Goal: Task Accomplishment & Management: Use online tool/utility

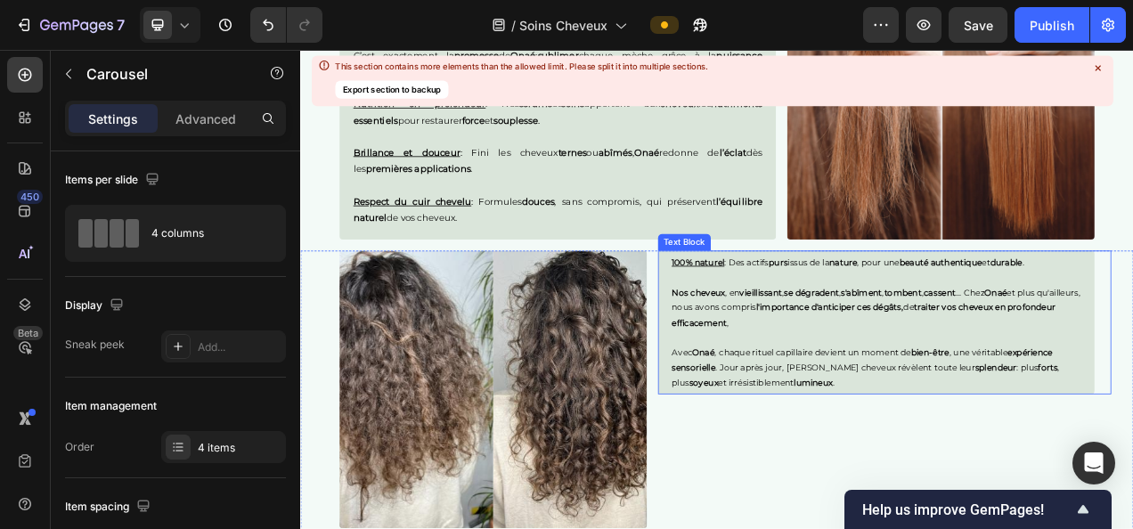
click at [1133, 315] on p "100% naturel : Des actifs purs issus de la nature , pour une beauté authentique…" at bounding box center [1039, 323] width 525 height 20
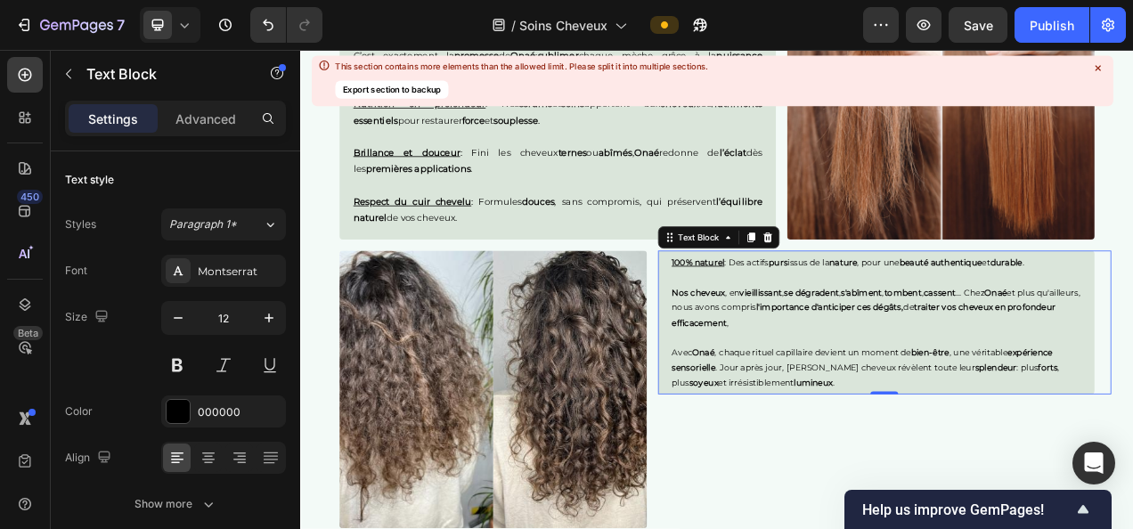
click at [1133, 326] on p "100% naturel : Des actifs purs issus de la nature , pour une beauté authentique…" at bounding box center [1039, 323] width 525 height 20
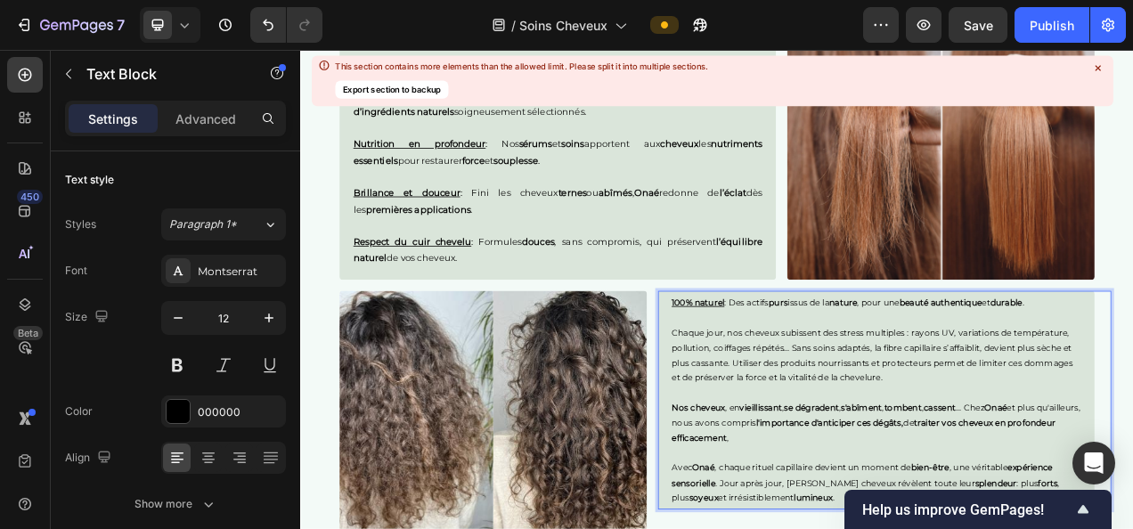
scroll to position [2374, 0]
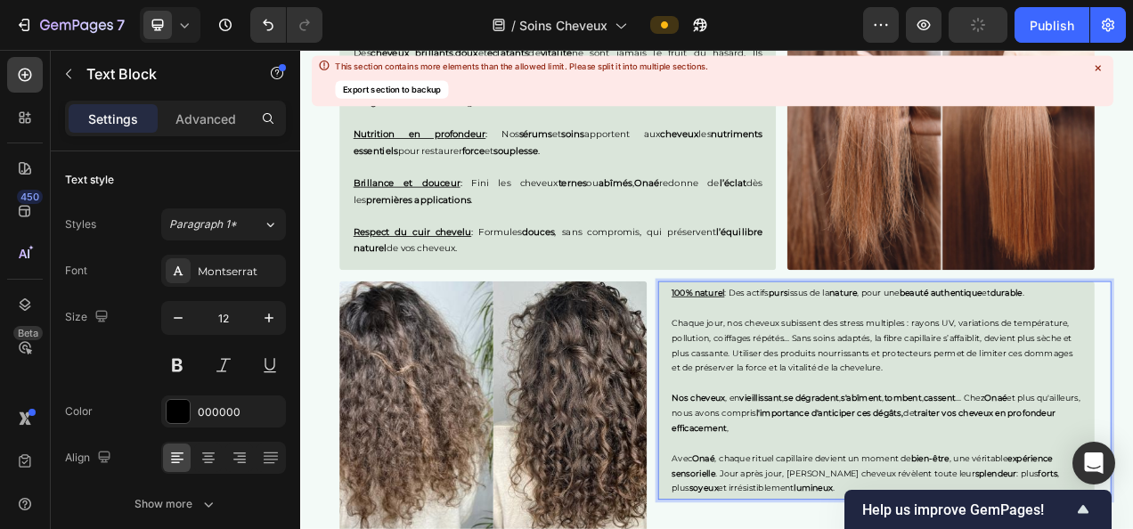
click at [842, 391] on p "Chaque jour, nos cheveux subissent des stress multiples : rayons UV, variations…" at bounding box center [1039, 429] width 525 height 77
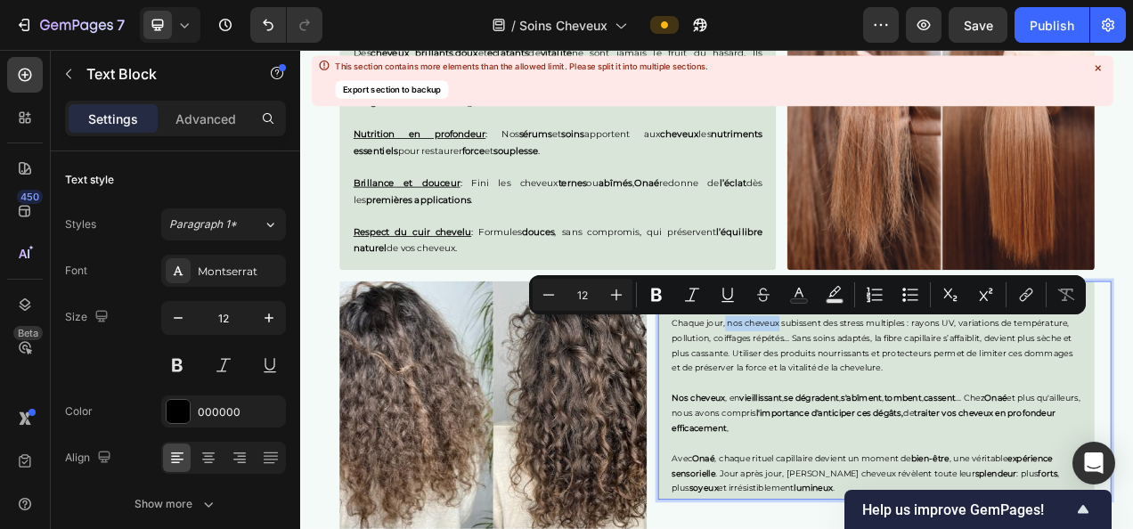
drag, startPoint x: 840, startPoint y: 398, endPoint x: 906, endPoint y: 398, distance: 65.9
click at [906, 398] on p "Chaque jour, nos cheveux subissent des stress multiples : rayons UV, variations…" at bounding box center [1039, 429] width 525 height 77
drag, startPoint x: 659, startPoint y: 294, endPoint x: 664, endPoint y: 495, distance: 200.6
click at [659, 294] on icon "Editor contextual toolbar" at bounding box center [656, 295] width 11 height 13
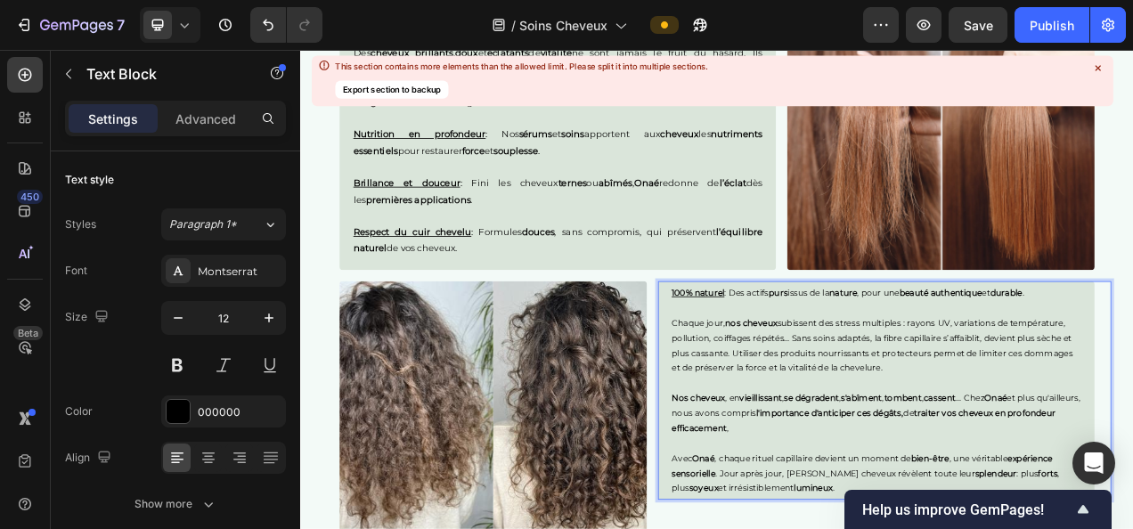
click at [1004, 399] on p "Chaque jour, nos cheveux subissent des stress multiples : rayons UV, variations…" at bounding box center [1039, 429] width 525 height 77
drag, startPoint x: 986, startPoint y: 398, endPoint x: 1071, endPoint y: 401, distance: 85.6
click at [1071, 401] on p "Chaque jour, nos cheveux subissent des stress multiples : rayons UV, variations…" at bounding box center [1039, 429] width 525 height 77
click at [867, 315] on div "Des cheveux brillants , doux et éclatants de vitalité ne sont jamais le fruit d…" at bounding box center [630, 179] width 561 height 307
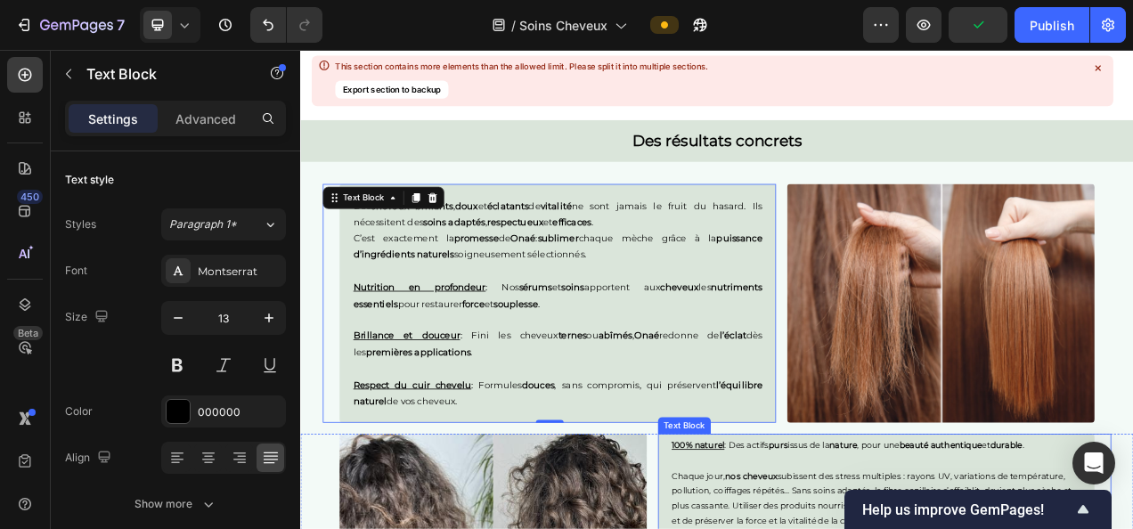
scroll to position [2376, 0]
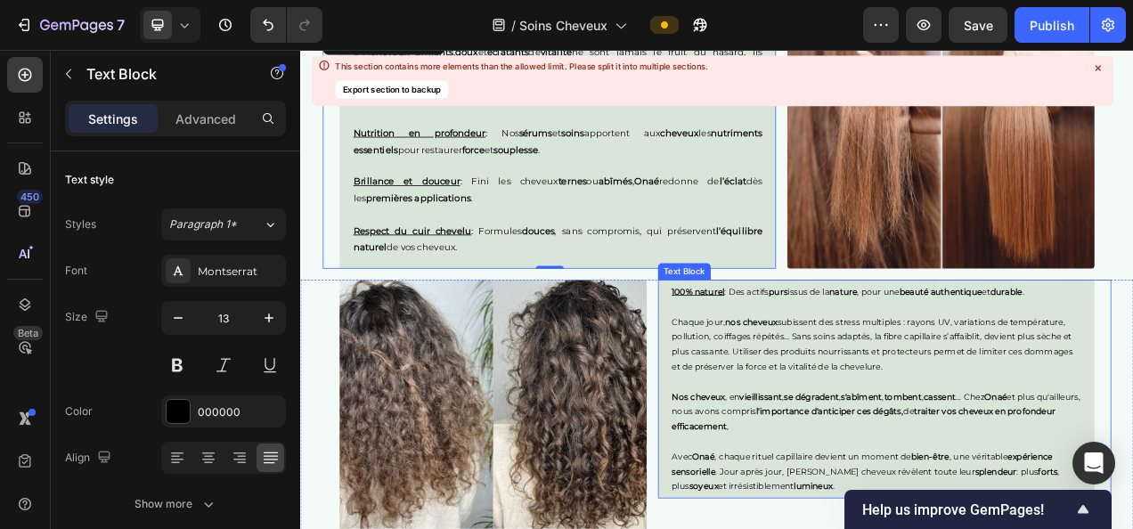
click at [1060, 447] on p "Chaque jour, nos cheveux subissent des stress multiples : rayons UV, variations…" at bounding box center [1039, 427] width 525 height 77
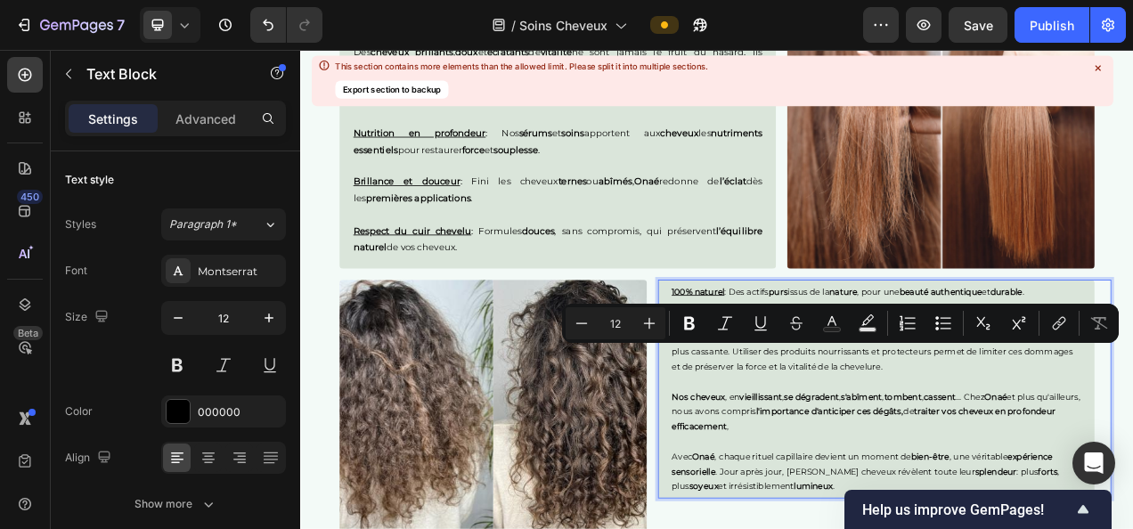
drag, startPoint x: 1052, startPoint y: 454, endPoint x: 849, endPoint y: 442, distance: 203.6
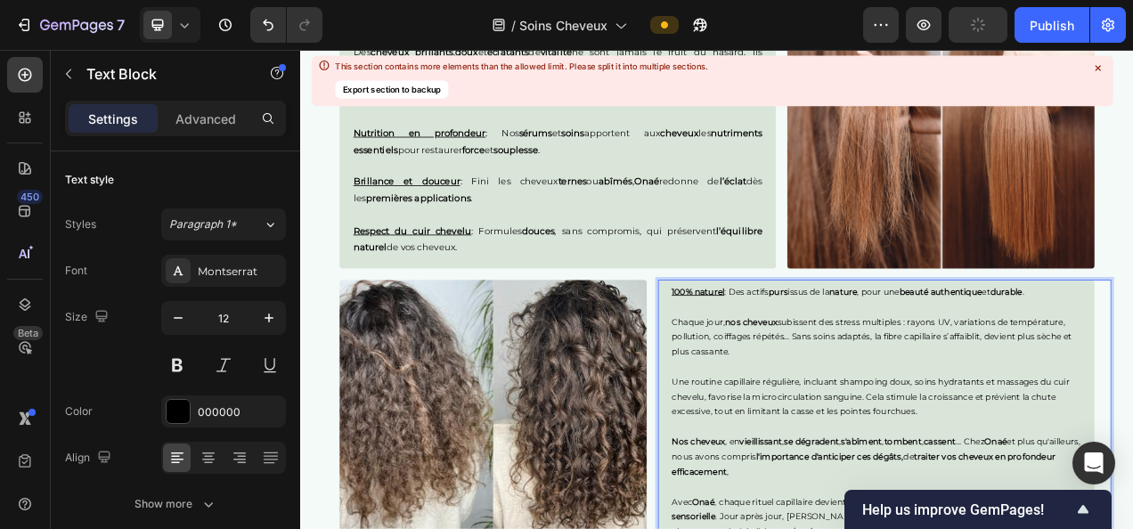
scroll to position [2495, 0]
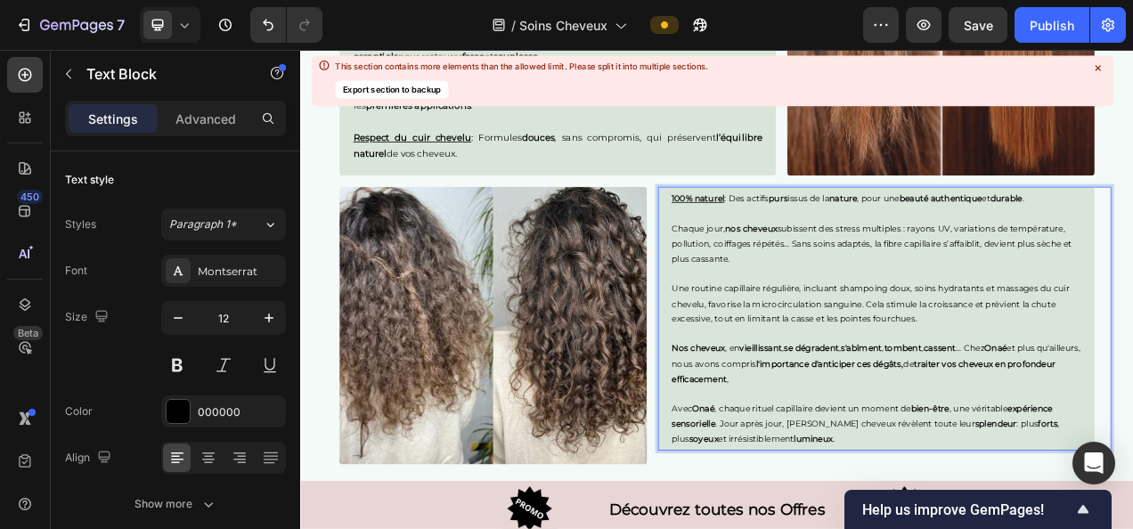
click at [1133, 464] on p "Nos cheveux , en vieillissant , se dégradent , s'abîment , tombent , cassent ..…" at bounding box center [1039, 452] width 525 height 58
click at [1117, 389] on p "Une routine capillaire régulière, incluant shampoing doux, soins hydratants et …" at bounding box center [1039, 376] width 525 height 58
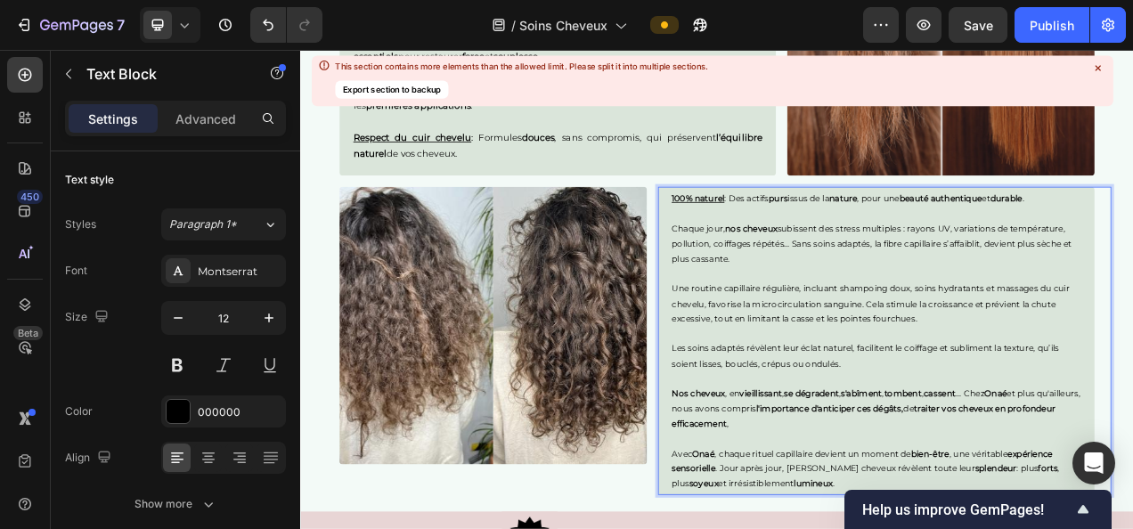
click at [985, 274] on p "Chaque jour, nos cheveux subissent des stress multiples : rayons UV, variations…" at bounding box center [1039, 299] width 525 height 58
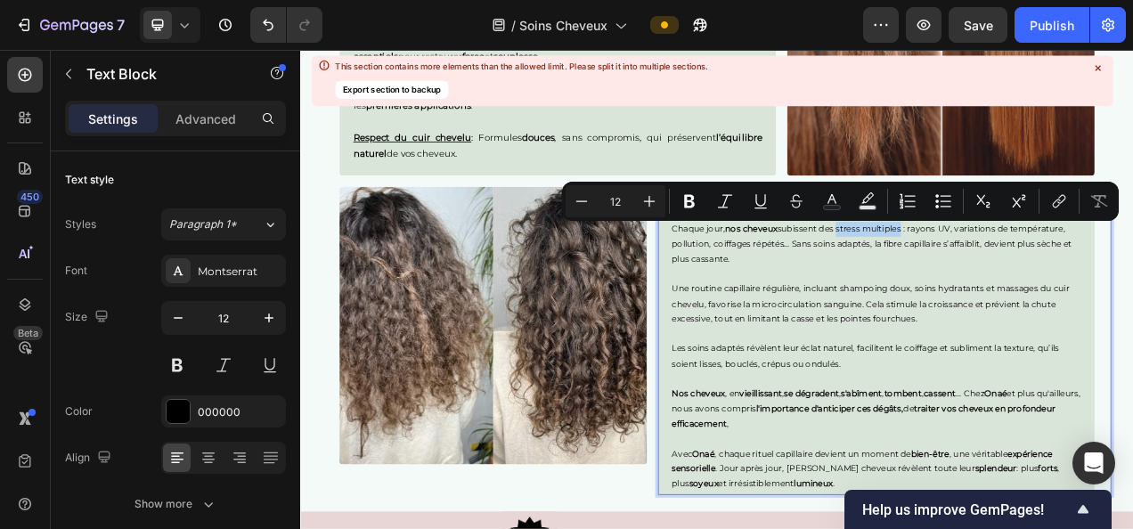
drag, startPoint x: 984, startPoint y: 279, endPoint x: 1065, endPoint y: 282, distance: 81.2
click at [1065, 282] on p "Chaque jour, nos cheveux subissent des stress multiples : rayons UV, variations…" at bounding box center [1039, 299] width 525 height 58
click at [989, 347] on p "Une routine capillaire régulière, incluant shampoing doux, soins hydratants et …" at bounding box center [1039, 376] width 525 height 58
drag, startPoint x: 982, startPoint y: 276, endPoint x: 1070, endPoint y: 277, distance: 88.2
click at [1070, 277] on p "Chaque jour, nos cheveux subissent des stress multiples : rayons UV, variations…" at bounding box center [1039, 299] width 525 height 58
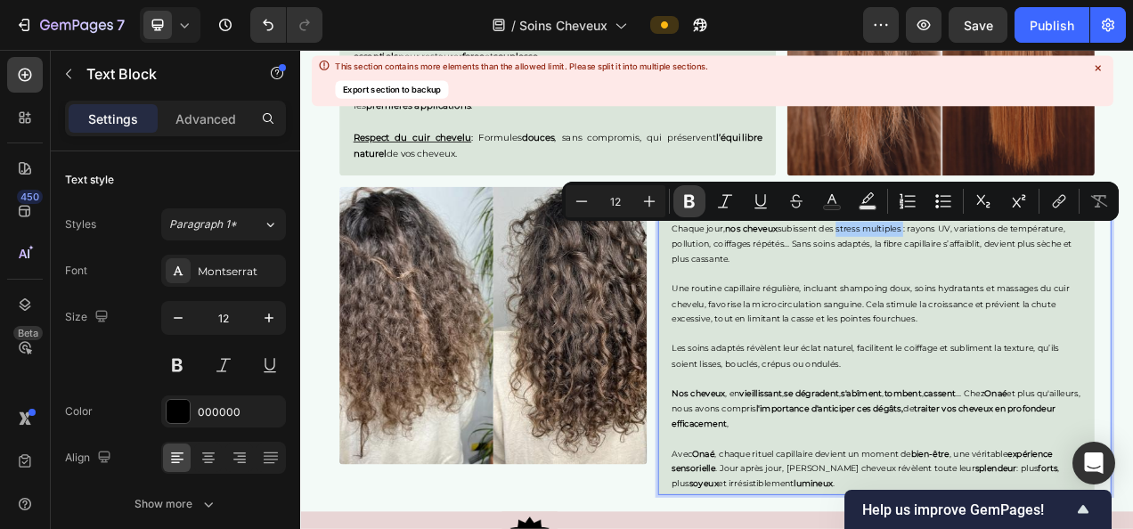
click at [691, 196] on icon "Editor contextual toolbar" at bounding box center [689, 201] width 11 height 13
click at [885, 150] on div "Des cheveux brillants , doux et éclatants de vitalité ne sont jamais le fruit d…" at bounding box center [630, 58] width 561 height 307
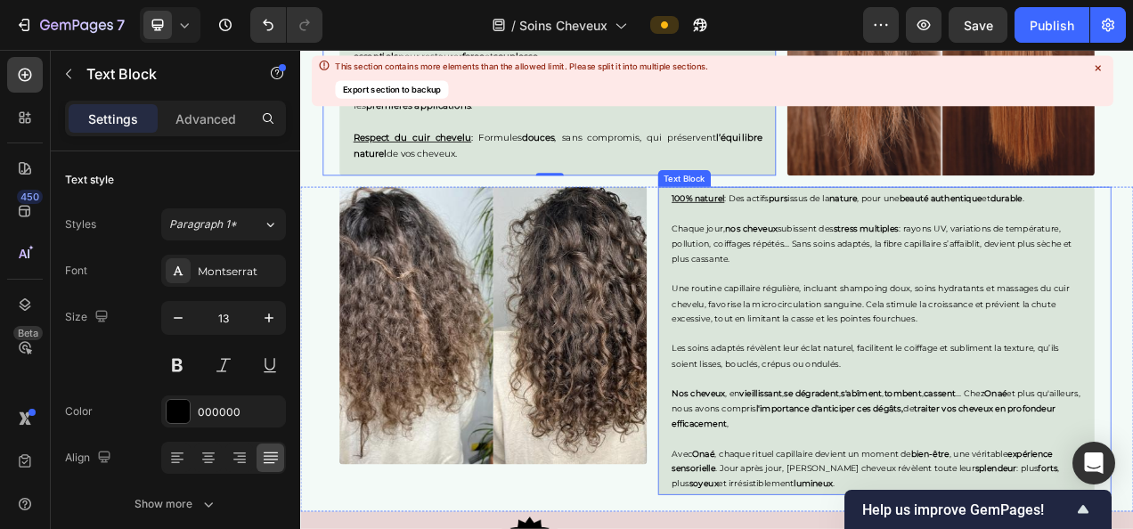
click at [1084, 276] on p "Chaque jour, nos cheveux subissent des stress multiples : rayons UV, variations…" at bounding box center [1039, 299] width 525 height 58
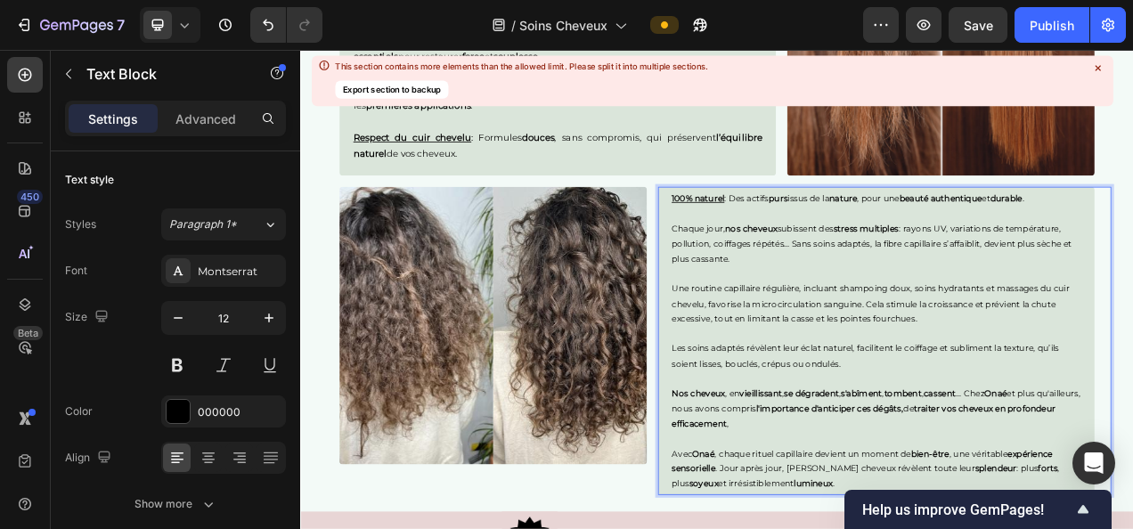
click at [1080, 279] on p "Chaque jour, nos cheveux subissent des stress multiples : rayons UV, variations…" at bounding box center [1039, 299] width 525 height 58
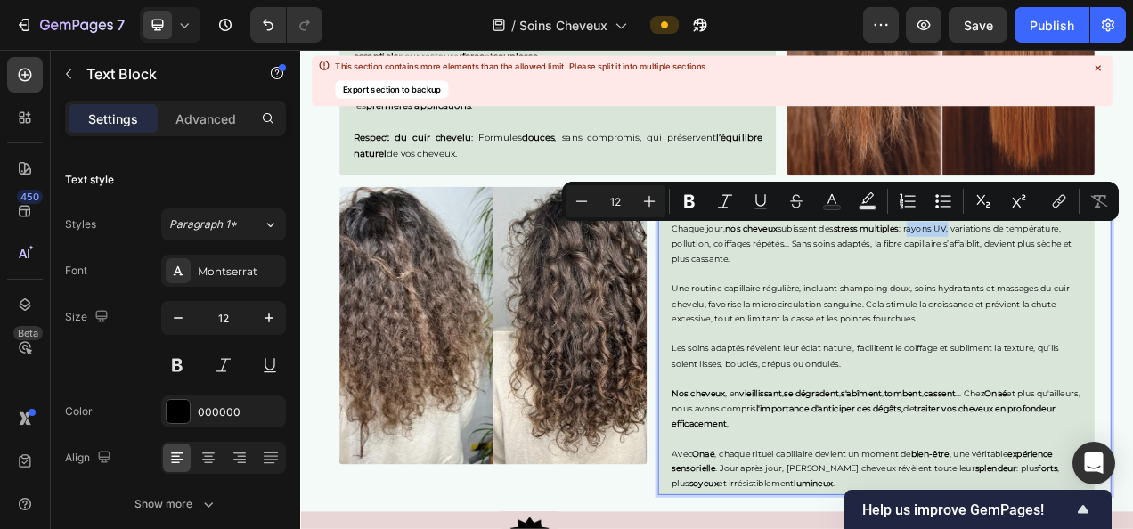
drag, startPoint x: 1078, startPoint y: 279, endPoint x: 1131, endPoint y: 282, distance: 52.6
click at [1131, 282] on p "Chaque jour, nos cheveux subissent des stress multiples : rayons UV, variations…" at bounding box center [1039, 299] width 525 height 58
drag, startPoint x: 690, startPoint y: 201, endPoint x: 523, endPoint y: 137, distance: 178.2
click at [690, 201] on icon "Editor contextual toolbar" at bounding box center [689, 201] width 11 height 13
click at [837, 136] on p at bounding box center [630, 141] width 525 height 20
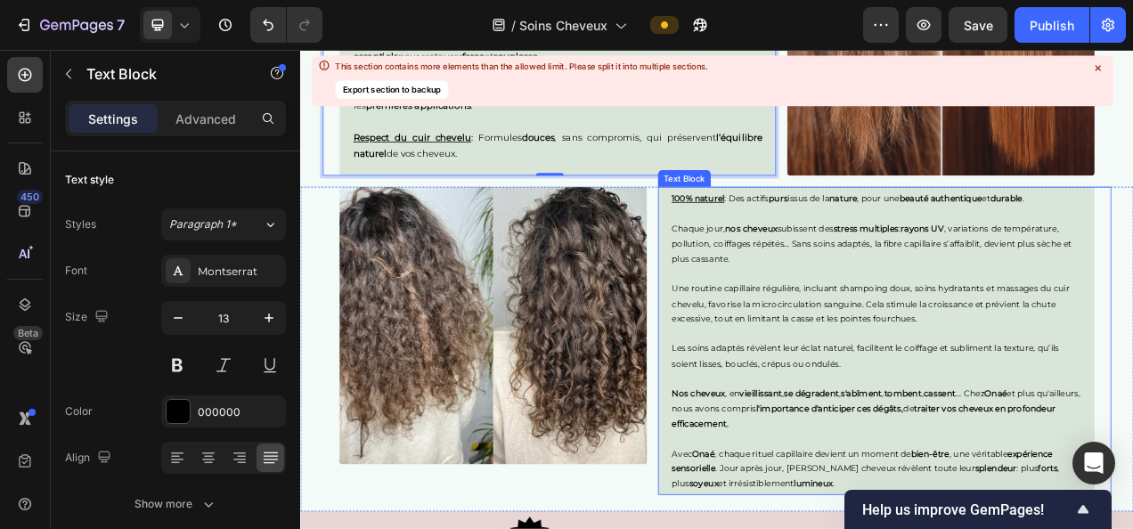
click at [1133, 276] on p "Chaque jour, nos cheveux subissent des stress multiples : rayons UV , variation…" at bounding box center [1039, 299] width 525 height 58
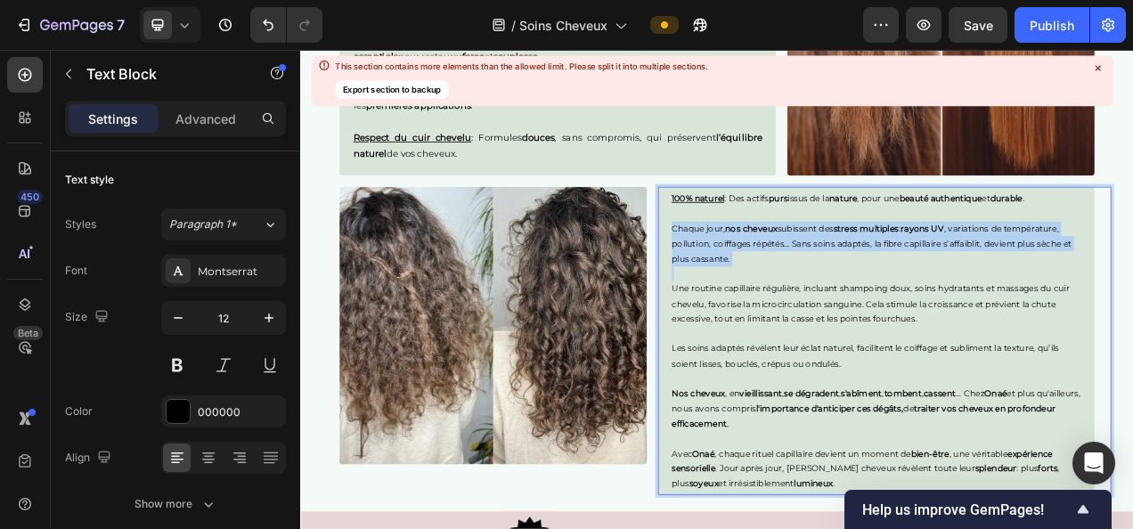
click at [1133, 276] on p "Chaque jour, nos cheveux subissent des stress multiples : rayons UV , variation…" at bounding box center [1039, 299] width 525 height 58
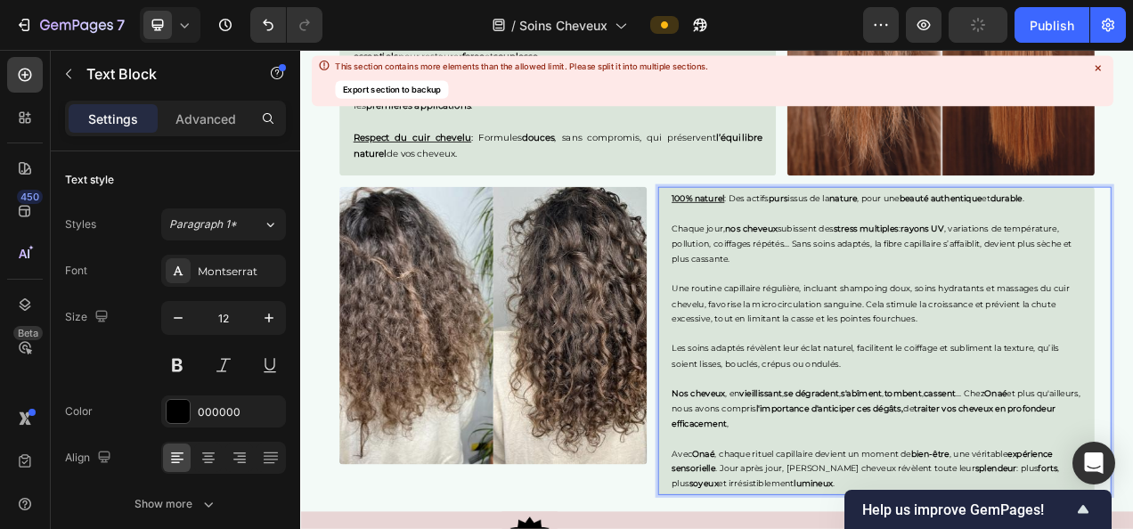
click at [1133, 276] on p "Chaque jour, nos cheveux subissent des stress multiples : rayons UV , variation…" at bounding box center [1039, 299] width 525 height 58
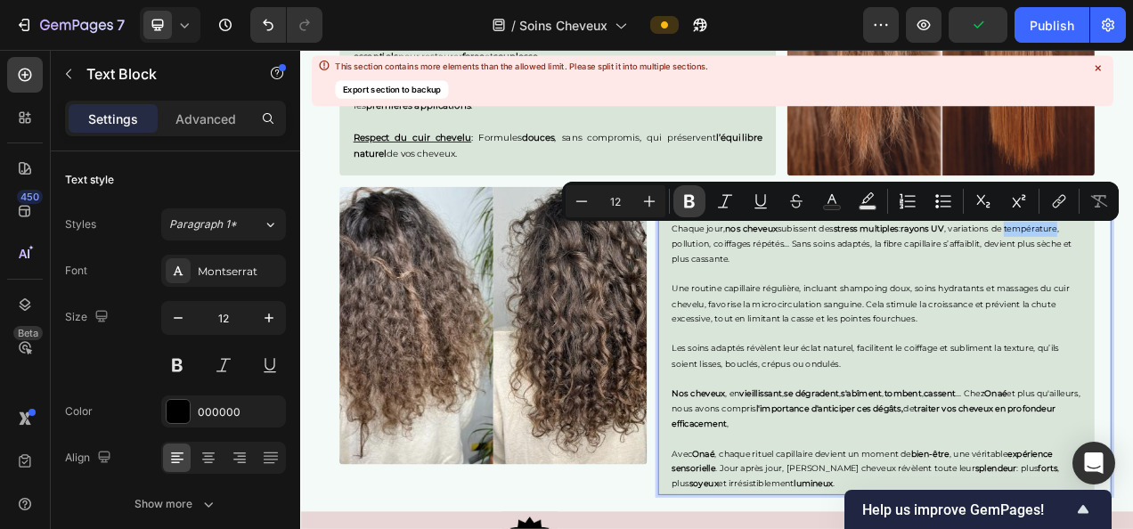
click at [686, 196] on icon "Editor contextual toolbar" at bounding box center [689, 201] width 11 height 13
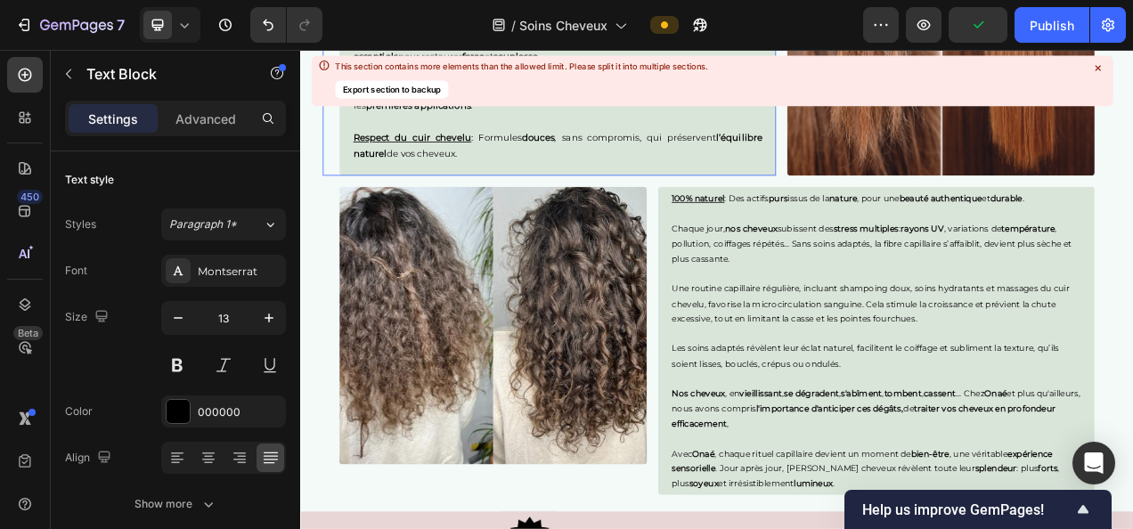
click at [794, 177] on p "Respect du cuir chevelu : Formules douces , sans compromis, qui préservent l’éq…" at bounding box center [630, 173] width 525 height 42
click at [787, 293] on p "Chaque jour, nos cheveux subissent des stress multiples : rayons UV , variation…" at bounding box center [1039, 299] width 525 height 58
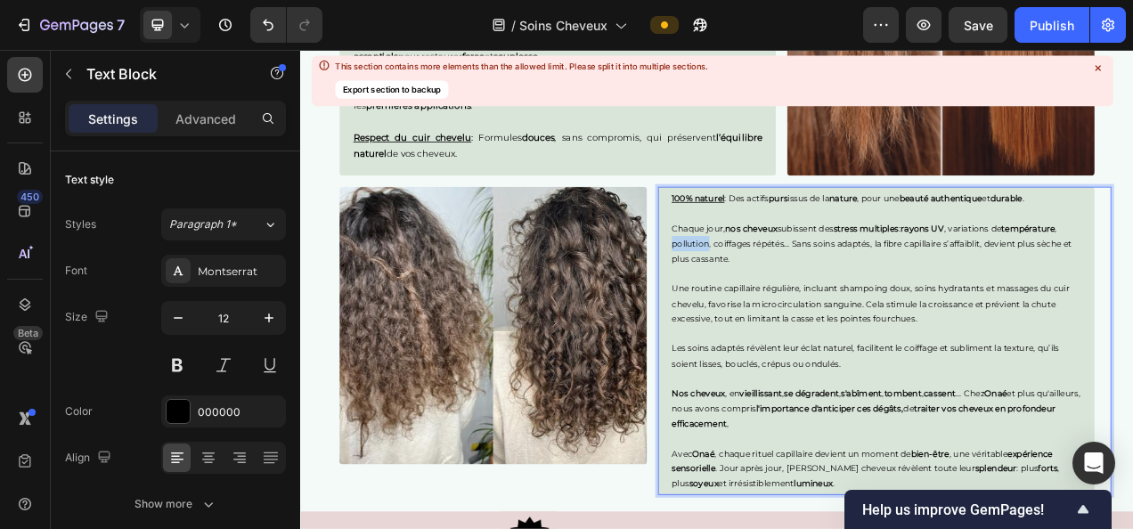
click at [786, 297] on p "Chaque jour, nos cheveux subissent des stress multiples : rayons UV , variation…" at bounding box center [1039, 299] width 525 height 58
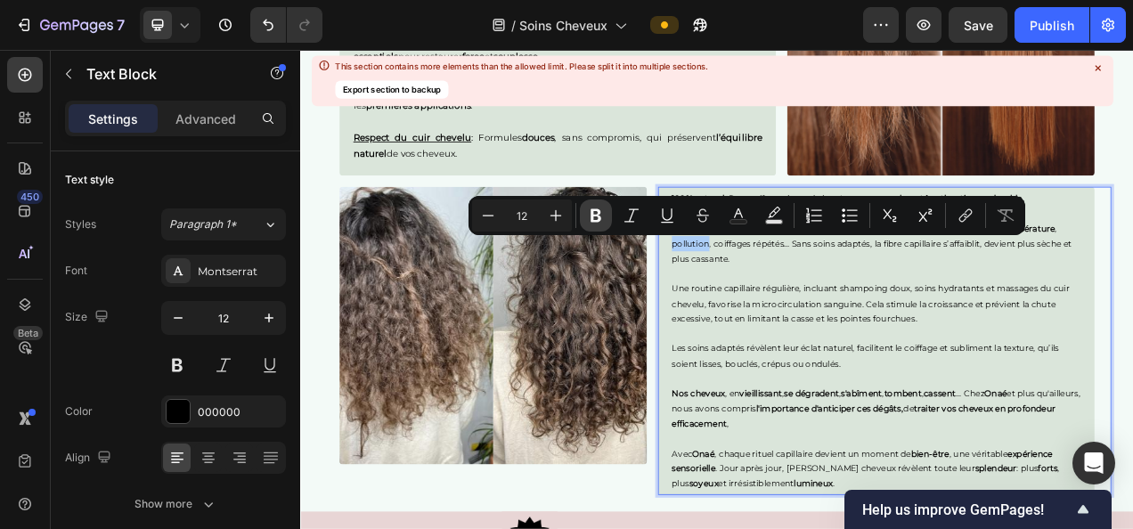
drag, startPoint x: 597, startPoint y: 217, endPoint x: 425, endPoint y: 374, distance: 233.4
click at [597, 217] on icon "Editor contextual toolbar" at bounding box center [596, 216] width 18 height 18
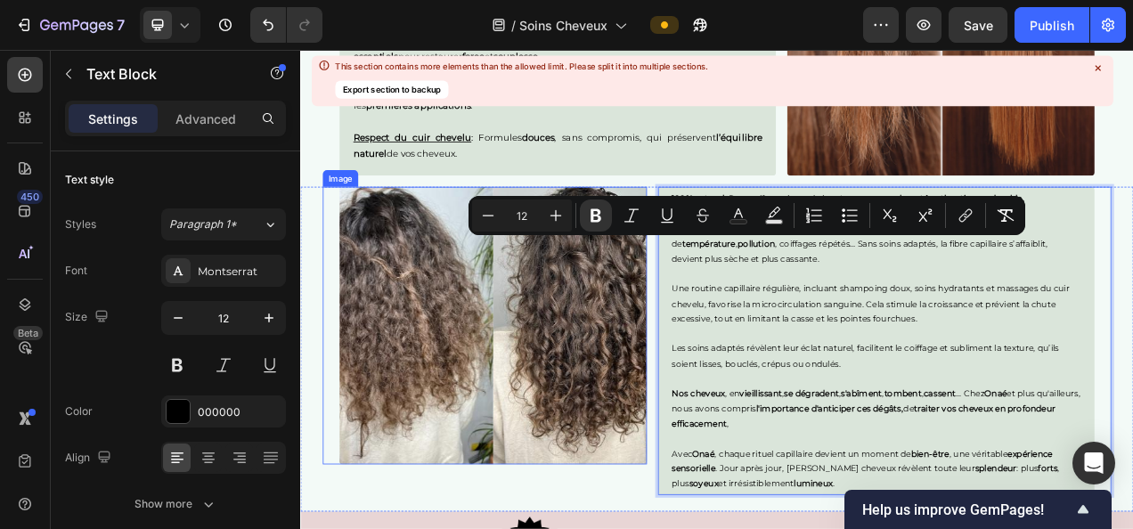
click at [739, 420] on div "Image 100% naturel : Des actifs purs issus de la nature , pour une beauté authe…" at bounding box center [834, 433] width 1069 height 417
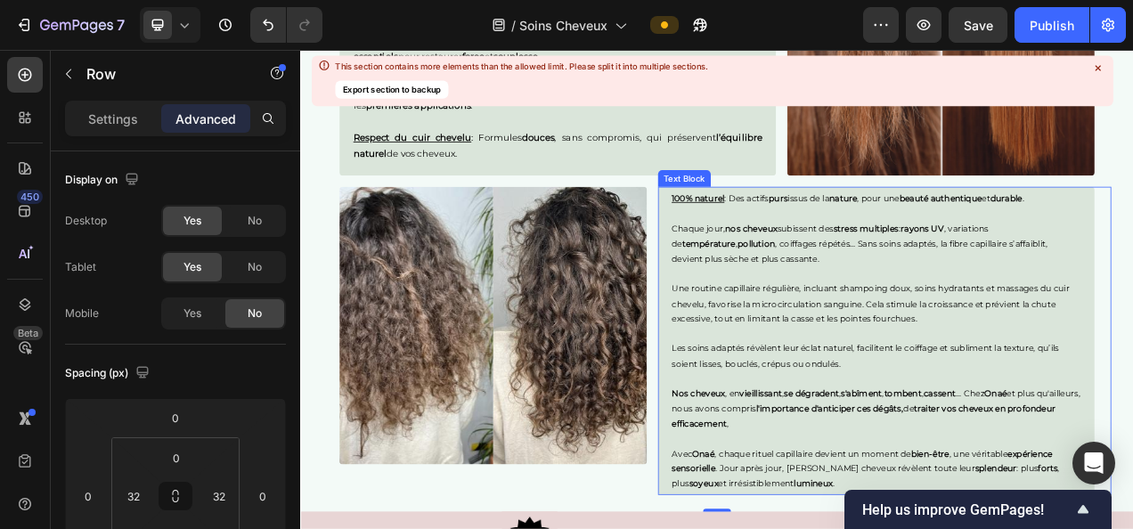
click at [850, 302] on p "Chaque jour, nos cheveux subissent des stress multiples : rayons UV , variation…" at bounding box center [1039, 299] width 525 height 58
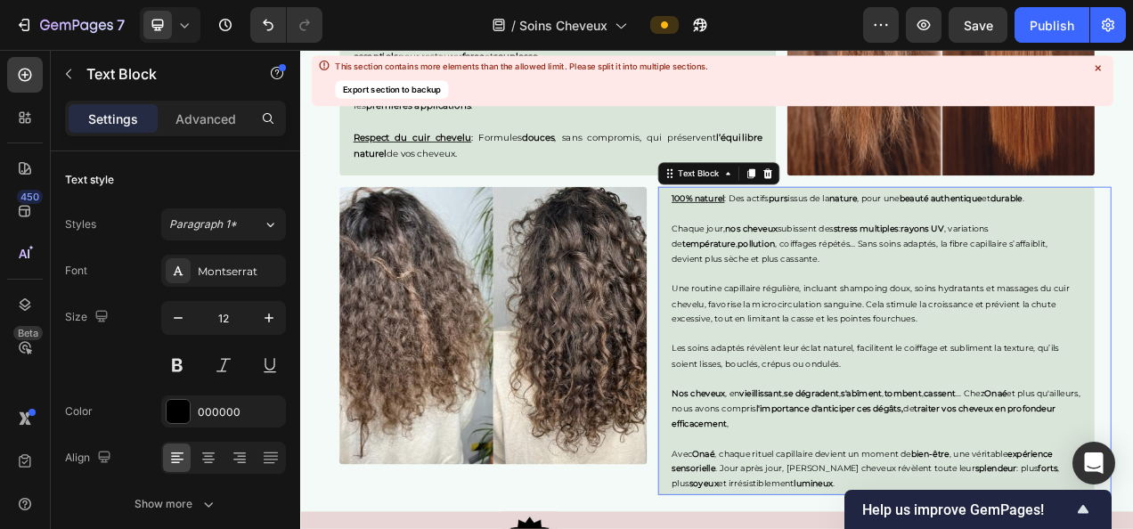
click at [826, 299] on p "Chaque jour, nos cheveux subissent des stress multiples : rayons UV , variation…" at bounding box center [1039, 299] width 525 height 58
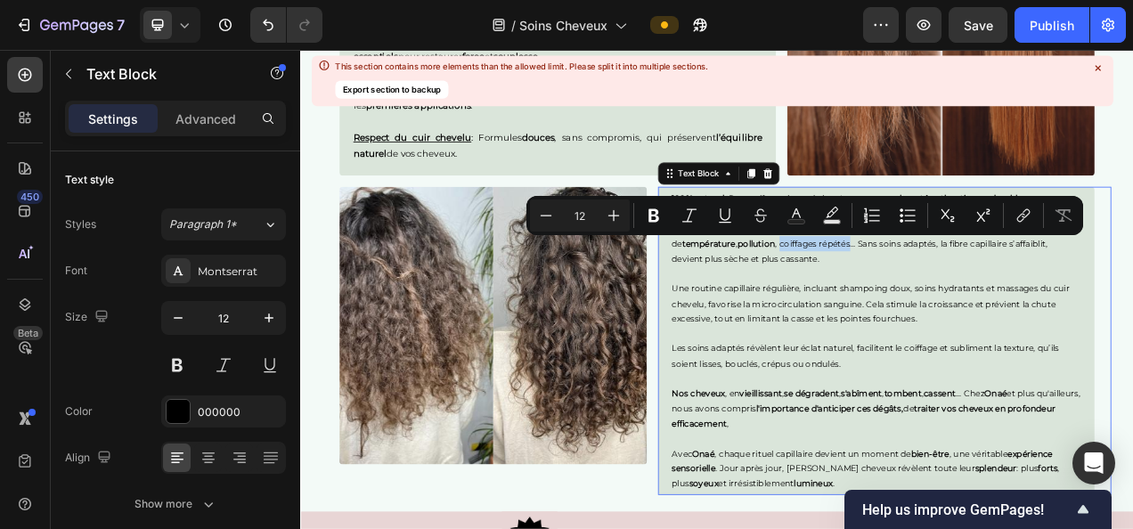
drag, startPoint x: 823, startPoint y: 299, endPoint x: 915, endPoint y: 302, distance: 91.8
click at [915, 302] on p "Chaque jour, nos cheveux subissent des stress multiples : rayons UV , variation…" at bounding box center [1039, 299] width 525 height 58
drag, startPoint x: 655, startPoint y: 214, endPoint x: 435, endPoint y: 127, distance: 236.8
click at [655, 214] on icon "Editor contextual toolbar" at bounding box center [654, 216] width 18 height 18
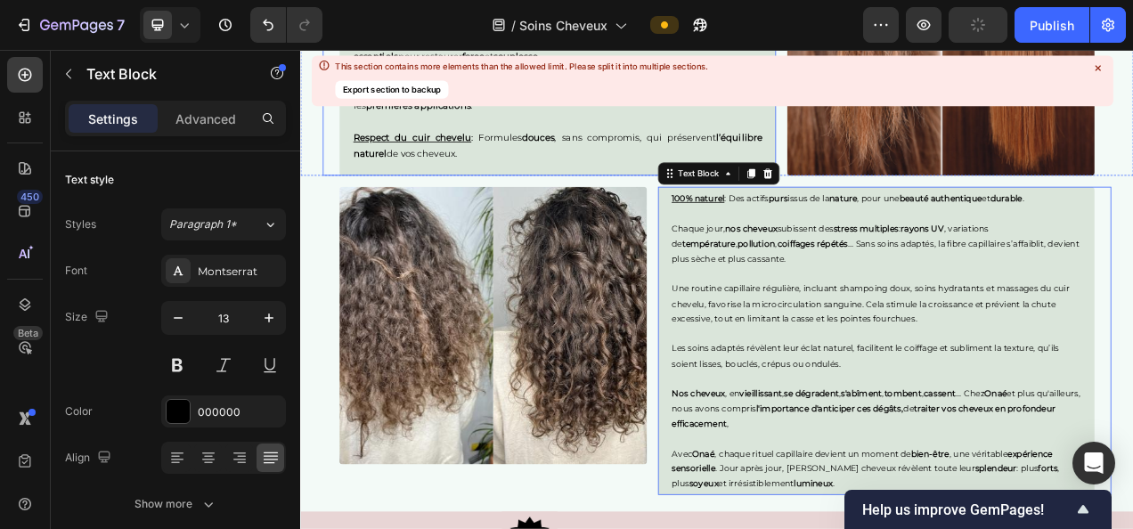
click at [735, 176] on p "Respect du cuir chevelu : Formules douces , sans compromis, qui préservent l’éq…" at bounding box center [630, 173] width 525 height 42
click at [926, 298] on p "Chaque jour, nos cheveux subissent des stress multiples : rayons UV , variation…" at bounding box center [1039, 299] width 525 height 58
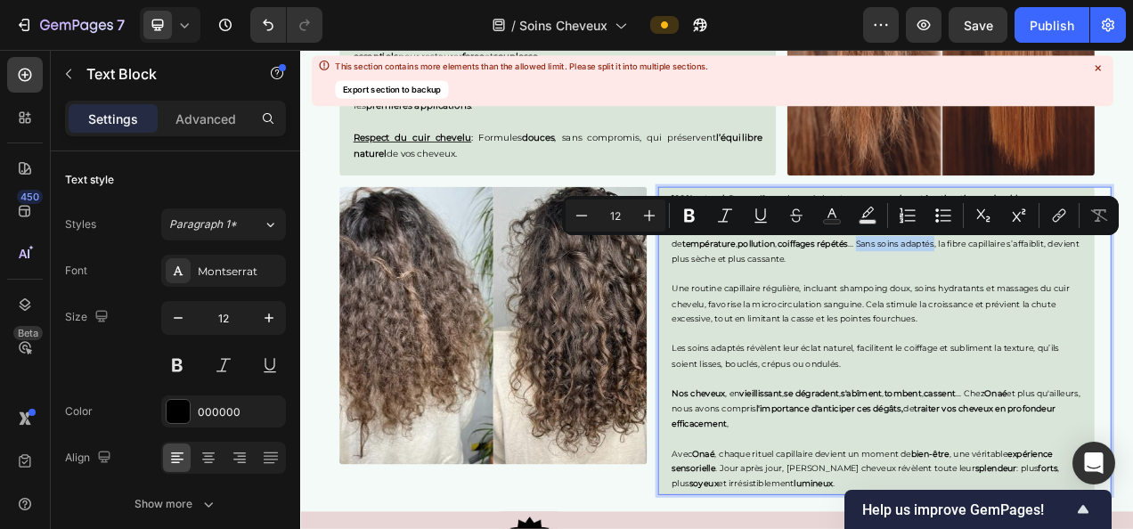
drag, startPoint x: 926, startPoint y: 298, endPoint x: 1026, endPoint y: 301, distance: 99.9
click at [1026, 301] on p "Chaque jour, nos cheveux subissent des stress multiples : rayons UV , variation…" at bounding box center [1039, 299] width 525 height 58
drag, startPoint x: 695, startPoint y: 212, endPoint x: 536, endPoint y: 125, distance: 181.1
click at [695, 212] on icon "Editor contextual toolbar" at bounding box center [690, 216] width 18 height 18
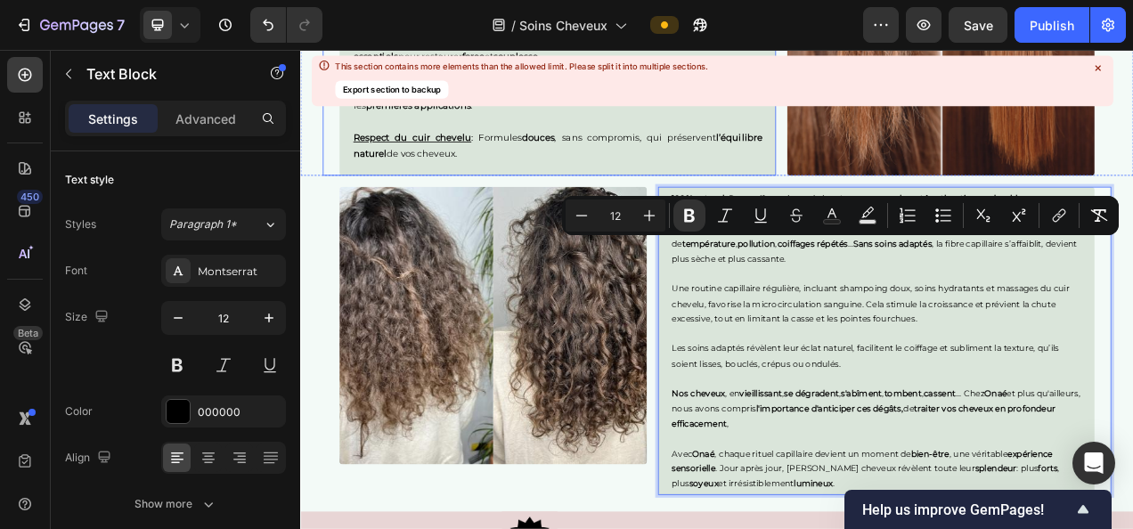
click at [841, 173] on p "Respect du cuir chevelu : Formules douces , sans compromis, qui préservent l’éq…" at bounding box center [630, 173] width 525 height 42
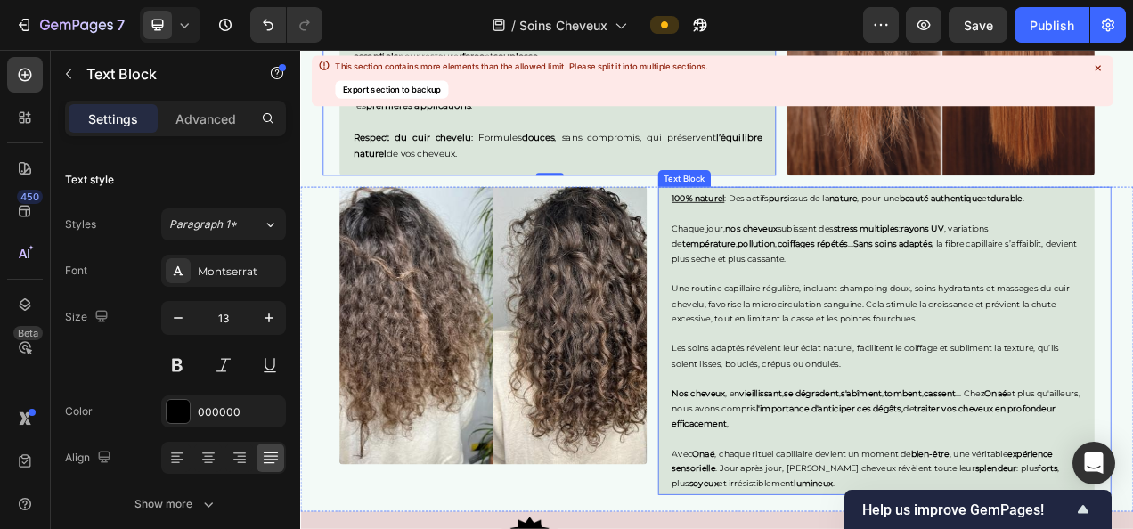
click at [1042, 303] on p "Chaque jour, nos cheveux subissent des stress multiples : rayons UV , variation…" at bounding box center [1039, 299] width 525 height 58
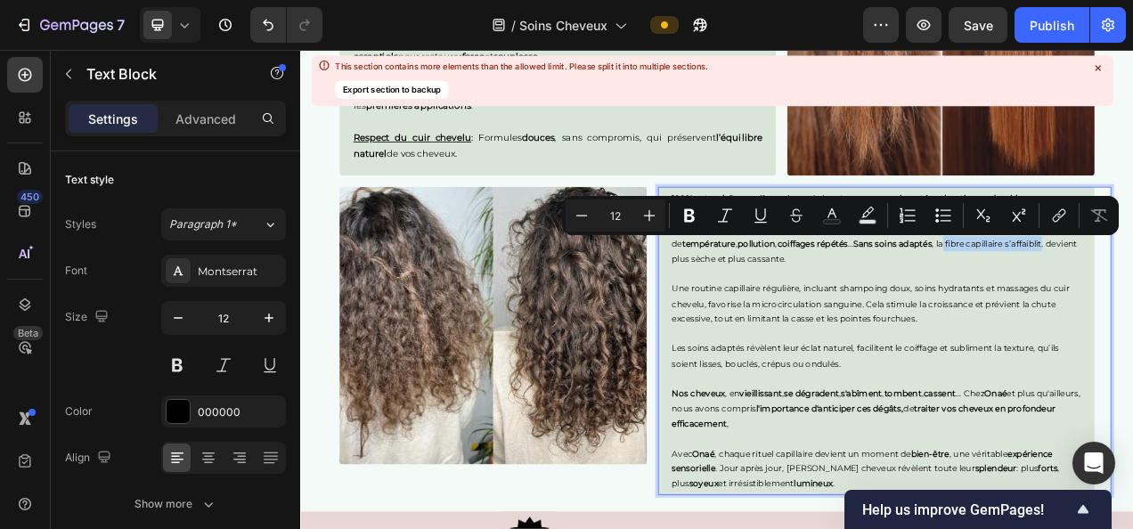
drag, startPoint x: 1041, startPoint y: 300, endPoint x: 1166, endPoint y: 307, distance: 125.8
click at [1133, 307] on p "Chaque jour, nos cheveux subissent des stress multiples : rayons UV , variation…" at bounding box center [1039, 299] width 525 height 58
drag, startPoint x: 688, startPoint y: 209, endPoint x: 485, endPoint y: 133, distance: 216.8
click at [688, 209] on icon "Editor contextual toolbar" at bounding box center [690, 216] width 18 height 18
click at [785, 181] on p "Respect du cuir chevelu : Formules douces , sans compromis, qui préservent l’éq…" at bounding box center [630, 173] width 525 height 42
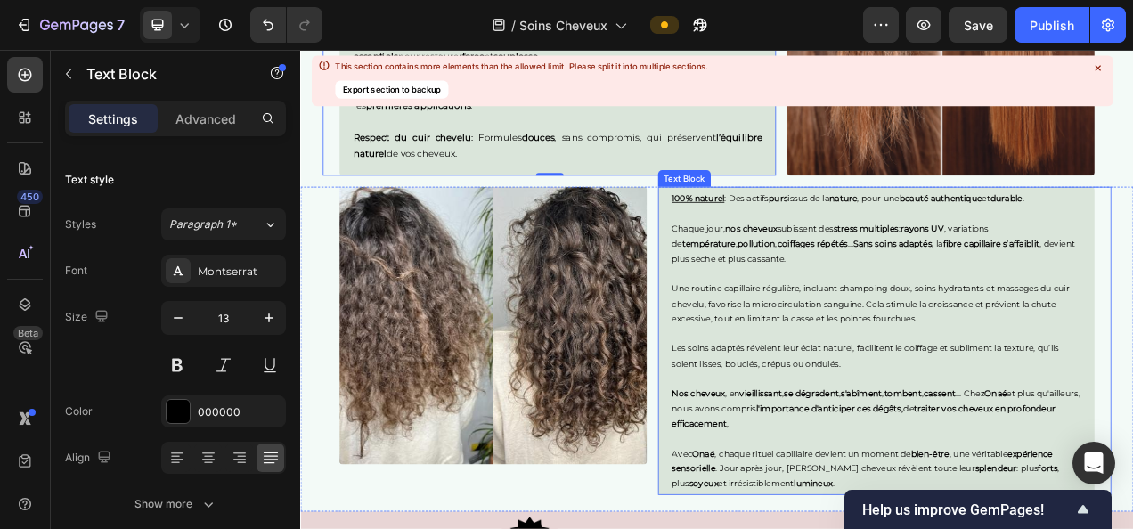
click at [1133, 299] on p "Chaque jour, nos cheveux subissent des stress multiples : rayons UV , variation…" at bounding box center [1039, 299] width 525 height 58
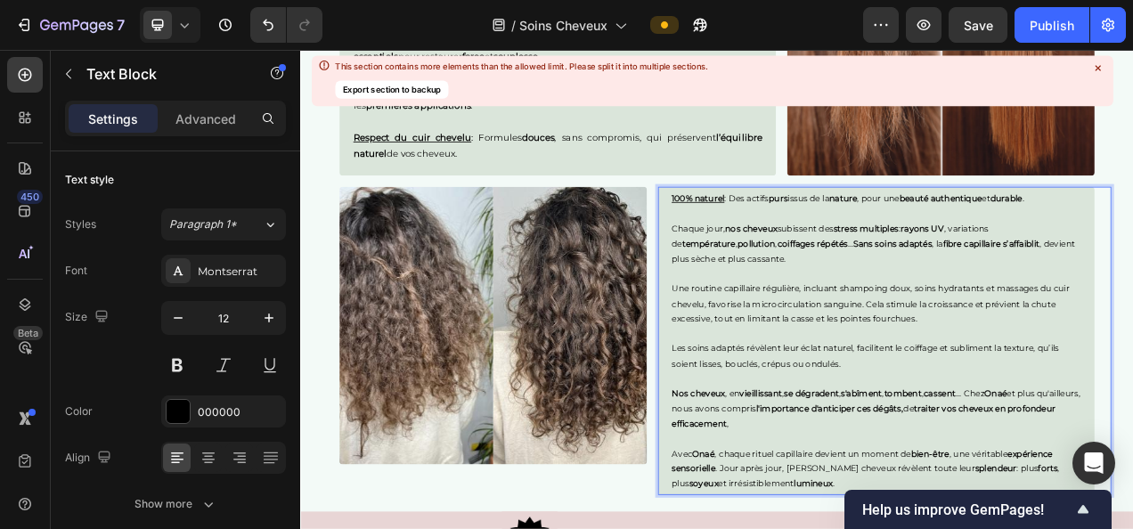
click at [1133, 299] on p "Chaque jour, nos cheveux subissent des stress multiples : rayons UV , variation…" at bounding box center [1039, 299] width 525 height 58
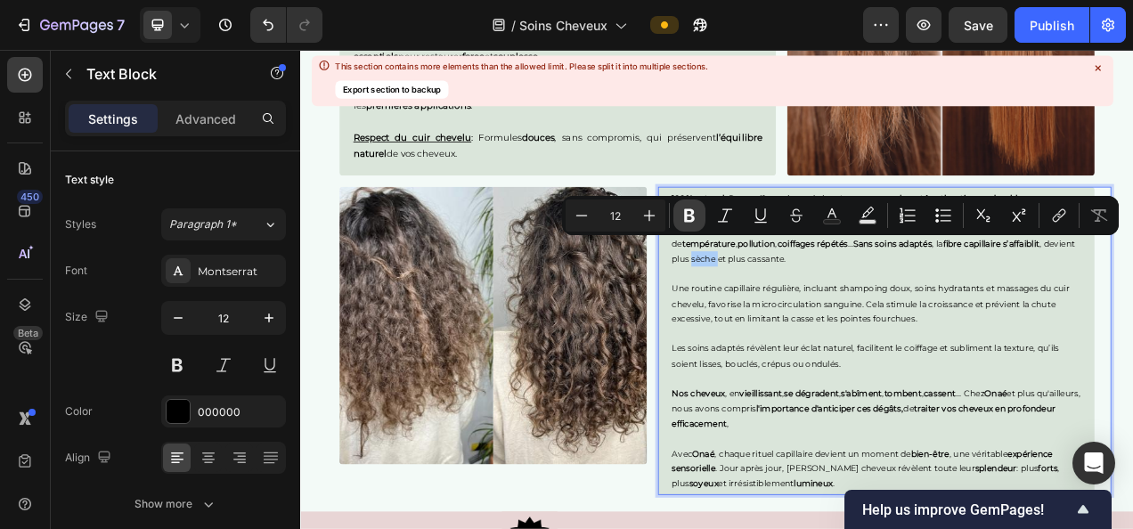
drag, startPoint x: 685, startPoint y: 210, endPoint x: 503, endPoint y: 129, distance: 199.1
click at [685, 210] on icon "Editor contextual toolbar" at bounding box center [689, 215] width 11 height 13
click at [803, 178] on p "Respect du cuir chevelu : Formules douces , sans compromis, qui préservent l’éq…" at bounding box center [630, 173] width 525 height 42
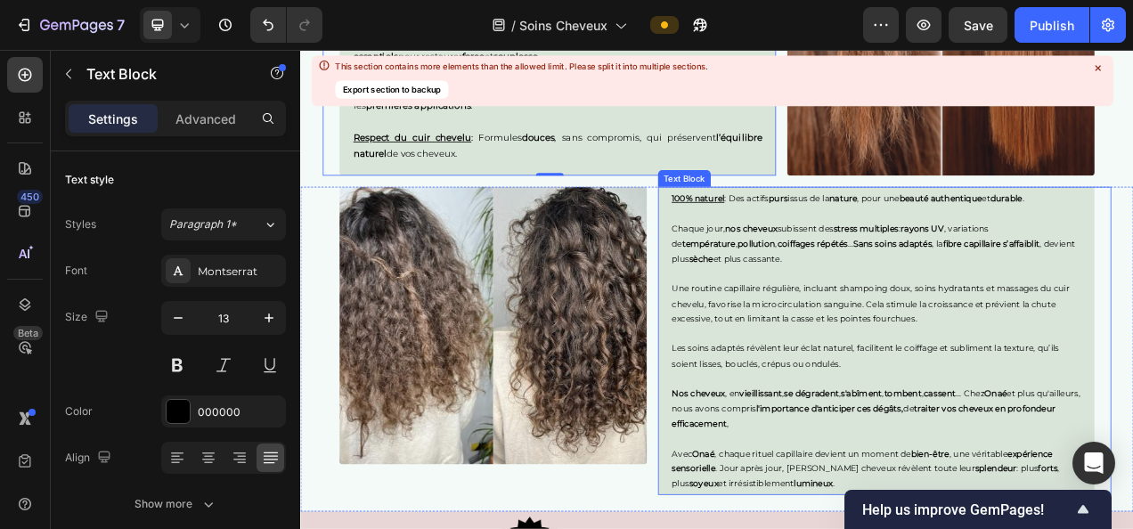
click at [809, 316] on p "Chaque jour, nos cheveux subissent des stress multiples : rayons UV , variation…" at bounding box center [1039, 299] width 525 height 58
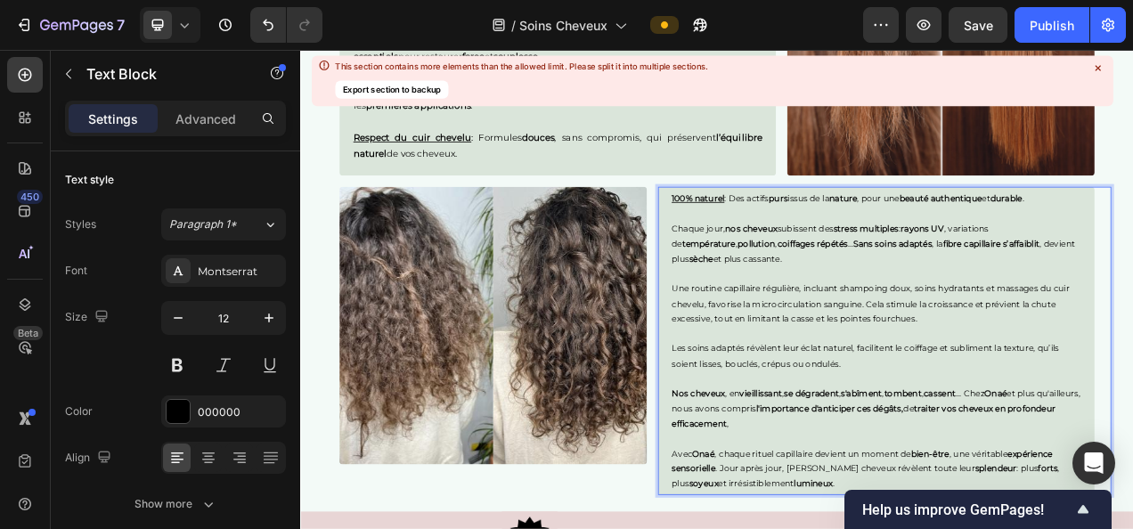
click at [809, 316] on p "Chaque jour, nos cheveux subissent des stress multiples : rayons UV , variation…" at bounding box center [1039, 299] width 525 height 58
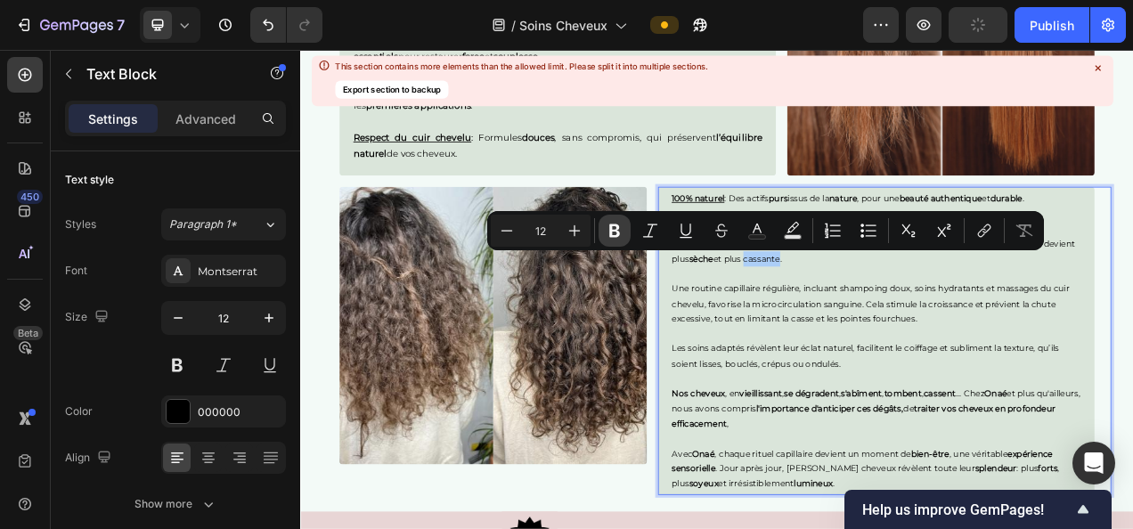
click at [615, 233] on icon "Editor contextual toolbar" at bounding box center [615, 231] width 18 height 18
click at [715, 192] on p "Respect du cuir chevelu : Formules douces , sans compromis, qui préservent l’éq…" at bounding box center [630, 173] width 525 height 42
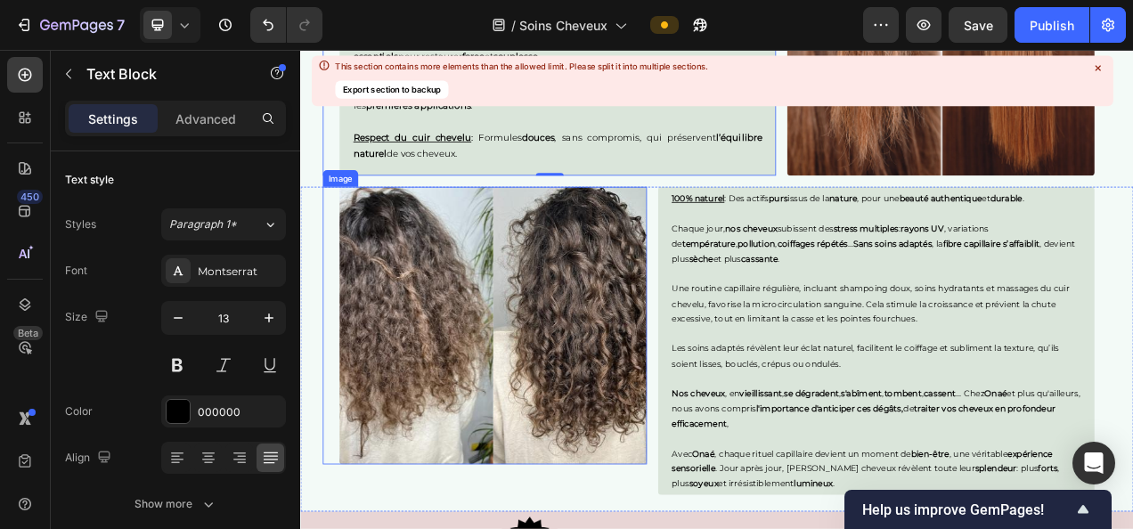
click at [446, 496] on img at bounding box center [547, 403] width 395 height 356
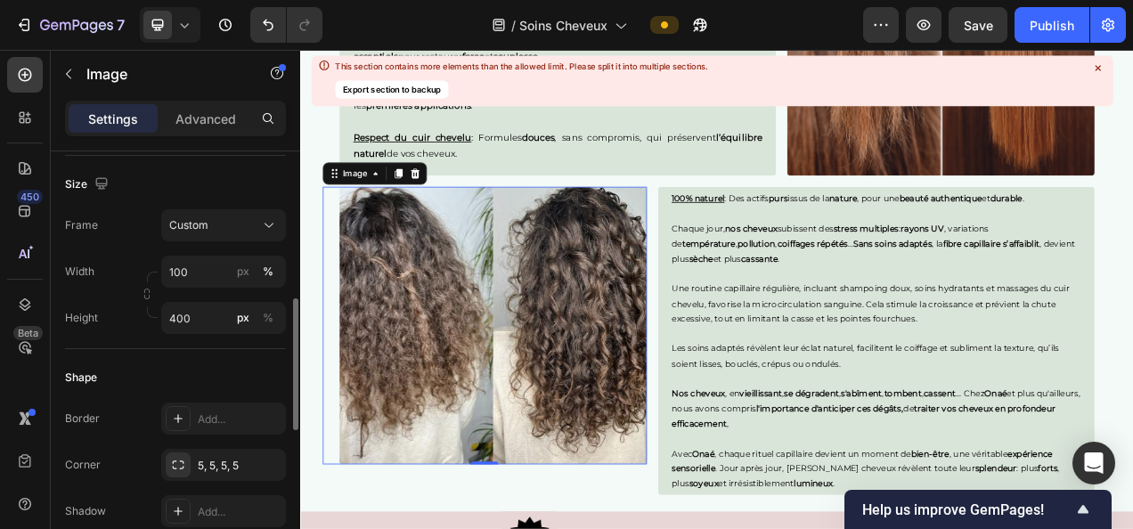
scroll to position [469, 0]
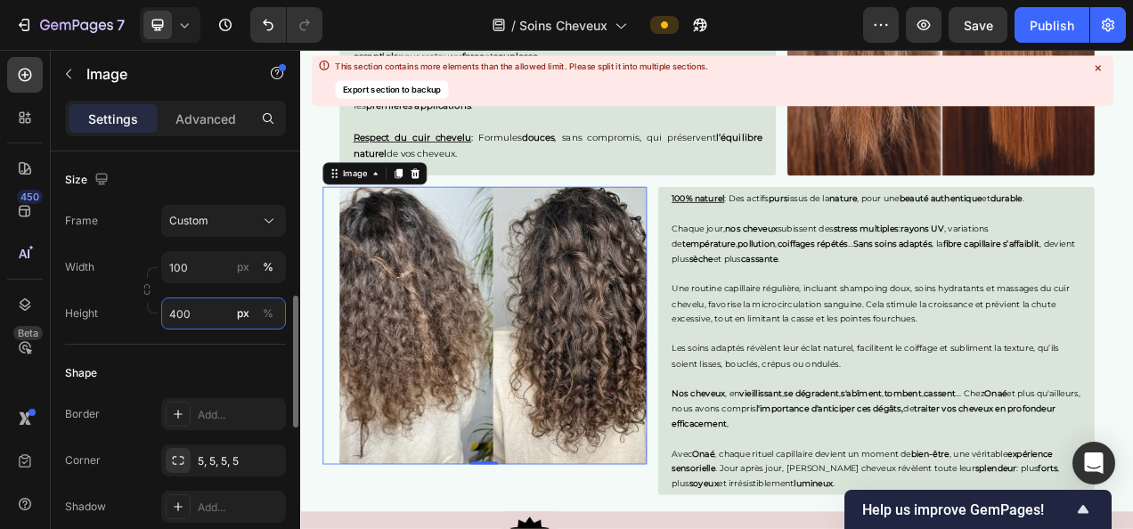
click at [179, 298] on input "400" at bounding box center [223, 314] width 125 height 32
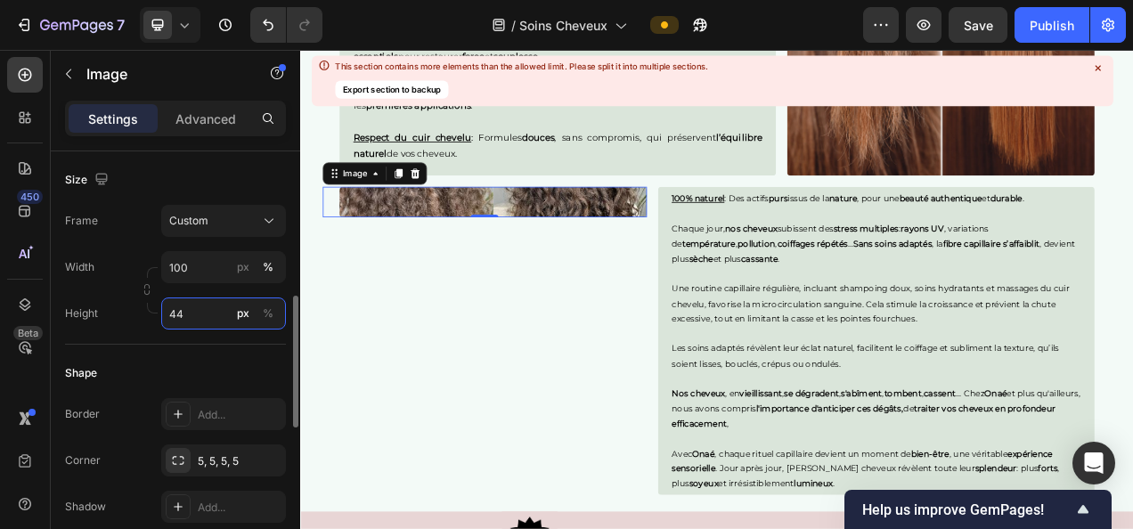
type input "443"
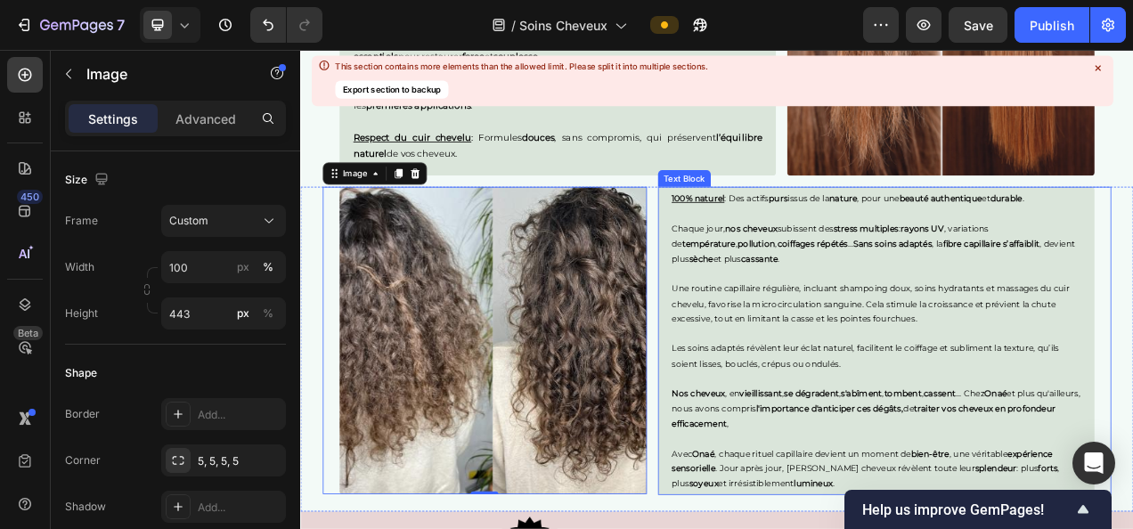
click at [803, 356] on p "Une routine capillaire régulière, incluant shampoing doux, soins hydratants et …" at bounding box center [1039, 376] width 525 height 58
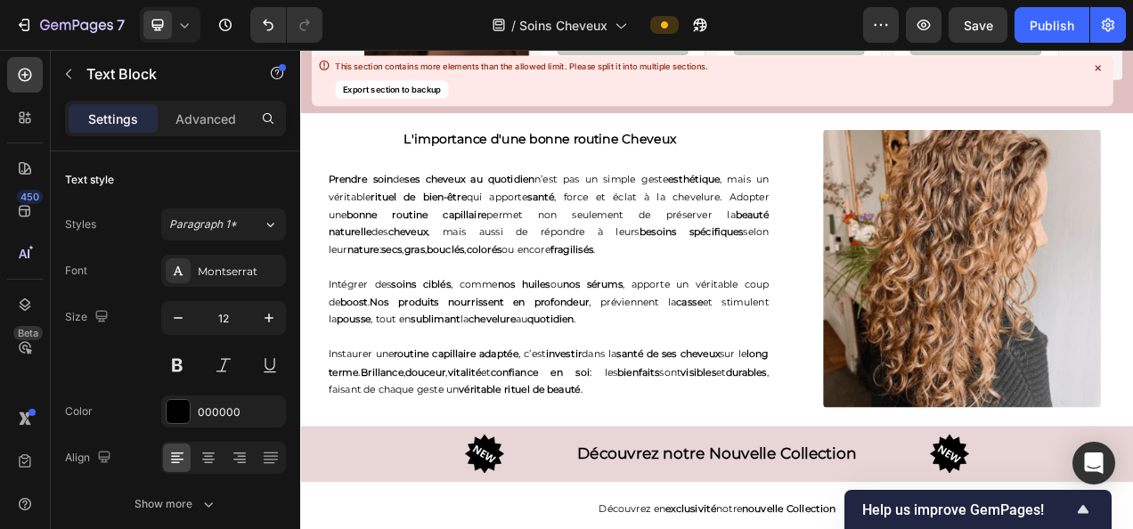
scroll to position [3819, 0]
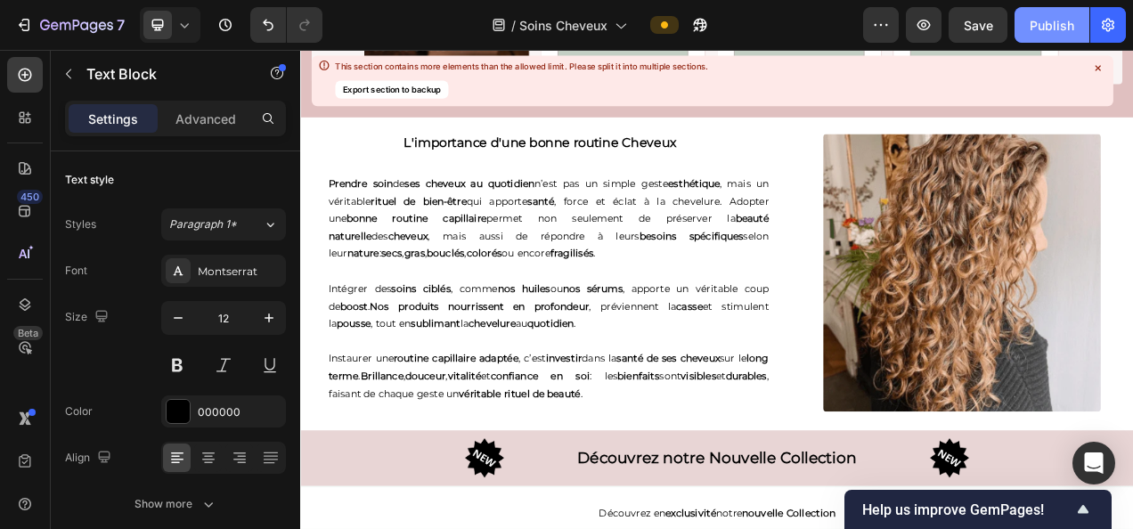
click at [1030, 29] on div "Publish" at bounding box center [1052, 25] width 45 height 19
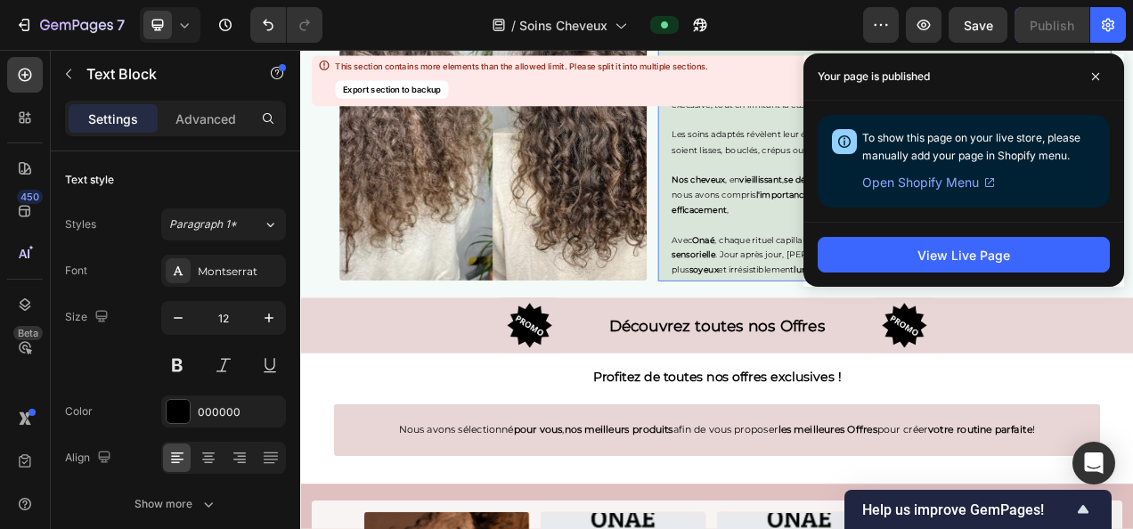
scroll to position [2664, 0]
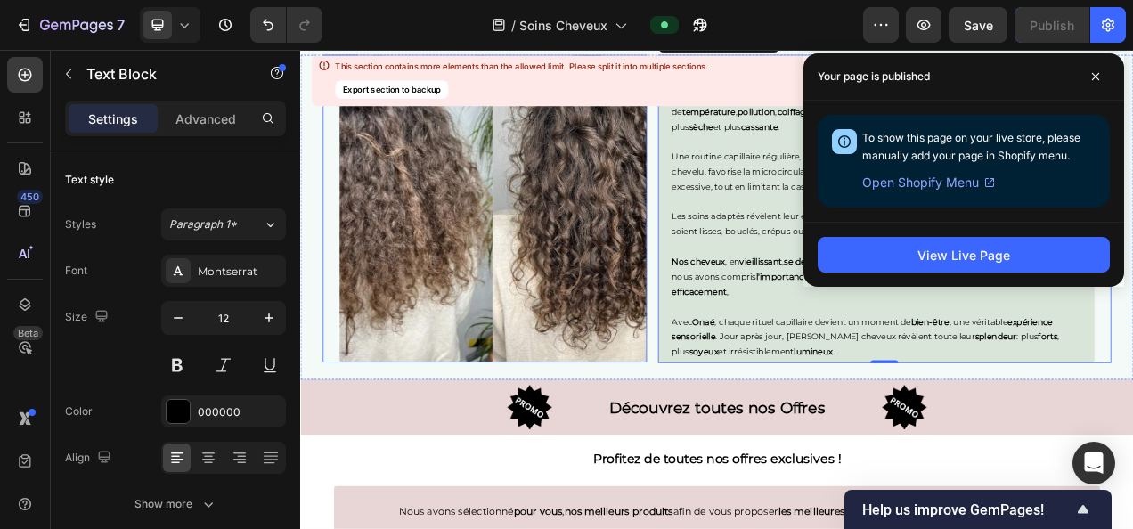
click at [571, 330] on img at bounding box center [547, 253] width 395 height 395
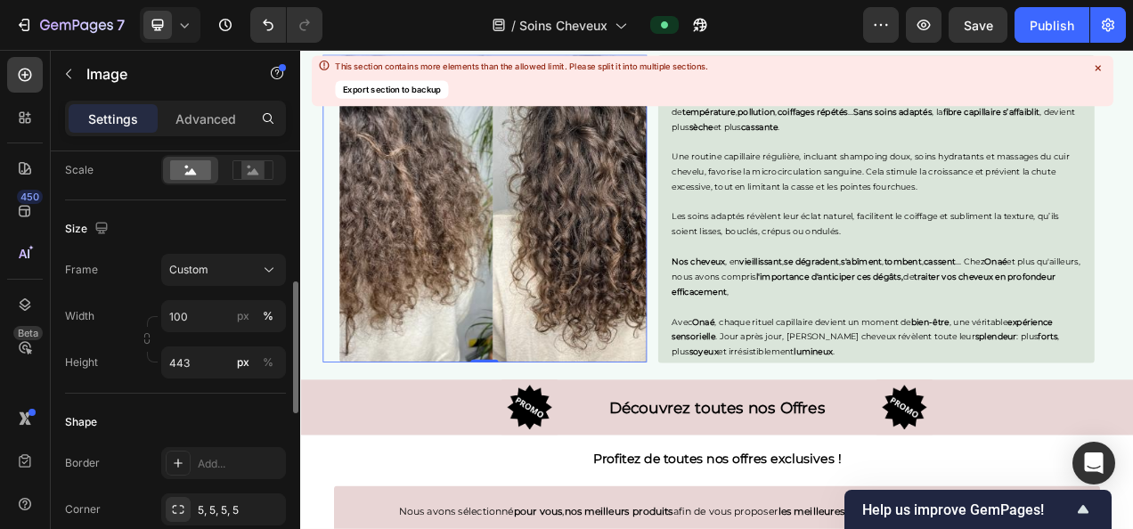
scroll to position [421, 0]
click at [202, 356] on input "443" at bounding box center [223, 362] width 125 height 32
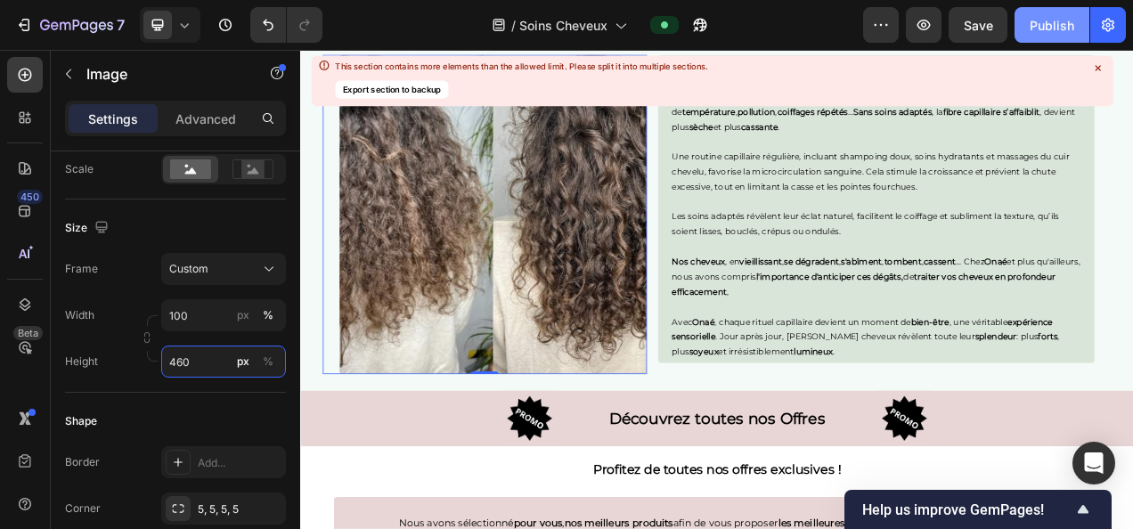
type input "460"
click at [1042, 26] on div "Publish" at bounding box center [1052, 25] width 45 height 19
click at [670, 326] on img at bounding box center [547, 261] width 395 height 410
click at [828, 191] on p "Une routine capillaire régulière, incluant shampoing doux, soins hydratants et …" at bounding box center [1039, 206] width 525 height 58
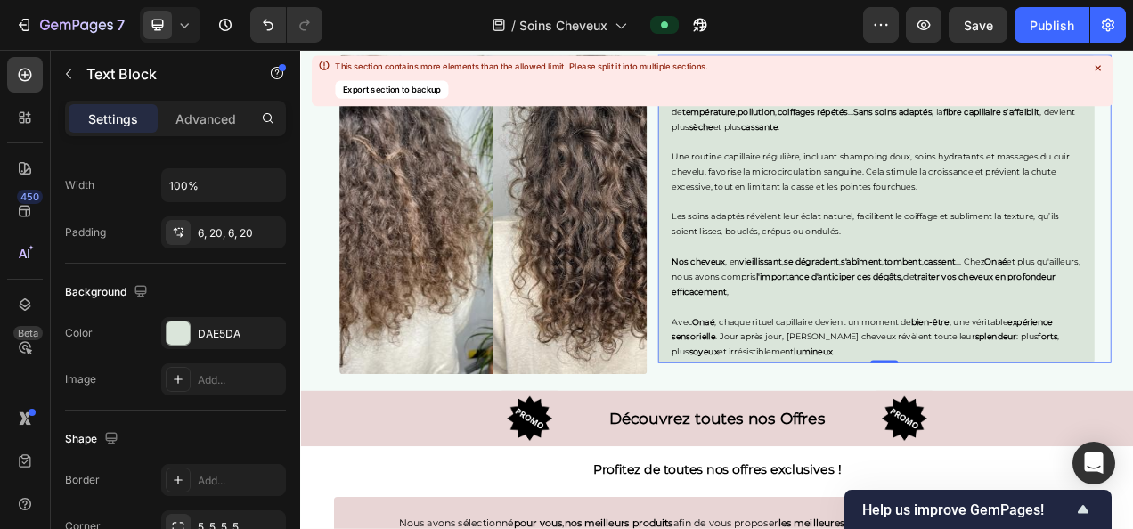
scroll to position [0, 0]
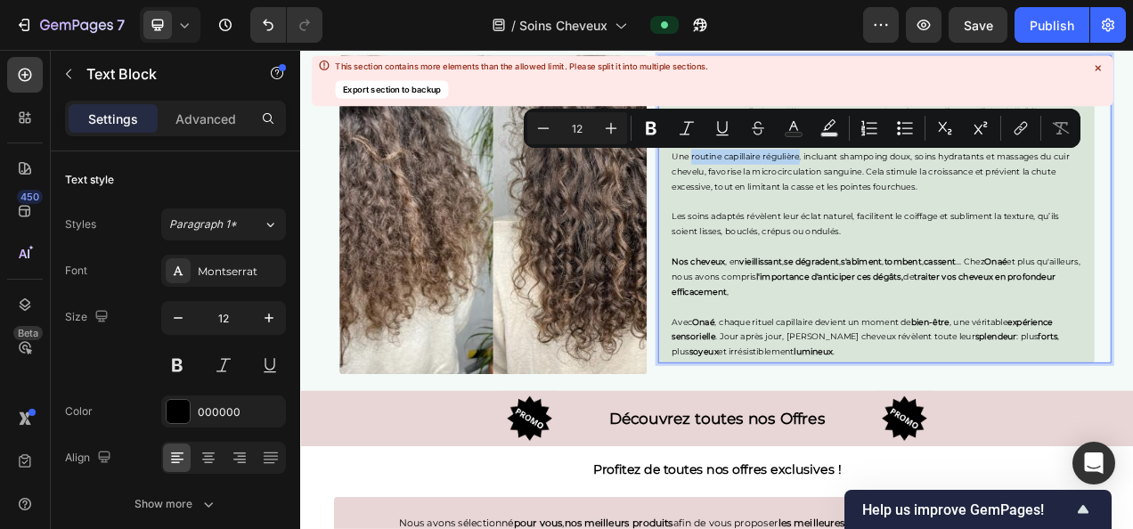
drag, startPoint x: 797, startPoint y: 188, endPoint x: 937, endPoint y: 185, distance: 139.9
click at [937, 185] on p "Une routine capillaire régulière, incluant shampoing doux, soins hydratants et …" at bounding box center [1039, 206] width 525 height 58
click at [651, 125] on icon "Editor contextual toolbar" at bounding box center [651, 128] width 18 height 18
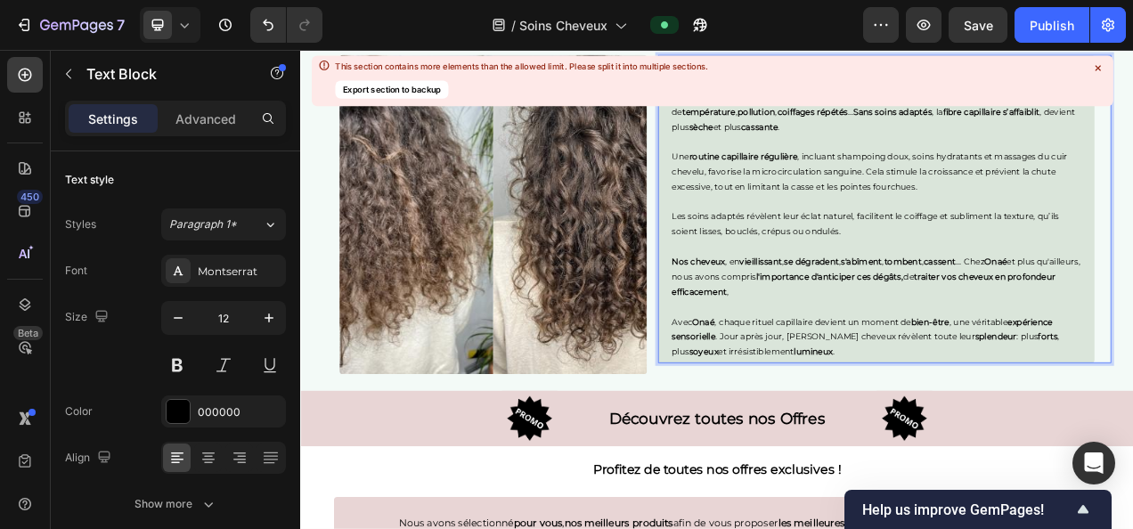
click at [843, 94] on div "This section contains more elements than the allowed limit. Please split it int…" at bounding box center [712, 80] width 802 height 51
click at [1011, 192] on p "Une routine capillaire régulière , incluant shampoing doux, soins hydratants et…" at bounding box center [1039, 206] width 525 height 58
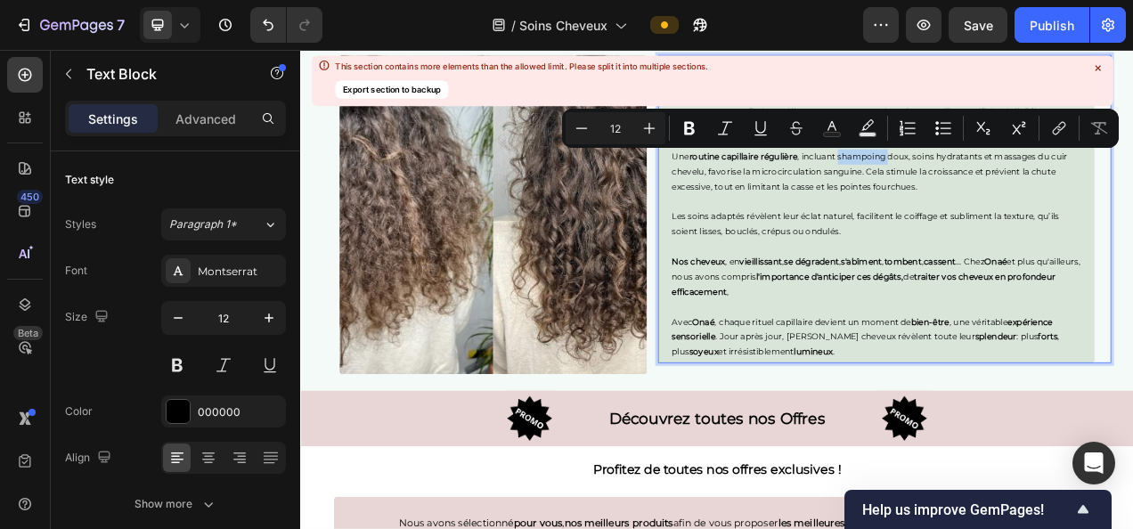
click at [1014, 213] on p "Une routine capillaire régulière , incluant shampoing doux, soins hydratants et…" at bounding box center [1039, 206] width 525 height 58
drag, startPoint x: 987, startPoint y: 186, endPoint x: 1076, endPoint y: 186, distance: 89.1
click at [1076, 186] on p "Une routine capillaire régulière , incluant shampoing doux, soins hydratants et…" at bounding box center [1039, 206] width 525 height 58
click at [688, 124] on icon "Editor contextual toolbar" at bounding box center [690, 128] width 18 height 18
drag, startPoint x: 1084, startPoint y: 183, endPoint x: 1173, endPoint y: 184, distance: 88.2
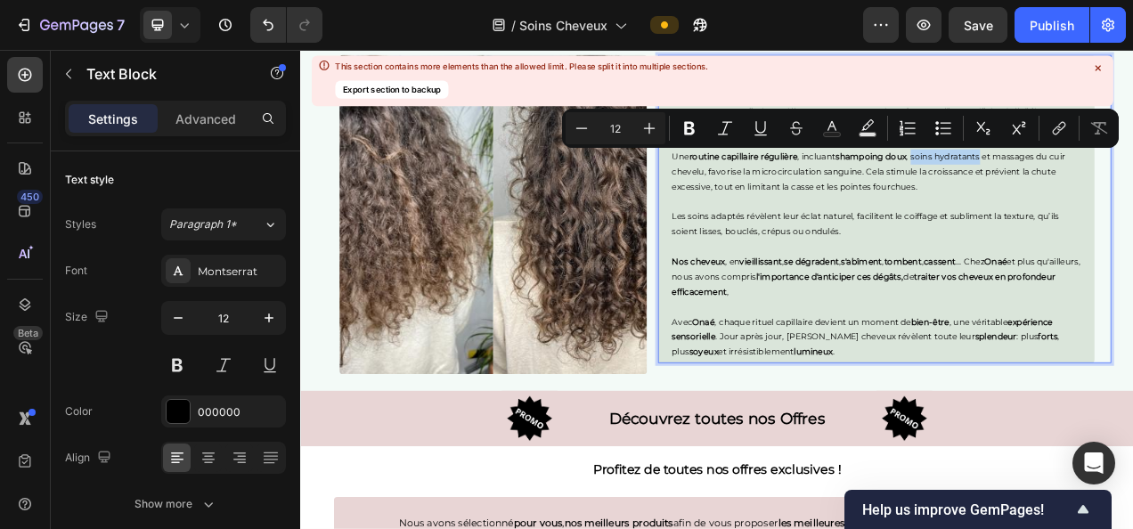
click at [1133, 184] on p "Une routine capillaire régulière , incluant shampoing doux , soins hydratants e…" at bounding box center [1039, 206] width 525 height 58
drag, startPoint x: 694, startPoint y: 122, endPoint x: 667, endPoint y: 141, distance: 33.4
click at [694, 122] on icon "Editor contextual toolbar" at bounding box center [690, 128] width 18 height 18
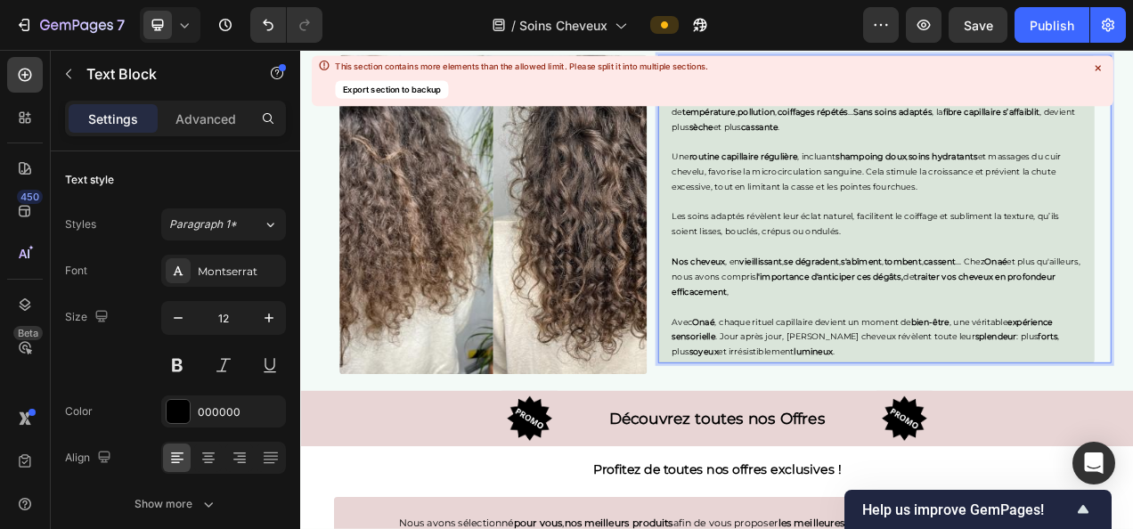
click at [1129, 237] on p "Rich Text Editor. Editing area: main" at bounding box center [1039, 245] width 525 height 20
drag, startPoint x: 1186, startPoint y: 184, endPoint x: 813, endPoint y: 212, distance: 374.5
click at [813, 212] on p "Une routine capillaire régulière , incluant shampoing doux , soins hydratants e…" at bounding box center [1039, 206] width 525 height 58
click at [730, 229] on img at bounding box center [547, 261] width 395 height 410
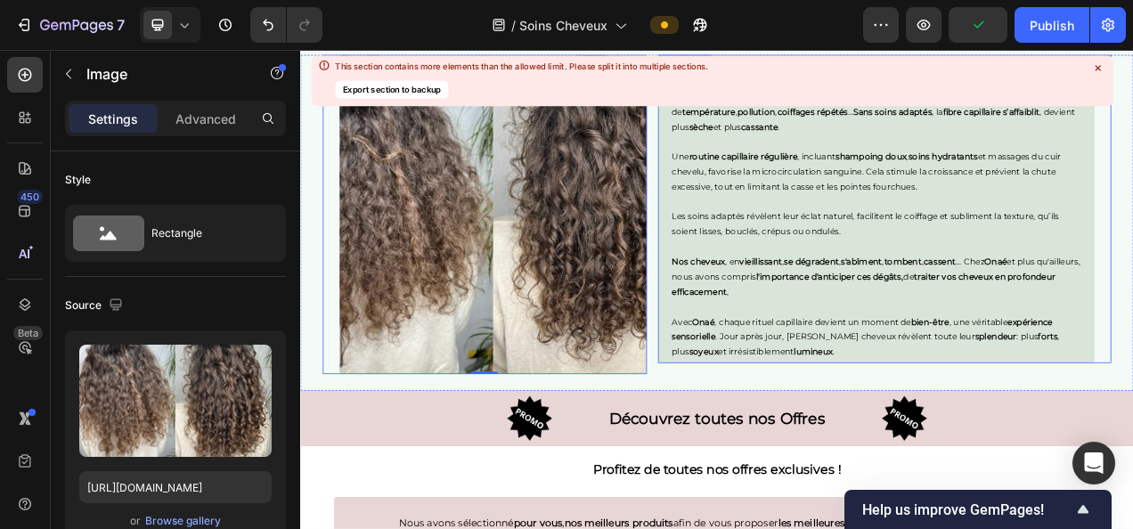
click at [1133, 188] on p "Une routine capillaire régulière , incluant shampoing doux , soins hydratants e…" at bounding box center [1039, 206] width 525 height 58
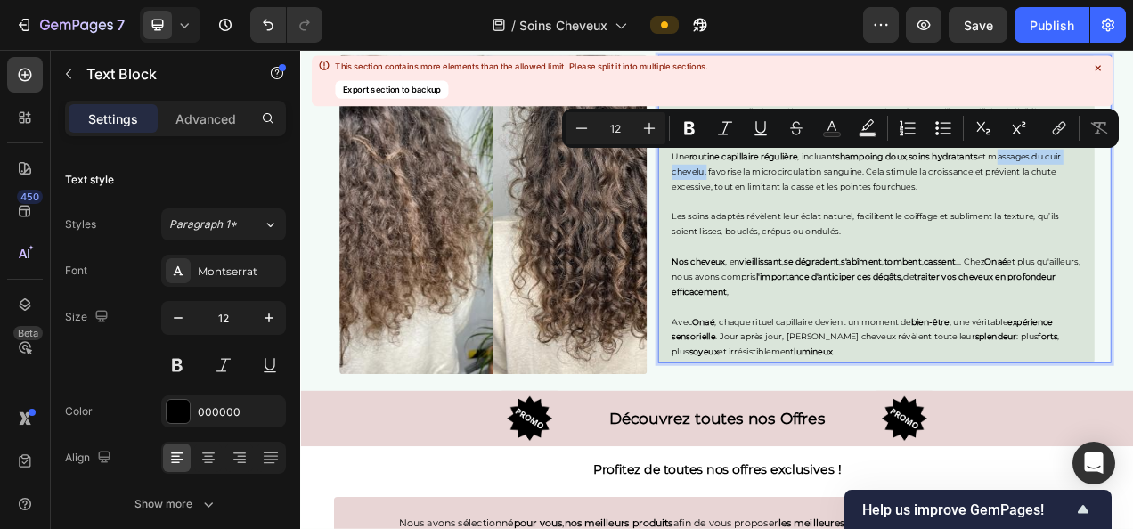
drag, startPoint x: 1191, startPoint y: 182, endPoint x: 812, endPoint y: 210, distance: 379.8
click at [812, 210] on p "Une routine capillaire régulière , incluant shampoing doux , soins hydratants e…" at bounding box center [1039, 206] width 525 height 58
click at [688, 126] on icon "Editor contextual toolbar" at bounding box center [690, 128] width 18 height 18
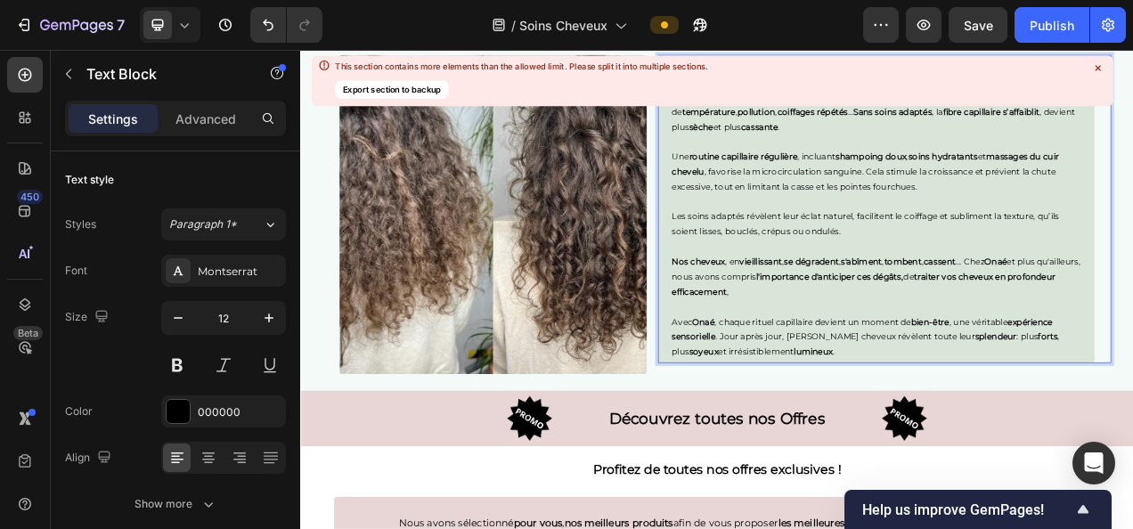
drag, startPoint x: 1094, startPoint y: 67, endPoint x: 1068, endPoint y: 1, distance: 71.2
click at [1094, 67] on icon at bounding box center [1098, 68] width 14 height 14
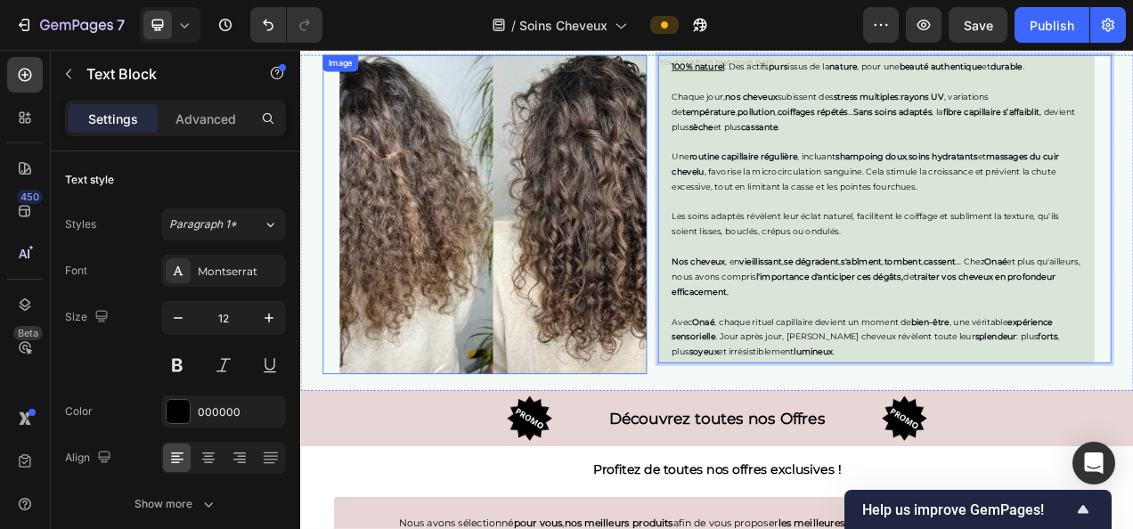
click at [567, 393] on img at bounding box center [547, 261] width 395 height 410
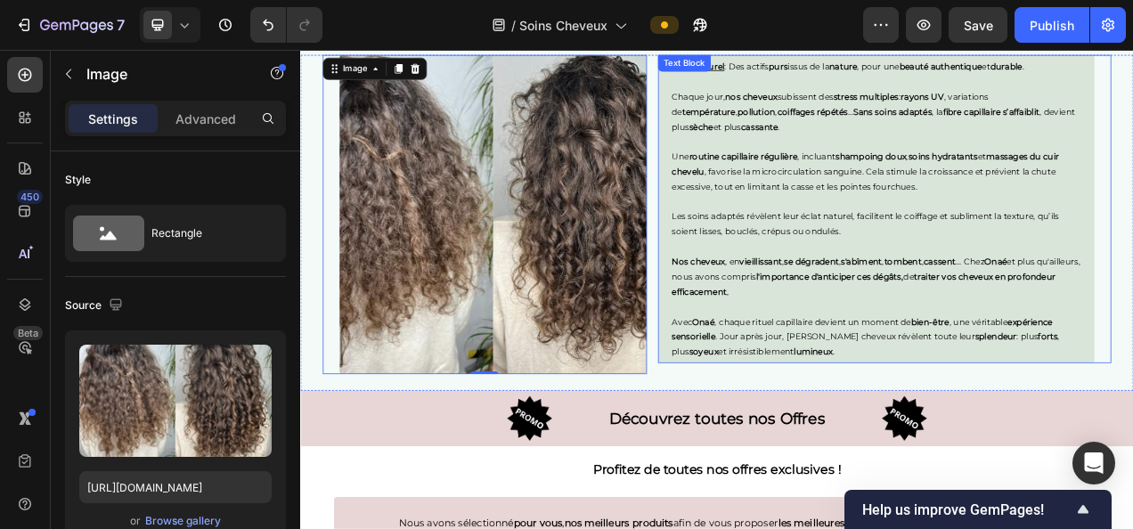
click at [921, 221] on p "Une routine capillaire régulière , incluant shampoing doux , soins hydratants e…" at bounding box center [1039, 206] width 525 height 58
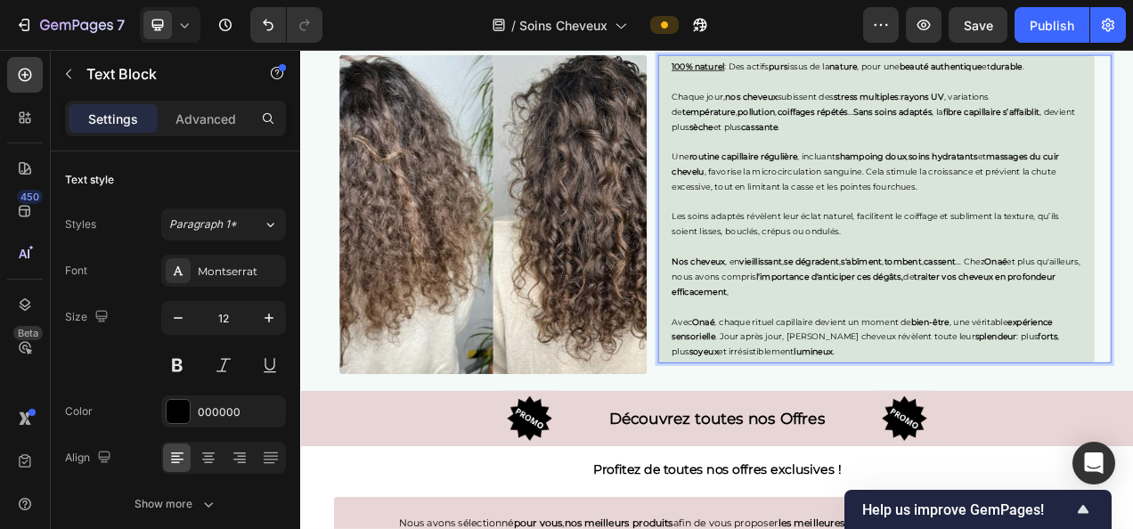
click at [883, 202] on p "Une routine capillaire régulière , incluant shampoing doux , soins hydratants e…" at bounding box center [1039, 206] width 525 height 58
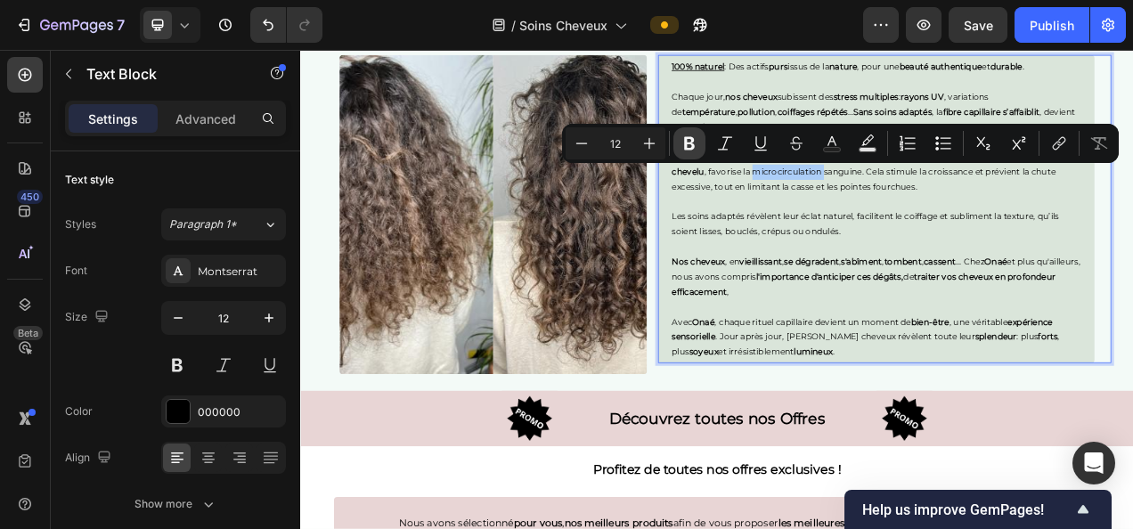
click at [685, 135] on icon "Editor contextual toolbar" at bounding box center [690, 144] width 18 height 18
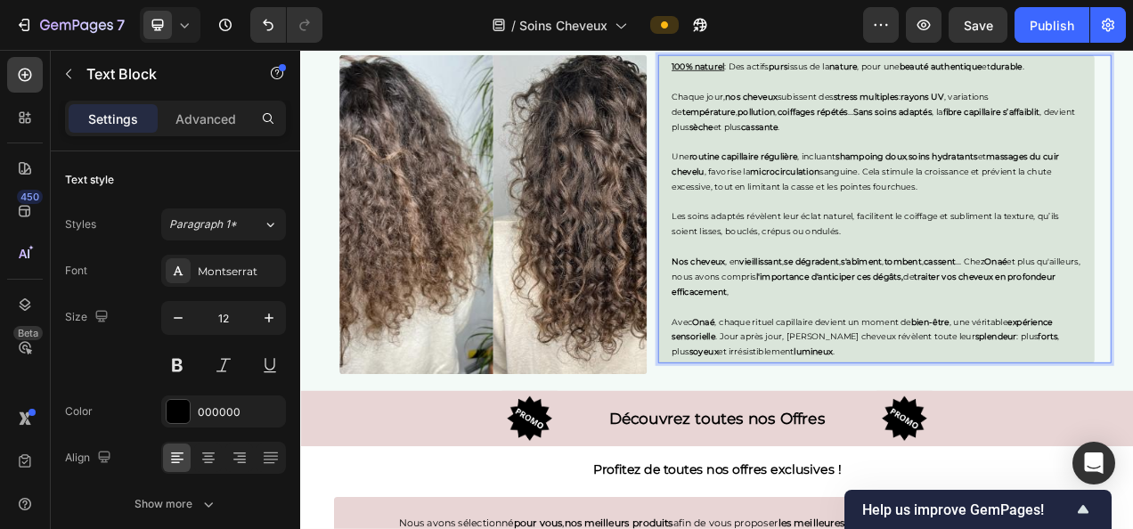
click at [963, 203] on p "Une routine capillaire régulière , incluant shampoing doux , soins hydratants e…" at bounding box center [1039, 206] width 525 height 58
click at [917, 256] on p "Les soins adaptés révèlent leur éclat naturel, facilitent le coiffage et sublim…" at bounding box center [1039, 273] width 525 height 38
click at [701, 246] on img at bounding box center [547, 261] width 395 height 410
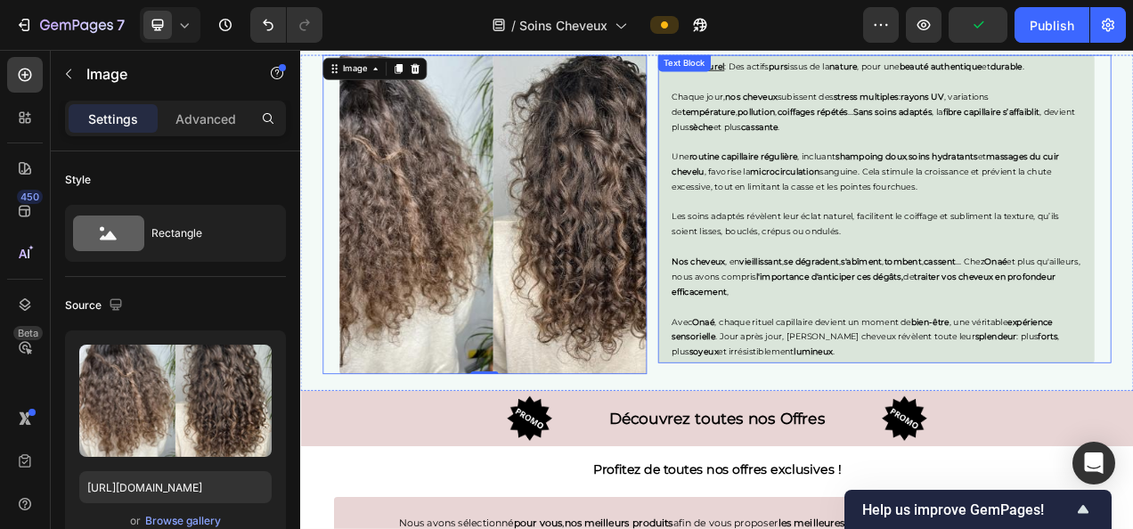
click at [993, 208] on p "Une routine capillaire régulière , incluant shampoing doux , soins hydratants e…" at bounding box center [1039, 206] width 525 height 58
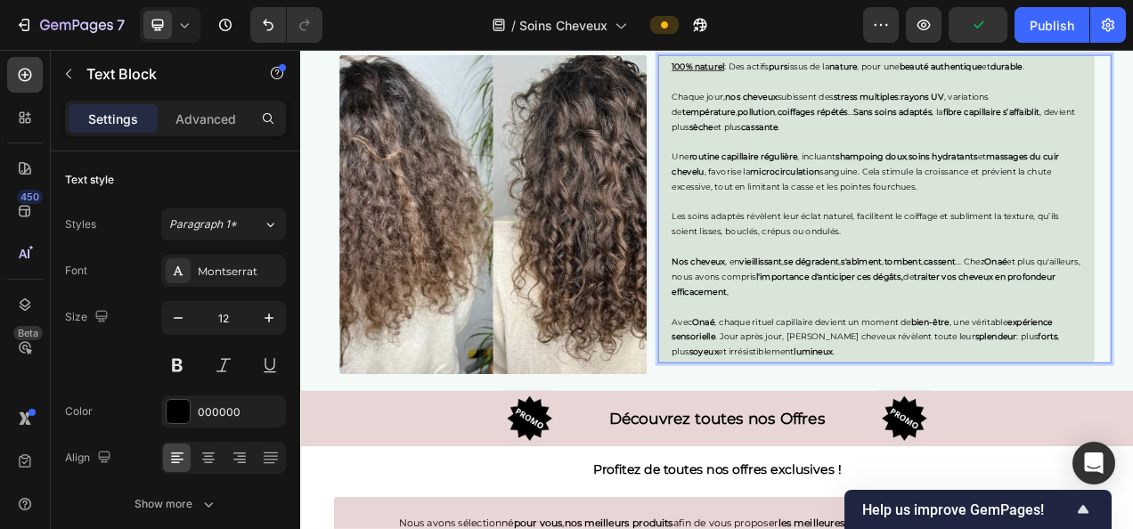
click at [993, 208] on p "Une routine capillaire régulière , incluant shampoing doux , soins hydratants e…" at bounding box center [1039, 206] width 525 height 58
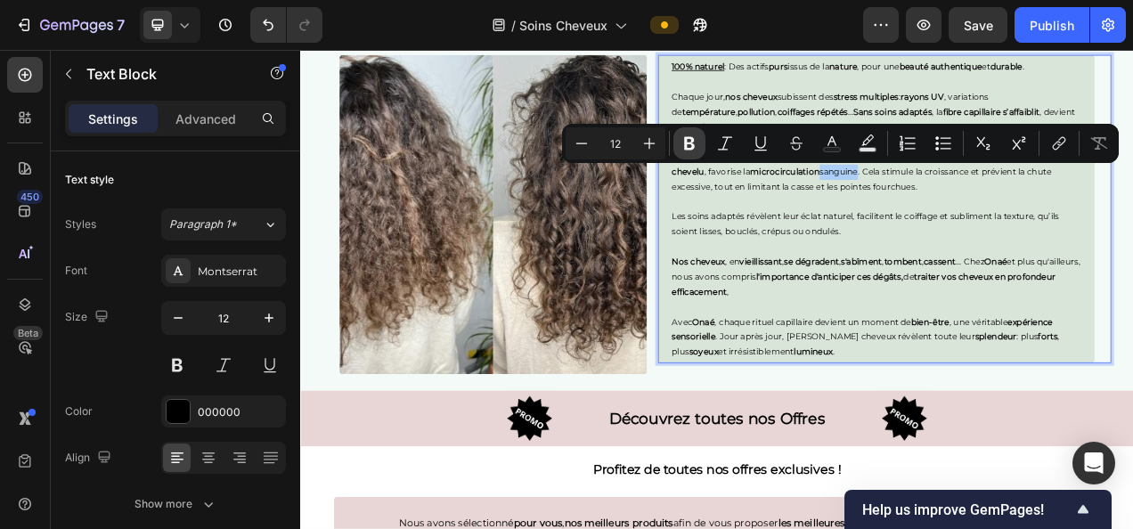
drag, startPoint x: 695, startPoint y: 147, endPoint x: 431, endPoint y: 227, distance: 275.7
click at [695, 147] on icon "Editor contextual toolbar" at bounding box center [690, 144] width 18 height 18
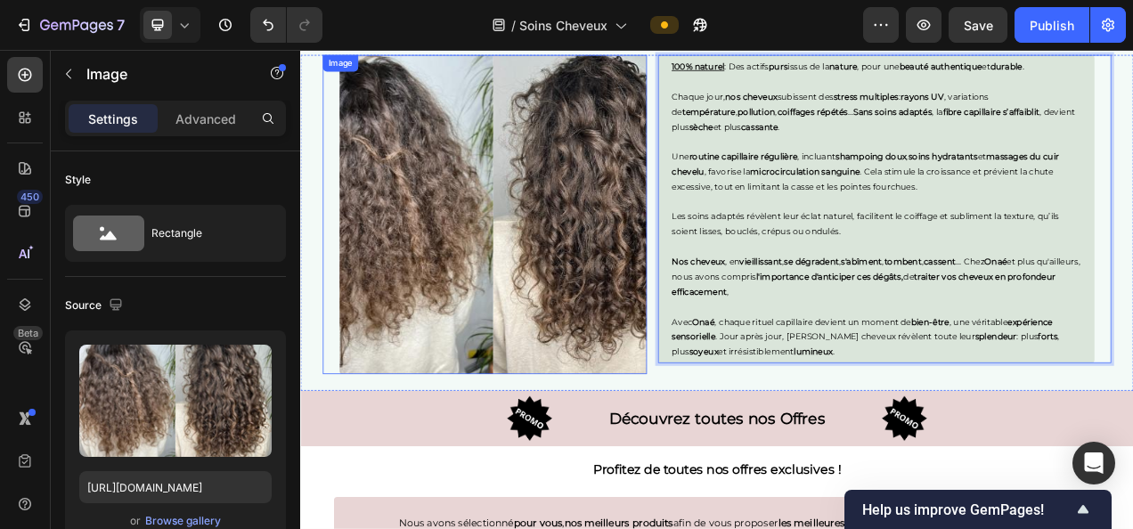
click at [642, 295] on img at bounding box center [547, 261] width 395 height 410
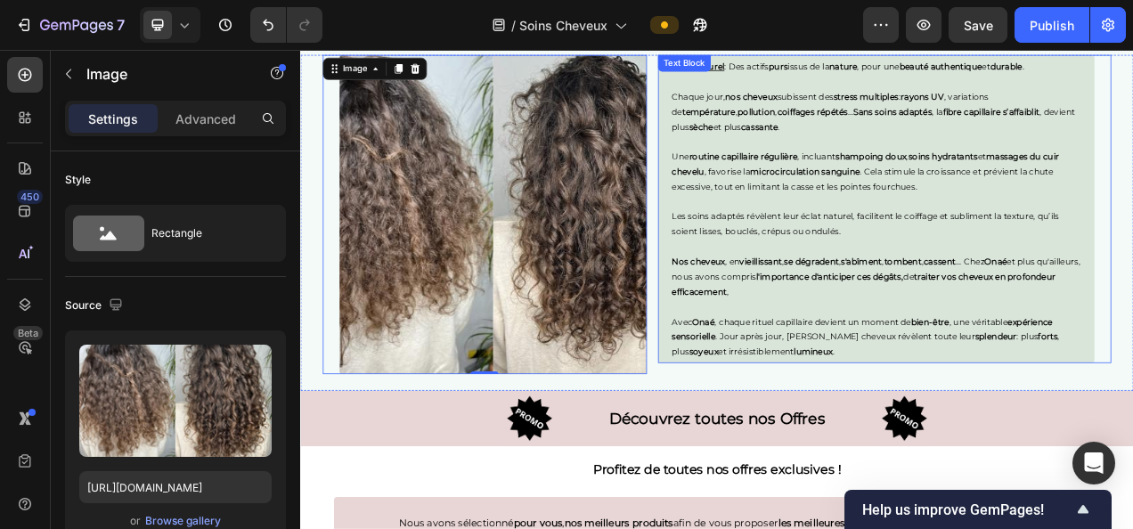
click at [1132, 209] on p "Une routine capillaire régulière , incluant shampoing doux , soins hydratants e…" at bounding box center [1039, 206] width 525 height 58
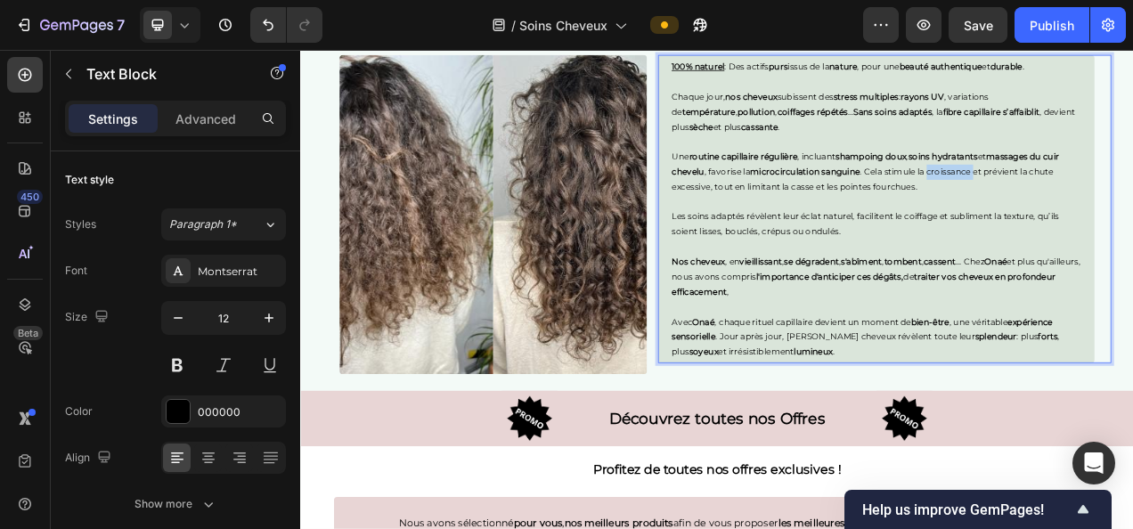
click at [1125, 204] on p "Une routine capillaire régulière , incluant shampoing doux , soins hydratants e…" at bounding box center [1039, 206] width 525 height 58
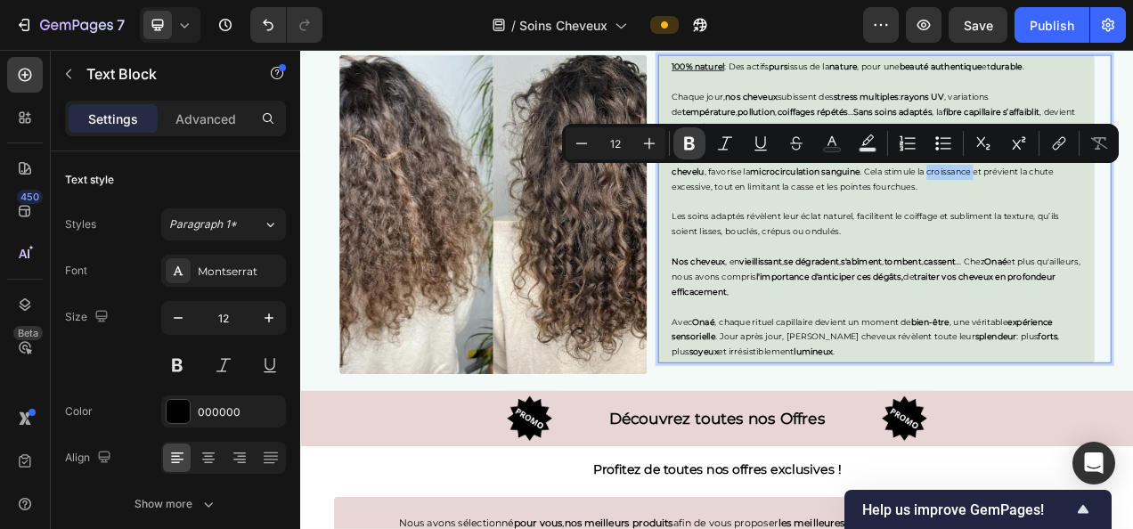
click at [692, 151] on icon "Editor contextual toolbar" at bounding box center [690, 144] width 18 height 18
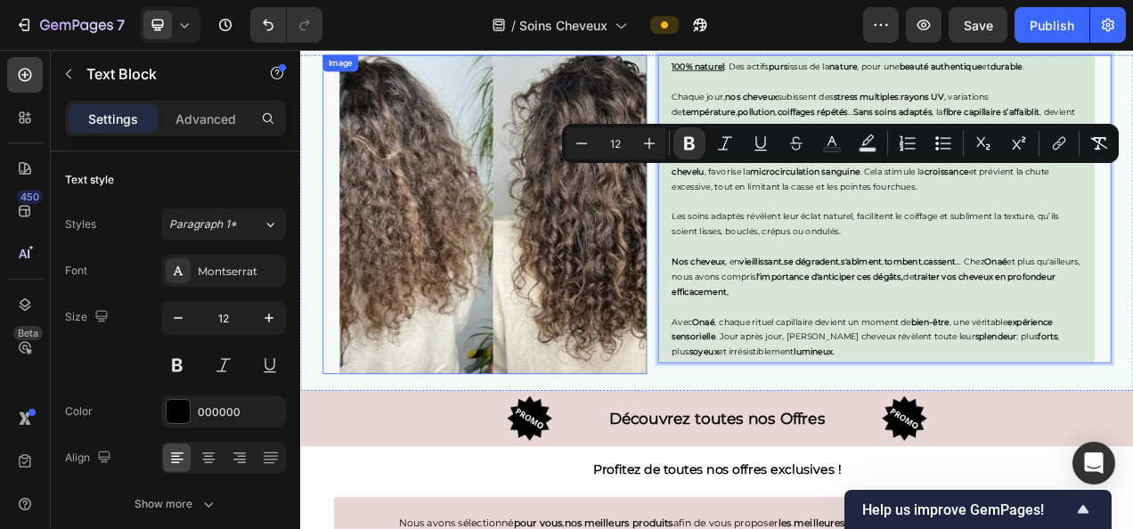
click at [591, 337] on img at bounding box center [547, 261] width 395 height 410
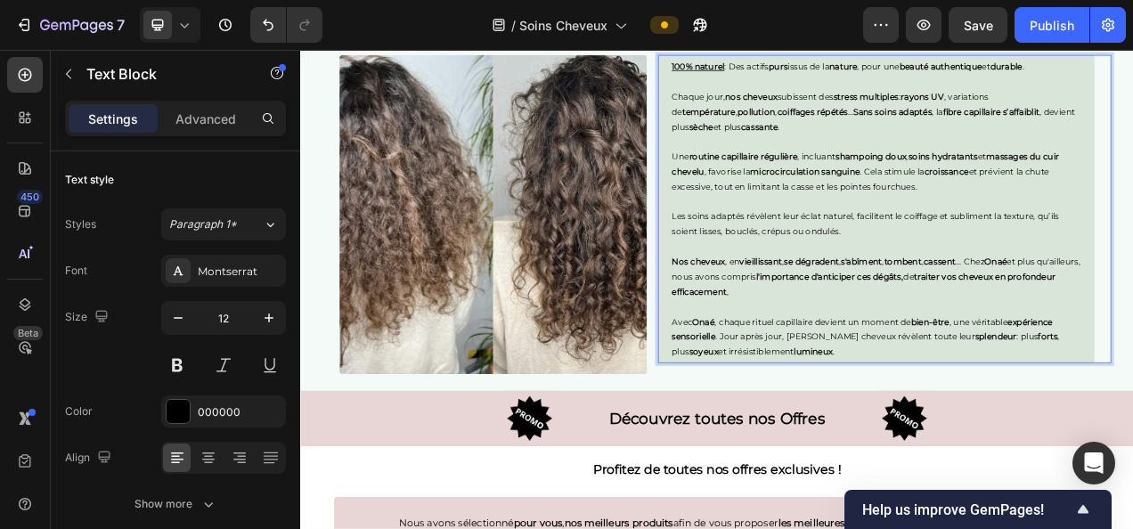
click at [587, 224] on img at bounding box center [547, 261] width 395 height 410
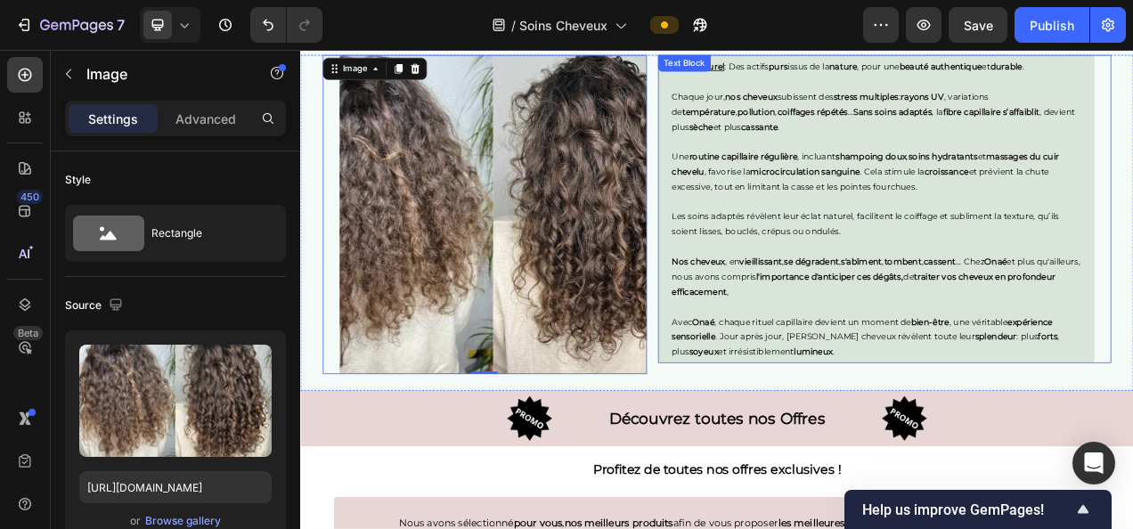
click at [1133, 205] on p "Une routine capillaire régulière , incluant shampoing doux , soins hydratants e…" at bounding box center [1039, 206] width 525 height 58
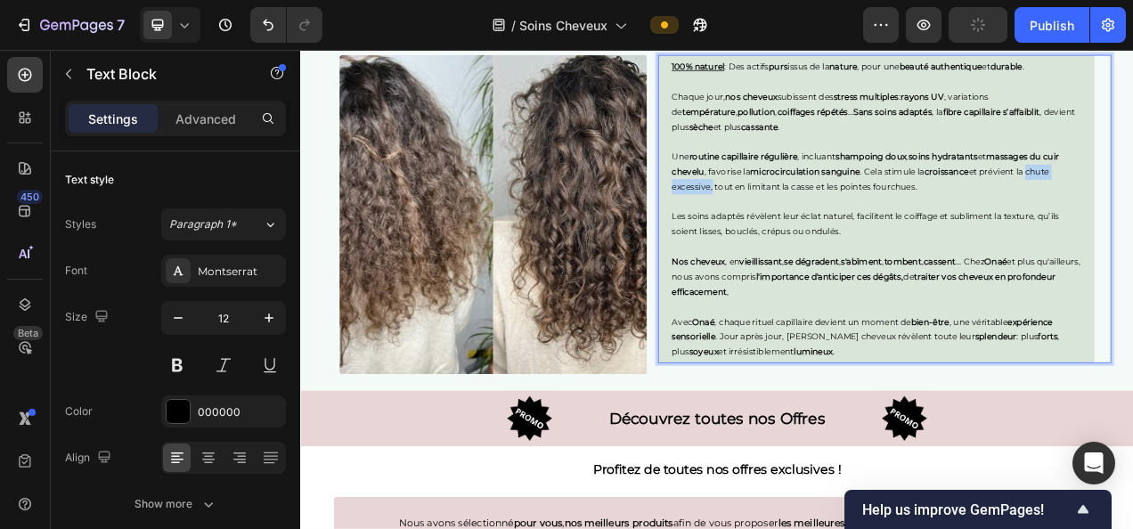
drag, startPoint x: 1232, startPoint y: 206, endPoint x: 817, endPoint y: 226, distance: 414.9
click at [817, 226] on p "Une routine capillaire régulière , incluant shampoing doux , soins hydratants e…" at bounding box center [1039, 206] width 525 height 58
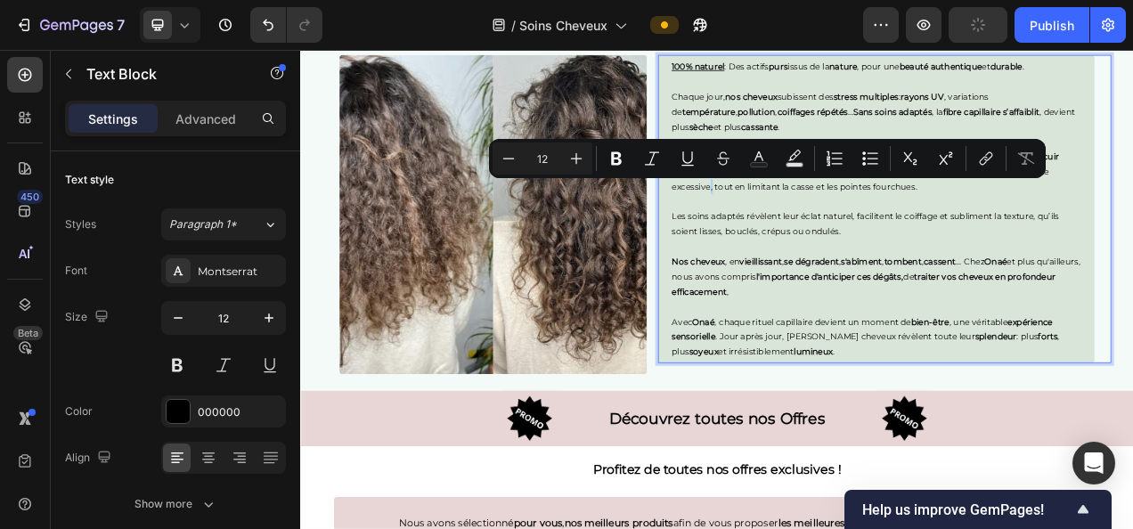
click at [820, 225] on p "Une routine capillaire régulière , incluant shampoing doux , soins hydratants e…" at bounding box center [1039, 206] width 525 height 58
click at [1133, 223] on p "Une routine capillaire régulière , incluant shampoing doux , soins hydratants e…" at bounding box center [1039, 206] width 525 height 58
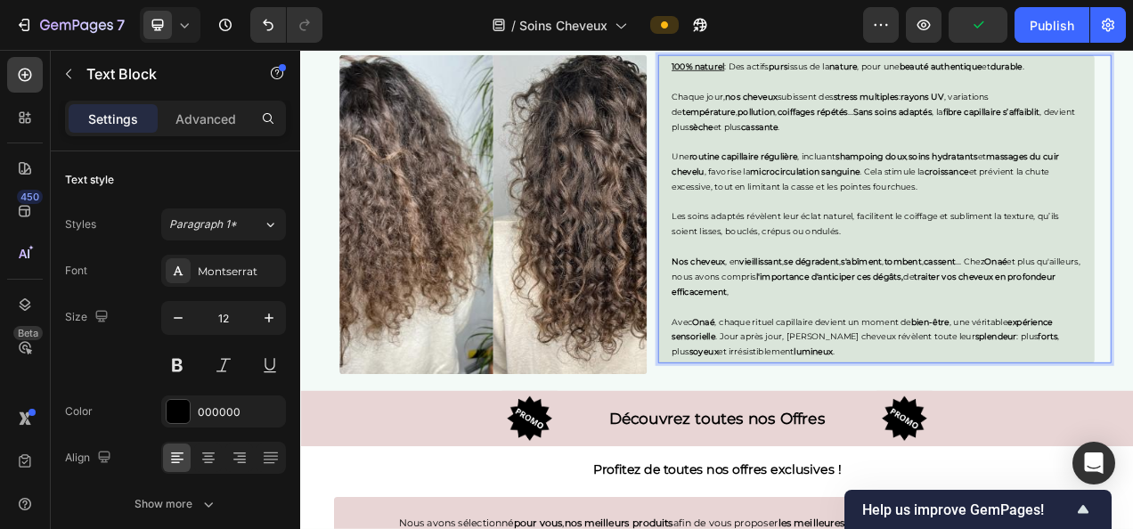
click at [1133, 212] on p "Une routine capillaire régulière , incluant shampoing doux , soins hydratants e…" at bounding box center [1039, 206] width 525 height 58
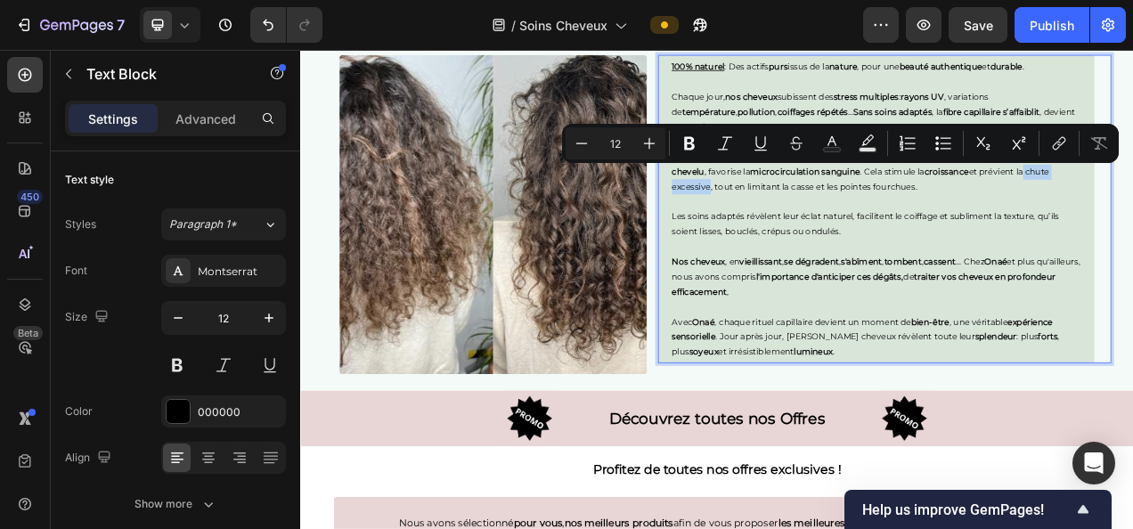
drag, startPoint x: 1229, startPoint y: 205, endPoint x: 820, endPoint y: 228, distance: 409.7
click at [820, 228] on p "Une routine capillaire régulière , incluant shampoing doux , soins hydratants e…" at bounding box center [1039, 206] width 525 height 58
click at [685, 141] on icon "Editor contextual toolbar" at bounding box center [689, 143] width 11 height 13
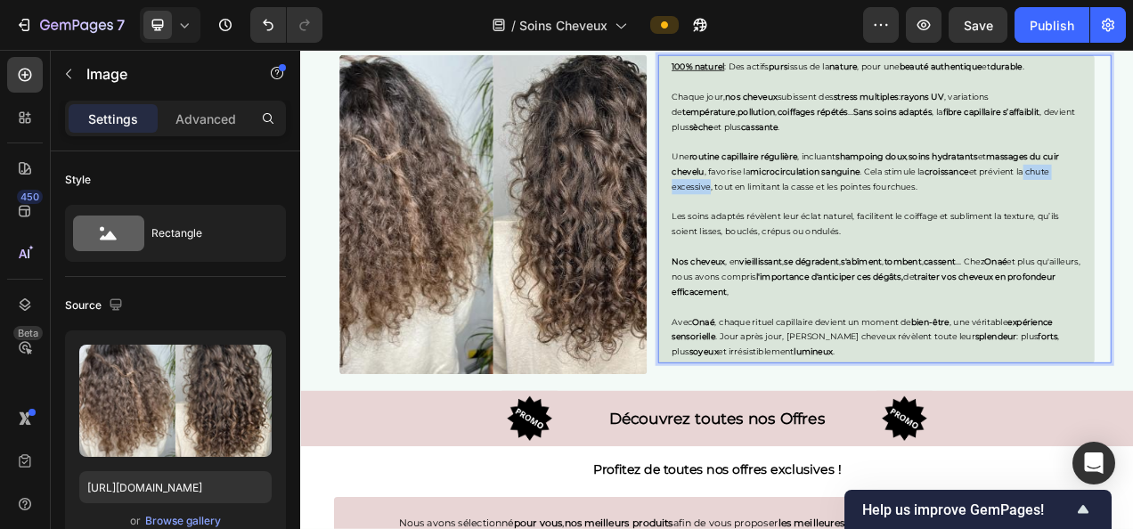
click at [570, 284] on img at bounding box center [547, 261] width 395 height 410
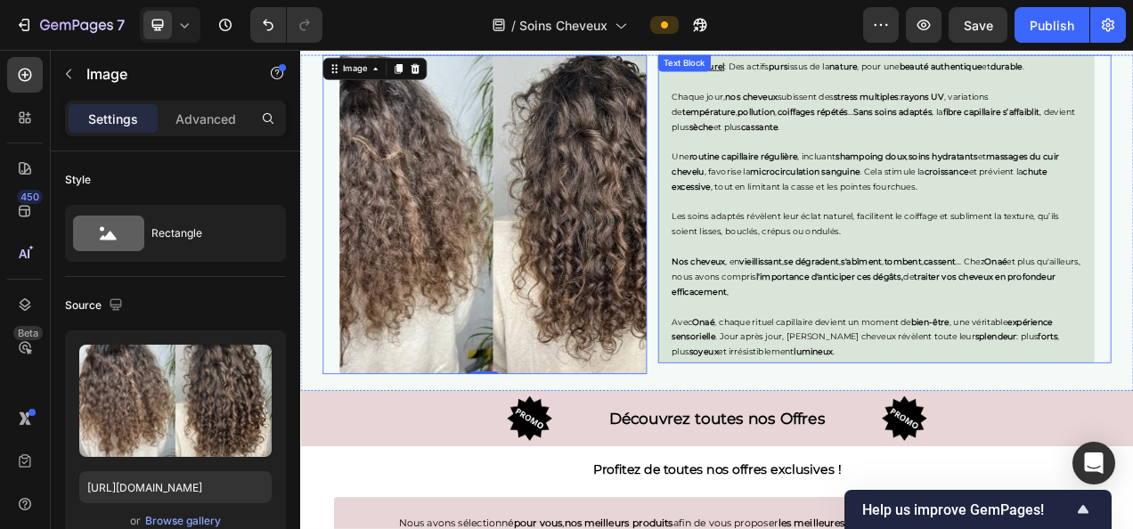
click at [920, 226] on p "Une routine capillaire régulière , incluant shampoing doux , soins hydratants e…" at bounding box center [1039, 206] width 525 height 58
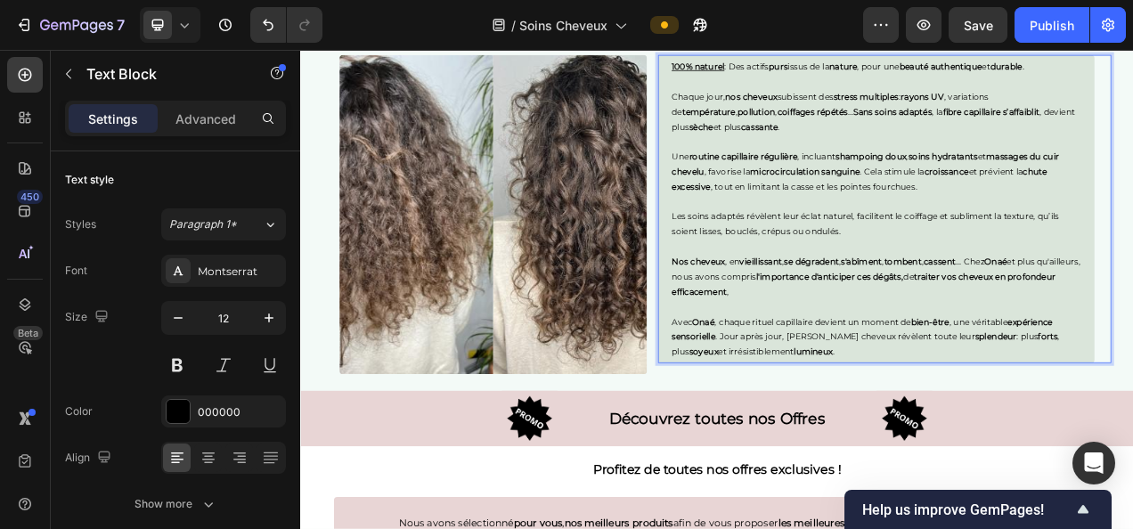
click at [931, 225] on p "Une routine capillaire régulière , incluant shampoing doux , soins hydratants e…" at bounding box center [1039, 206] width 525 height 58
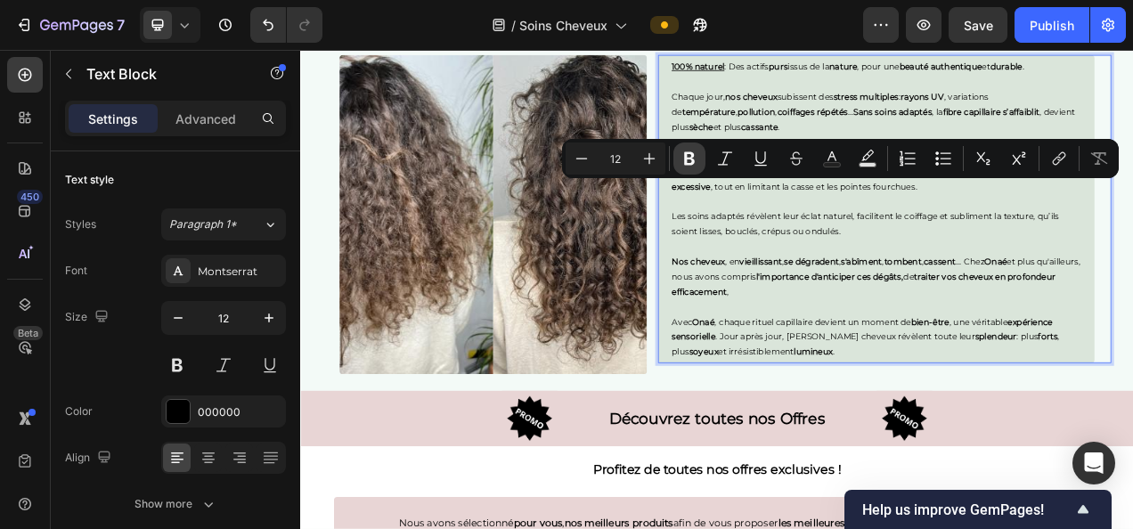
drag, startPoint x: 686, startPoint y: 159, endPoint x: 309, endPoint y: 249, distance: 387.5
click at [686, 159] on icon "Editor contextual toolbar" at bounding box center [689, 158] width 11 height 13
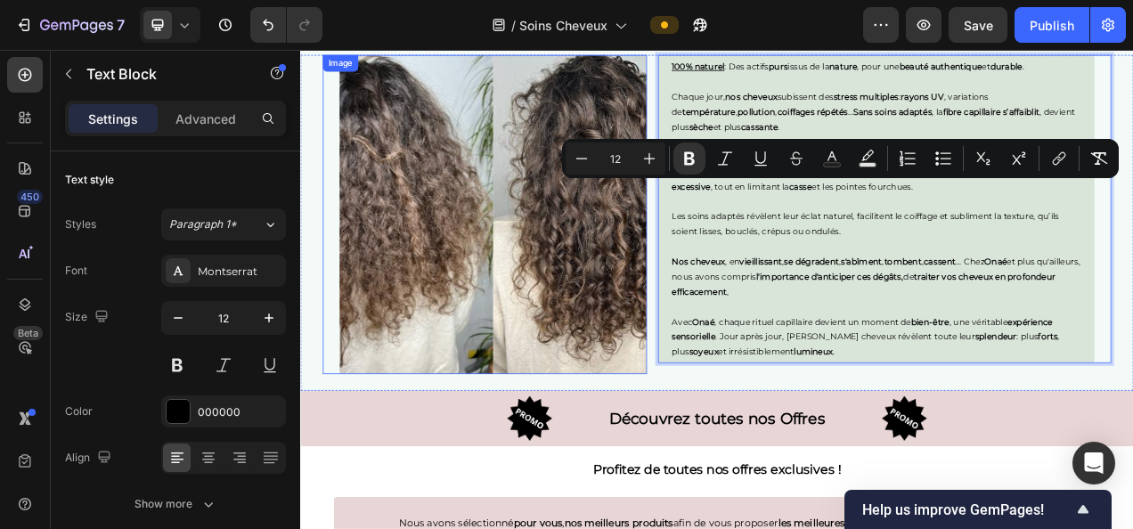
click at [610, 298] on img at bounding box center [547, 261] width 395 height 410
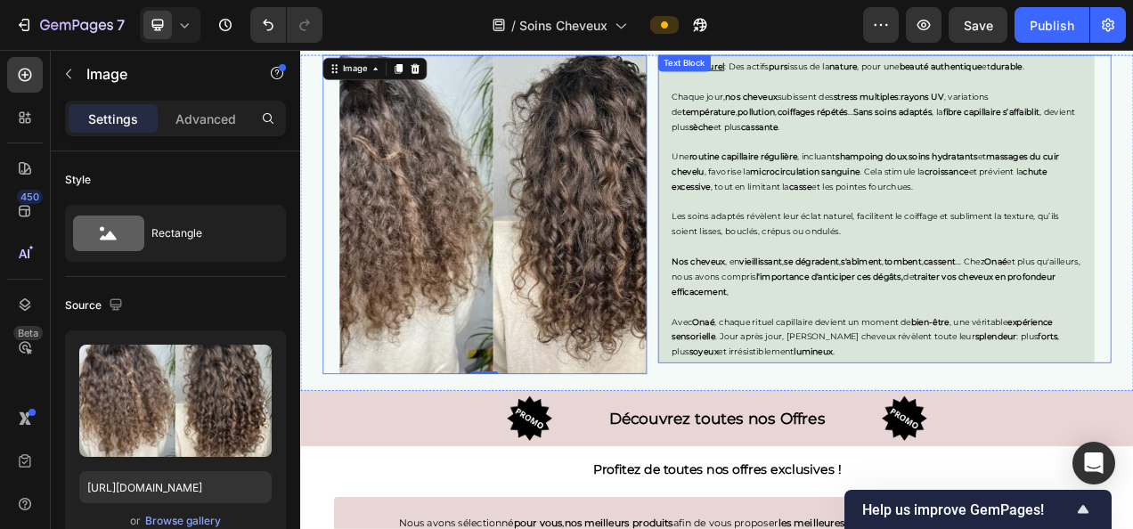
click at [1011, 220] on p "Une routine capillaire régulière , incluant shampoing doux , soins hydratants e…" at bounding box center [1039, 206] width 525 height 58
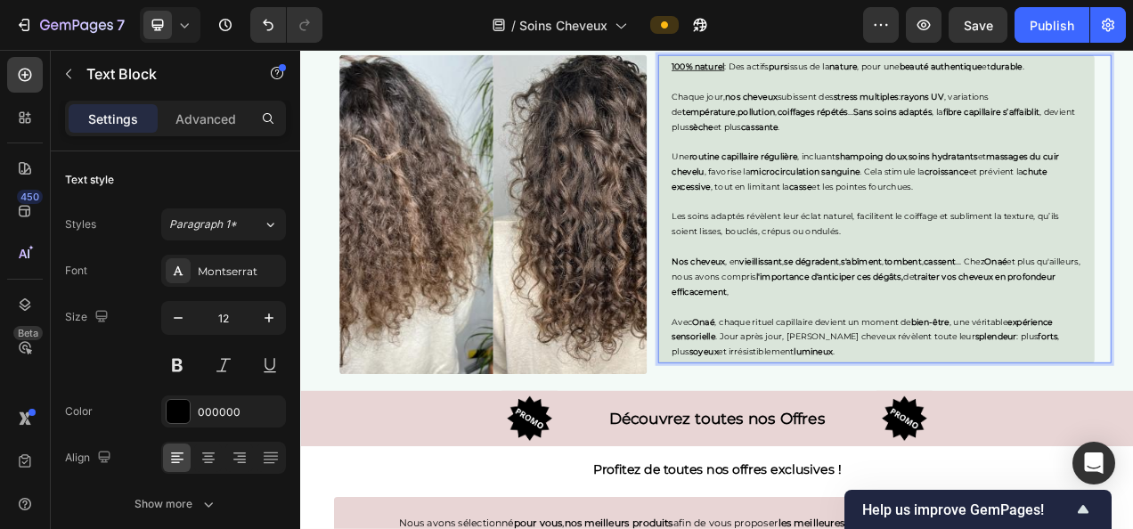
click at [994, 226] on p "Une routine capillaire régulière , incluant shampoing doux , soins hydratants e…" at bounding box center [1039, 206] width 525 height 58
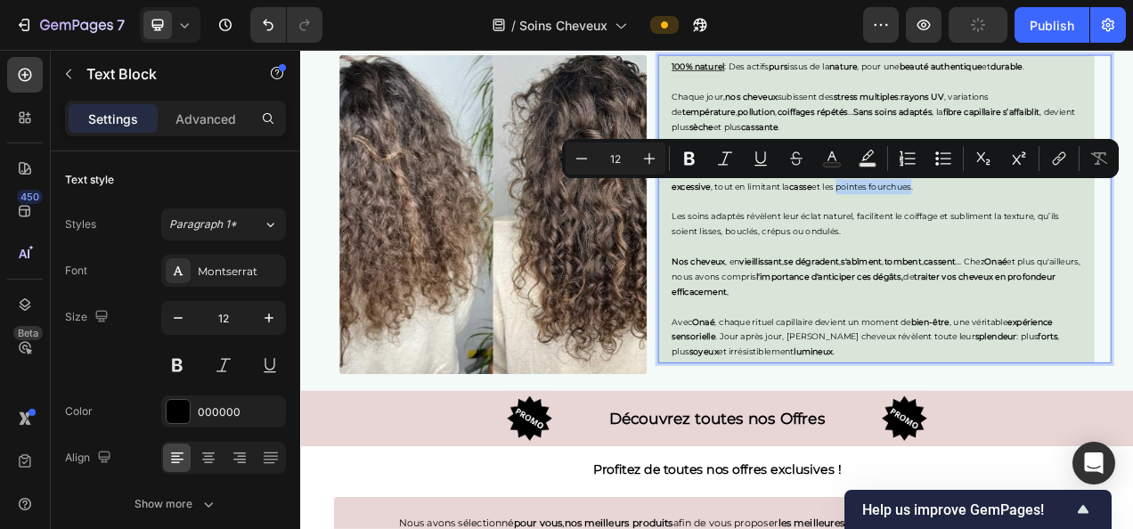
drag, startPoint x: 987, startPoint y: 224, endPoint x: 1082, endPoint y: 222, distance: 94.5
click at [1082, 222] on p "Une routine capillaire régulière , incluant shampoing doux , soins hydratants e…" at bounding box center [1039, 206] width 525 height 58
click at [692, 153] on icon "Editor contextual toolbar" at bounding box center [689, 158] width 11 height 13
click at [593, 337] on img at bounding box center [547, 261] width 395 height 410
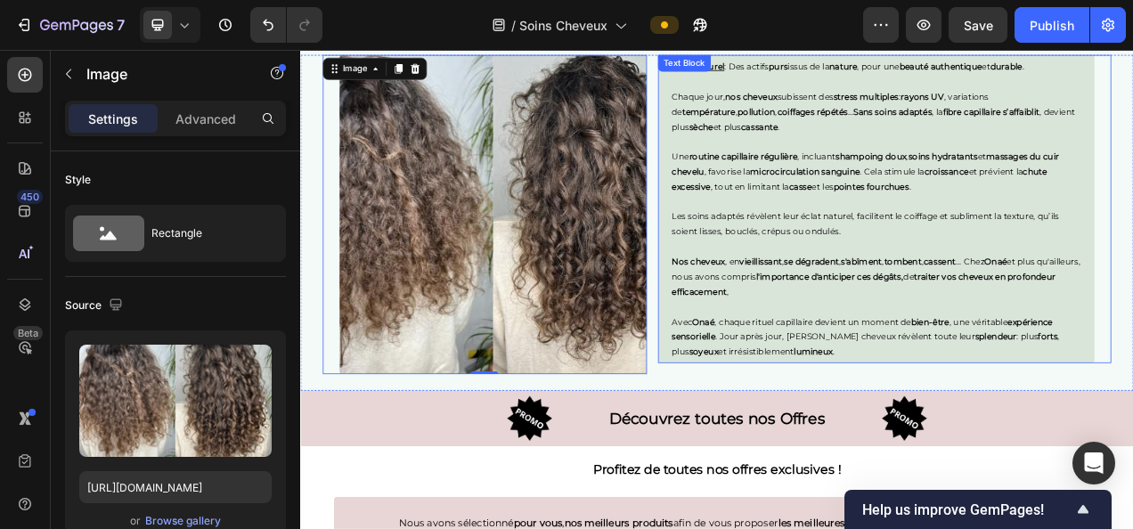
click at [866, 262] on p "Les soins adaptés révèlent leur éclat naturel, facilitent le coiffage et sublim…" at bounding box center [1039, 273] width 525 height 38
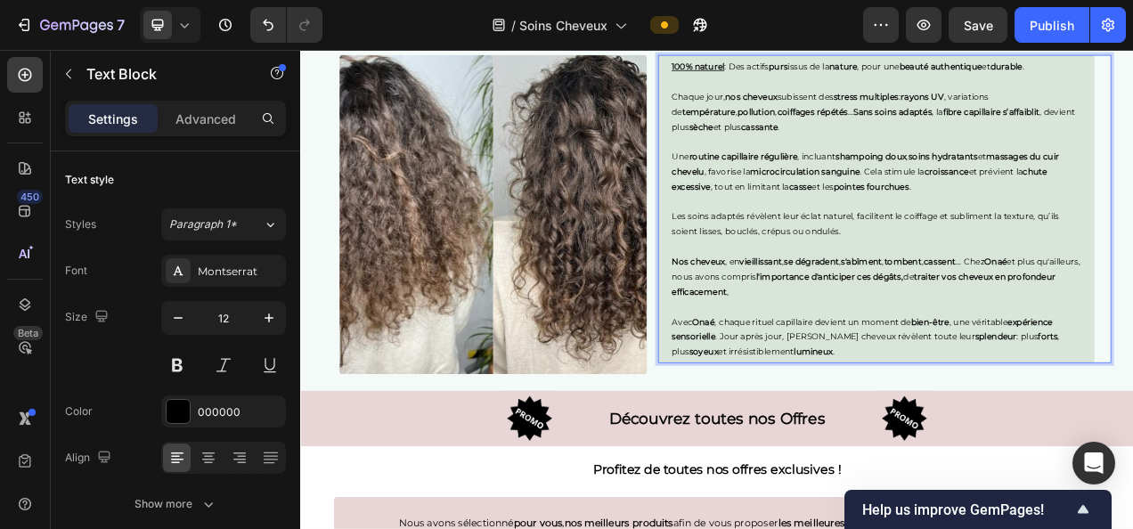
click at [866, 262] on p "Les soins adaptés révèlent leur éclat naturel, facilitent le coiffage et sublim…" at bounding box center [1039, 273] width 525 height 38
click at [794, 266] on p "Les soins adaptés [PERSON_NAME] révèlent leur éclat naturel, facilitent le coif…" at bounding box center [1039, 273] width 525 height 38
drag, startPoint x: 792, startPoint y: 262, endPoint x: 894, endPoint y: 266, distance: 101.6
click at [894, 266] on p "Les soins adaptés [PERSON_NAME] révèlent leur éclat naturel, facilitent le coif…" at bounding box center [1039, 273] width 525 height 38
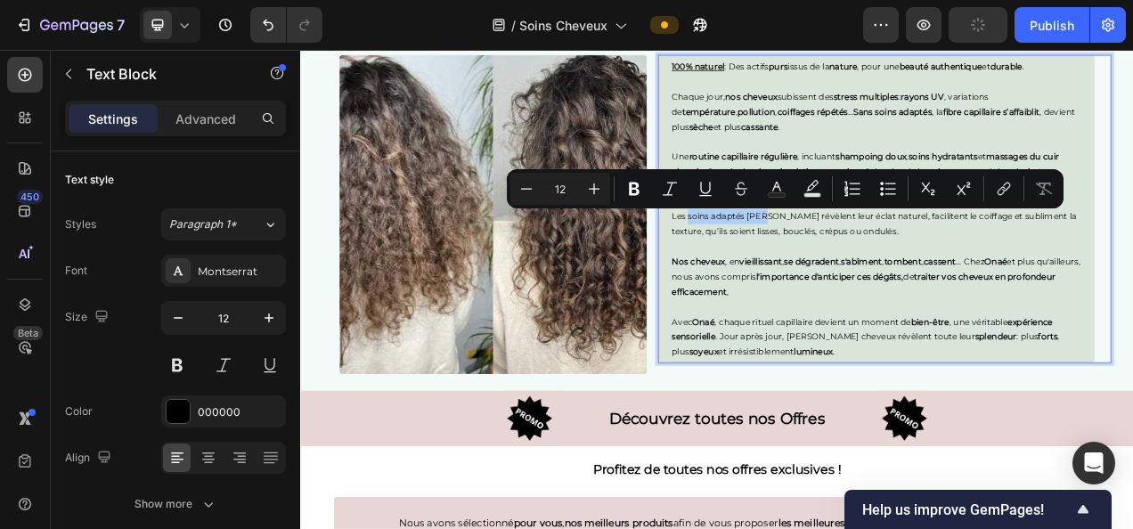
click at [633, 192] on icon "Editor contextual toolbar" at bounding box center [635, 189] width 18 height 18
click at [683, 392] on img at bounding box center [547, 261] width 395 height 410
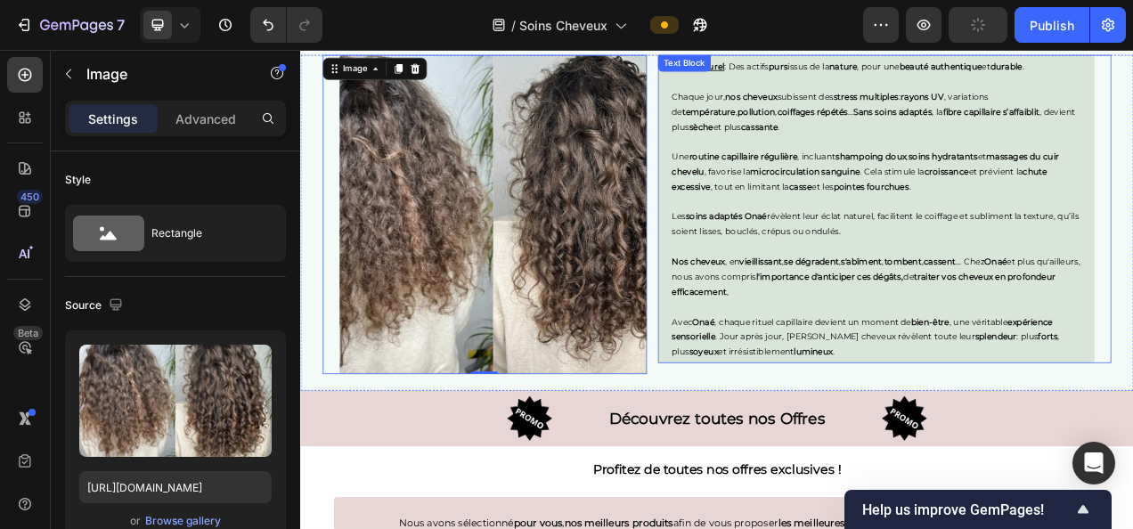
click at [982, 264] on p "Les soins adaptés [PERSON_NAME] révèlent leur éclat naturel, facilitent le coif…" at bounding box center [1039, 273] width 525 height 38
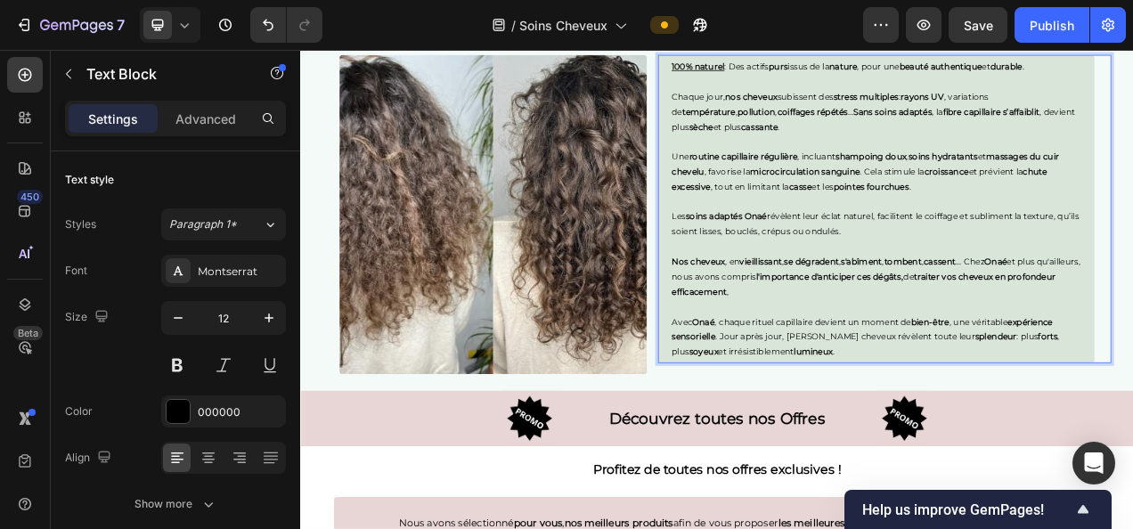
click at [970, 264] on p "Les soins adaptés [PERSON_NAME] révèlent leur éclat naturel, facilitent le coif…" at bounding box center [1039, 273] width 525 height 38
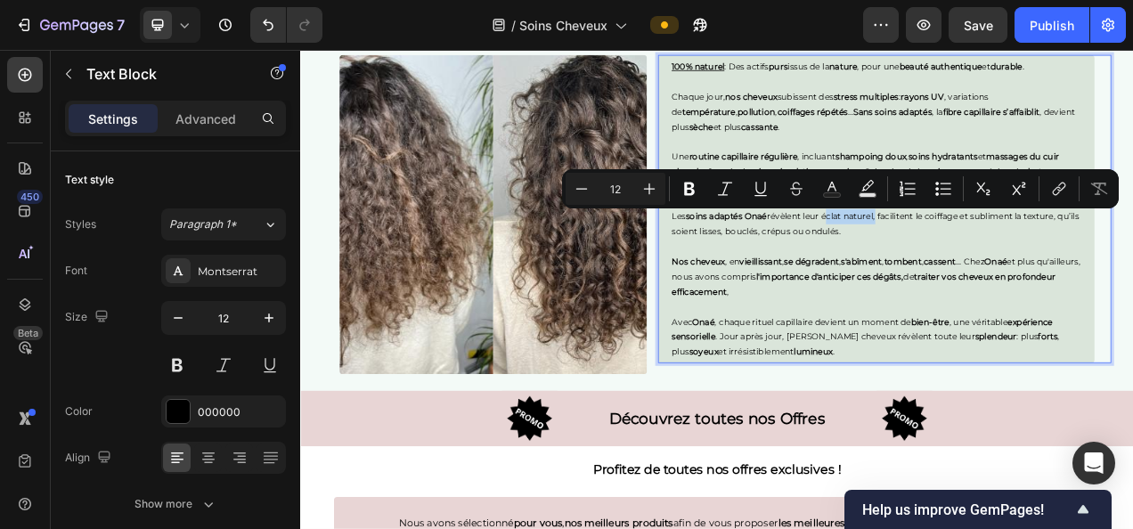
drag, startPoint x: 970, startPoint y: 264, endPoint x: 1036, endPoint y: 269, distance: 67.0
click at [1036, 269] on p "Les soins adaptés [PERSON_NAME] révèlent leur éclat naturel, facilitent le coif…" at bounding box center [1039, 273] width 525 height 38
click at [698, 196] on icon "Editor contextual toolbar" at bounding box center [690, 189] width 18 height 18
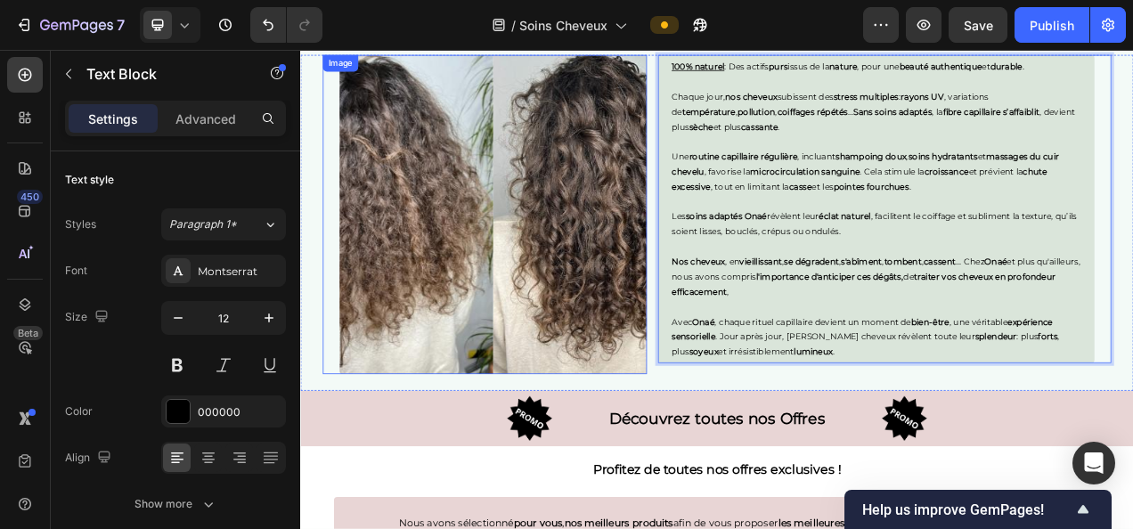
click at [628, 347] on img at bounding box center [547, 261] width 395 height 410
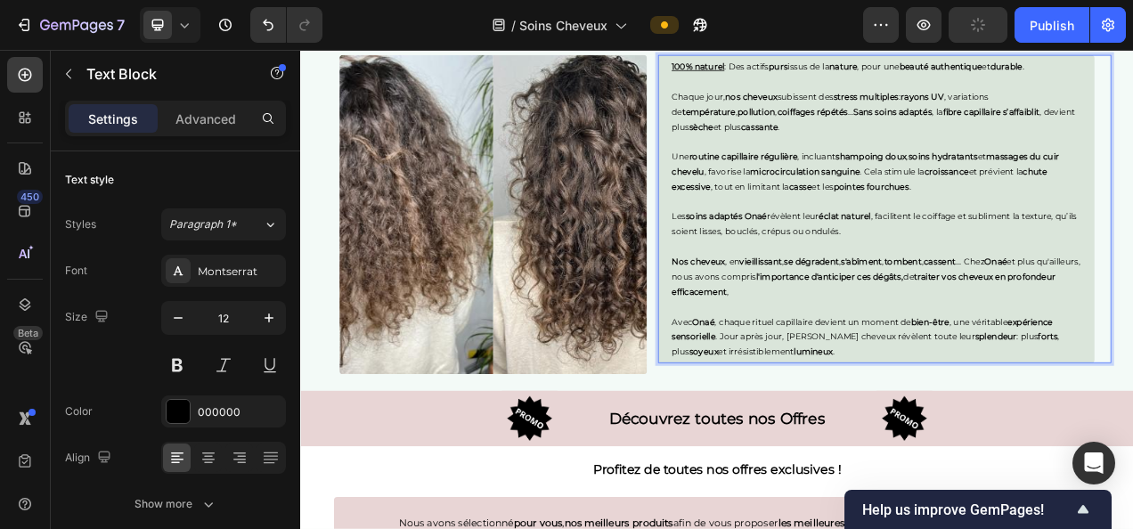
click at [1110, 266] on p "Les soins adaptés [PERSON_NAME] révèlent leur éclat naturel , facilitent le coi…" at bounding box center [1039, 273] width 525 height 38
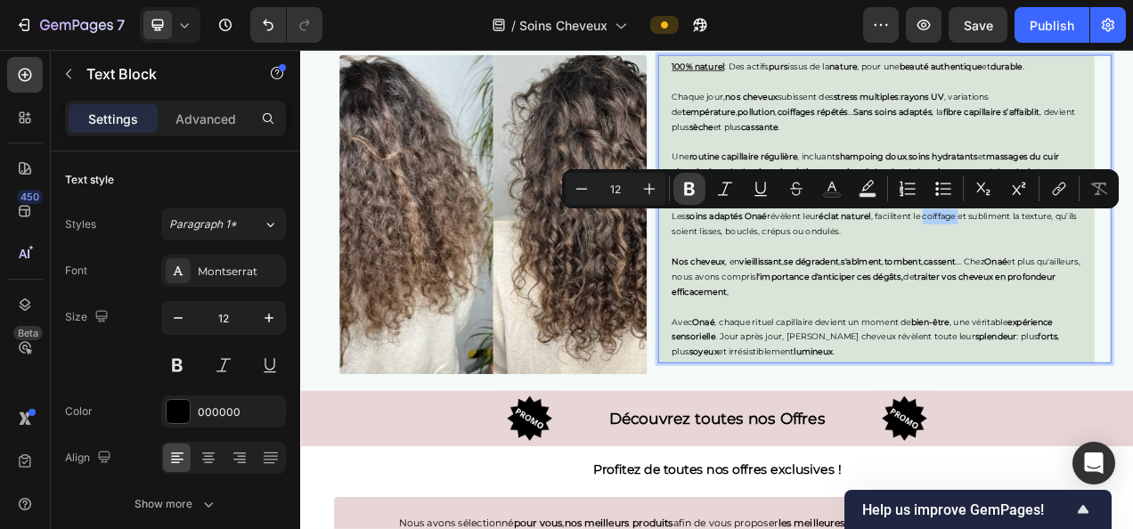
drag, startPoint x: 692, startPoint y: 188, endPoint x: 693, endPoint y: 237, distance: 49.0
click at [692, 188] on icon "Editor contextual toolbar" at bounding box center [689, 189] width 11 height 13
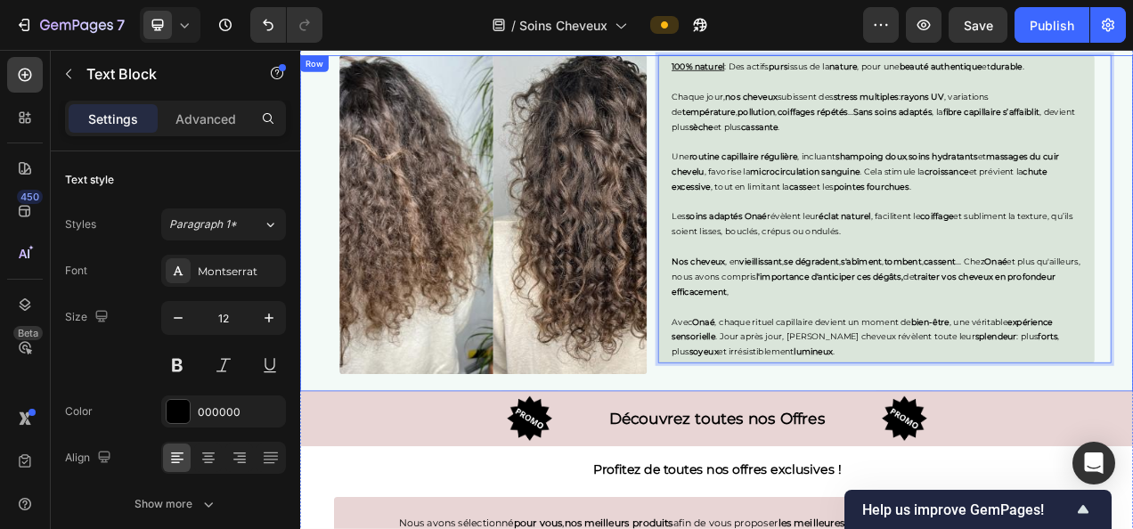
click at [1133, 248] on div "Image 100% naturel : Des actifs purs issus de la nature , pour une beauté authe…" at bounding box center [834, 271] width 1069 height 431
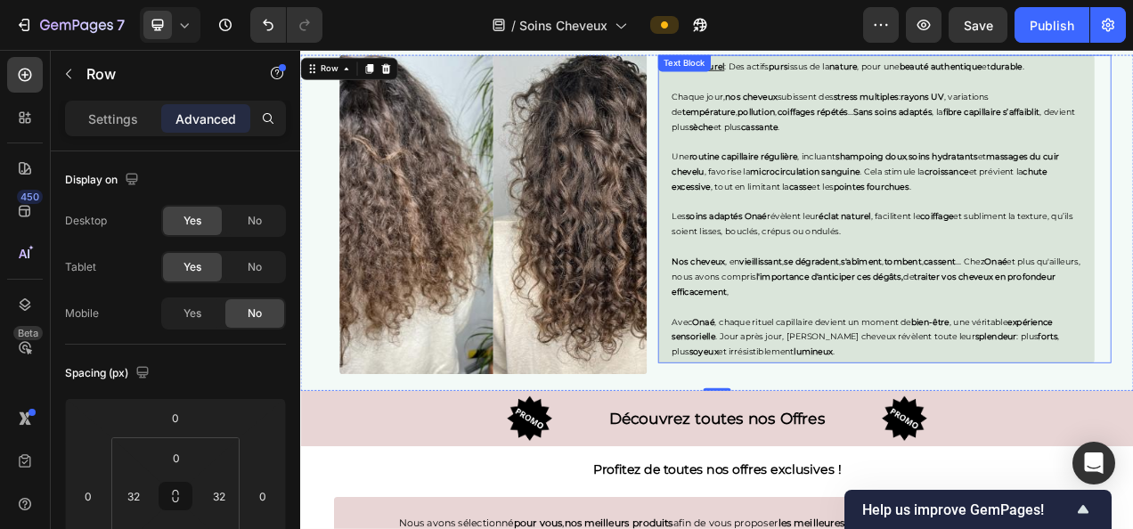
click at [1133, 263] on p "Les soins adaptés [PERSON_NAME] révèlent leur éclat naturel , facilitent le coi…" at bounding box center [1039, 273] width 525 height 38
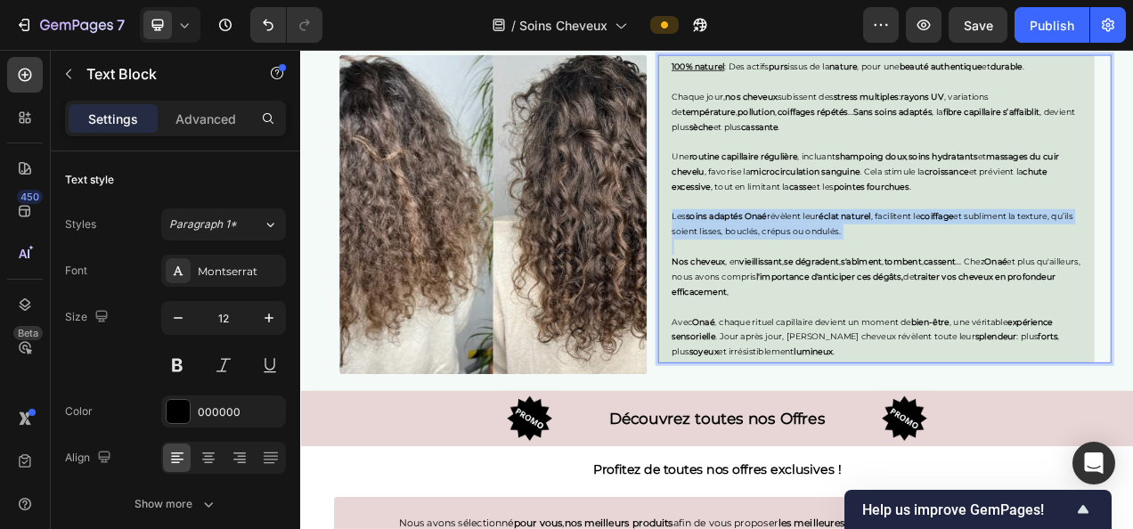
click at [1133, 263] on p "Les soins adaptés [PERSON_NAME] révèlent leur éclat naturel , facilitent le coi…" at bounding box center [1039, 273] width 525 height 38
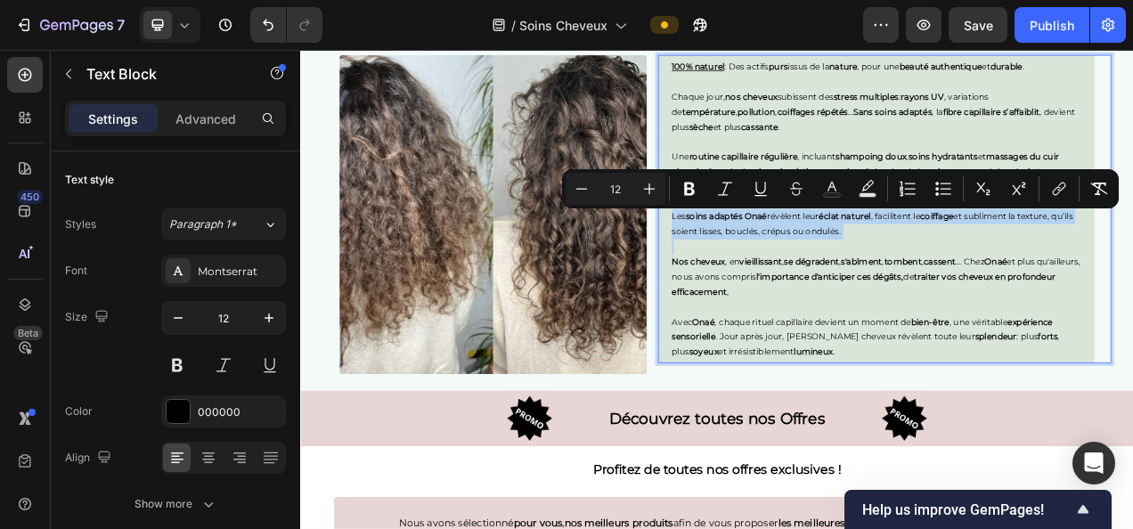
click at [1133, 263] on p "Les soins adaptés [PERSON_NAME] révèlent leur éclat naturel , facilitent le coi…" at bounding box center [1039, 273] width 525 height 38
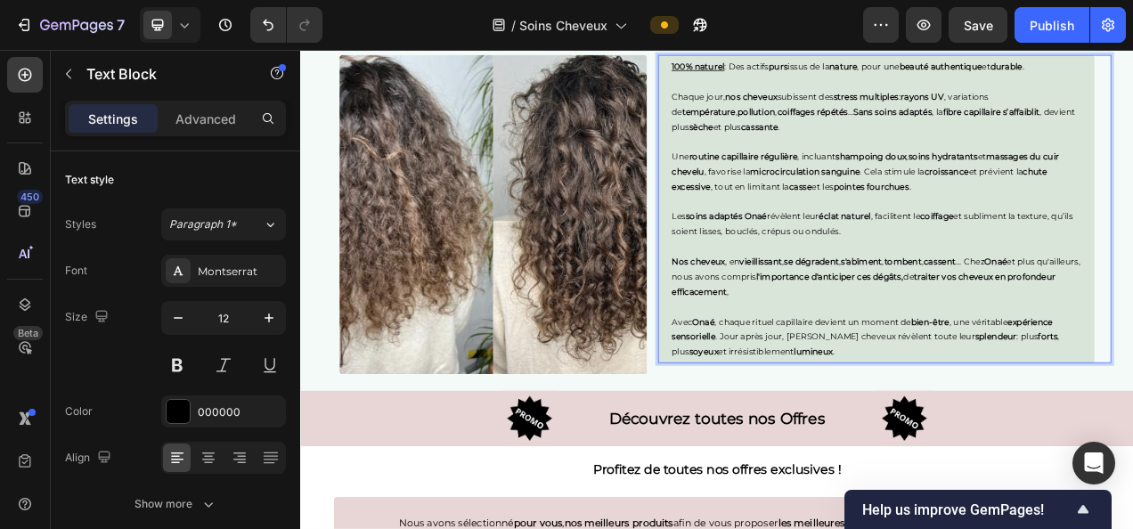
click at [1133, 264] on p "Les soins adaptés [PERSON_NAME] révèlent leur éclat naturel , facilitent le coi…" at bounding box center [1039, 273] width 525 height 38
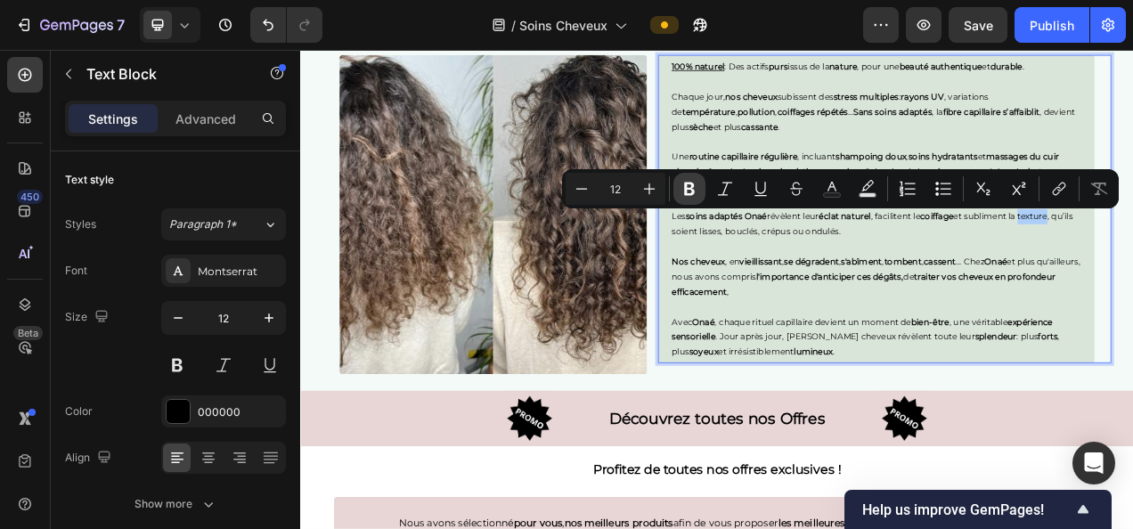
click at [683, 185] on icon "Editor contextual toolbar" at bounding box center [690, 189] width 18 height 18
click at [651, 343] on img at bounding box center [547, 261] width 395 height 410
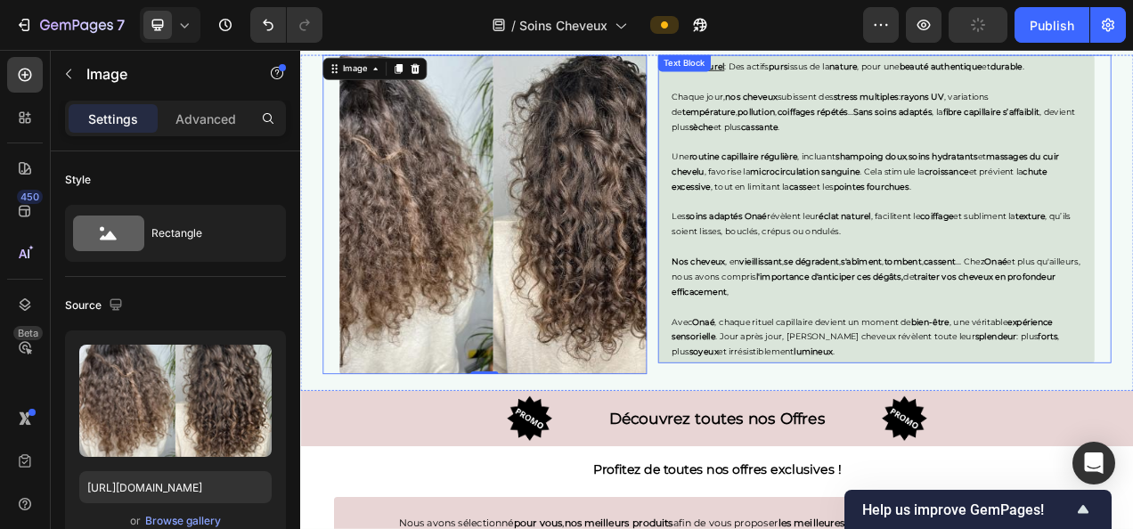
click at [847, 280] on p "Les soins adaptés [PERSON_NAME] révèlent leur éclat naturel , facilitent le coi…" at bounding box center [1039, 273] width 525 height 38
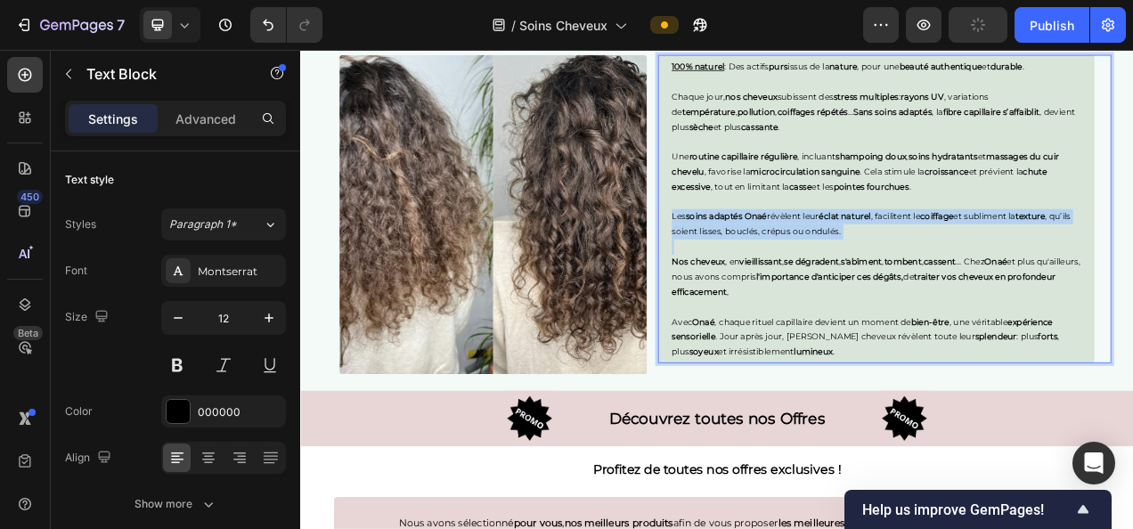
click at [847, 280] on p "Les soins adaptés [PERSON_NAME] révèlent leur éclat naturel , facilitent le coi…" at bounding box center [1039, 273] width 525 height 38
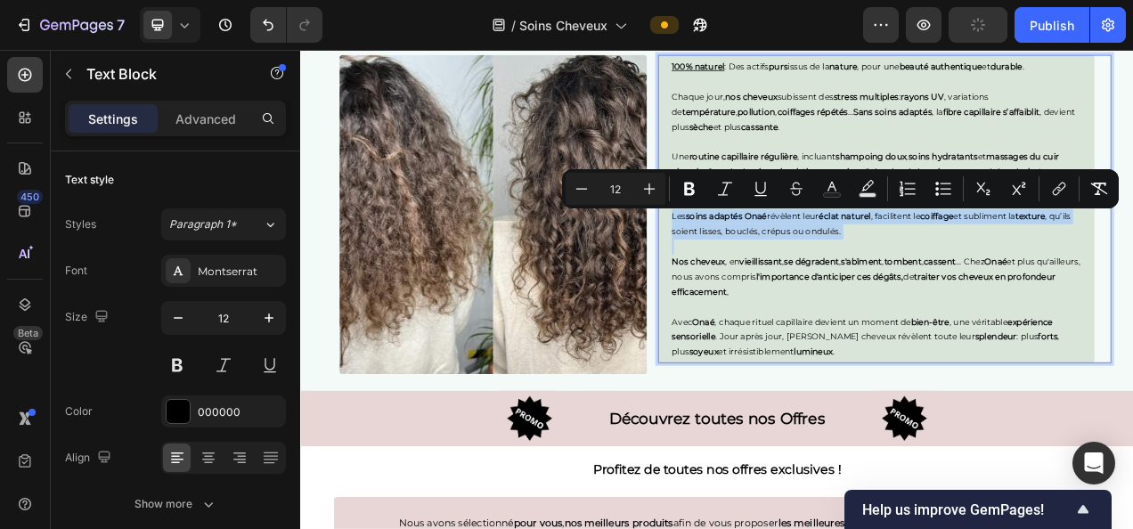
click at [847, 280] on p "Les soins adaptés [PERSON_NAME] révèlent leur éclat naturel , facilitent le coi…" at bounding box center [1039, 273] width 525 height 38
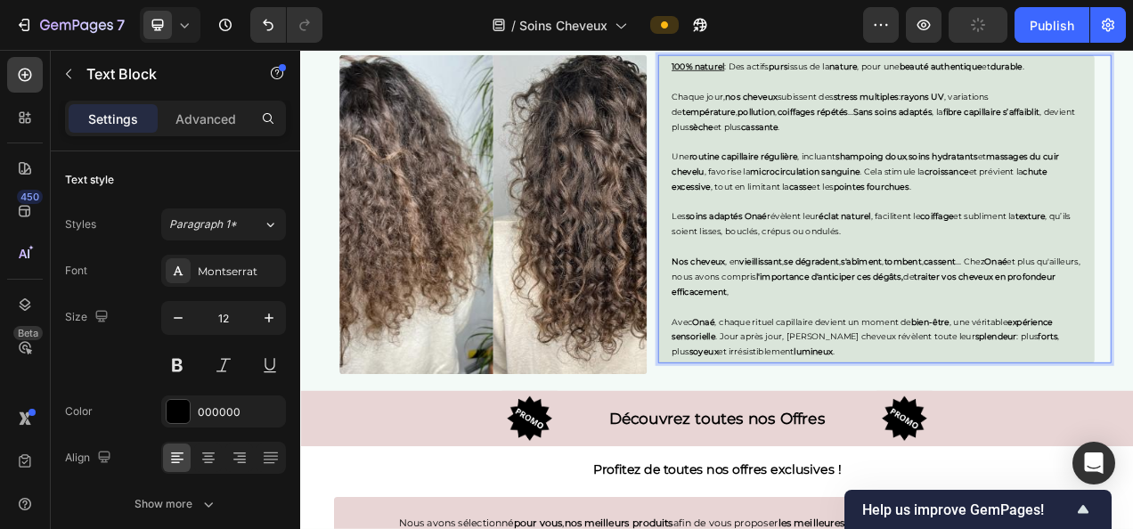
click at [847, 280] on p "Les soins adaptés [PERSON_NAME] révèlent leur éclat naturel , facilitent le coi…" at bounding box center [1039, 273] width 525 height 38
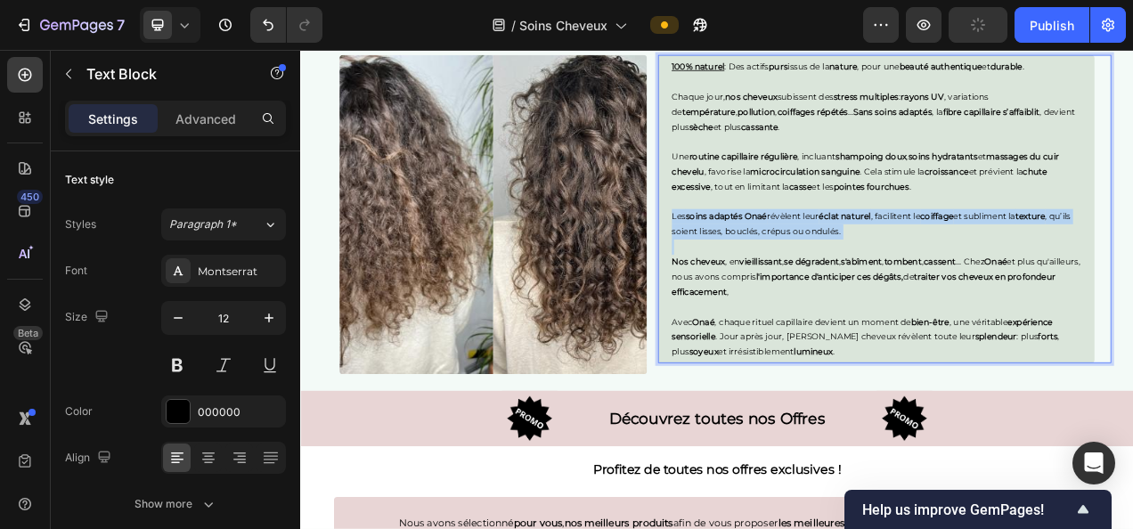
click at [847, 280] on p "Les soins adaptés [PERSON_NAME] révèlent leur éclat naturel , facilitent le coi…" at bounding box center [1039, 273] width 525 height 38
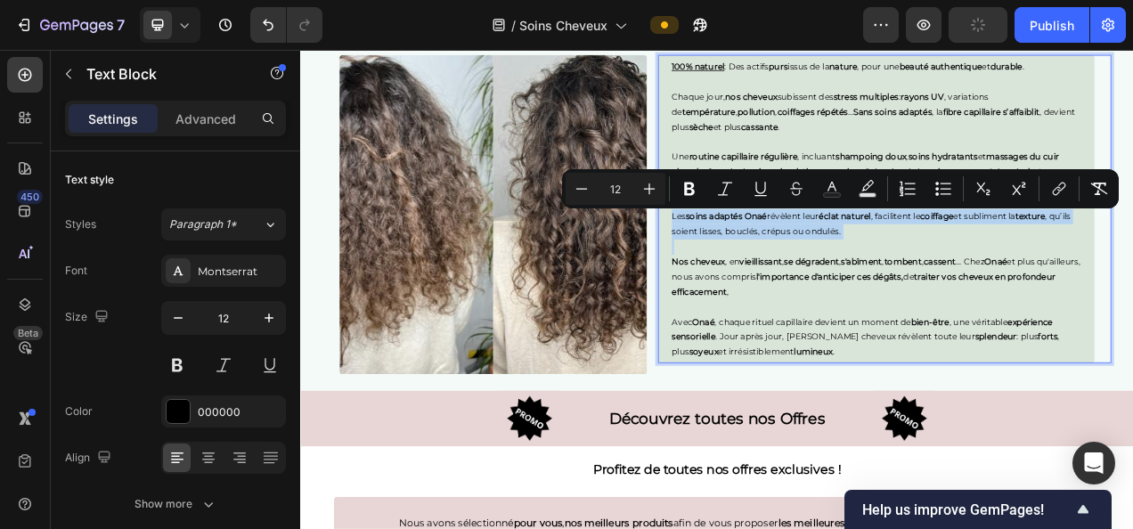
click at [847, 280] on p "Les soins adaptés [PERSON_NAME] révèlent leur éclat naturel , facilitent le coi…" at bounding box center [1039, 273] width 525 height 38
click at [841, 327] on p "Nos cheveux , en vieillissant , se dégradent , s'abîment , tombent , cassent ..…" at bounding box center [1039, 341] width 525 height 58
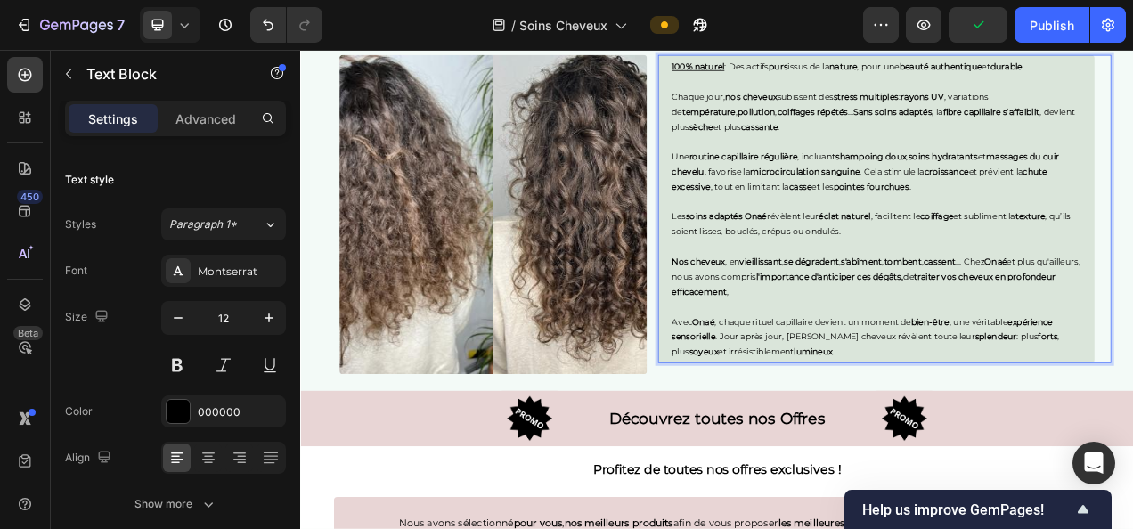
click at [847, 282] on p "Les soins adaptés [PERSON_NAME] révèlent leur éclat naturel , facilitent le coi…" at bounding box center [1039, 273] width 525 height 38
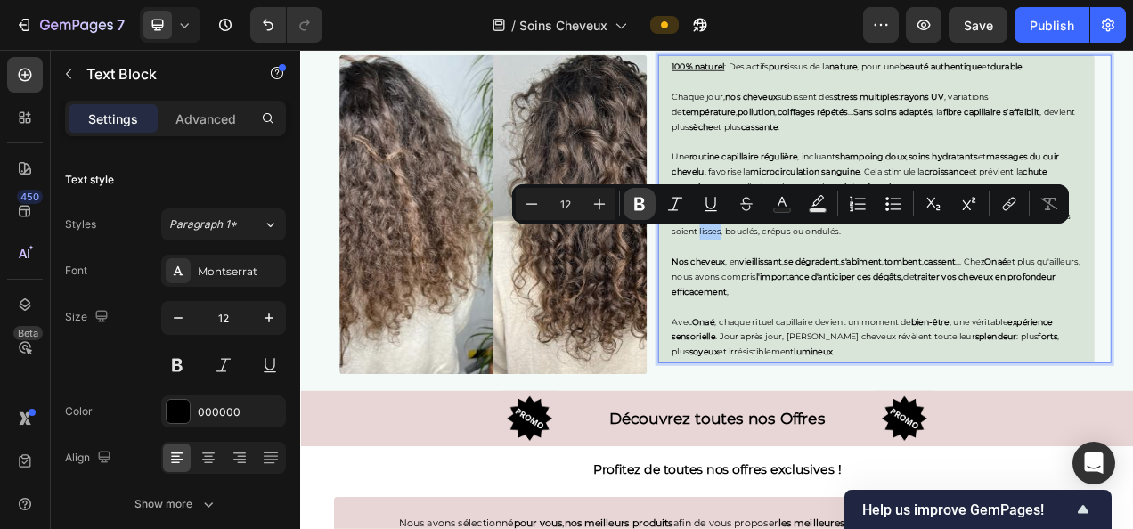
drag, startPoint x: 628, startPoint y: 200, endPoint x: 359, endPoint y: 313, distance: 291.9
click at [628, 200] on button "Bold" at bounding box center [640, 204] width 32 height 32
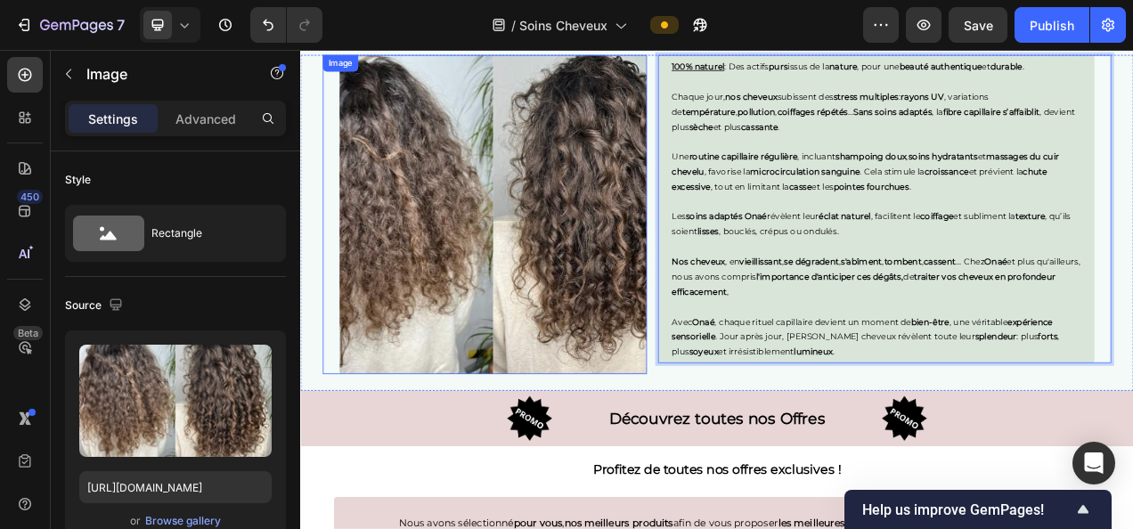
click at [659, 364] on img at bounding box center [547, 261] width 395 height 410
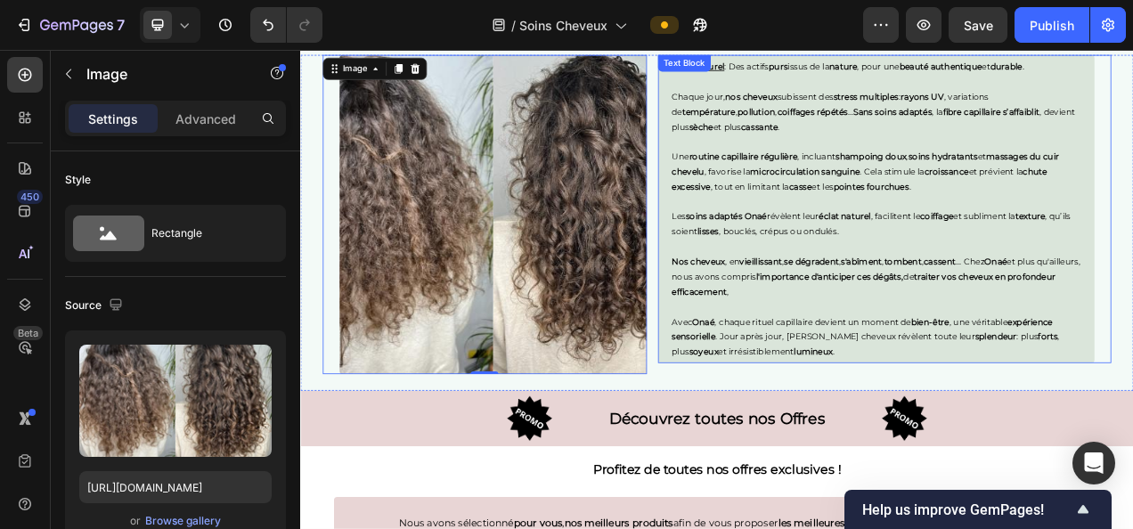
click at [880, 286] on p "Les soins adaptés [PERSON_NAME] révèlent leur éclat naturel , facilitent le coi…" at bounding box center [1039, 273] width 525 height 38
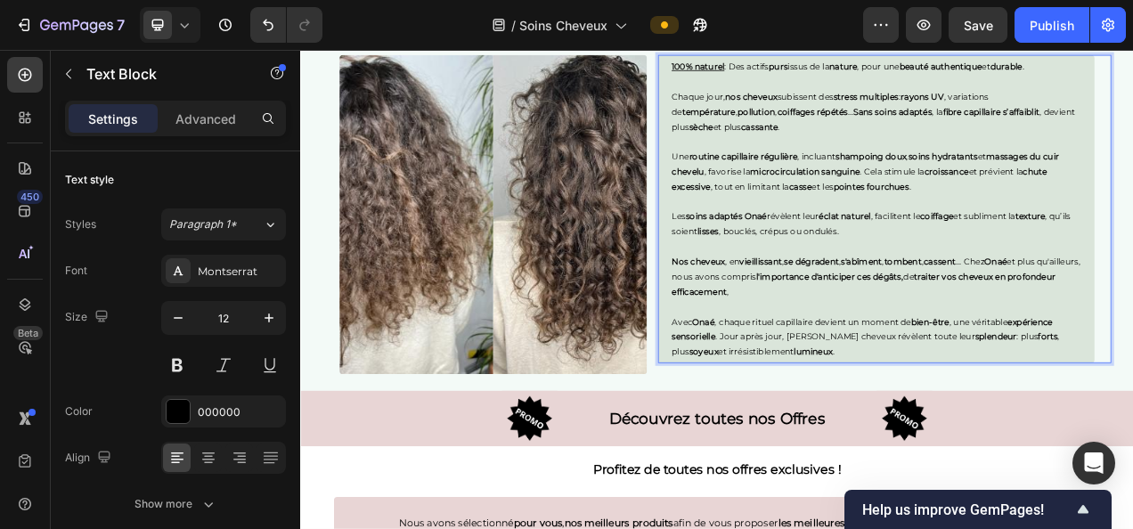
click at [880, 286] on p "Les soins adaptés [PERSON_NAME] révèlent leur éclat naturel , facilitent le coi…" at bounding box center [1039, 273] width 525 height 38
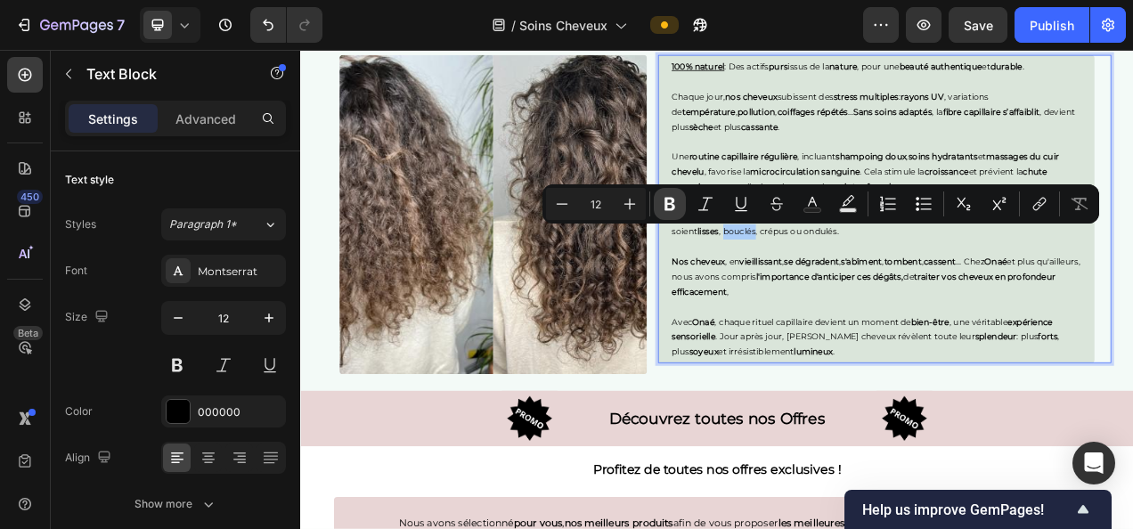
drag, startPoint x: 664, startPoint y: 193, endPoint x: 351, endPoint y: 343, distance: 346.8
click at [664, 193] on button "Bold" at bounding box center [670, 204] width 32 height 32
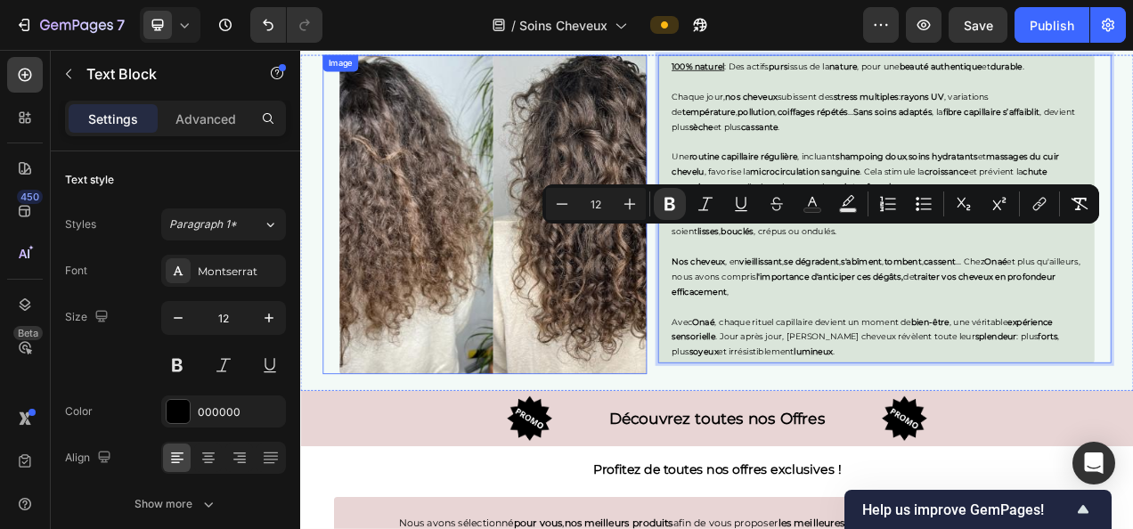
click at [651, 393] on img at bounding box center [547, 261] width 395 height 410
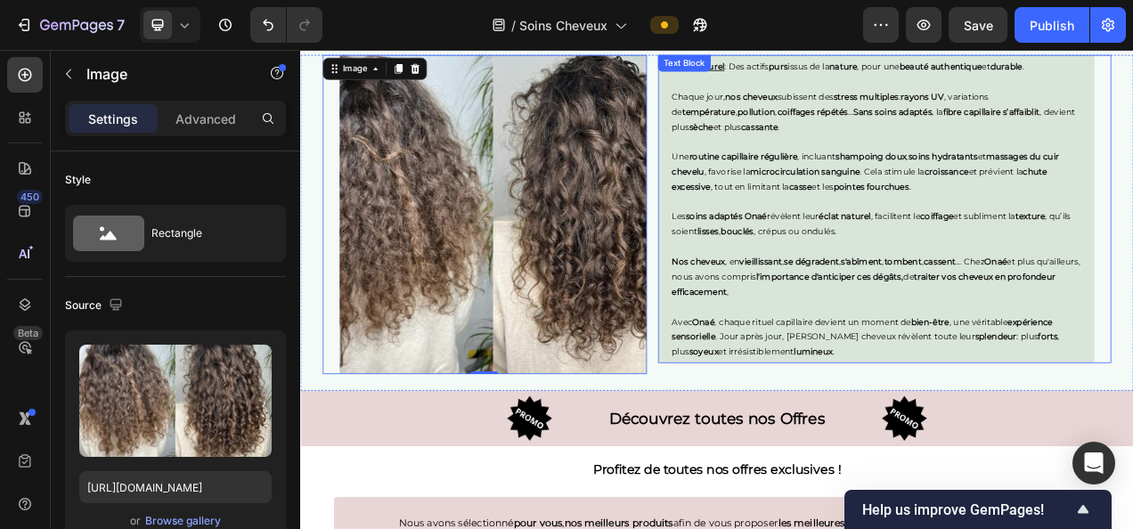
click at [938, 282] on p "Les soins adaptés [PERSON_NAME] révèlent leur éclat naturel , facilitent le coi…" at bounding box center [1039, 273] width 525 height 38
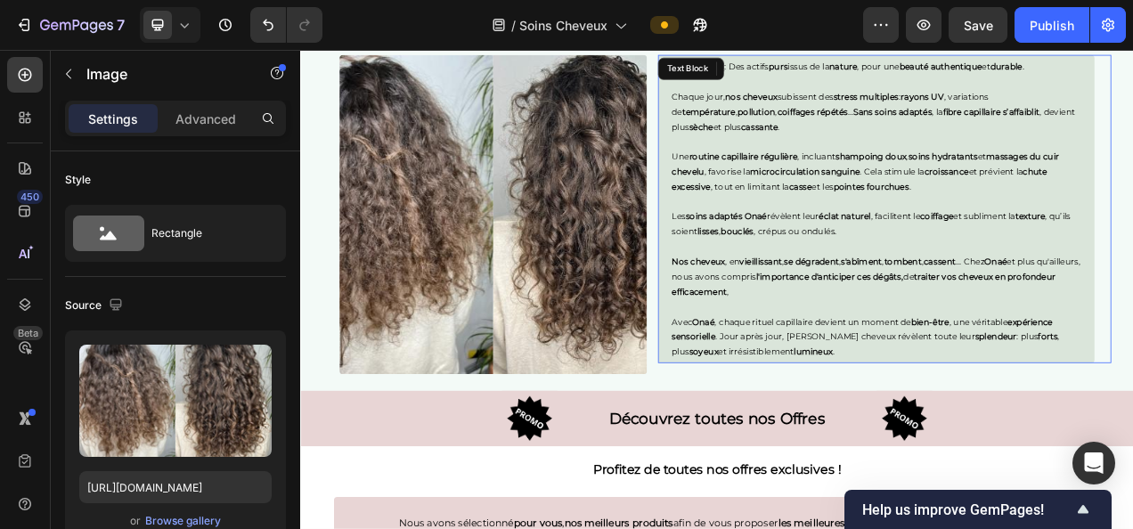
click at [938, 282] on p "Les soins adaptés [PERSON_NAME] révèlent leur éclat naturel , facilitent le coi…" at bounding box center [1039, 273] width 525 height 38
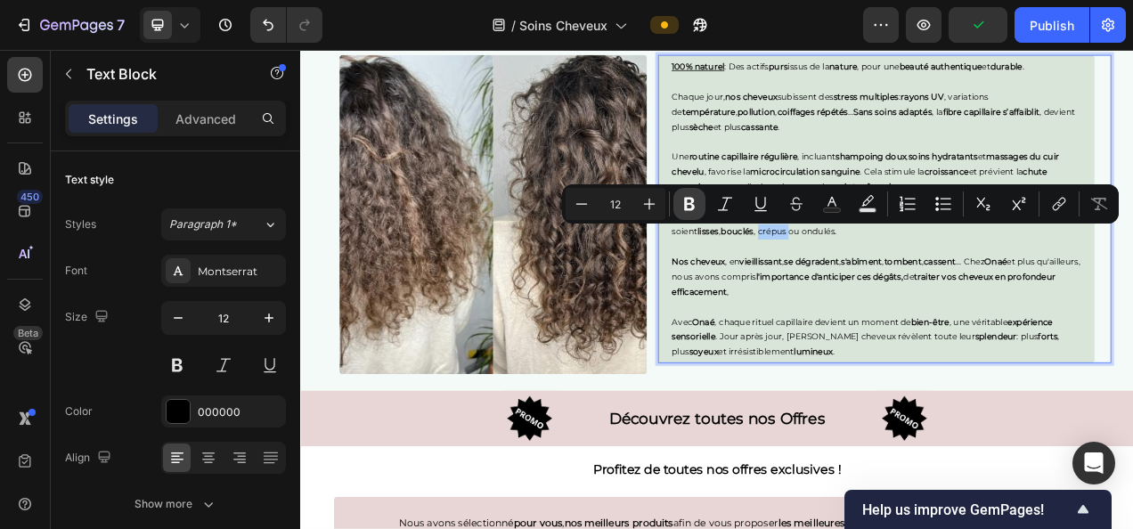
click at [682, 198] on icon "Editor contextual toolbar" at bounding box center [690, 204] width 18 height 18
click at [619, 316] on img at bounding box center [547, 261] width 395 height 410
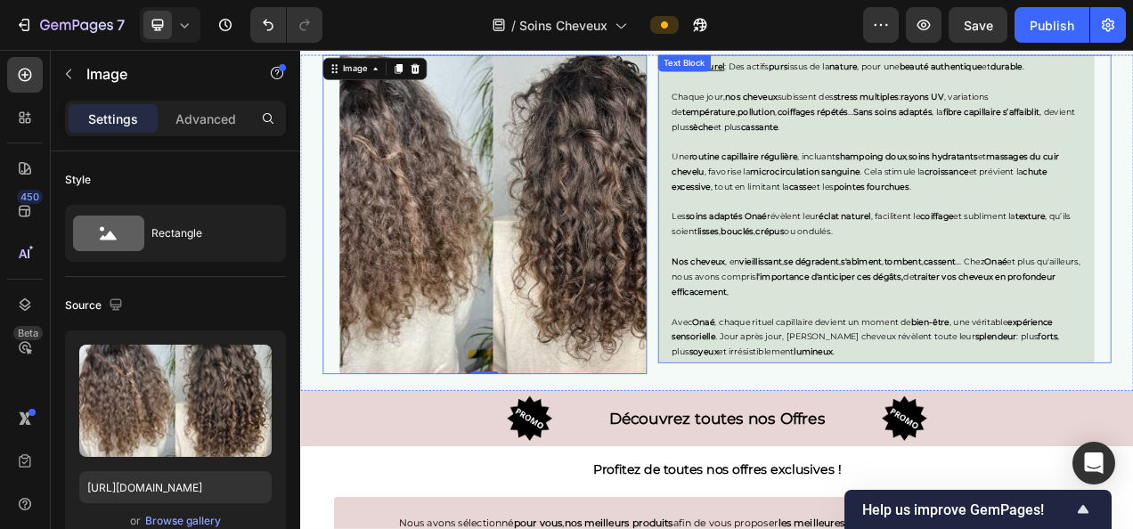
click at [979, 283] on p "Les soins adaptés [PERSON_NAME] révèlent leur éclat naturel , facilitent le coi…" at bounding box center [1039, 273] width 525 height 38
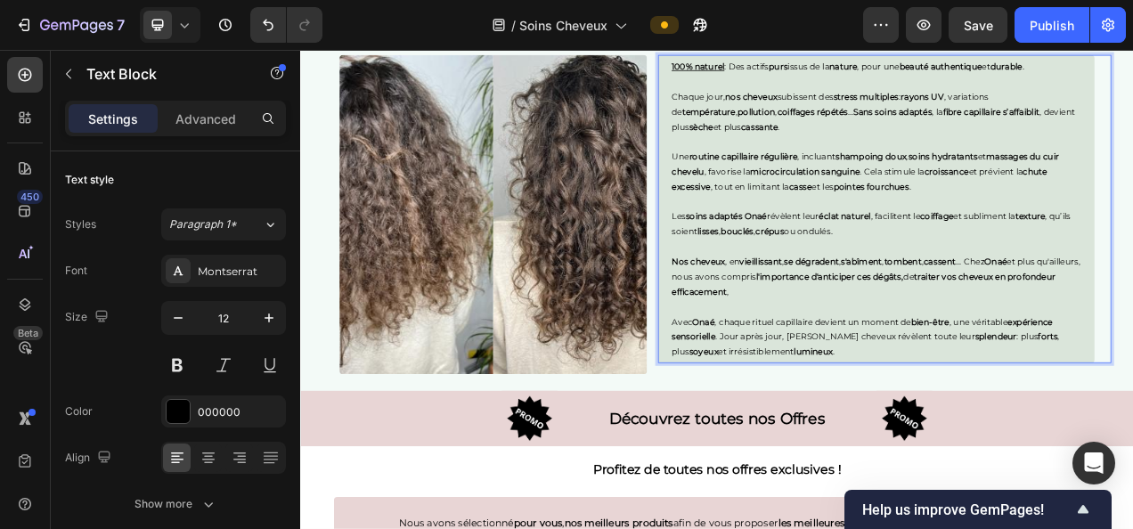
click at [979, 283] on p "Les soins adaptés [PERSON_NAME] révèlent leur éclat naturel , facilitent le coi…" at bounding box center [1039, 273] width 525 height 38
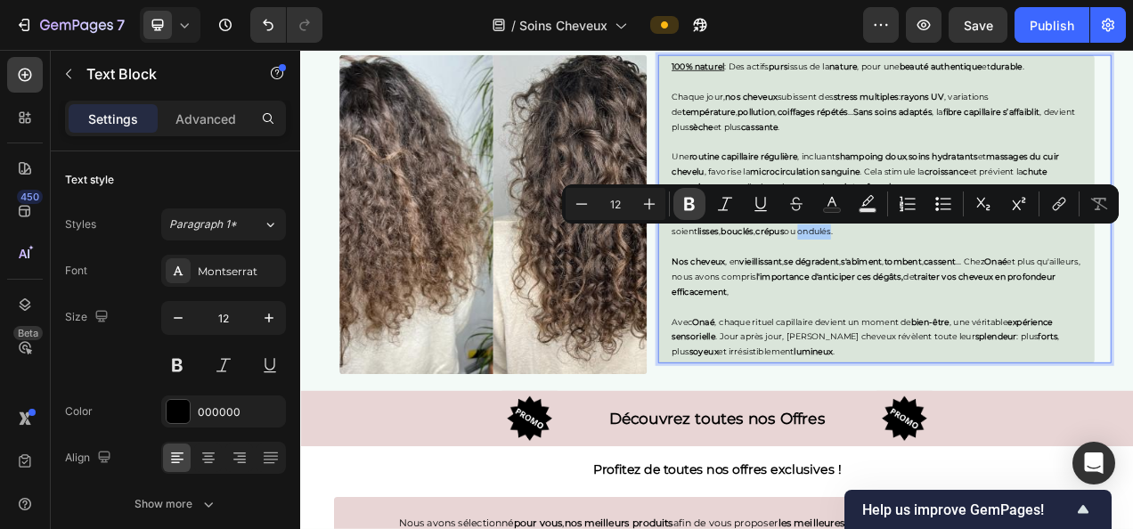
drag, startPoint x: 691, startPoint y: 202, endPoint x: 299, endPoint y: 265, distance: 396.1
click at [691, 202] on icon "Editor contextual toolbar" at bounding box center [690, 204] width 18 height 18
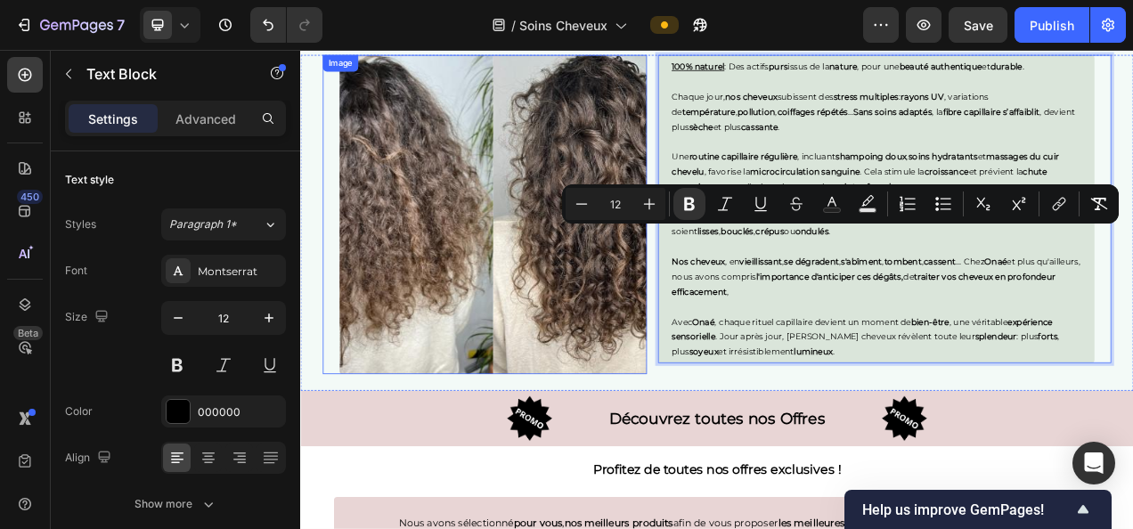
click at [600, 315] on img at bounding box center [547, 261] width 395 height 410
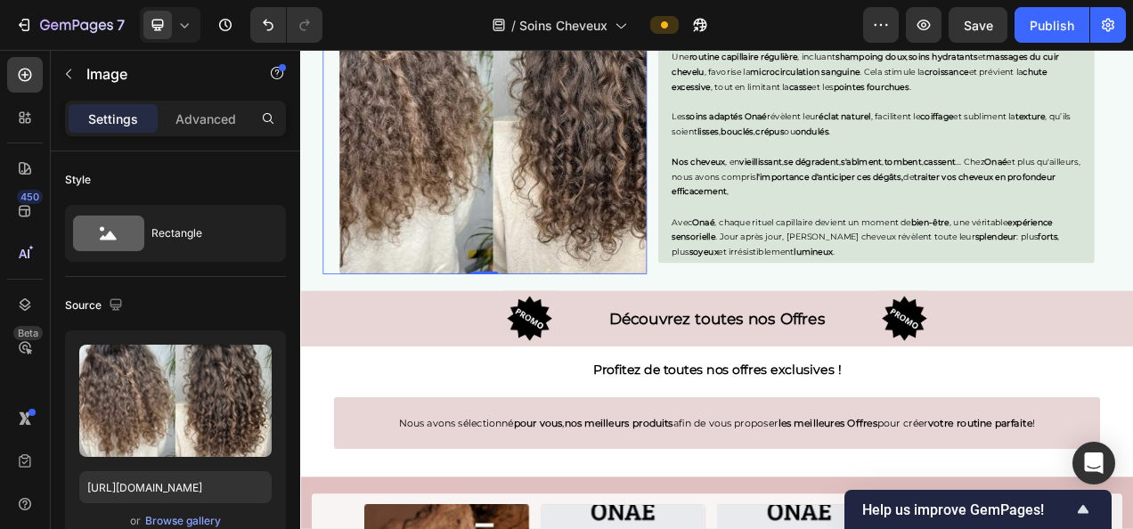
scroll to position [3089, 0]
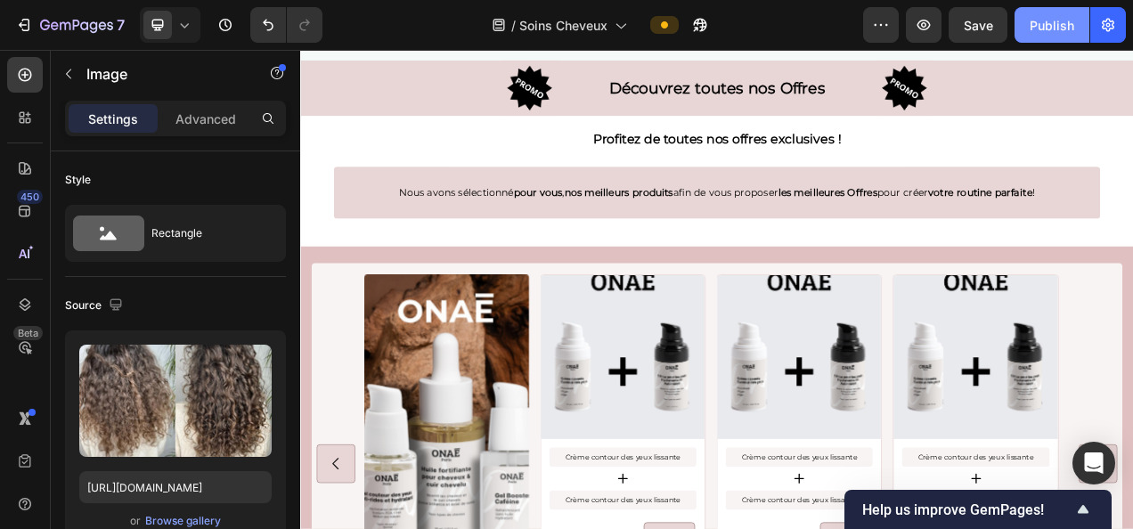
click at [1043, 16] on div "Publish" at bounding box center [1052, 25] width 45 height 19
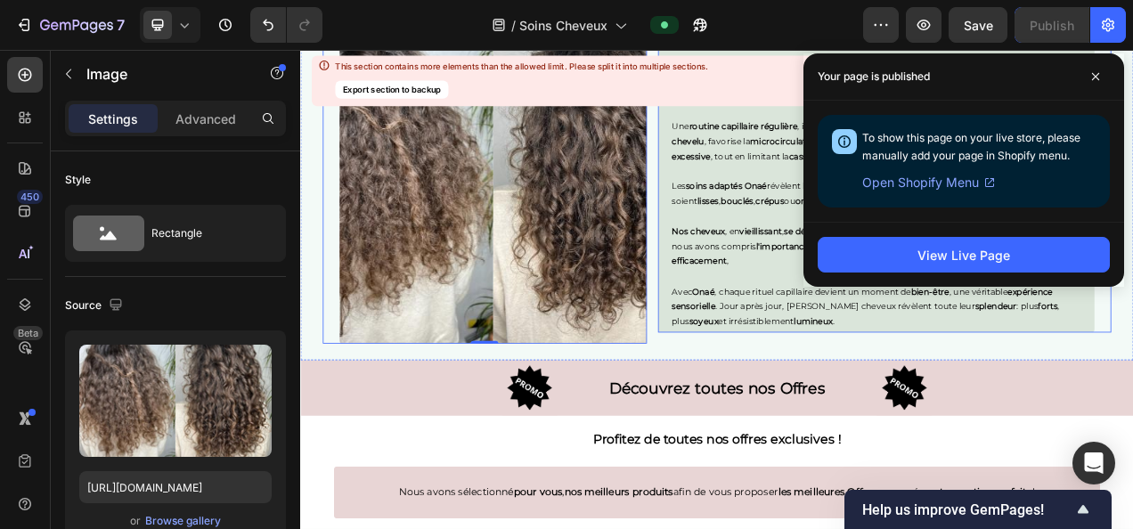
scroll to position [2634, 0]
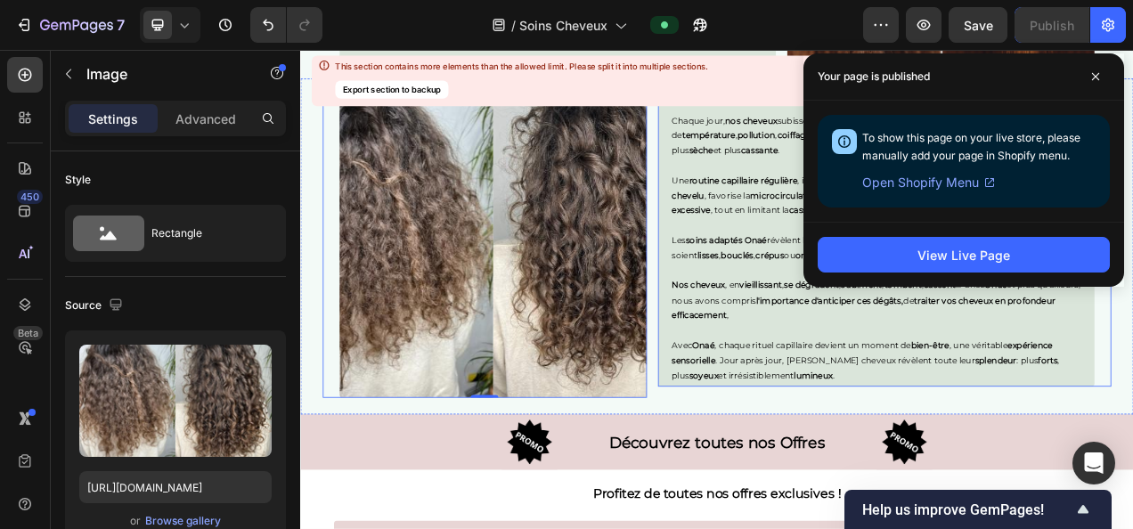
click at [888, 279] on p "Rich Text Editor. Editing area: main" at bounding box center [1039, 276] width 525 height 20
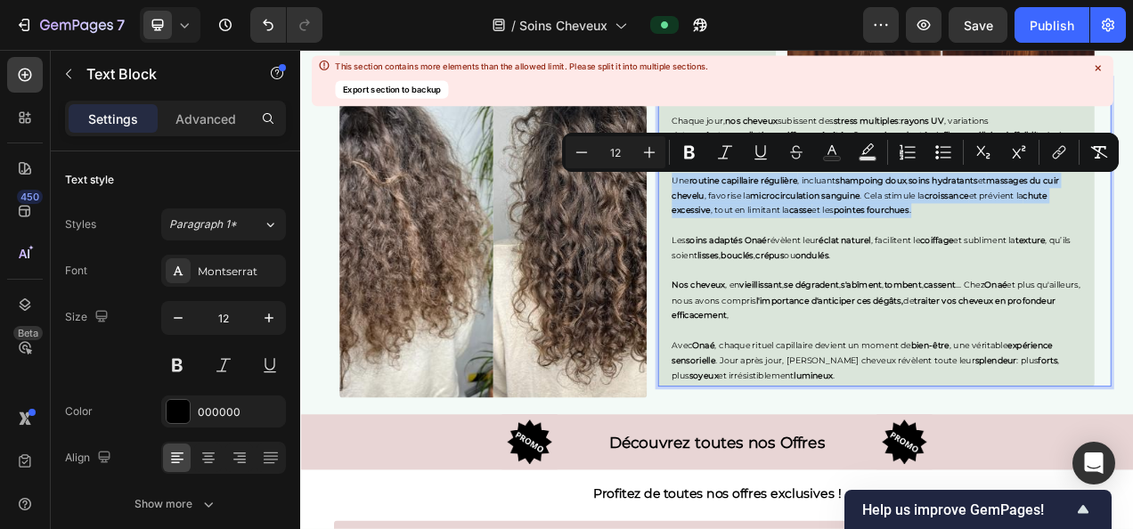
drag, startPoint x: 1101, startPoint y: 253, endPoint x: 757, endPoint y: 215, distance: 347.0
click at [759, 215] on div "100% naturel : Des actifs purs issus de la nature , pour une beauté authentique…" at bounding box center [1039, 284] width 561 height 396
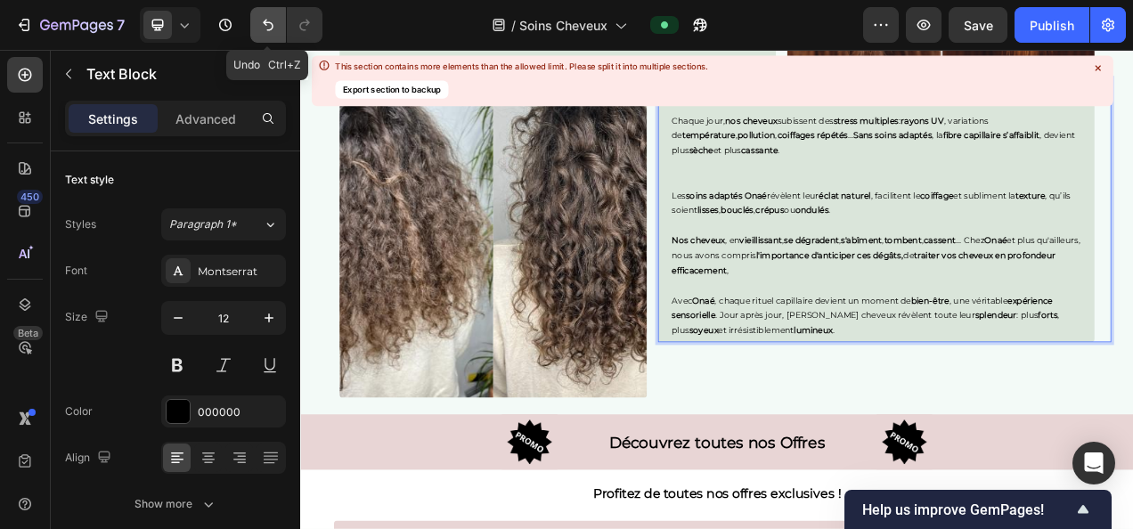
click at [266, 22] on icon "Undo/Redo" at bounding box center [268, 26] width 11 height 12
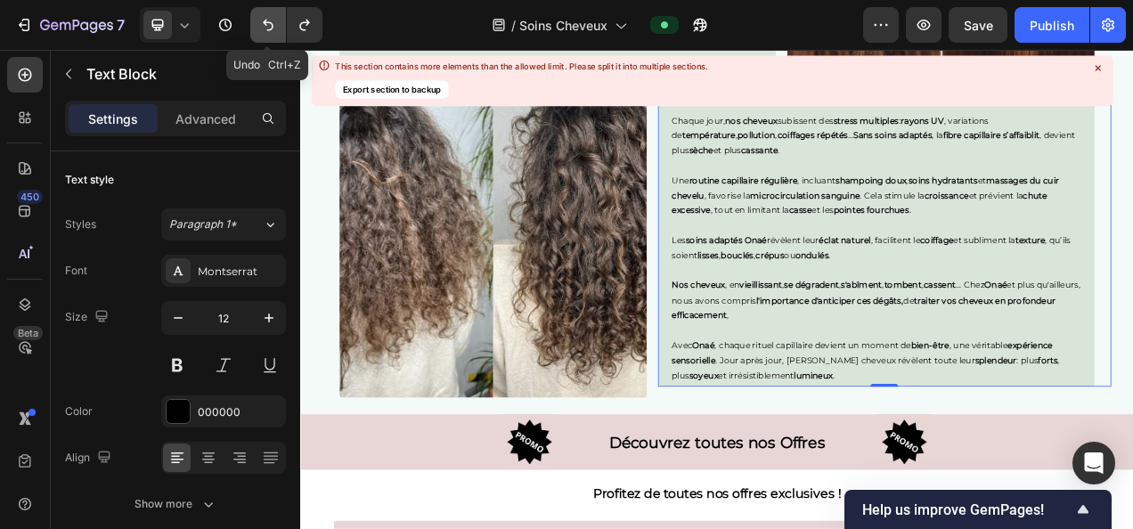
click at [266, 22] on icon "Undo/Redo" at bounding box center [268, 26] width 11 height 12
click at [299, 25] on icon "Undo/Redo" at bounding box center [305, 25] width 18 height 18
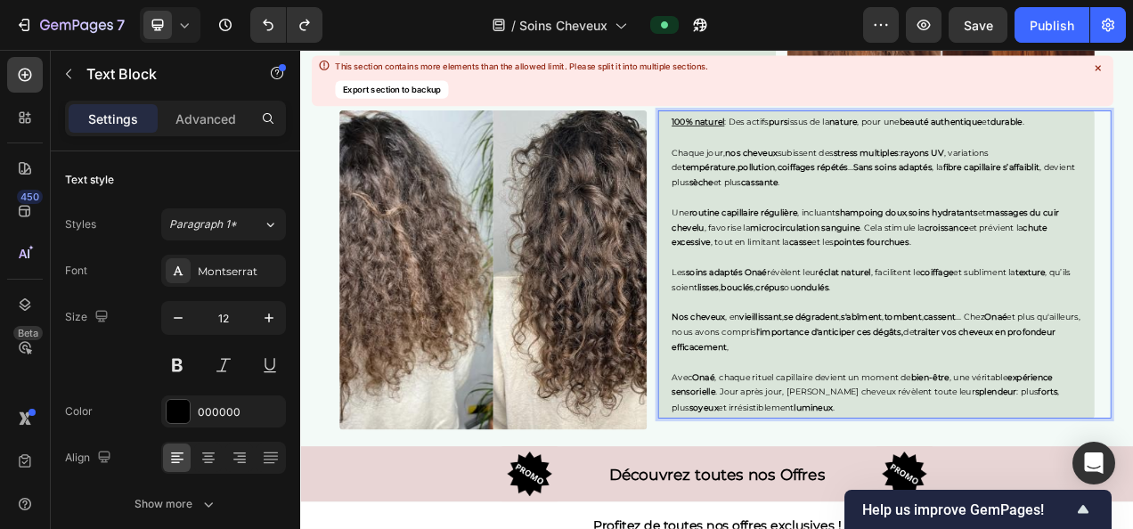
click at [854, 212] on p "Chaque jour, nos cheveux subissent des stress multiples : rayons UV , variation…" at bounding box center [1039, 201] width 525 height 58
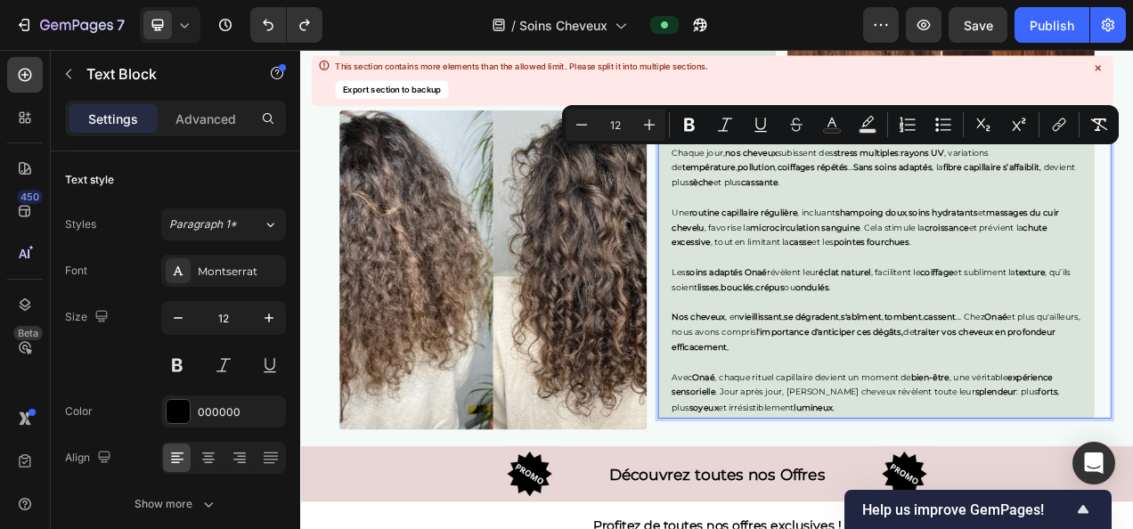
drag, startPoint x: 854, startPoint y: 214, endPoint x: 764, endPoint y: 176, distance: 97.5
click at [764, 176] on div "100% naturel : Des actifs purs issus de la nature , pour une beauté authentique…" at bounding box center [1039, 325] width 561 height 396
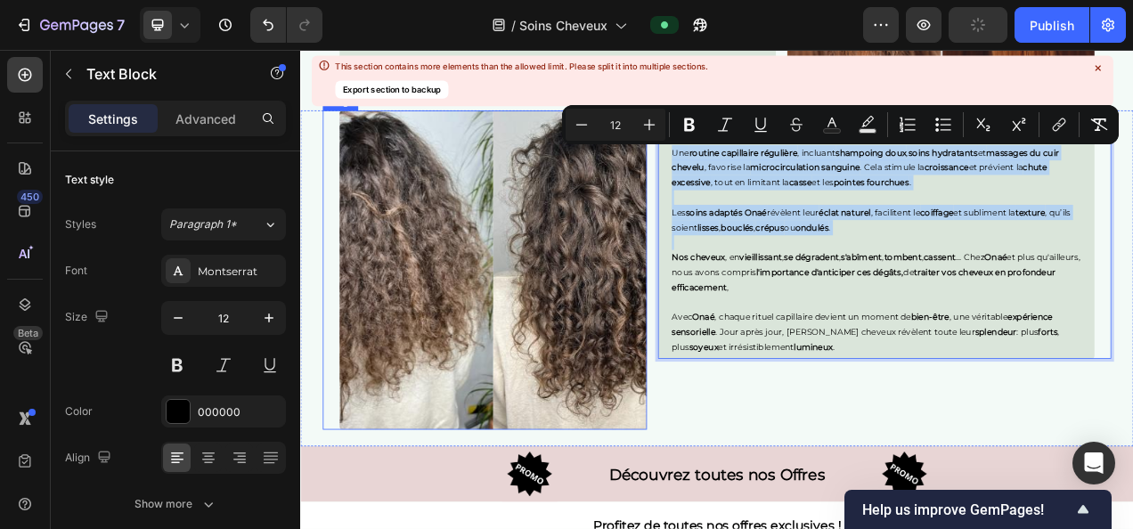
drag, startPoint x: 764, startPoint y: 176, endPoint x: 609, endPoint y: 321, distance: 211.9
click at [609, 321] on div "Image 100% naturel : Des actifs purs issus de la nature , pour une beauté authe…" at bounding box center [834, 342] width 1069 height 431
click at [609, 321] on img at bounding box center [547, 332] width 395 height 410
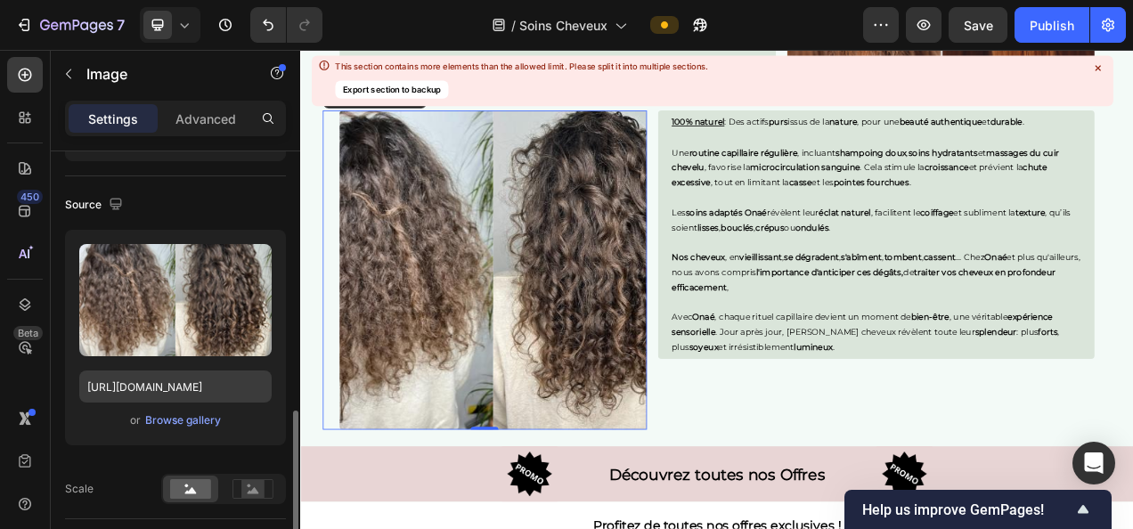
scroll to position [275, 0]
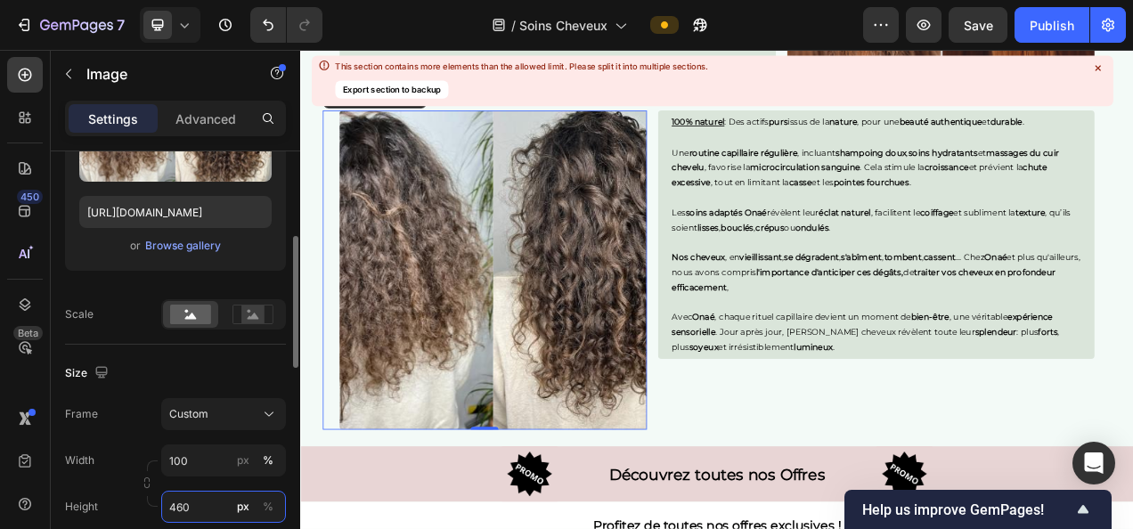
click at [176, 500] on input "460" at bounding box center [223, 507] width 125 height 32
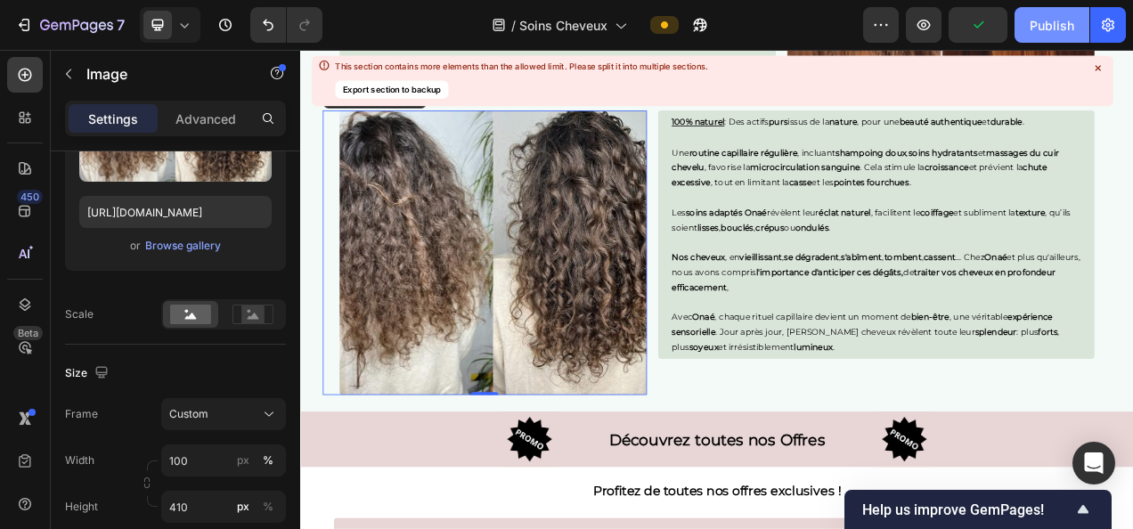
click at [1038, 23] on div "Publish" at bounding box center [1052, 25] width 45 height 19
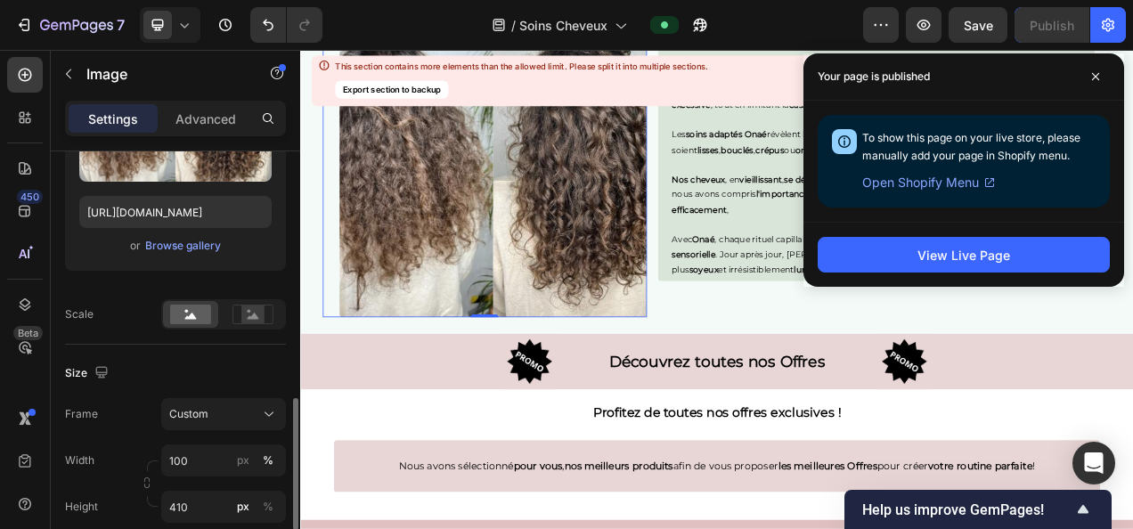
scroll to position [399, 0]
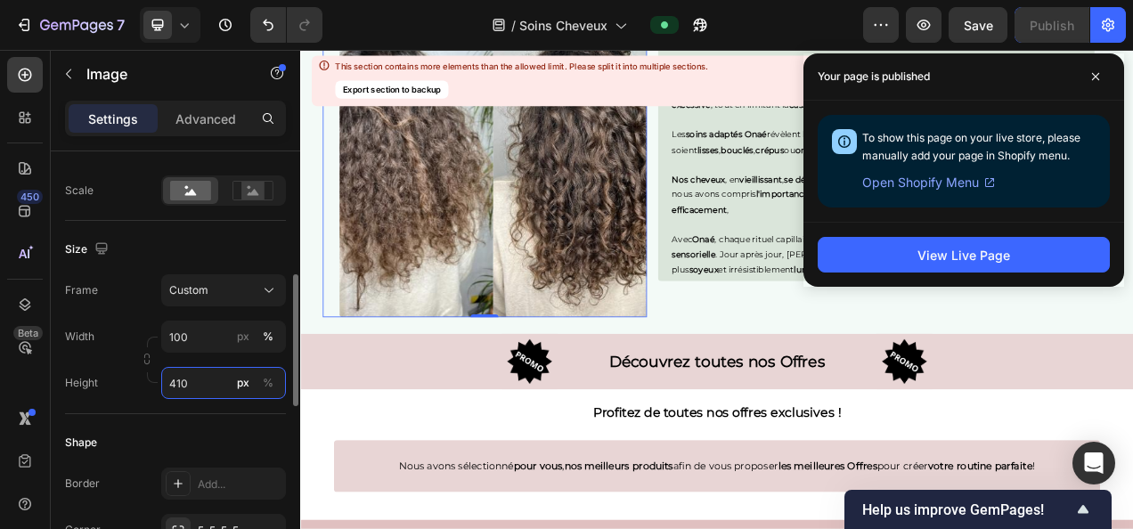
click at [185, 384] on input "410" at bounding box center [223, 383] width 125 height 32
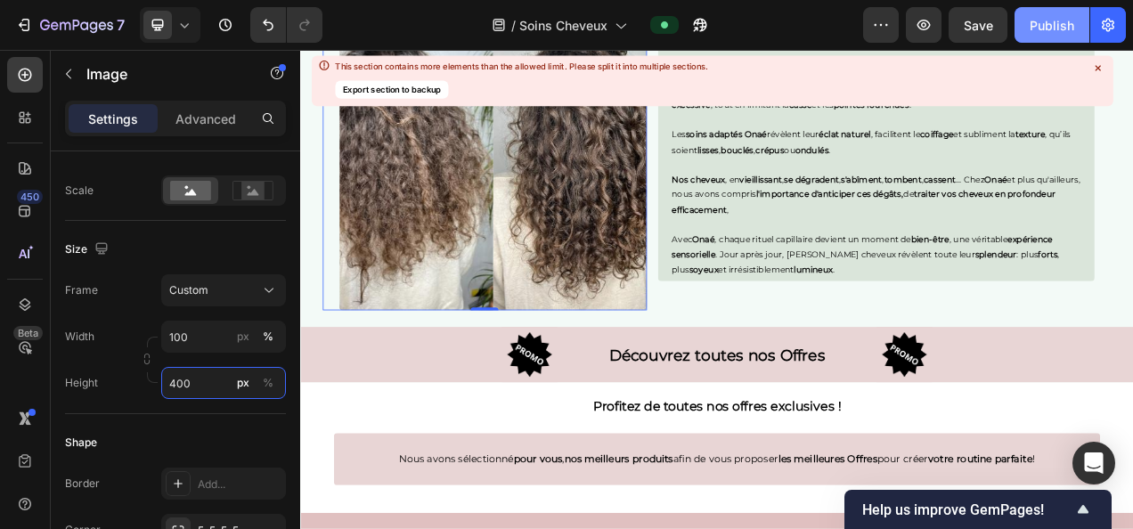
type input "400"
click at [1050, 29] on div "Publish" at bounding box center [1052, 25] width 45 height 19
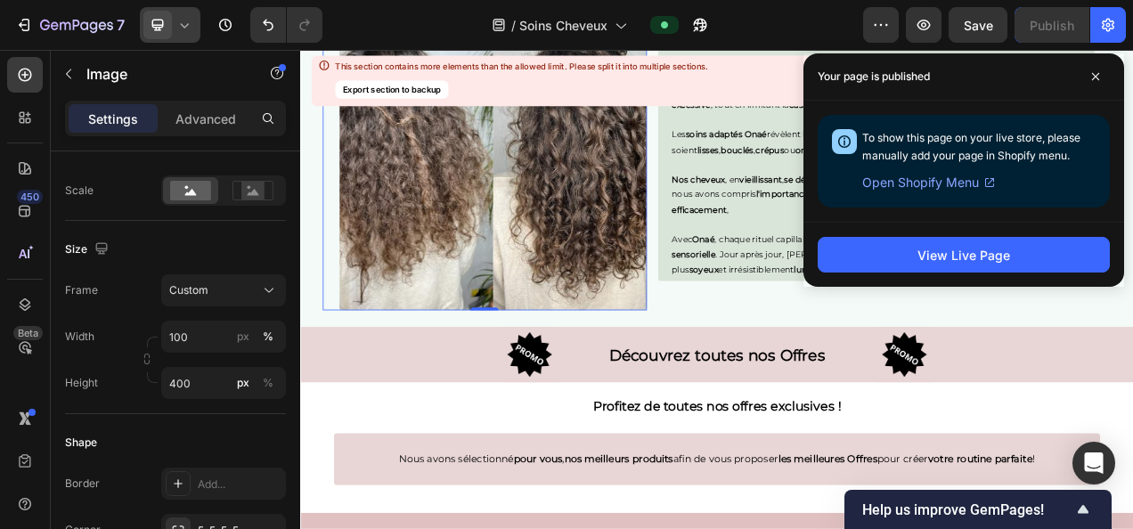
click at [177, 21] on icon at bounding box center [185, 25] width 18 height 18
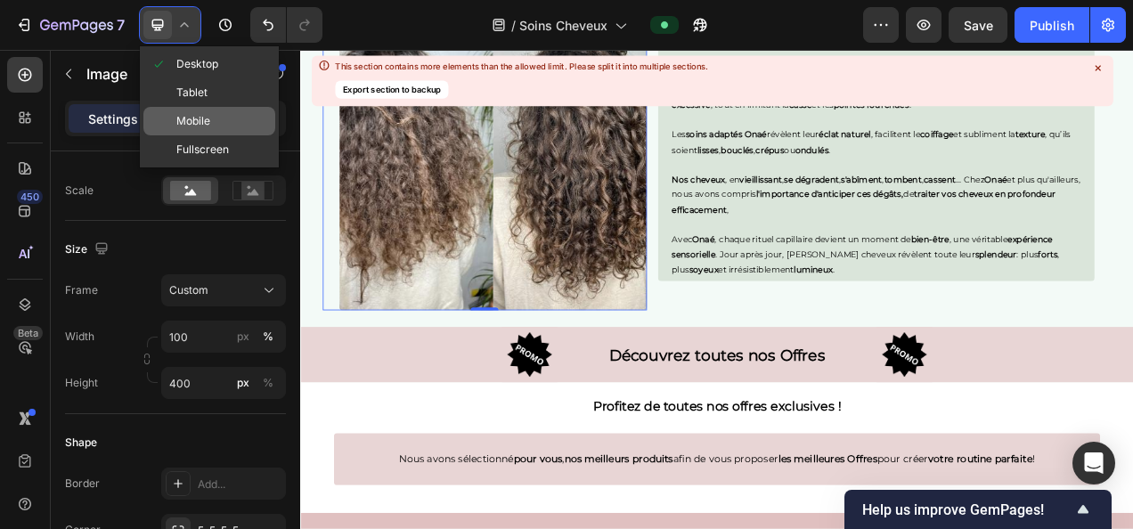
click at [212, 114] on div "Mobile" at bounding box center [209, 121] width 132 height 29
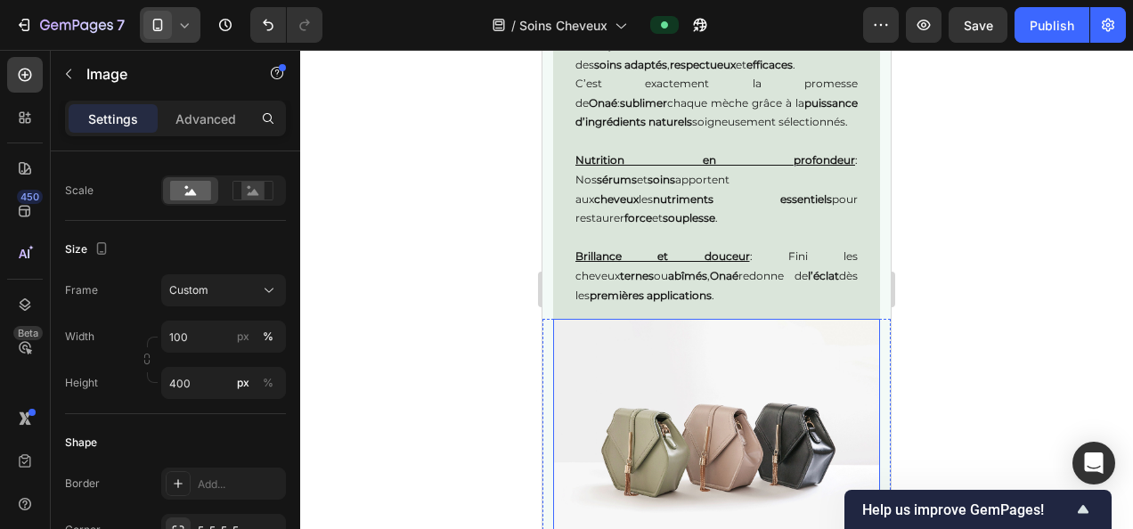
scroll to position [2359, 0]
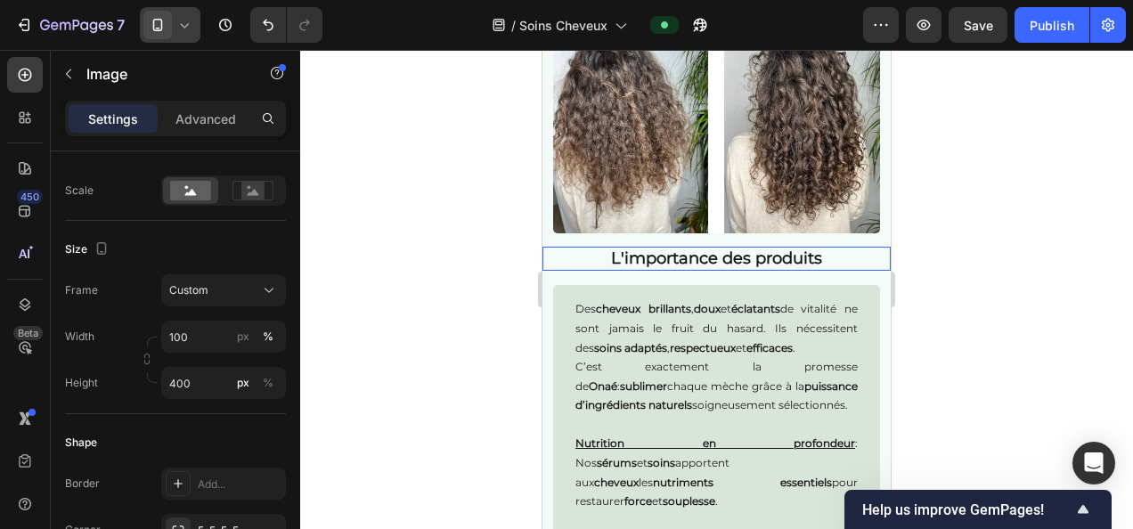
click at [676, 263] on h2 "L'importance des produits" at bounding box center [717, 259] width 348 height 24
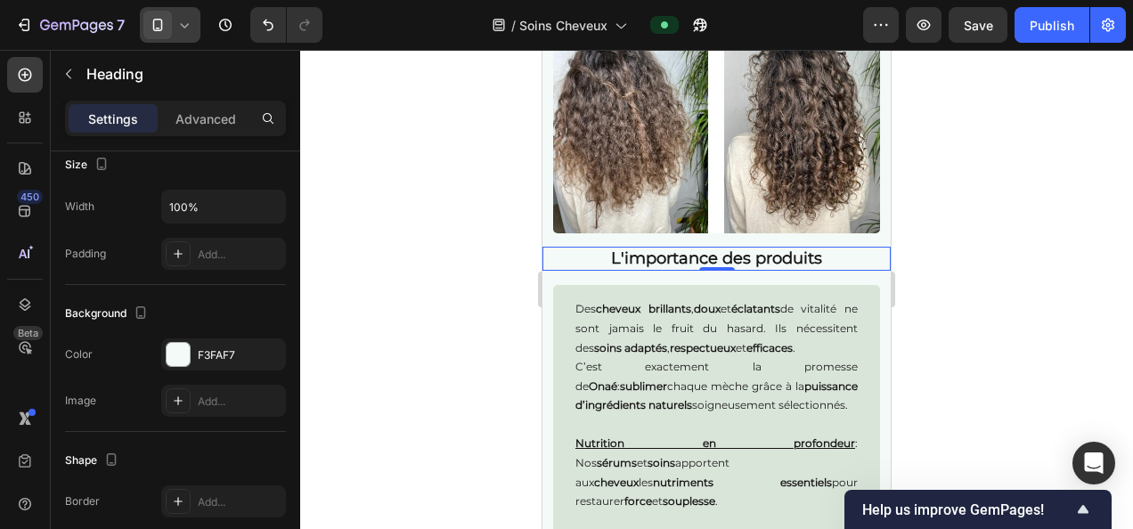
scroll to position [0, 0]
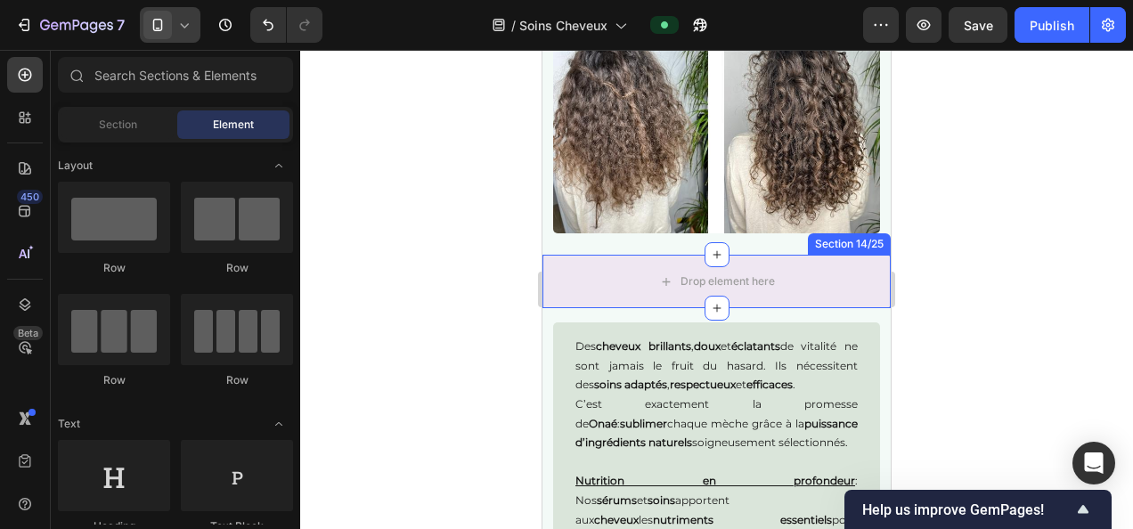
click at [645, 276] on div "Drop element here" at bounding box center [717, 281] width 144 height 29
click at [793, 278] on div "Drop element here" at bounding box center [717, 281] width 348 height 53
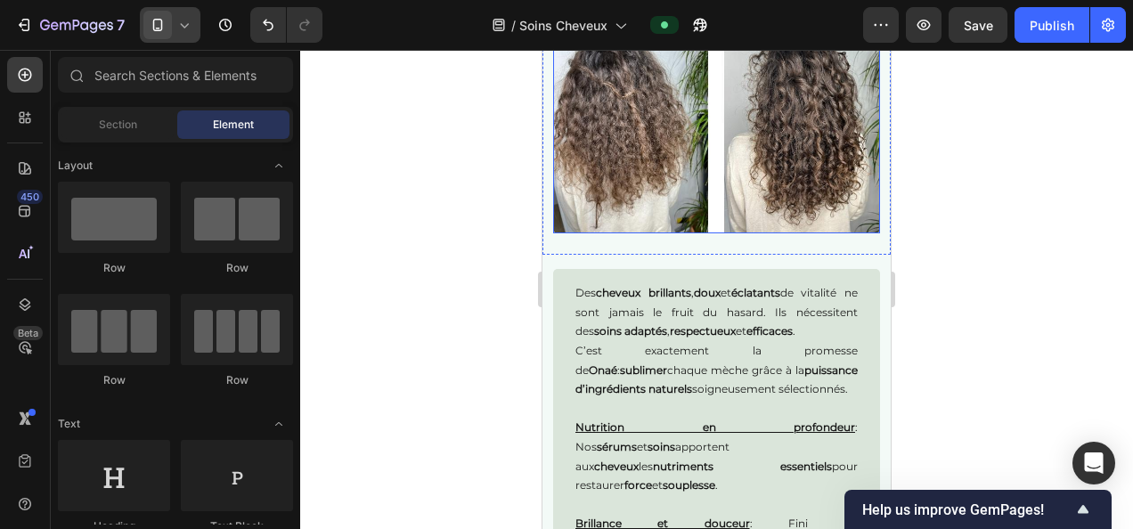
scroll to position [2236, 0]
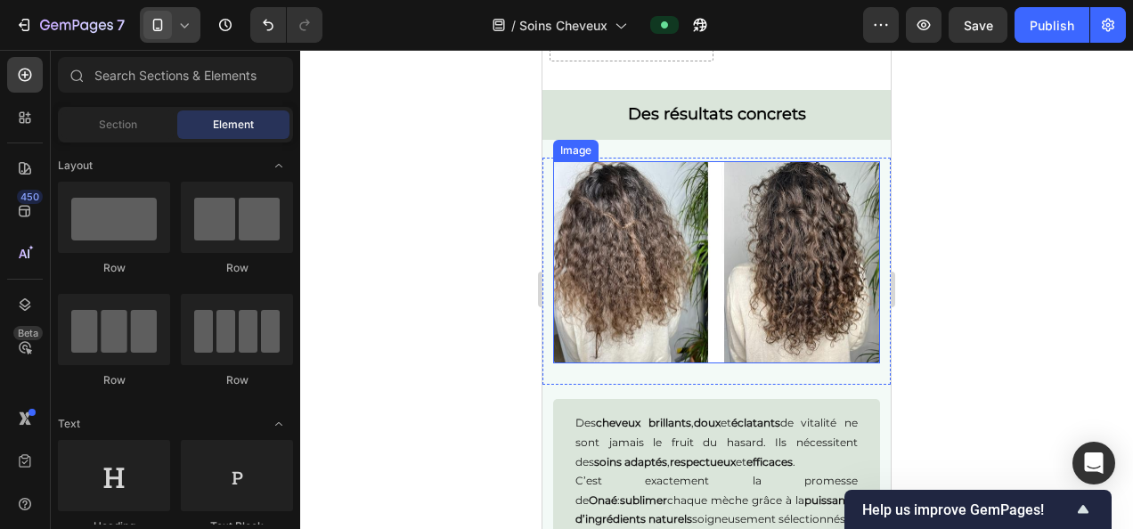
click at [682, 244] on img at bounding box center [716, 262] width 327 height 203
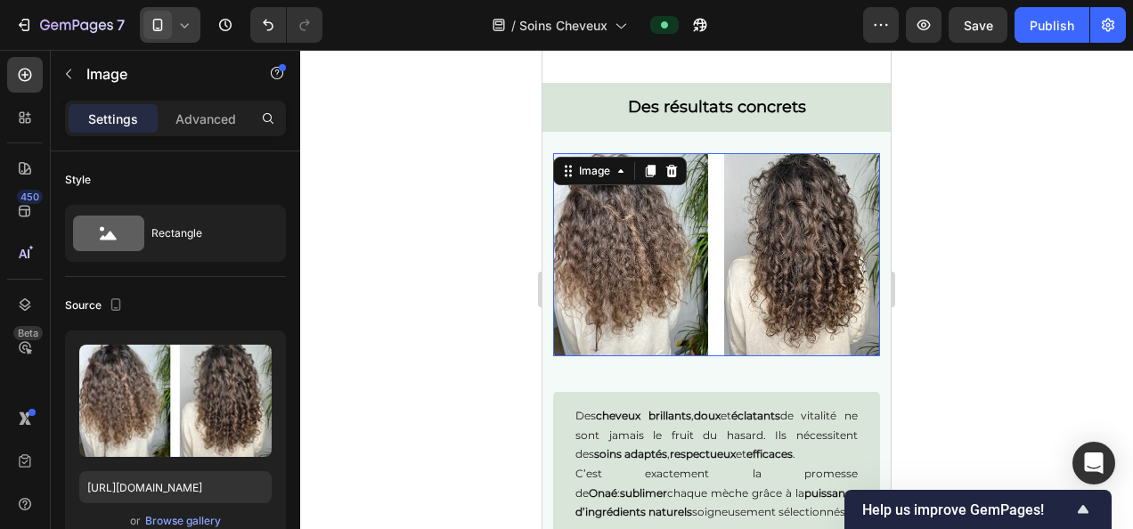
scroll to position [2323, 0]
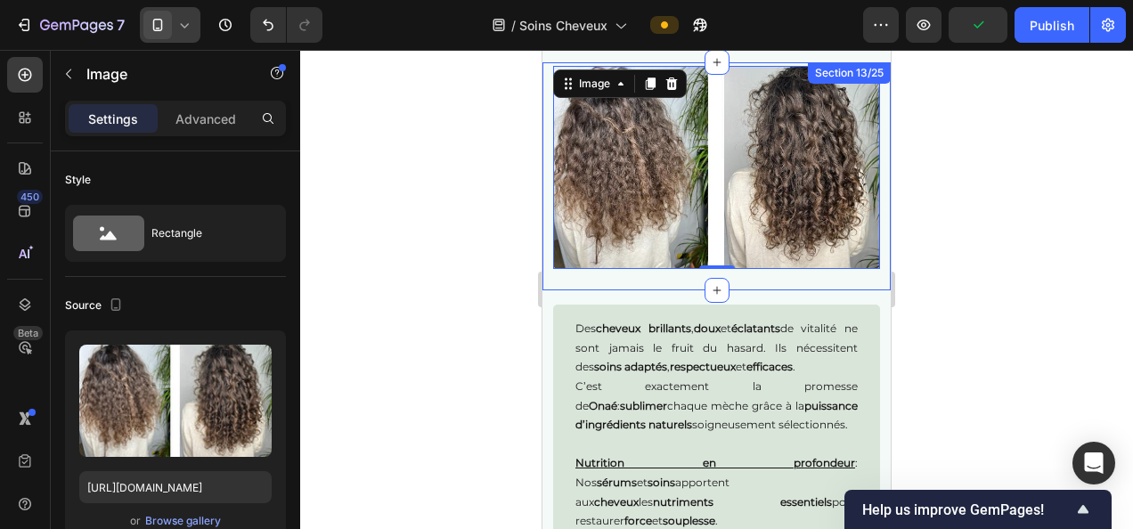
click at [648, 268] on div "Image 0 Section 13/25" at bounding box center [717, 176] width 348 height 228
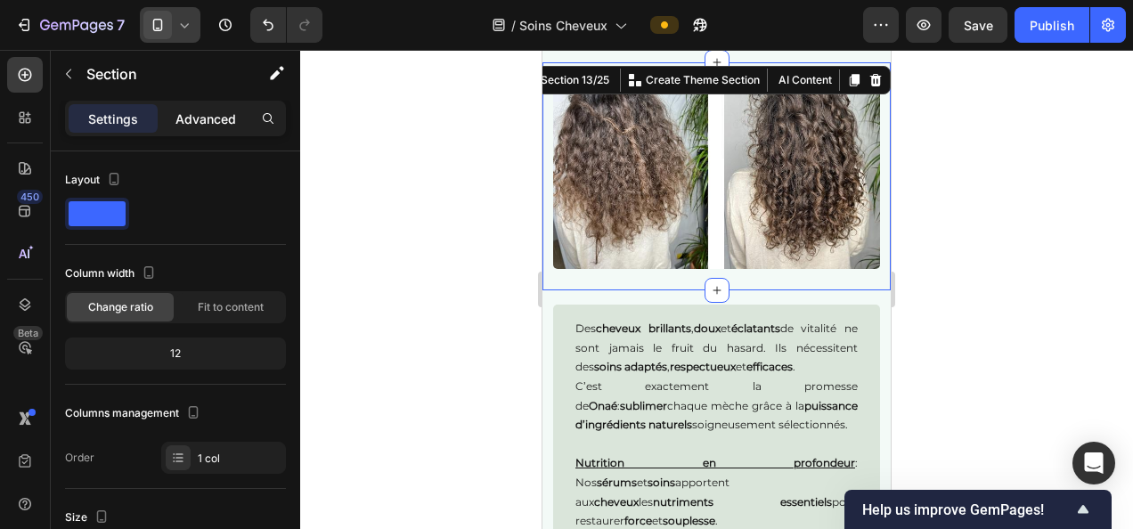
click at [201, 121] on p "Advanced" at bounding box center [206, 119] width 61 height 19
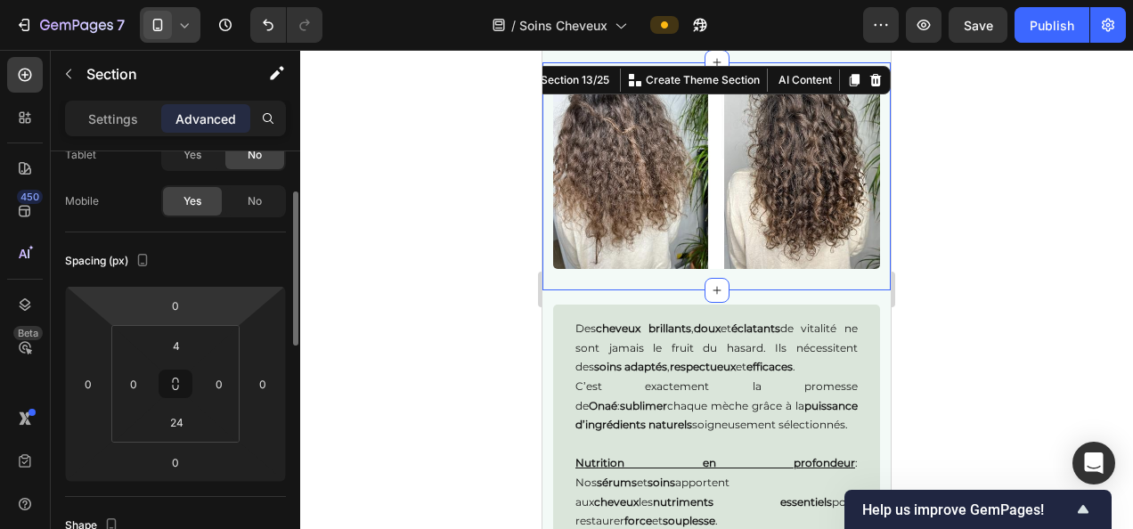
scroll to position [135, 0]
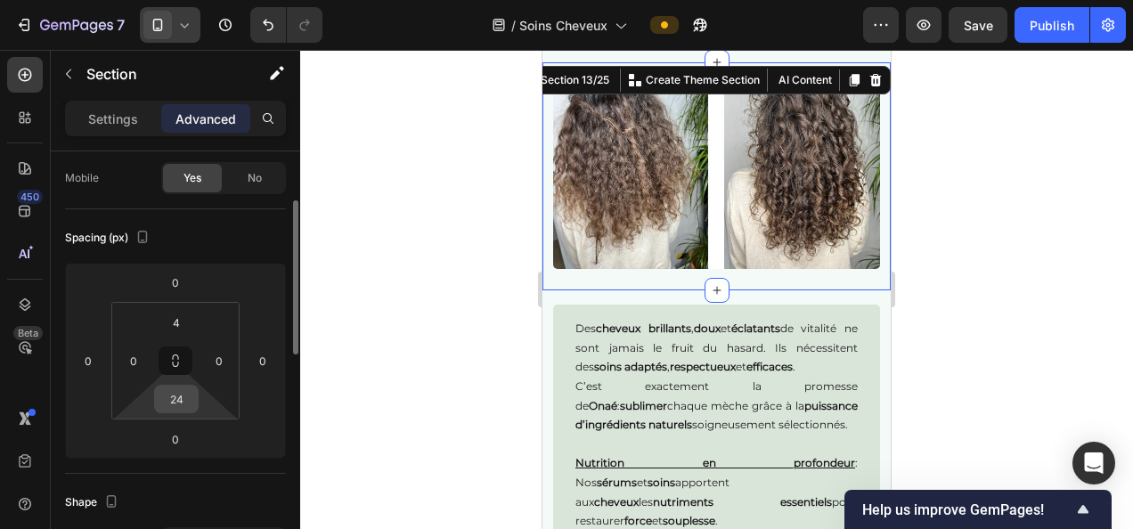
click at [182, 405] on input "24" at bounding box center [177, 399] width 36 height 27
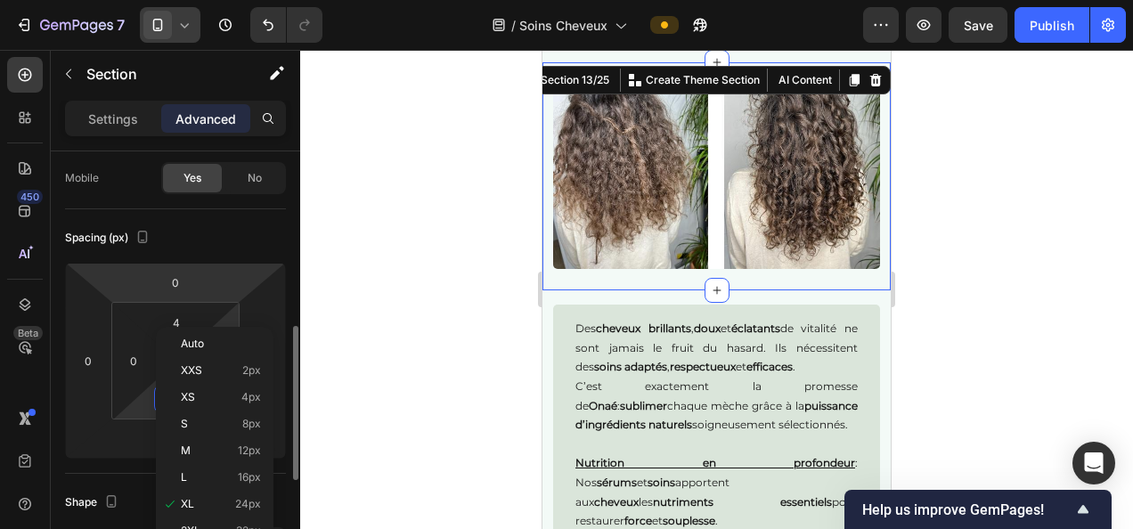
scroll to position [228, 0]
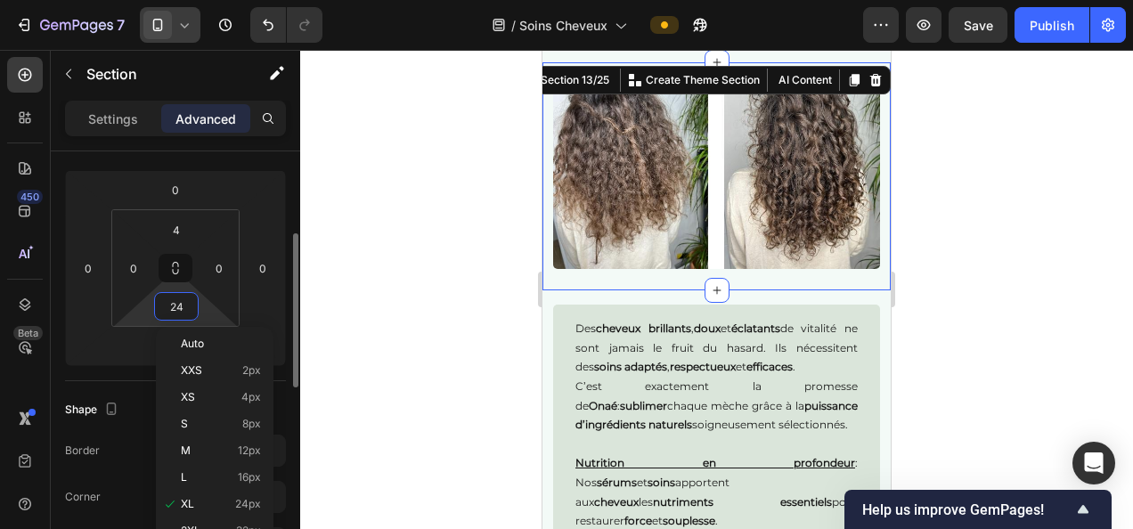
click at [244, 474] on span "16px" at bounding box center [249, 477] width 23 height 12
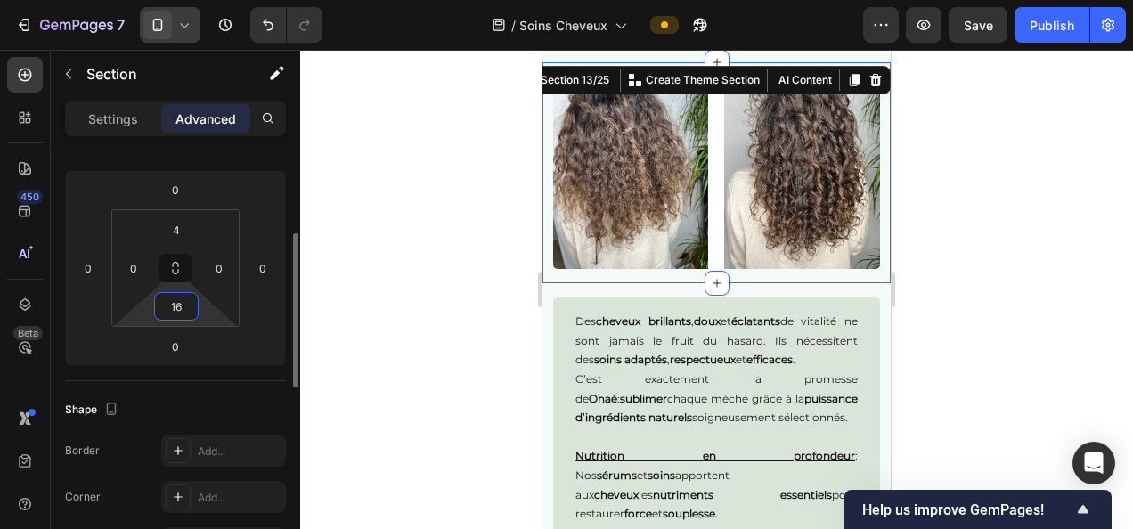
click at [179, 302] on input "16" at bounding box center [177, 306] width 36 height 27
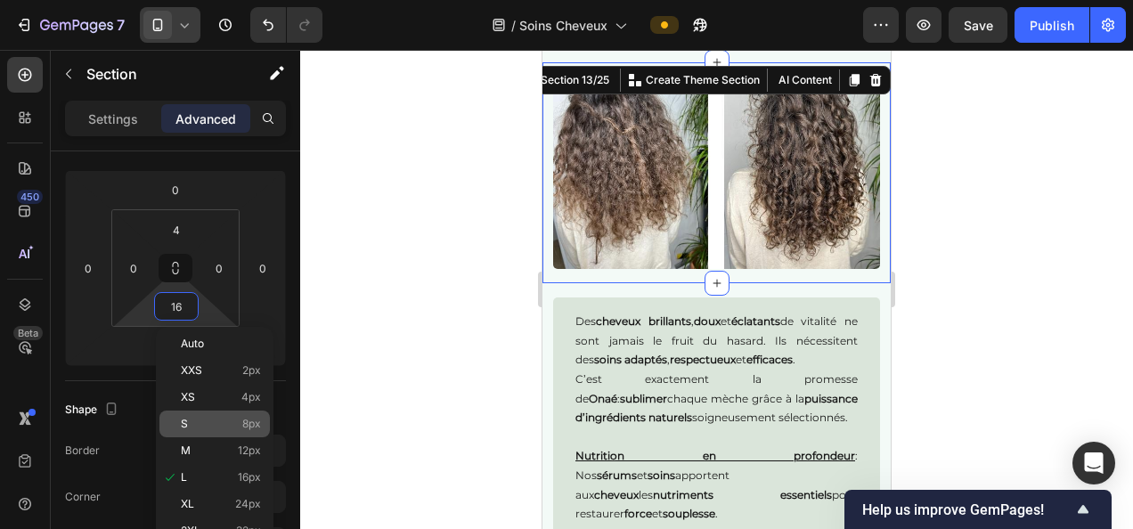
click at [239, 420] on p "S 8px" at bounding box center [221, 424] width 80 height 12
type input "8"
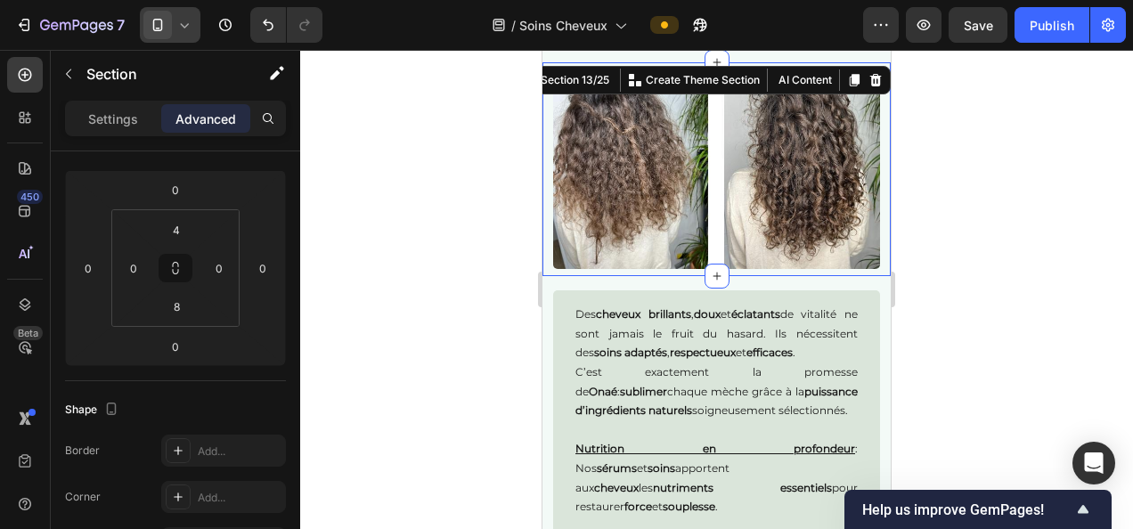
click at [508, 248] on div at bounding box center [716, 289] width 833 height 479
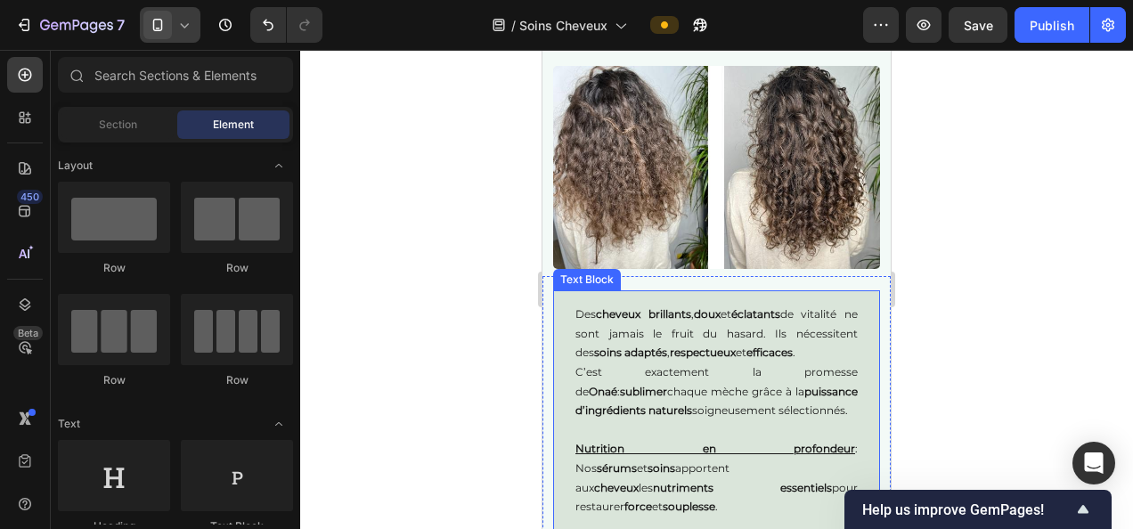
click at [736, 348] on strong "respectueux" at bounding box center [703, 352] width 66 height 13
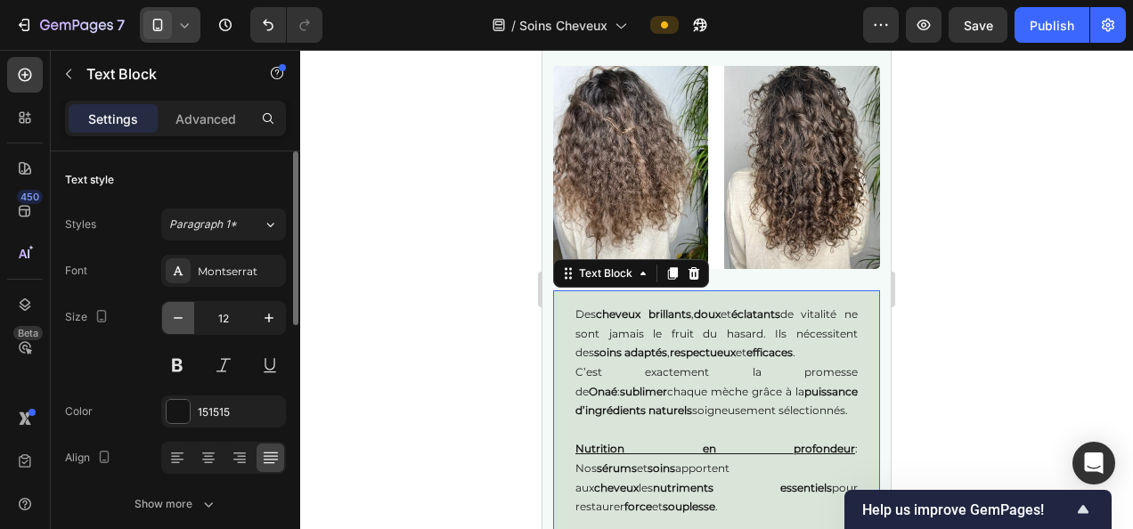
click at [176, 307] on button "button" at bounding box center [178, 318] width 32 height 32
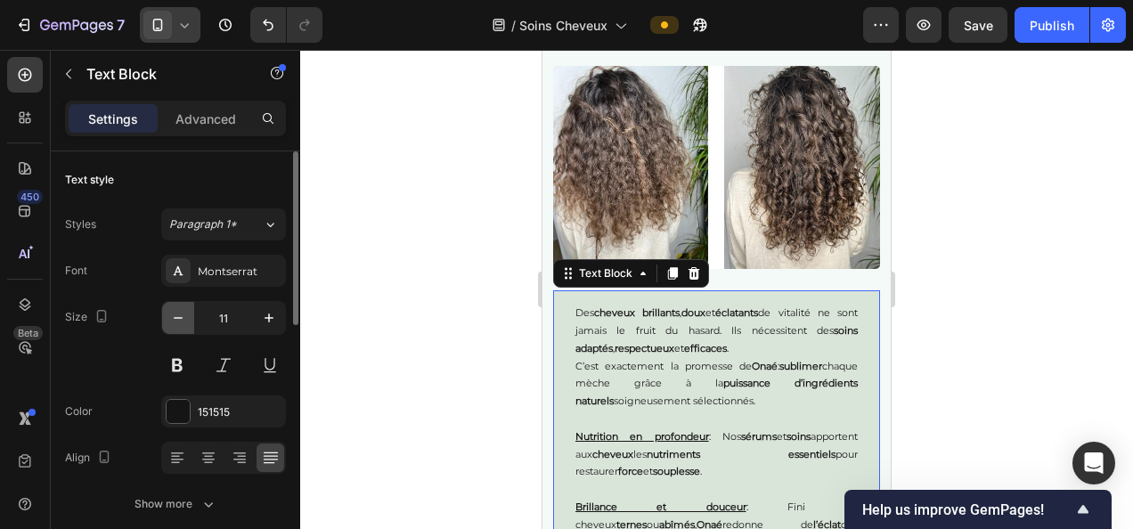
click at [176, 307] on button "button" at bounding box center [178, 318] width 32 height 32
type input "10"
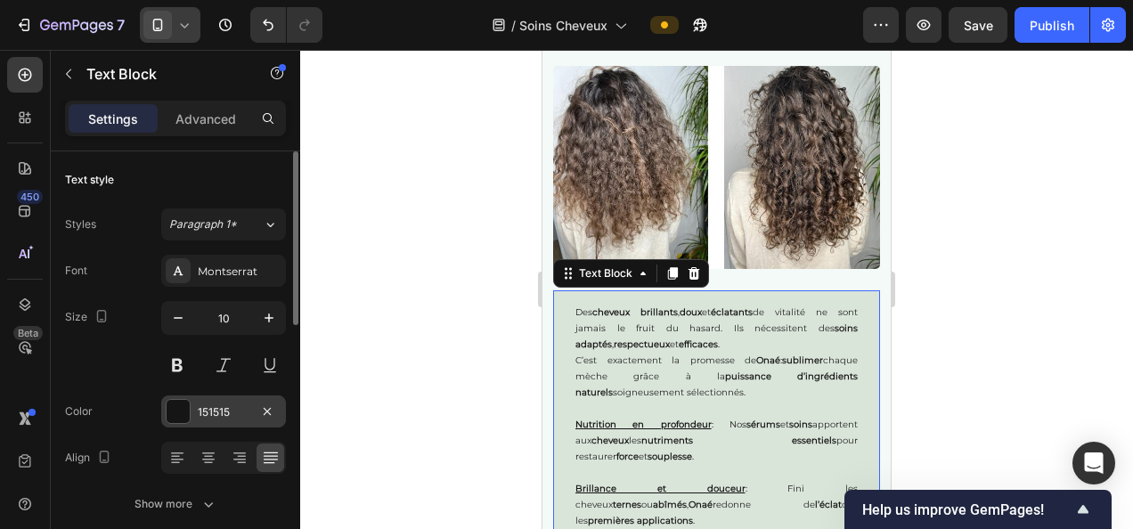
click at [201, 405] on div "151515" at bounding box center [224, 413] width 52 height 16
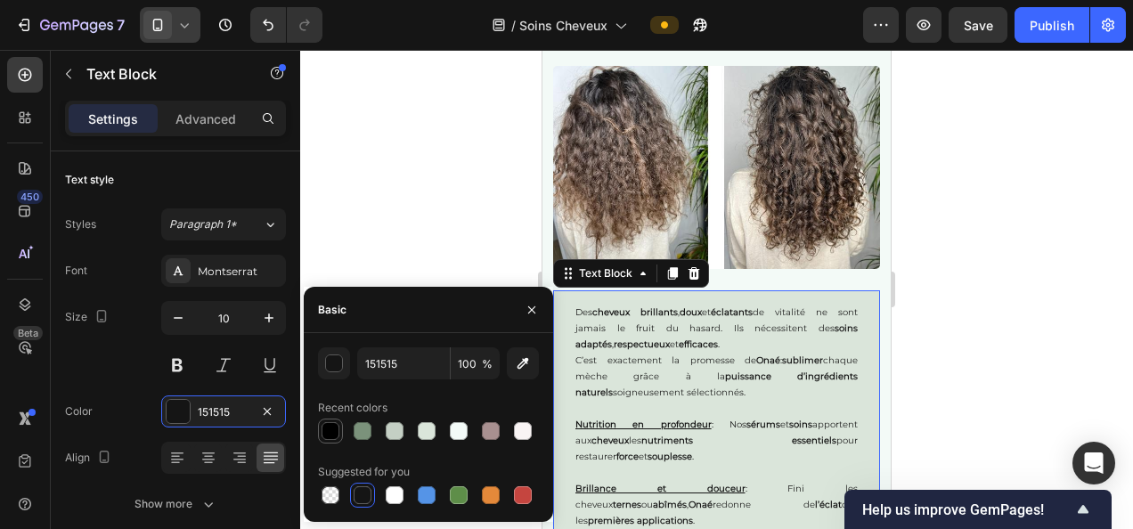
click at [327, 430] on div at bounding box center [331, 431] width 18 height 18
type input "000000"
click at [406, 237] on div at bounding box center [716, 289] width 833 height 479
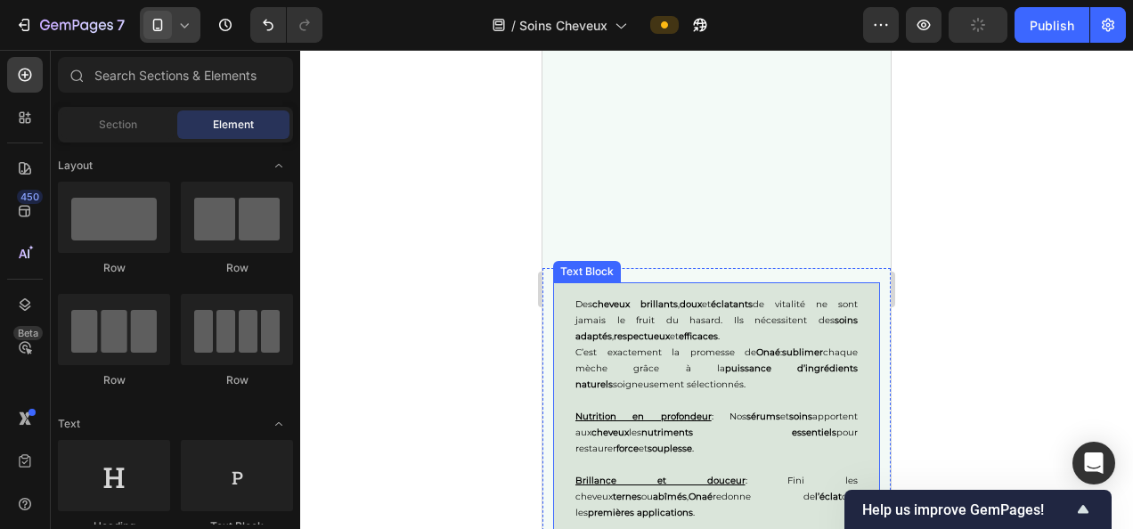
scroll to position [2451, 0]
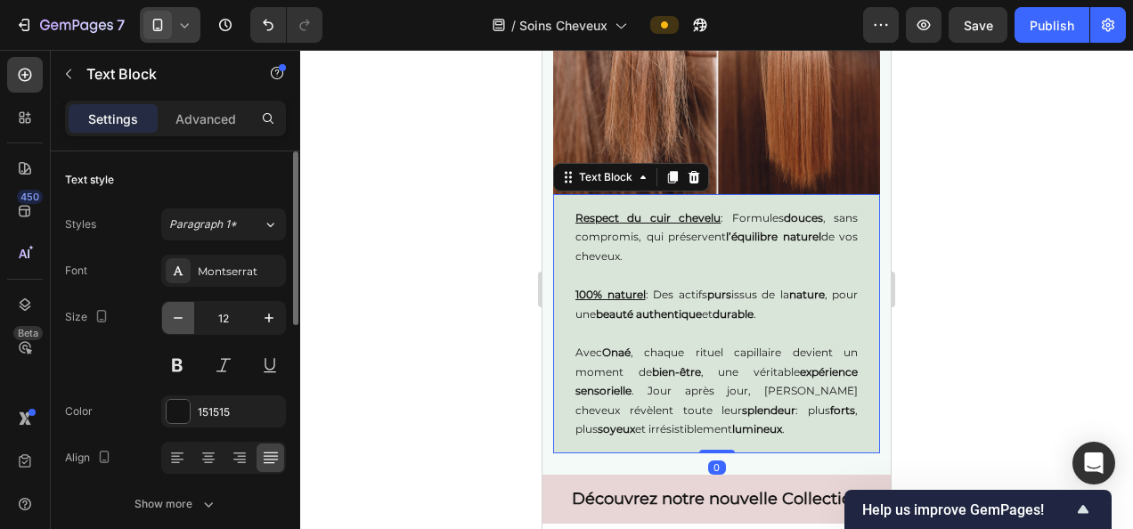
click at [182, 311] on icon "button" at bounding box center [178, 318] width 18 height 18
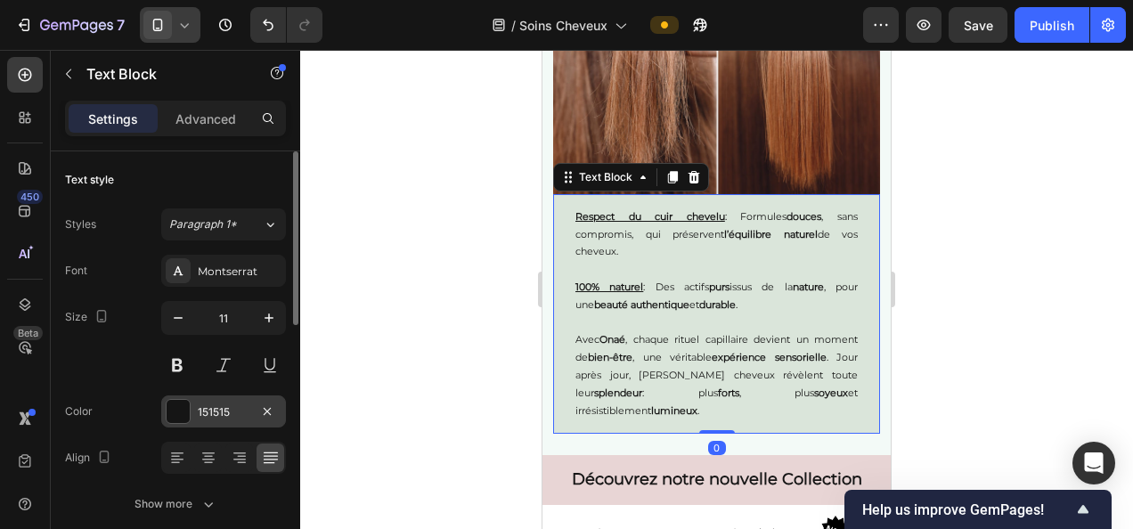
click at [218, 408] on div "151515" at bounding box center [224, 413] width 52 height 16
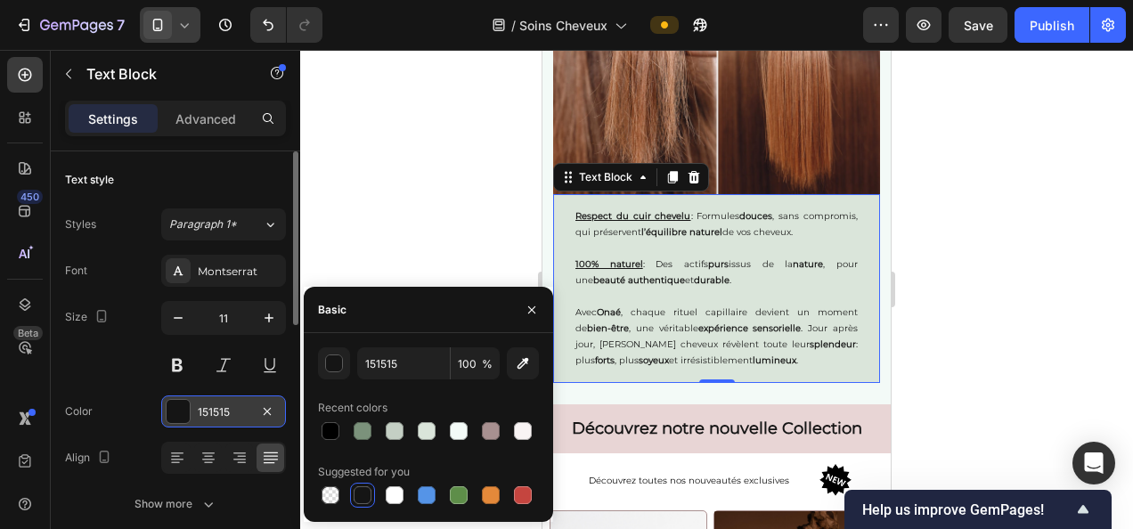
type input "10"
click at [333, 431] on div at bounding box center [331, 431] width 18 height 18
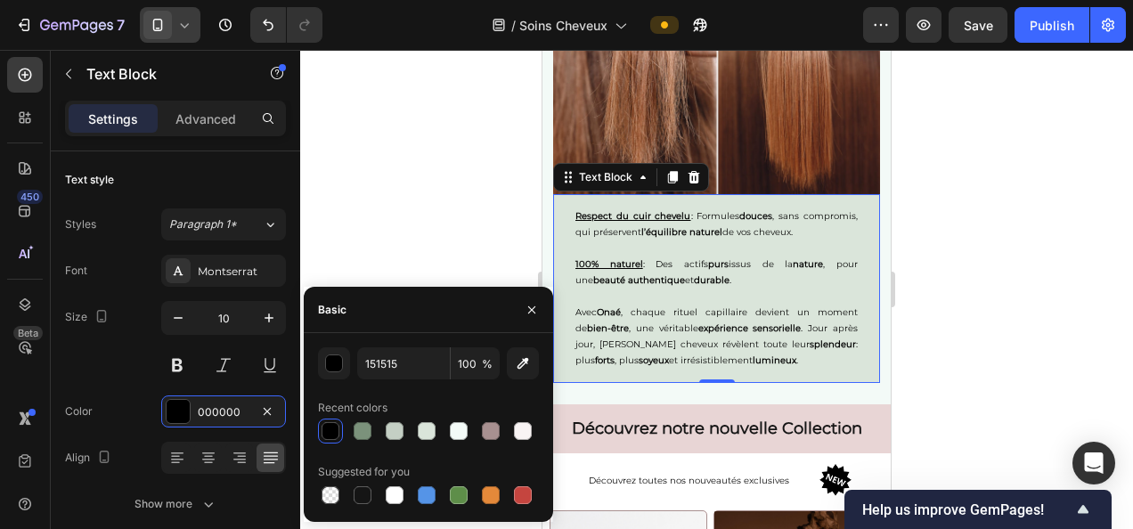
type input "000000"
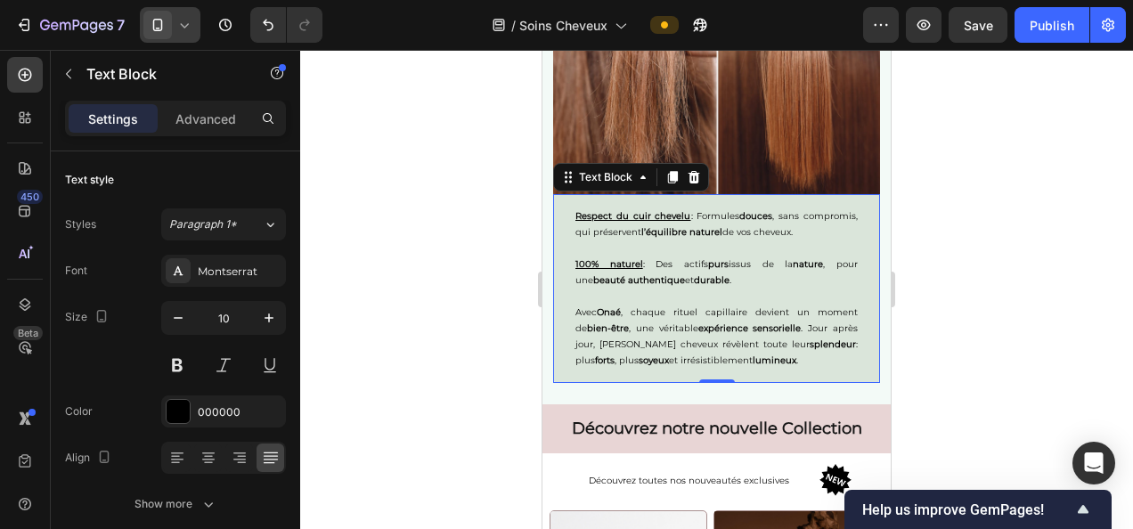
click at [387, 129] on div at bounding box center [716, 289] width 833 height 479
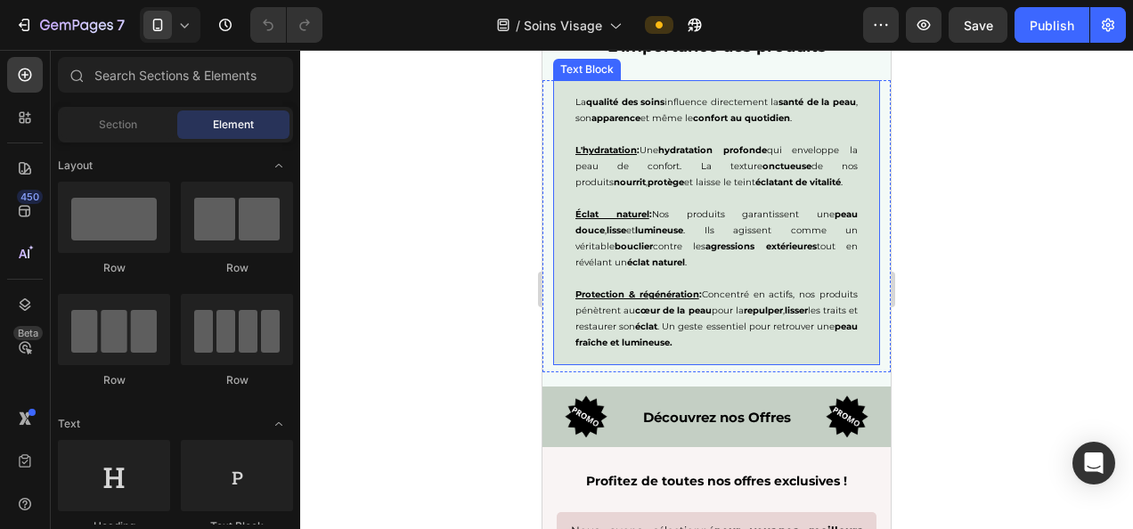
scroll to position [1944, 0]
click at [666, 200] on p at bounding box center [717, 200] width 282 height 16
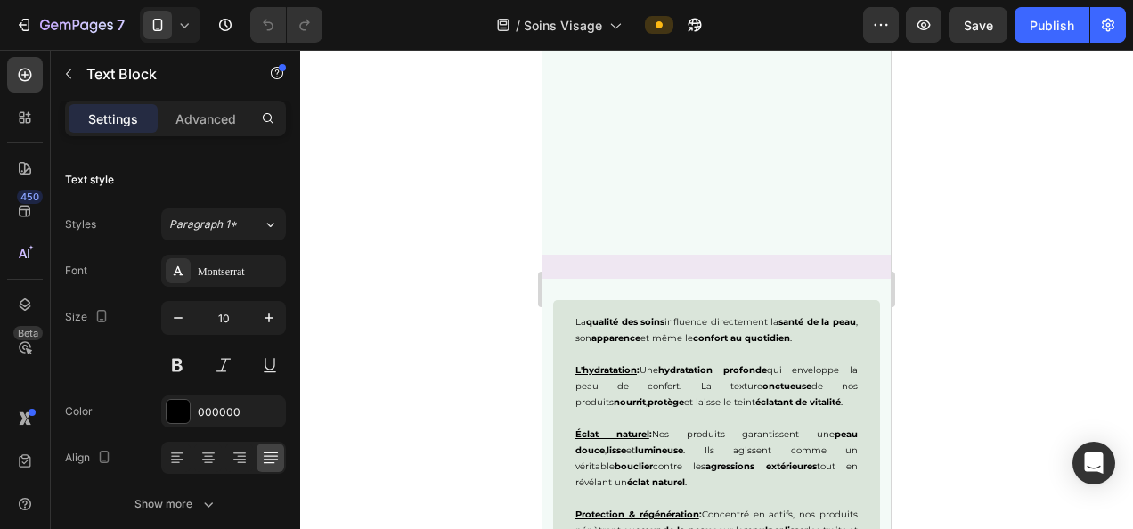
scroll to position [2126, 0]
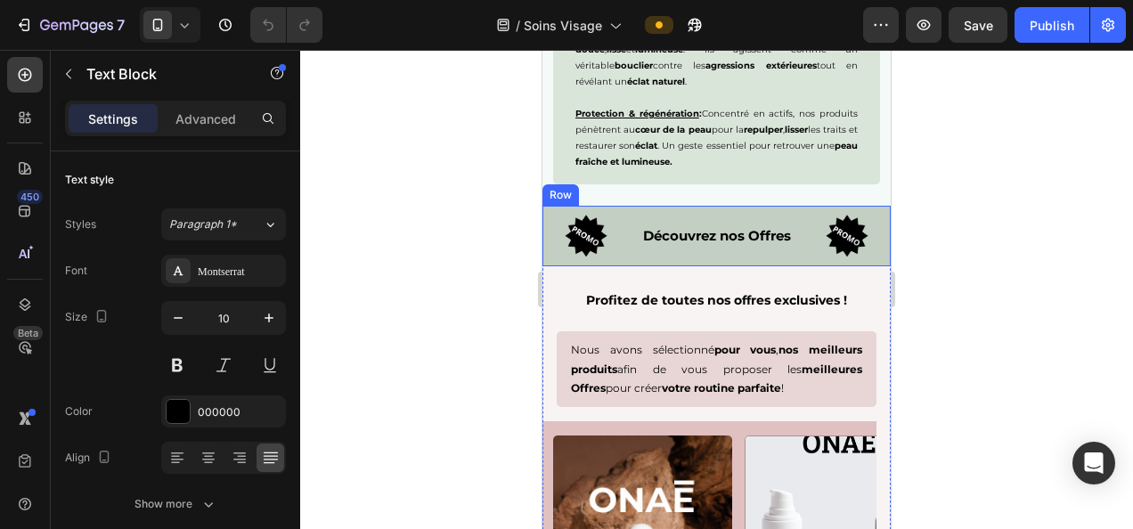
click at [636, 248] on div "Découvrez nos Offres Text Block" at bounding box center [717, 236] width 175 height 52
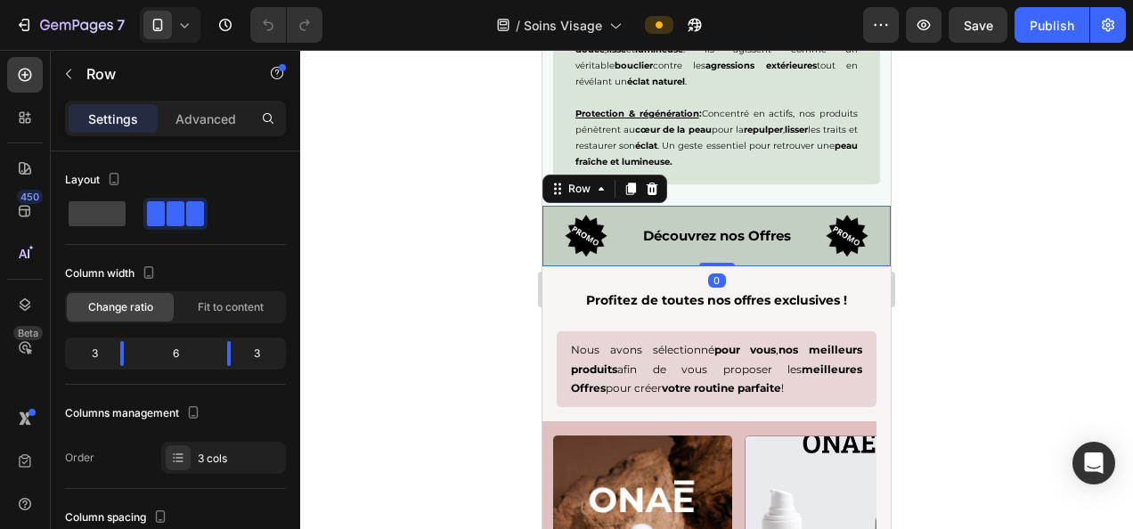
click at [978, 217] on div at bounding box center [716, 289] width 833 height 479
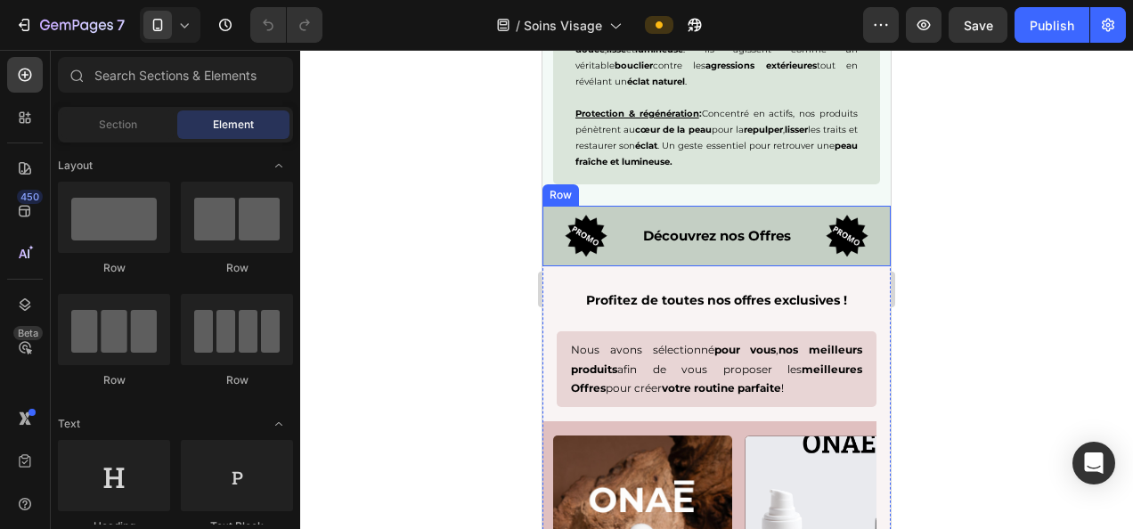
click at [633, 215] on div "Découvrez nos Offres Text Block" at bounding box center [717, 236] width 175 height 52
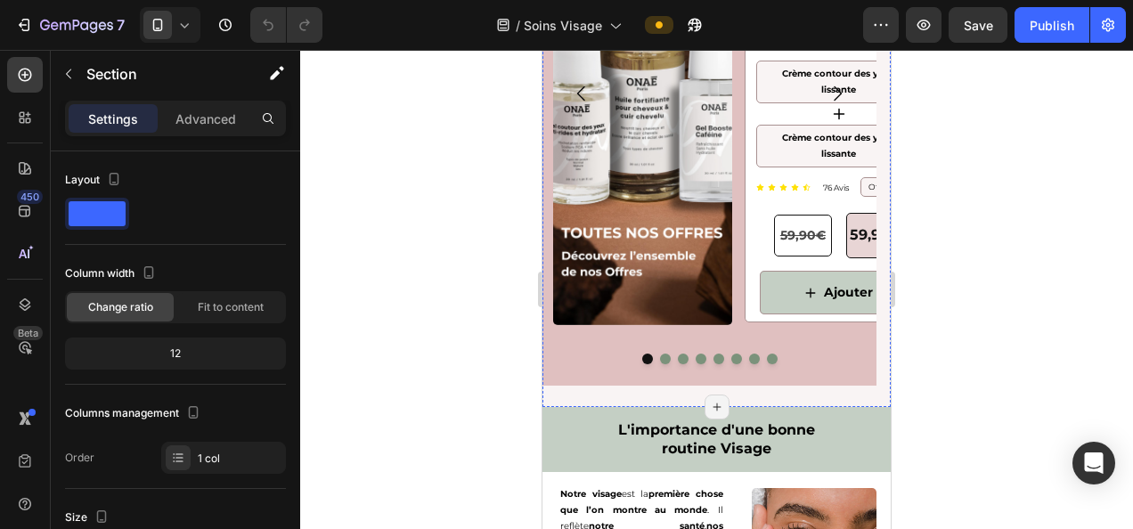
scroll to position [2873, 0]
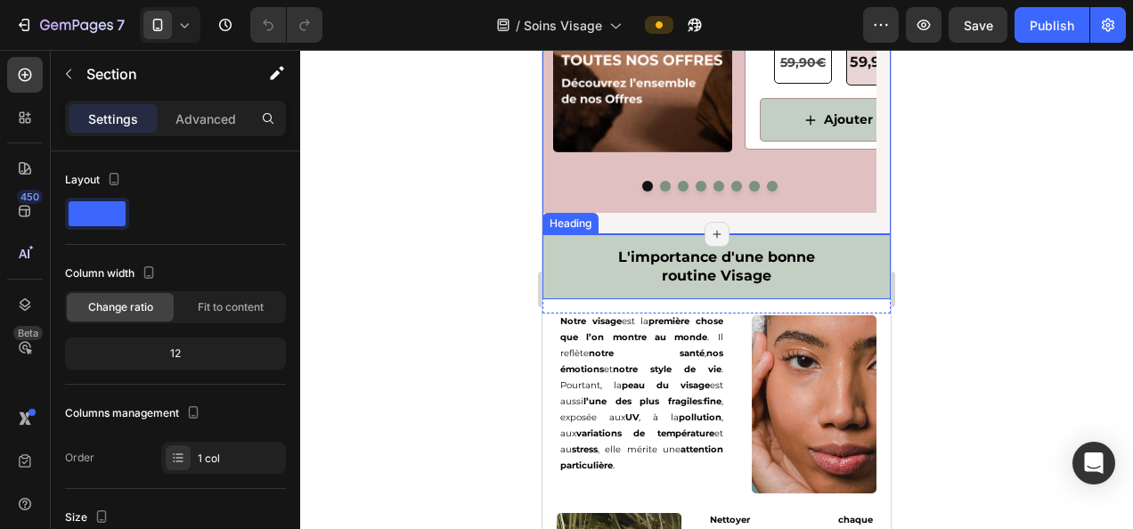
click at [641, 291] on h2 "L'importance d'une bonne routine Visage" at bounding box center [717, 267] width 348 height 66
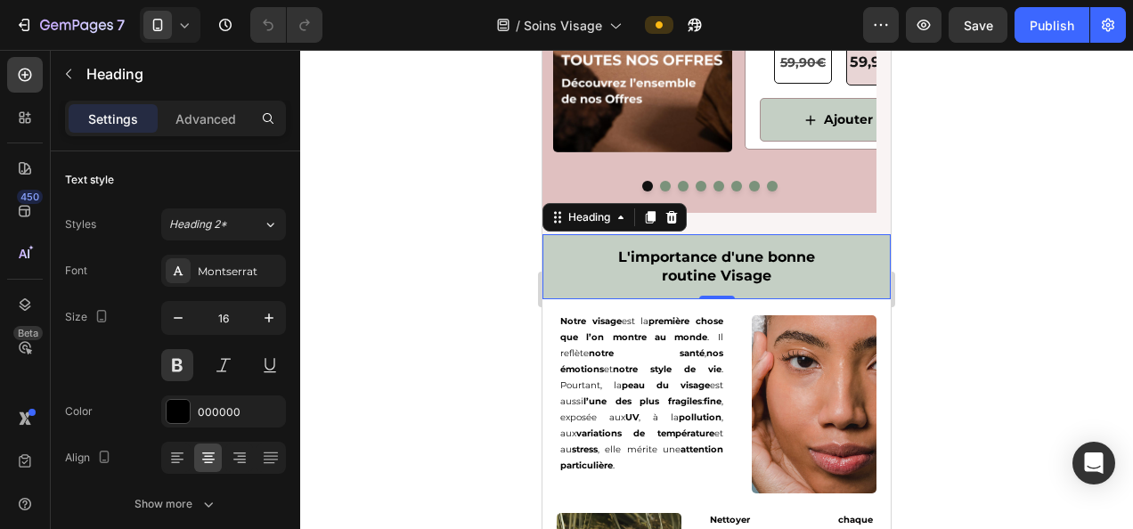
scroll to position [3017, 0]
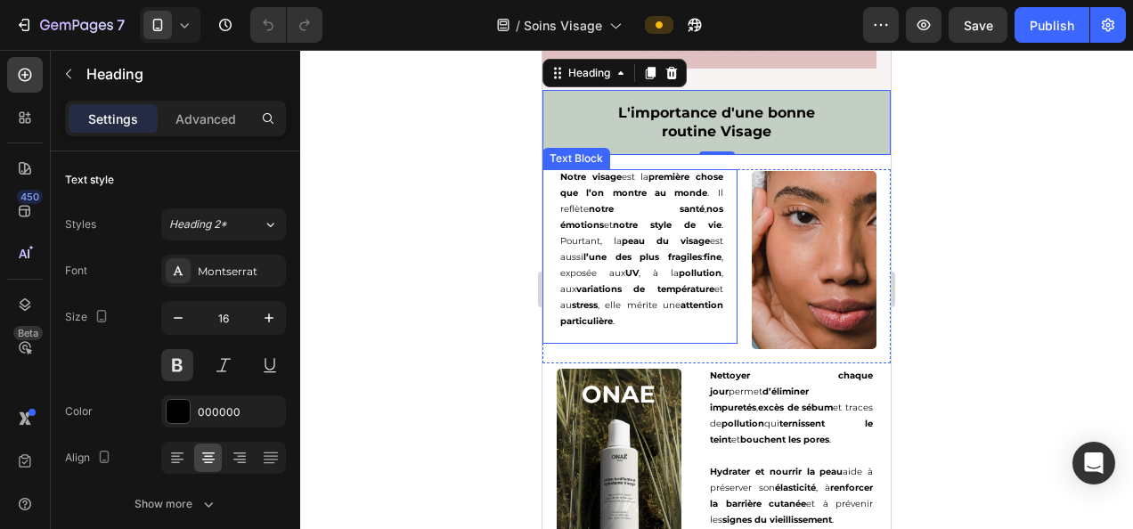
click at [729, 332] on div "Notre visage est la première chose que l’on montre au monde . Il reflète notre …" at bounding box center [642, 256] width 192 height 175
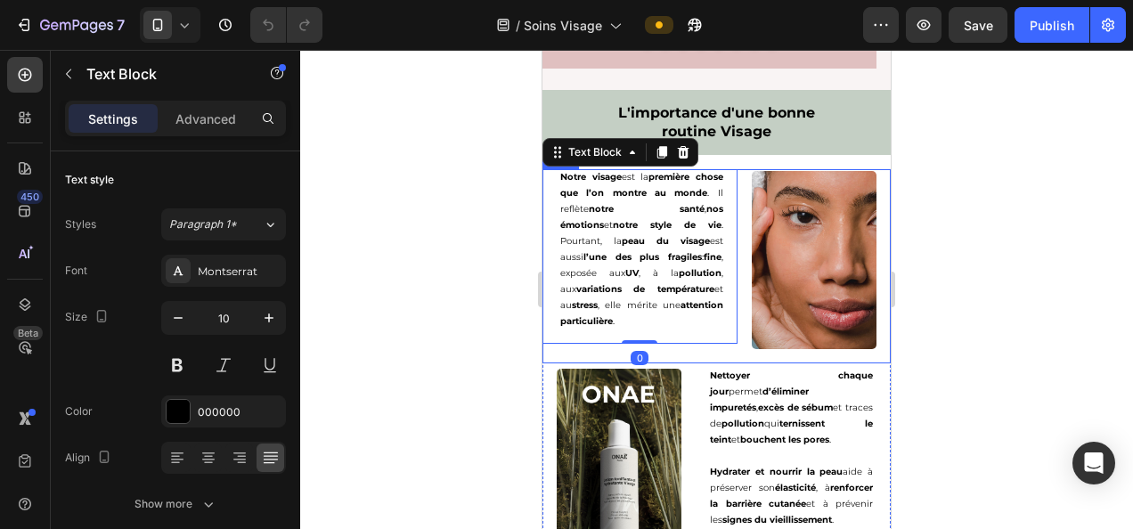
click at [730, 346] on div "Notre visage est la première chose que l’on montre au monde . Il reflète notre …" at bounding box center [717, 266] width 348 height 194
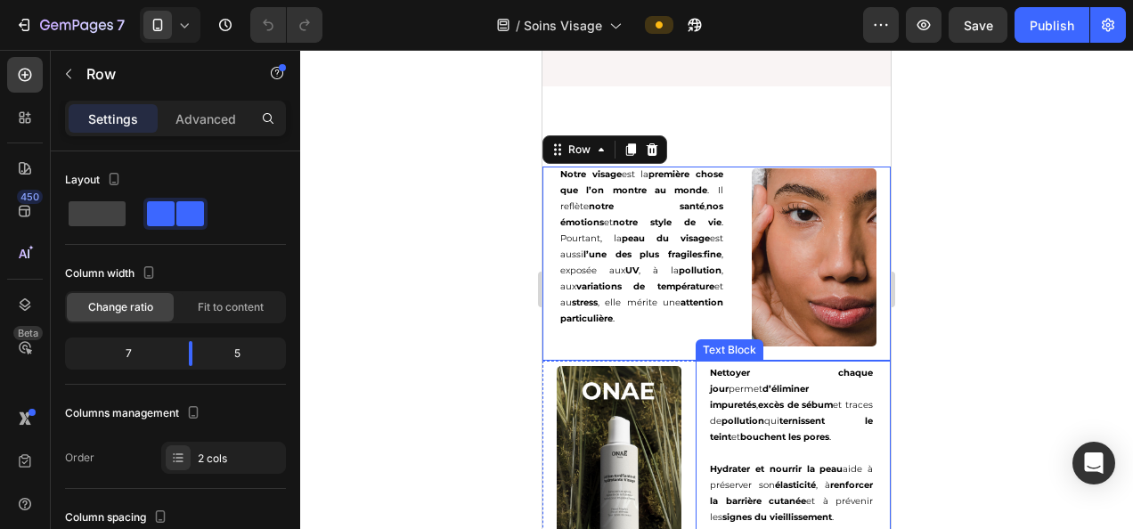
scroll to position [3260, 0]
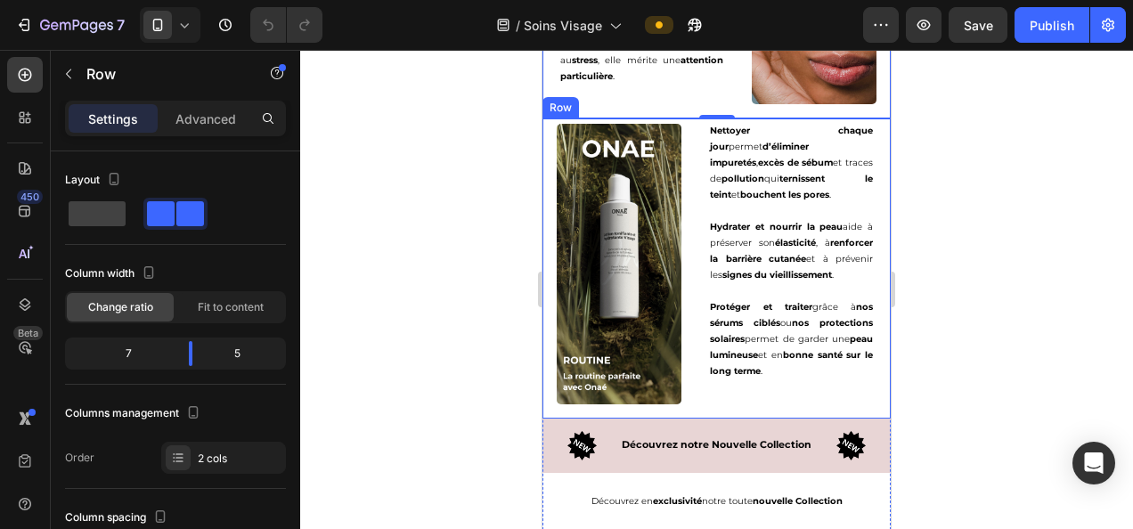
click at [688, 311] on div "Image Nettoyer chaque jour permet d’éliminer impuretés , excès de sébum et trac…" at bounding box center [717, 269] width 348 height 300
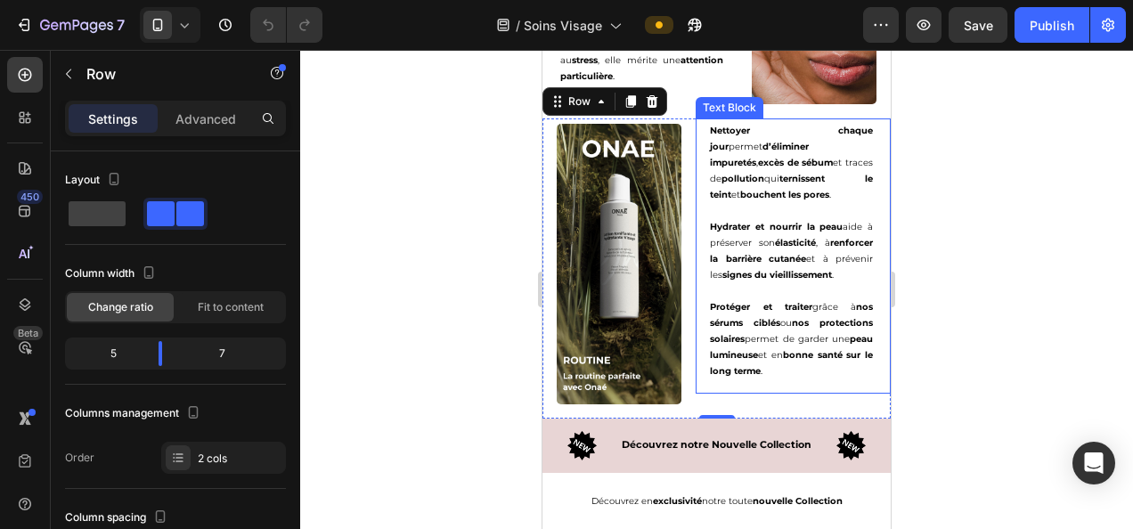
scroll to position [3447, 0]
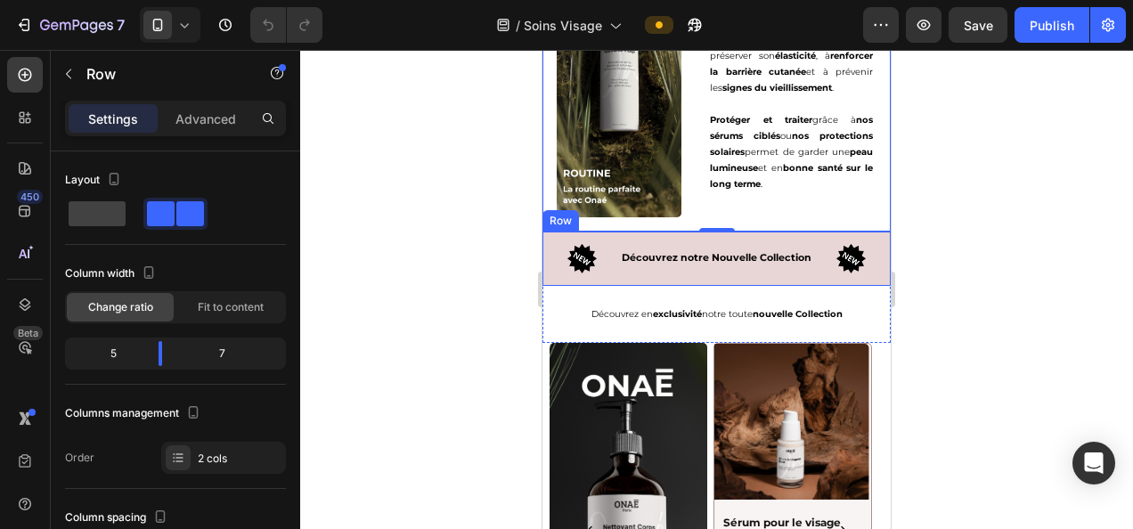
click at [651, 277] on div "Image Découvrez notre Nouvelle Collection Text Block Image Row" at bounding box center [717, 259] width 348 height 54
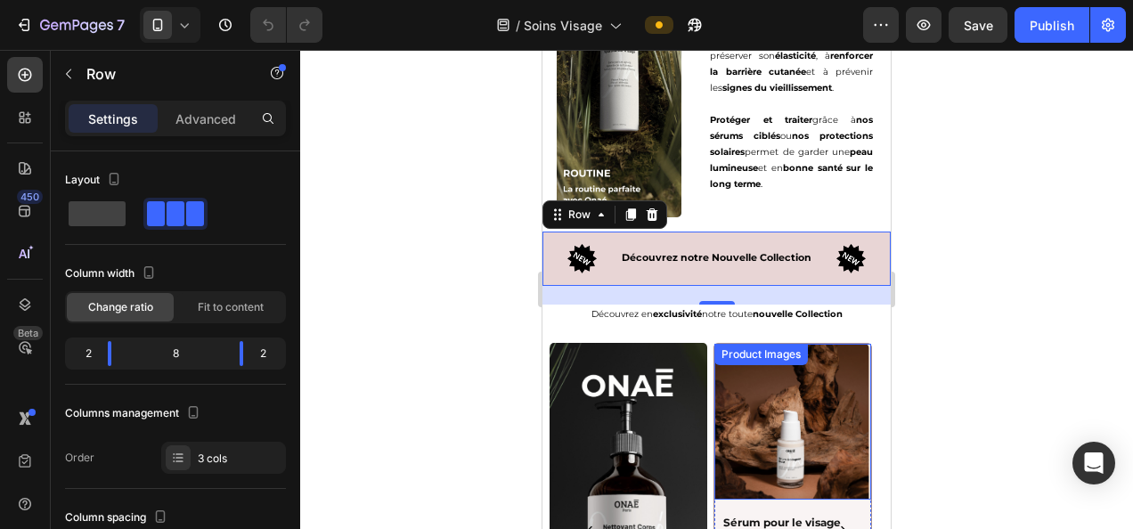
scroll to position [3538, 0]
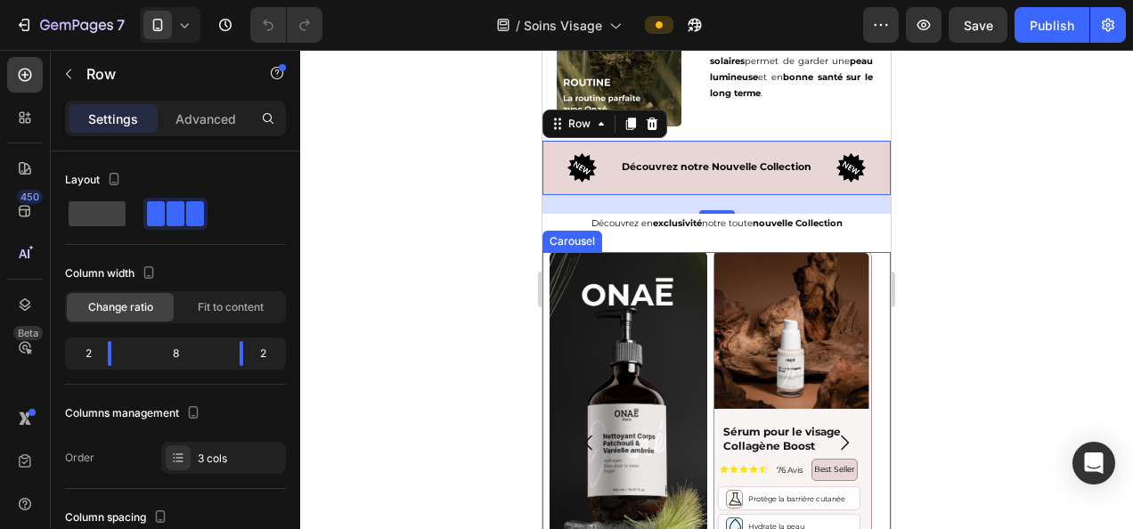
click at [711, 260] on div "Image Product Images Sérum pour le visage Collagène Boost Product Title Icon Ic…" at bounding box center [717, 442] width 334 height 381
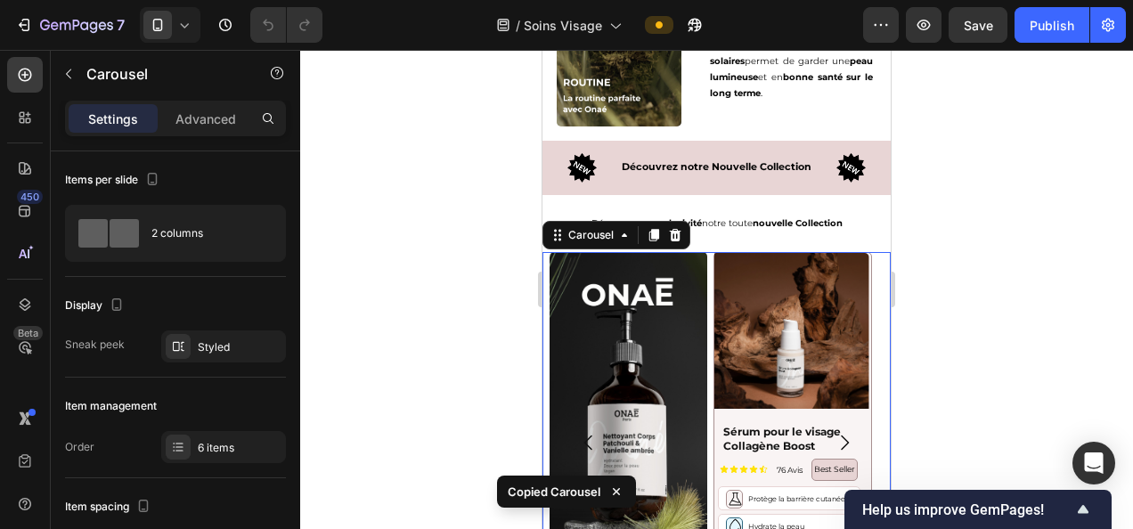
click at [769, 217] on strong "nouvelle Collection" at bounding box center [798, 223] width 90 height 12
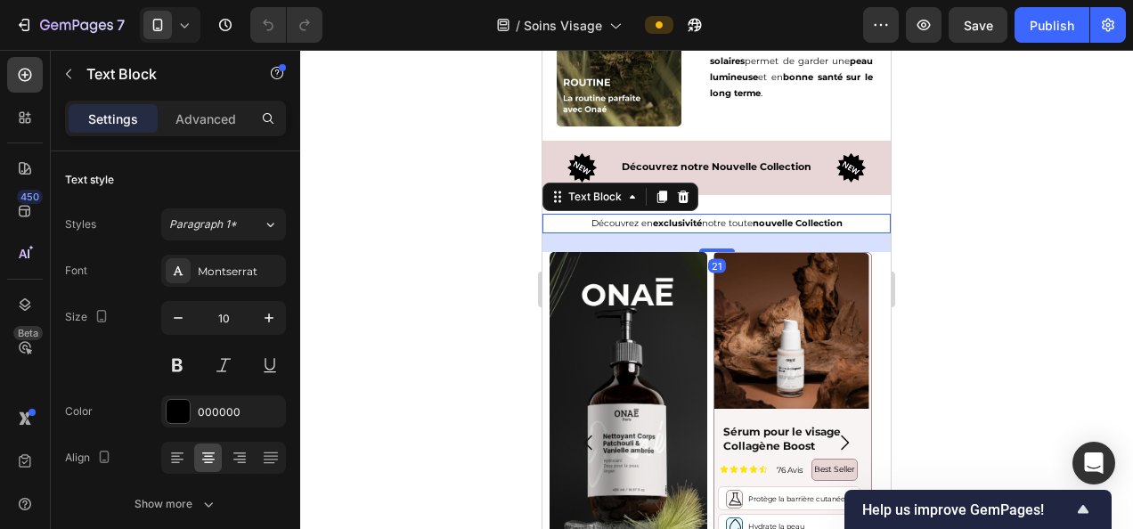
click at [753, 221] on strong "nouvelle Collection" at bounding box center [798, 223] width 90 height 12
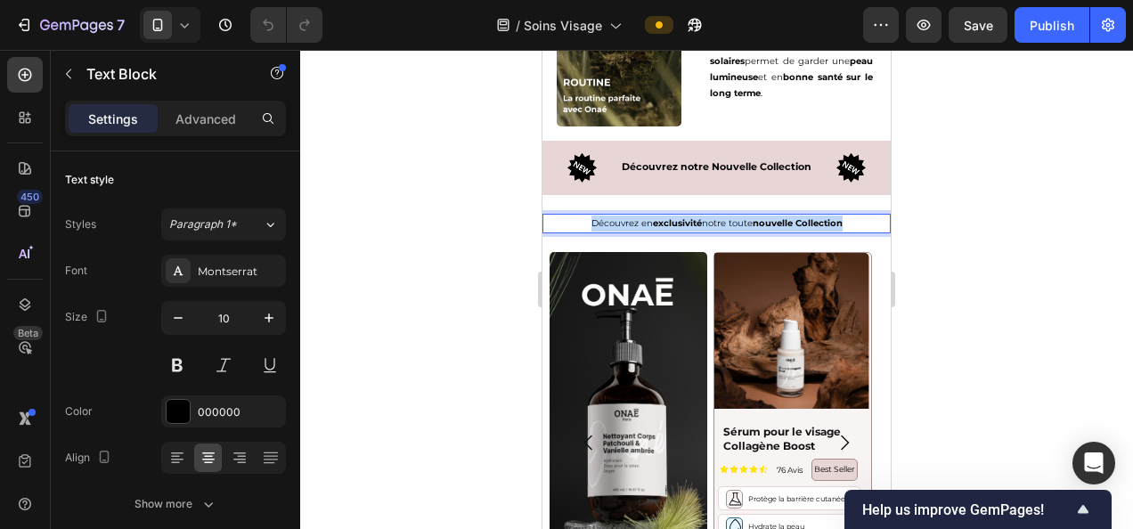
click at [753, 221] on strong "nouvelle Collection" at bounding box center [798, 223] width 90 height 12
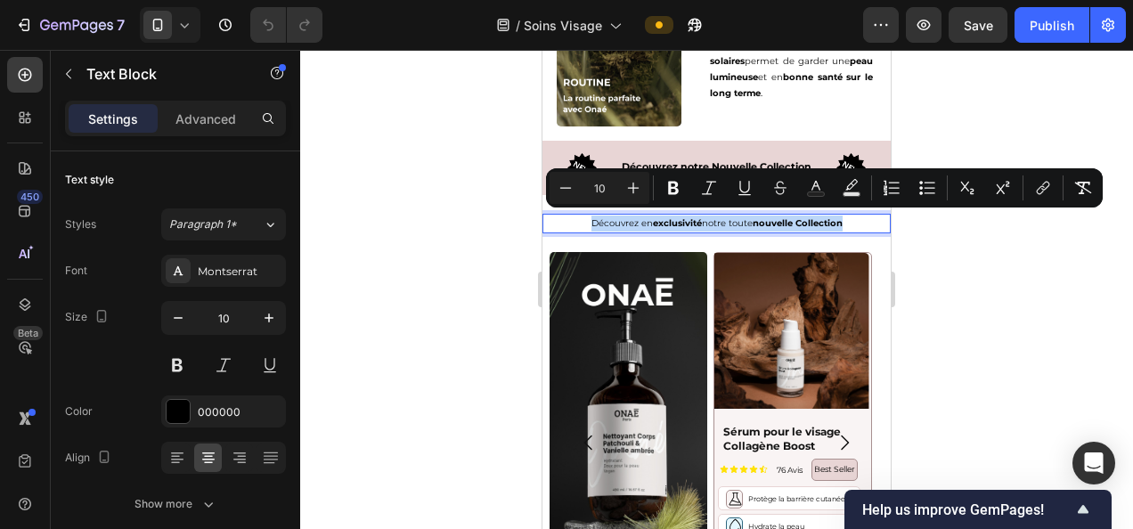
copy p "Découvrez en exclusivité notre toute nouvelle Collection"
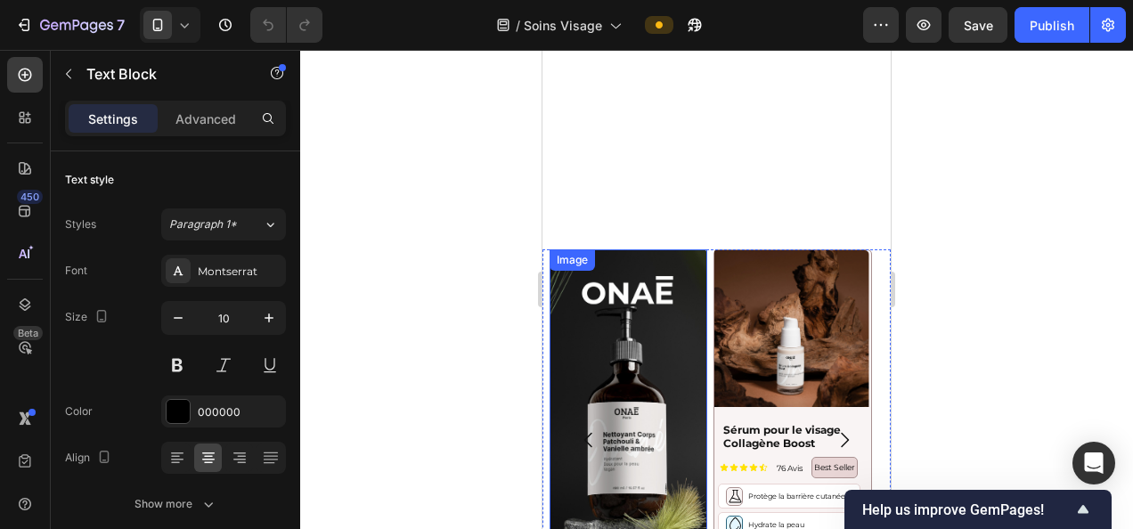
scroll to position [4030, 0]
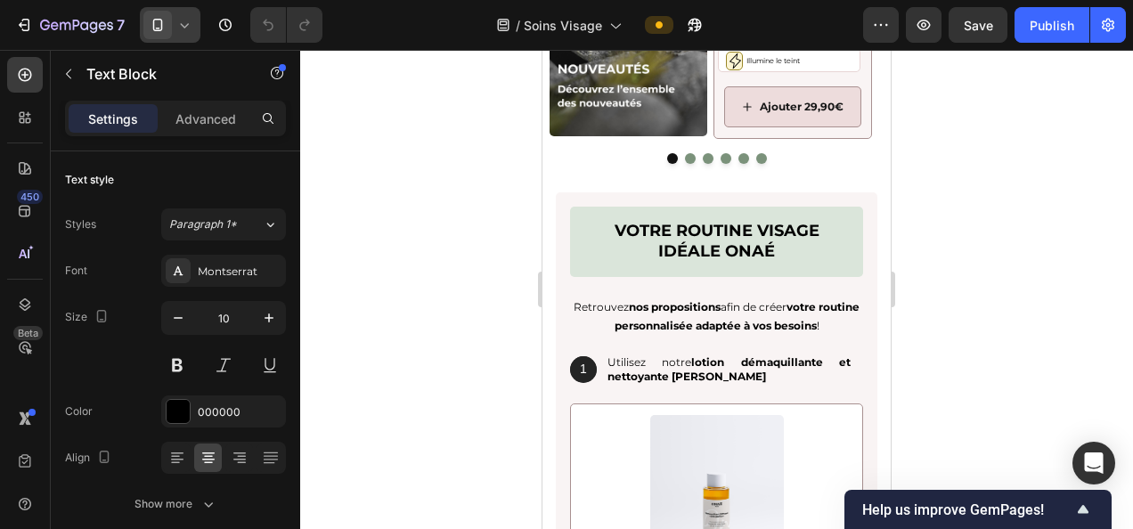
click at [188, 29] on icon at bounding box center [185, 25] width 18 height 18
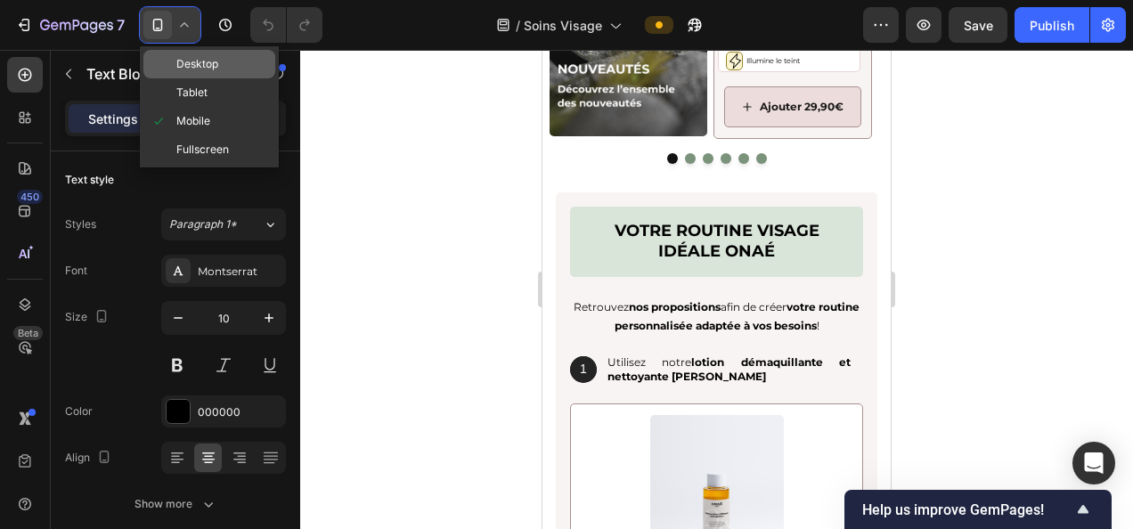
click at [201, 64] on span "Desktop" at bounding box center [197, 64] width 42 height 18
type input "16"
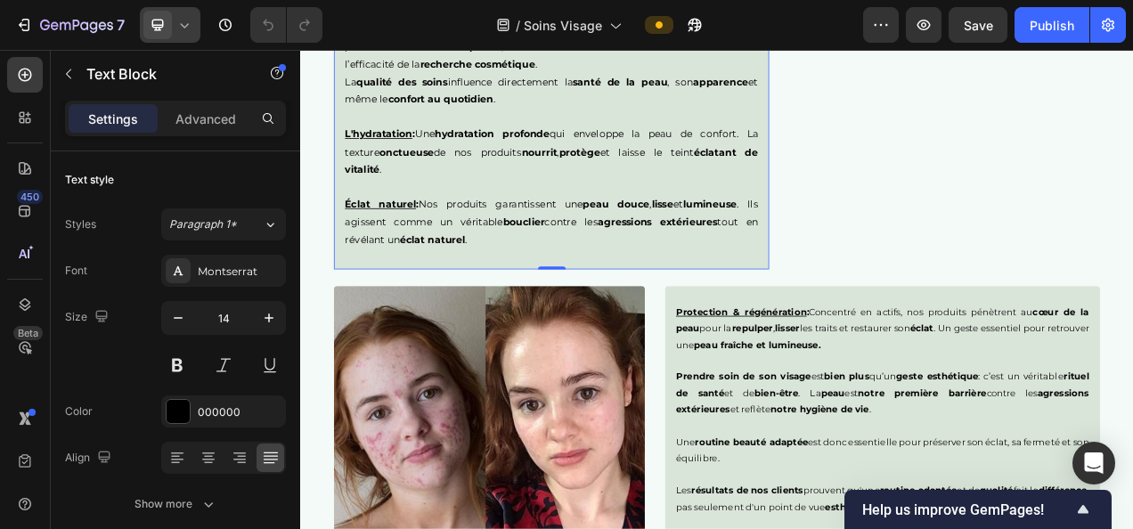
scroll to position [3122, 0]
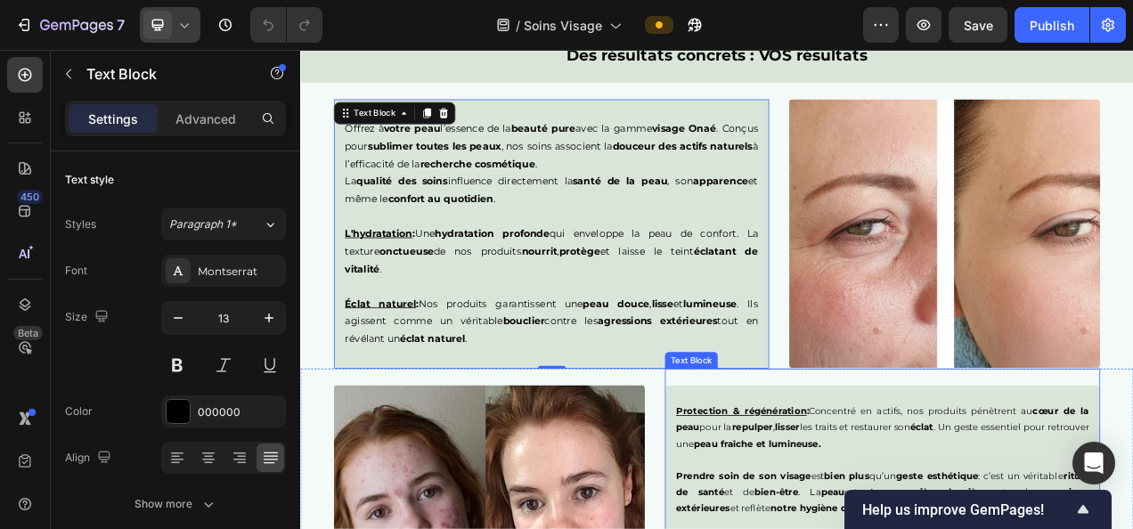
click at [869, 523] on p "Protection & régénération : Concentré en actifs, nos produits pénètrent au cœur…" at bounding box center [1047, 534] width 530 height 62
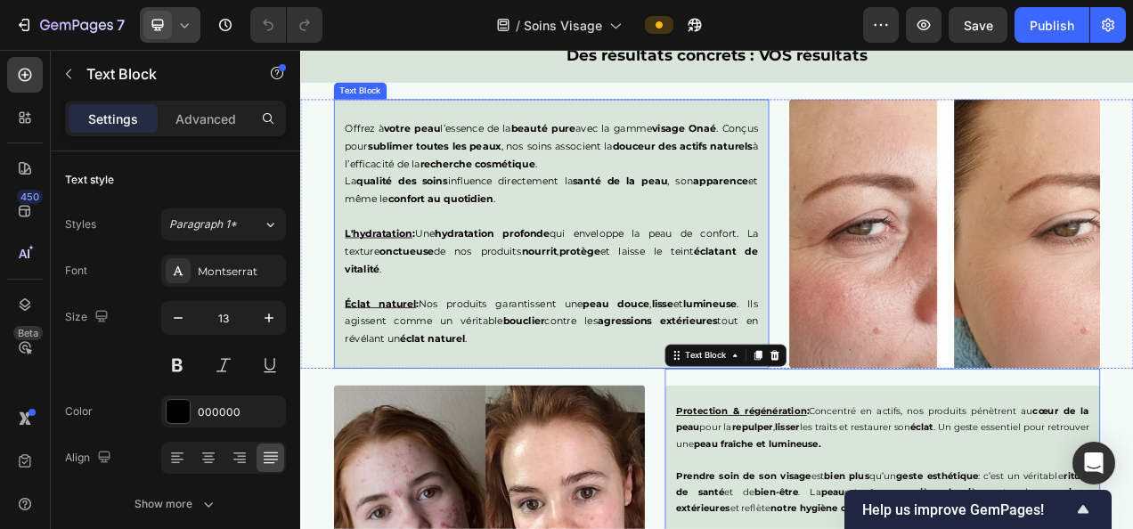
click at [542, 200] on strong "recherche cosmétique" at bounding box center [528, 196] width 148 height 16
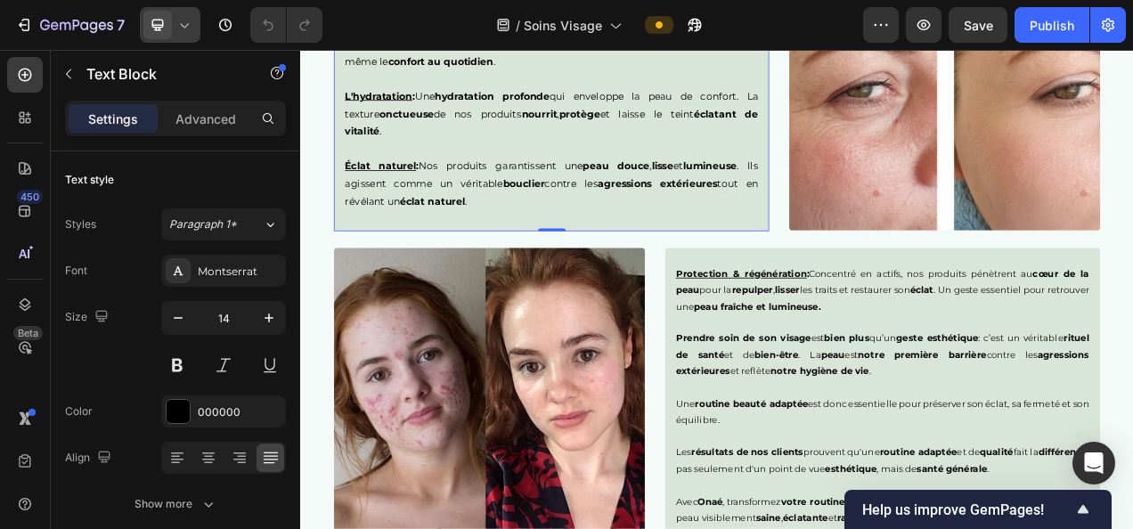
scroll to position [3267, 0]
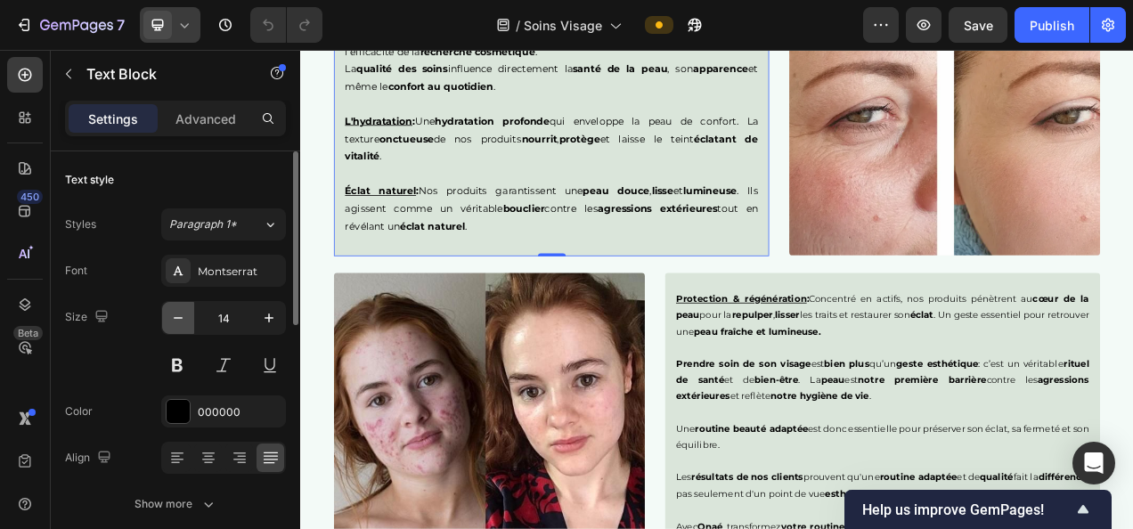
drag, startPoint x: 172, startPoint y: 317, endPoint x: 17, endPoint y: 302, distance: 155.8
click at [172, 317] on icon "button" at bounding box center [178, 318] width 18 height 18
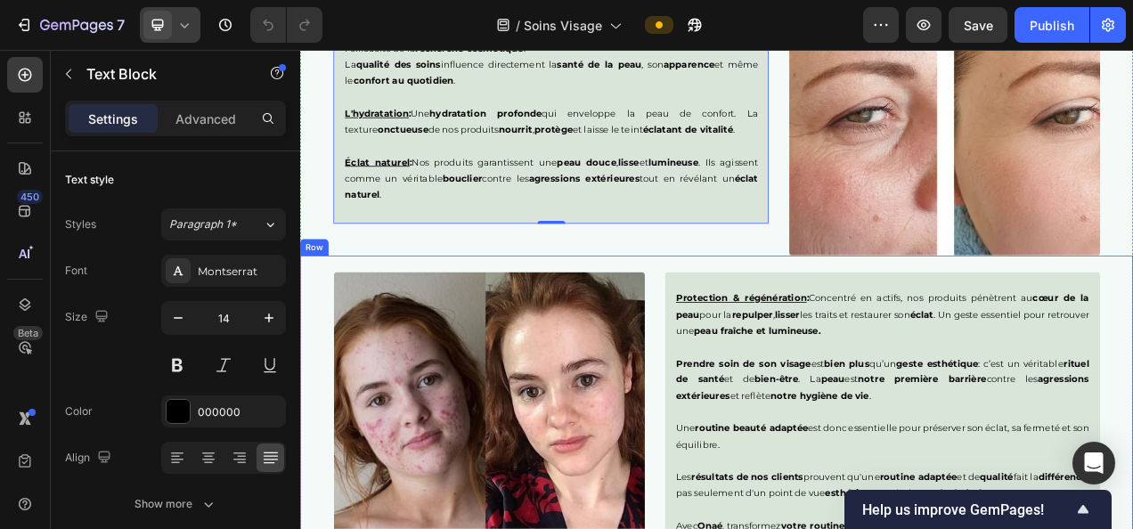
type input "13"
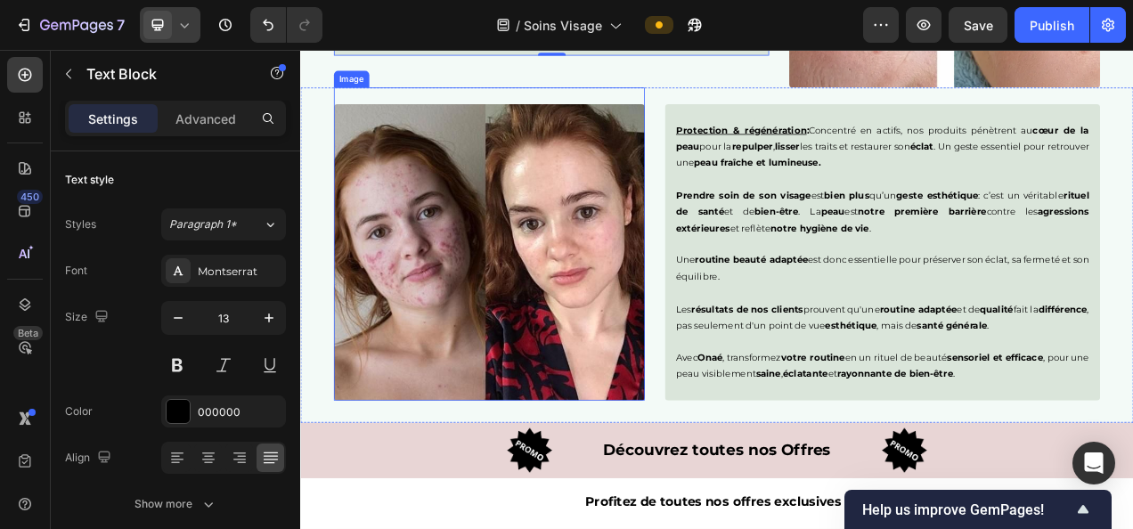
scroll to position [3253, 0]
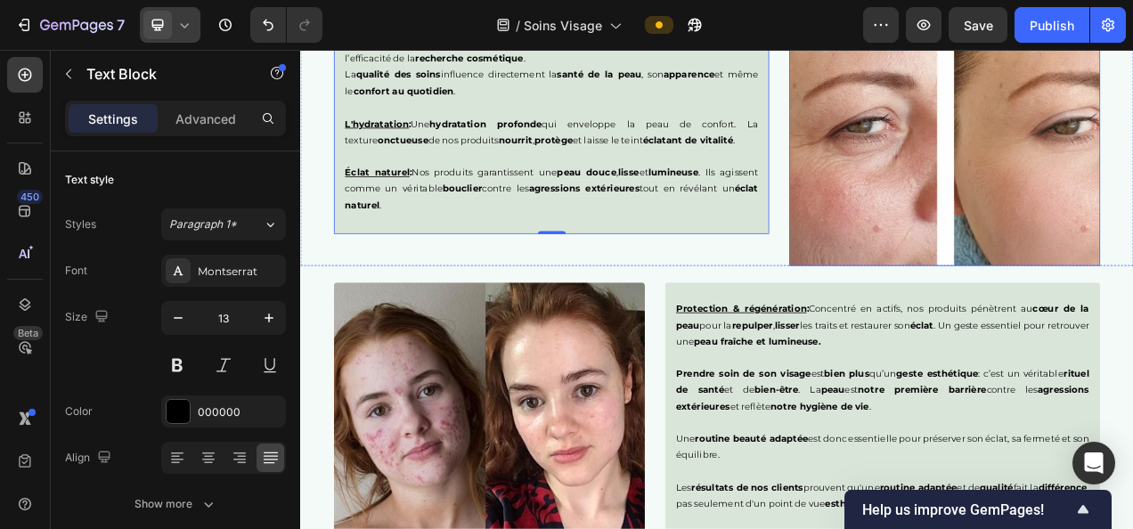
click at [1089, 271] on img at bounding box center [1127, 154] width 399 height 345
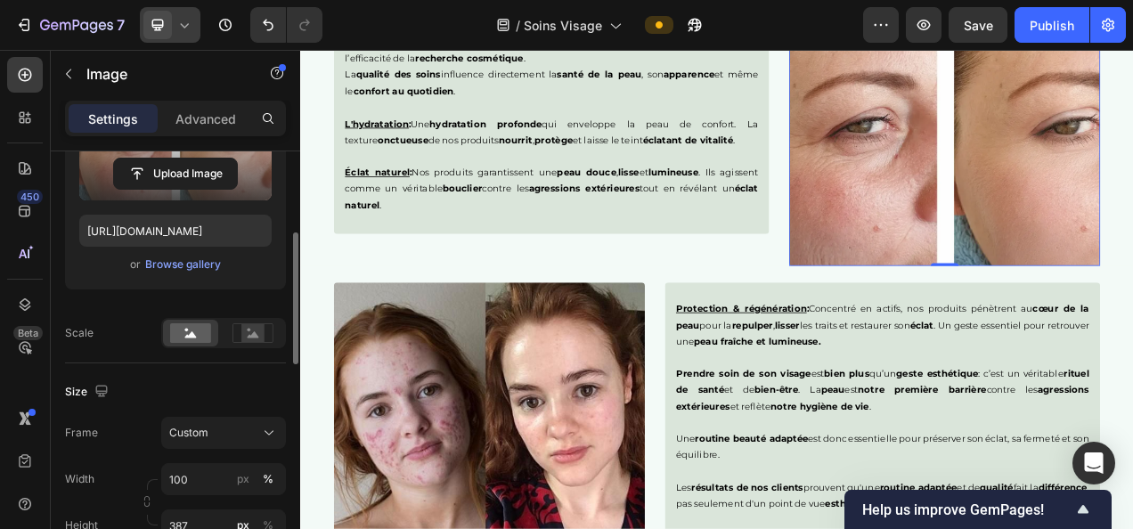
scroll to position [258, 0]
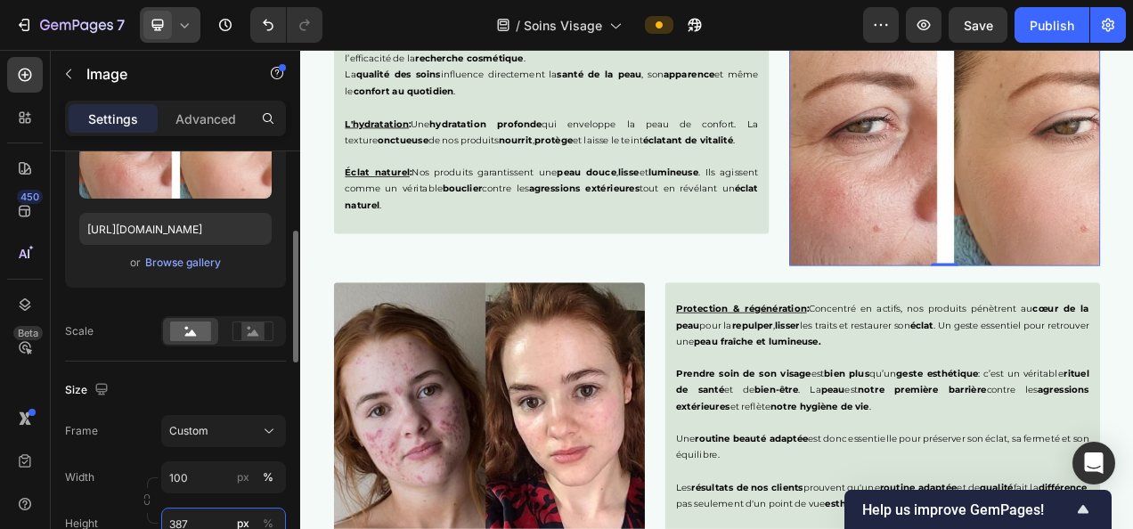
click at [194, 523] on input "387" at bounding box center [223, 524] width 125 height 32
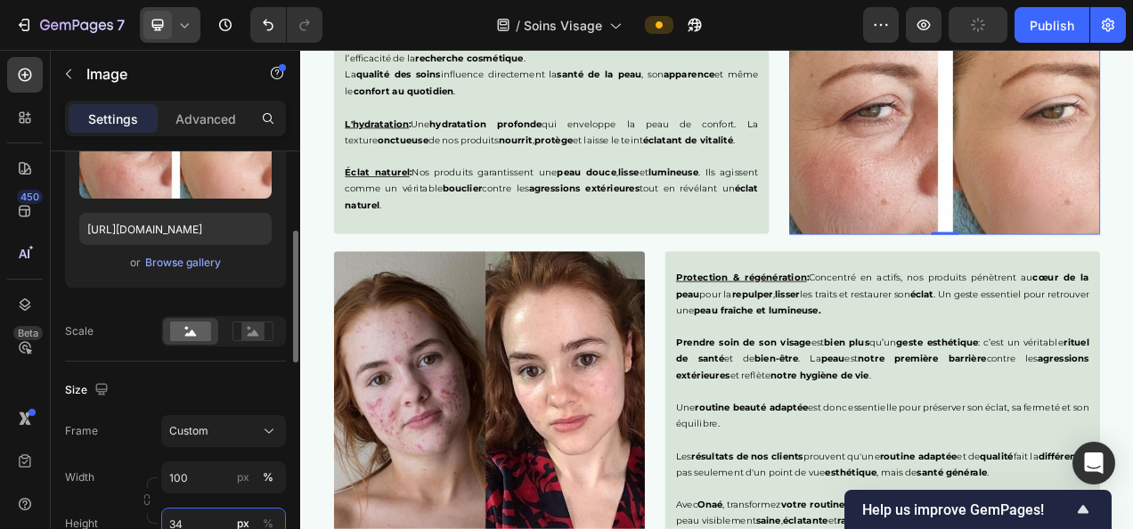
type input "341"
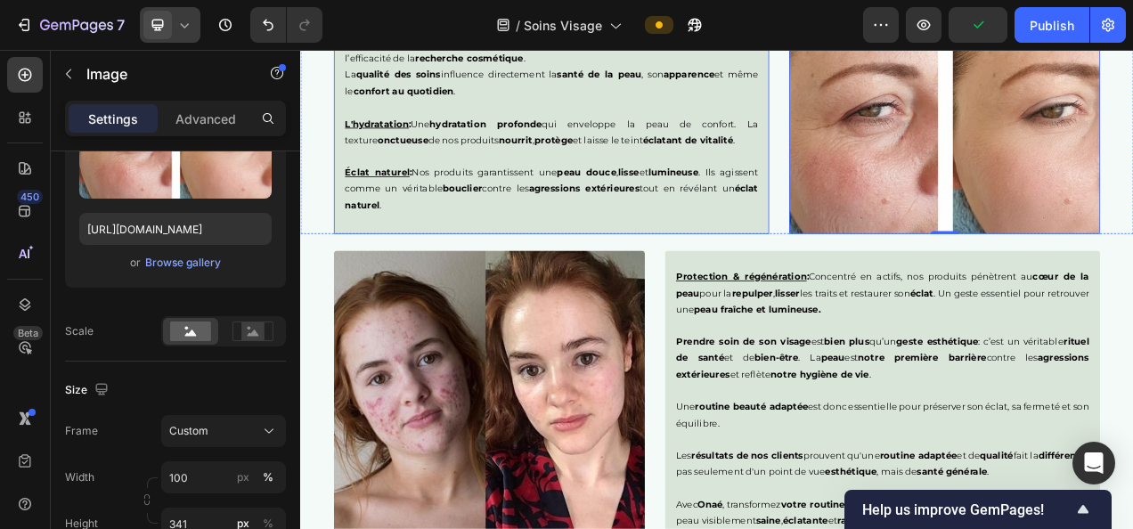
click at [821, 198] on p "Éclat naturel : Nos produits garantissent une peau douce , lisse et lumineuse .…" at bounding box center [622, 228] width 530 height 62
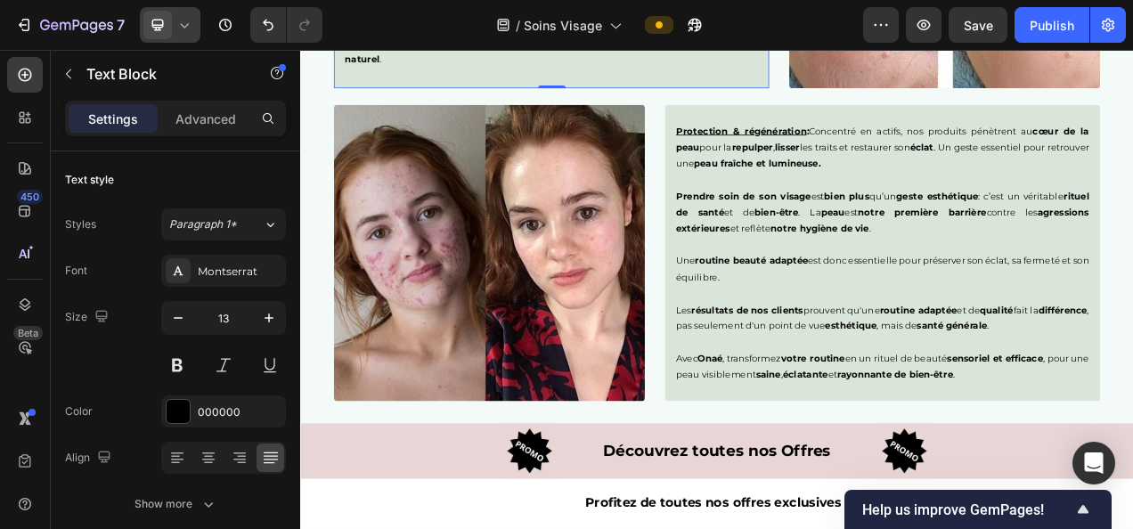
scroll to position [3189, 0]
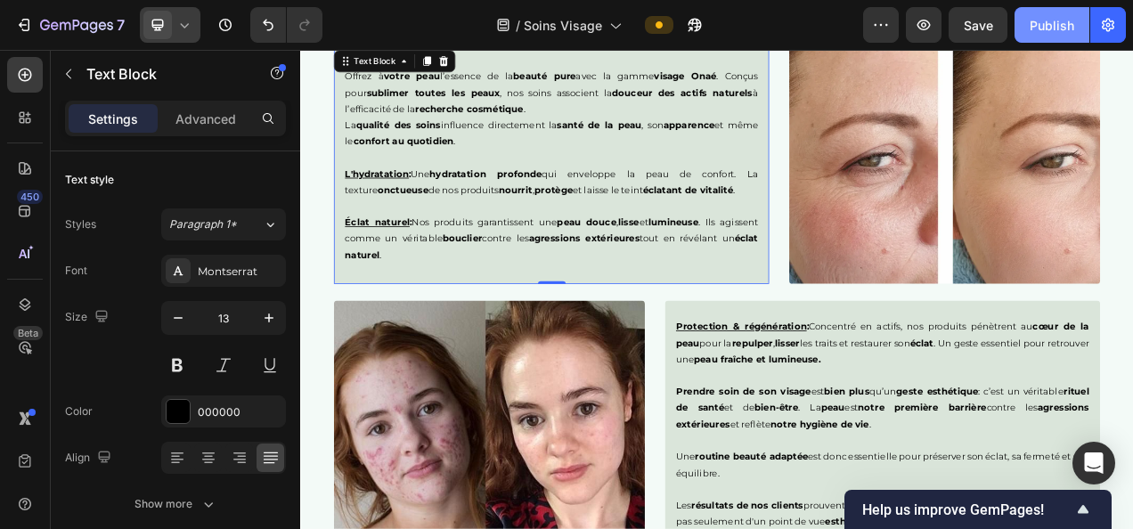
click at [1041, 29] on div "Publish" at bounding box center [1052, 25] width 45 height 19
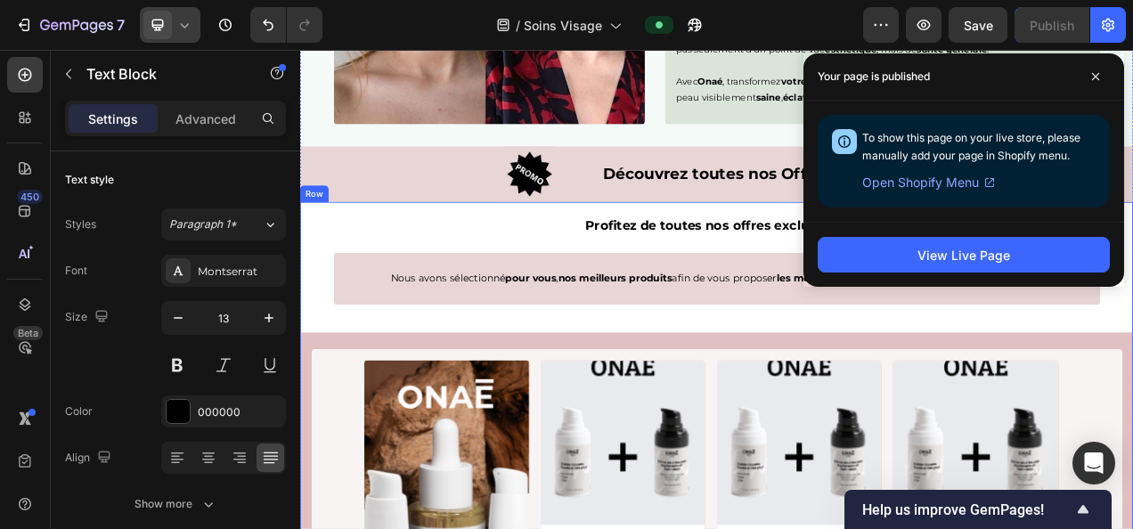
scroll to position [3663, 0]
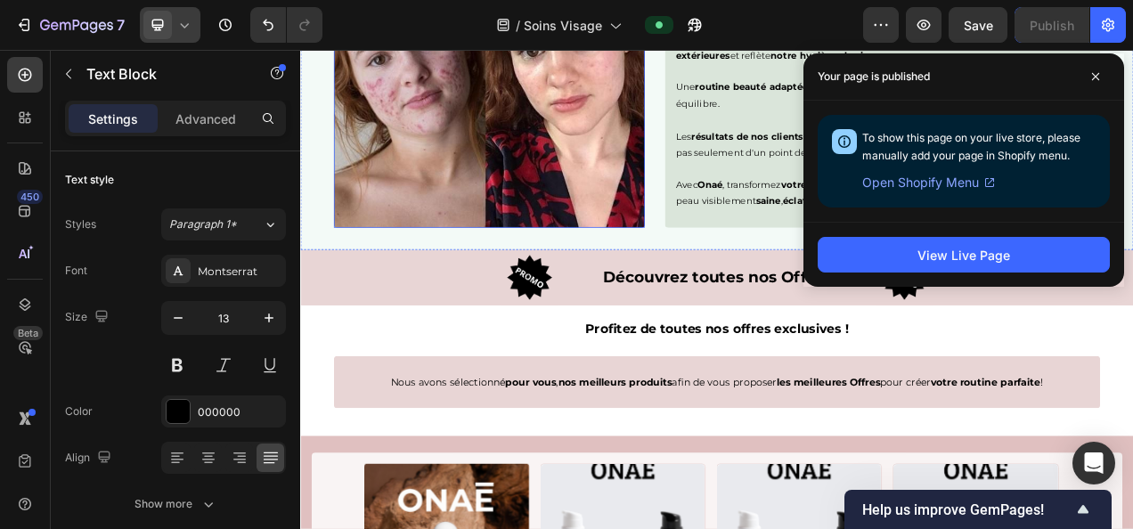
click at [660, 209] on img at bounding box center [542, 88] width 399 height 381
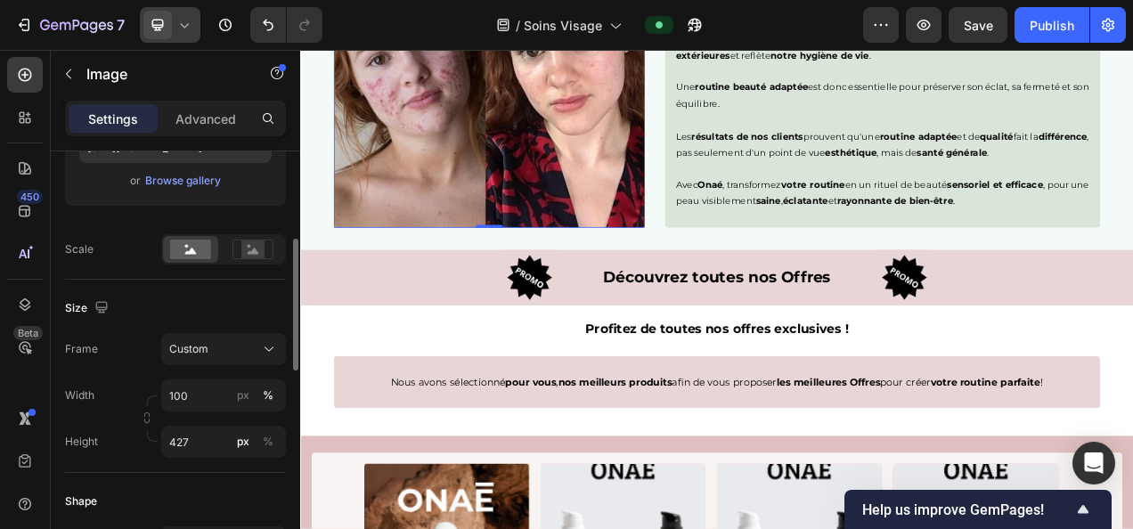
scroll to position [410, 0]
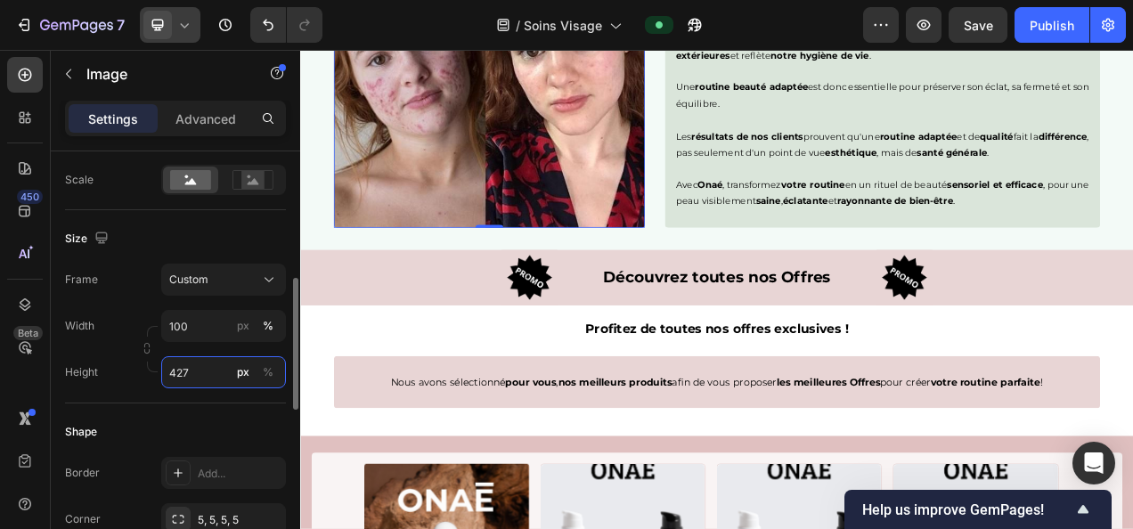
click at [200, 361] on input "427" at bounding box center [223, 372] width 125 height 32
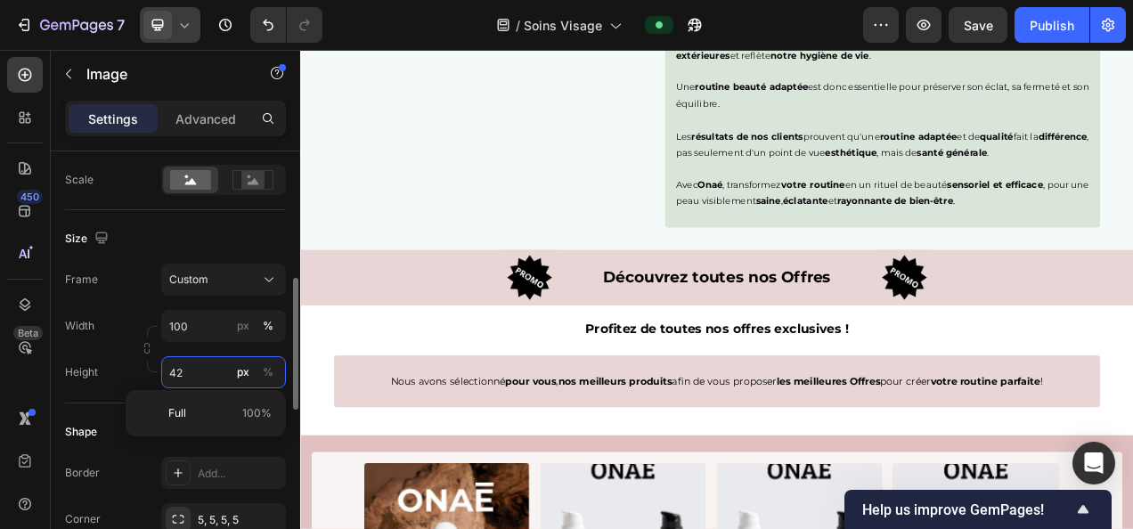
type input "425"
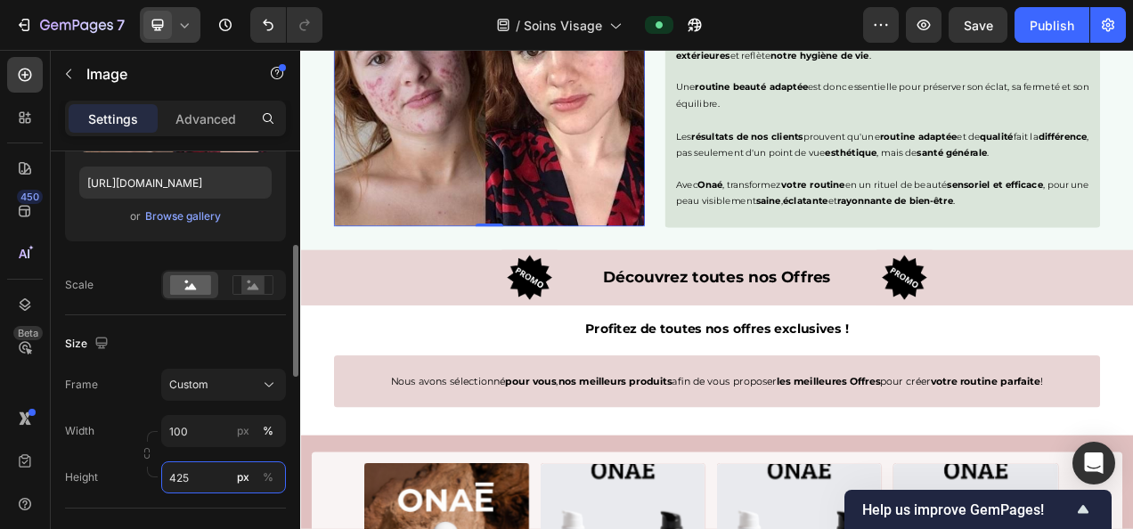
scroll to position [304, 0]
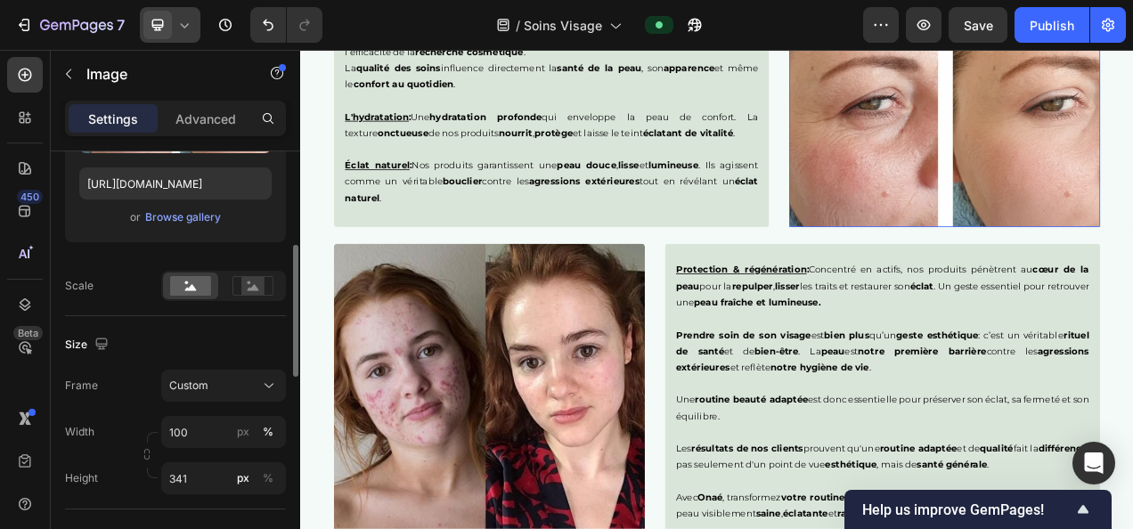
scroll to position [508, 0]
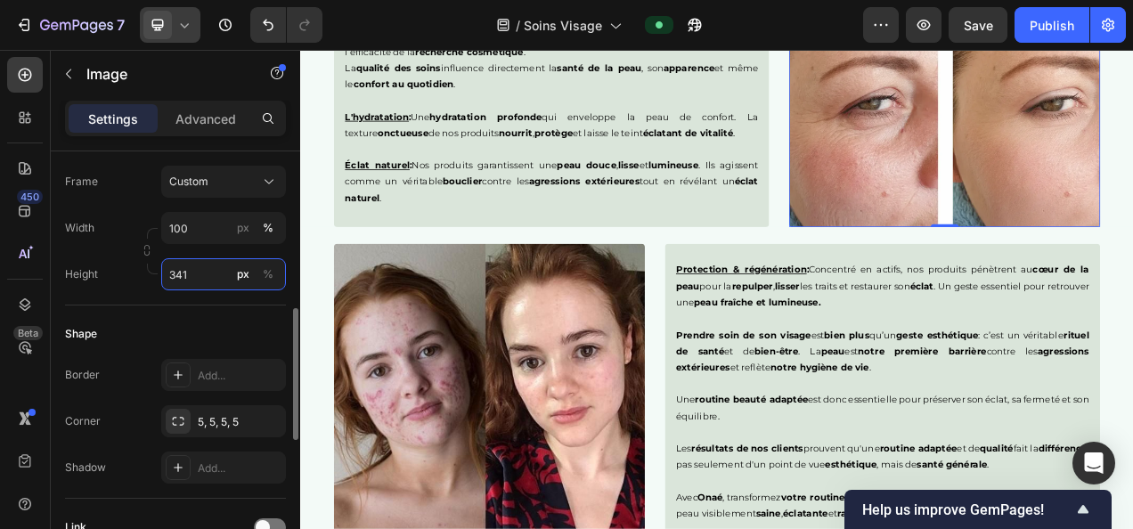
click at [200, 278] on input "341" at bounding box center [223, 274] width 125 height 32
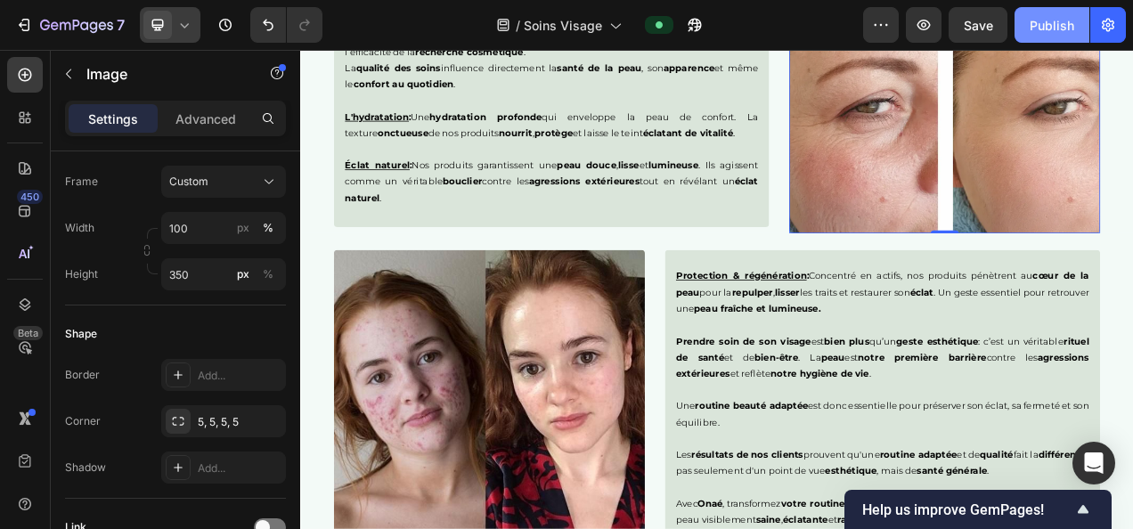
click at [1038, 22] on div "Publish" at bounding box center [1052, 25] width 45 height 19
click at [929, 219] on img at bounding box center [1127, 129] width 399 height 312
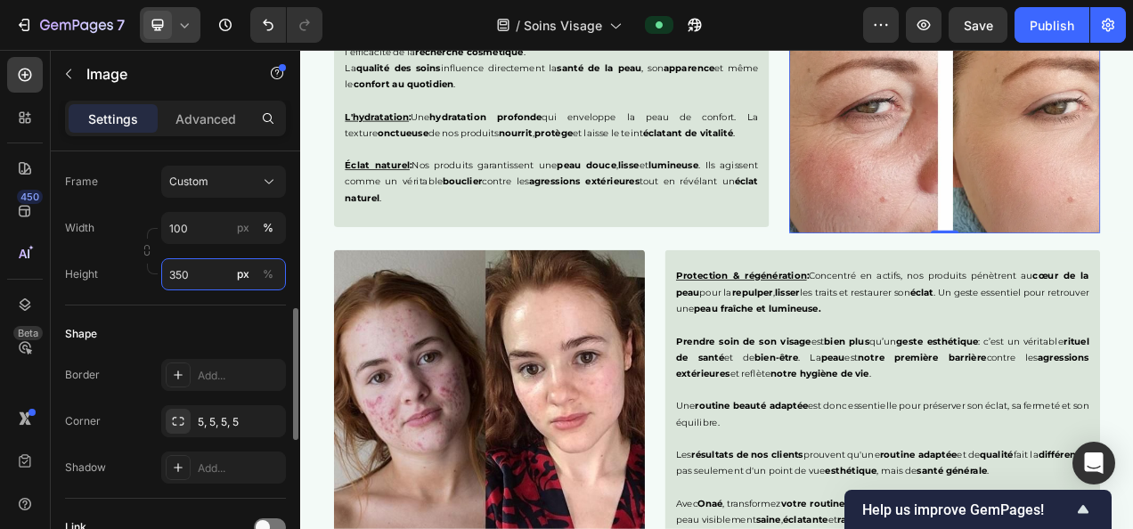
click at [203, 272] on input "350" at bounding box center [223, 274] width 125 height 32
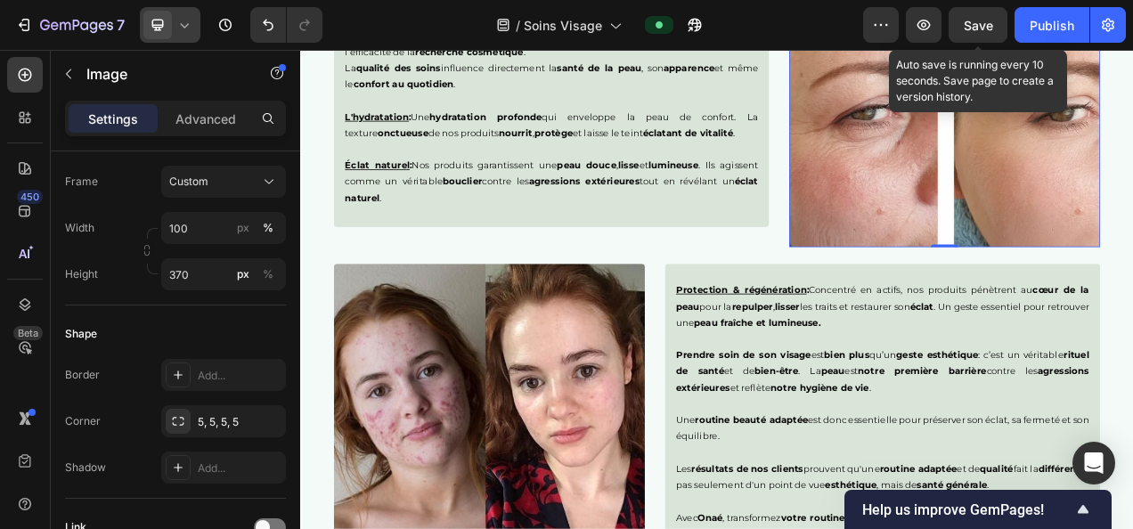
click at [1043, 18] on div "Publish" at bounding box center [1052, 25] width 45 height 19
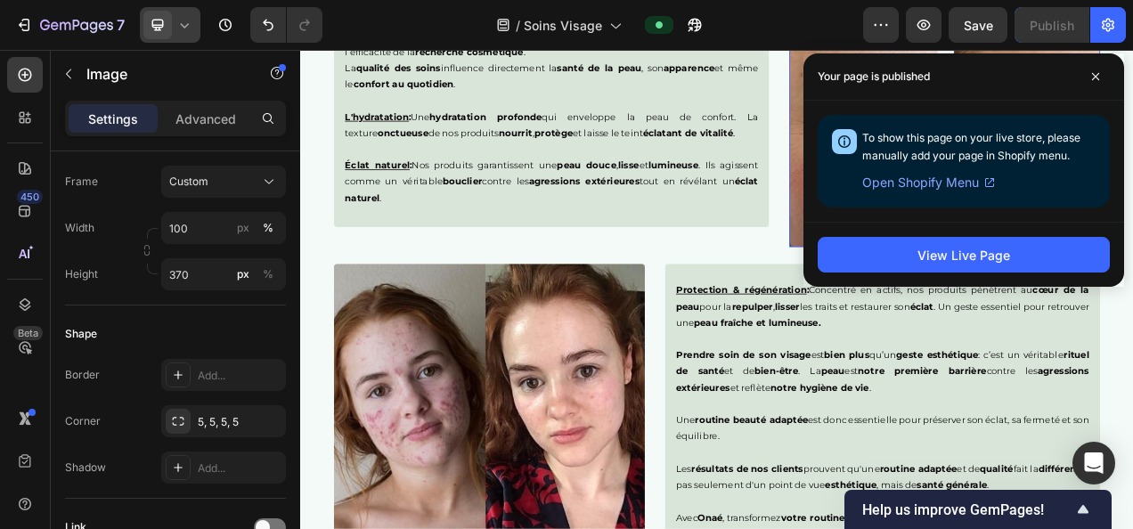
click at [929, 244] on img at bounding box center [1127, 138] width 399 height 330
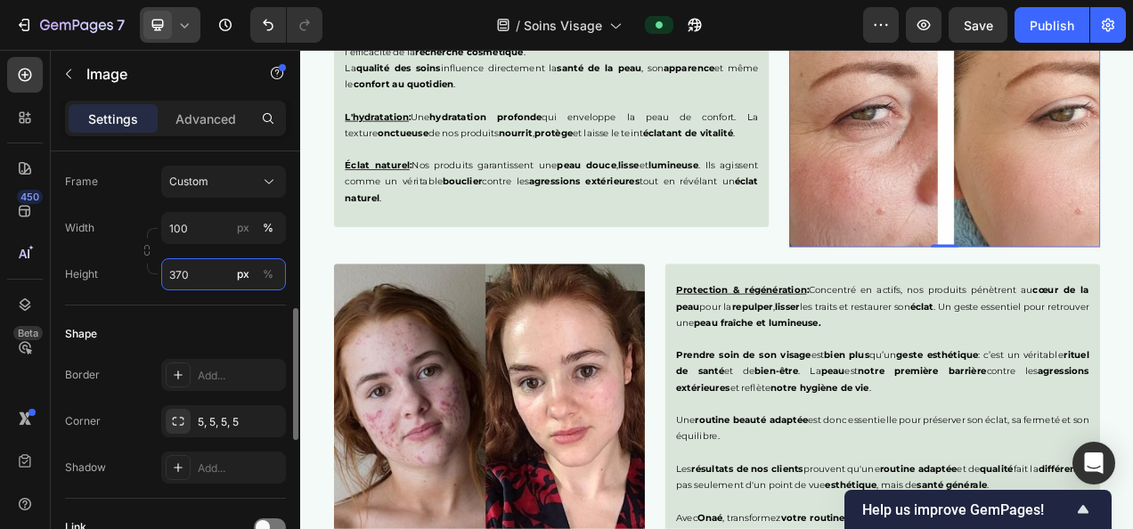
click at [198, 282] on input "370" at bounding box center [223, 274] width 125 height 32
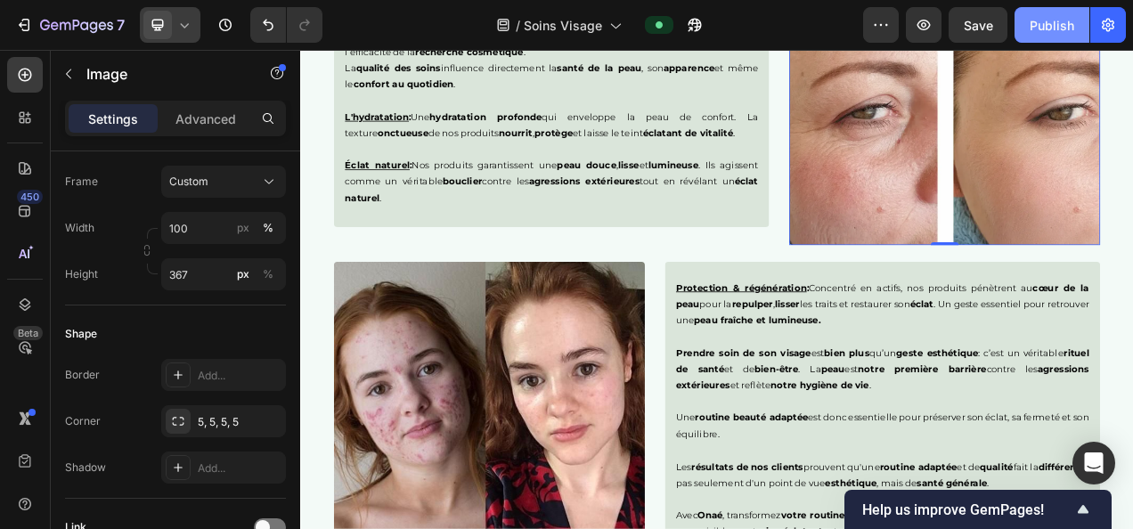
click at [1049, 29] on div "Publish" at bounding box center [1052, 25] width 45 height 19
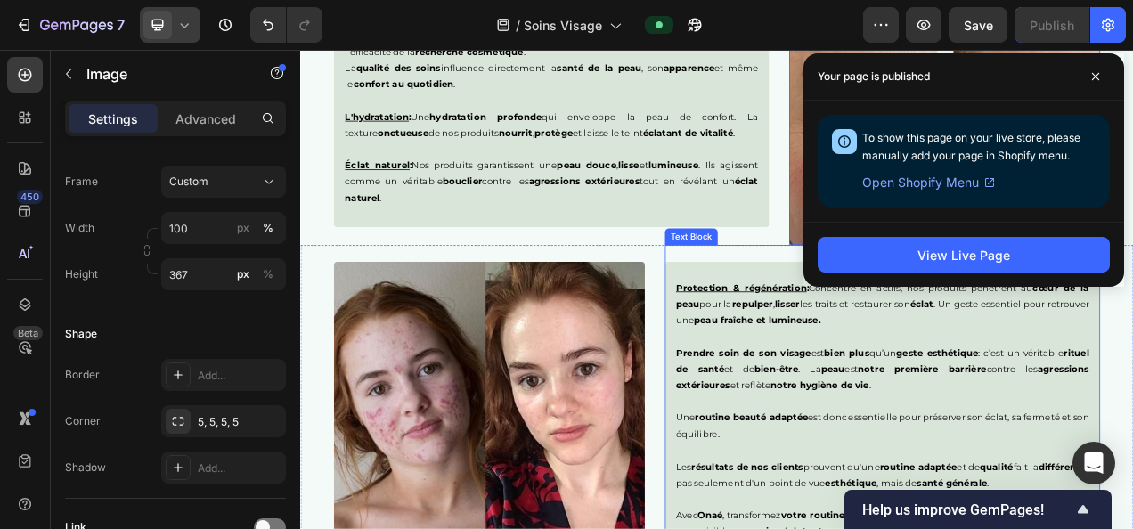
scroll to position [3114, 0]
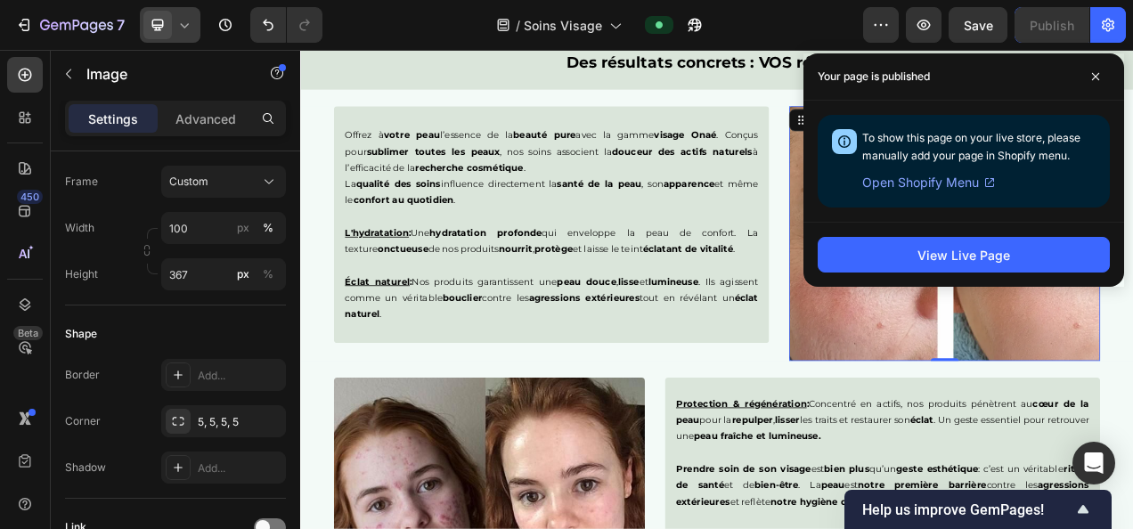
click at [985, 414] on img at bounding box center [1127, 285] width 399 height 327
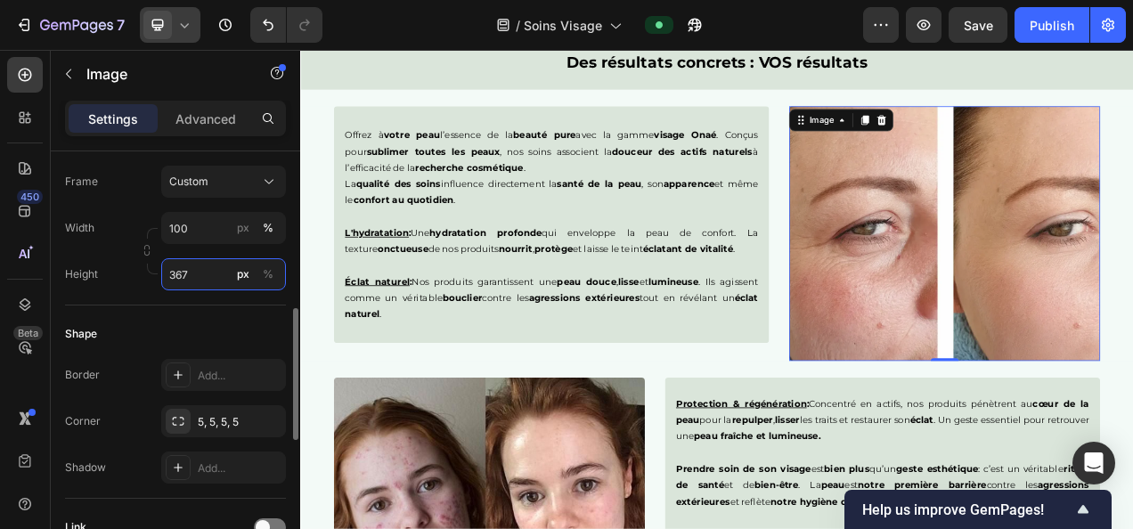
click at [189, 263] on input "367" at bounding box center [223, 274] width 125 height 32
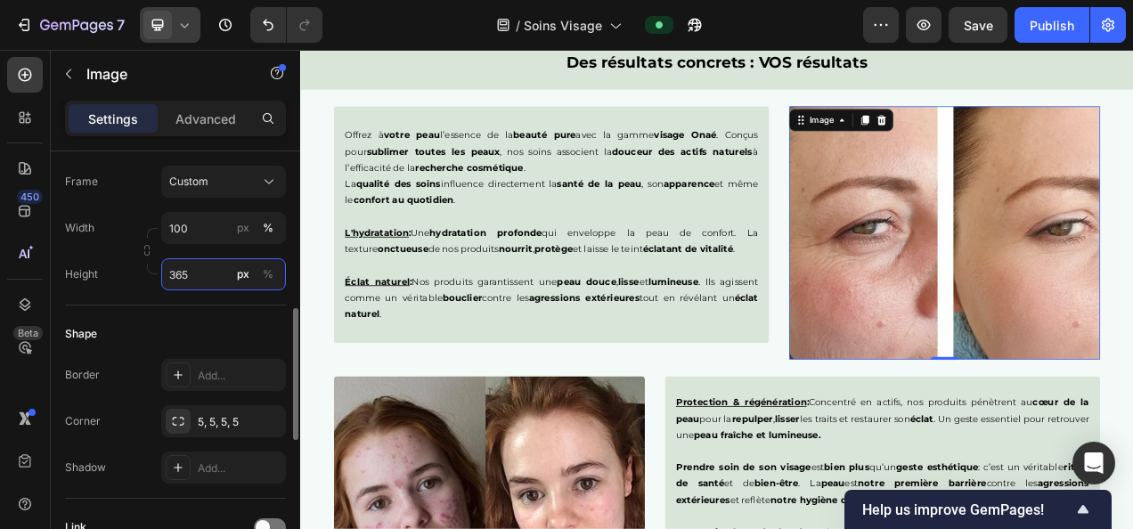
type input "365"
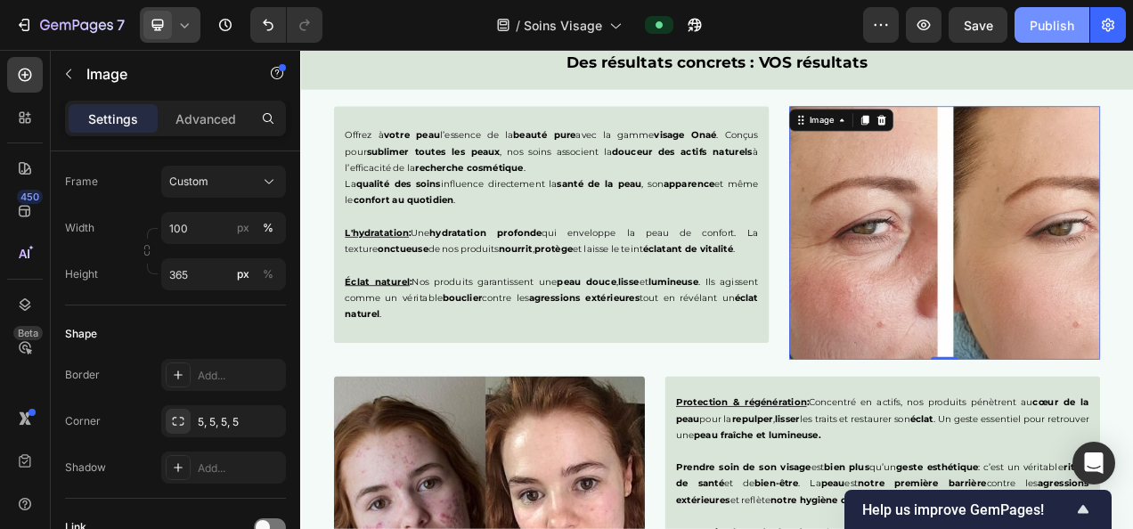
click at [1039, 21] on div "Publish" at bounding box center [1052, 25] width 45 height 19
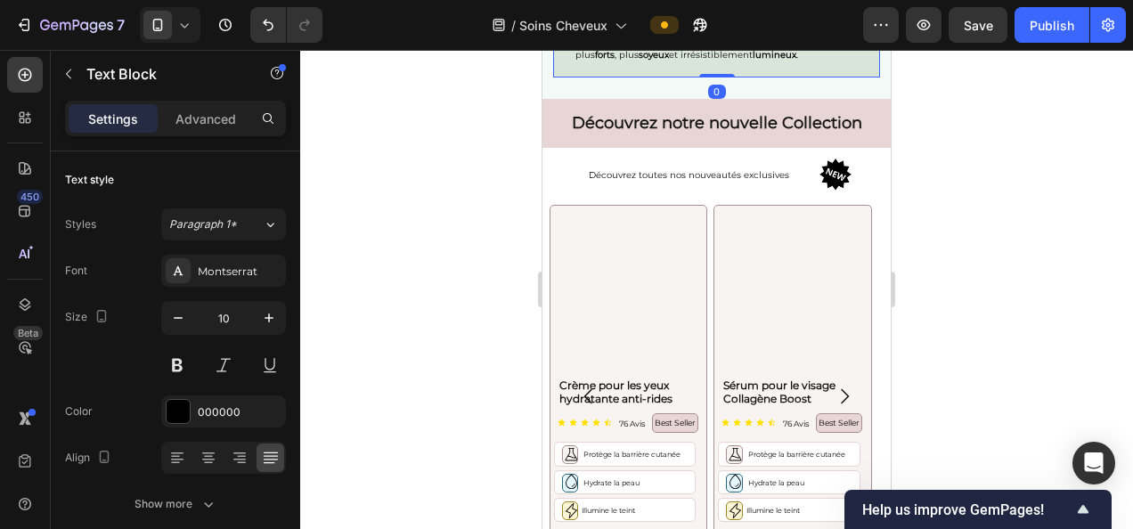
scroll to position [2954, 0]
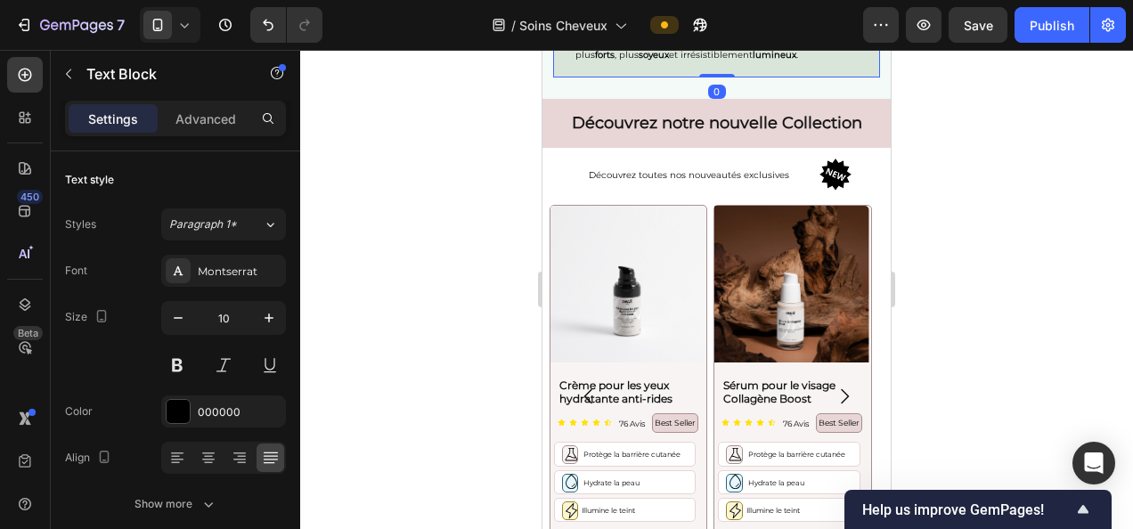
click at [675, 63] on p "Avec Onaé , chaque rituel capillaire devient un moment de bien-être , une vérit…" at bounding box center [717, 31] width 282 height 64
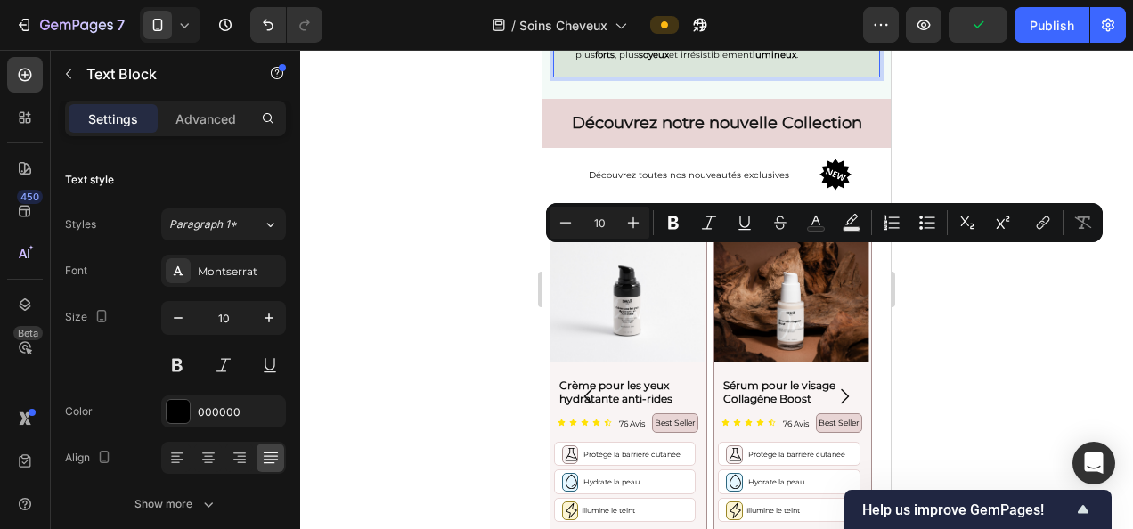
drag, startPoint x: 681, startPoint y: 255, endPoint x: 733, endPoint y: 258, distance: 52.6
click at [733, 63] on p "Avec Onaé , chaque rituel capillaire devient un moment de bien-être , une vérit…" at bounding box center [717, 31] width 282 height 64
click at [673, 227] on icon "Editor contextual toolbar" at bounding box center [673, 223] width 11 height 13
click at [424, 168] on div at bounding box center [716, 289] width 833 height 479
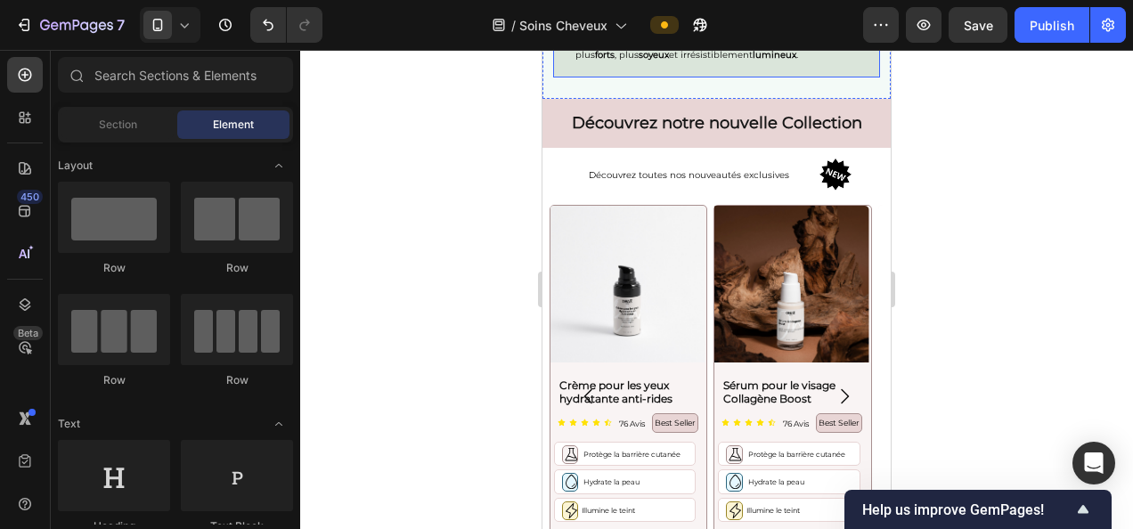
click at [610, 63] on p "Avec Onaé , chaque rituel capillaire devient un moment de bien-être , une vérit…" at bounding box center [717, 31] width 282 height 64
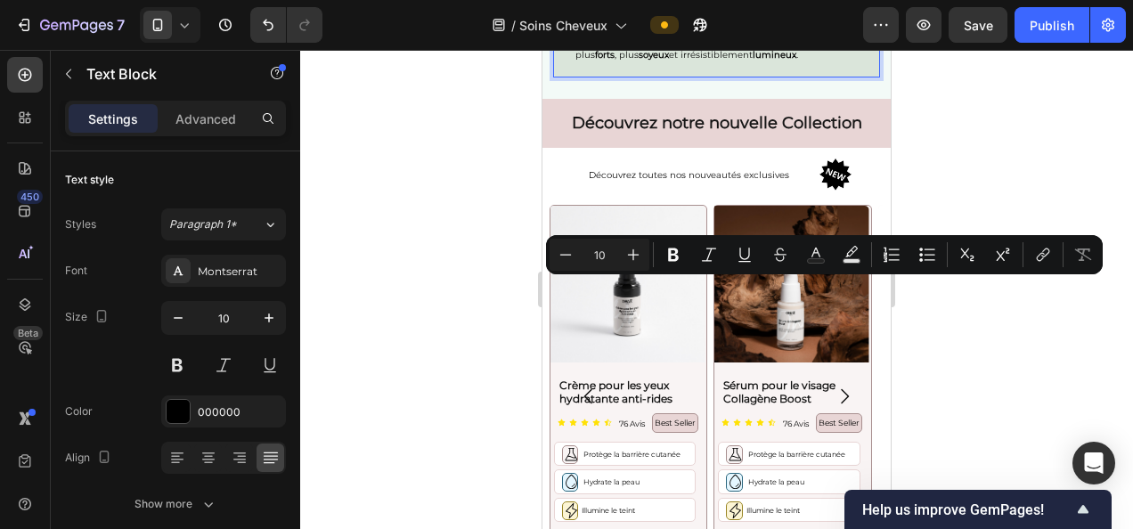
drag, startPoint x: 599, startPoint y: 289, endPoint x: 657, endPoint y: 292, distance: 58.0
click at [657, 63] on p "Avec Onaé , chaque rituel capillaire devient un moment de bien-être , une vérit…" at bounding box center [717, 31] width 282 height 64
click at [679, 258] on icon "Editor contextual toolbar" at bounding box center [674, 255] width 18 height 18
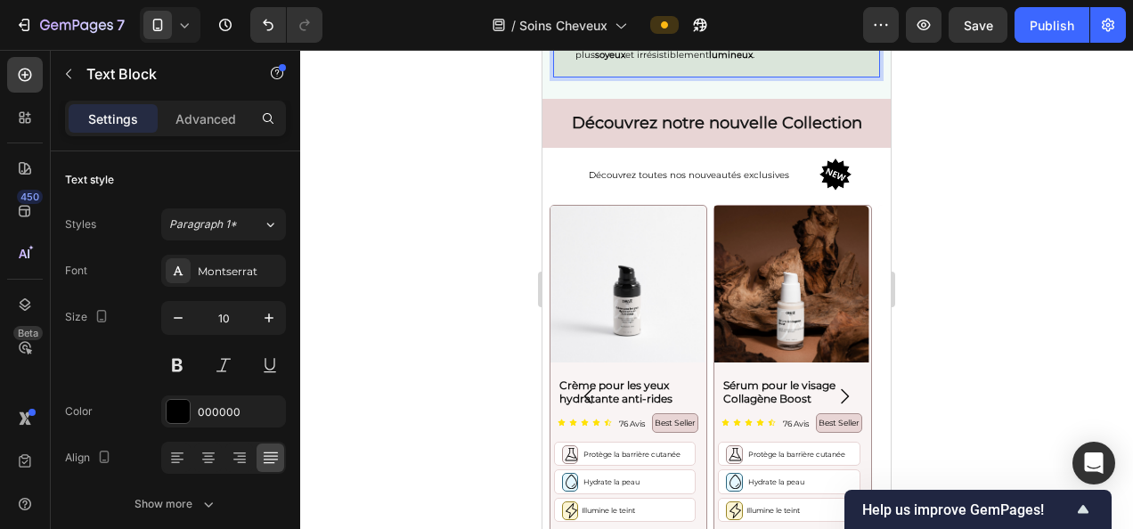
click at [405, 287] on div at bounding box center [716, 289] width 833 height 479
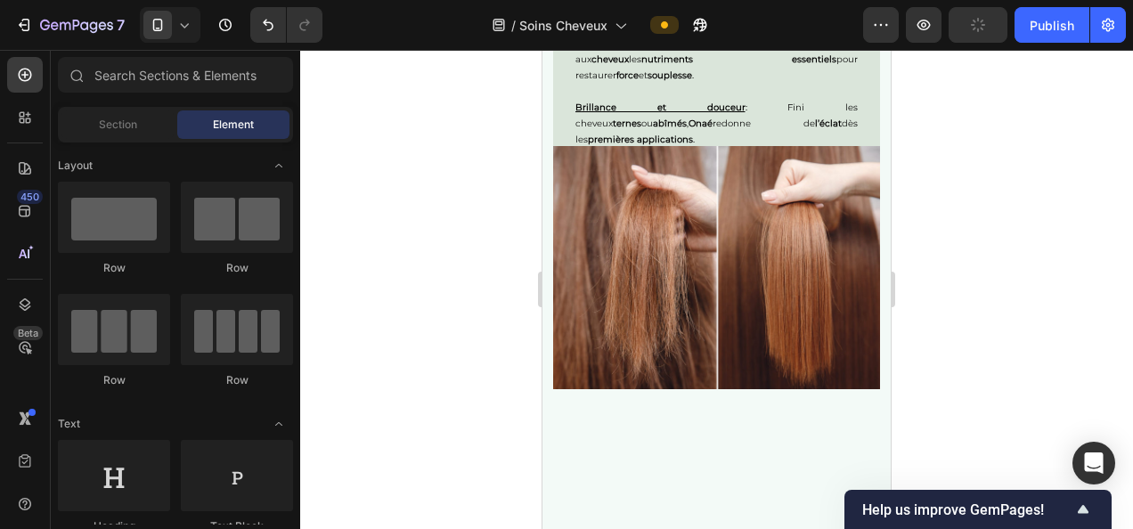
scroll to position [2433, 0]
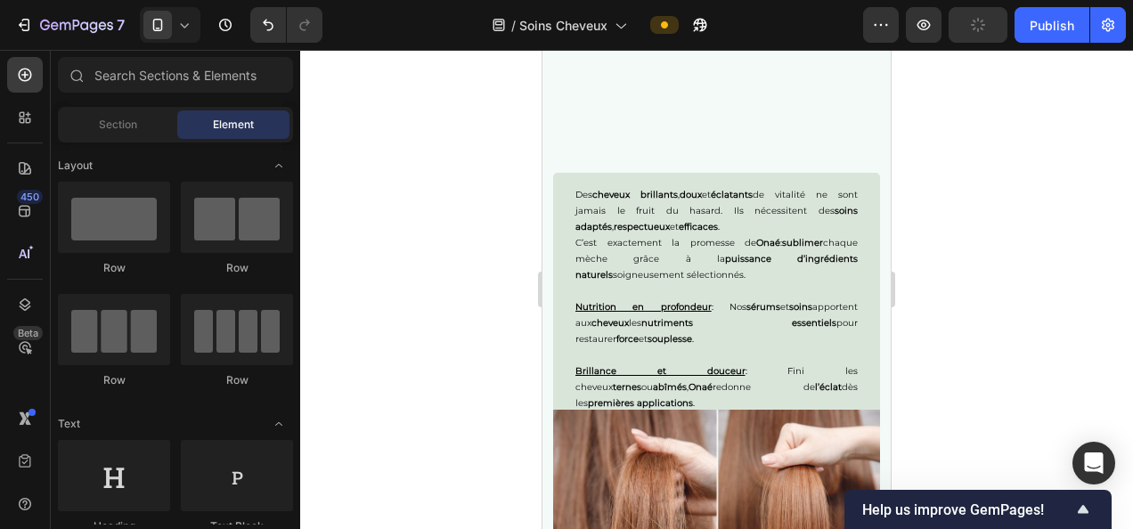
click at [405, 233] on div at bounding box center [716, 289] width 833 height 479
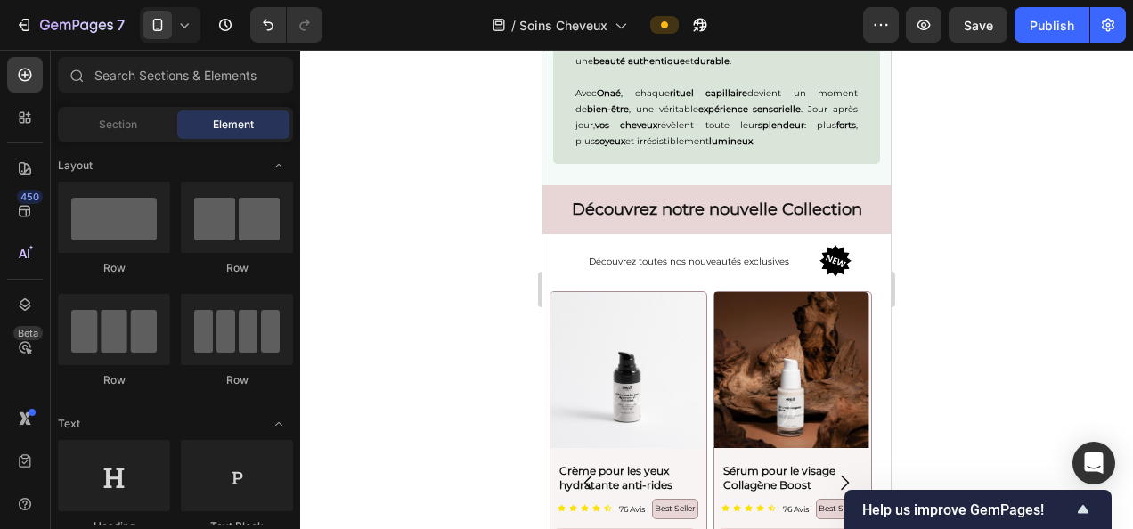
scroll to position [3147, 0]
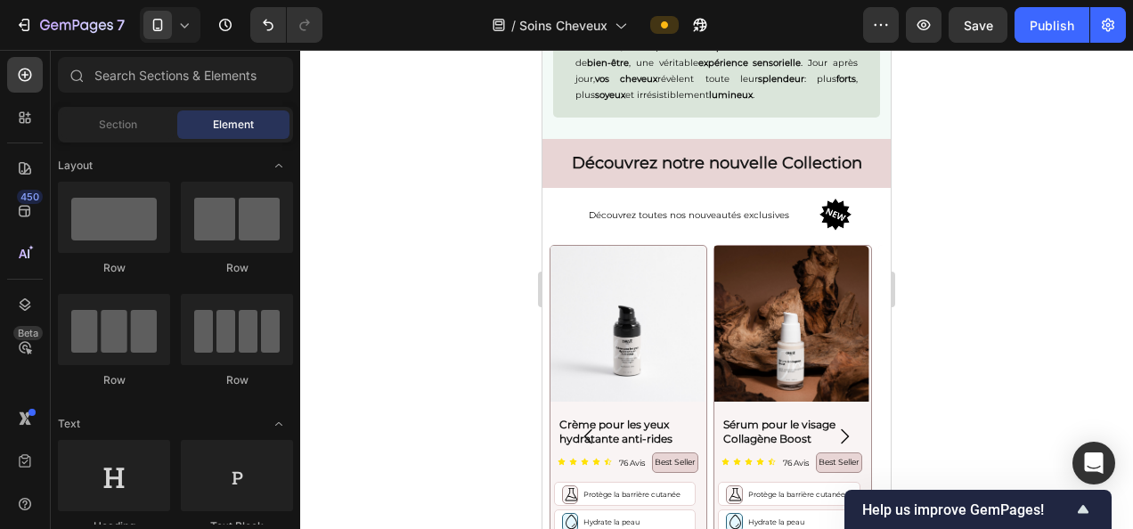
click at [561, 188] on h2 "Découvrez notre nouvelle Collection" at bounding box center [717, 163] width 348 height 49
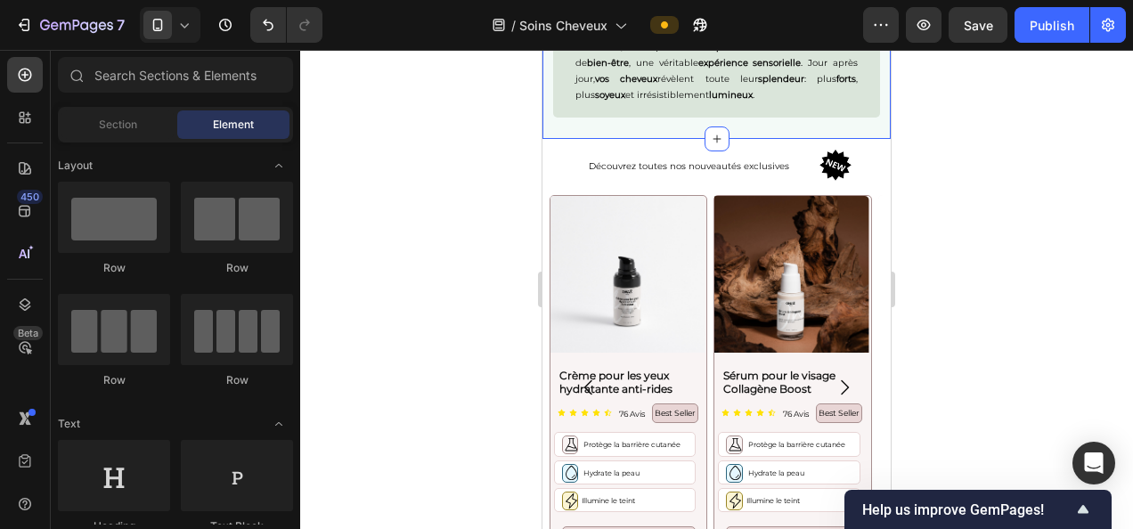
click at [757, 139] on div "Respect du cuir chevelu : Formules douces , sans compromis, qui préservent l’éq…" at bounding box center [717, 34] width 348 height 210
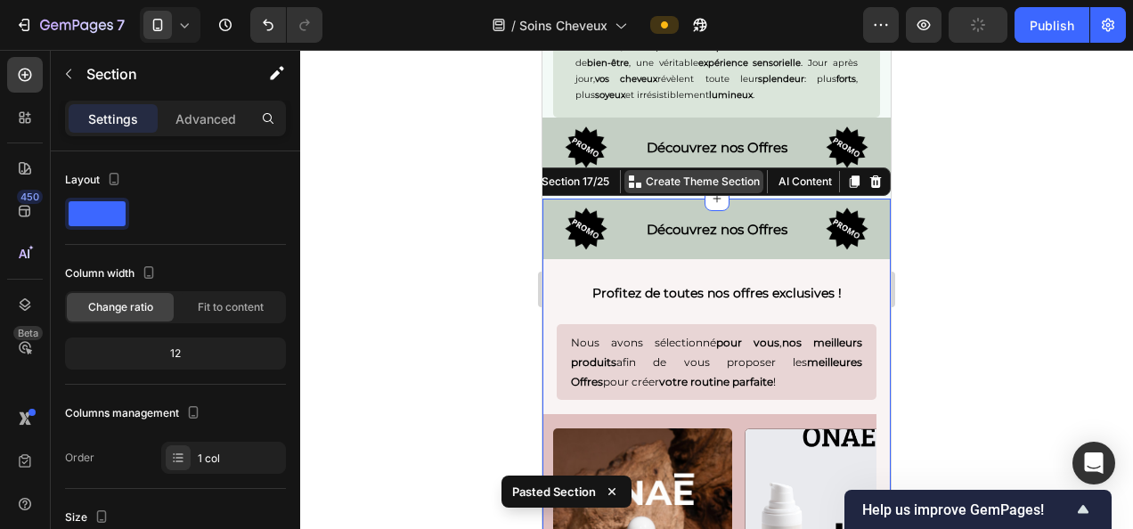
drag, startPoint x: 754, startPoint y: 182, endPoint x: 730, endPoint y: 86, distance: 99.2
click at [730, 170] on div "Create Theme Section" at bounding box center [694, 181] width 139 height 23
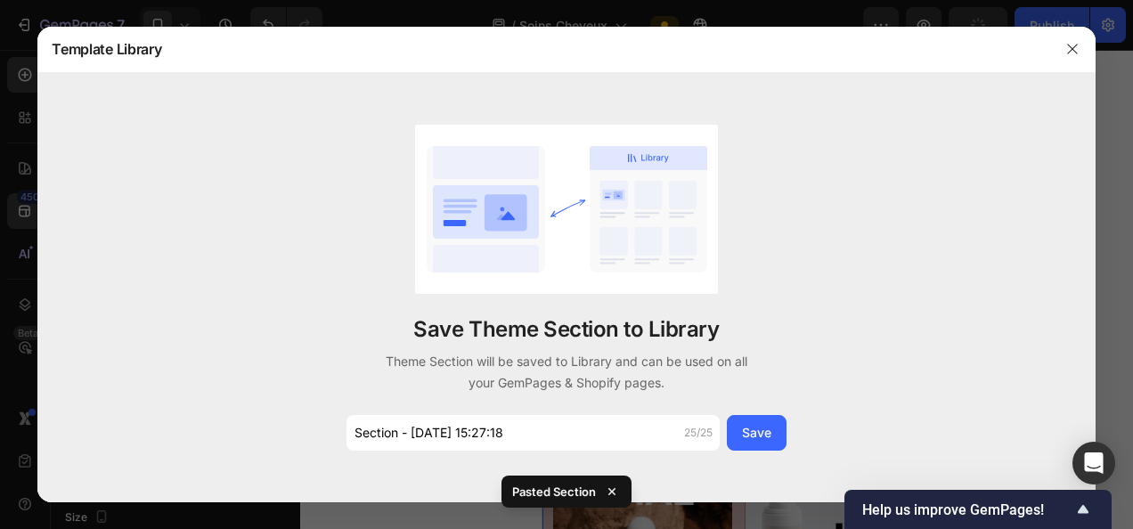
scroll to position [3246, 0]
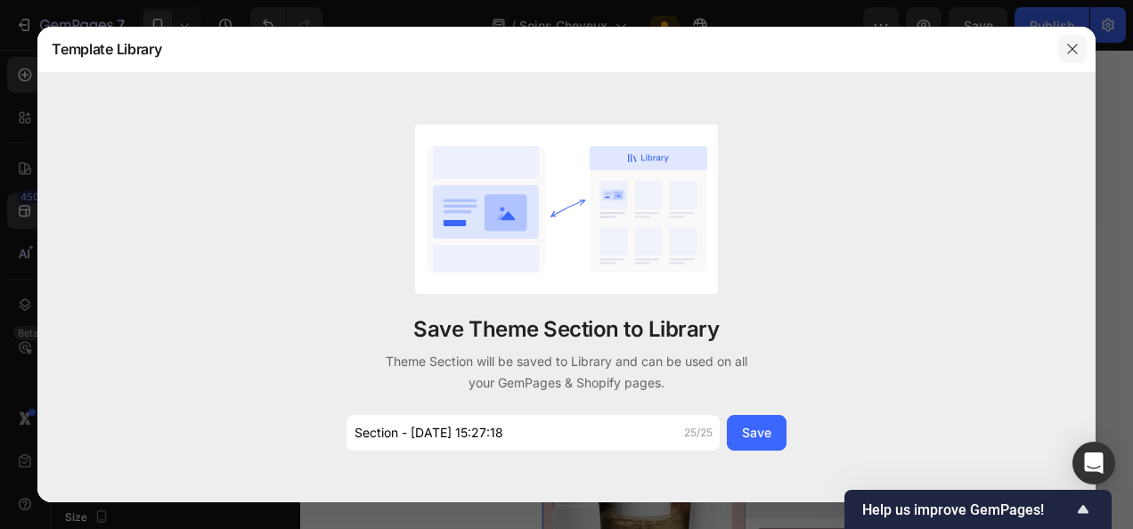
click at [1076, 43] on icon "button" at bounding box center [1073, 49] width 14 height 14
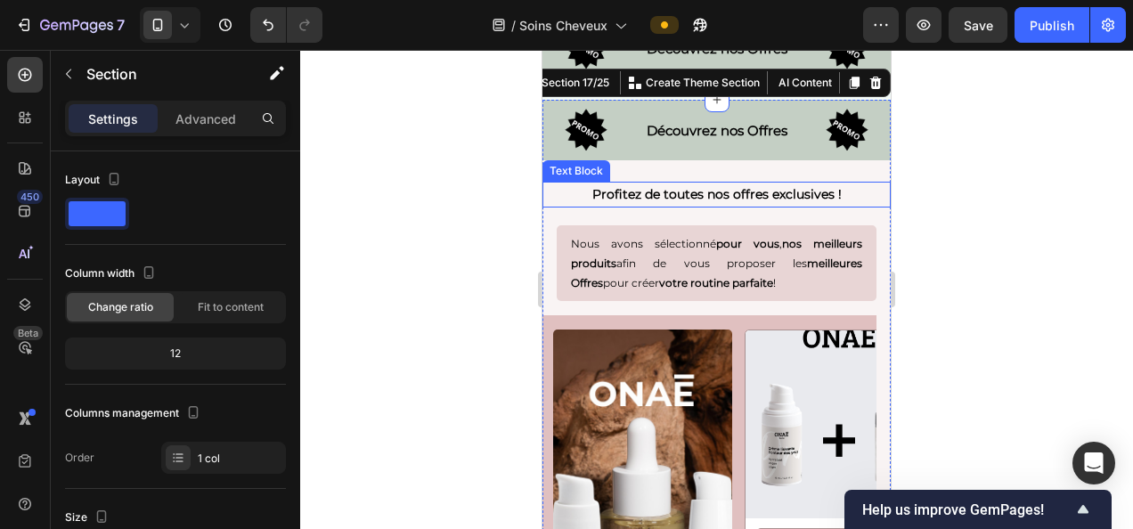
scroll to position [3102, 0]
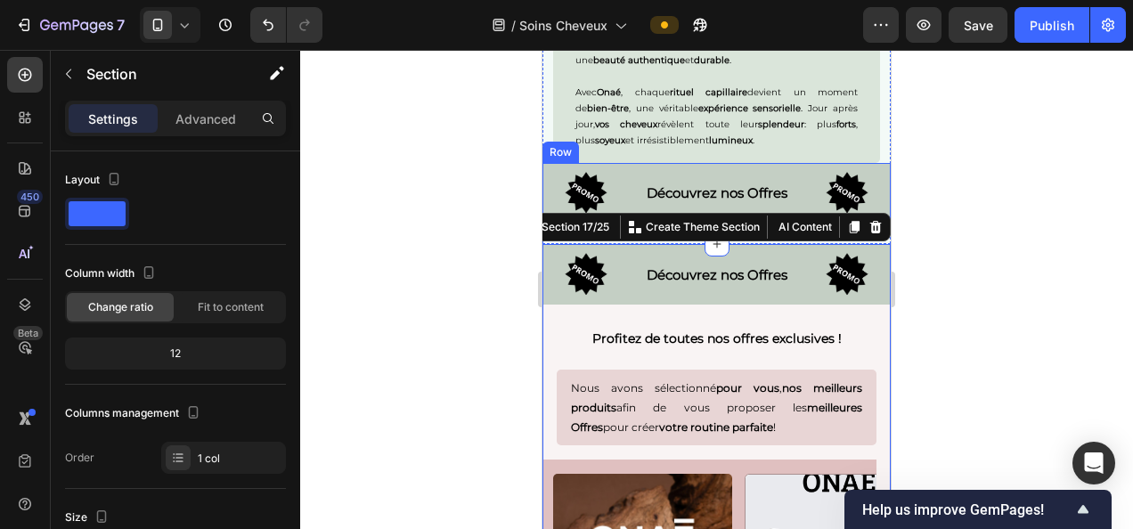
click at [757, 184] on div "Découvrez nos Offres Text Block" at bounding box center [717, 194] width 175 height 52
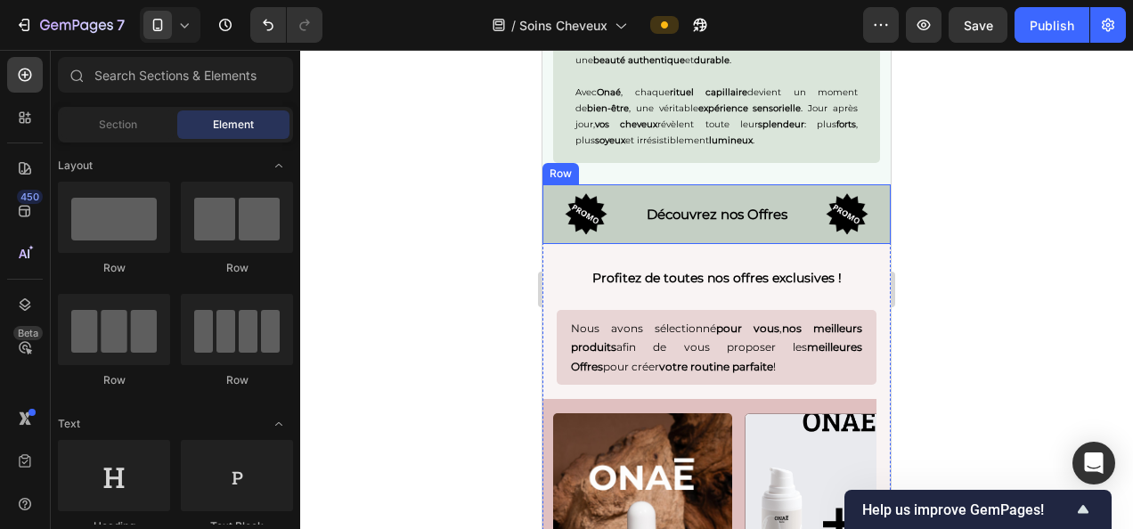
click at [1032, 280] on div at bounding box center [716, 289] width 833 height 479
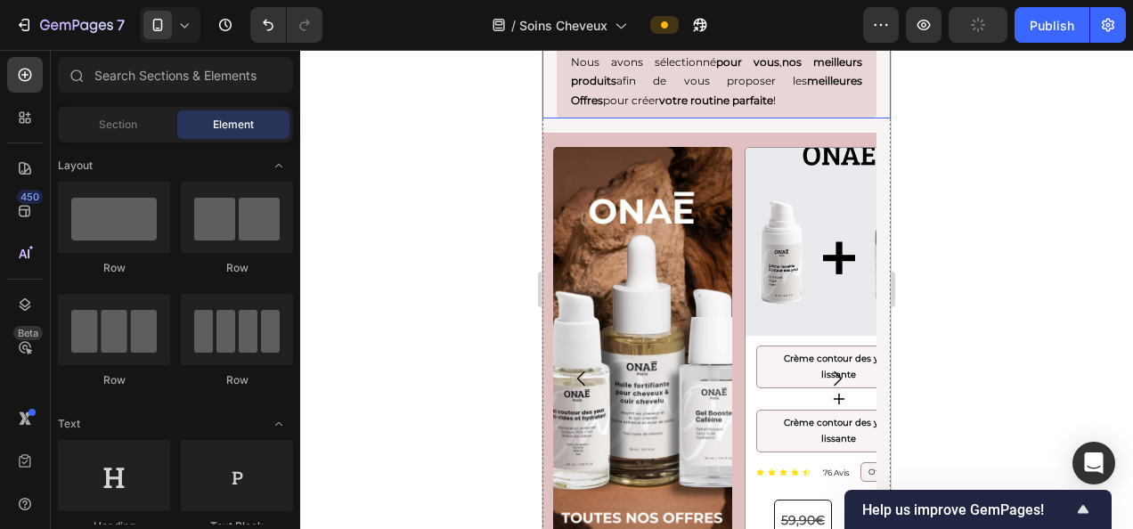
scroll to position [3881, 0]
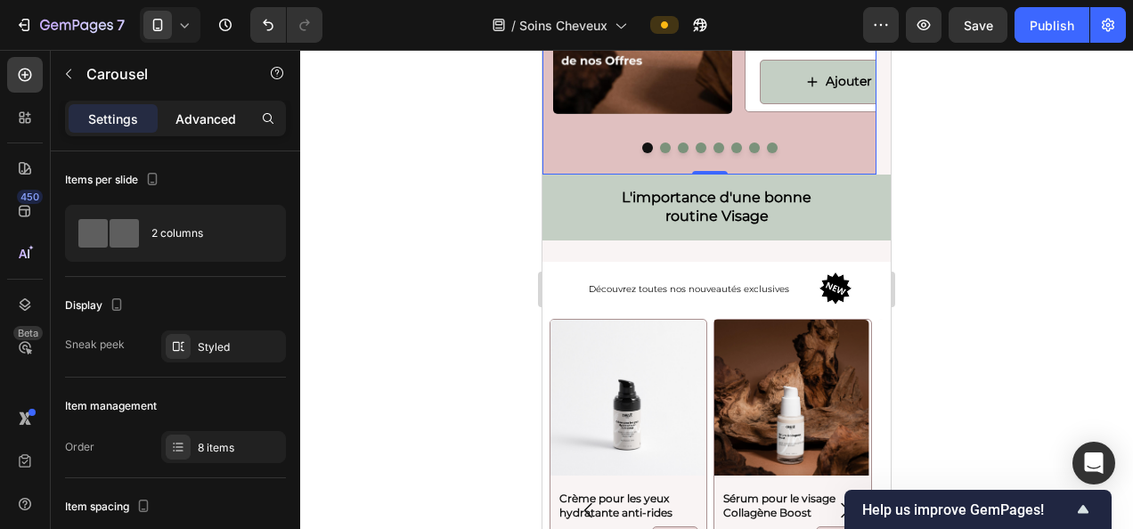
click at [207, 125] on p "Advanced" at bounding box center [206, 119] width 61 height 19
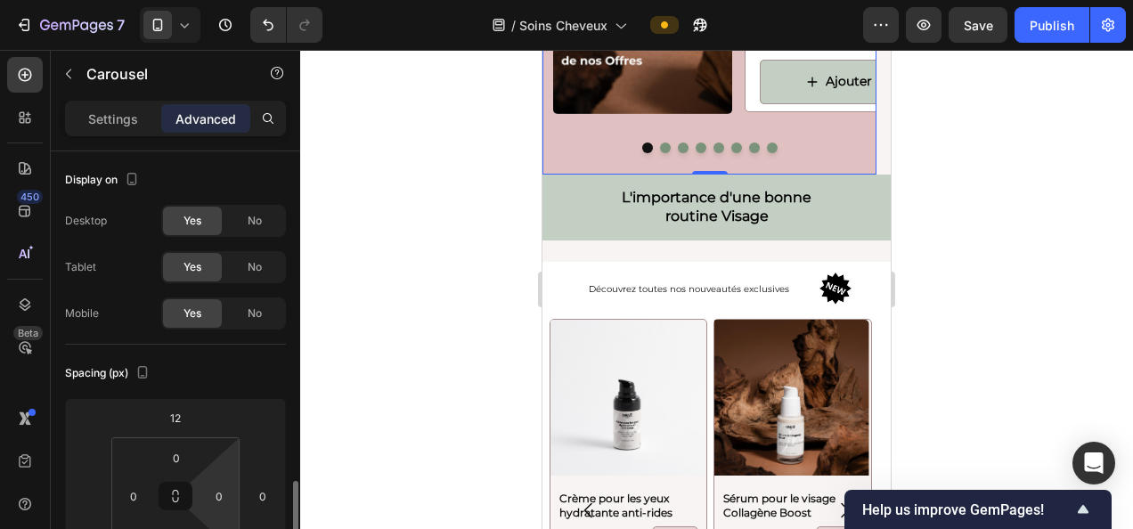
scroll to position [242, 0]
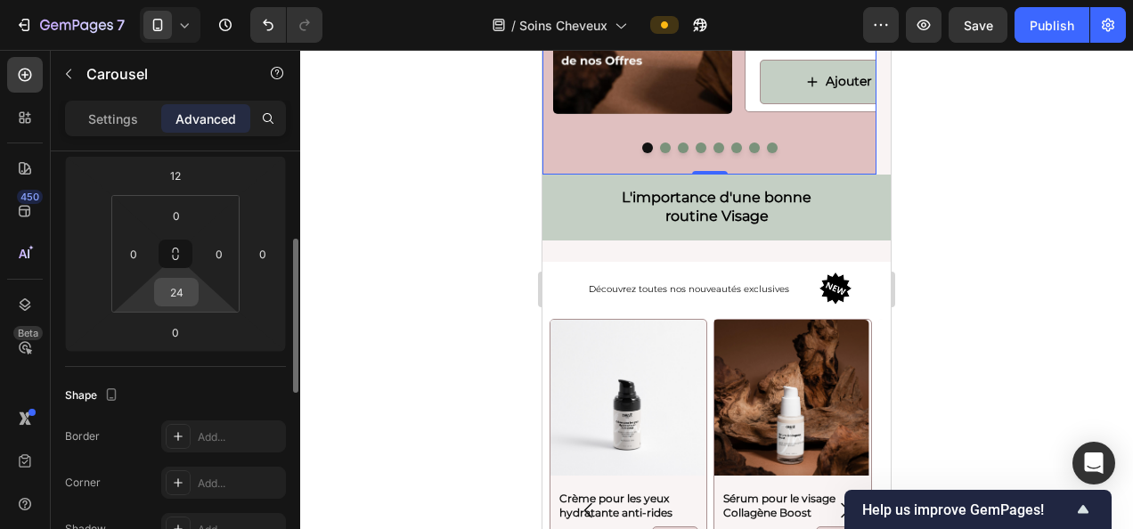
click at [183, 288] on input "24" at bounding box center [177, 292] width 36 height 27
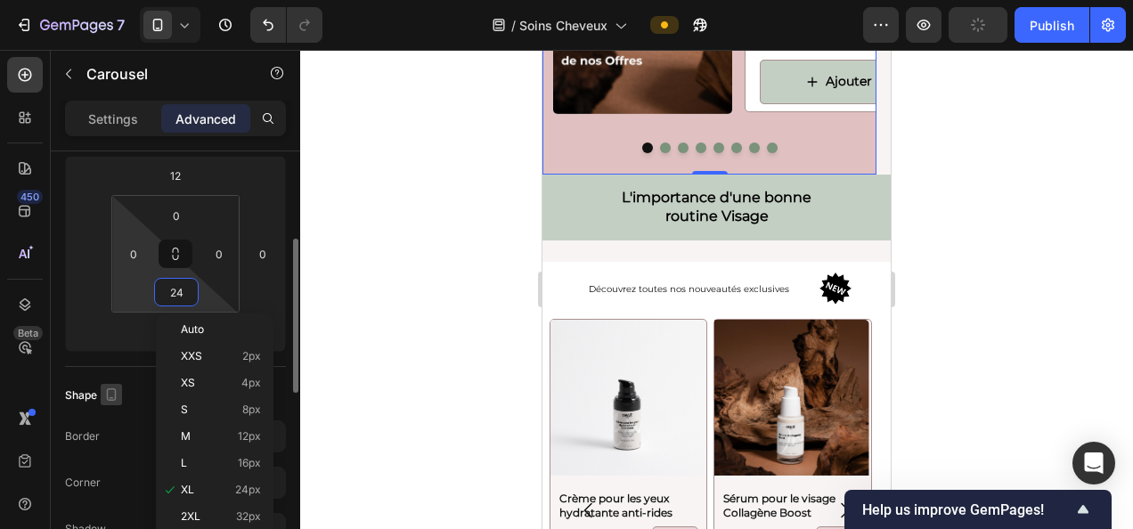
click at [78, 0] on html "7 Version history / Soins Cheveux Preview Publish 450 Beta Sections(18) Element…" at bounding box center [566, 0] width 1133 height 0
click at [103, 396] on icon "button" at bounding box center [111, 395] width 18 height 18
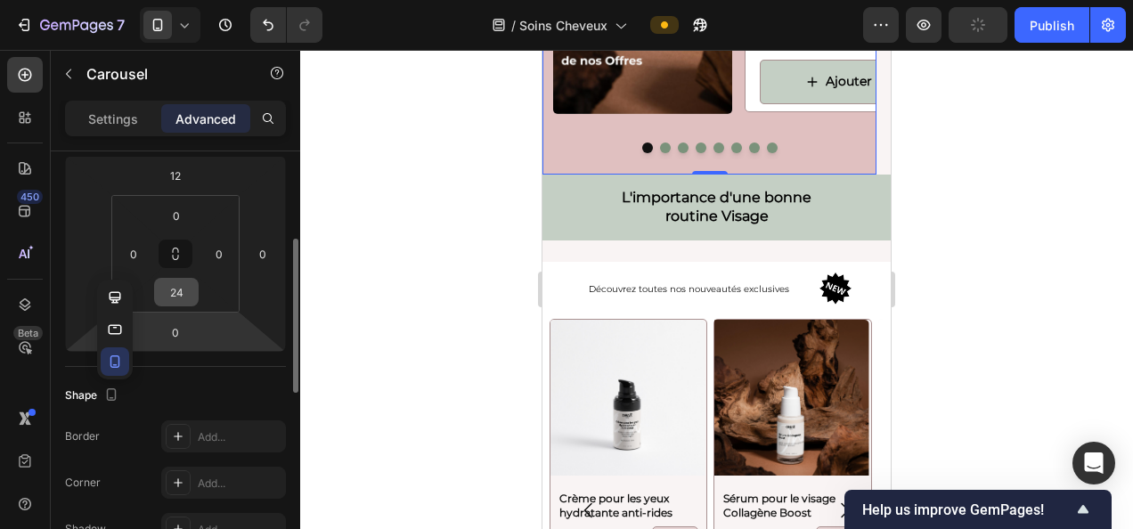
click at [180, 283] on input "24" at bounding box center [177, 292] width 36 height 27
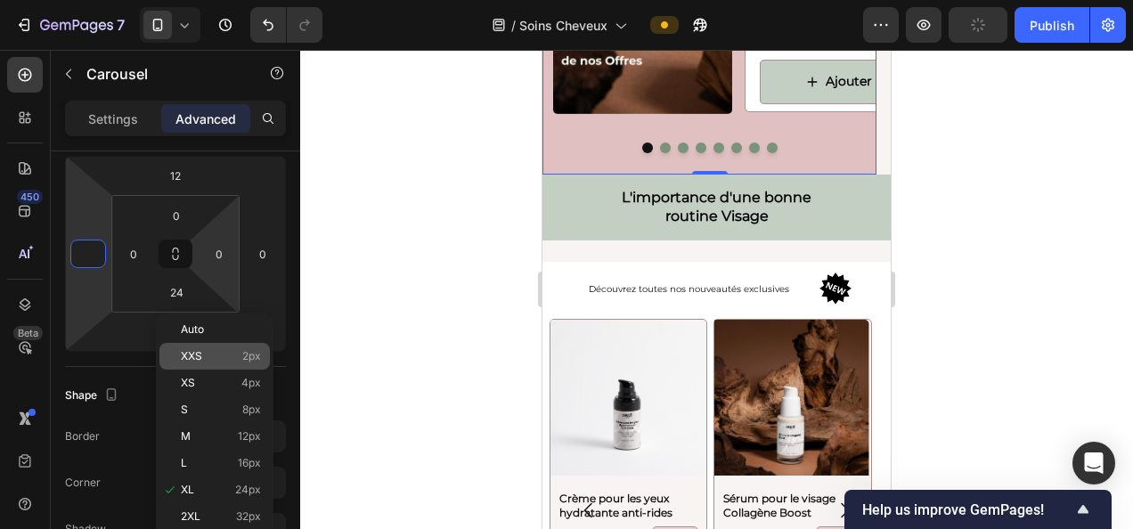
click at [291, 260] on div at bounding box center [293, 365] width 13 height 429
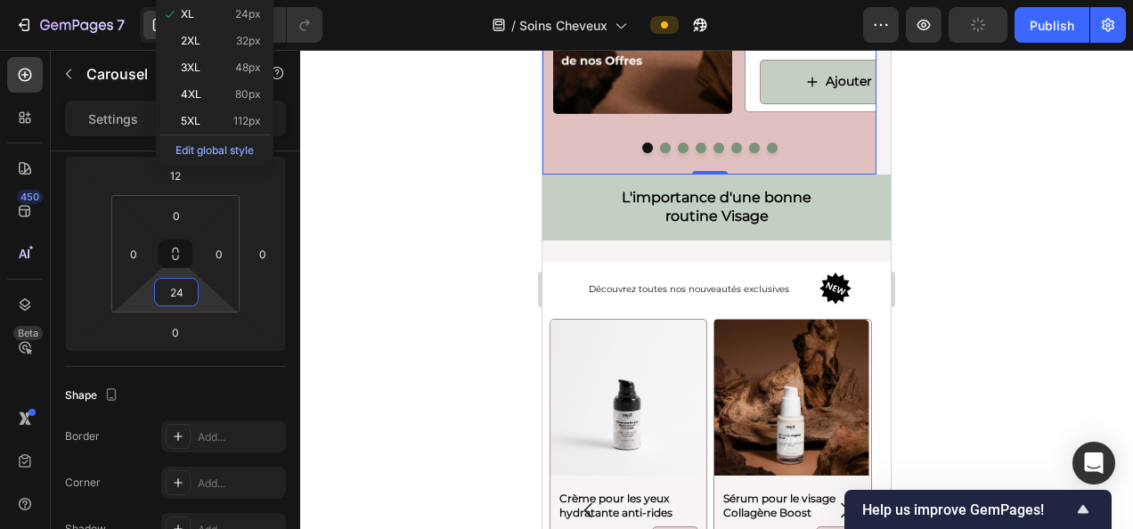
click at [356, 253] on div at bounding box center [716, 289] width 833 height 479
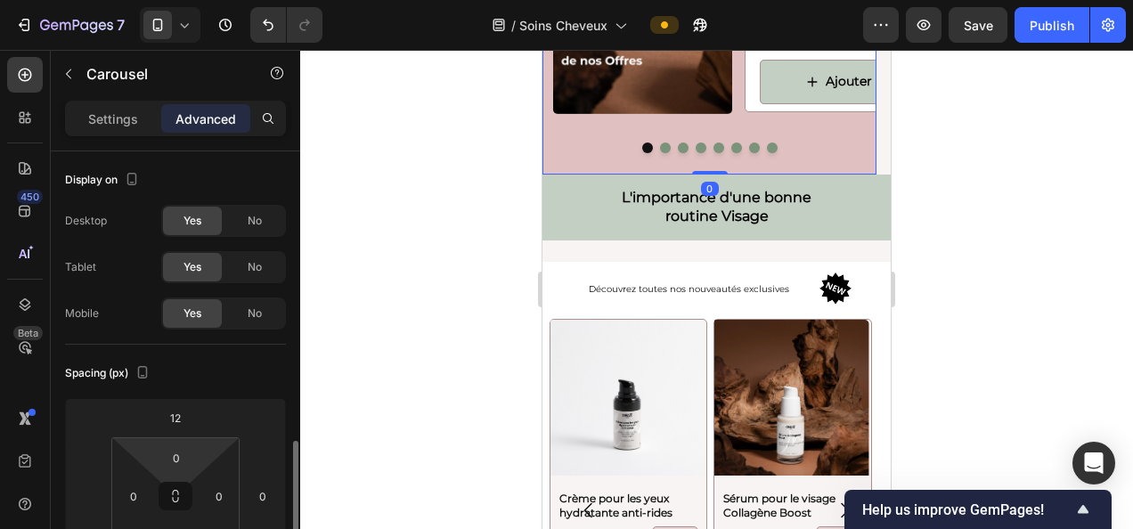
scroll to position [213, 0]
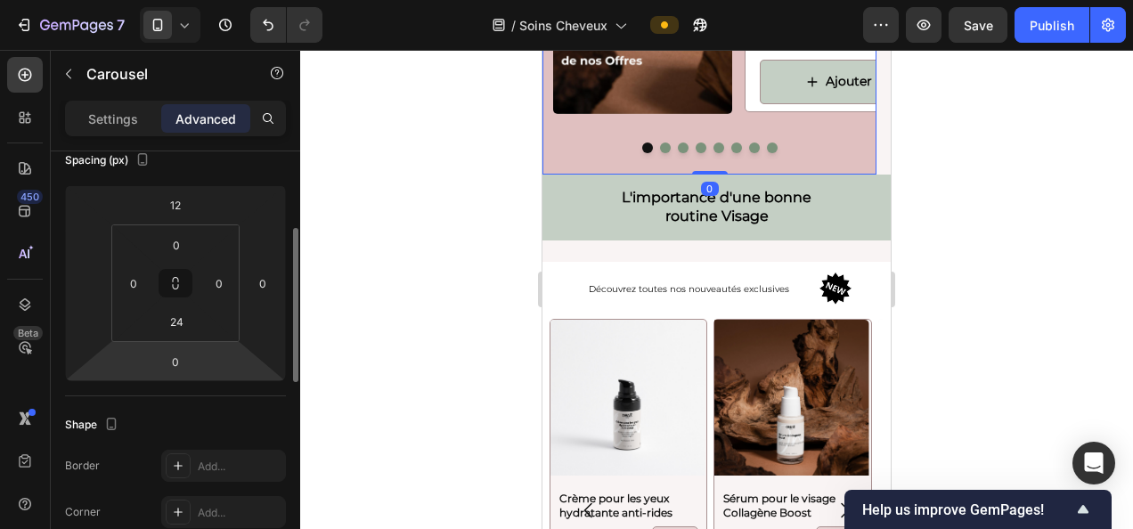
click at [163, 364] on input "0" at bounding box center [176, 361] width 36 height 27
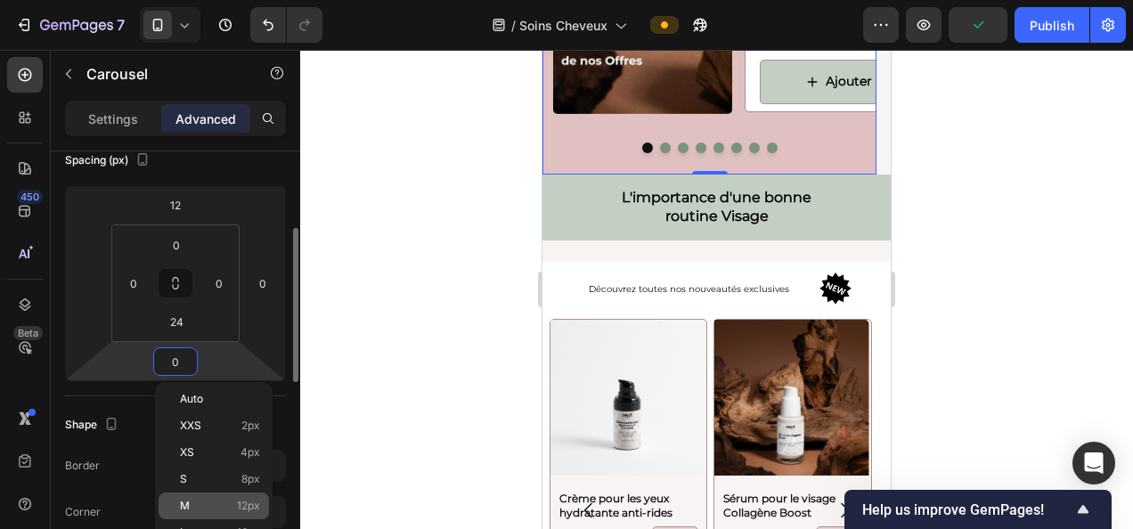
click at [250, 508] on span "12px" at bounding box center [248, 506] width 23 height 12
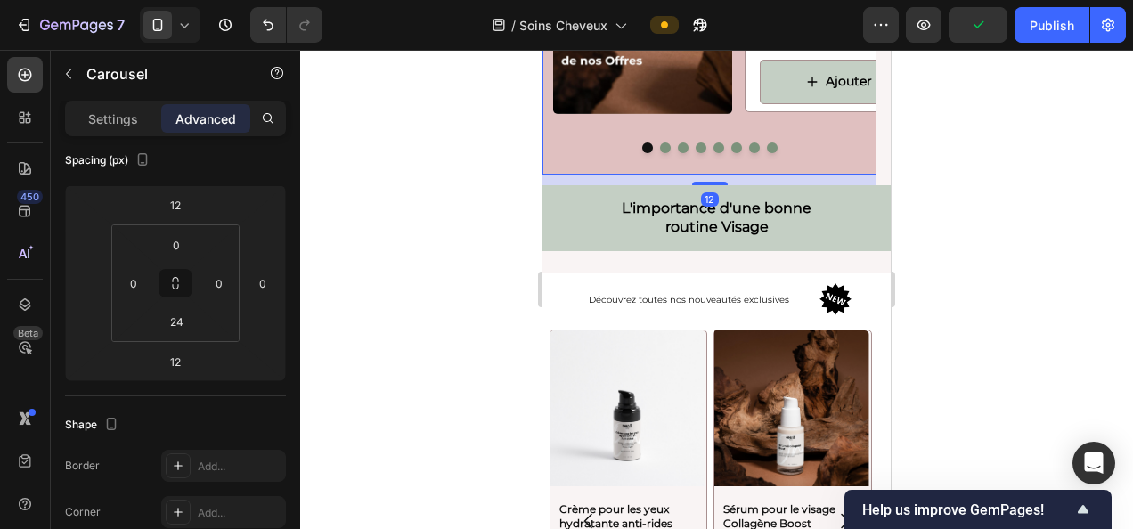
click at [446, 247] on div at bounding box center [716, 289] width 833 height 479
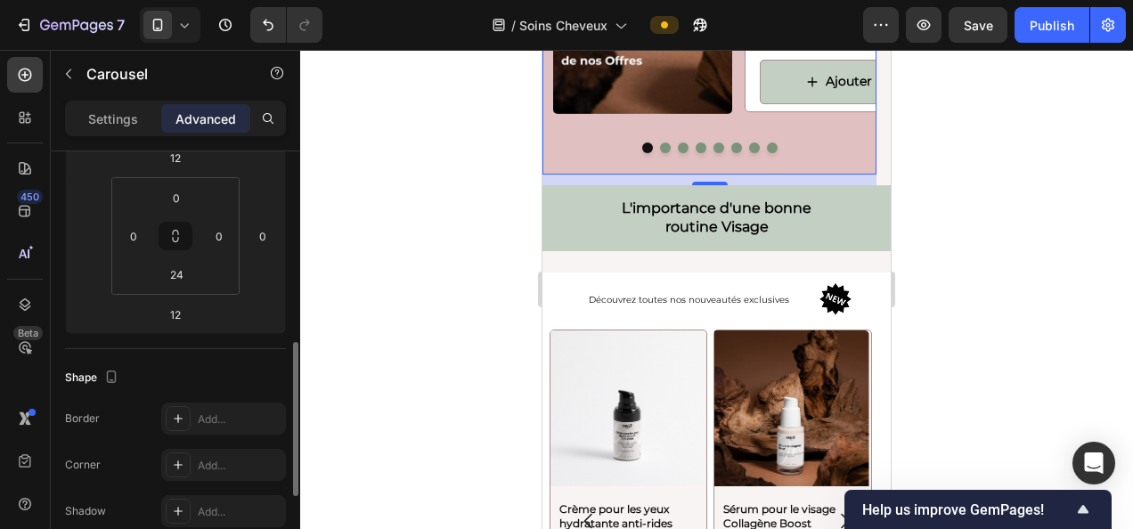
scroll to position [331, 0]
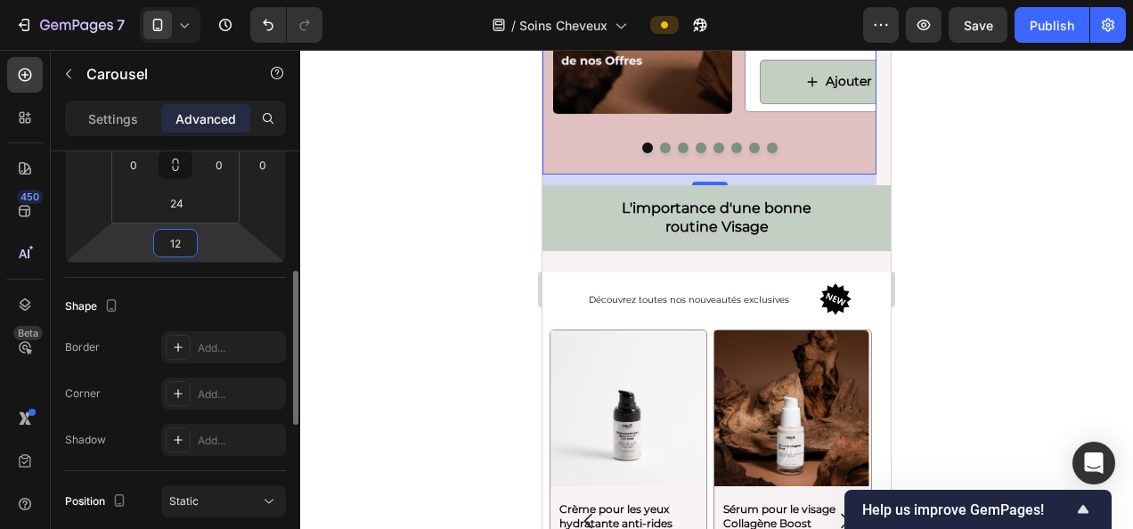
click at [170, 238] on input "12" at bounding box center [176, 243] width 36 height 27
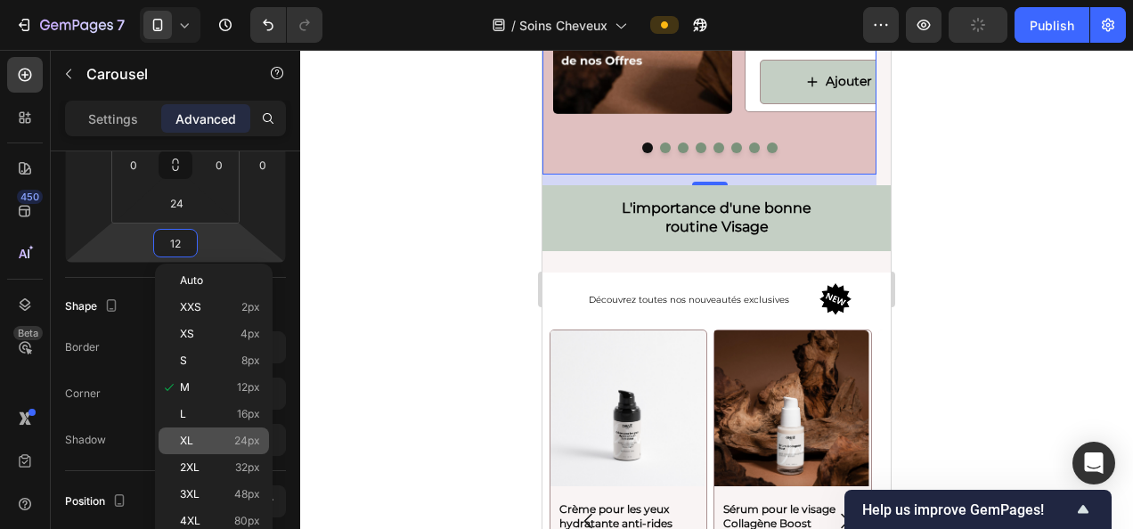
click at [223, 444] on p "XL 24px" at bounding box center [220, 441] width 80 height 12
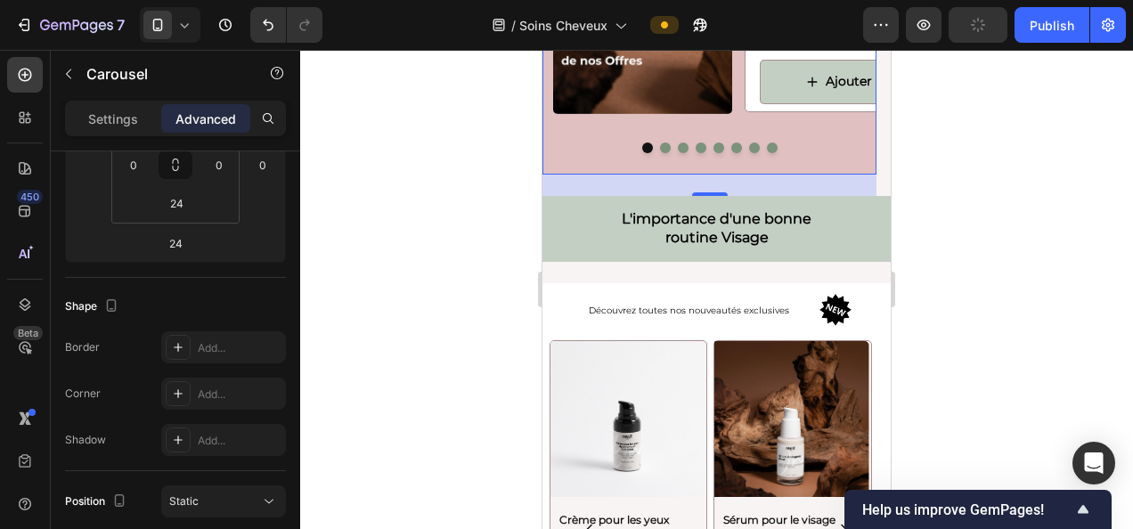
click at [394, 272] on div at bounding box center [716, 289] width 833 height 479
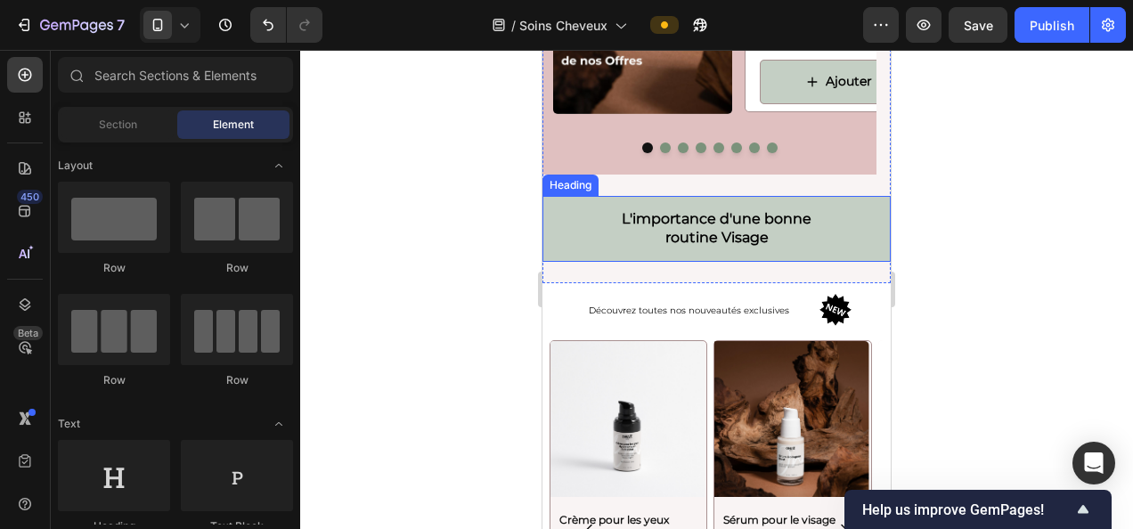
click at [630, 249] on h2 "L'importance d'une bonne routine Visage" at bounding box center [717, 229] width 348 height 66
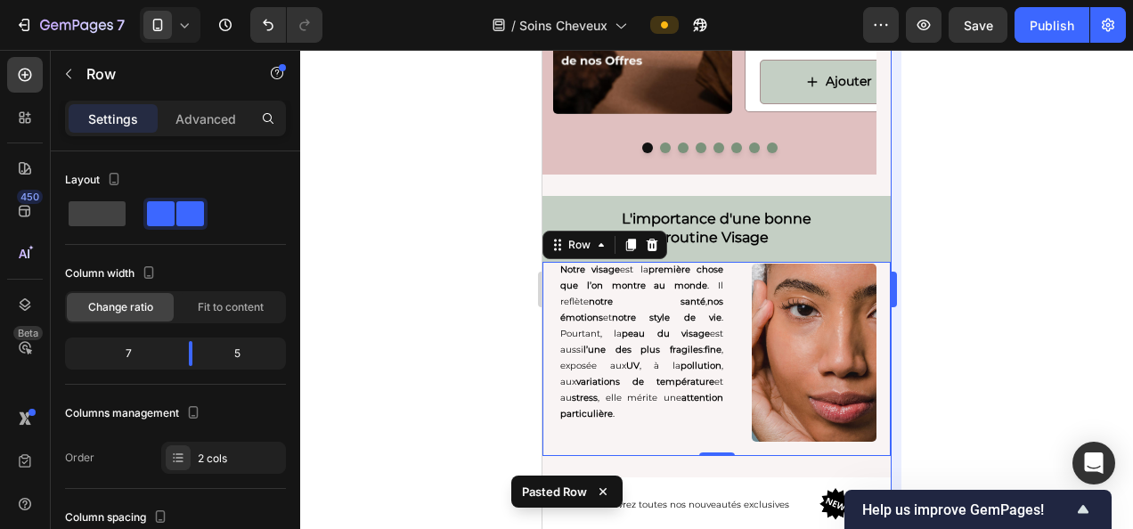
click at [907, 479] on div at bounding box center [716, 289] width 833 height 479
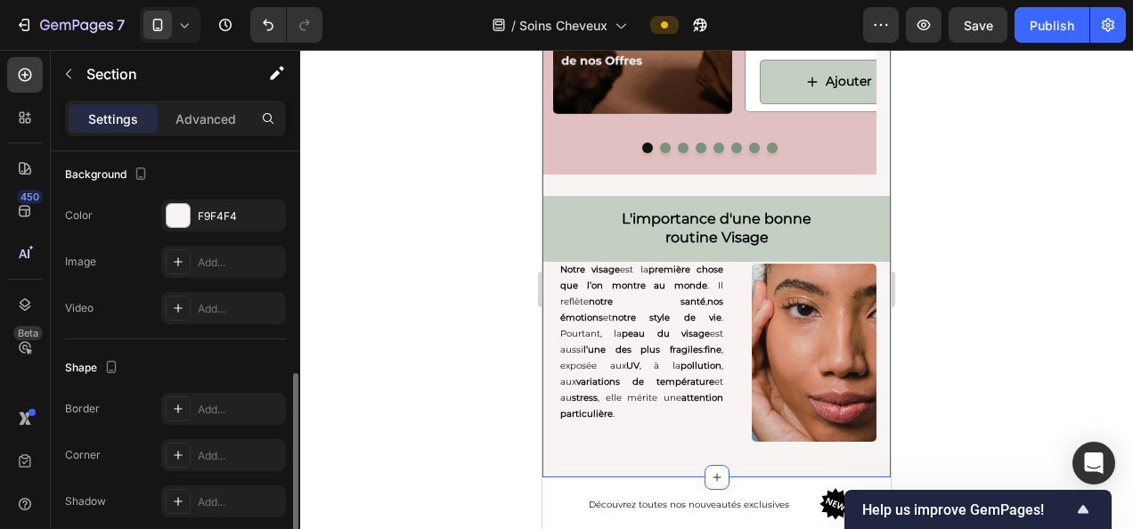
scroll to position [538, 0]
click at [212, 227] on div "F9F4F4" at bounding box center [223, 216] width 125 height 32
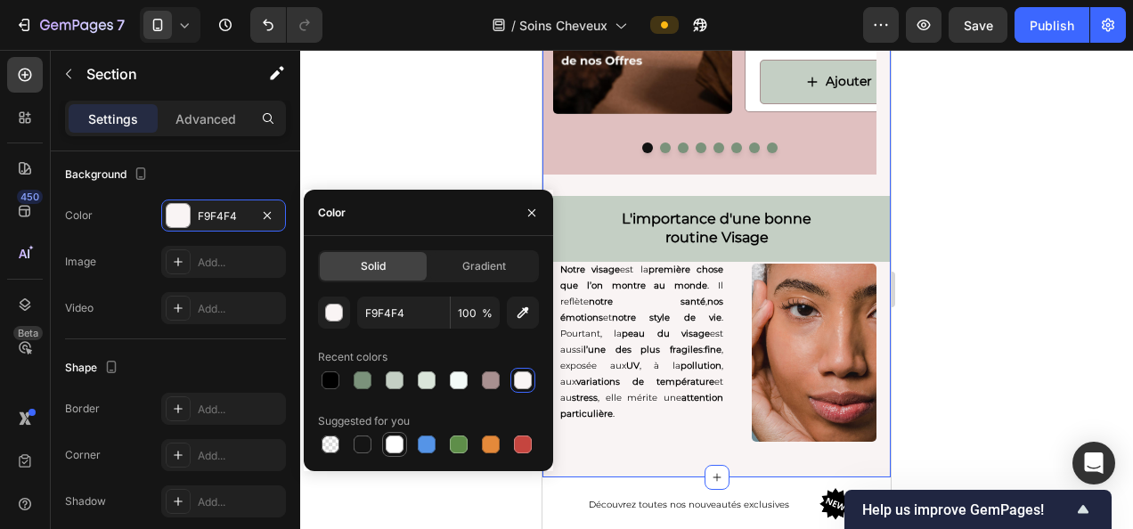
drag, startPoint x: 393, startPoint y: 448, endPoint x: 135, endPoint y: 310, distance: 293.0
click at [393, 448] on div at bounding box center [395, 445] width 18 height 18
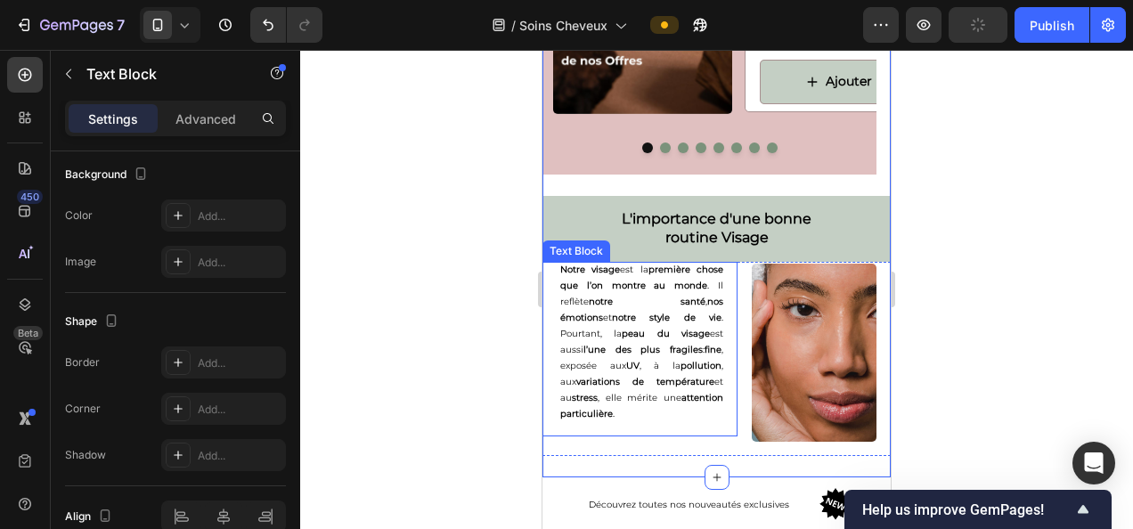
click at [689, 307] on p "Notre visage est la première chose que l’on montre au monde . Il reflète notre …" at bounding box center [642, 342] width 163 height 160
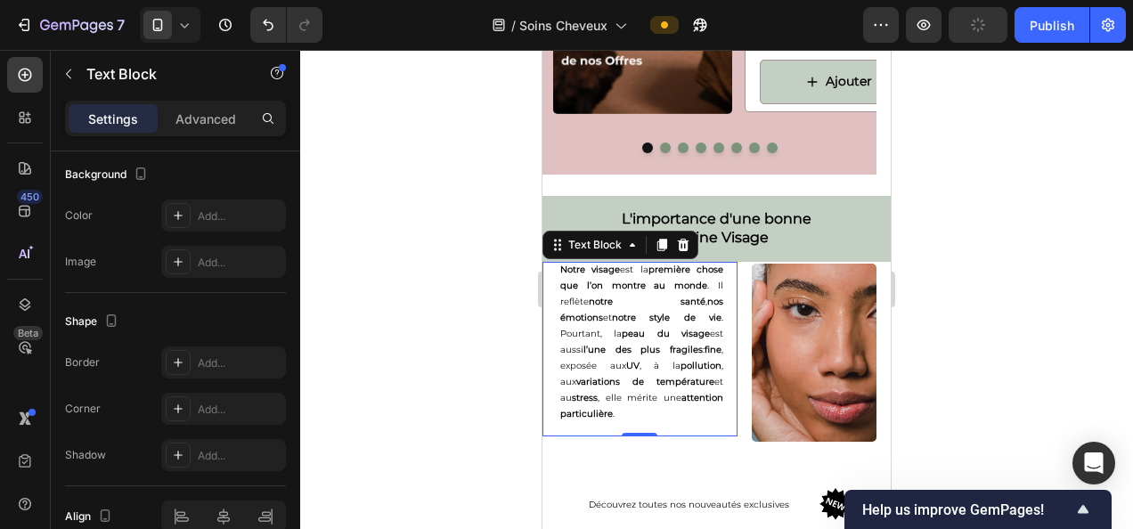
scroll to position [0, 0]
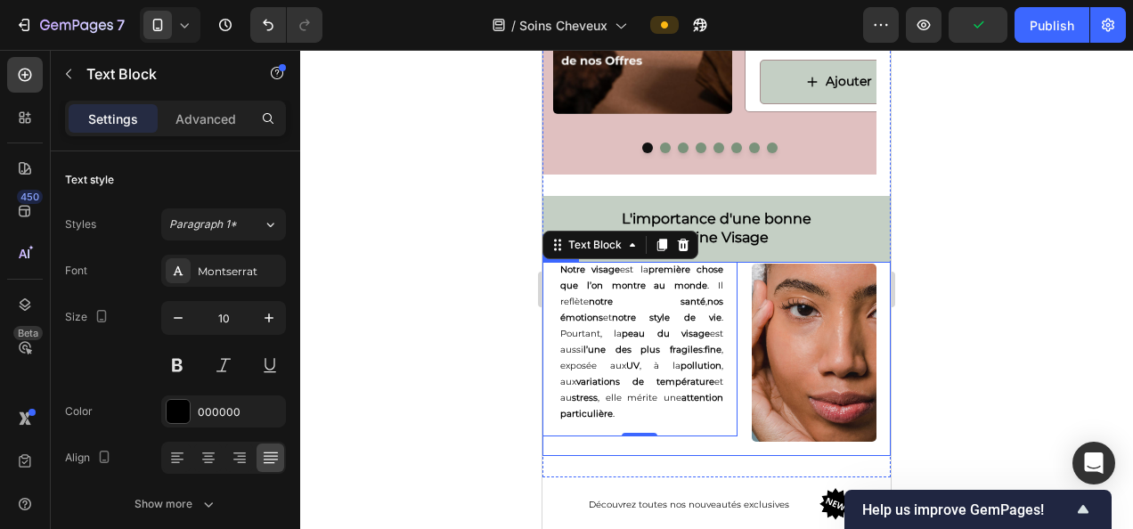
click at [700, 427] on div "Notre visage est la première chose que l’on montre au monde . Il reflète notre …" at bounding box center [640, 359] width 195 height 194
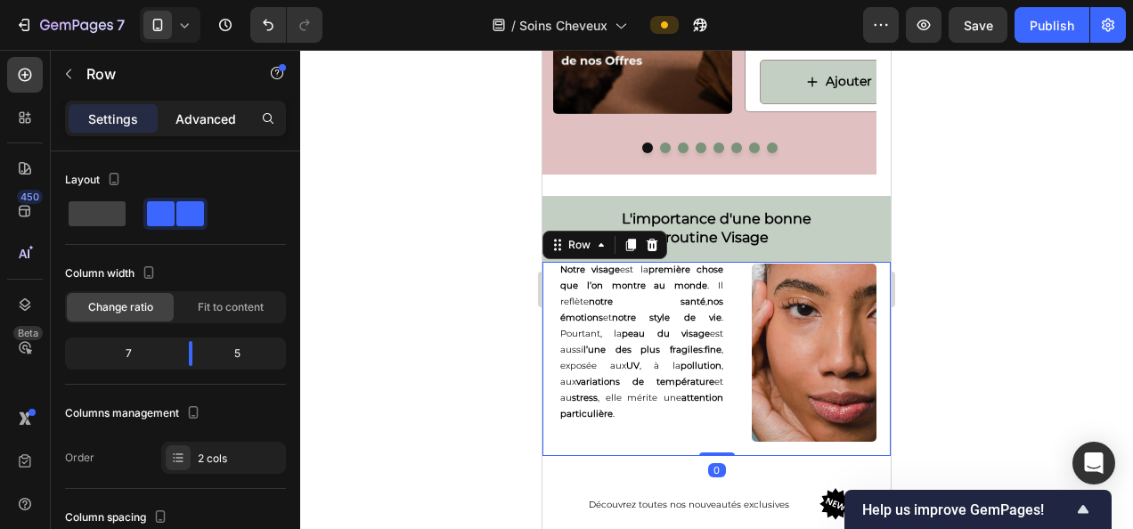
click at [205, 127] on p "Advanced" at bounding box center [206, 119] width 61 height 19
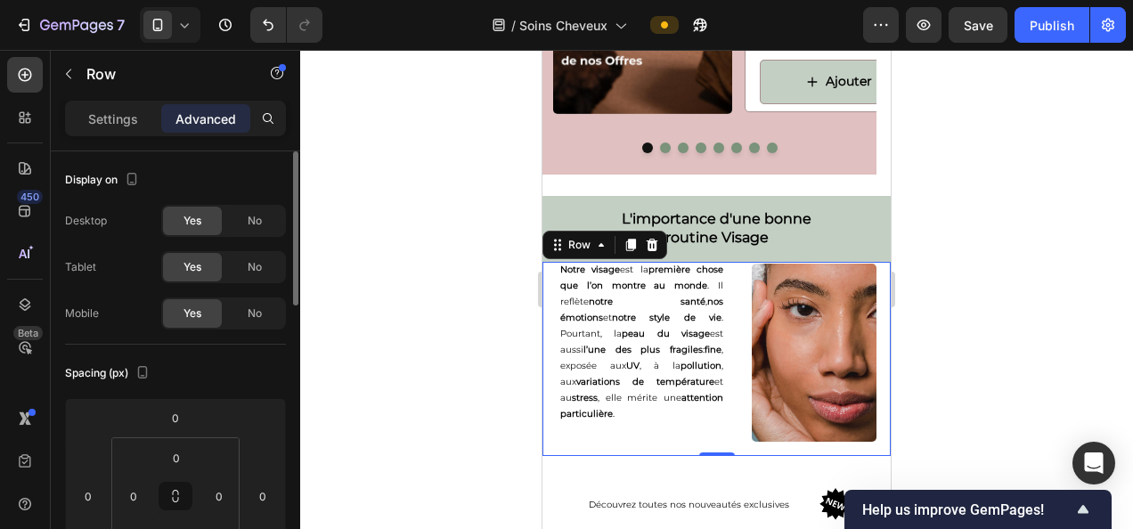
scroll to position [137, 0]
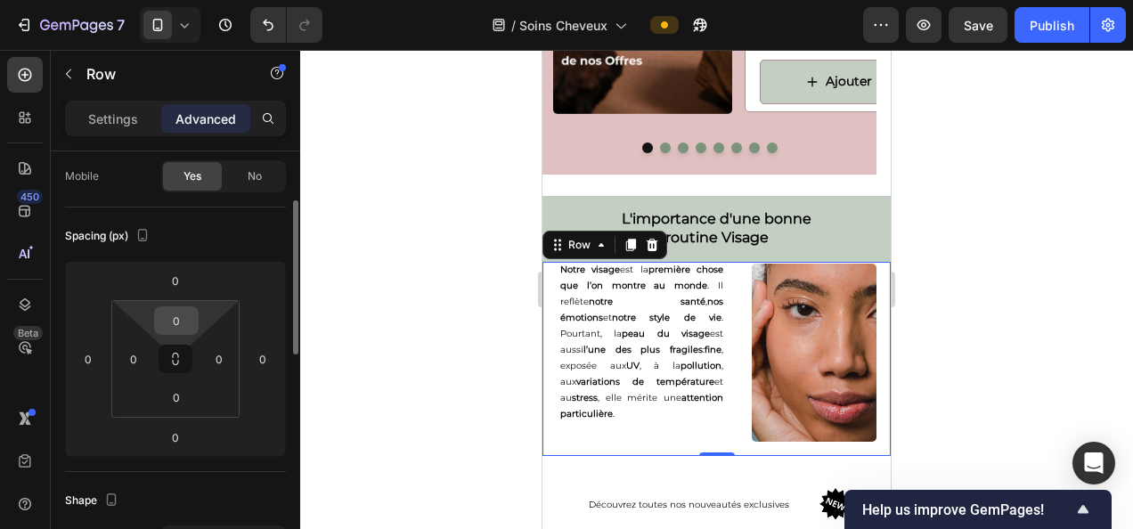
click at [183, 323] on input "0" at bounding box center [177, 320] width 36 height 27
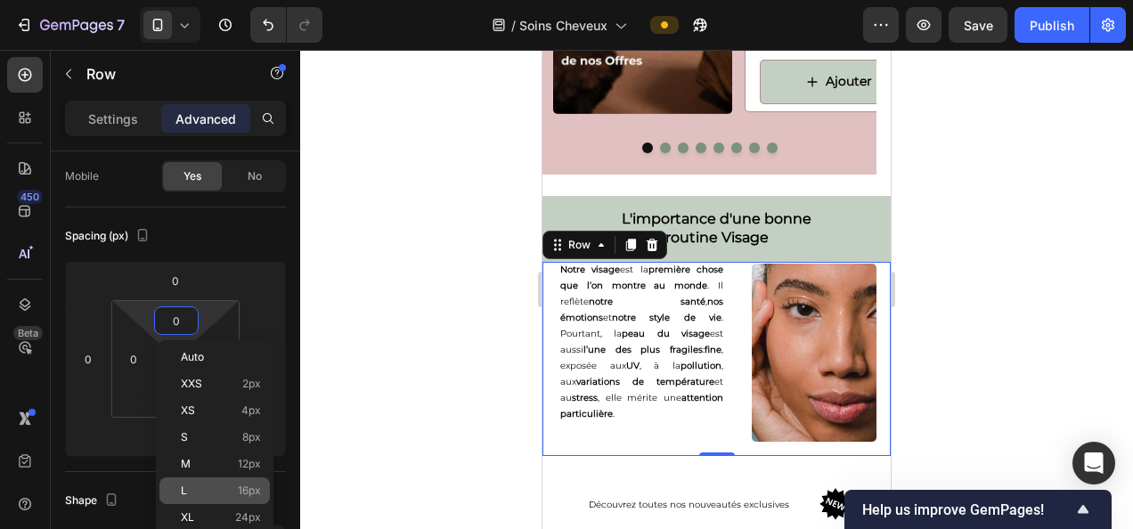
click at [236, 485] on p "L 16px" at bounding box center [221, 491] width 80 height 12
type input "16"
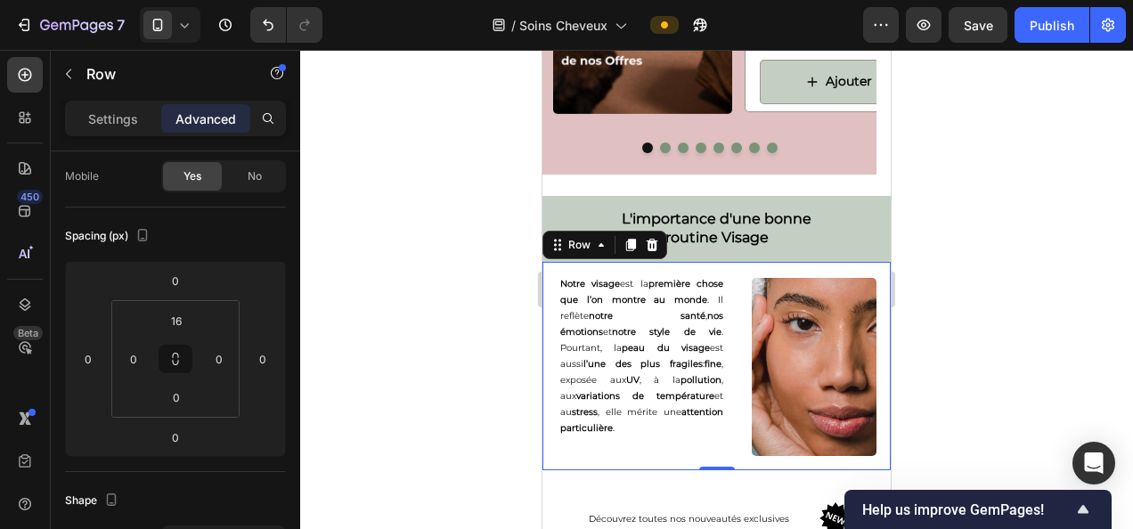
click at [447, 326] on div at bounding box center [716, 289] width 833 height 479
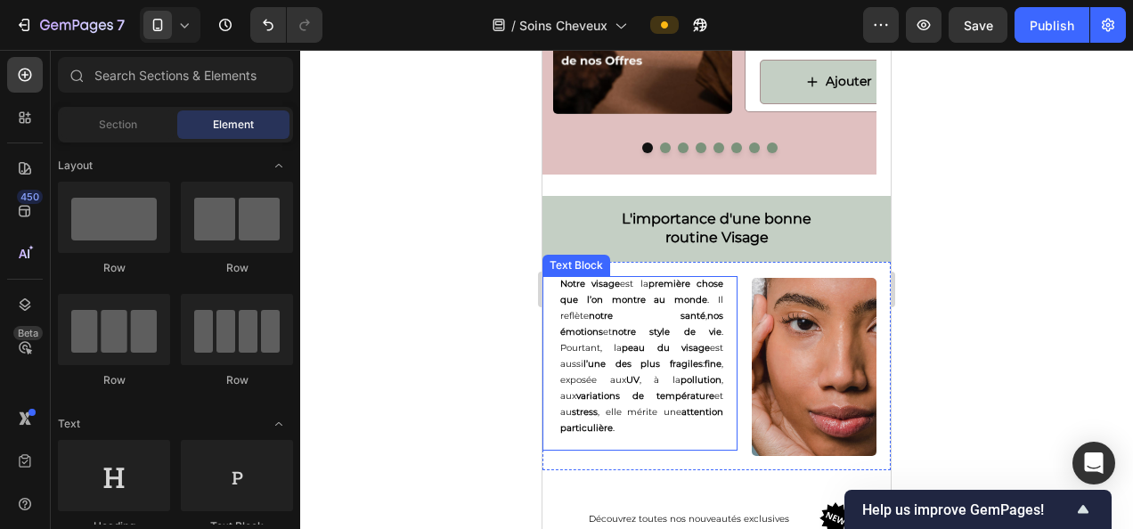
scroll to position [4030, 0]
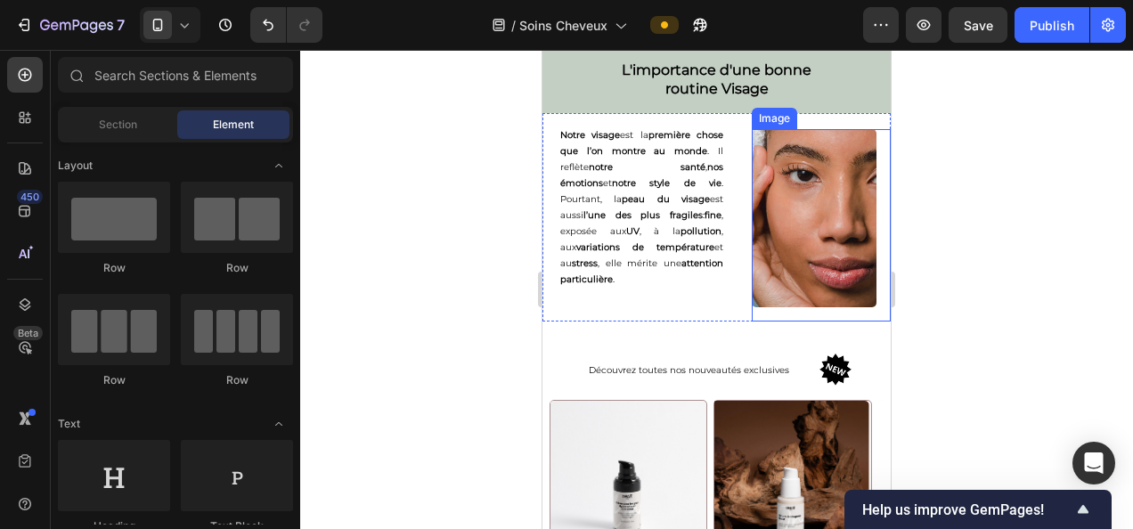
click at [788, 244] on img at bounding box center [814, 218] width 125 height 178
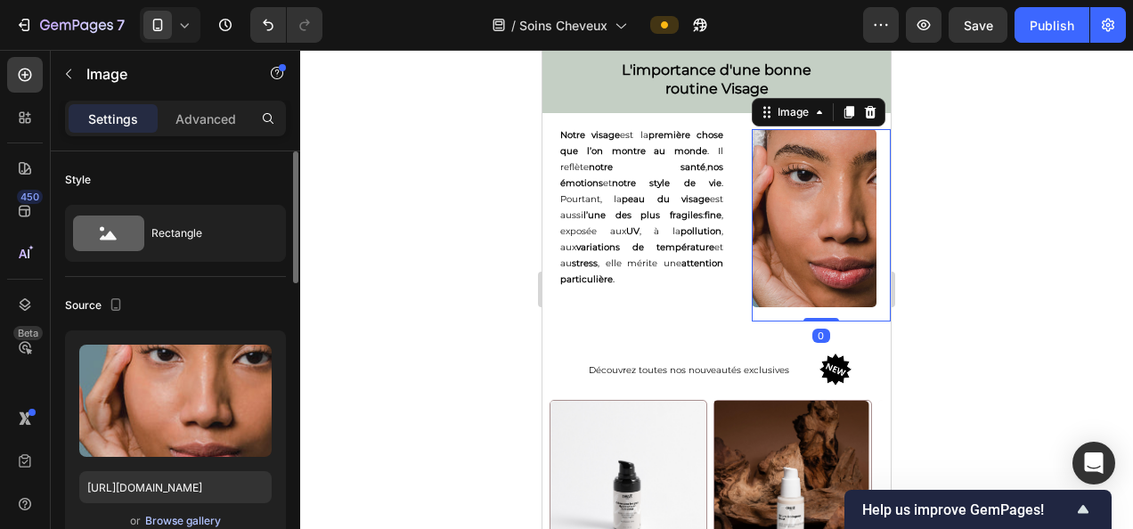
click at [186, 517] on div "Browse gallery" at bounding box center [183, 521] width 76 height 16
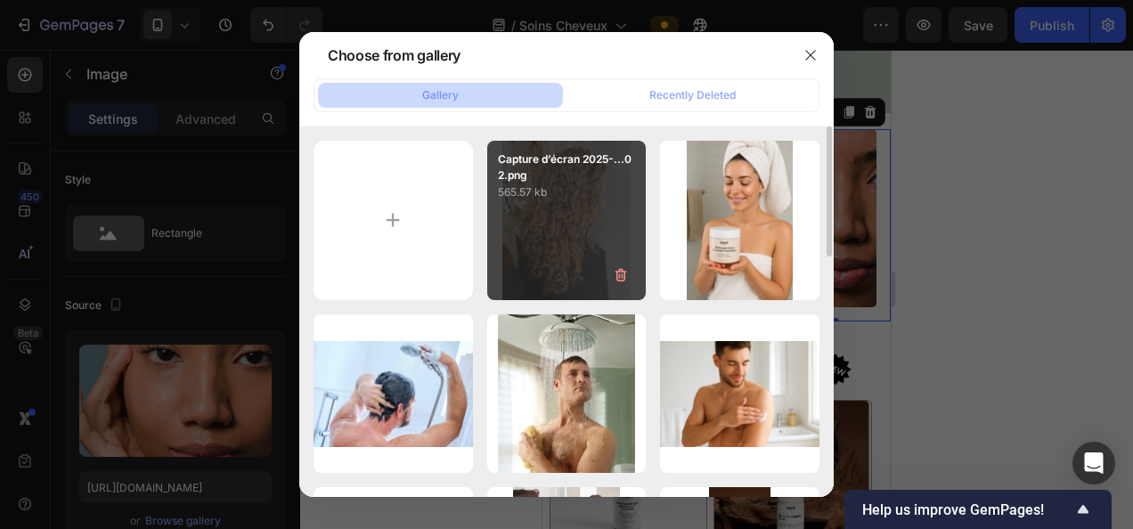
click at [569, 192] on p "565.57 kb" at bounding box center [567, 193] width 138 height 18
type input "https://cdn.shopify.com/s/files/1/0905/0859/1489/files/gempages_559583098073777…"
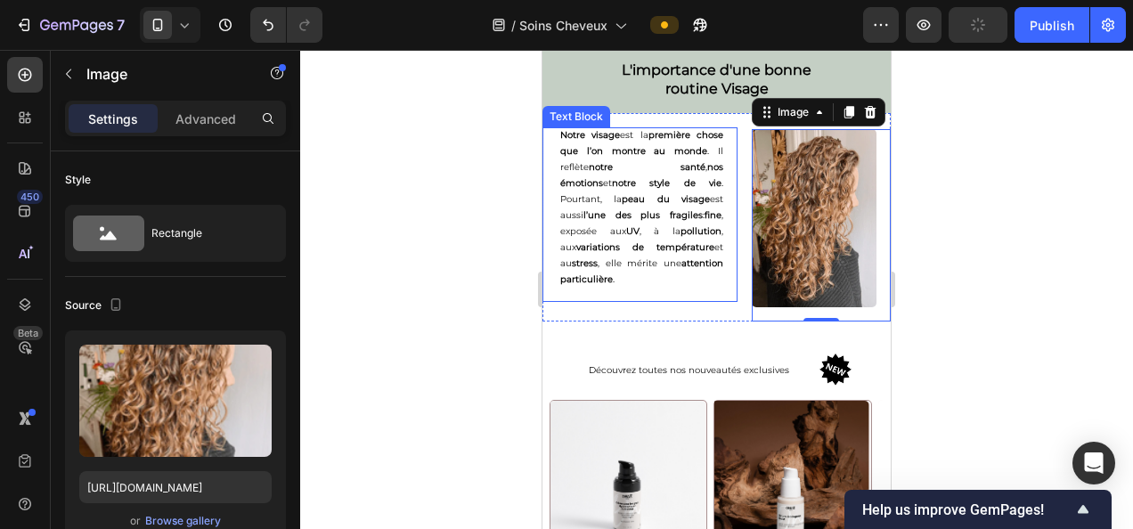
click at [654, 217] on p "Notre visage est la première chose que l’on montre au monde . Il reflète notre …" at bounding box center [642, 207] width 163 height 160
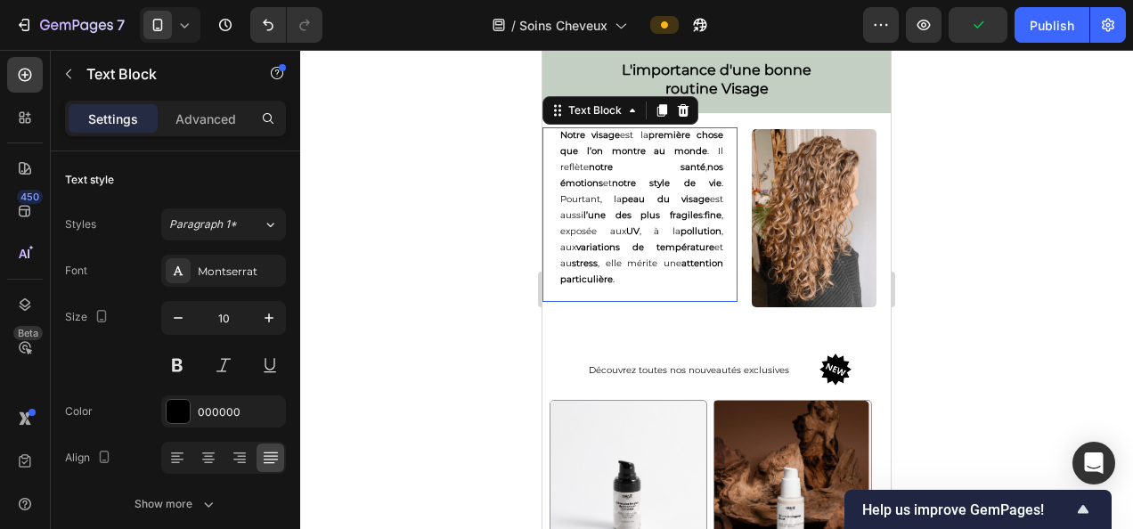
click at [828, 206] on img at bounding box center [814, 218] width 125 height 178
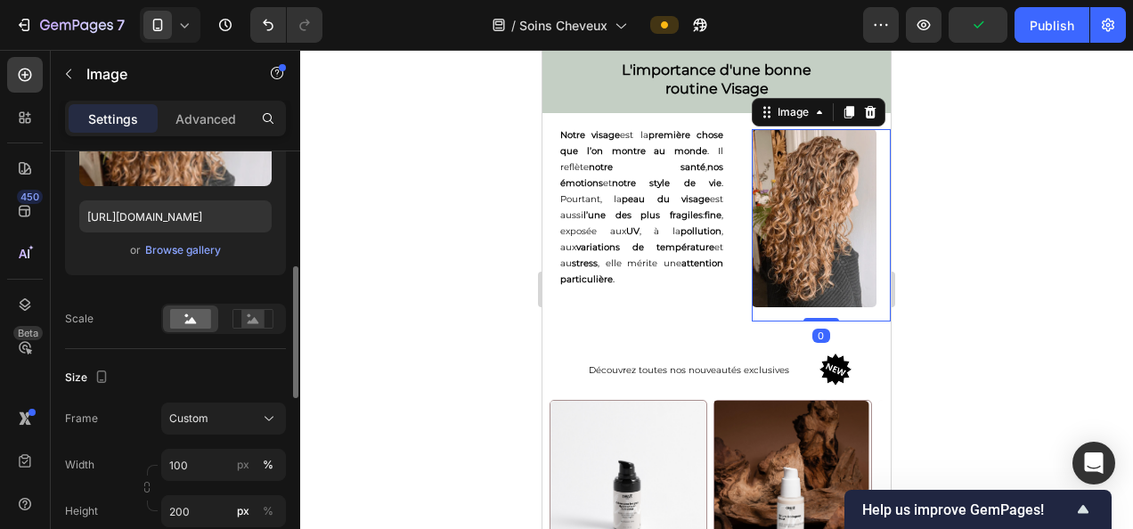
scroll to position [308, 0]
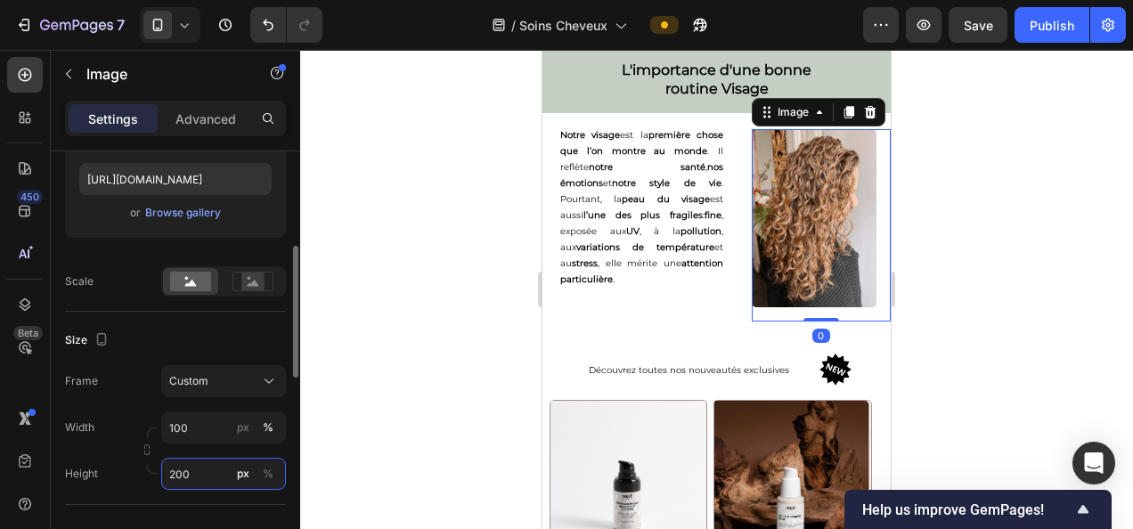
click at [192, 469] on input "200" at bounding box center [223, 474] width 125 height 32
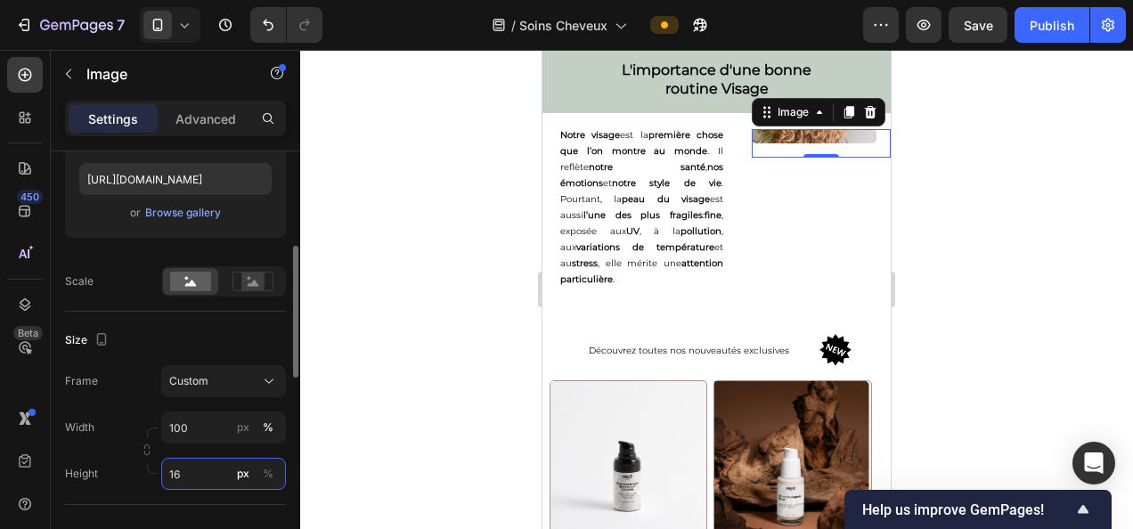
type input "160"
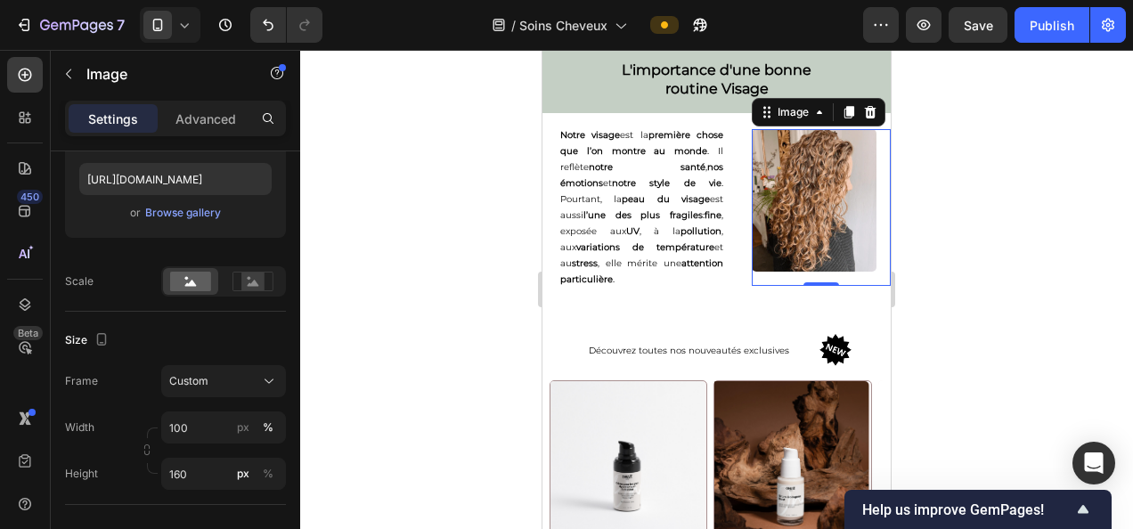
click at [376, 336] on div at bounding box center [716, 289] width 833 height 479
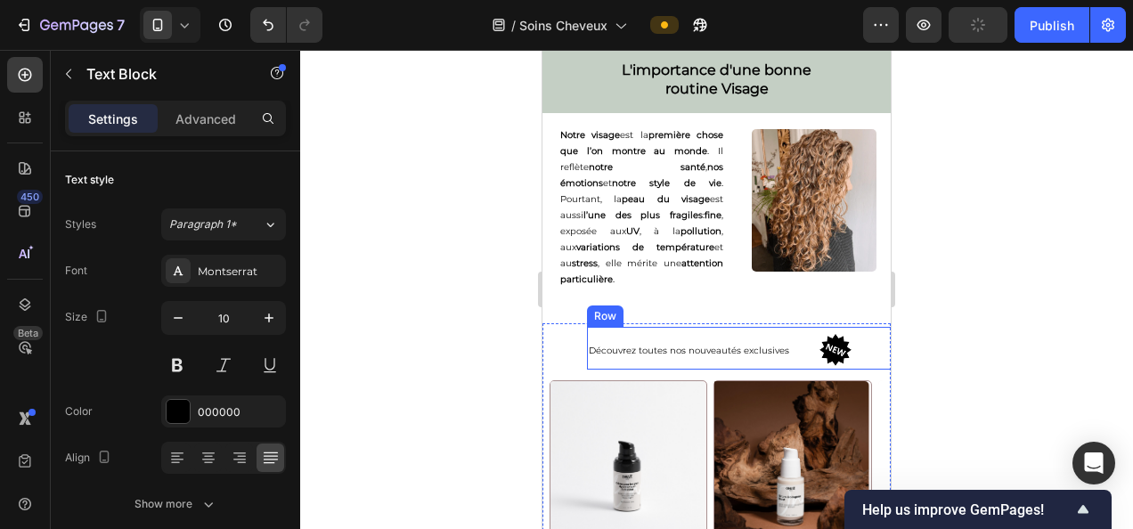
click at [713, 255] on p "Notre visage est la première chose que l’on montre au monde . Il reflète notre …" at bounding box center [642, 207] width 163 height 160
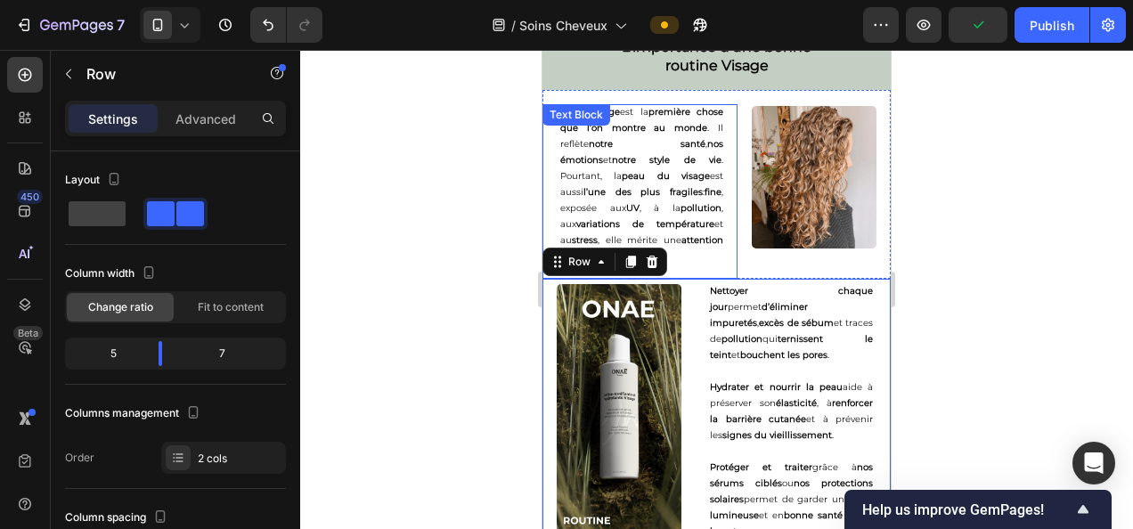
scroll to position [3978, 0]
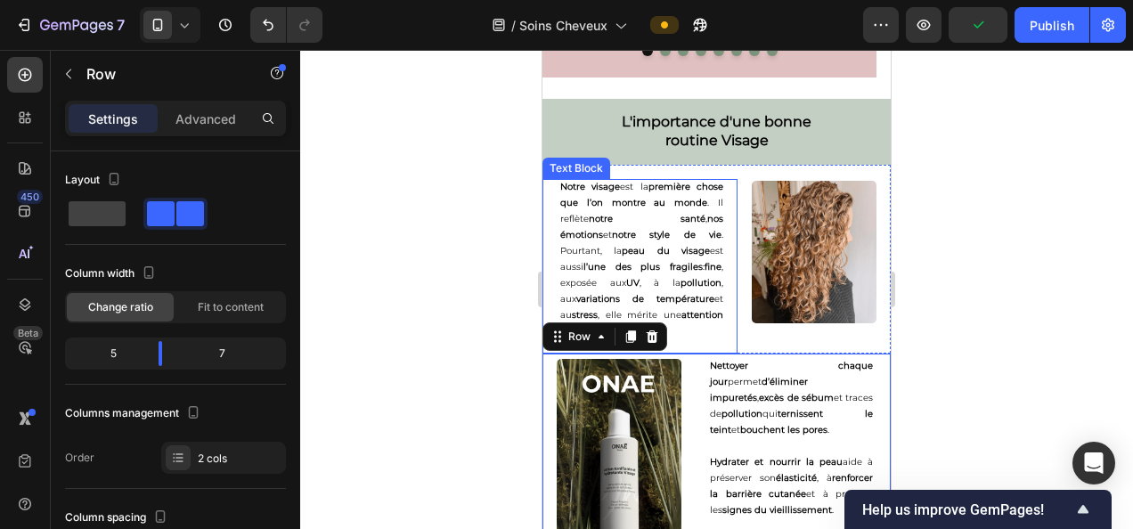
click at [692, 299] on p "Notre visage est la première chose que l’on montre au monde . Il reflète notre …" at bounding box center [642, 259] width 163 height 160
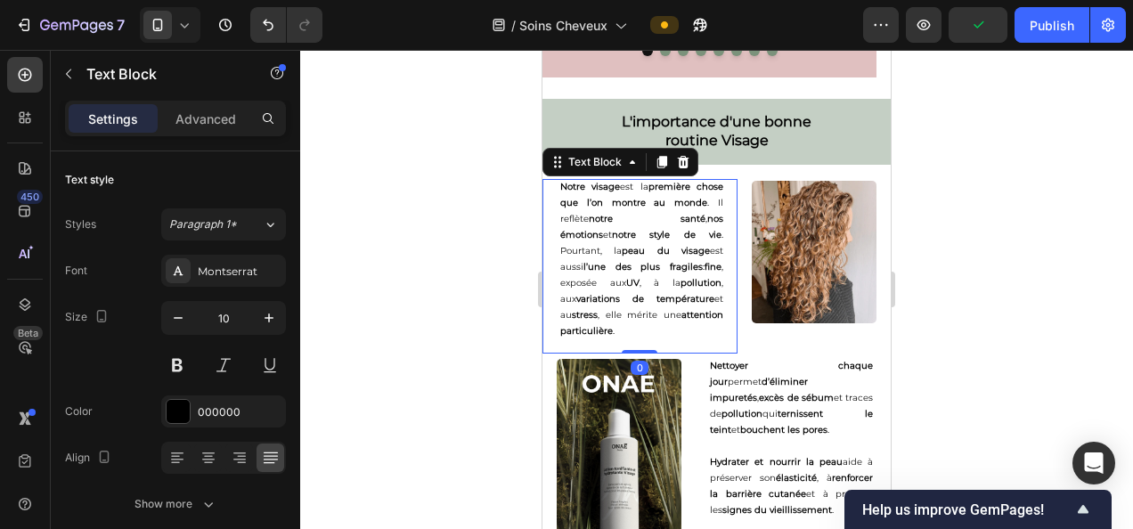
click at [709, 307] on p "Notre visage est la première chose que l’on montre au monde . Il reflète notre …" at bounding box center [642, 259] width 163 height 160
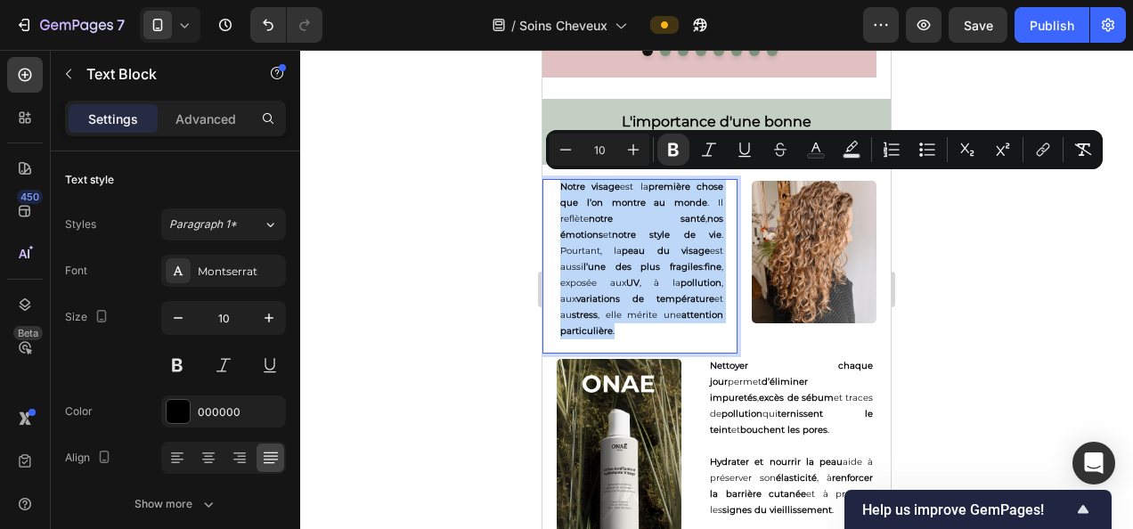
drag, startPoint x: 716, startPoint y: 313, endPoint x: 547, endPoint y: 184, distance: 212.4
click at [547, 184] on div "Notre visage est la première chose que l’on montre au monde . Il reflète notre …" at bounding box center [642, 266] width 192 height 175
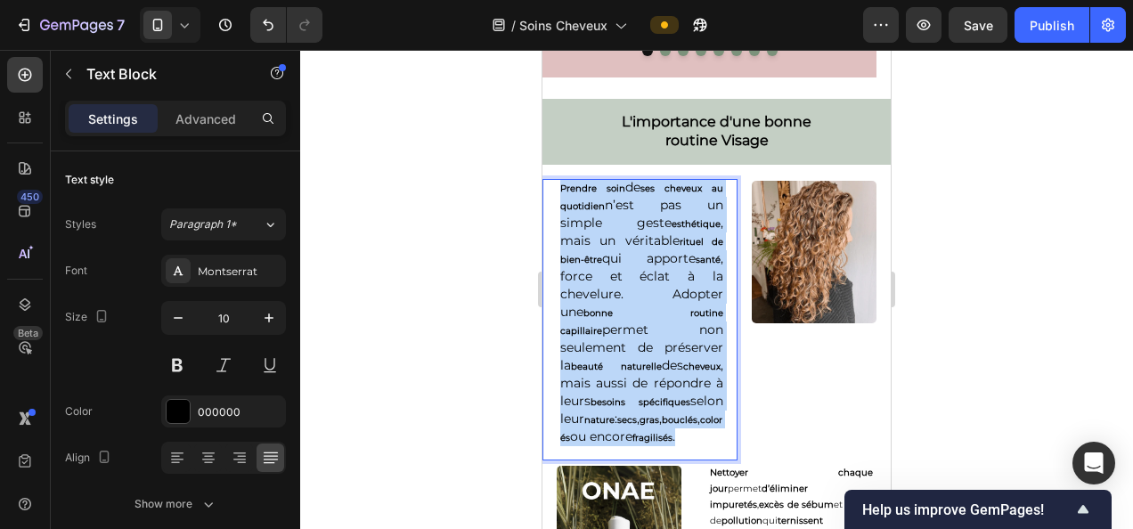
drag, startPoint x: 659, startPoint y: 437, endPoint x: 546, endPoint y: 183, distance: 277.7
click at [546, 183] on div "Prendre soin de ses cheveux au quotidien n’est pas un simple geste esthétique ,…" at bounding box center [642, 320] width 192 height 282
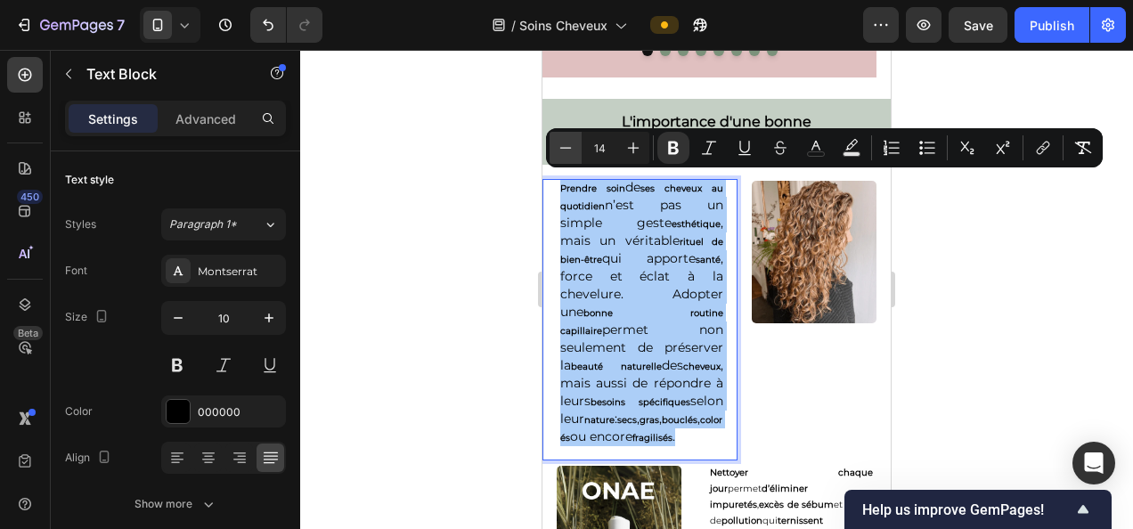
click at [560, 143] on icon "Editor contextual toolbar" at bounding box center [566, 148] width 18 height 18
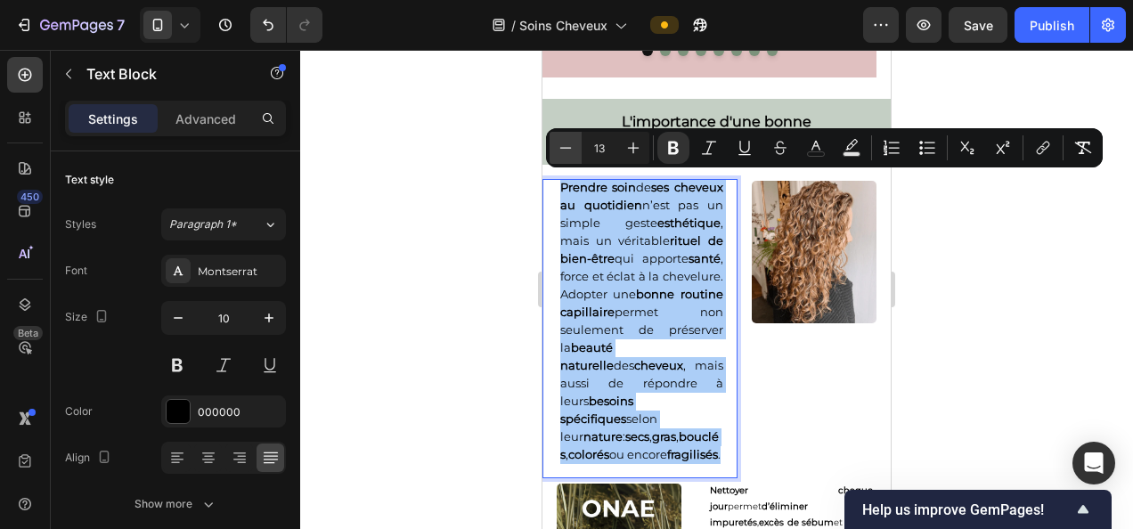
click at [560, 143] on icon "Editor contextual toolbar" at bounding box center [566, 148] width 18 height 18
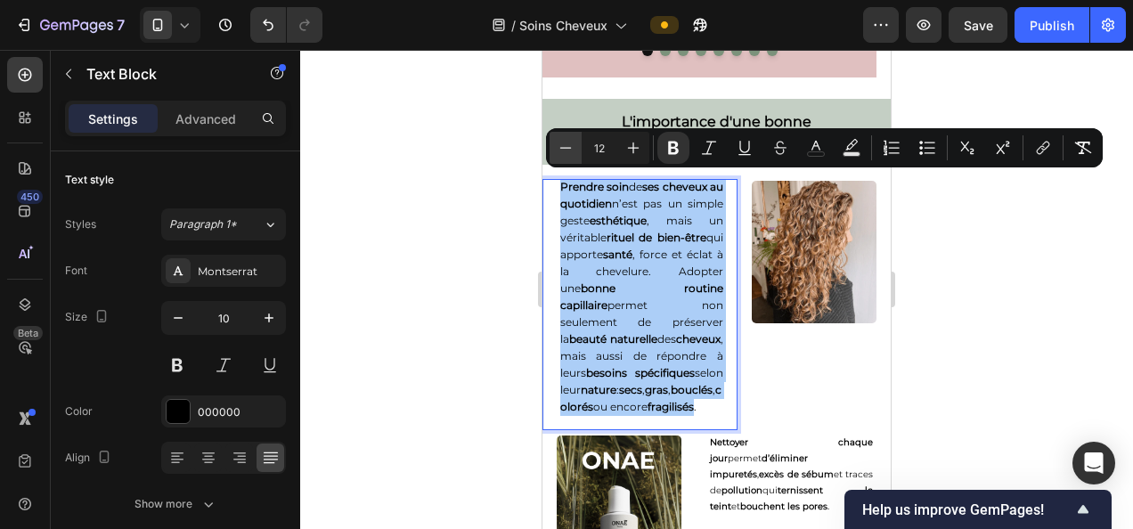
click at [560, 143] on icon "Editor contextual toolbar" at bounding box center [566, 148] width 18 height 18
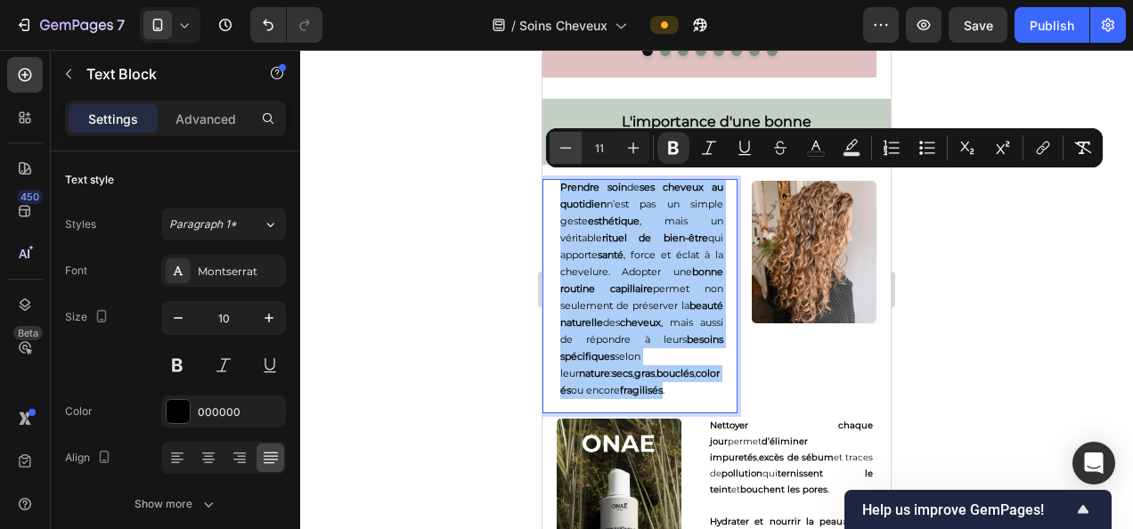
click at [560, 143] on icon "Editor contextual toolbar" at bounding box center [566, 148] width 18 height 18
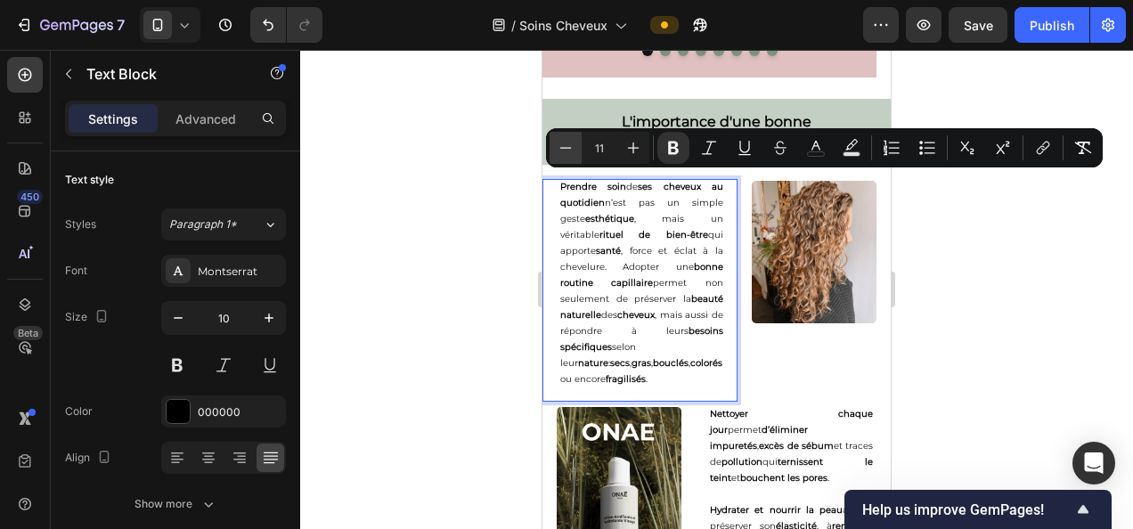
type input "10"
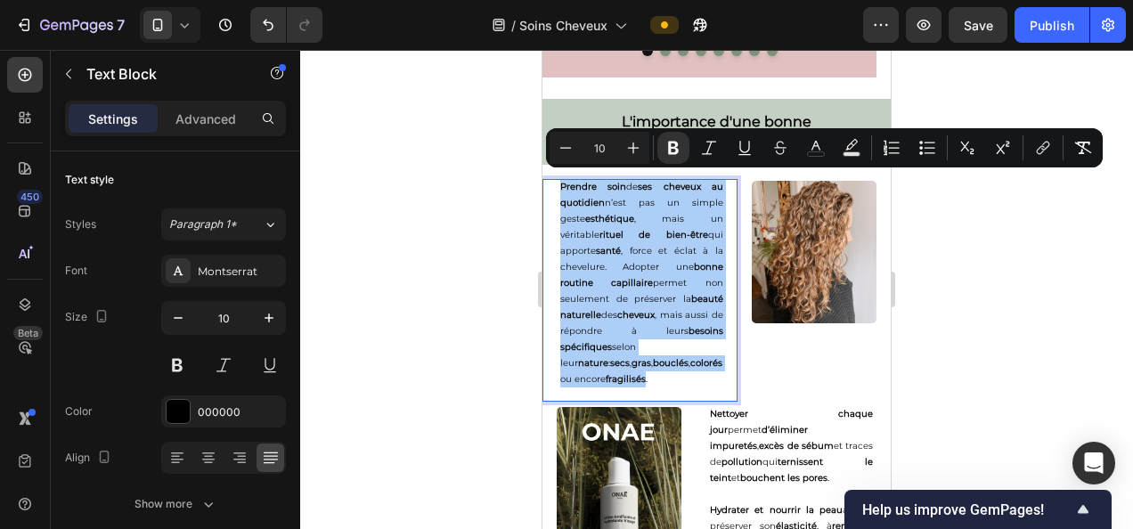
click at [405, 263] on div at bounding box center [716, 289] width 833 height 479
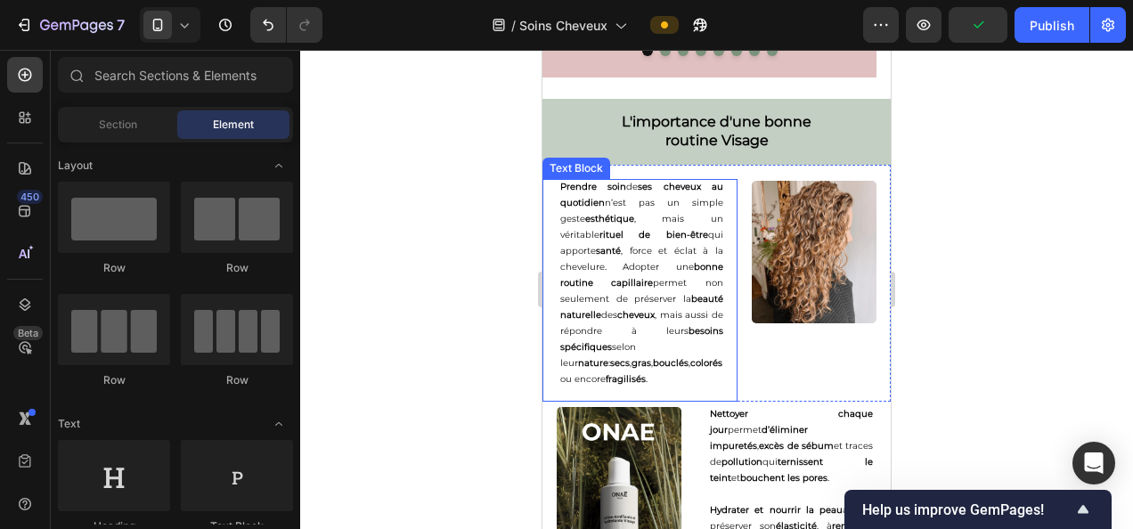
click at [667, 262] on span ", force et éclat à la chevelure. Adopter une" at bounding box center [642, 259] width 163 height 28
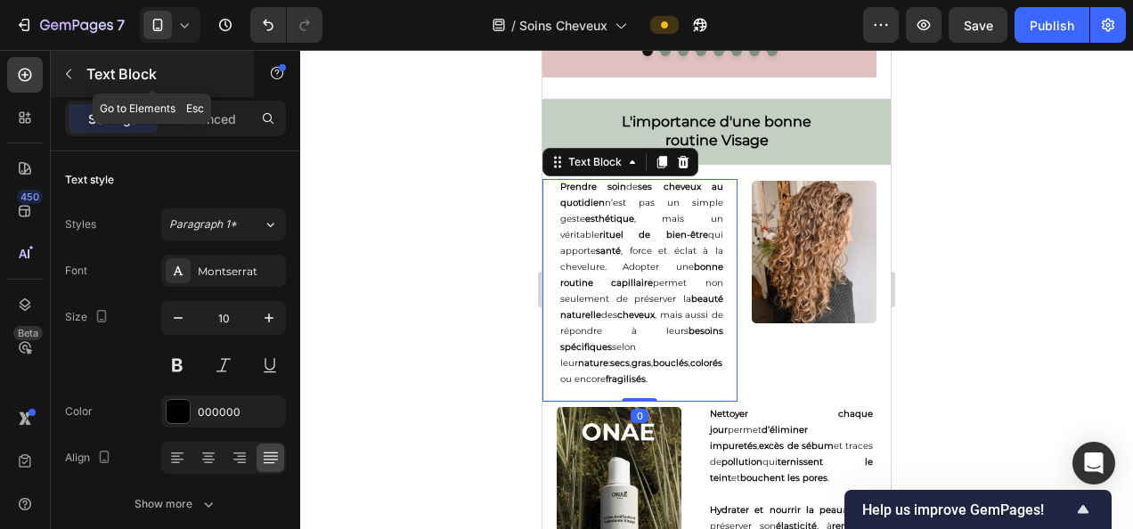
click at [71, 65] on button "button" at bounding box center [68, 74] width 29 height 29
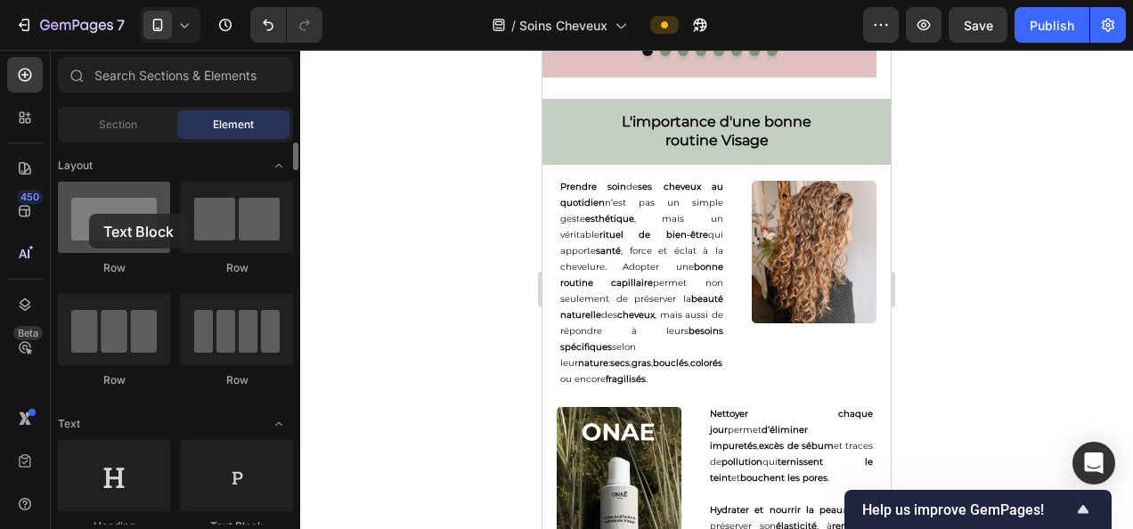
drag, startPoint x: 345, startPoint y: 440, endPoint x: 89, endPoint y: 214, distance: 341.5
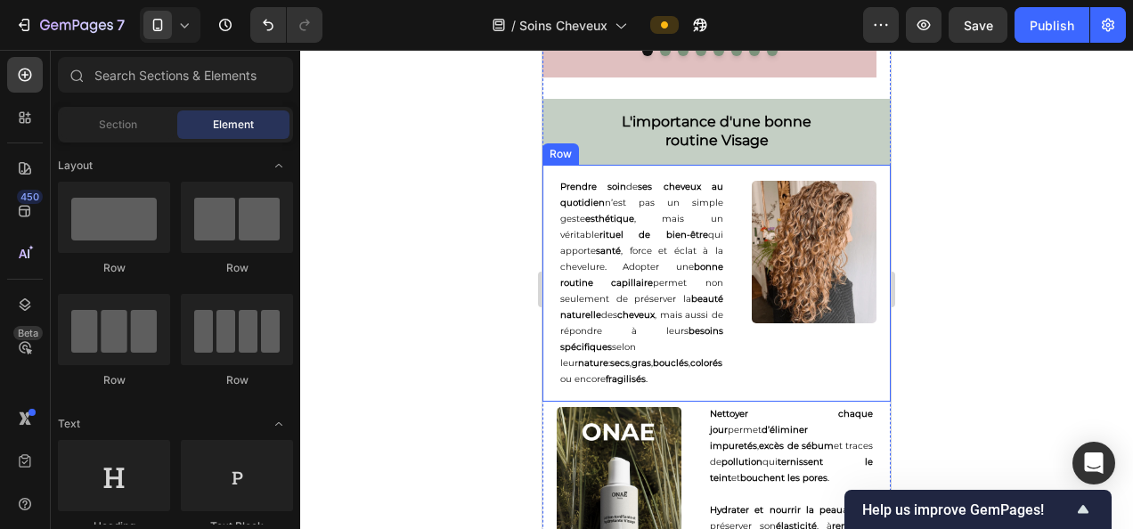
click at [625, 292] on span "permet non seulement de préserver la" at bounding box center [642, 291] width 163 height 28
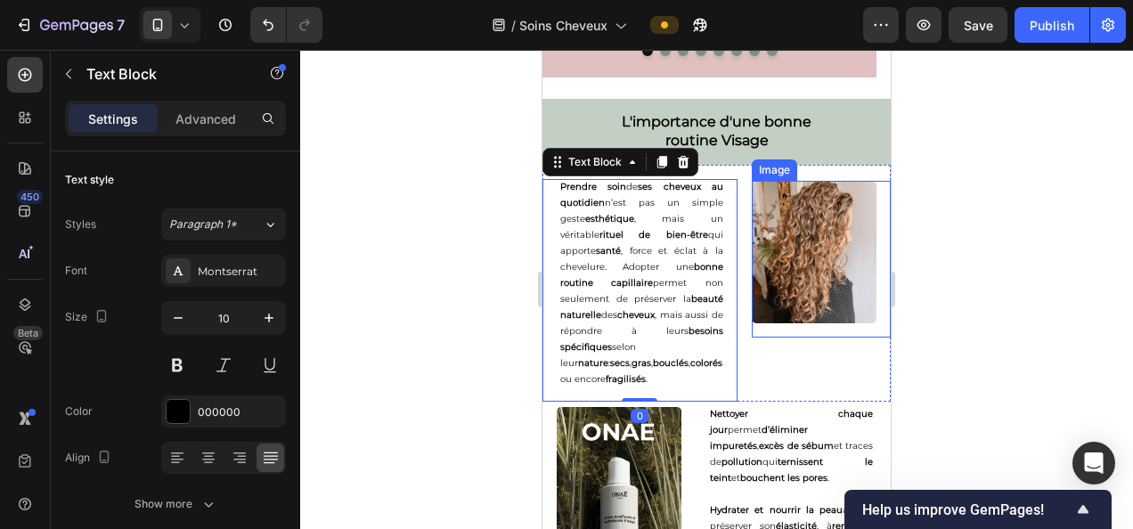
click at [826, 232] on img at bounding box center [814, 252] width 125 height 143
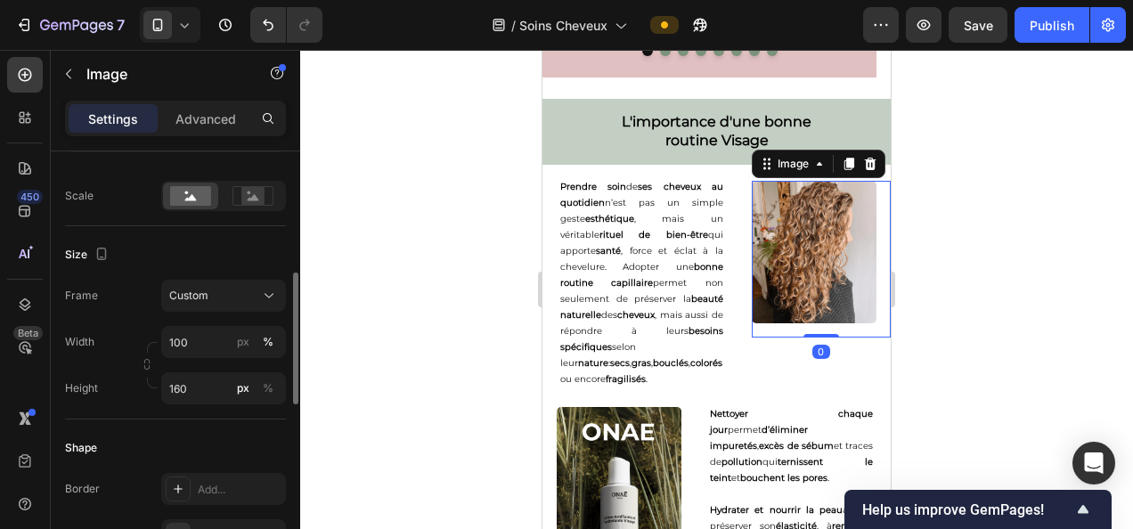
scroll to position [405, 0]
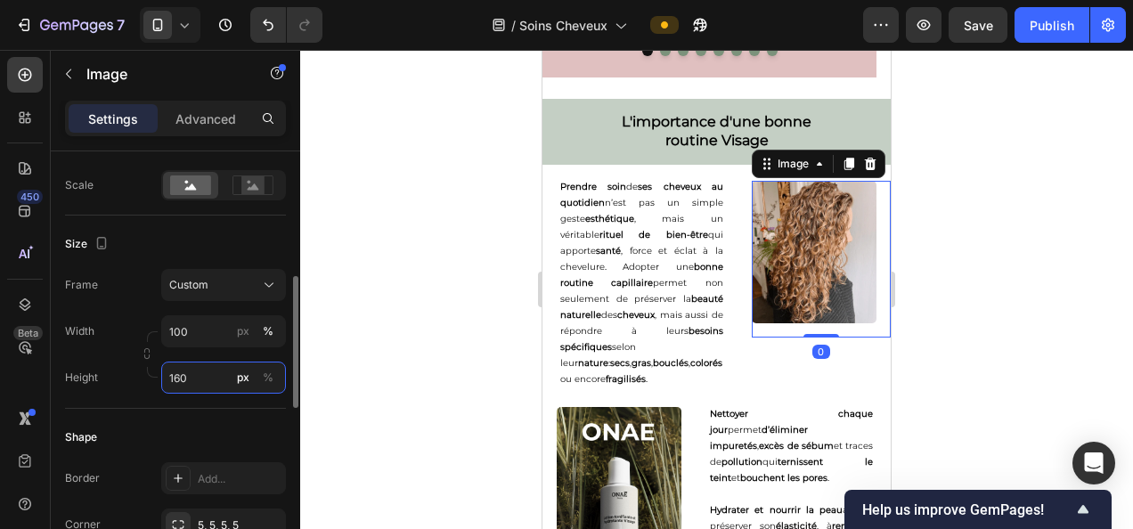
click at [180, 369] on input "160" at bounding box center [223, 378] width 125 height 32
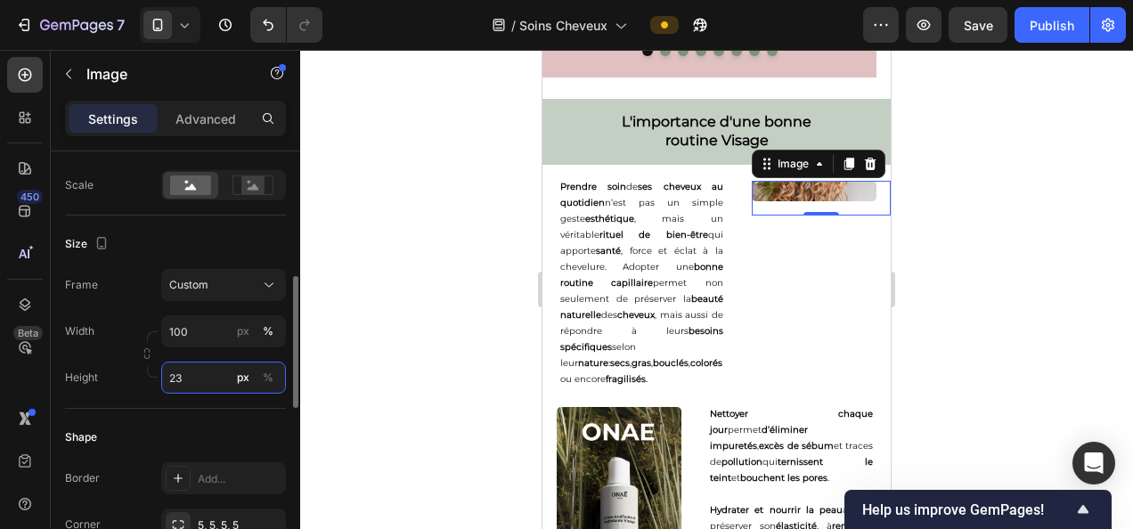
type input "230"
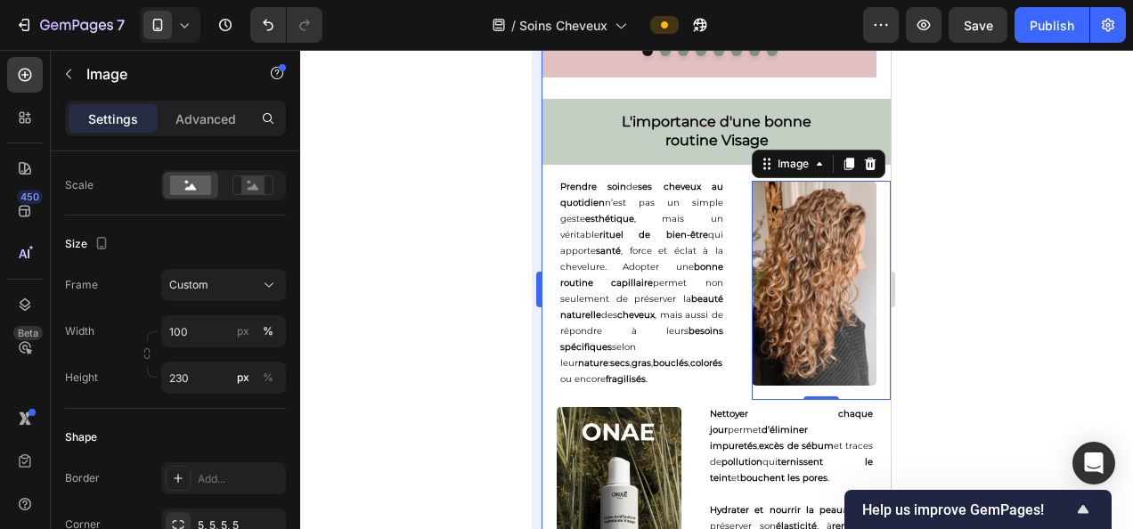
drag, startPoint x: 348, startPoint y: 263, endPoint x: 535, endPoint y: 337, distance: 201.2
click at [349, 264] on div at bounding box center [716, 289] width 833 height 479
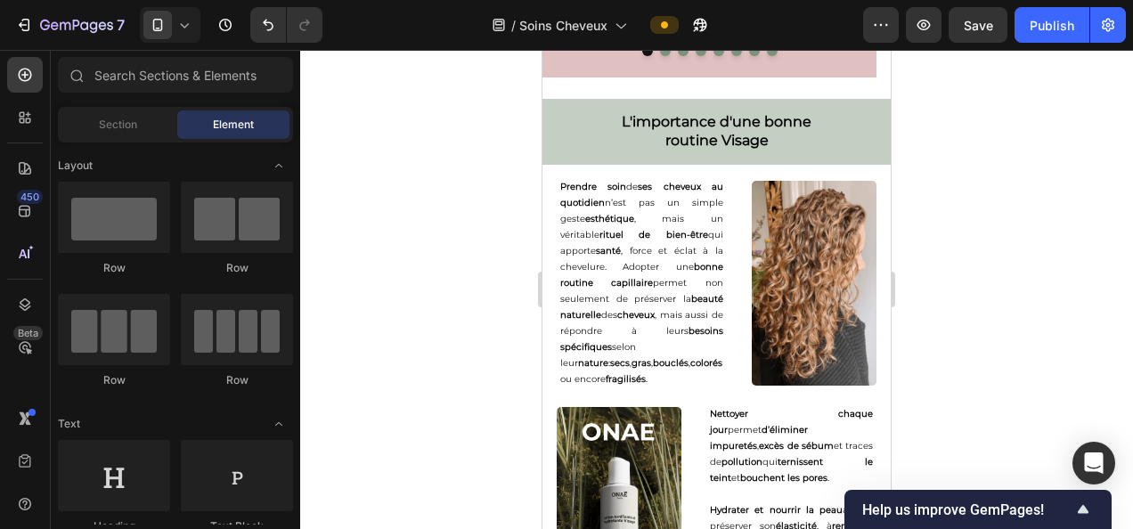
scroll to position [4181, 0]
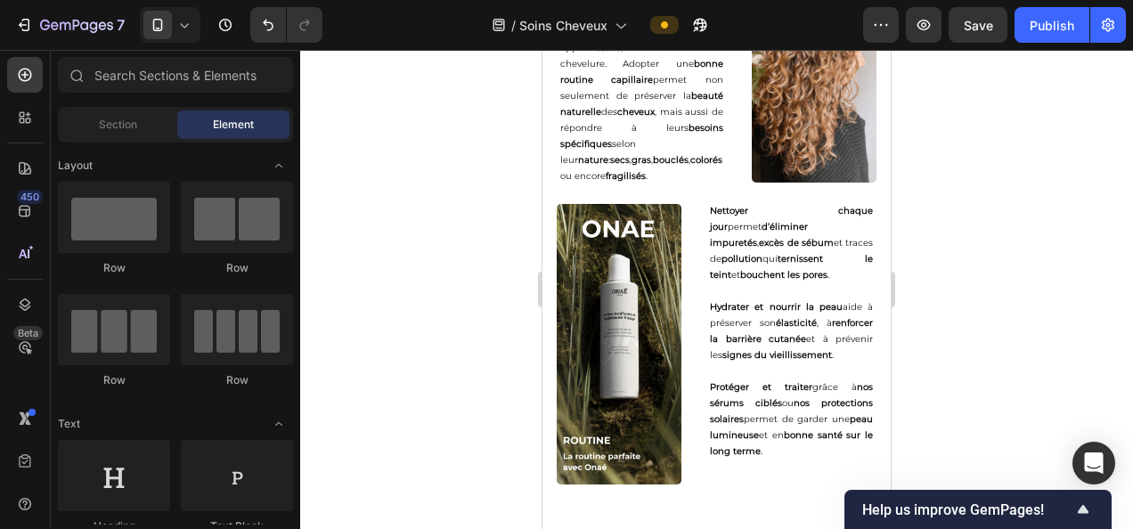
click at [788, 403] on p "Protéger et traiter grâce à nos sérums ciblés ou nos protections solaires perme…" at bounding box center [791, 420] width 163 height 80
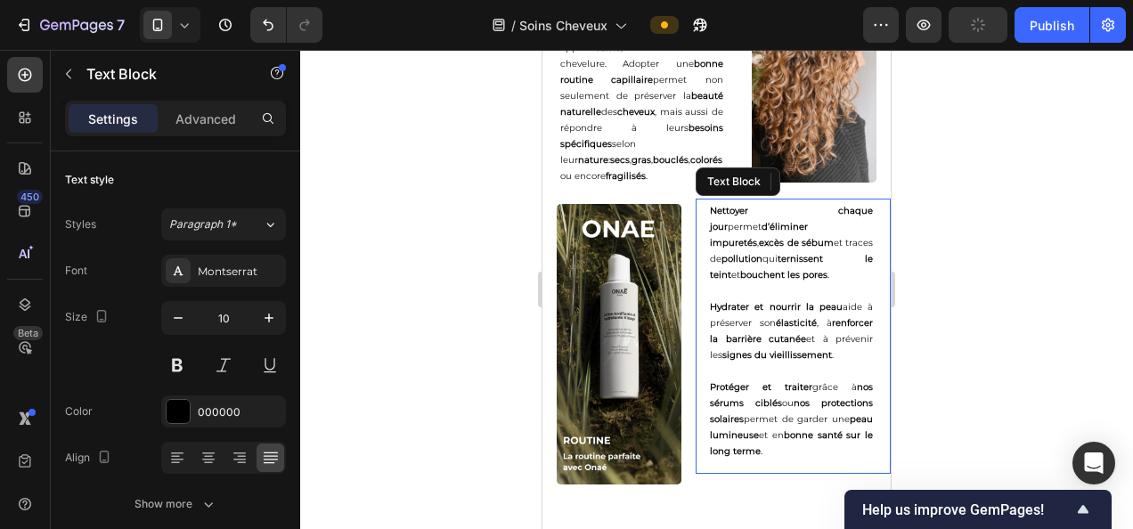
click at [801, 413] on p "Protéger et traiter grâce à nos sérums ciblés ou nos protections solaires perme…" at bounding box center [791, 420] width 163 height 80
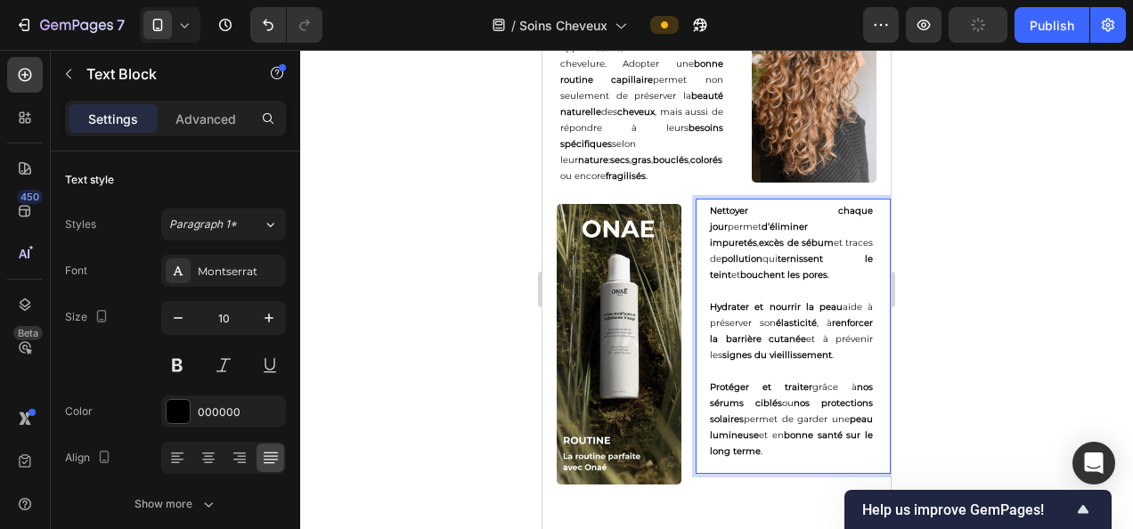
click at [811, 444] on p "Protéger et traiter grâce à nos sérums ciblés ou nos protections solaires perme…" at bounding box center [791, 420] width 163 height 80
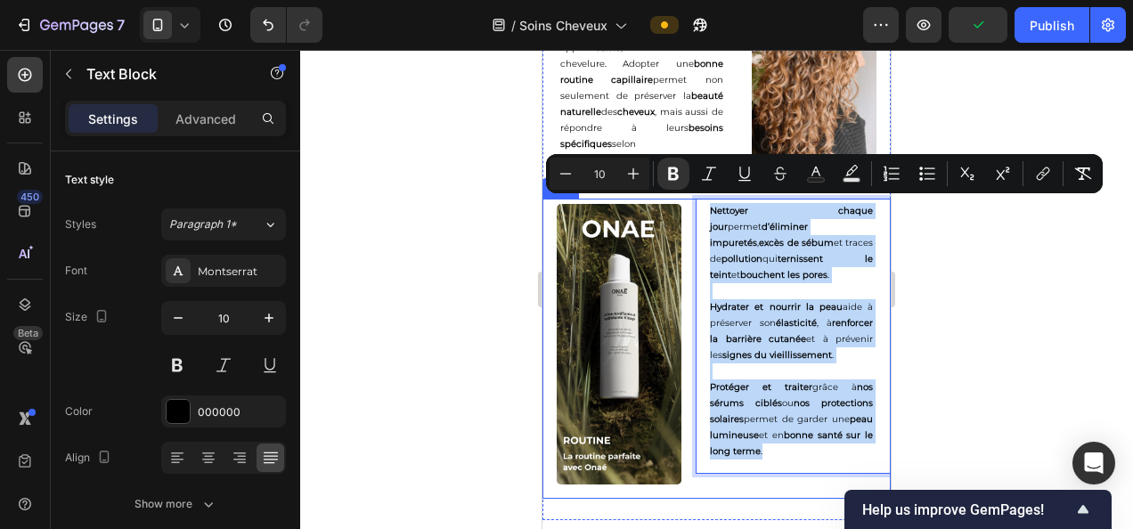
drag, startPoint x: 827, startPoint y: 450, endPoint x: 690, endPoint y: 203, distance: 282.4
click at [690, 203] on div "Image Nettoyer chaque jour permet d’éliminer impuretés , excès de sébum et trac…" at bounding box center [717, 349] width 348 height 300
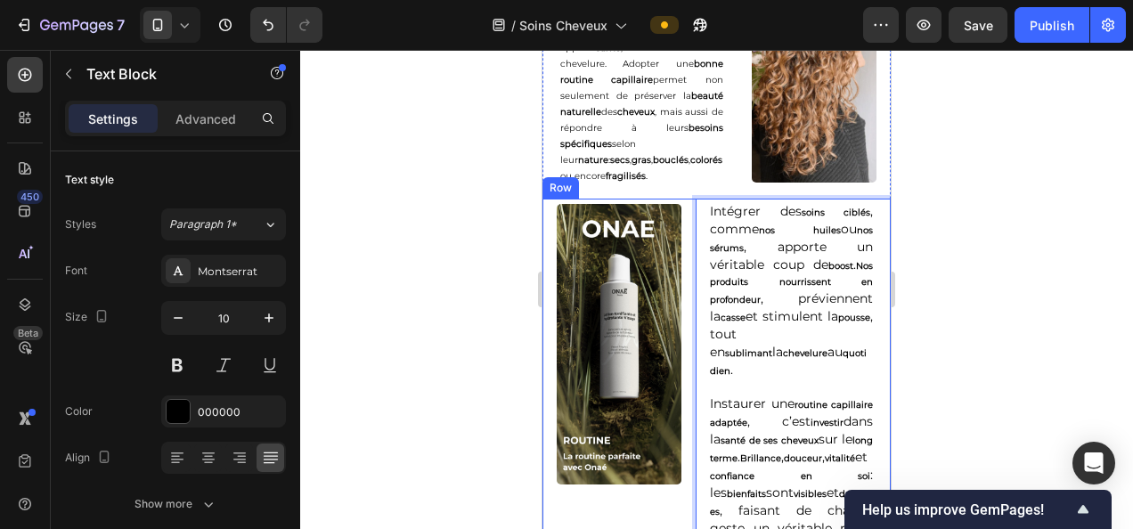
scroll to position [4210, 0]
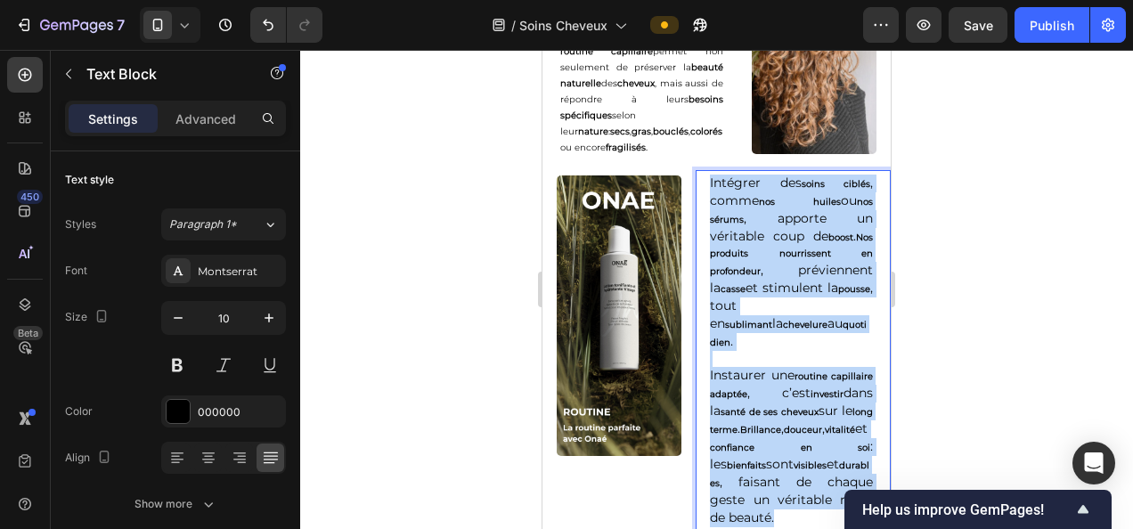
drag, startPoint x: 777, startPoint y: 498, endPoint x: 692, endPoint y: 175, distance: 334.4
click at [696, 175] on div "Intégrer des soins ciblés , comme nos huiles ou nos sérums , apporte un véritab…" at bounding box center [792, 356] width 192 height 372
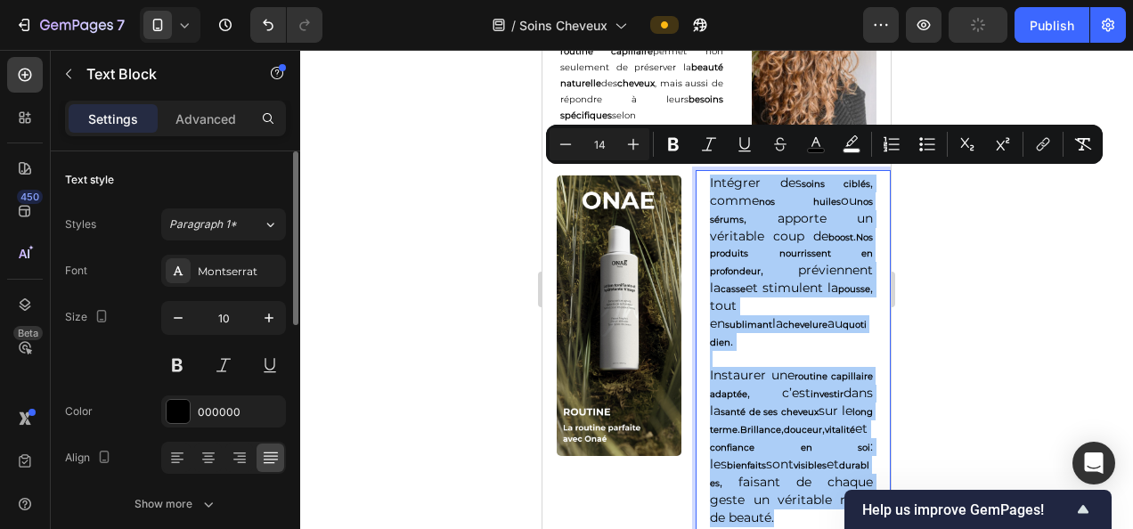
click at [169, 313] on icon "button" at bounding box center [178, 318] width 18 height 18
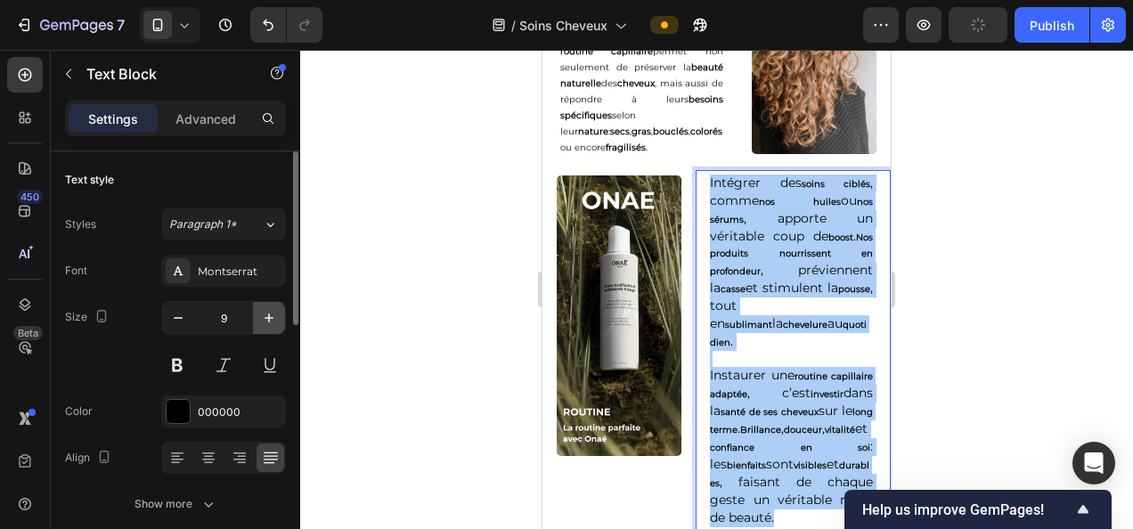
click at [267, 312] on icon "button" at bounding box center [269, 318] width 18 height 18
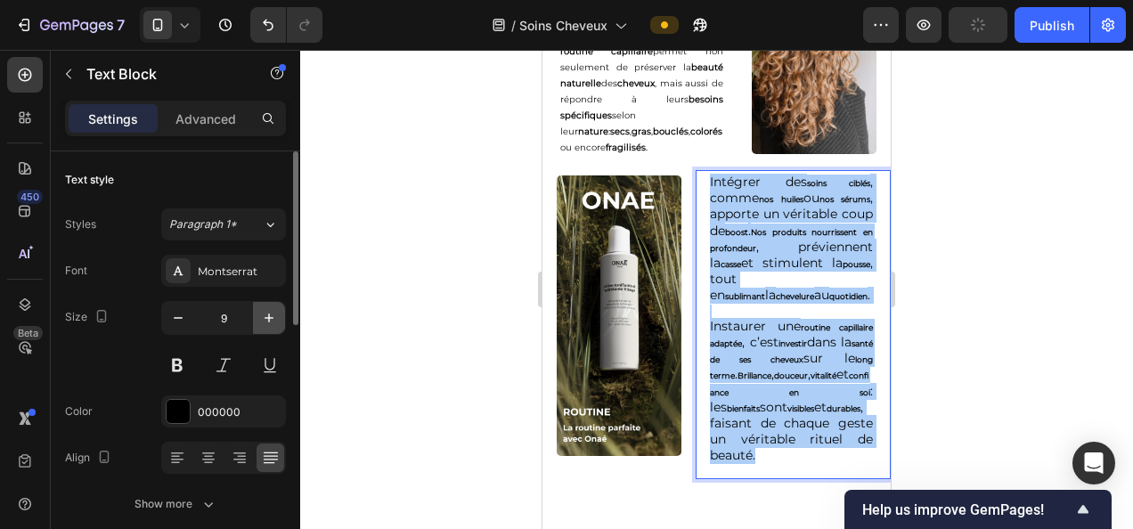
click at [276, 321] on icon "button" at bounding box center [269, 318] width 18 height 18
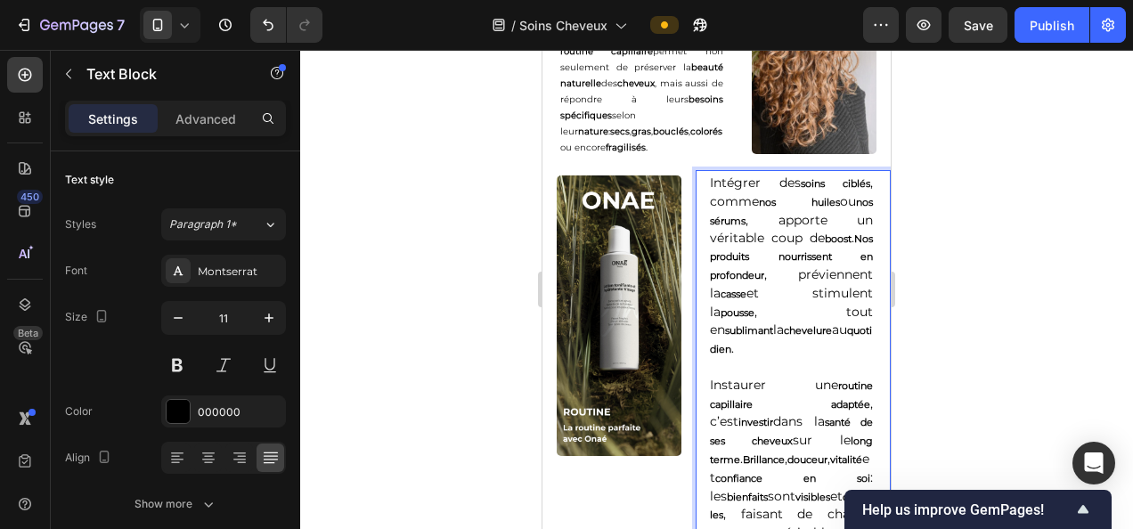
scroll to position [4391, 0]
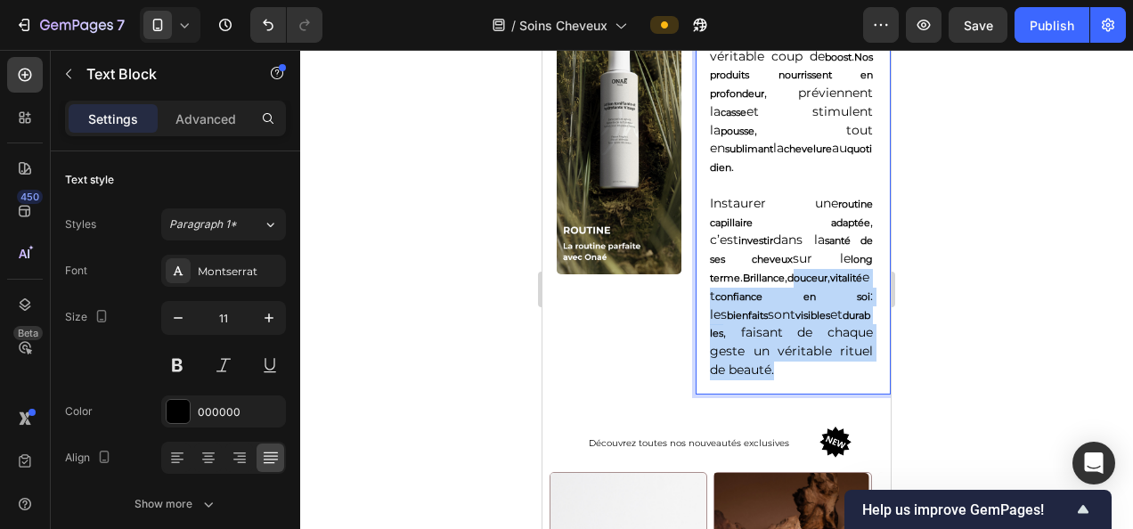
click at [764, 263] on p "Instaurer une routine capillaire adaptée , c’est investir dans la santé de ses …" at bounding box center [791, 287] width 163 height 185
click at [788, 272] on strong "douceur" at bounding box center [808, 278] width 40 height 12
click at [777, 353] on p "Instaurer une routine capillaire adaptée , c’est investir dans la santé de ses …" at bounding box center [791, 287] width 163 height 185
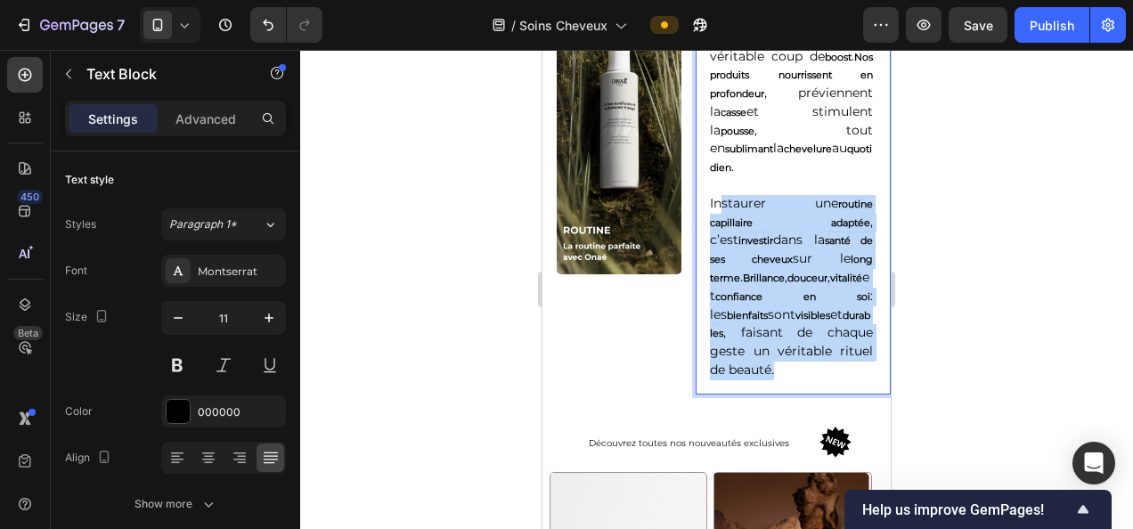
drag, startPoint x: 757, startPoint y: 353, endPoint x: 702, endPoint y: 82, distance: 276.5
click at [702, 82] on div "Intégrer des soins ciblés , comme nos huiles ou nos sérums , apporte un véritab…" at bounding box center [792, 191] width 192 height 406
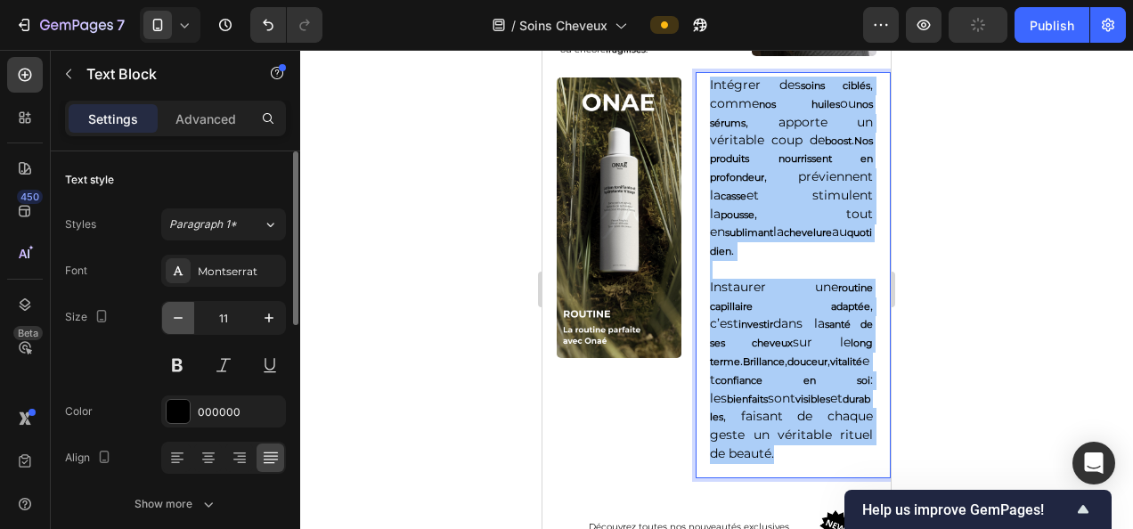
click at [176, 313] on icon "button" at bounding box center [178, 318] width 18 height 18
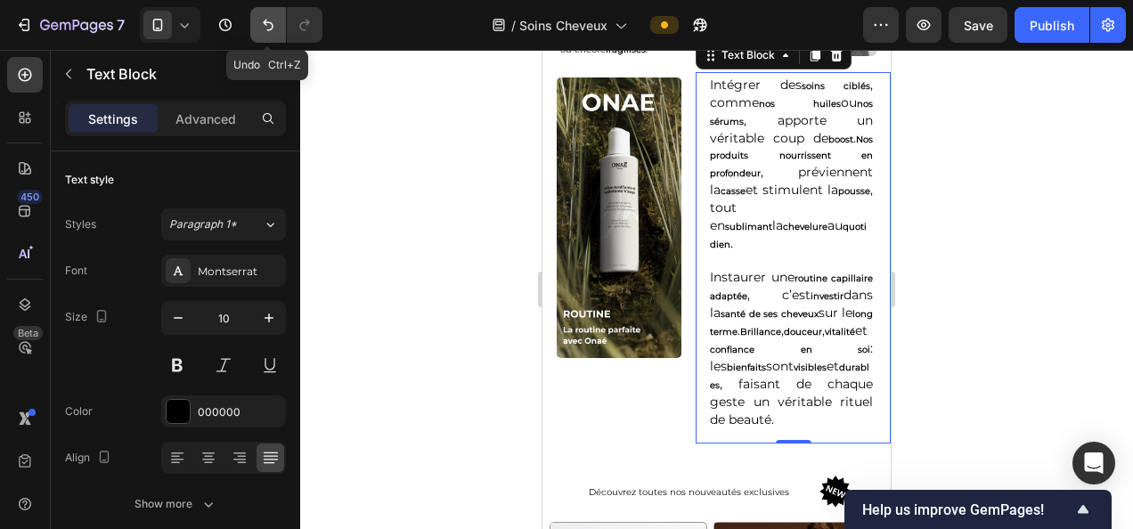
click at [266, 20] on icon "Undo/Redo" at bounding box center [268, 26] width 11 height 12
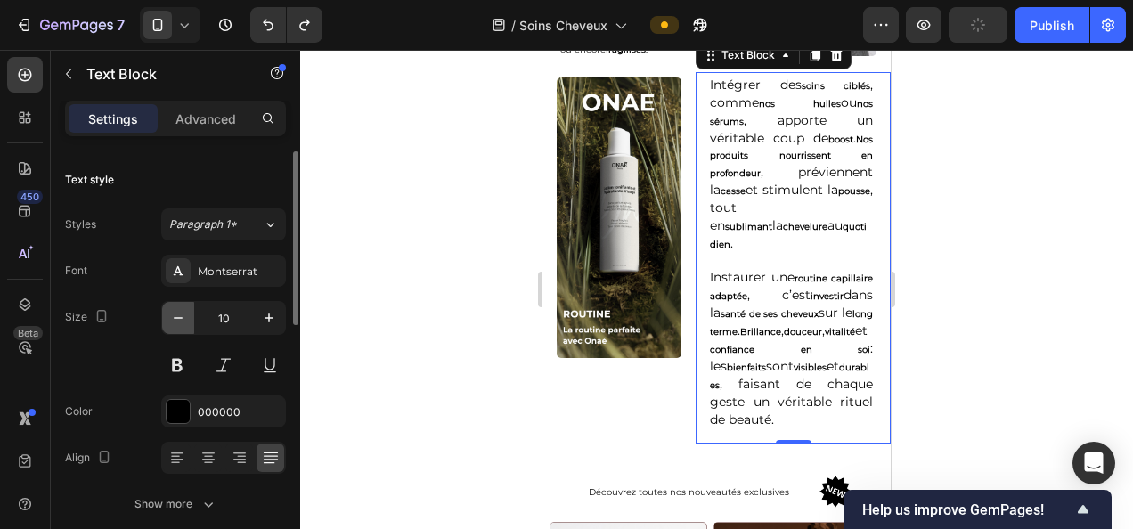
click at [184, 319] on icon "button" at bounding box center [178, 318] width 18 height 18
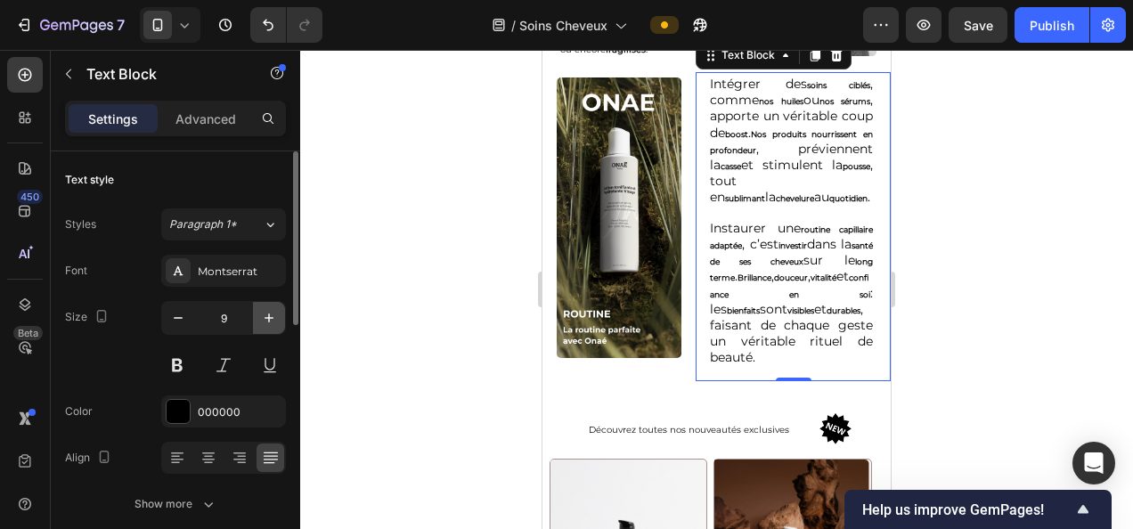
click at [273, 328] on button "button" at bounding box center [269, 318] width 32 height 32
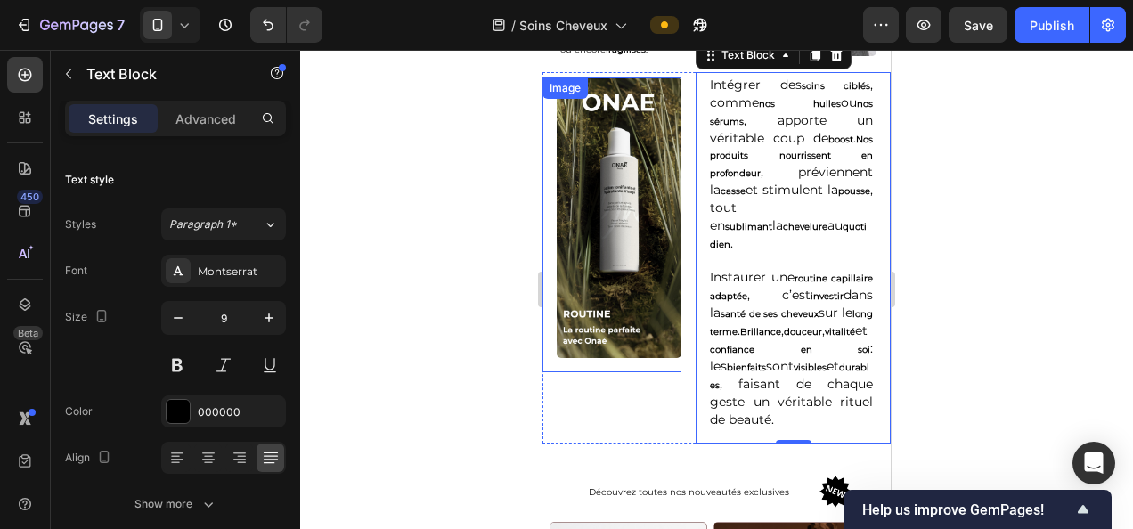
type input "10"
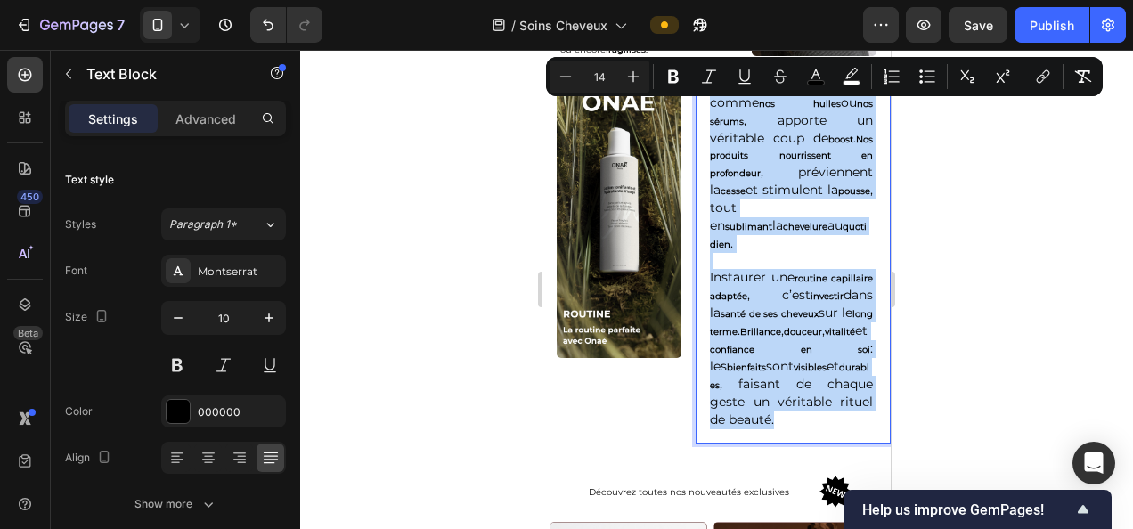
drag, startPoint x: 768, startPoint y: 400, endPoint x: 700, endPoint y: 86, distance: 321.8
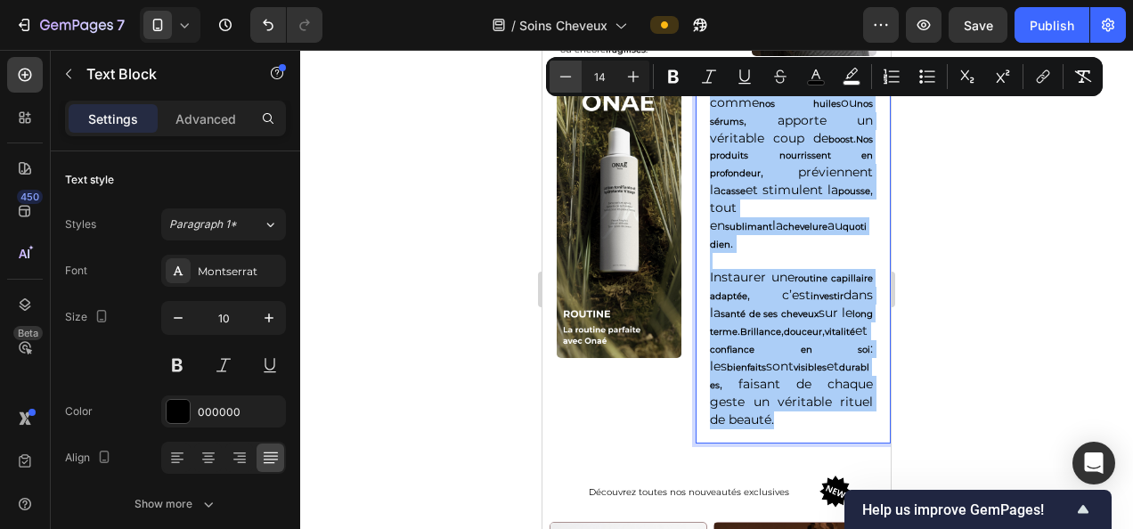
click at [560, 71] on icon "Editor contextual toolbar" at bounding box center [566, 77] width 18 height 18
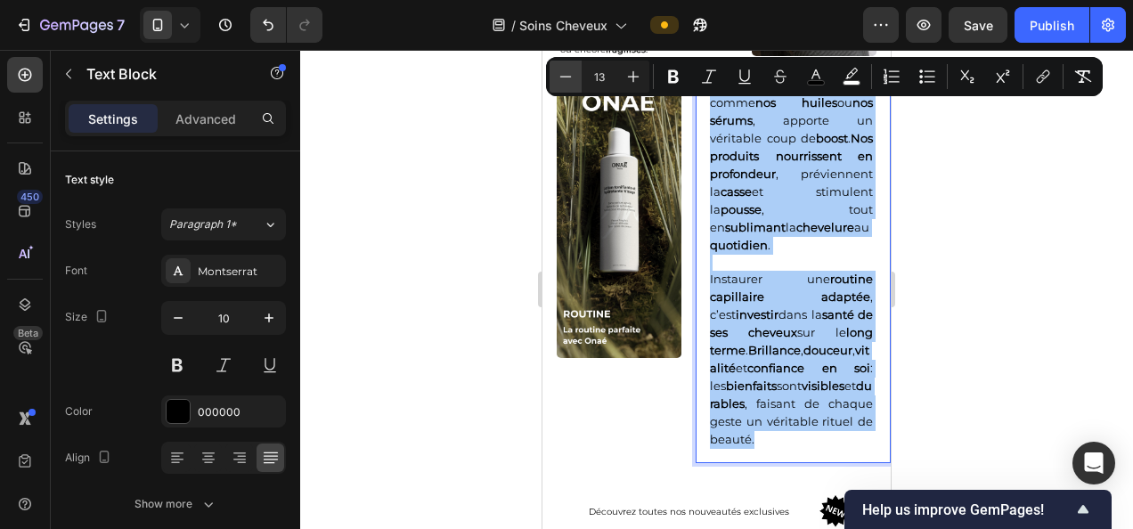
click at [560, 71] on icon "Editor contextual toolbar" at bounding box center [566, 77] width 18 height 18
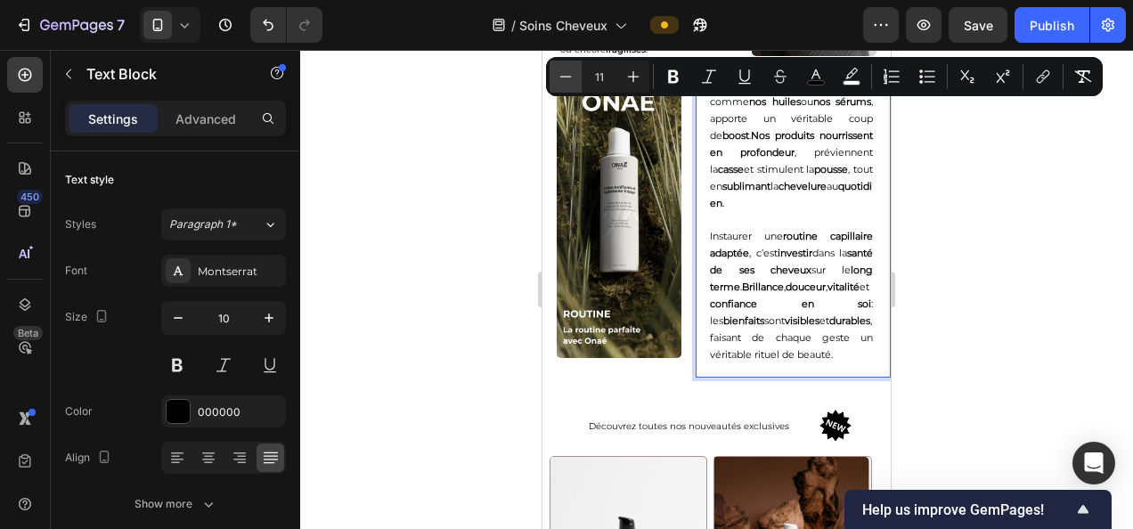
click at [560, 71] on icon "Editor contextual toolbar" at bounding box center [566, 77] width 18 height 18
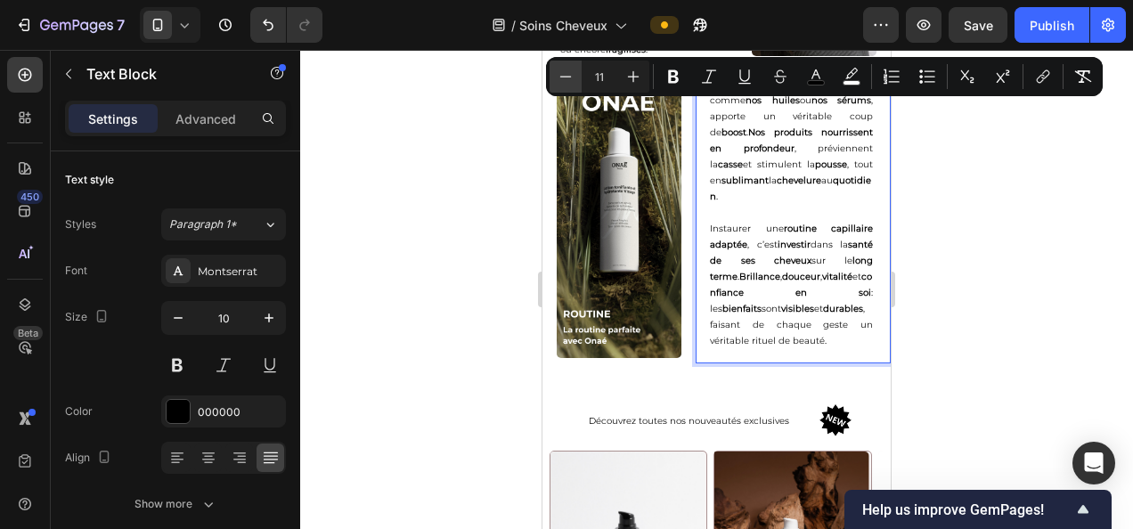
type input "10"
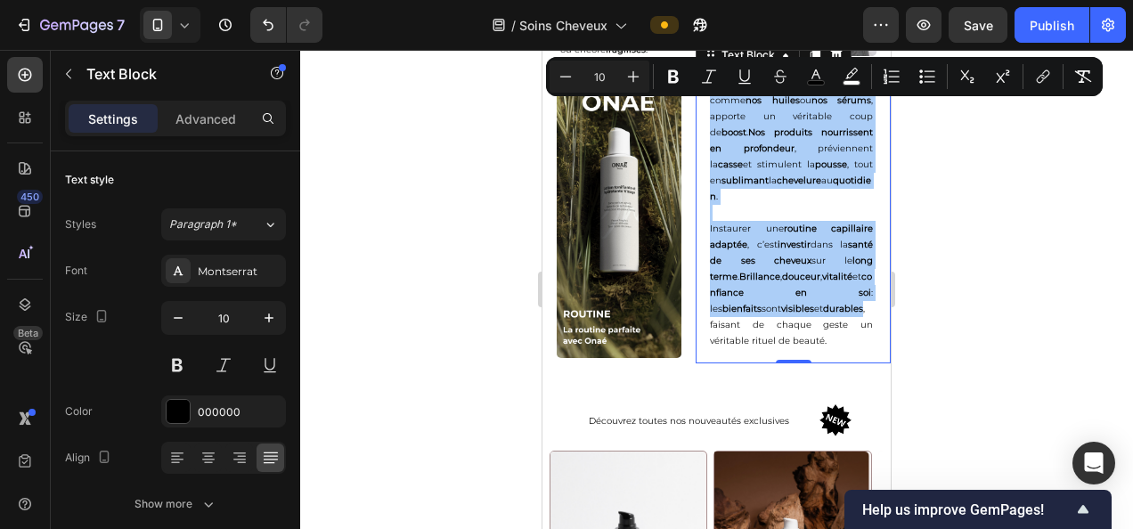
click at [967, 255] on div at bounding box center [716, 289] width 833 height 479
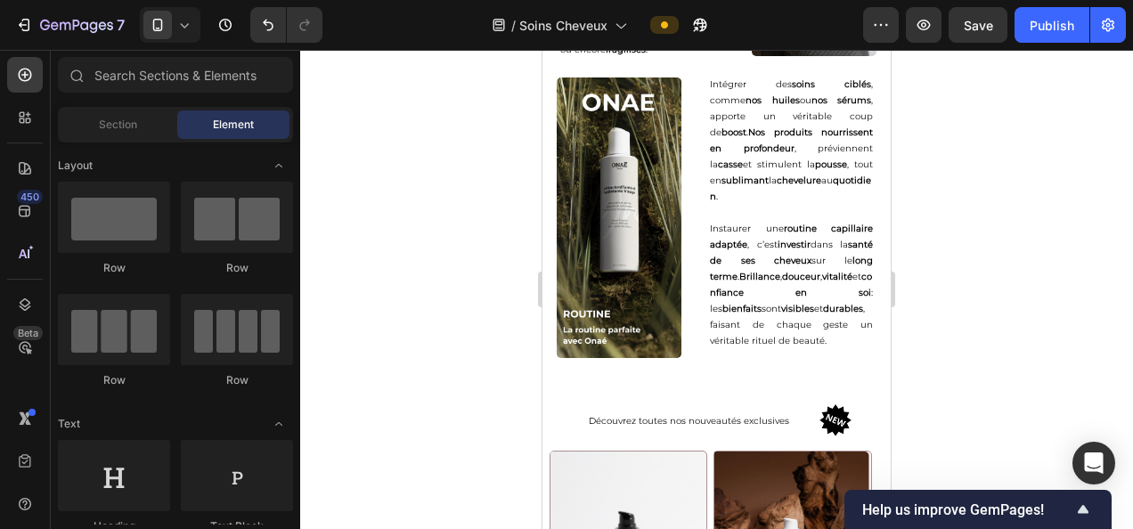
scroll to position [4425, 0]
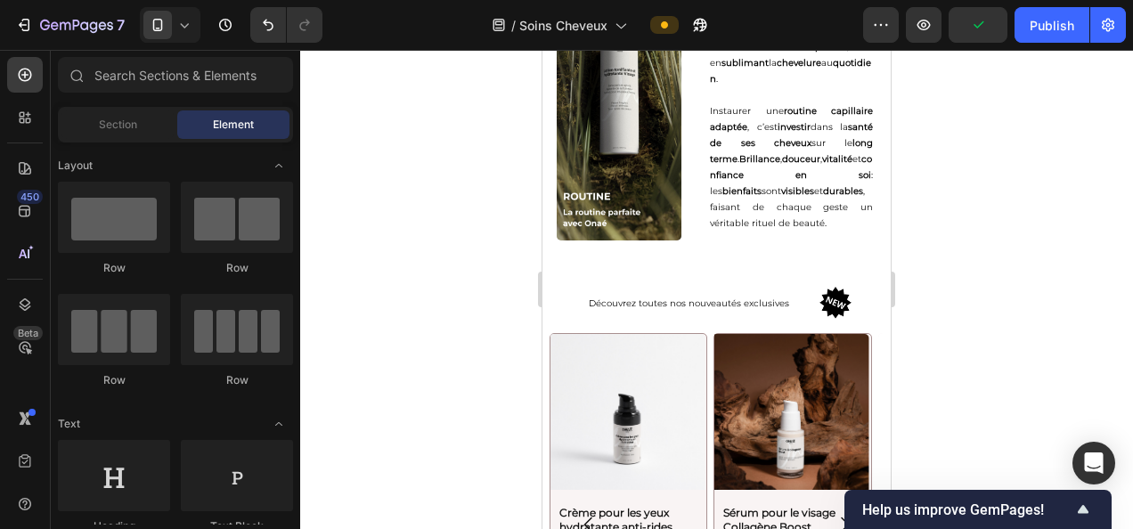
click at [717, 241] on div "Intégrer des soins ciblés , comme nos huiles ou nos sérums , apporte un véritab…" at bounding box center [793, 105] width 195 height 300
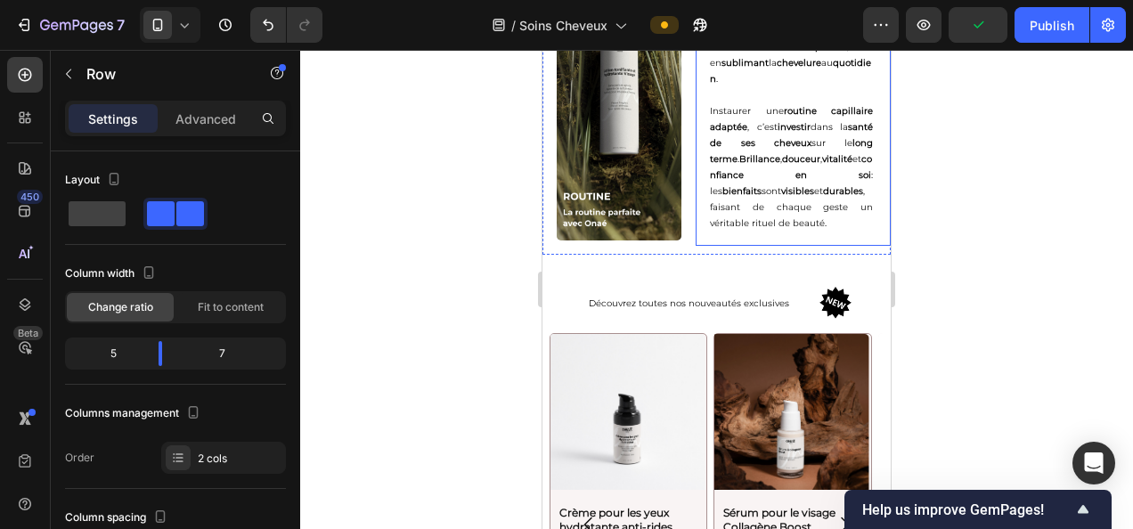
click at [724, 174] on strong "confiance en soi" at bounding box center [791, 167] width 162 height 28
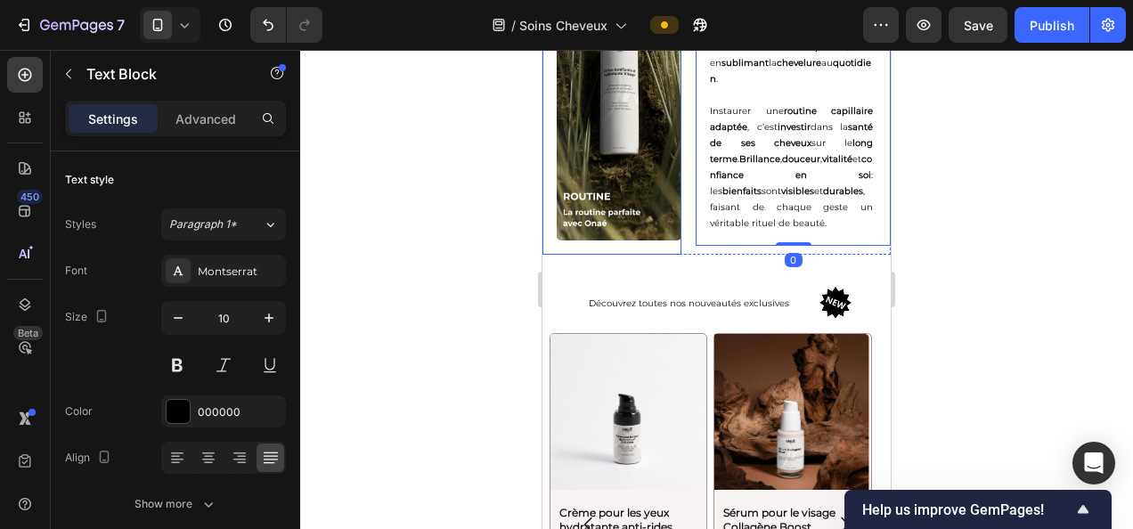
click at [661, 250] on div "Image" at bounding box center [612, 107] width 139 height 295
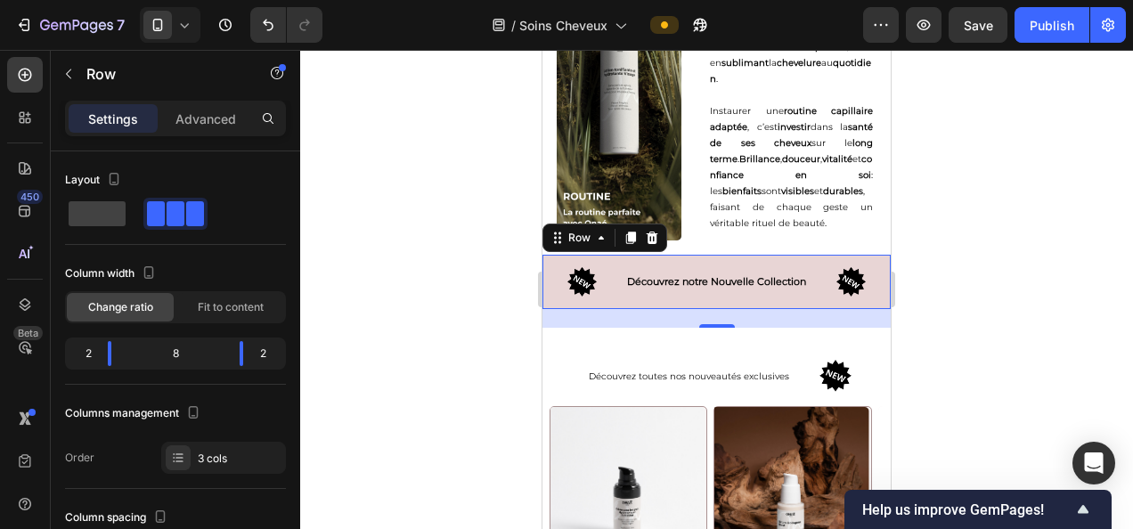
click at [685, 292] on div "Découvrez notre Nouvelle Collection Text Block" at bounding box center [717, 282] width 233 height 37
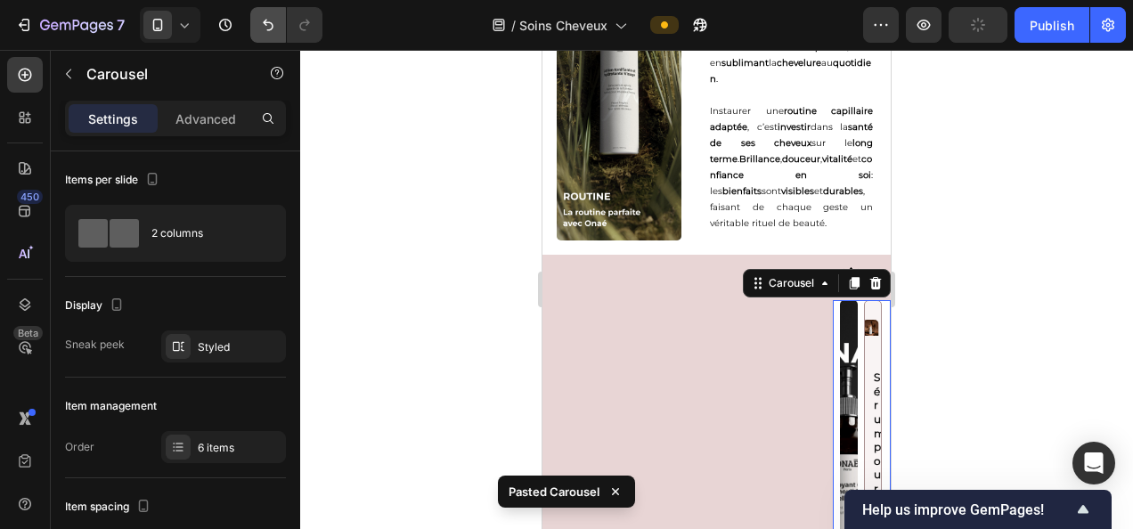
click at [269, 20] on icon "Undo/Redo" at bounding box center [268, 25] width 18 height 18
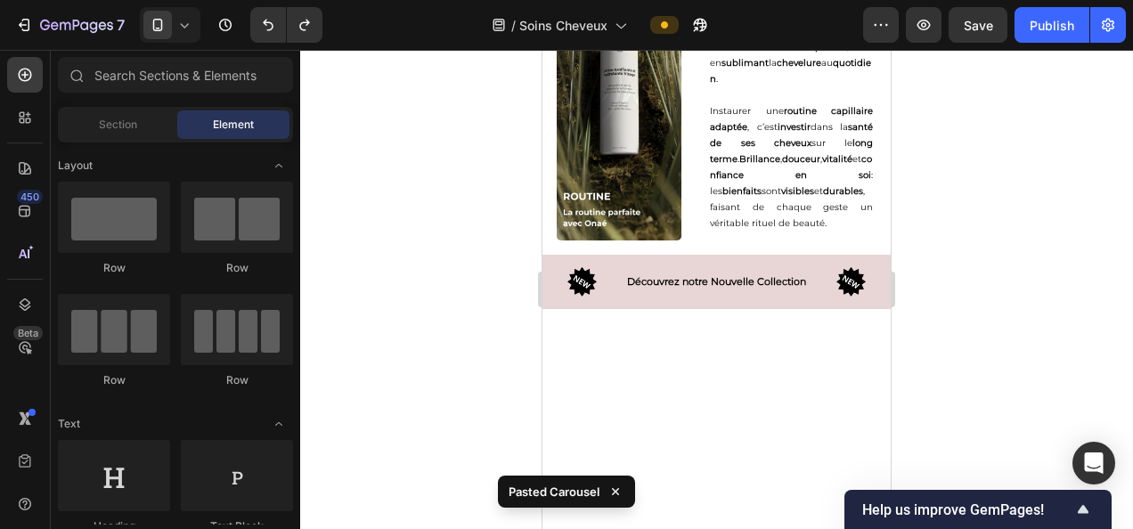
scroll to position [4607, 0]
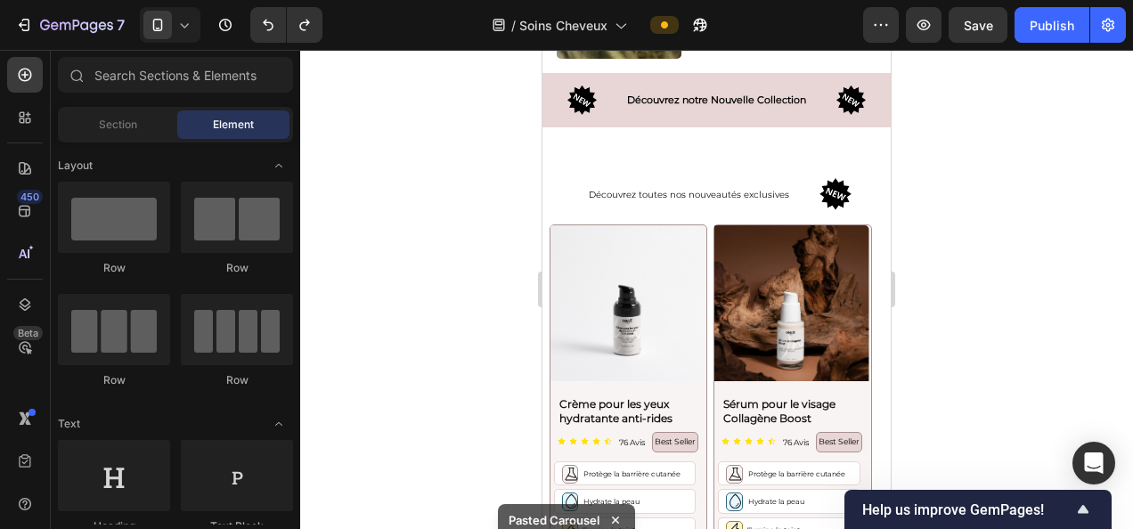
click at [782, 115] on div "Image Découvrez notre Nouvelle Collection Text Block Image Row" at bounding box center [717, 100] width 348 height 54
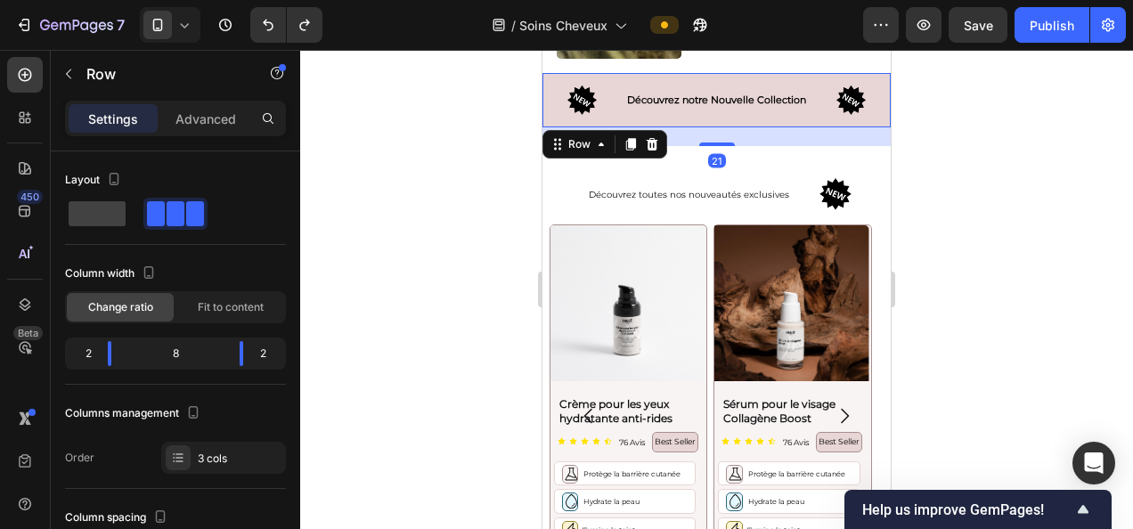
scroll to position [4472, 0]
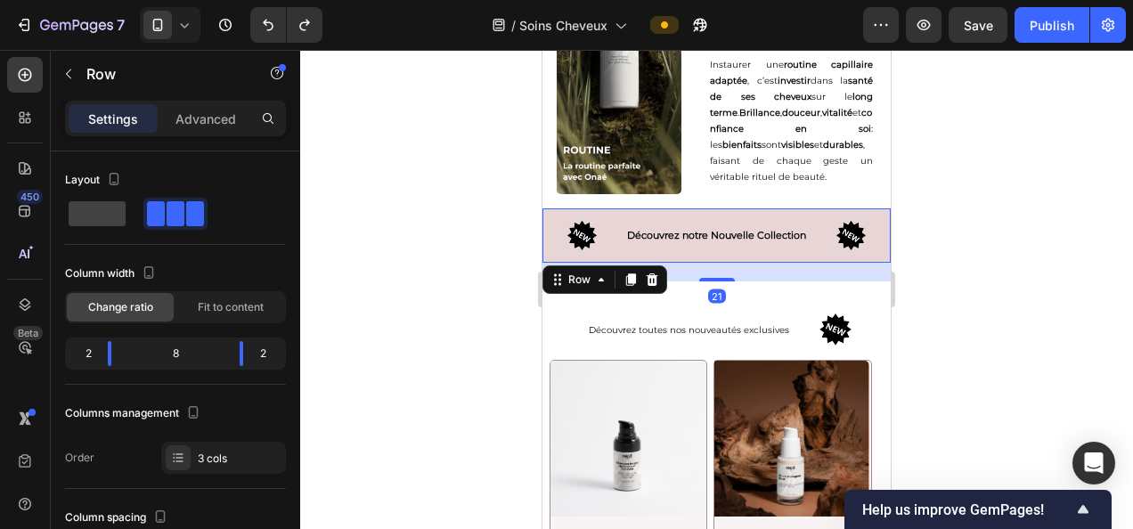
click at [731, 263] on div "21" at bounding box center [717, 272] width 348 height 19
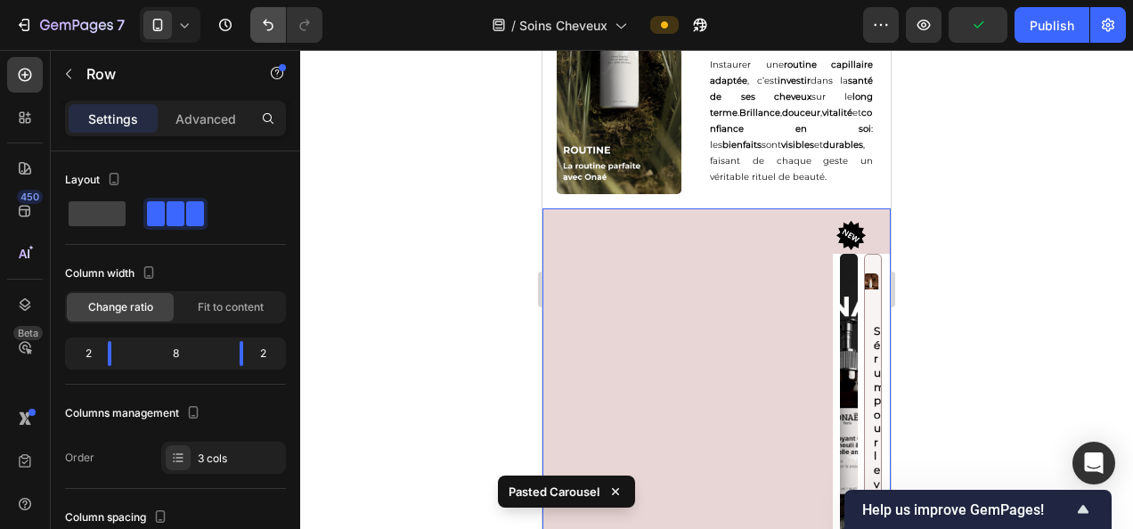
drag, startPoint x: 267, startPoint y: 26, endPoint x: 160, endPoint y: 275, distance: 271.5
click at [267, 26] on icon "Undo/Redo" at bounding box center [268, 25] width 18 height 18
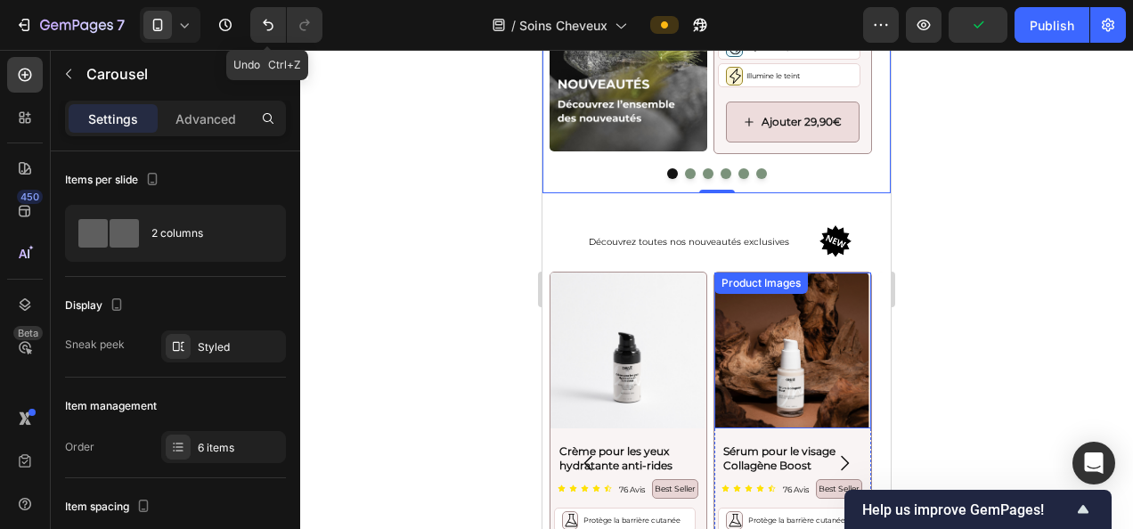
scroll to position [4950, 0]
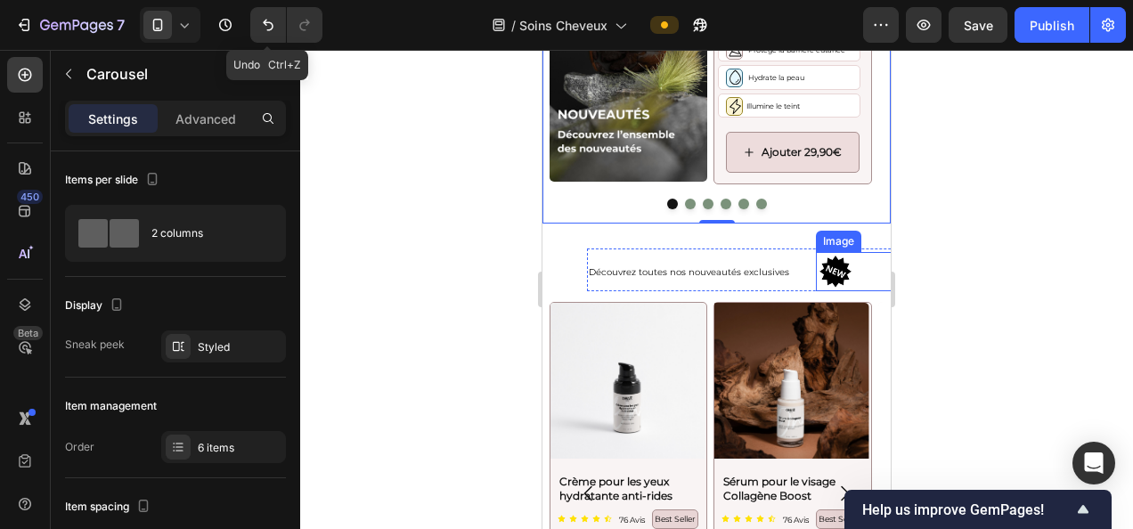
click at [847, 264] on div "Image" at bounding box center [858, 271] width 84 height 39
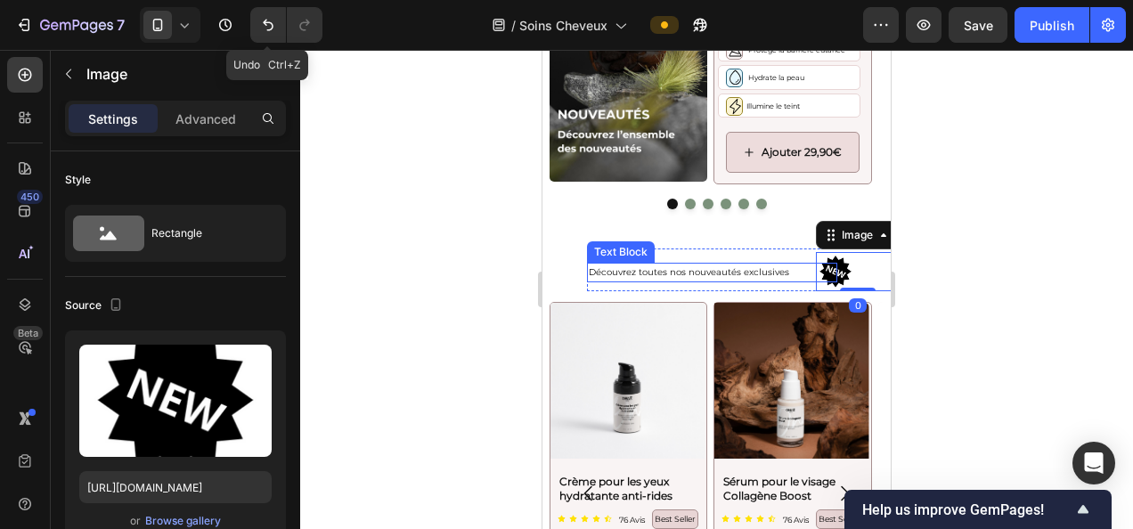
click at [750, 272] on div "Découvrez toutes nos nouveautés exclusives" at bounding box center [712, 273] width 250 height 20
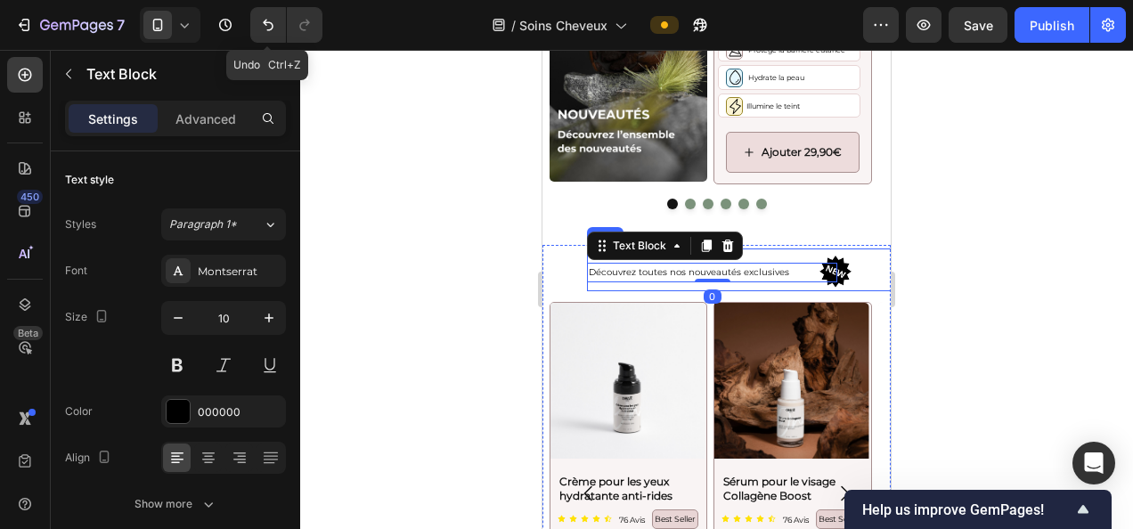
click at [766, 249] on div "Découvrez toutes nos nouveautés exclusives Text Block 0" at bounding box center [712, 270] width 250 height 43
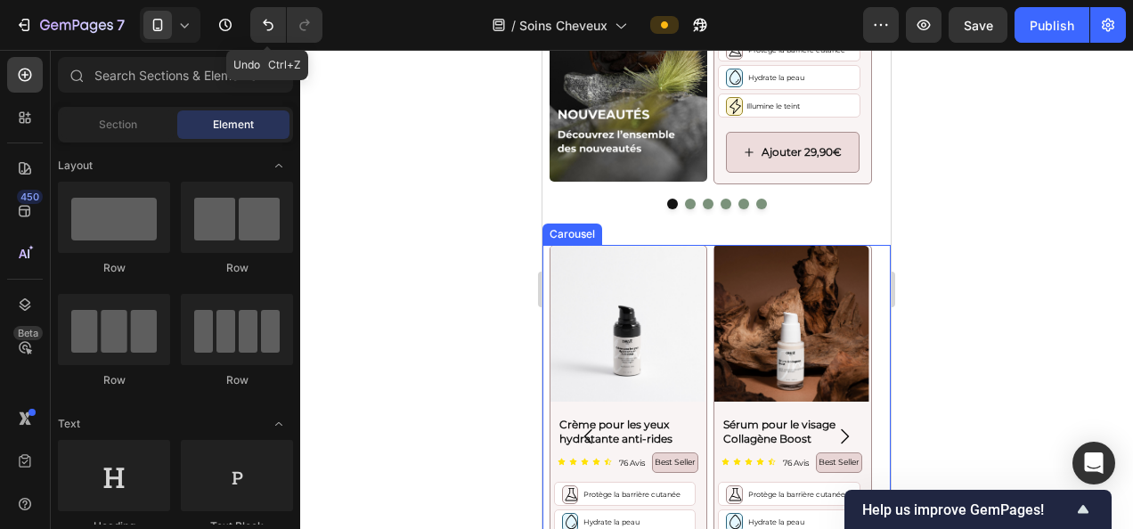
click at [708, 263] on div "Product Images Crème pour les yeux hydratante anti-rides Product Title Icon Ico…" at bounding box center [717, 437] width 334 height 384
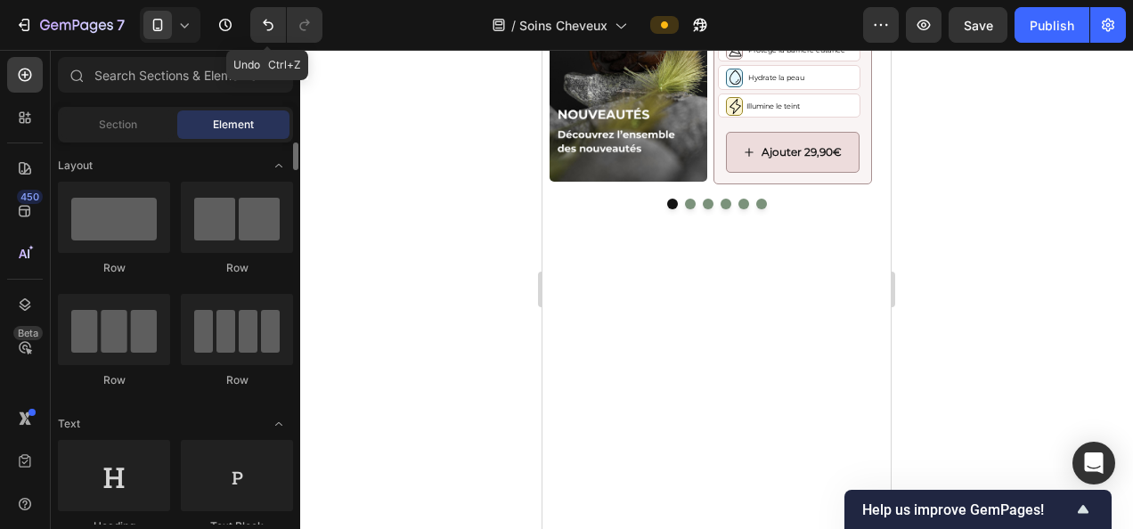
scroll to position [4466, 0]
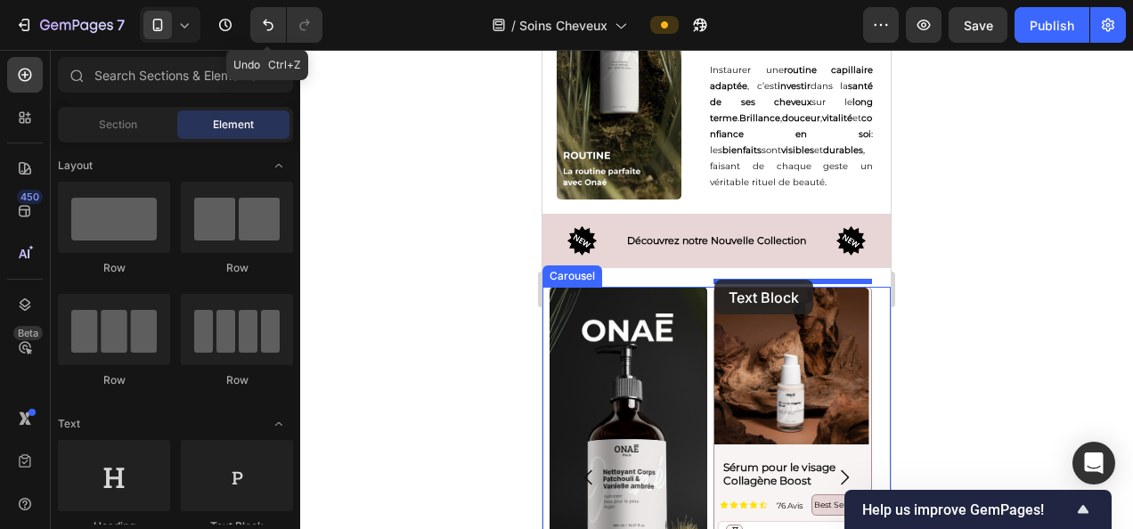
drag, startPoint x: 766, startPoint y: 542, endPoint x: 786, endPoint y: 80, distance: 462.0
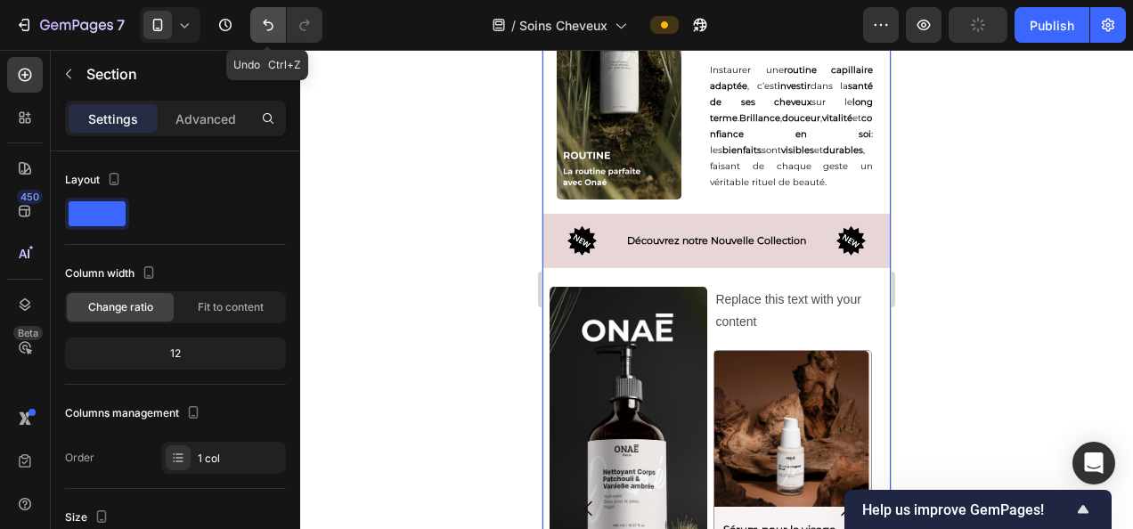
click at [266, 25] on icon "Undo/Redo" at bounding box center [268, 26] width 11 height 12
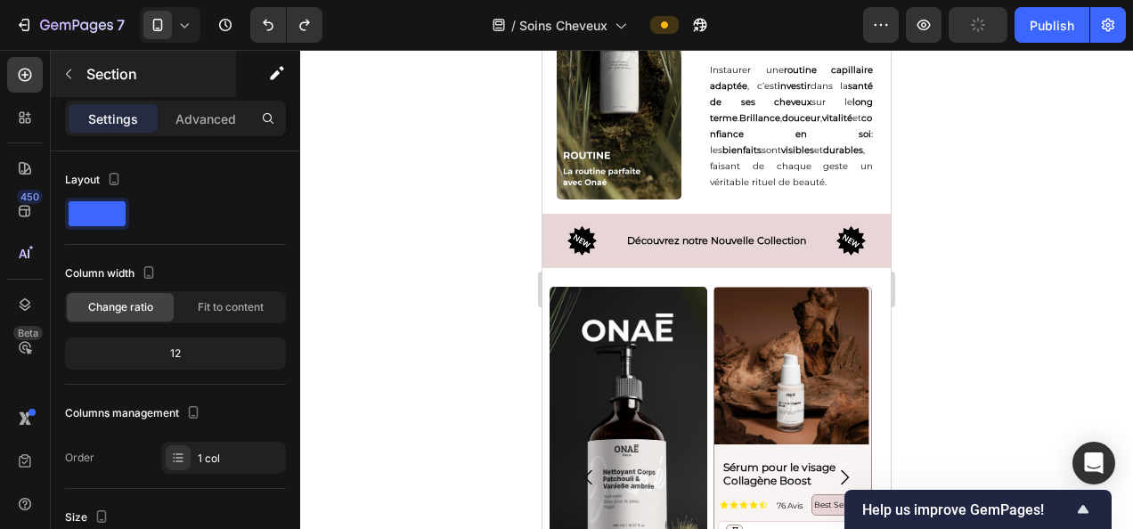
click at [84, 73] on div "Section" at bounding box center [143, 74] width 185 height 46
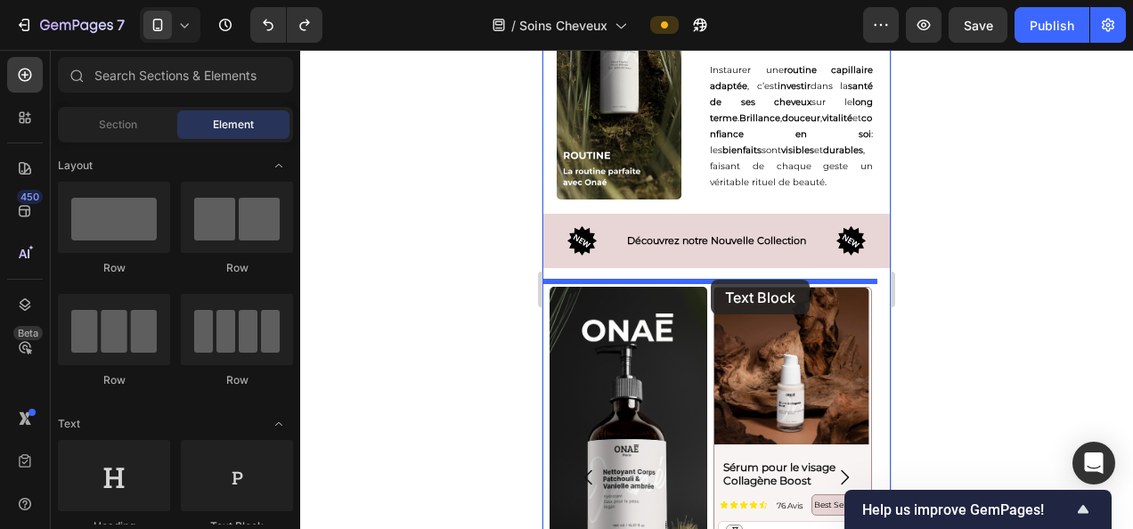
drag, startPoint x: 792, startPoint y: 535, endPoint x: 711, endPoint y: 280, distance: 267.4
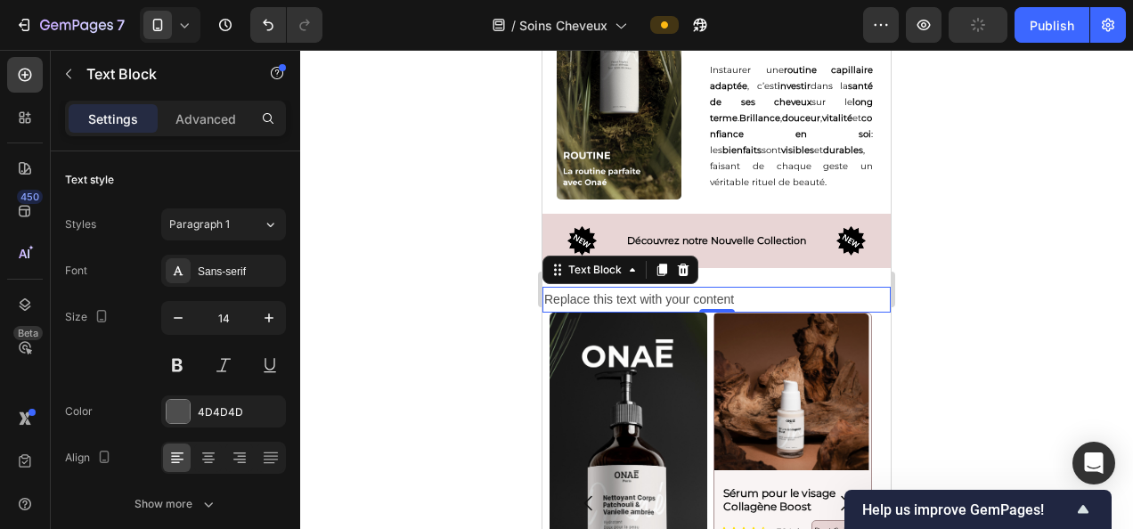
click at [658, 287] on div "Replace this text with your content" at bounding box center [717, 300] width 348 height 26
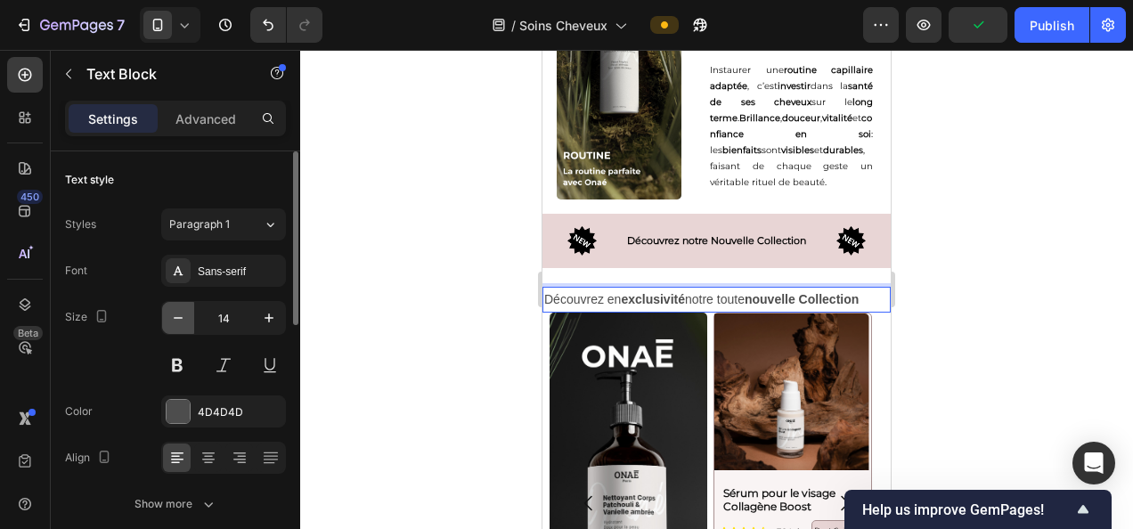
click at [171, 323] on icon "button" at bounding box center [178, 318] width 18 height 18
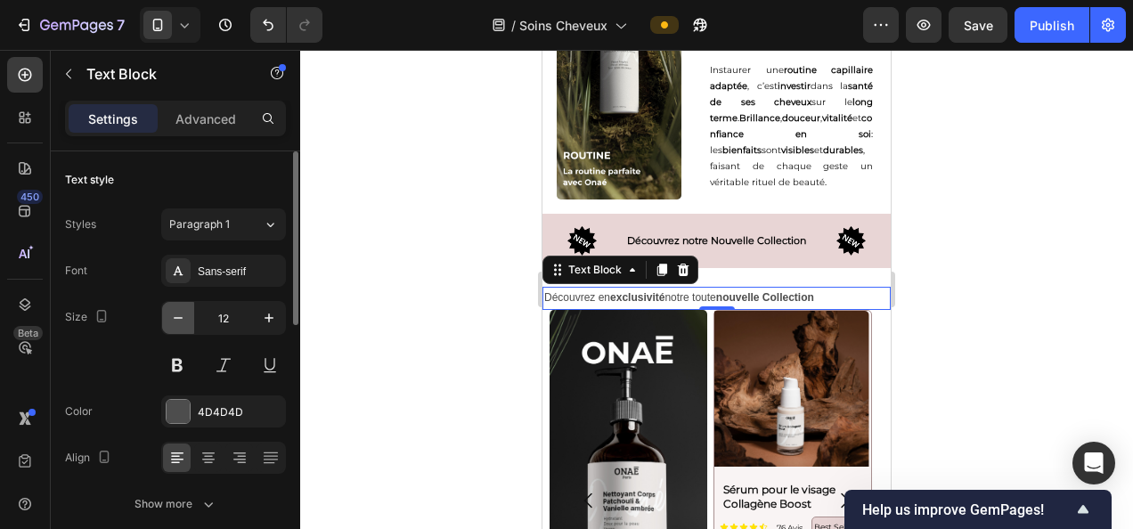
click at [171, 323] on icon "button" at bounding box center [178, 318] width 18 height 18
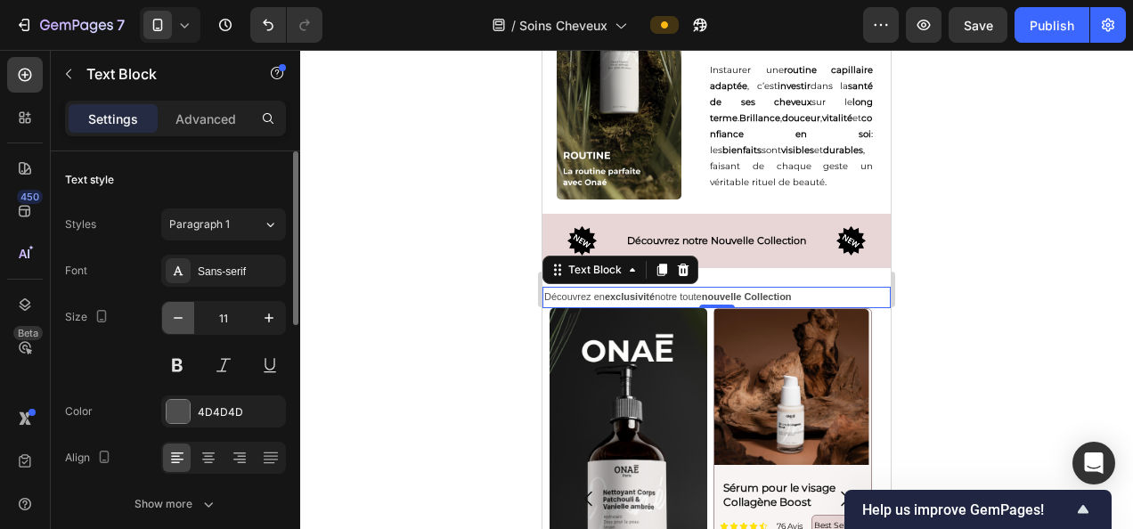
click at [171, 323] on icon "button" at bounding box center [178, 318] width 18 height 18
type input "10"
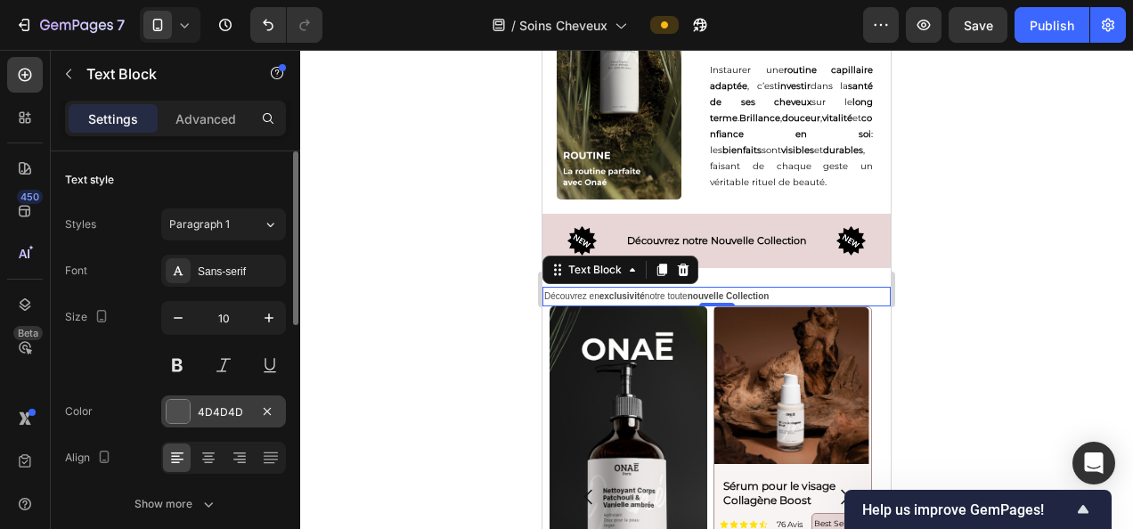
click at [221, 405] on div "4D4D4D" at bounding box center [224, 413] width 52 height 16
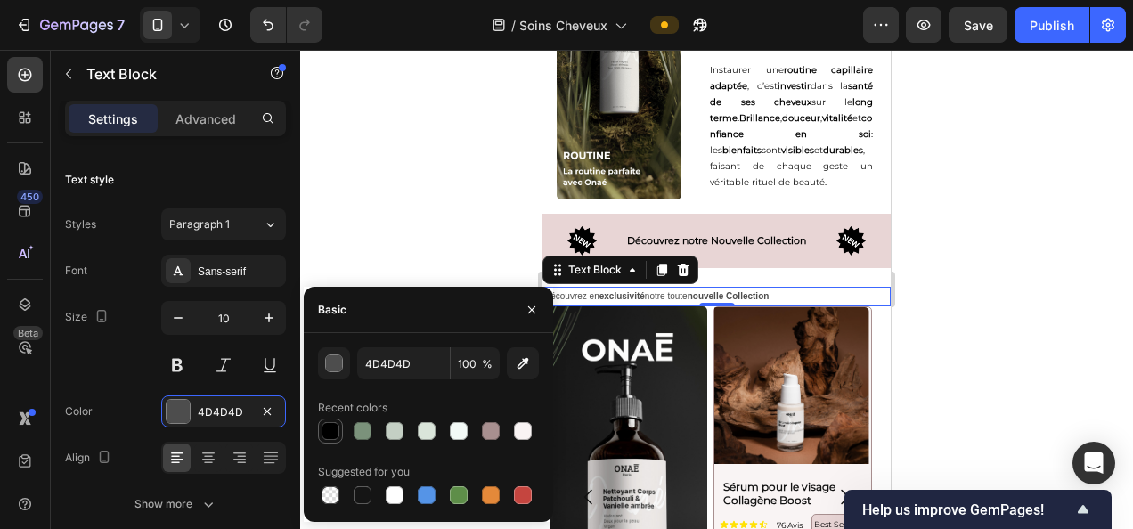
click at [330, 429] on div at bounding box center [331, 431] width 18 height 18
type input "000000"
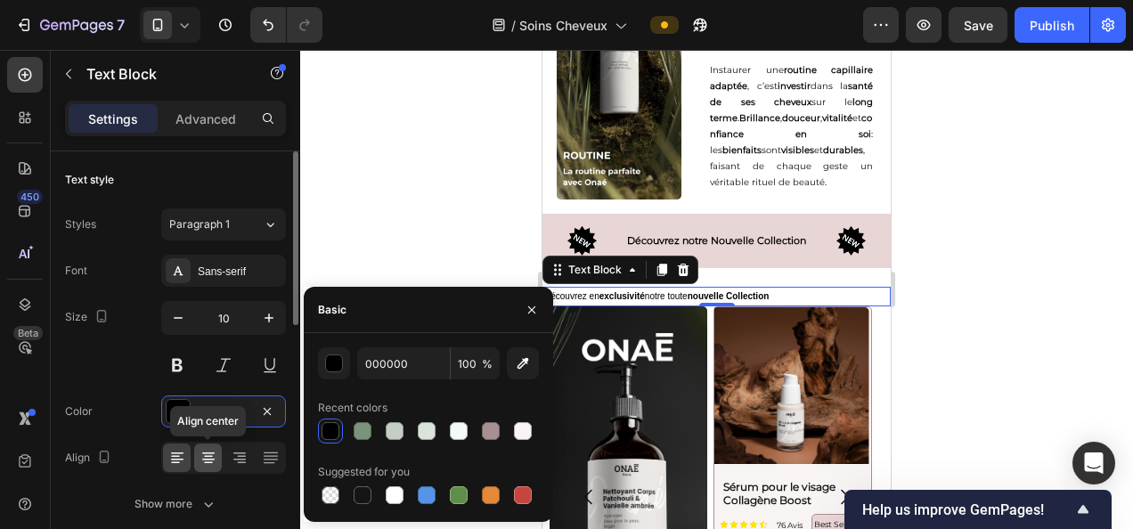
click at [212, 459] on icon at bounding box center [208, 460] width 12 height 2
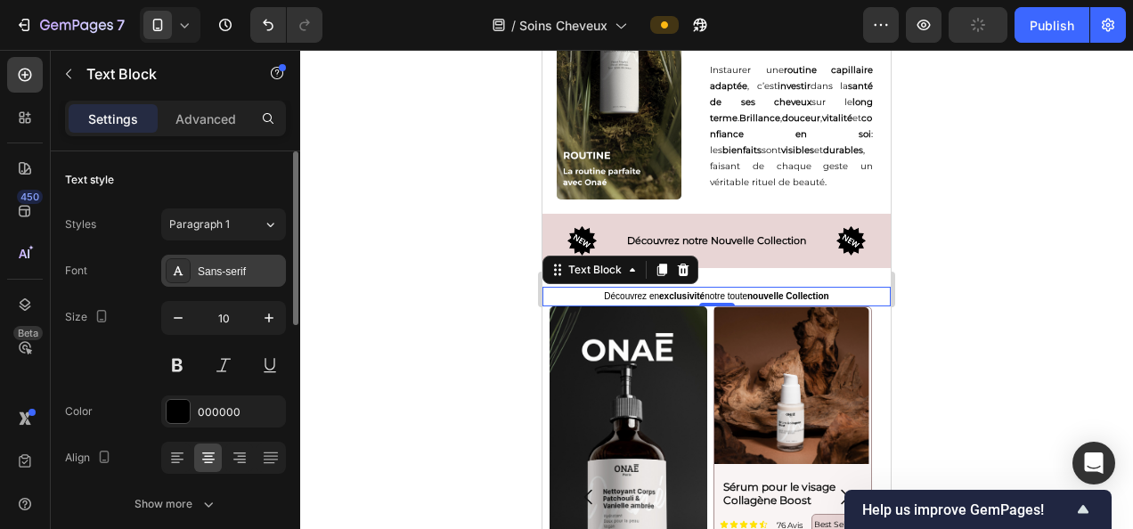
click at [232, 267] on div "Sans-serif" at bounding box center [240, 272] width 84 height 16
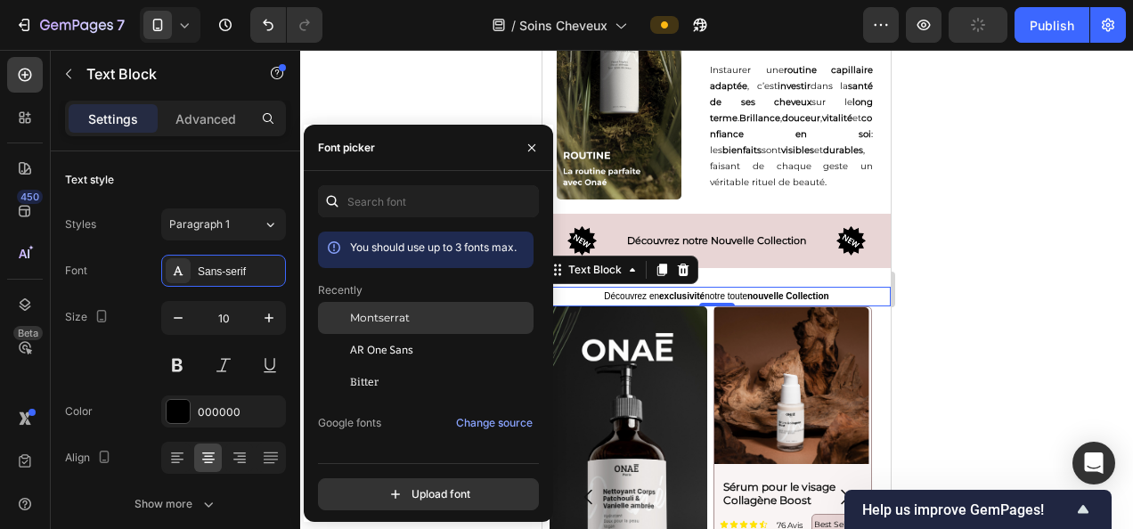
click at [378, 308] on div "Montserrat" at bounding box center [426, 318] width 216 height 32
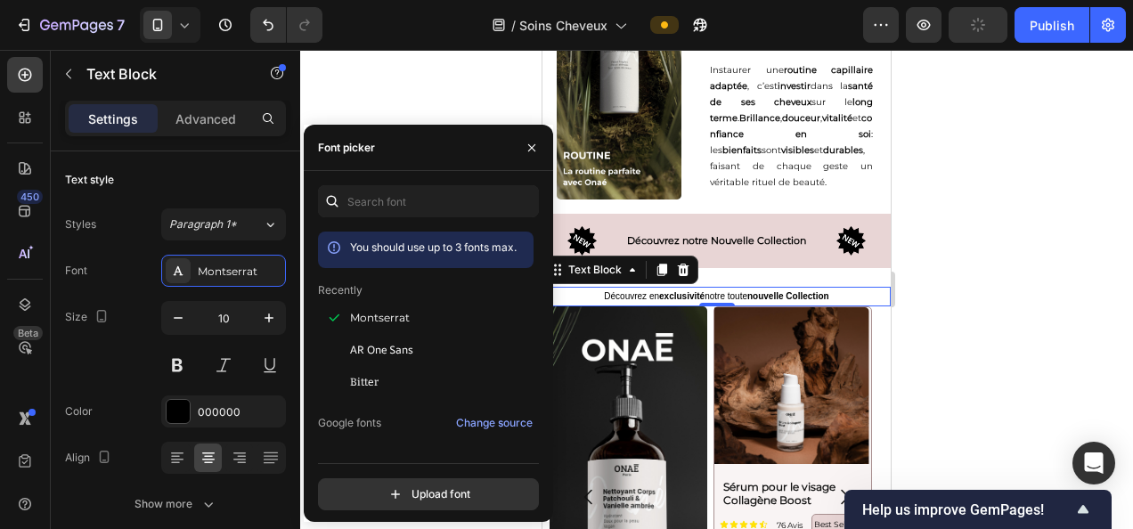
click at [1035, 337] on div at bounding box center [716, 289] width 833 height 479
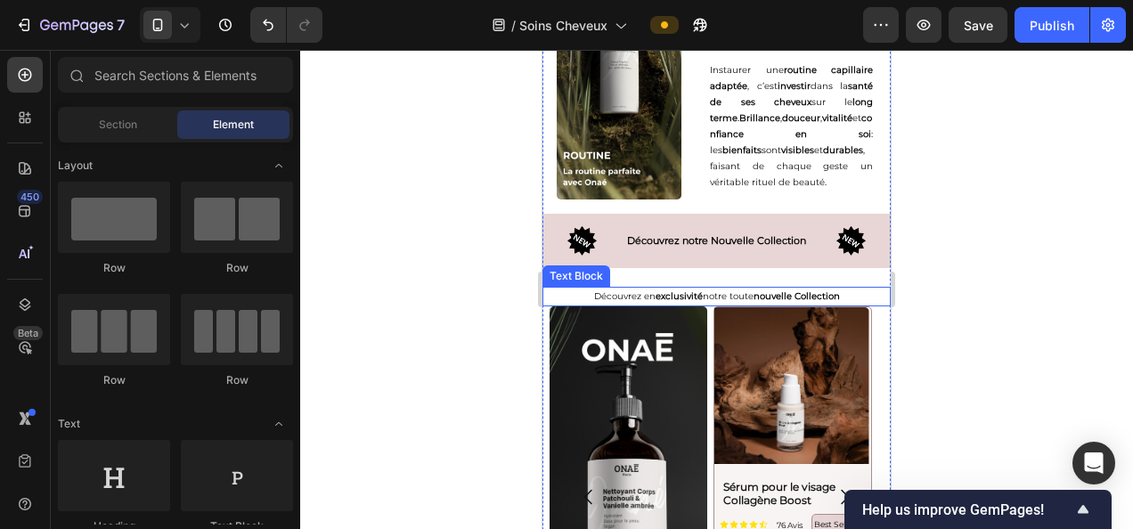
click at [736, 289] on p "Découvrez en exclusivité notre toute nouvelle Collection" at bounding box center [716, 297] width 345 height 16
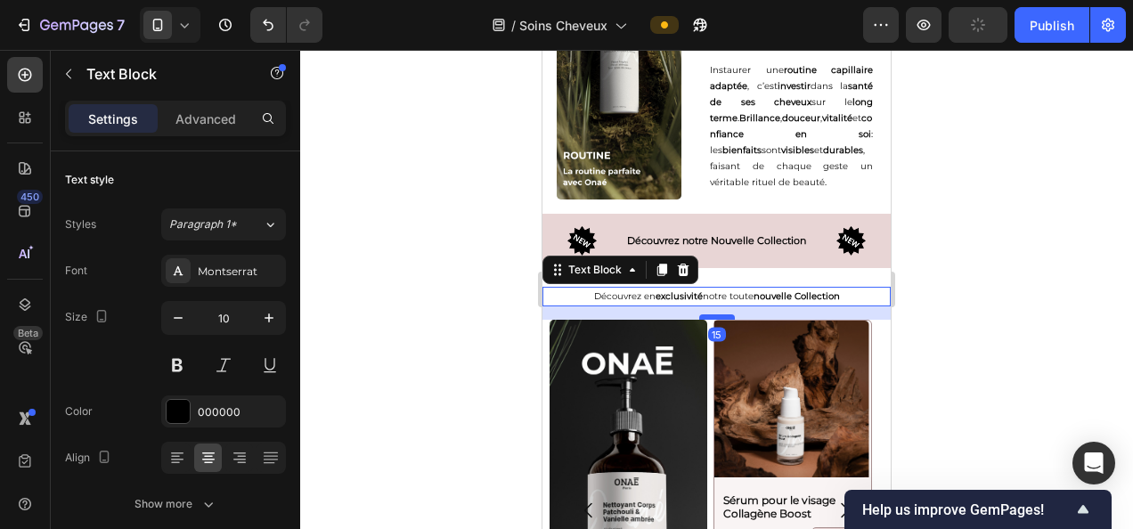
click at [720, 315] on div at bounding box center [718, 317] width 36 height 5
click at [1002, 348] on div at bounding box center [716, 289] width 833 height 479
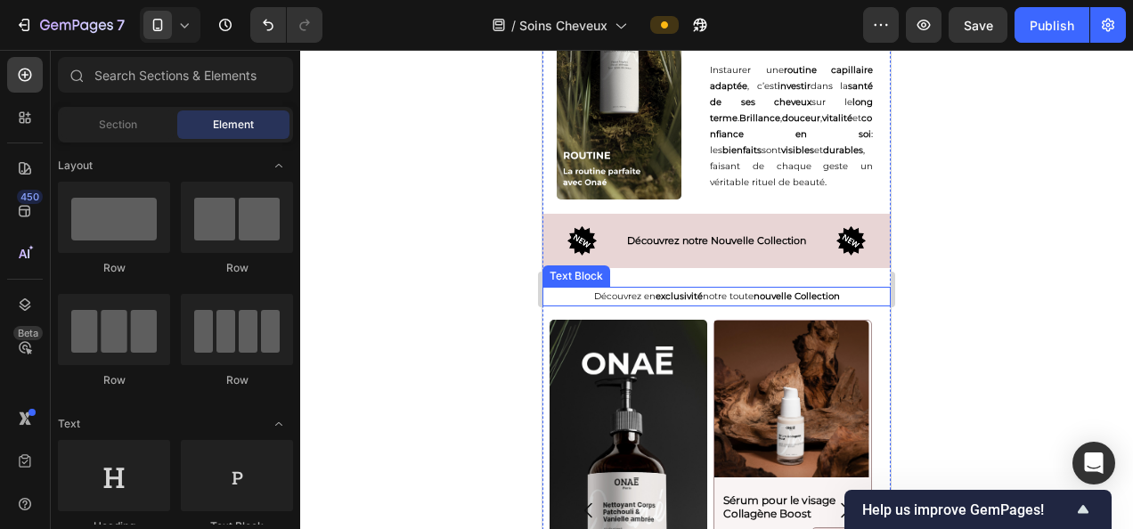
click at [701, 291] on p "Découvrez en exclusivité notre toute nouvelle Collection" at bounding box center [716, 297] width 345 height 16
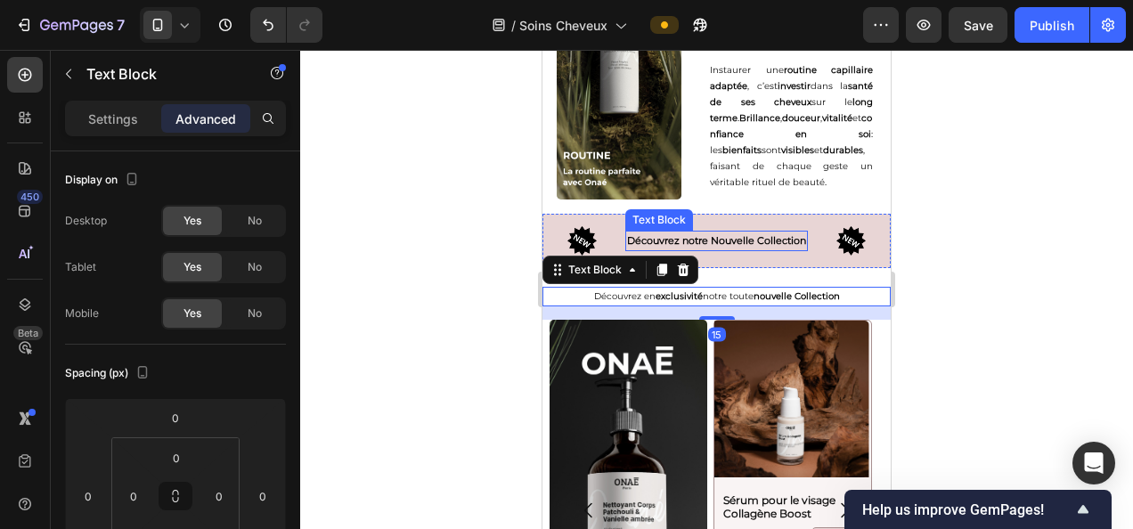
click at [743, 244] on p "Découvrez notre Nouvelle Collection" at bounding box center [716, 242] width 179 height 18
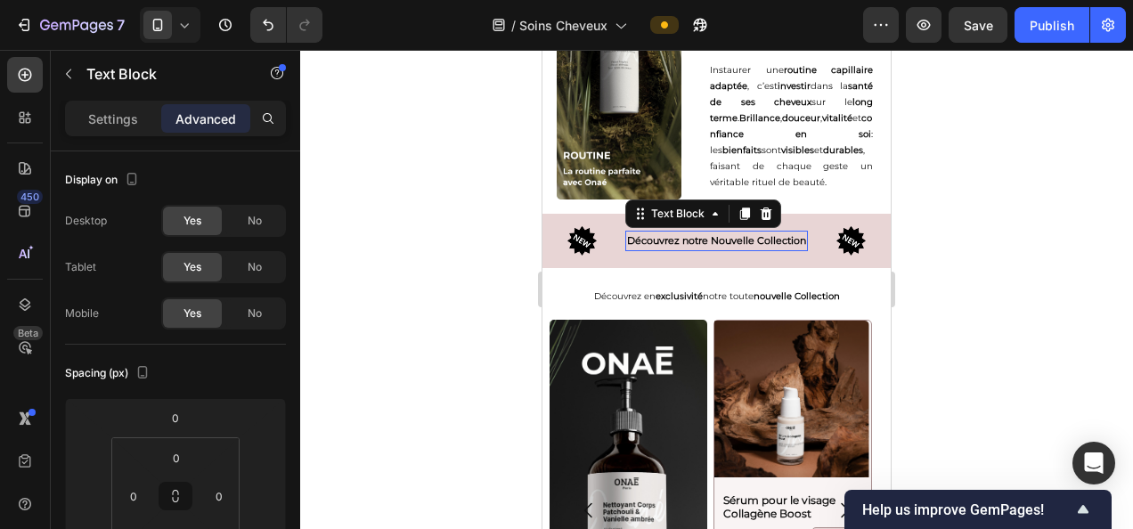
scroll to position [405, 0]
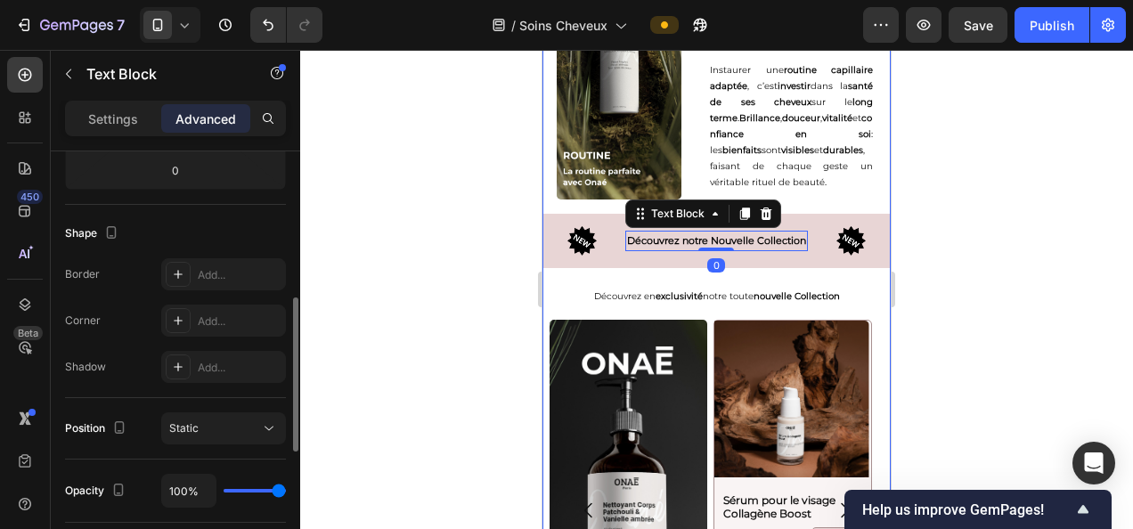
click at [732, 260] on div "Image Découvrez notre Nouvelle Collection Text Block 0 Image Row" at bounding box center [717, 241] width 348 height 54
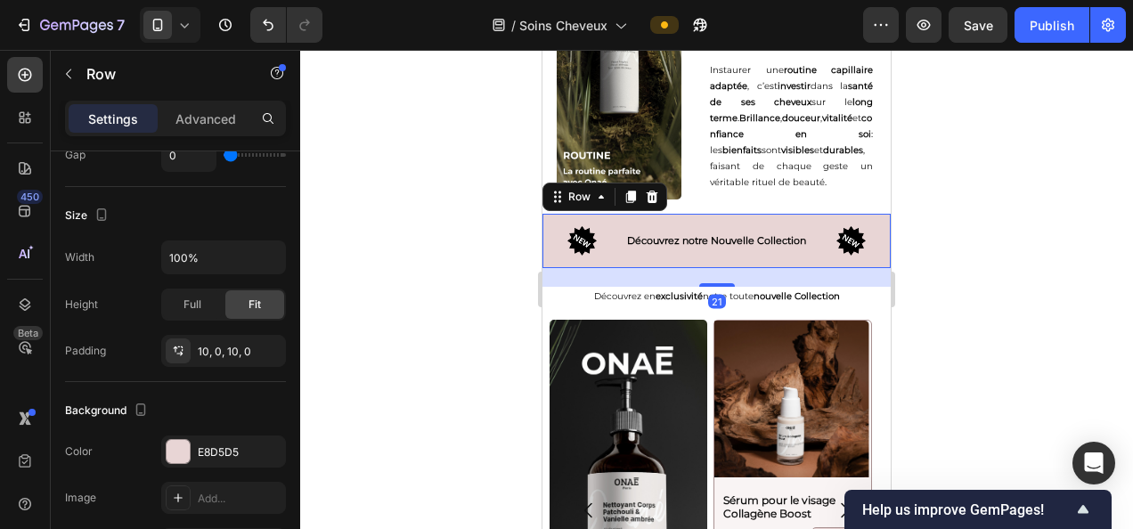
scroll to position [0, 0]
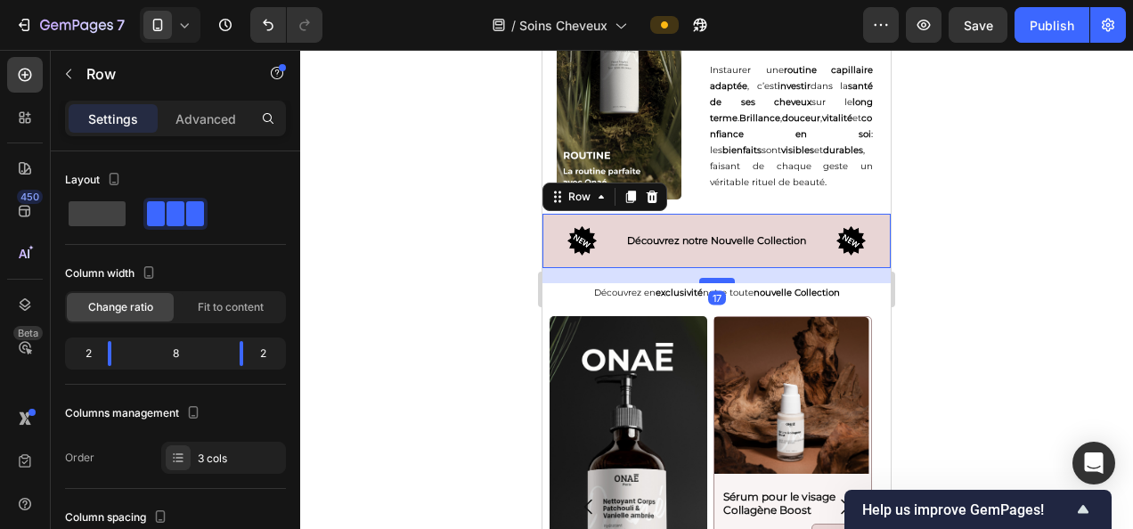
click at [715, 278] on div at bounding box center [718, 280] width 36 height 5
click at [1017, 388] on div at bounding box center [716, 289] width 833 height 479
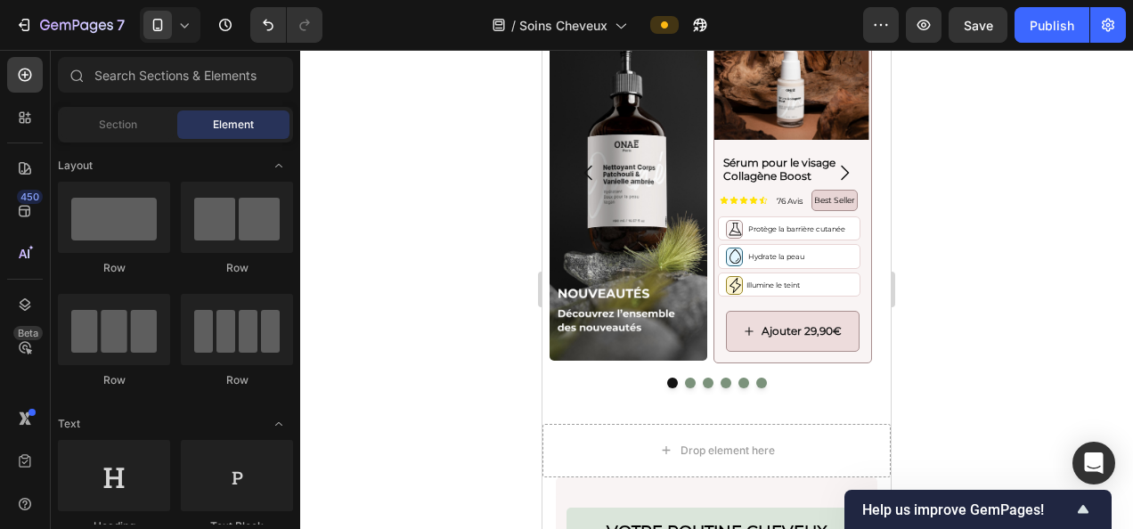
scroll to position [4955, 0]
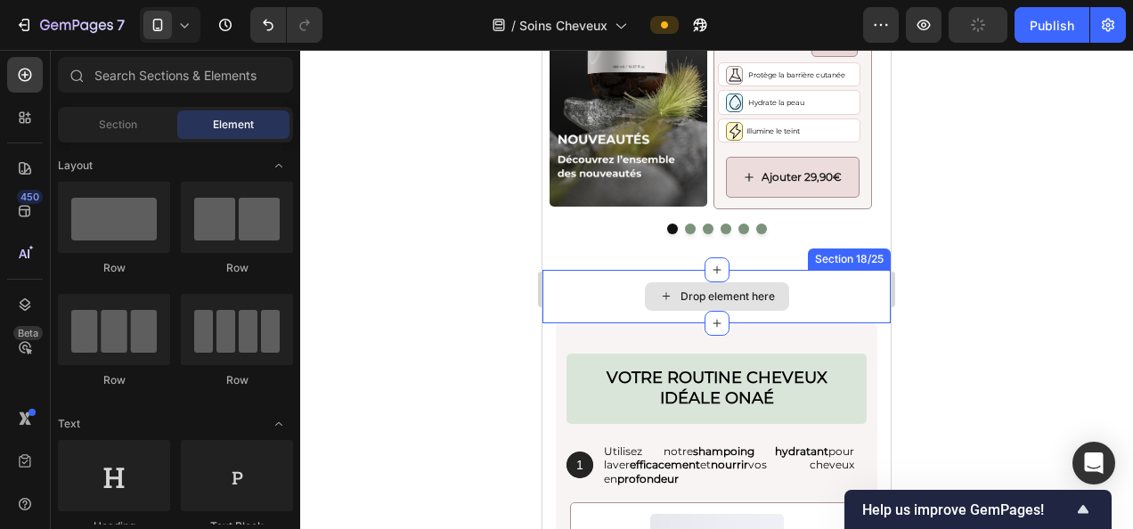
click at [593, 287] on div "Drop element here" at bounding box center [717, 296] width 348 height 53
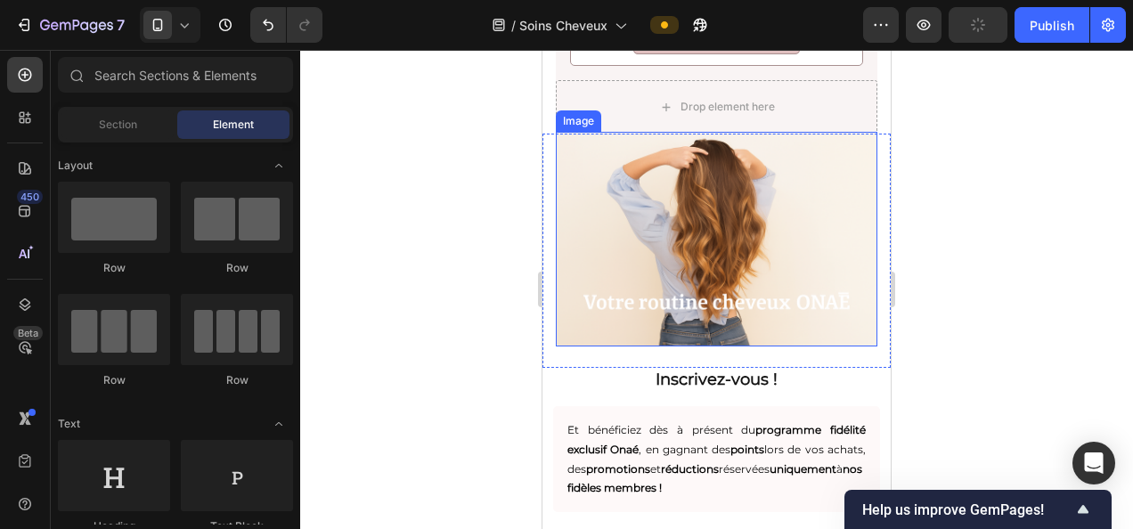
scroll to position [6654, 0]
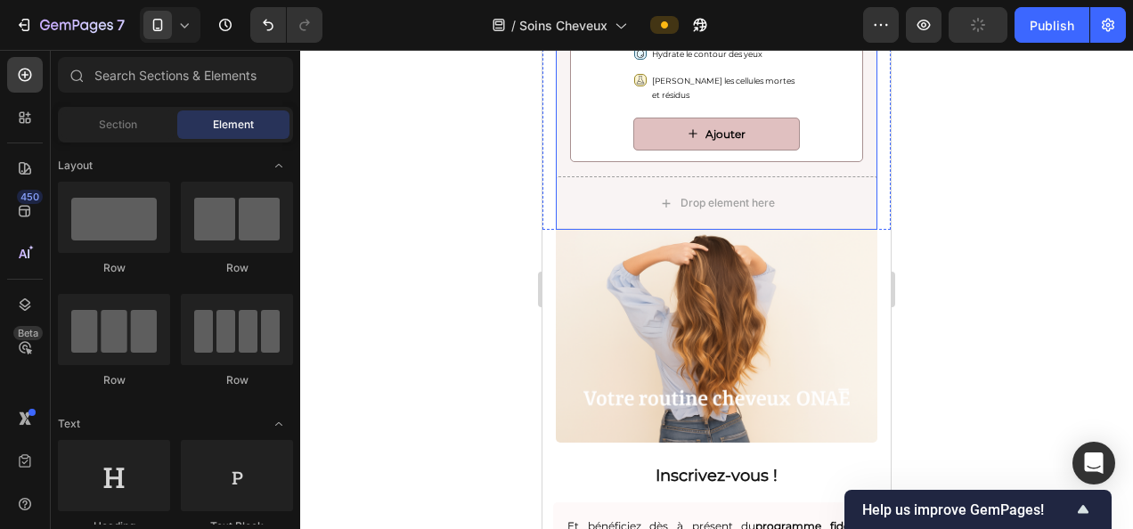
click at [631, 190] on div "Drop element here" at bounding box center [717, 202] width 322 height 53
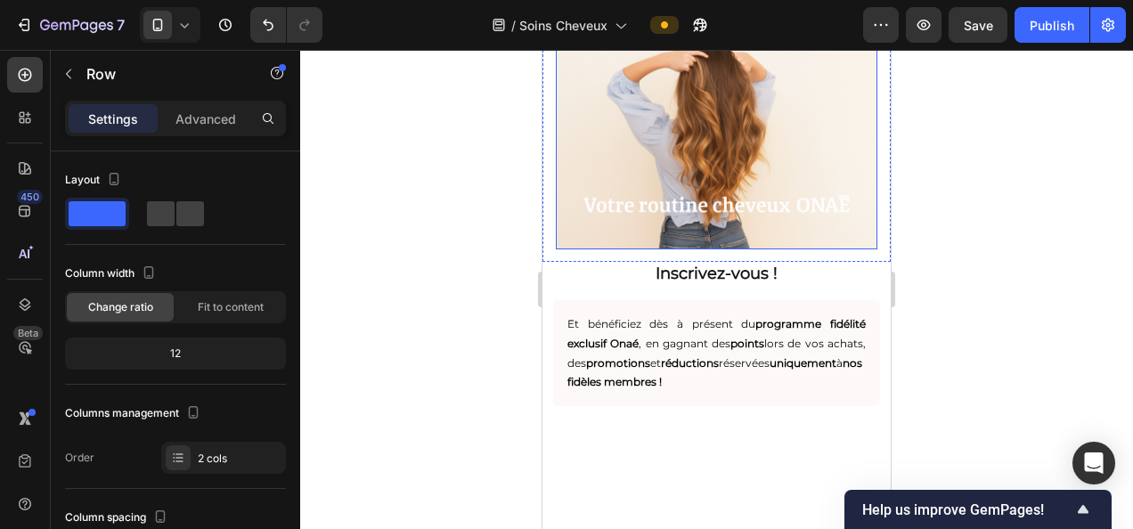
scroll to position [6015, 0]
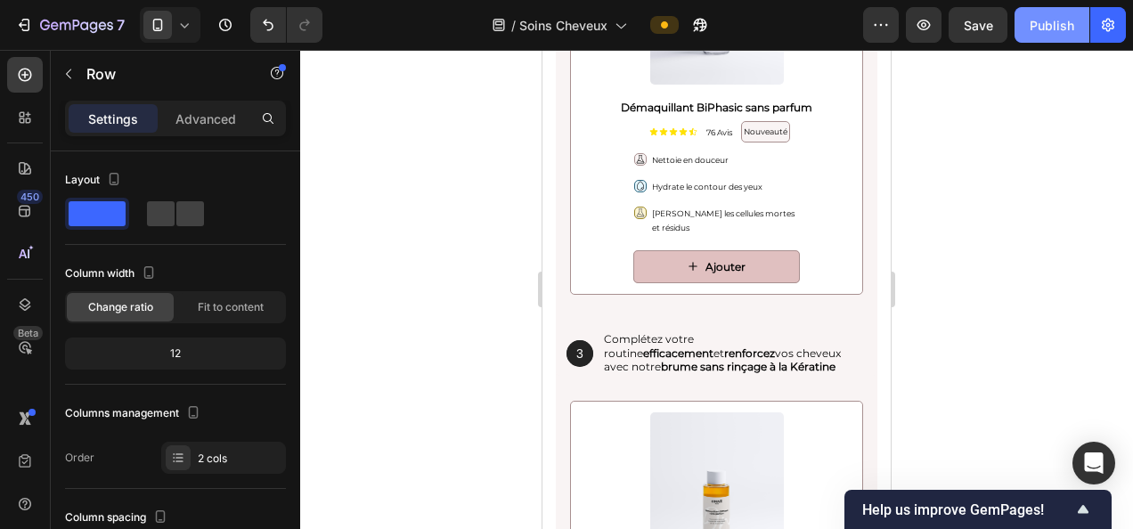
click at [1049, 37] on button "Publish" at bounding box center [1052, 25] width 75 height 36
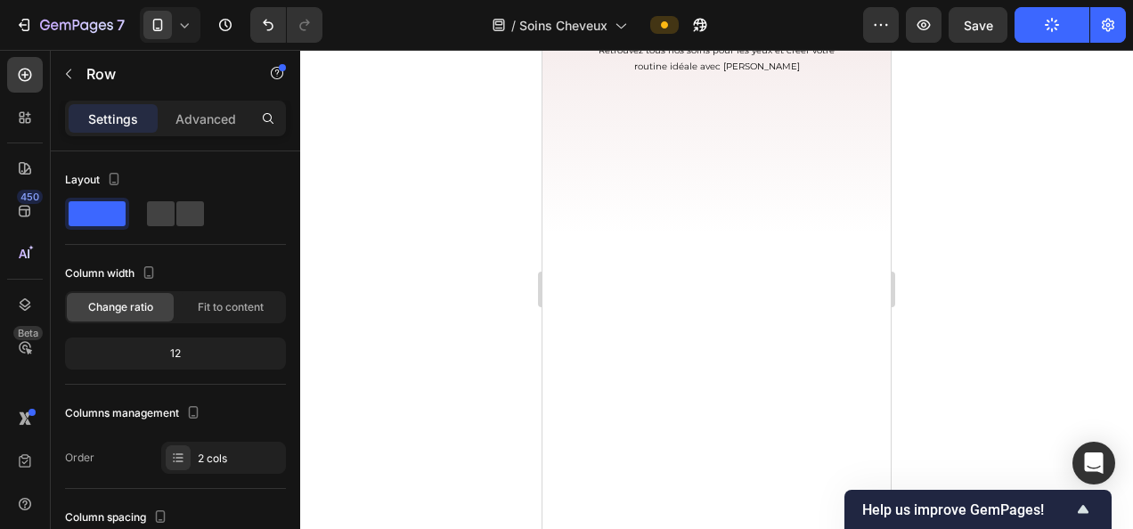
scroll to position [0, 0]
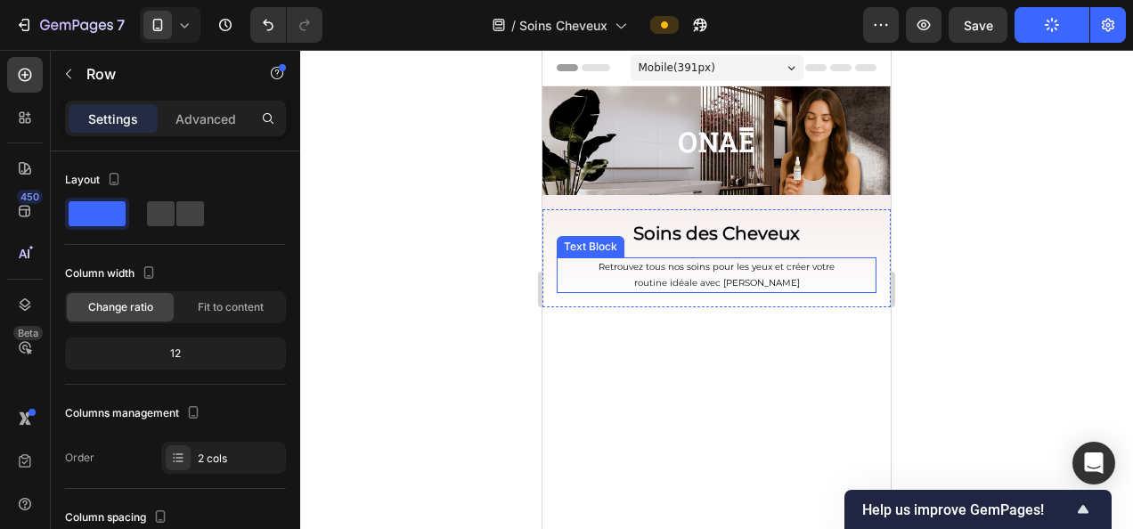
click at [647, 266] on p "Retrouvez tous nos soins pour les yeux et créer votre" at bounding box center [717, 267] width 316 height 16
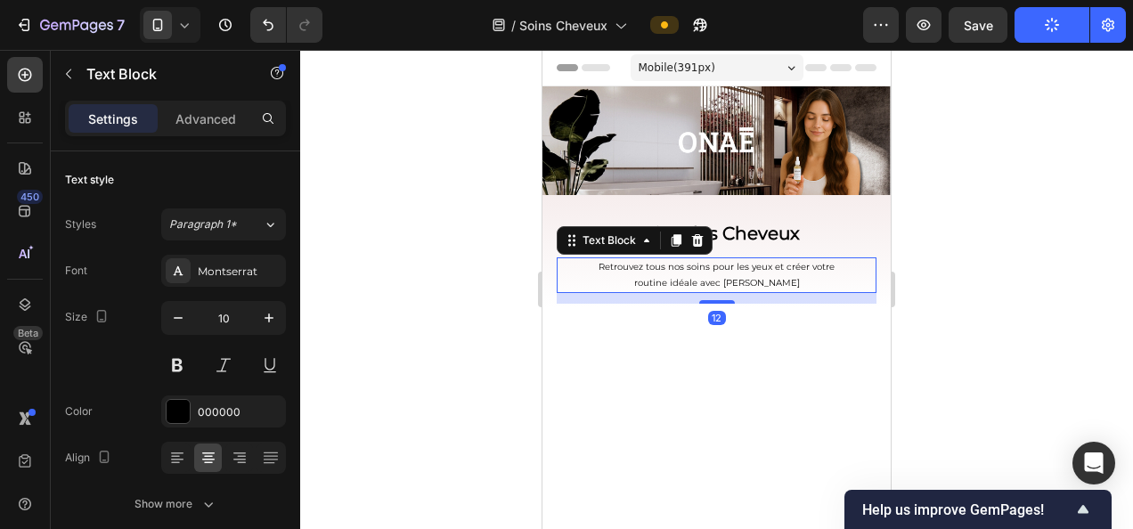
click at [636, 262] on p "Retrouvez tous nos soins pour les yeux et créer votre" at bounding box center [717, 267] width 316 height 16
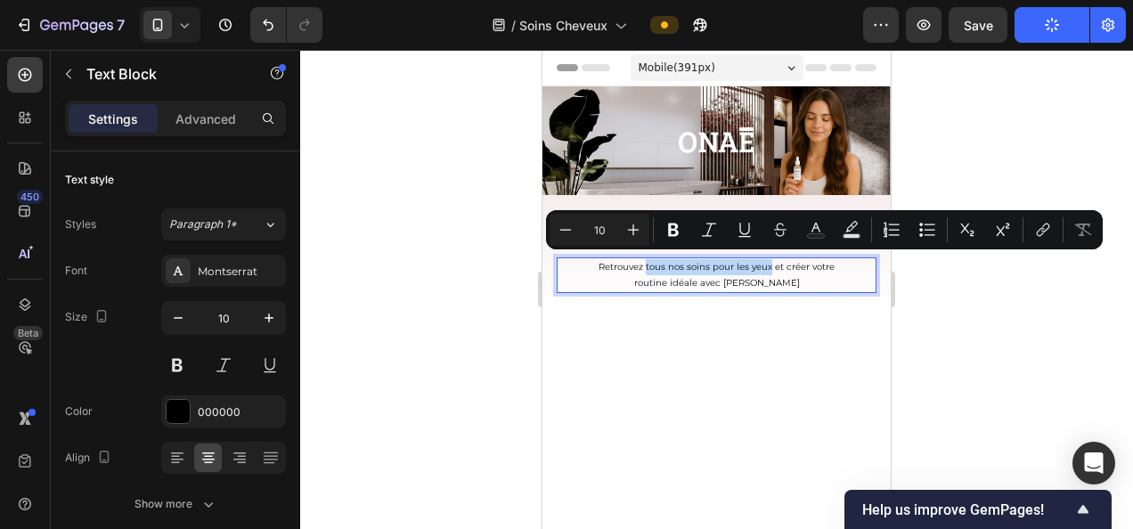
drag, startPoint x: 640, startPoint y: 266, endPoint x: 765, endPoint y: 266, distance: 124.8
click at [765, 266] on p "Retrouvez tous nos soins pour les yeux et créer votre" at bounding box center [717, 267] width 316 height 16
click at [669, 233] on icon "Editor contextual toolbar" at bounding box center [673, 230] width 11 height 13
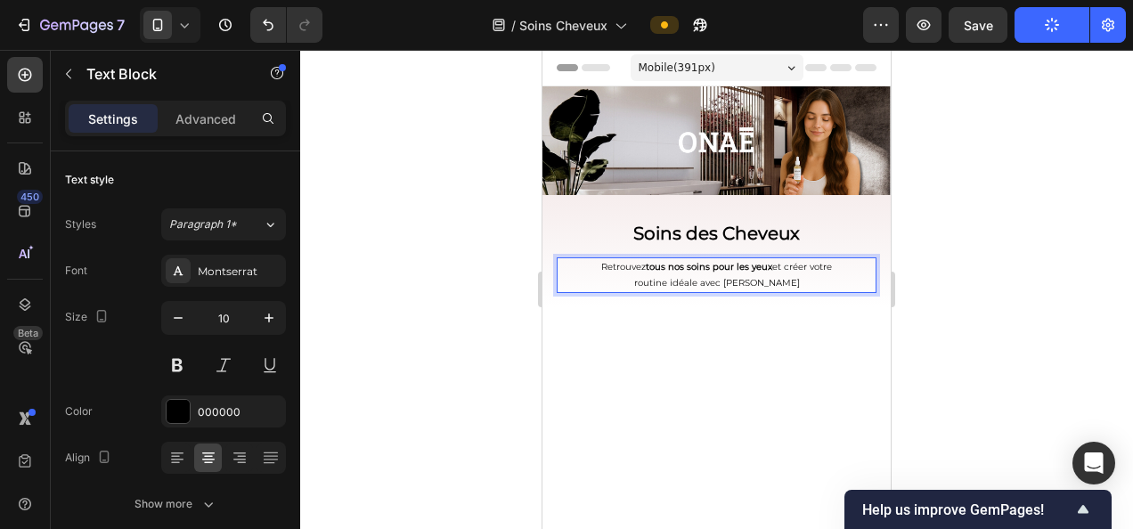
click at [749, 264] on strong "tous nos soins pour les yeux" at bounding box center [709, 267] width 127 height 12
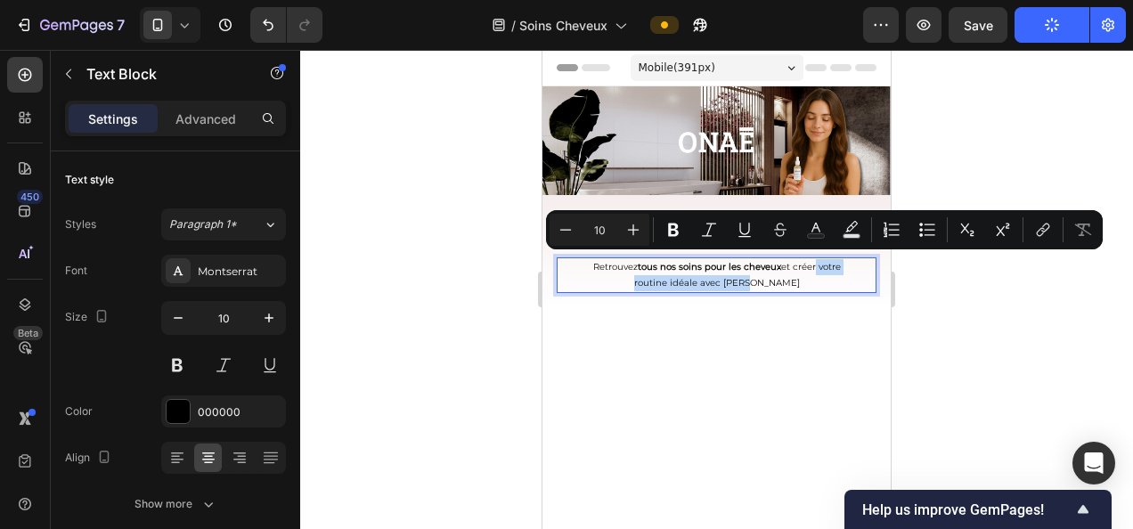
drag, startPoint x: 810, startPoint y: 262, endPoint x: 830, endPoint y: 278, distance: 25.3
click at [830, 278] on div "Retrouvez tous nos soins pour les cheveux et créer votre routine idéale avec On…" at bounding box center [717, 276] width 320 height 36
click at [670, 226] on icon "Editor contextual toolbar" at bounding box center [673, 230] width 11 height 13
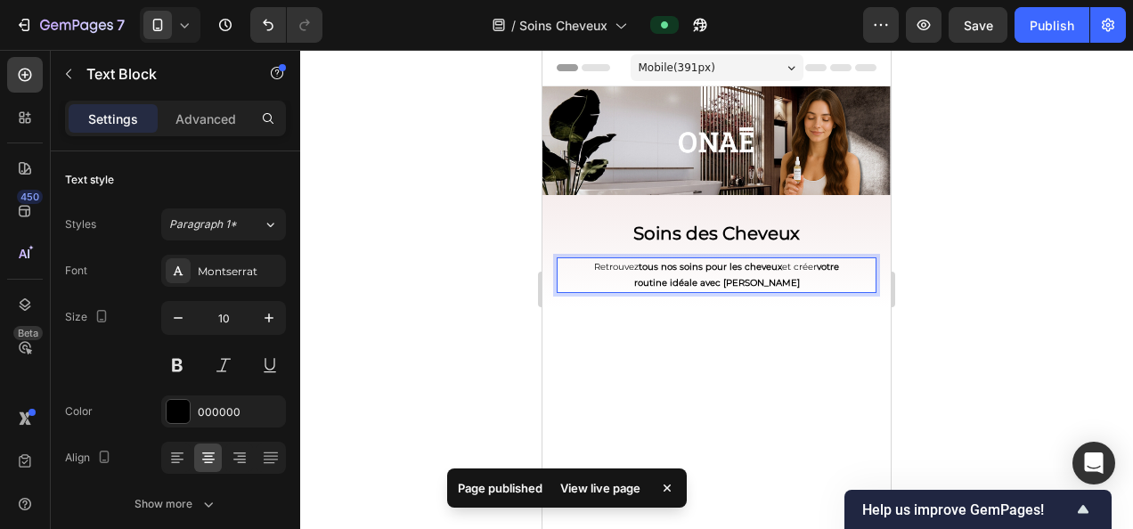
click at [987, 369] on div at bounding box center [716, 289] width 833 height 479
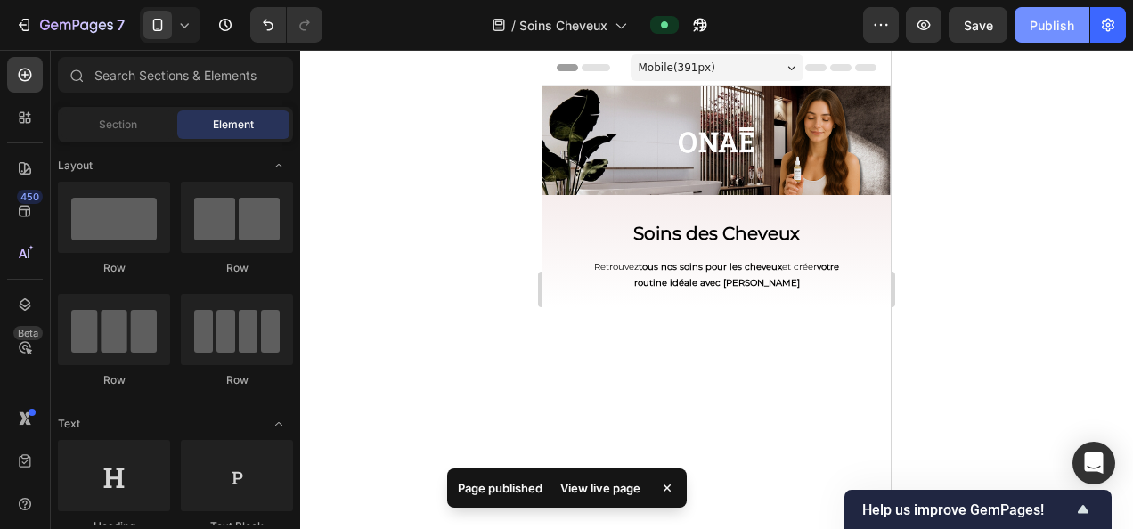
click at [1049, 29] on div "Publish" at bounding box center [1052, 25] width 45 height 19
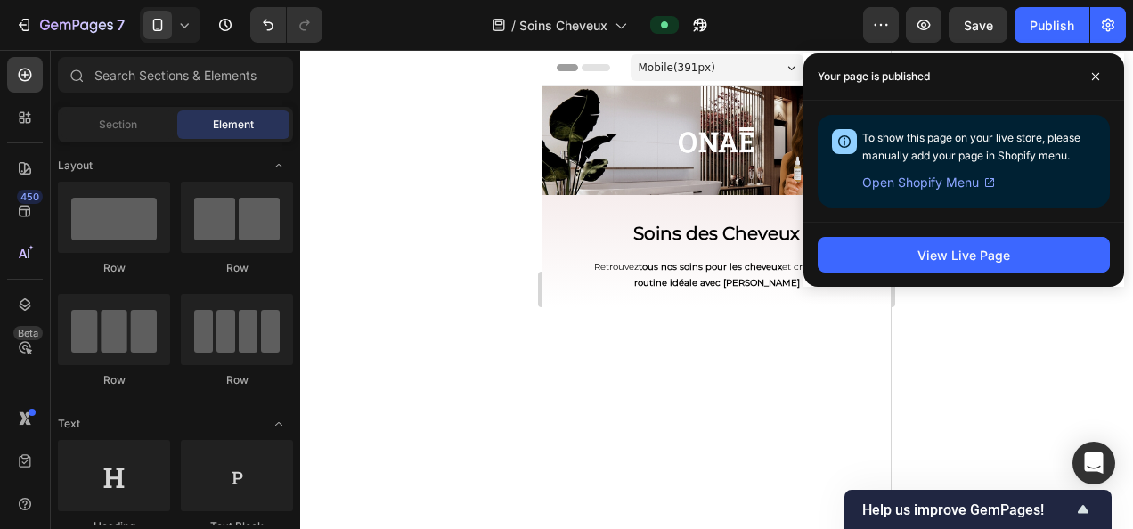
click at [373, 225] on div at bounding box center [716, 289] width 833 height 479
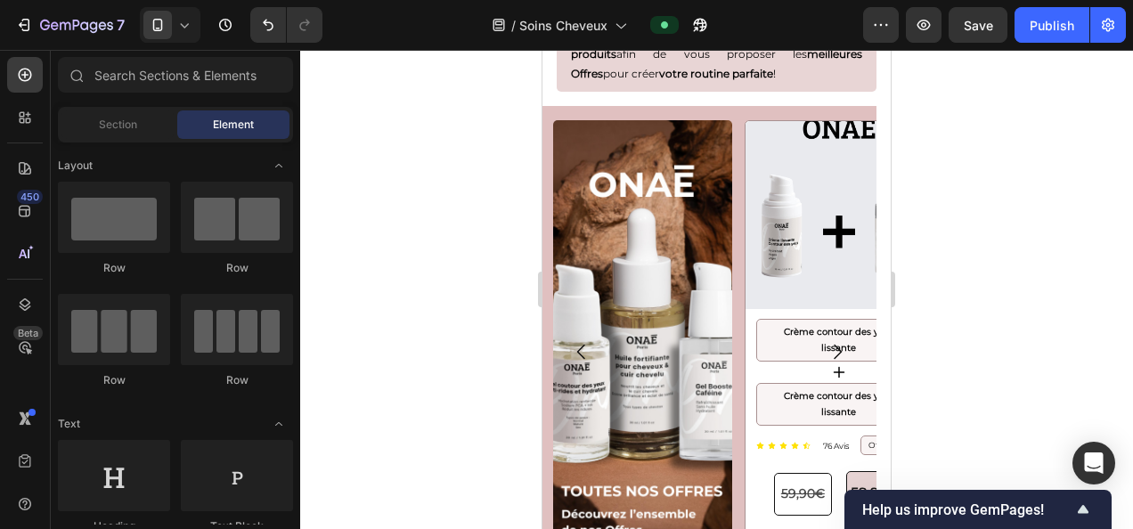
scroll to position [3957, 0]
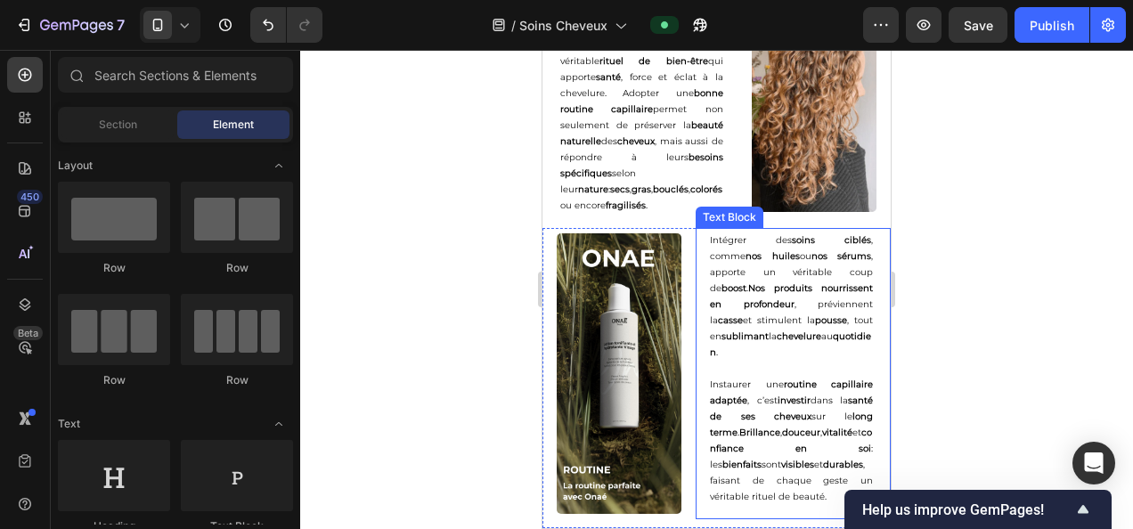
click at [766, 419] on p "Instaurer une routine capillaire adaptée , c’est investir dans la santé de ses …" at bounding box center [791, 441] width 163 height 128
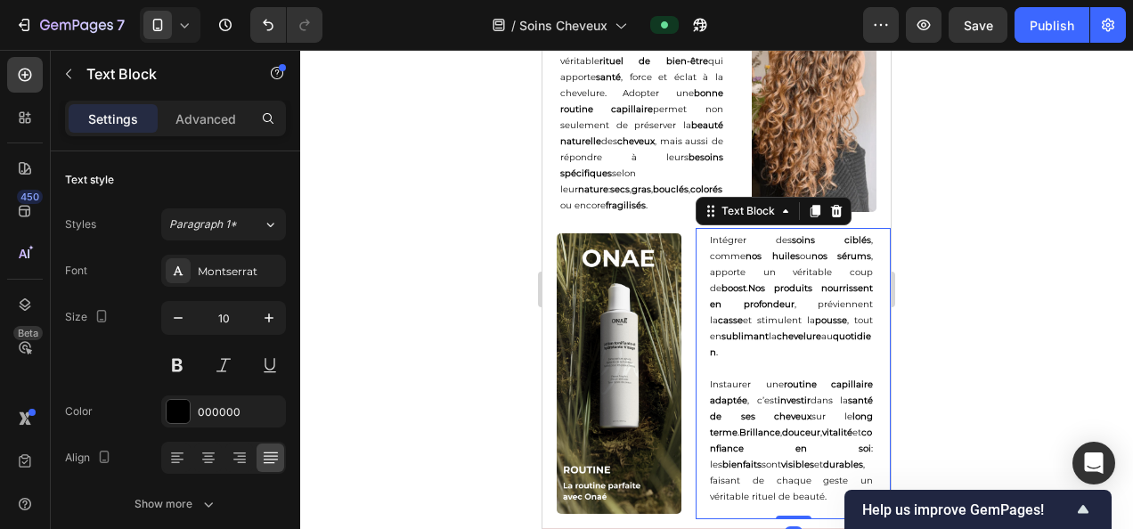
click at [738, 444] on strong "confiance en soi" at bounding box center [791, 441] width 162 height 28
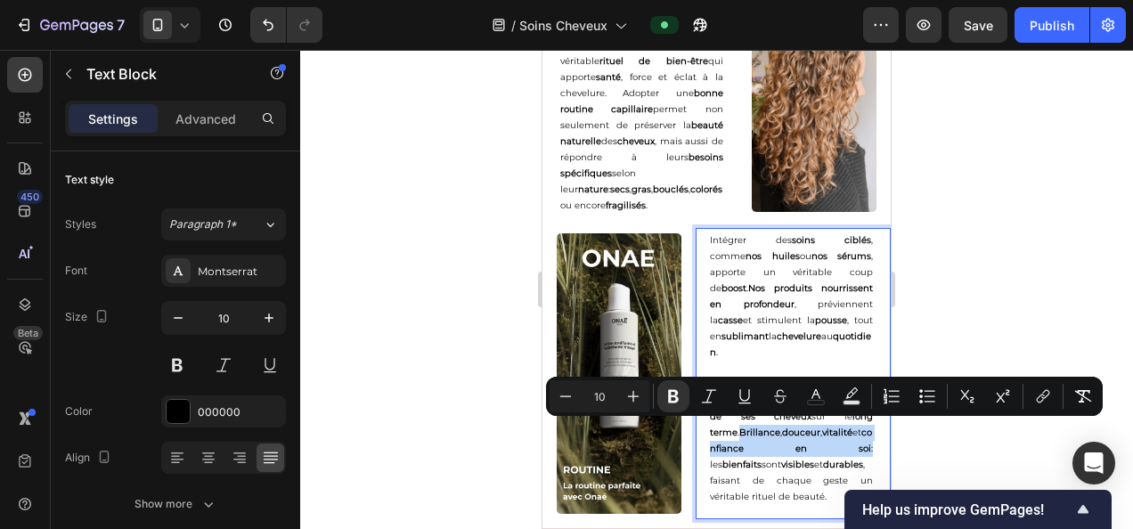
drag, startPoint x: 741, startPoint y: 427, endPoint x: 802, endPoint y: 449, distance: 65.4
click at [802, 449] on p "Instaurer une routine capillaire adaptée , c’est investir dans la santé de ses …" at bounding box center [791, 441] width 163 height 128
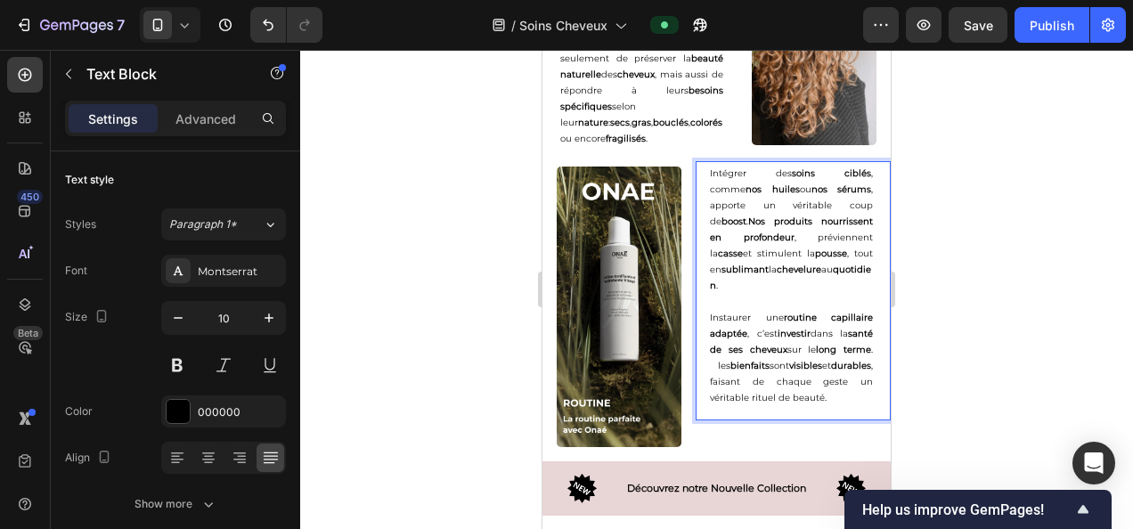
scroll to position [3999, 0]
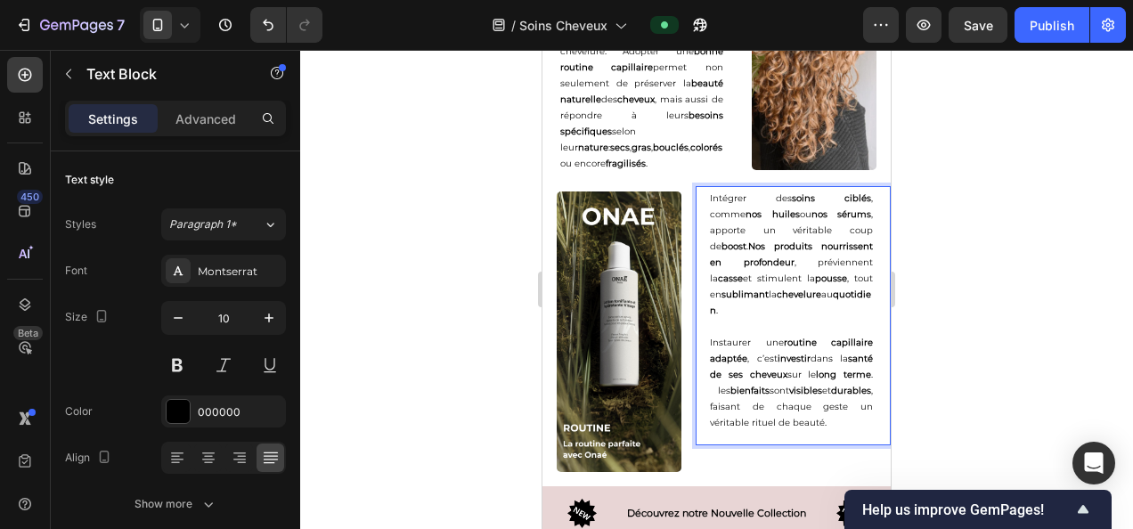
click at [742, 389] on span ". les" at bounding box center [791, 383] width 163 height 28
click at [749, 421] on span ", faisant de chaque geste un véritable rituel de beauté." at bounding box center [791, 407] width 163 height 44
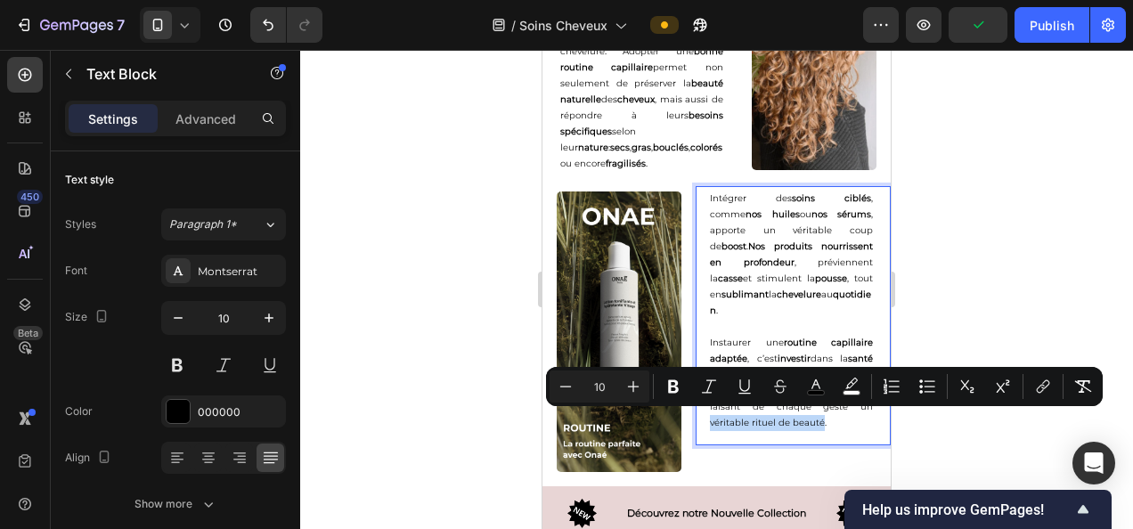
drag, startPoint x: 747, startPoint y: 417, endPoint x: 857, endPoint y: 423, distance: 110.7
click at [857, 423] on span ", faisant de chaque geste un véritable rituel de beauté." at bounding box center [791, 407] width 163 height 44
click at [679, 392] on icon "Editor contextual toolbar" at bounding box center [674, 387] width 18 height 18
click at [1019, 242] on div at bounding box center [716, 289] width 833 height 479
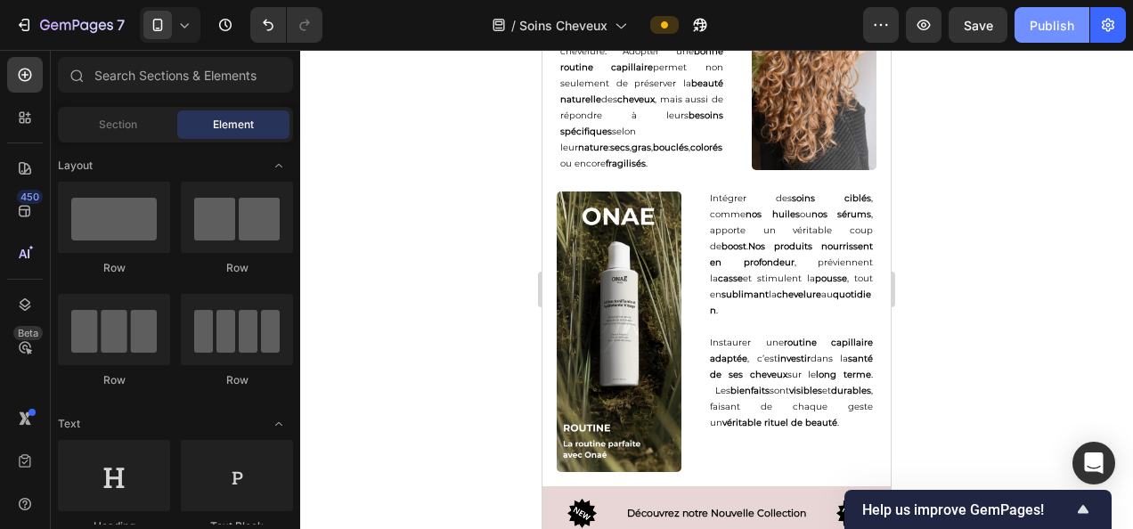
click at [1069, 32] on div "Publish" at bounding box center [1052, 25] width 45 height 19
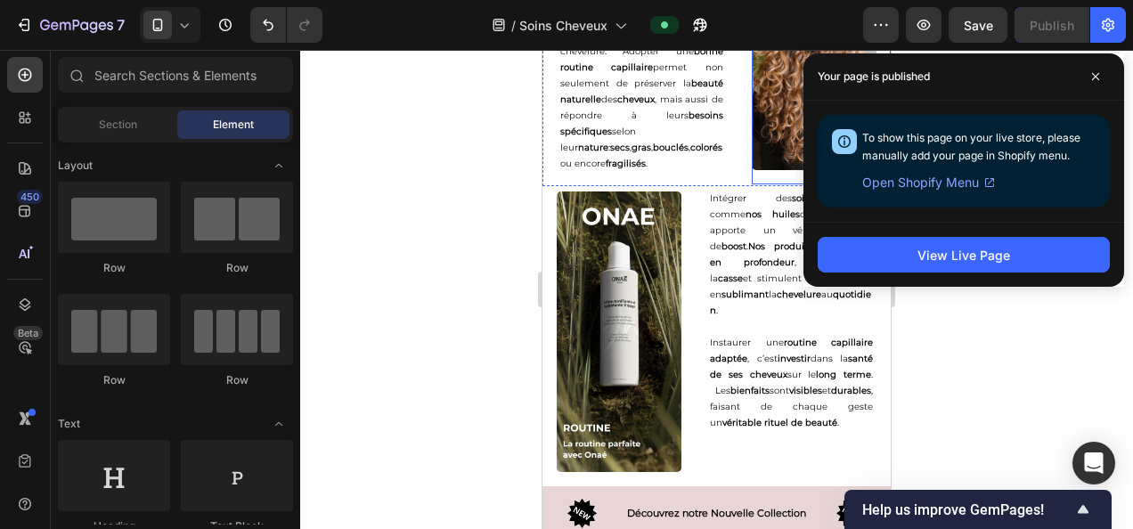
click at [768, 133] on img at bounding box center [814, 67] width 125 height 205
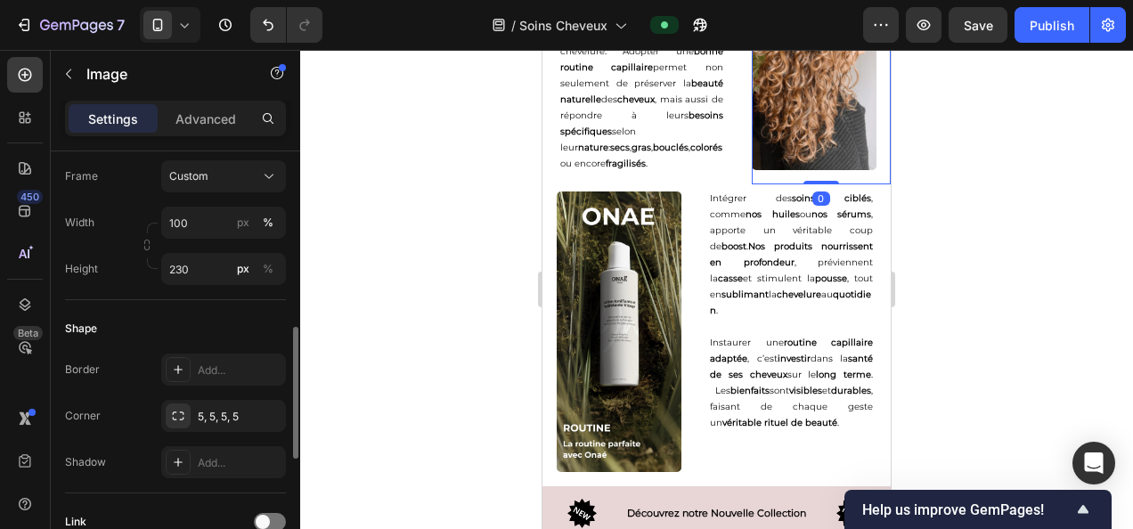
scroll to position [527, 0]
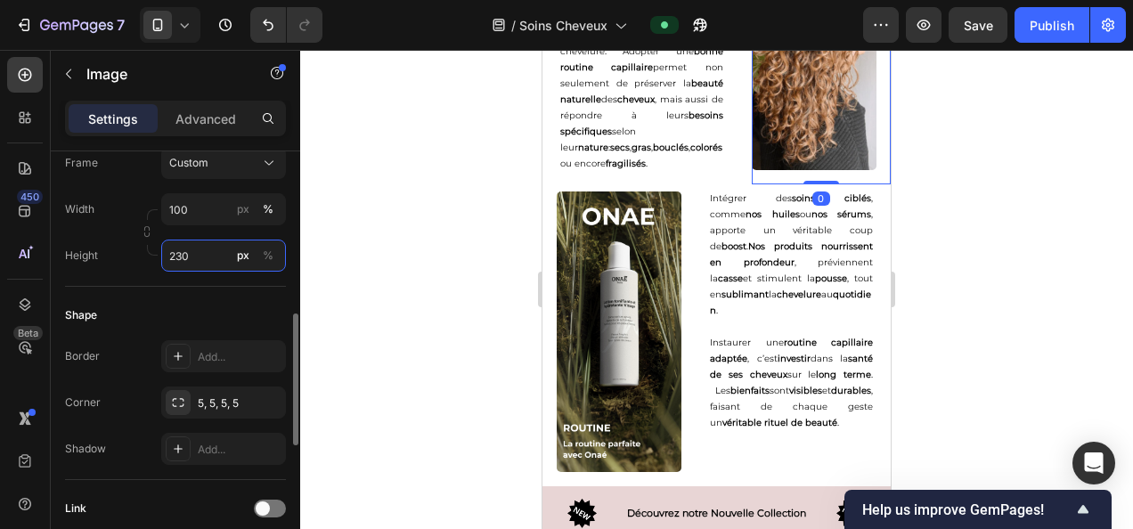
click at [200, 263] on input "230" at bounding box center [223, 256] width 125 height 32
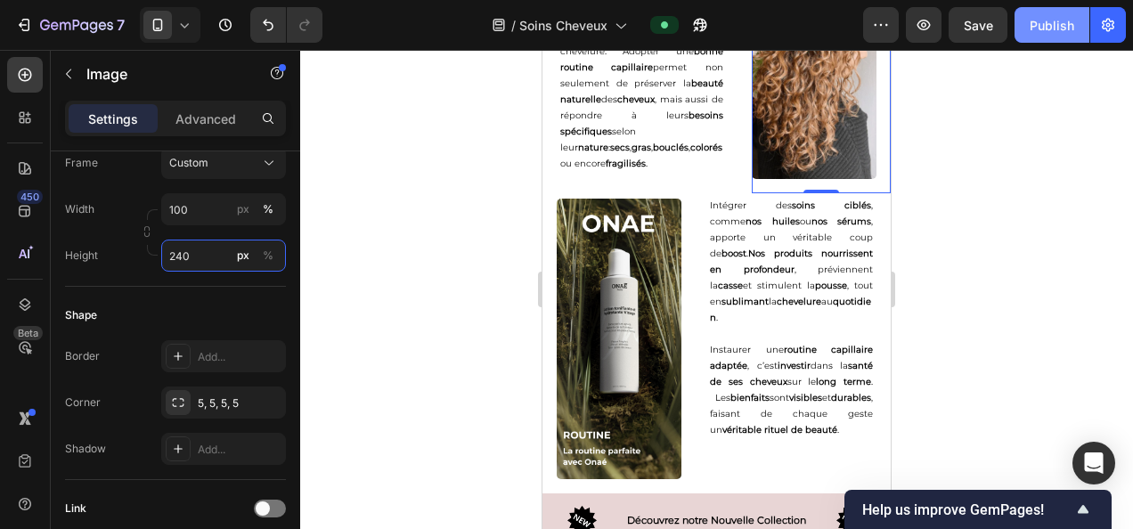
type input "240"
click at [1055, 19] on div "Publish" at bounding box center [1052, 25] width 45 height 19
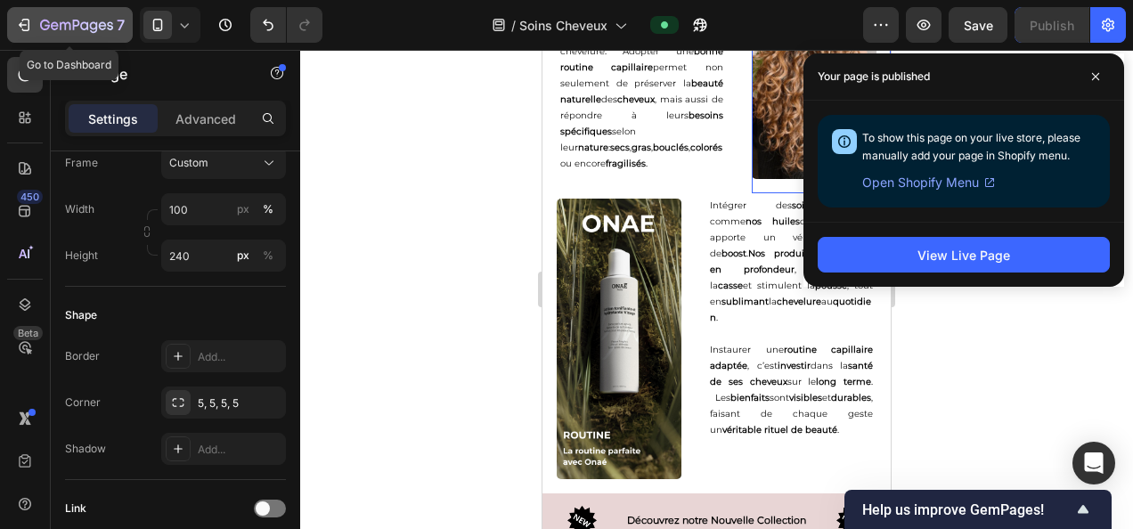
click at [89, 29] on icon "button" at bounding box center [76, 26] width 73 height 15
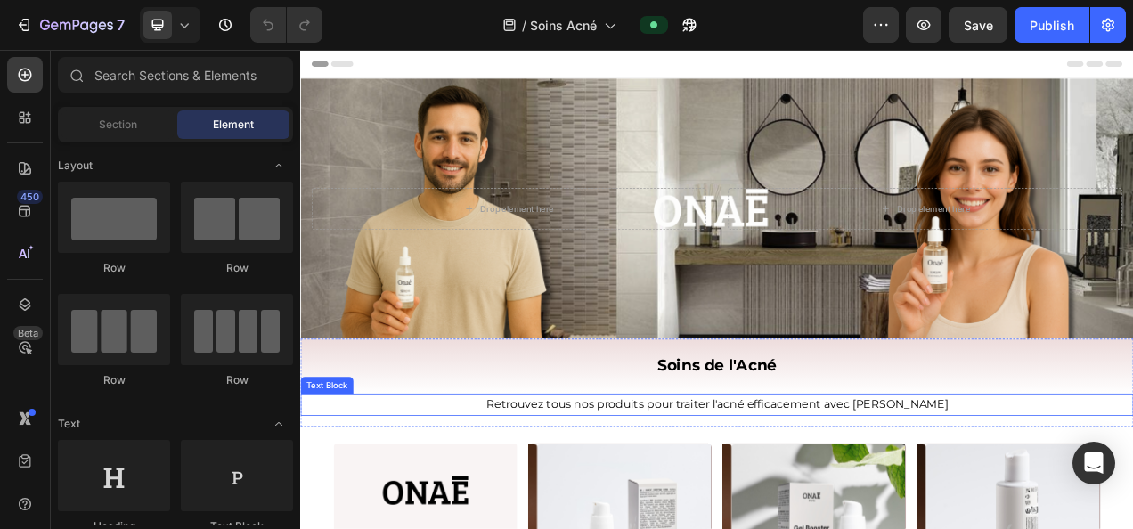
drag, startPoint x: 679, startPoint y: 501, endPoint x: 646, endPoint y: 503, distance: 33.1
click at [679, 501] on p "Retrouvez tous nos produits pour traiter l'acné efficacement avec [PERSON_NAME]" at bounding box center [835, 506] width 1066 height 26
click at [651, 501] on p "Retrouvez tous nos produits pour traiter l'acné efficacement avec [PERSON_NAME]" at bounding box center [835, 506] width 1066 height 26
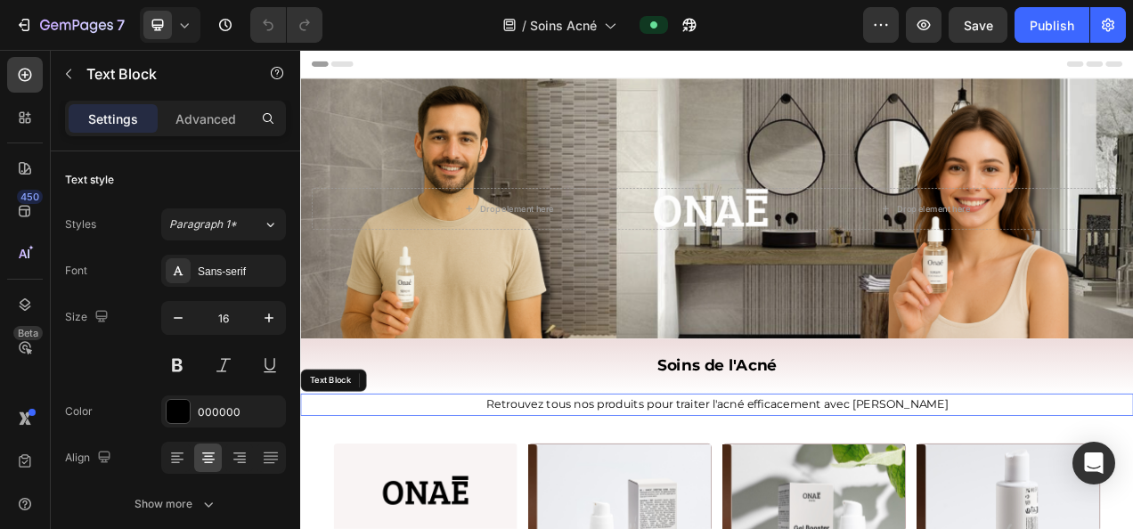
click at [646, 502] on p "Retrouvez tous nos produits pour traiter l'acné efficacement avec Onaé" at bounding box center [835, 506] width 1066 height 26
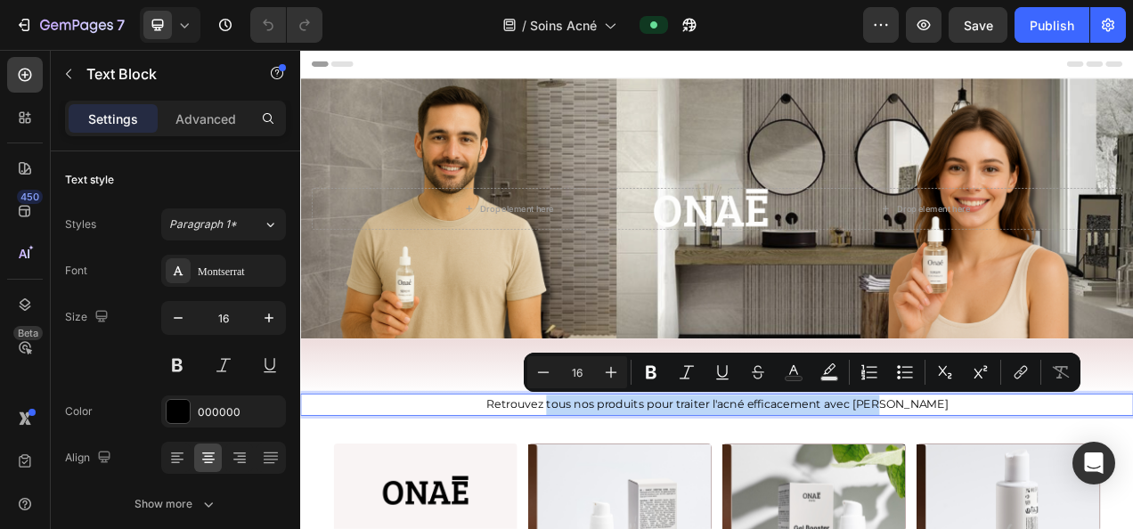
drag, startPoint x: 651, startPoint y: 498, endPoint x: 1086, endPoint y: 495, distance: 435.8
click at [1086, 495] on p "Retrouvez tous nos produits pour traiter l'acné efficacement avec Onaé" at bounding box center [835, 506] width 1066 height 26
click at [658, 373] on icon "Editor contextual toolbar" at bounding box center [651, 373] width 18 height 18
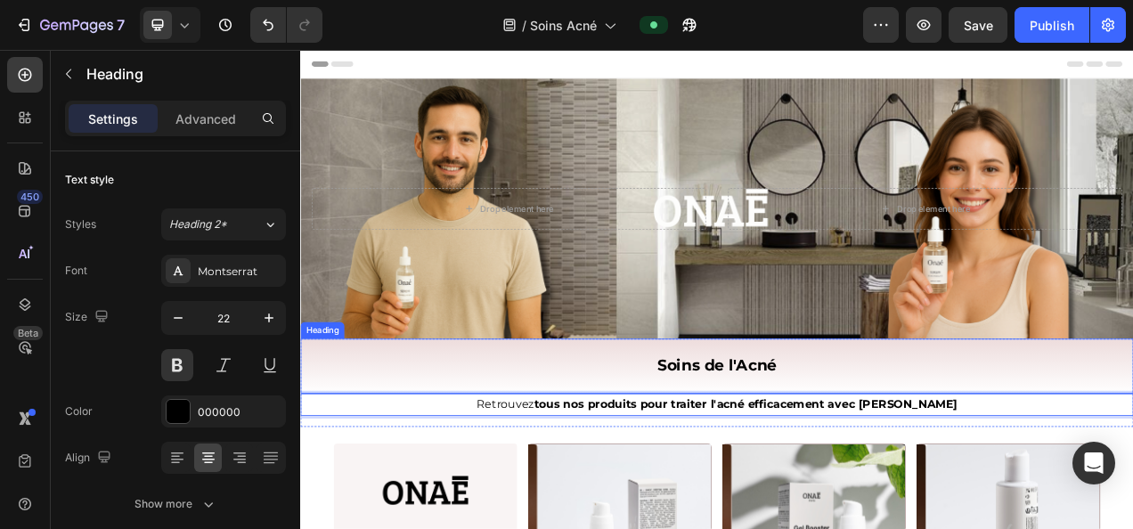
click at [403, 428] on h2 "Soins de l'Acné" at bounding box center [834, 456] width 1069 height 70
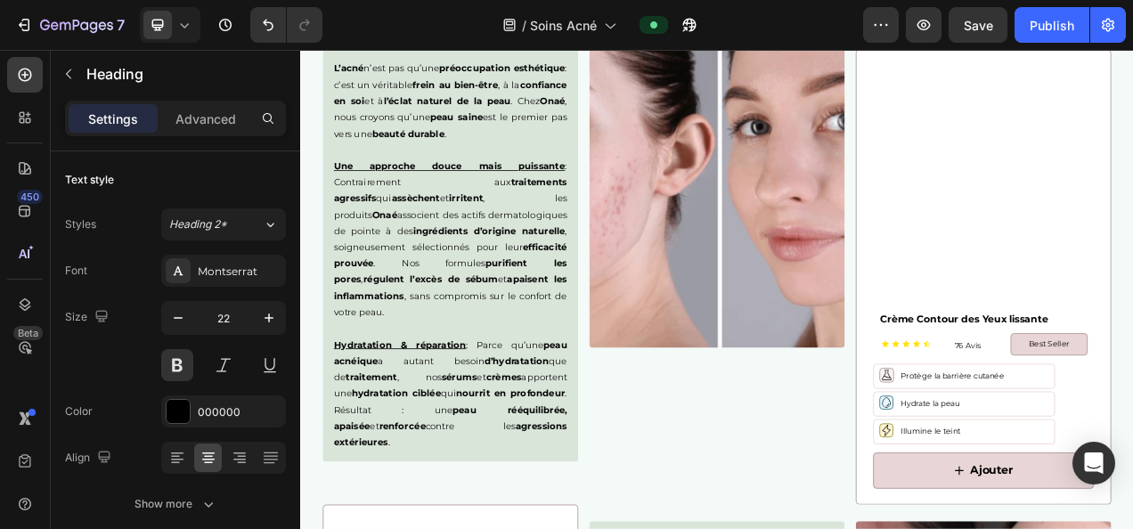
scroll to position [2495, 0]
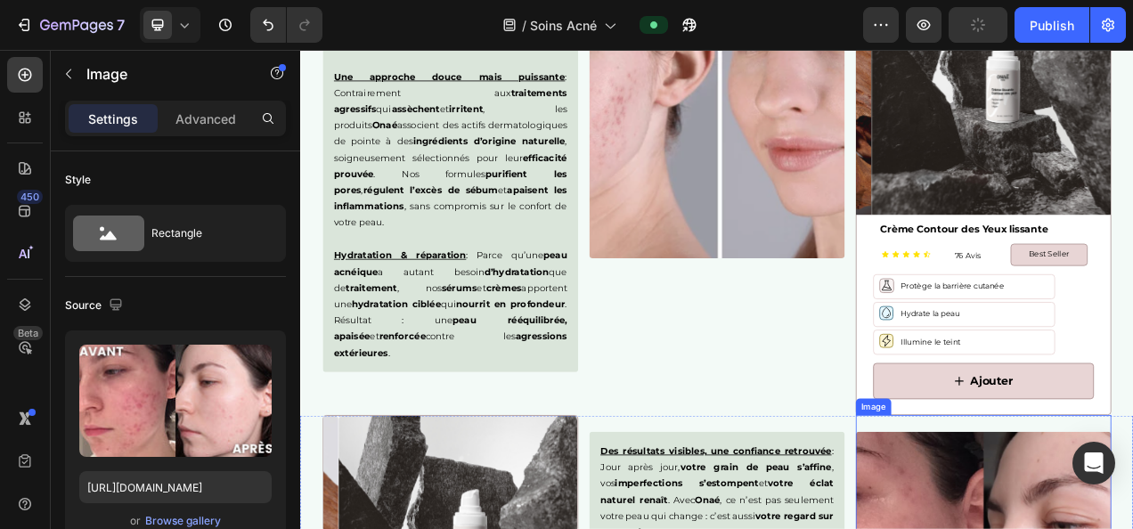
click at [1022, 507] on div "Image" at bounding box center [1035, 507] width 45 height 21
click at [1106, 497] on icon at bounding box center [1111, 502] width 10 height 12
click at [258, 15] on button "Undo/Redo" at bounding box center [268, 25] width 36 height 36
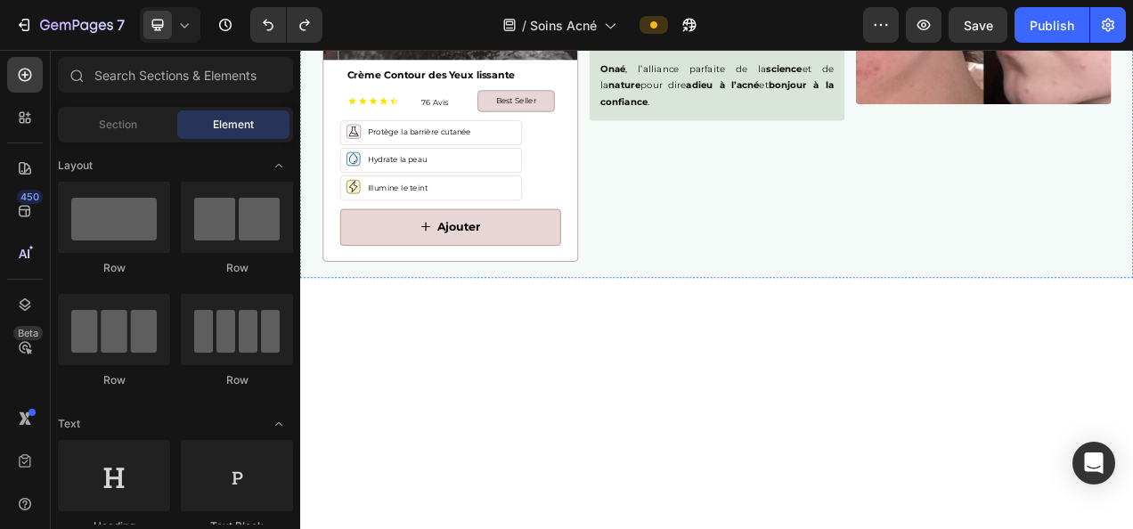
scroll to position [2691, 0]
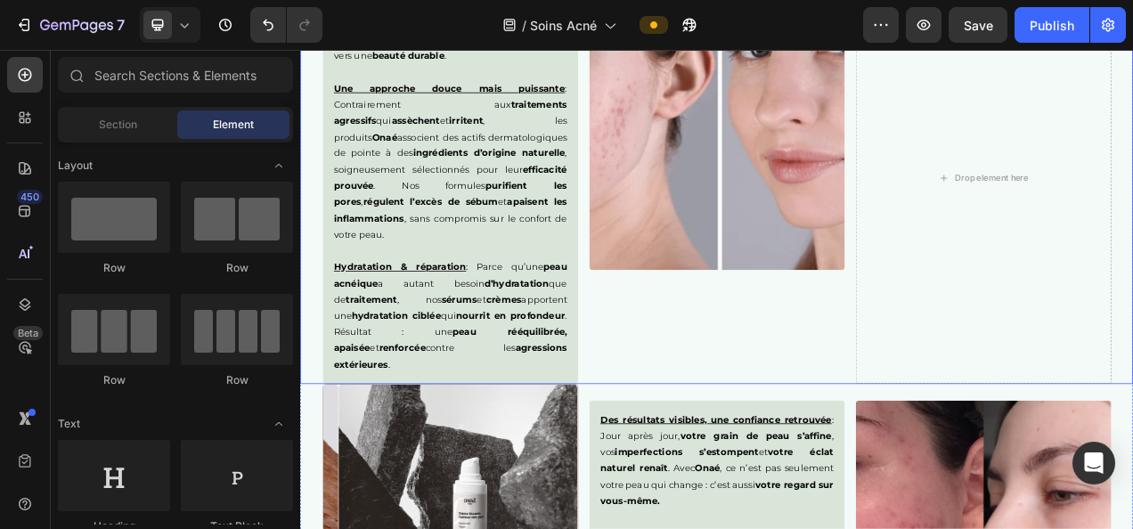
scroll to position [2481, 0]
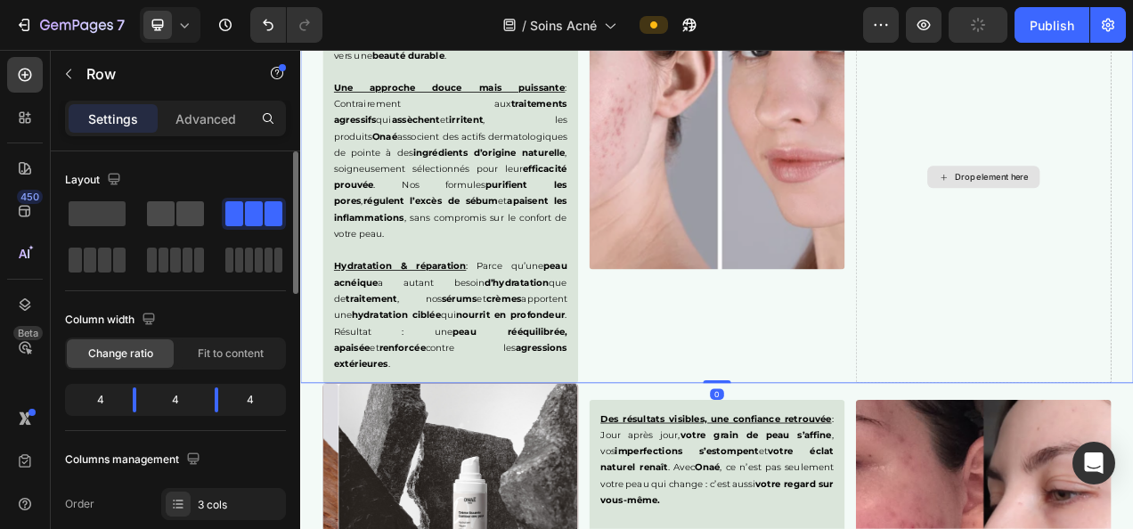
drag, startPoint x: 184, startPoint y: 221, endPoint x: 82, endPoint y: 290, distance: 123.3
click at [184, 221] on span at bounding box center [190, 213] width 28 height 25
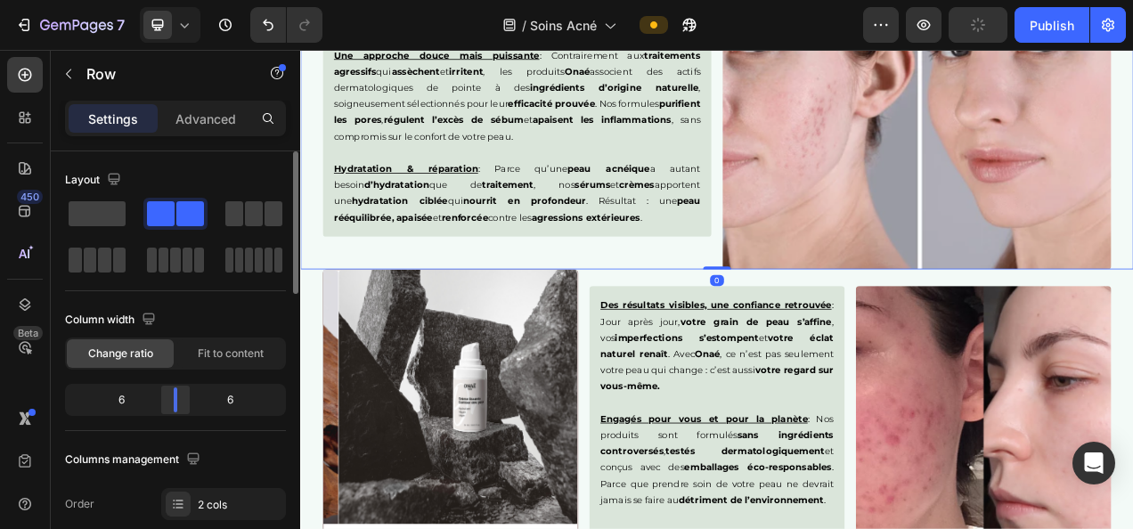
scroll to position [2459, 0]
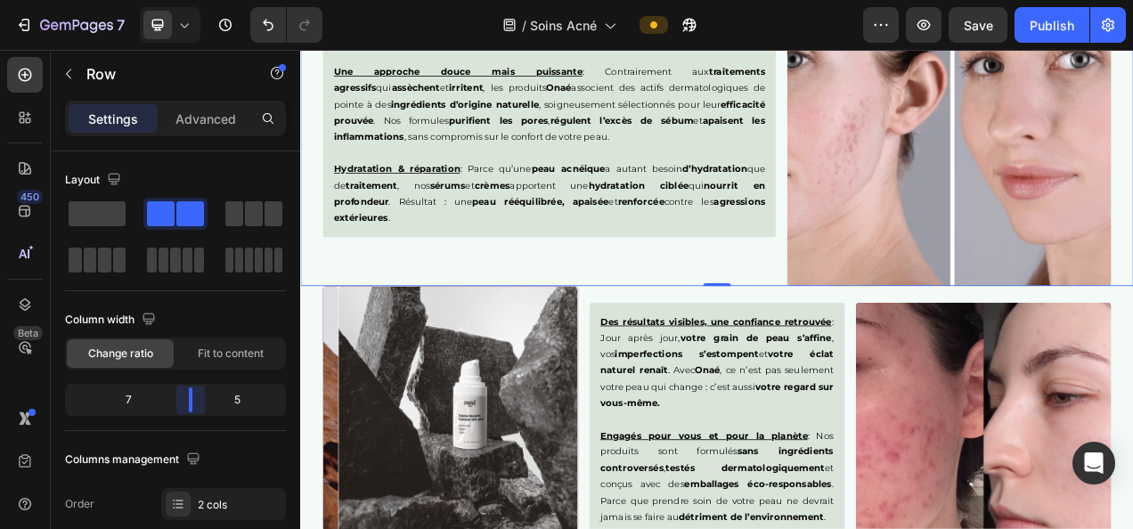
drag, startPoint x: 24, startPoint y: 284, endPoint x: 577, endPoint y: 151, distance: 569.1
click at [195, 0] on body "7 Version history / Soins Acné Preview Save Publish 450 Beta Sections(18) Eleme…" at bounding box center [566, 0] width 1133 height 0
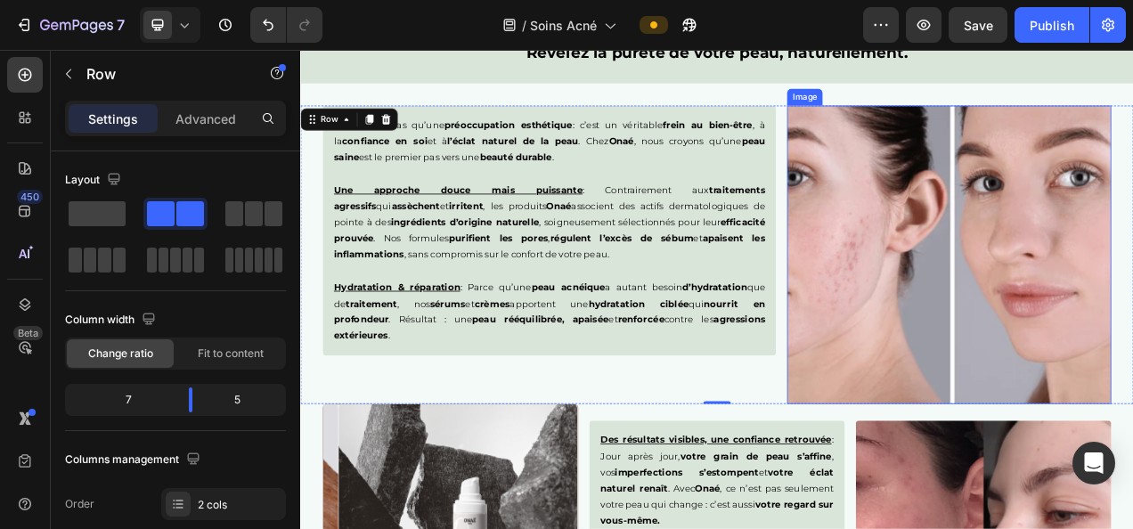
click at [1133, 273] on img at bounding box center [1133, 312] width 416 height 383
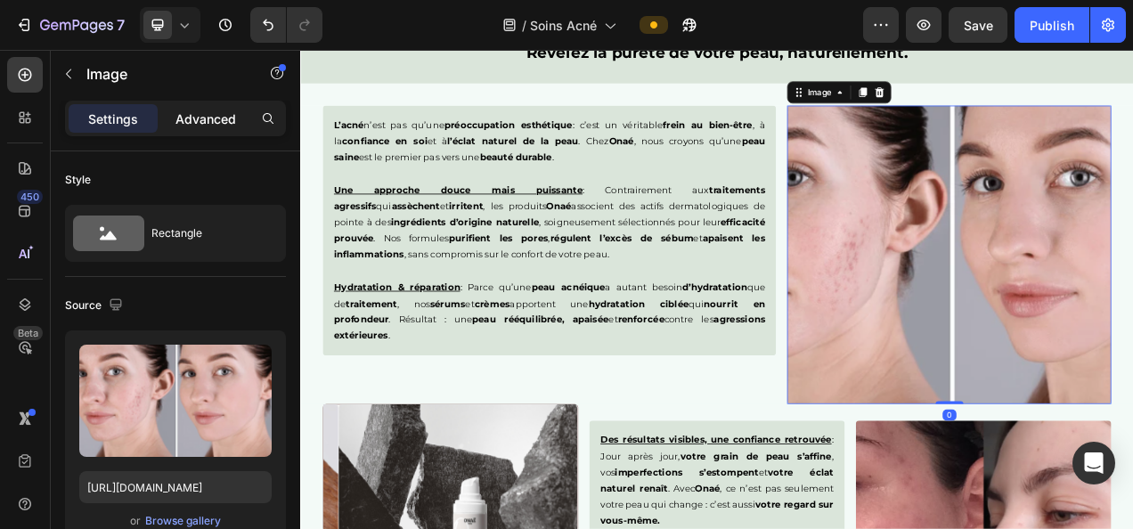
click at [205, 119] on p "Advanced" at bounding box center [206, 119] width 61 height 19
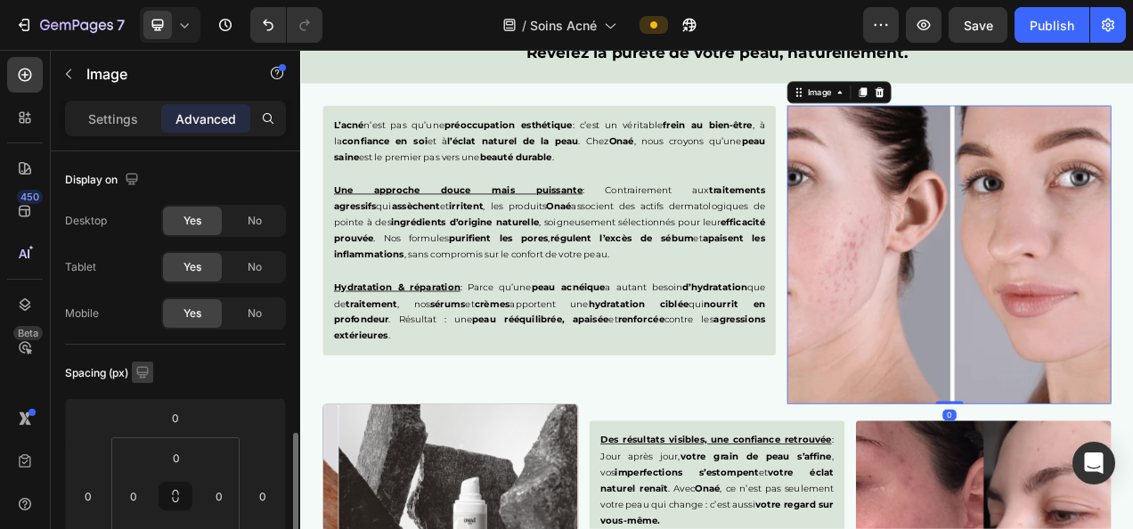
scroll to position [207, 0]
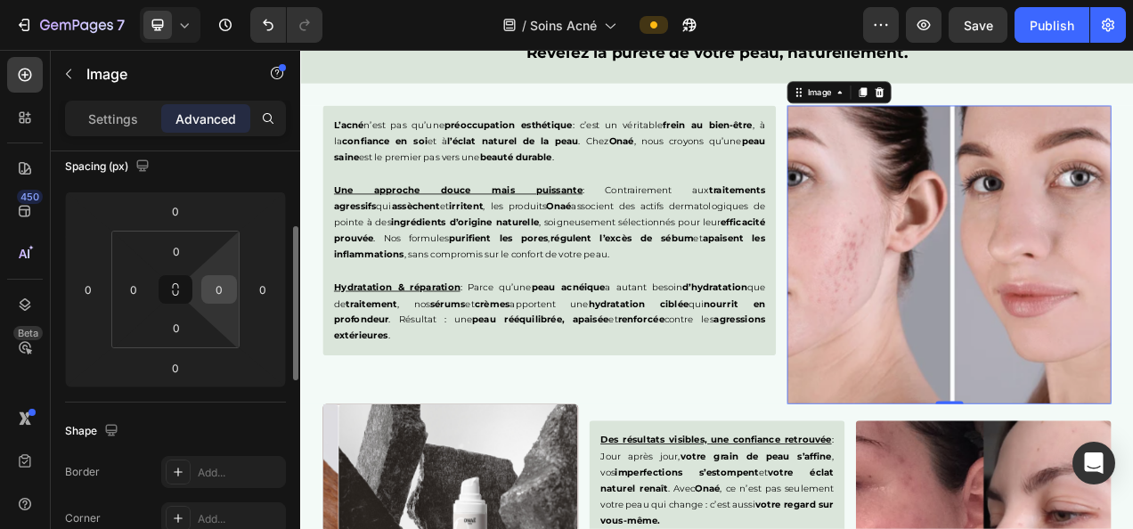
click at [230, 292] on input "0" at bounding box center [219, 289] width 27 height 27
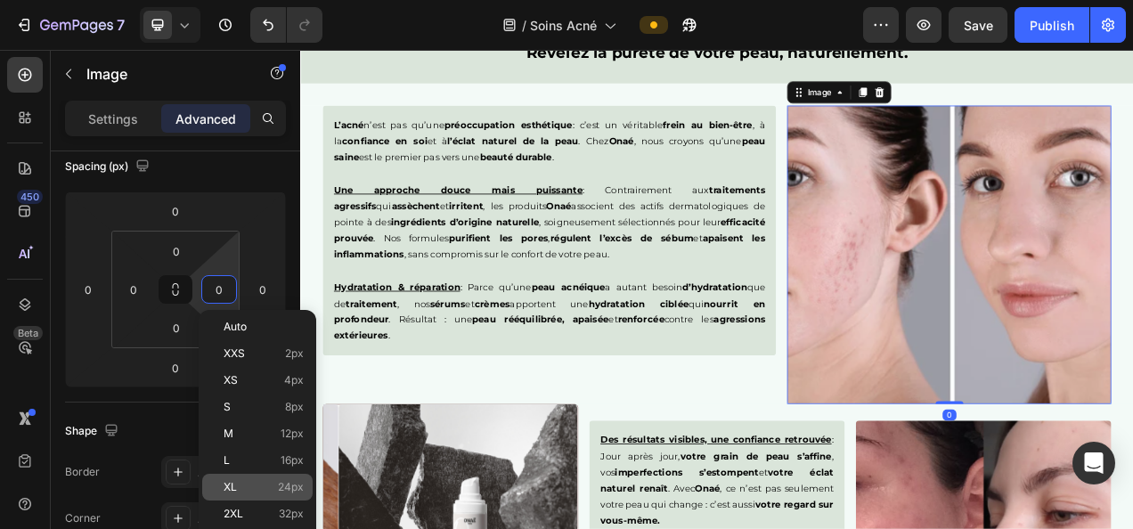
drag, startPoint x: 346, startPoint y: 244, endPoint x: 287, endPoint y: 480, distance: 243.4
click at [287, 480] on div "XL 24px" at bounding box center [257, 487] width 110 height 27
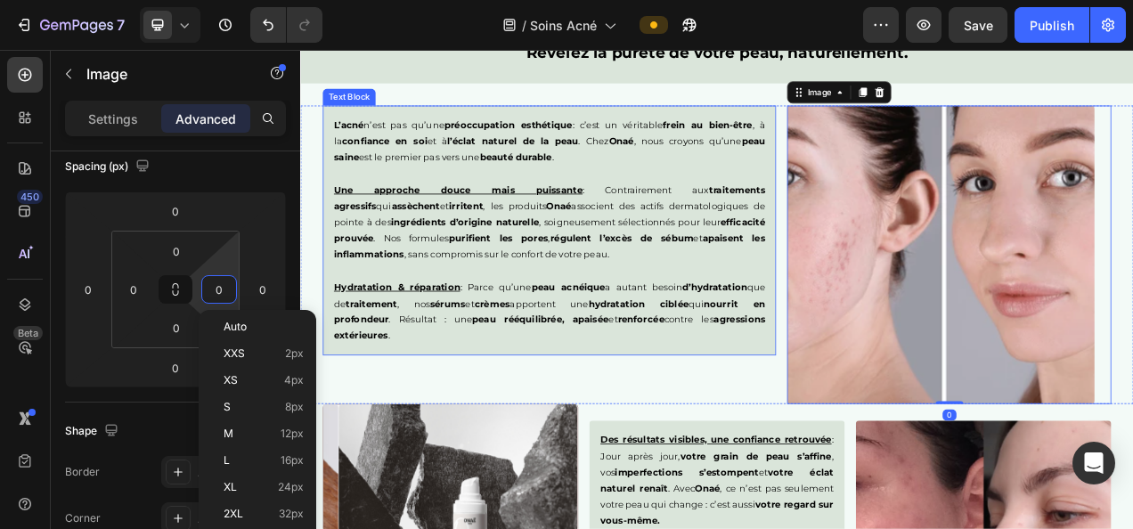
type input "24"
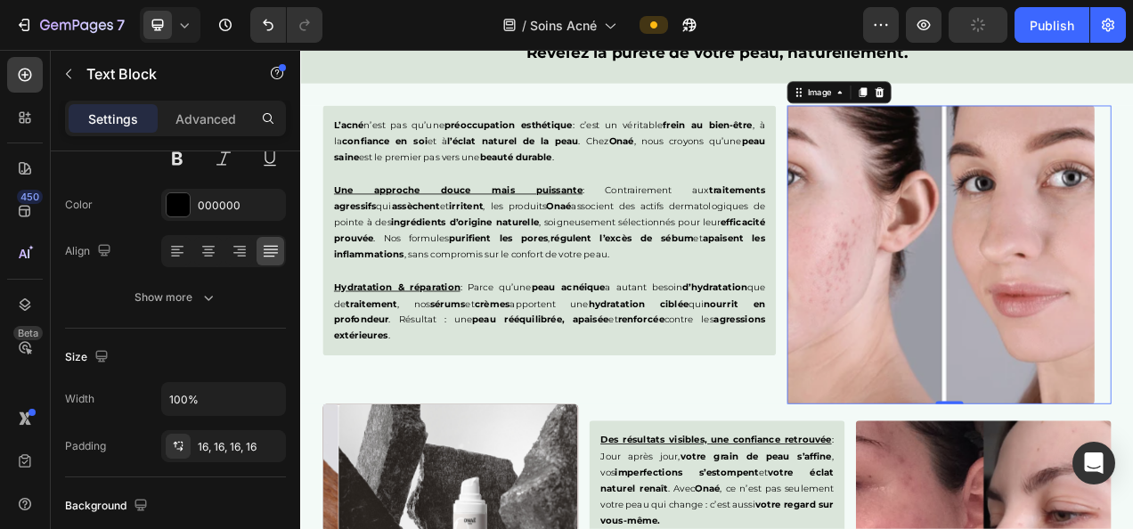
click at [585, 264] on p "Une approche douce mais puissante : Contrairement aux traitements agressifs qui…" at bounding box center [619, 271] width 553 height 104
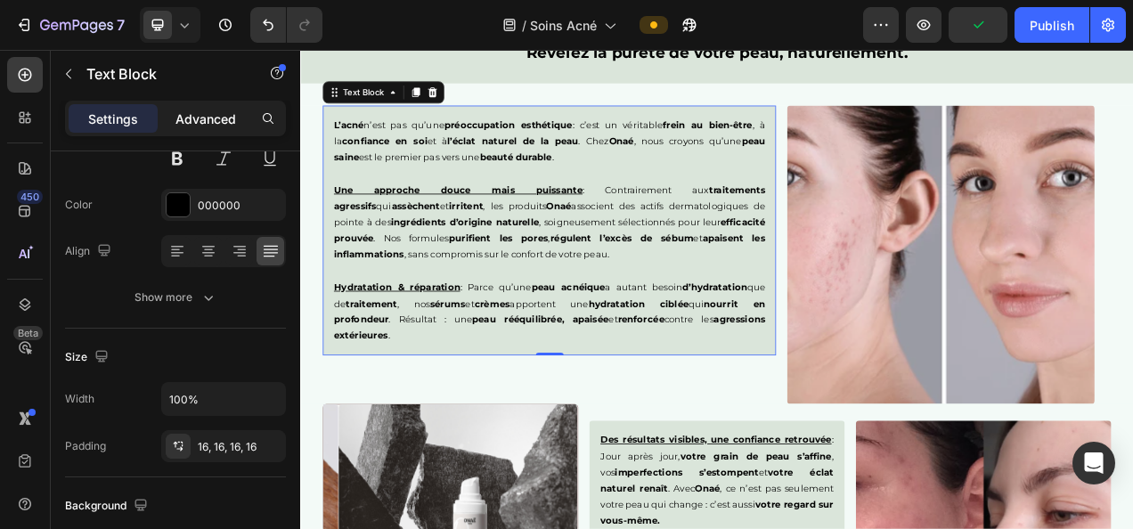
scroll to position [0, 0]
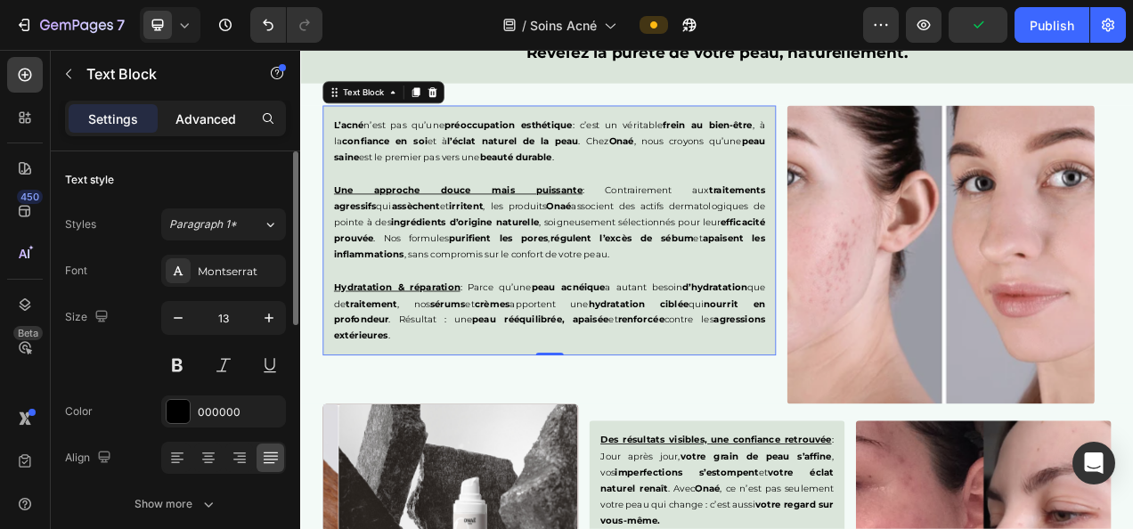
click at [205, 116] on p "Advanced" at bounding box center [206, 119] width 61 height 19
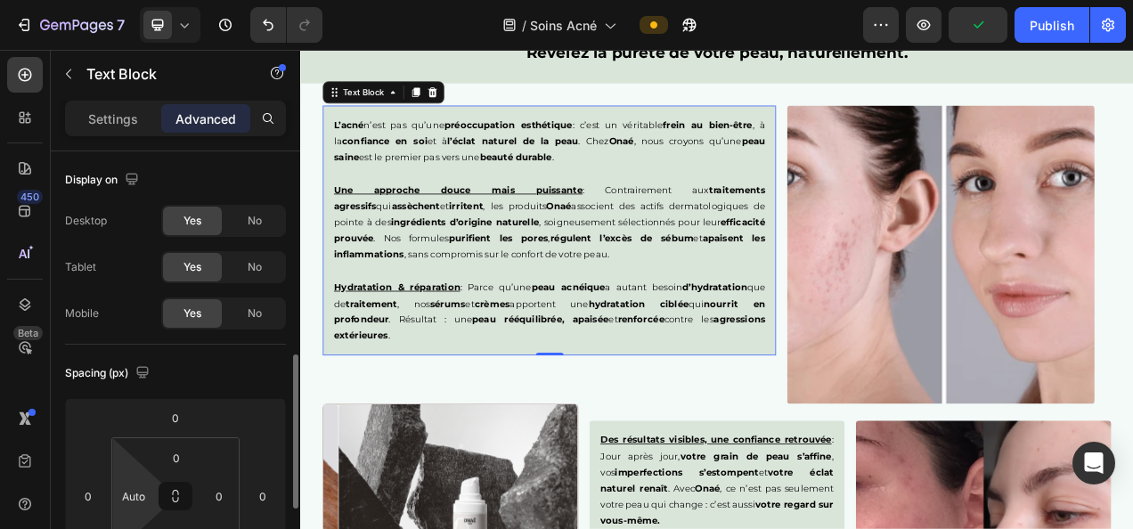
scroll to position [151, 0]
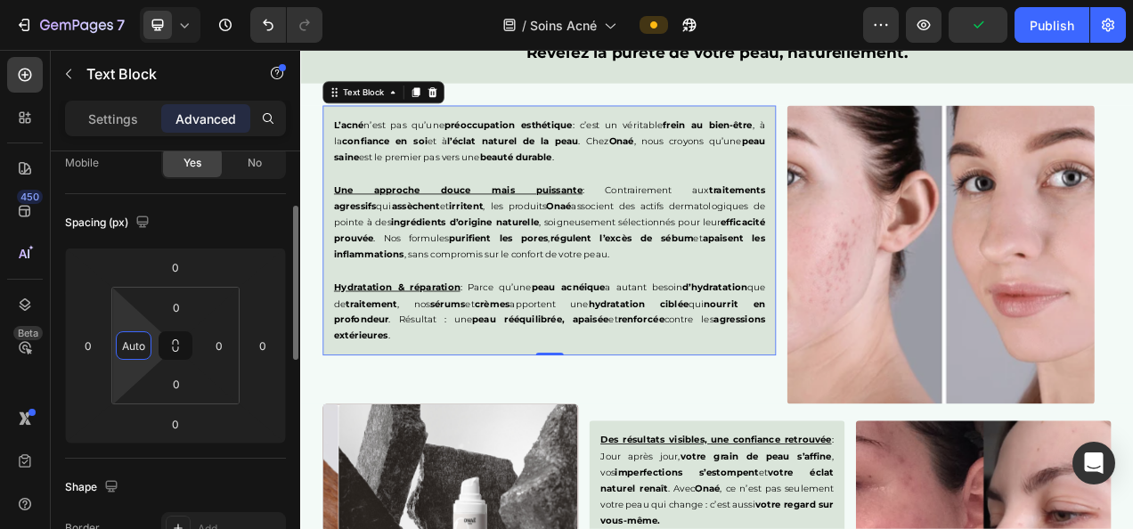
click at [130, 342] on input "Auto" at bounding box center [133, 345] width 27 height 27
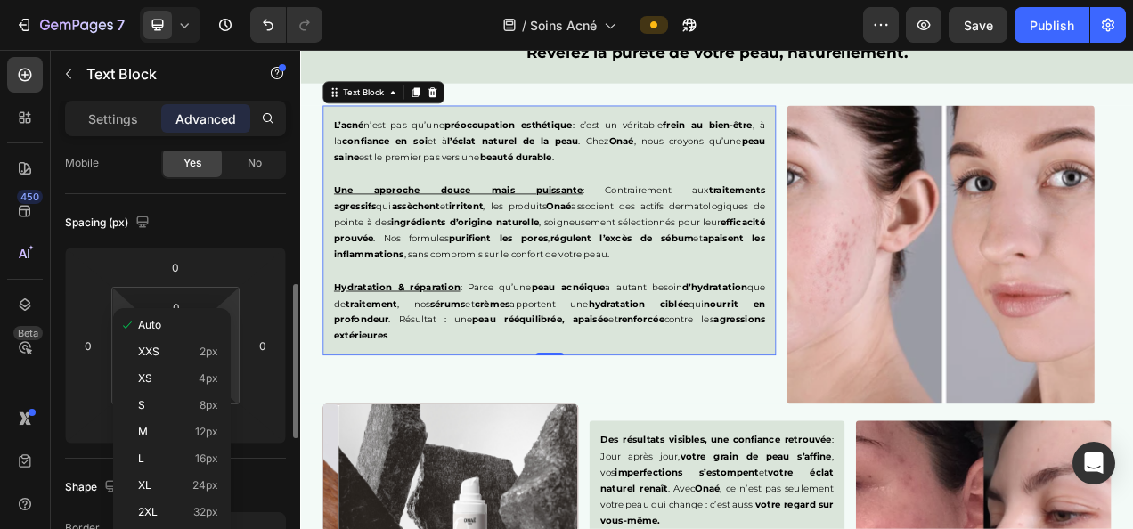
scroll to position [209, 0]
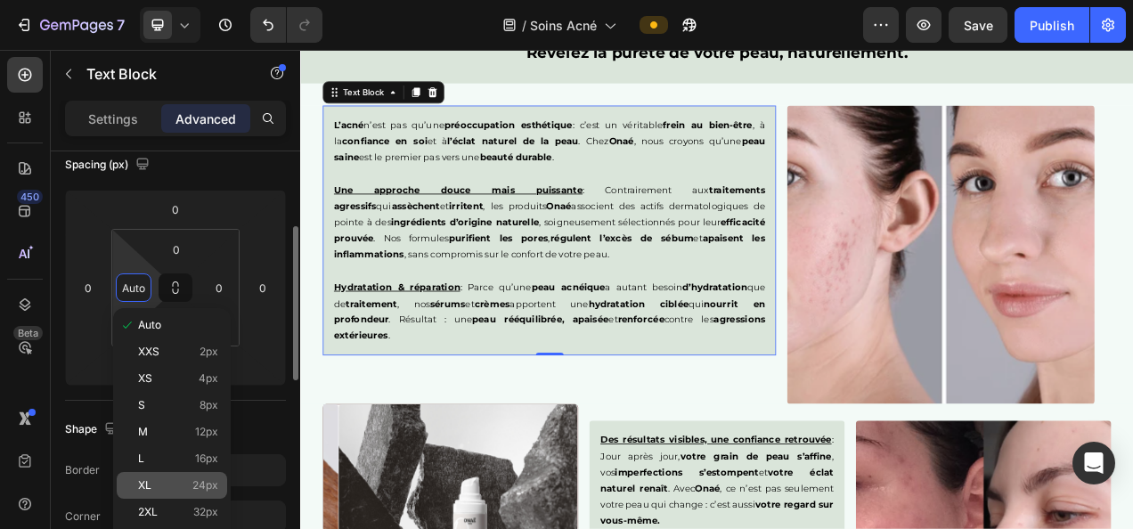
click at [209, 483] on span "24px" at bounding box center [205, 485] width 26 height 12
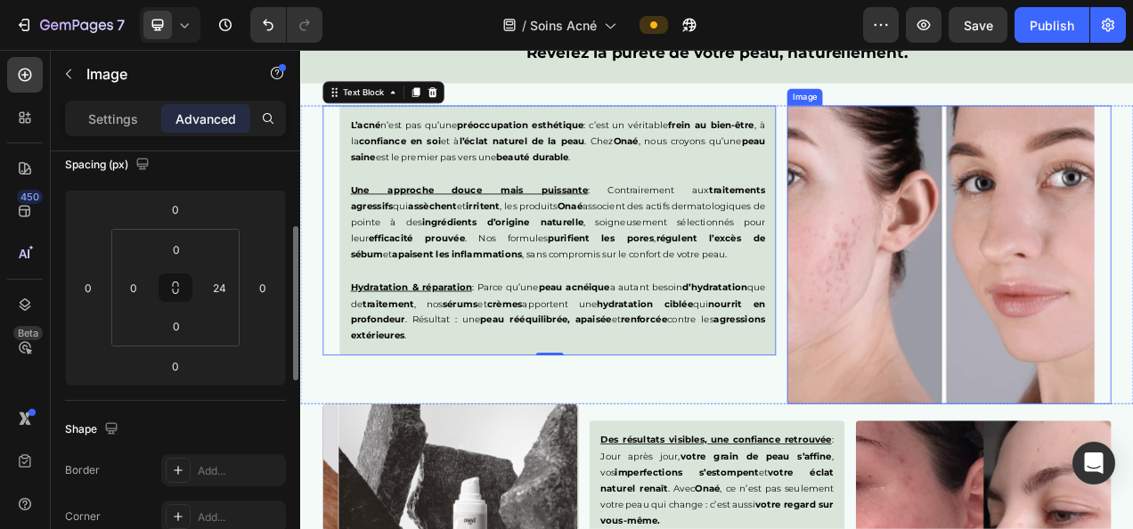
click at [1025, 398] on img at bounding box center [1122, 312] width 395 height 383
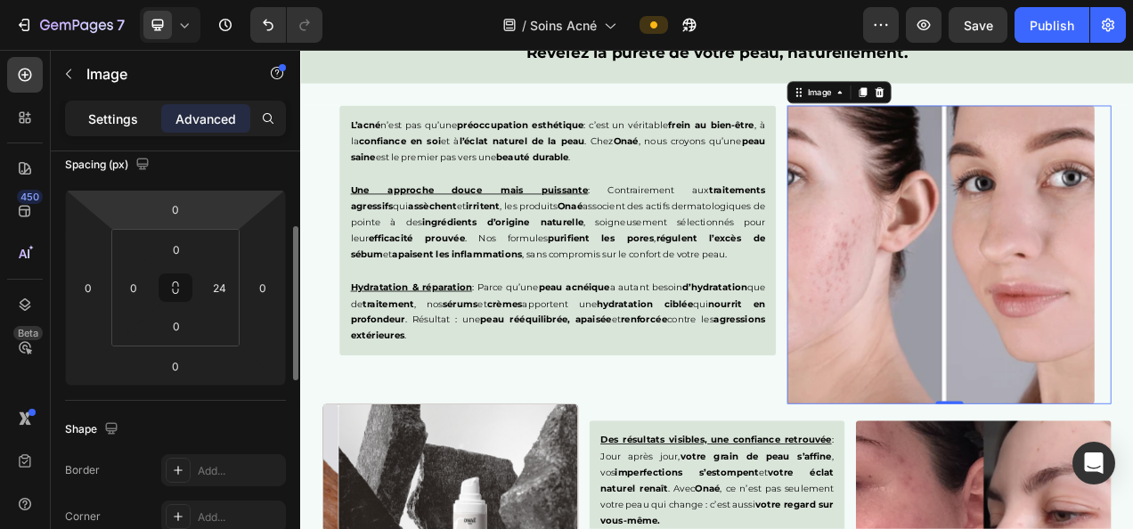
scroll to position [0, 0]
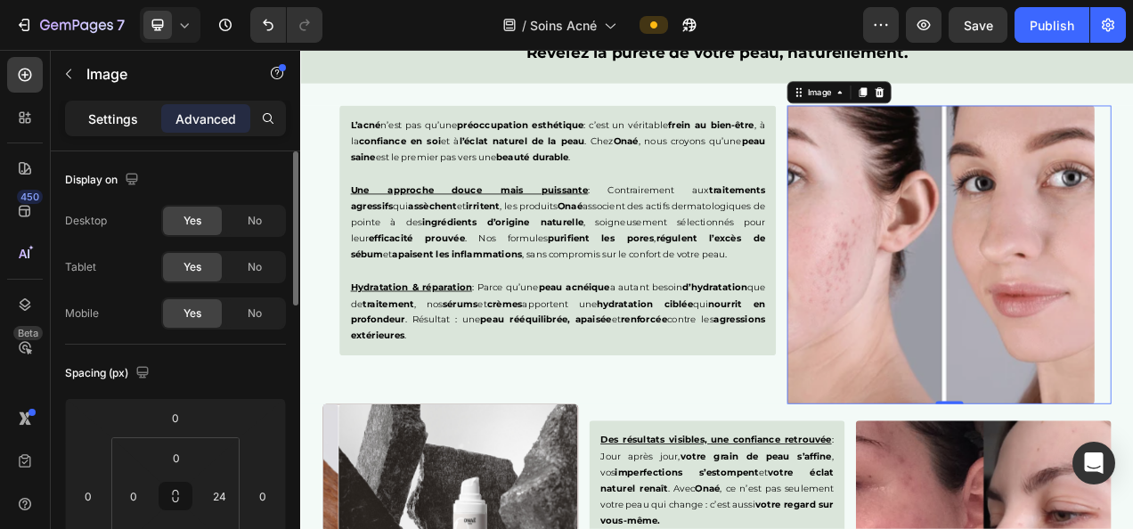
click at [121, 118] on p "Settings" at bounding box center [113, 119] width 50 height 19
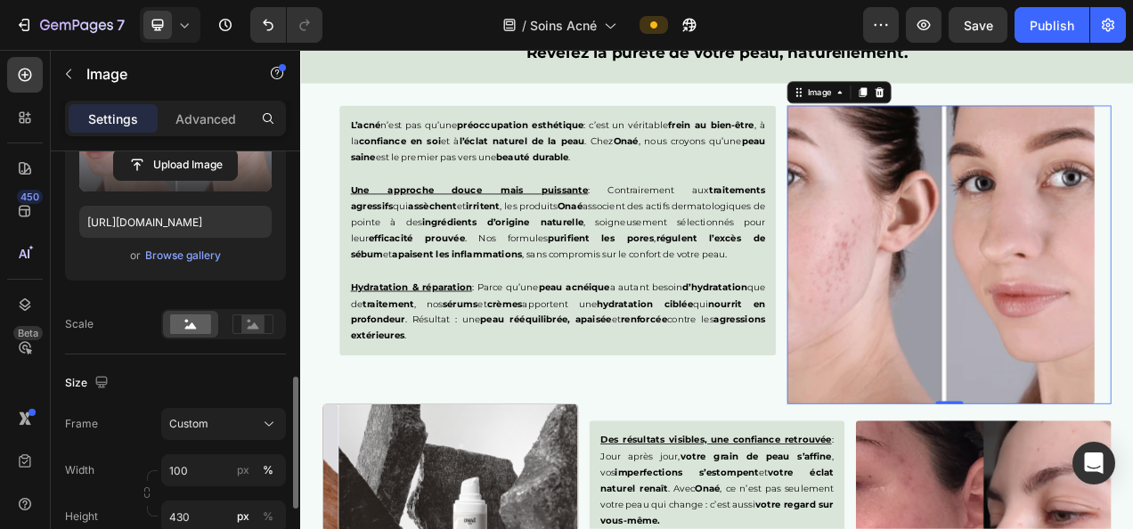
scroll to position [375, 0]
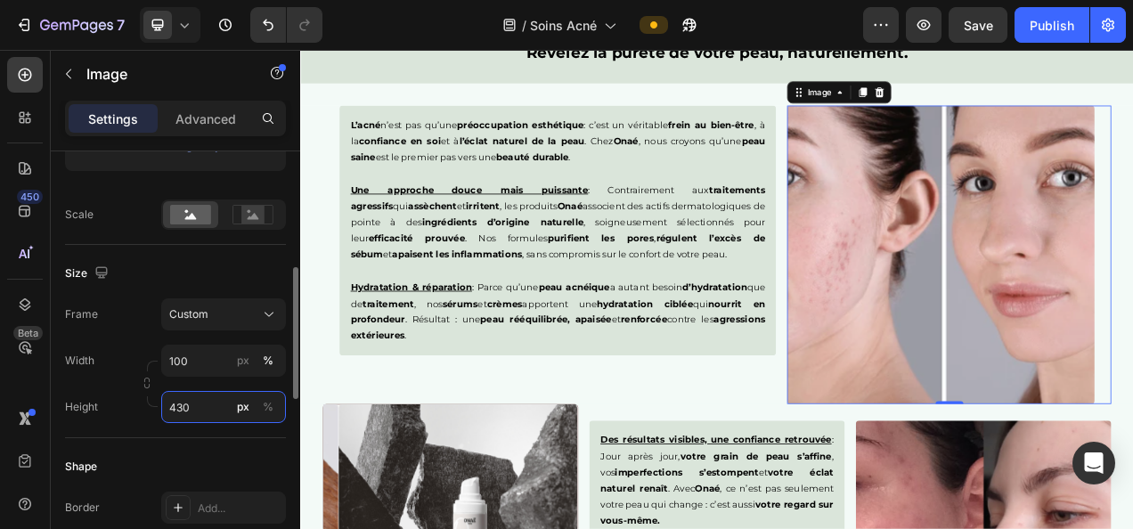
click at [196, 410] on input "430" at bounding box center [223, 407] width 125 height 32
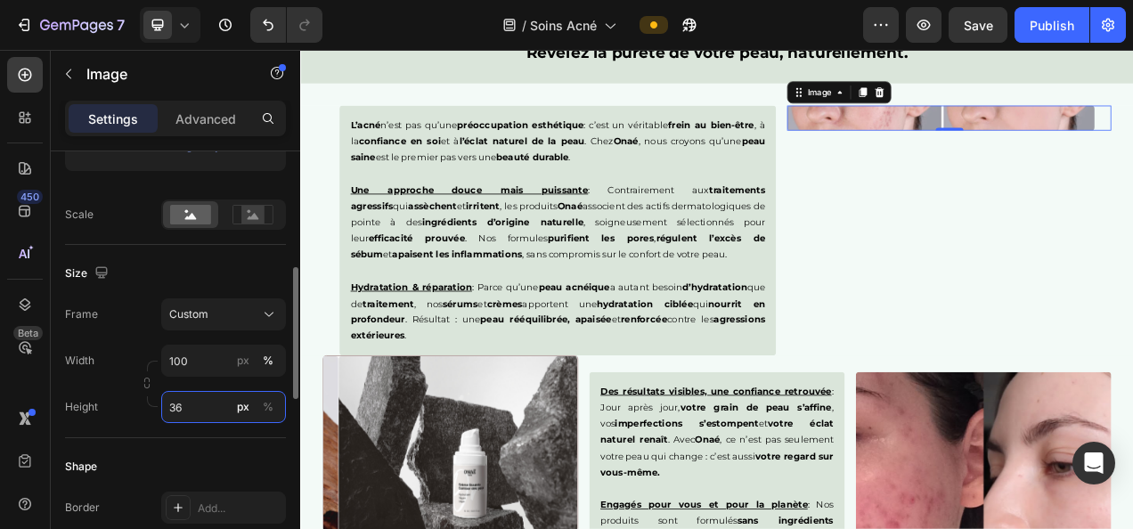
type input "360"
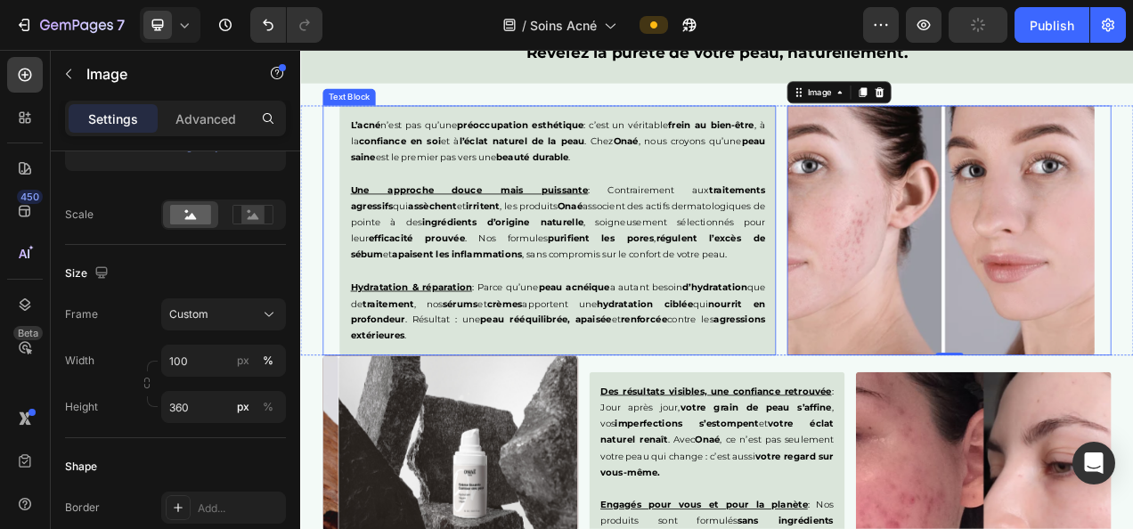
click at [711, 410] on p "Hydratation & réparation : Parce qu’une peau acnéique a autant besoin d’hydrata…" at bounding box center [630, 375] width 532 height 104
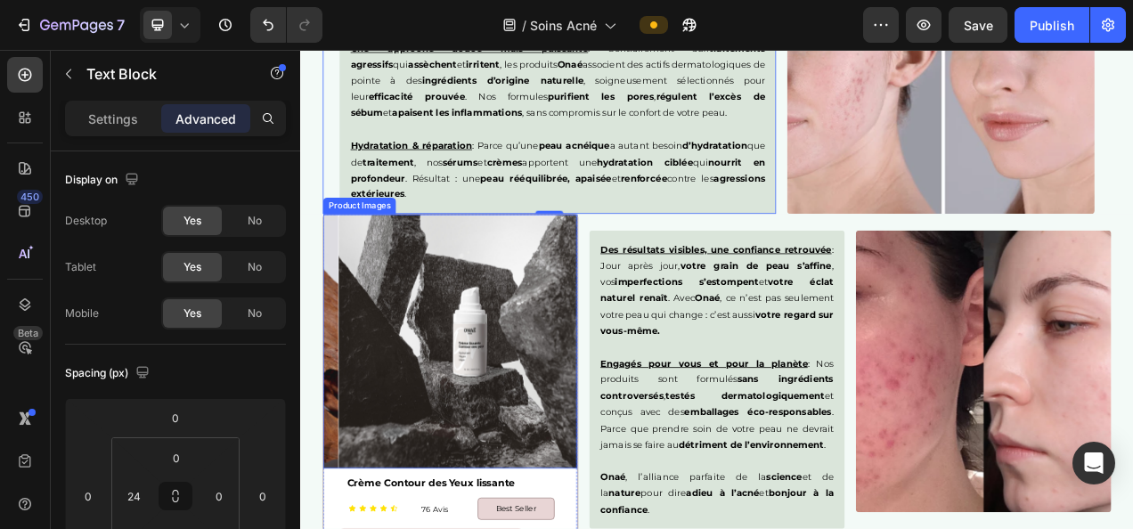
scroll to position [2538, 0]
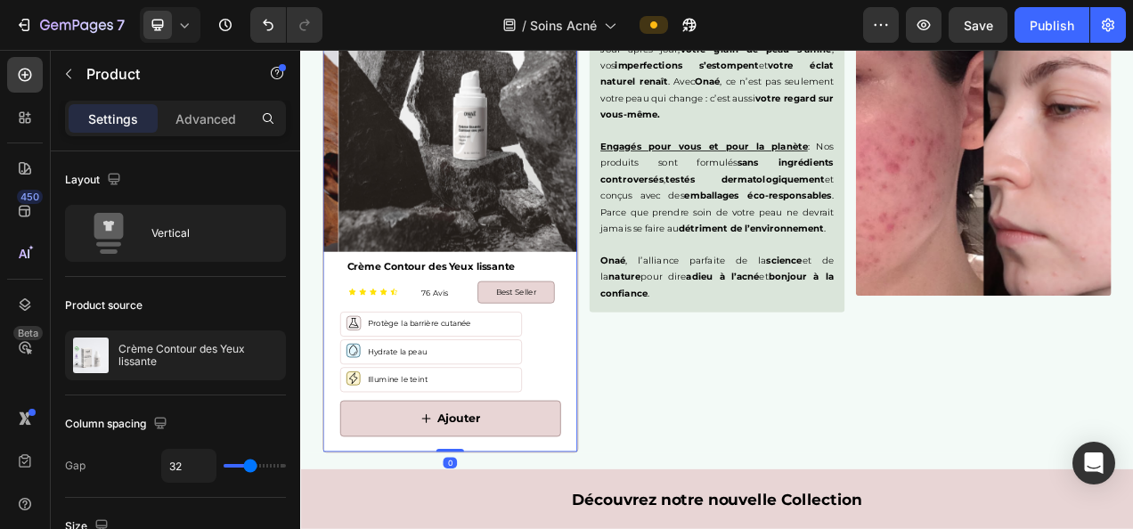
click at [638, 528] on div "Ajouter Add to Cart" at bounding box center [493, 533] width 326 height 67
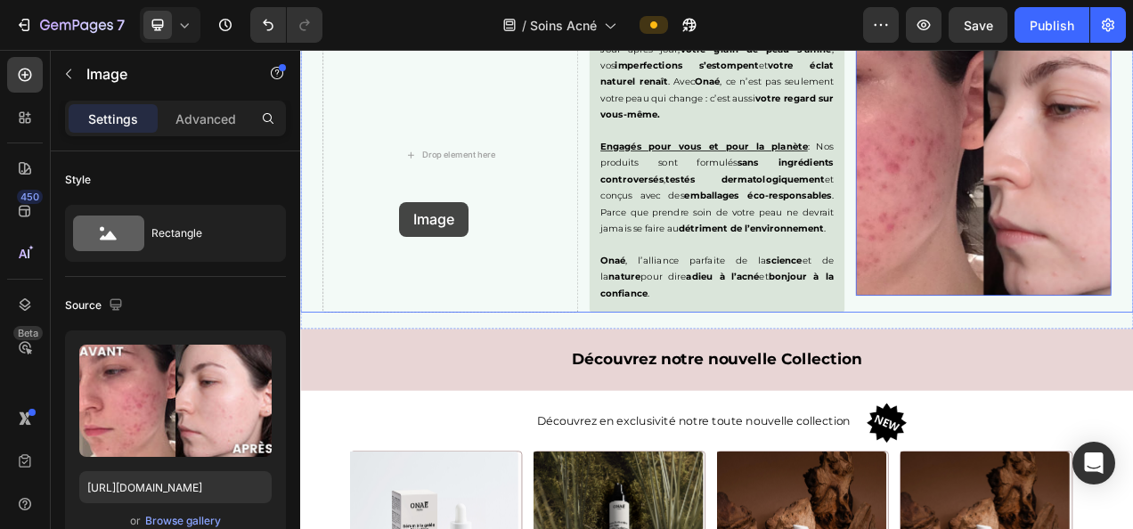
drag, startPoint x: 1102, startPoint y: 264, endPoint x: 427, endPoint y: 245, distance: 675.7
click at [427, 245] on div "Drop element here Des résultats visibles, une confiance retrouvée : Jour après …" at bounding box center [834, 184] width 1069 height 405
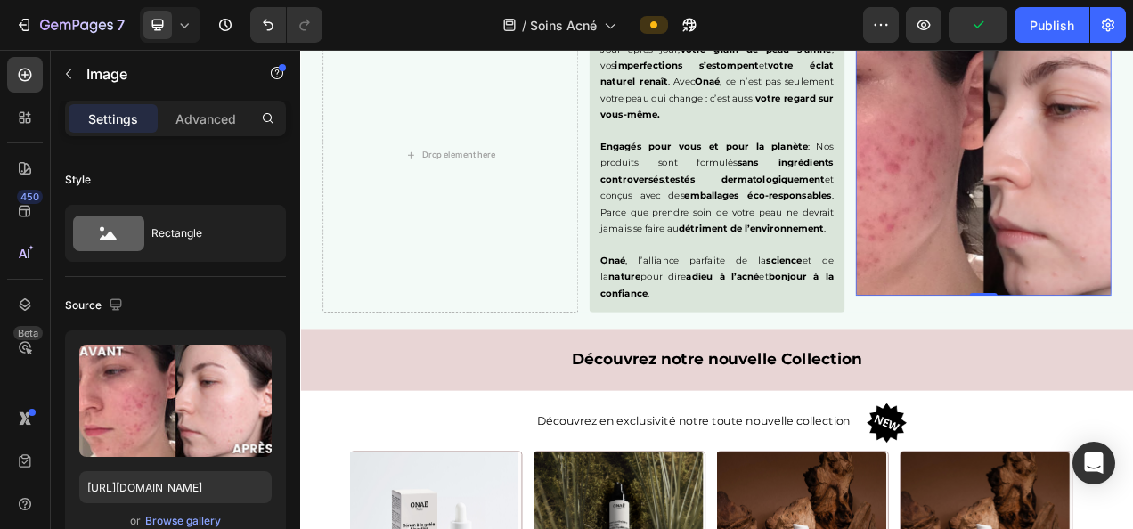
scroll to position [2588, 0]
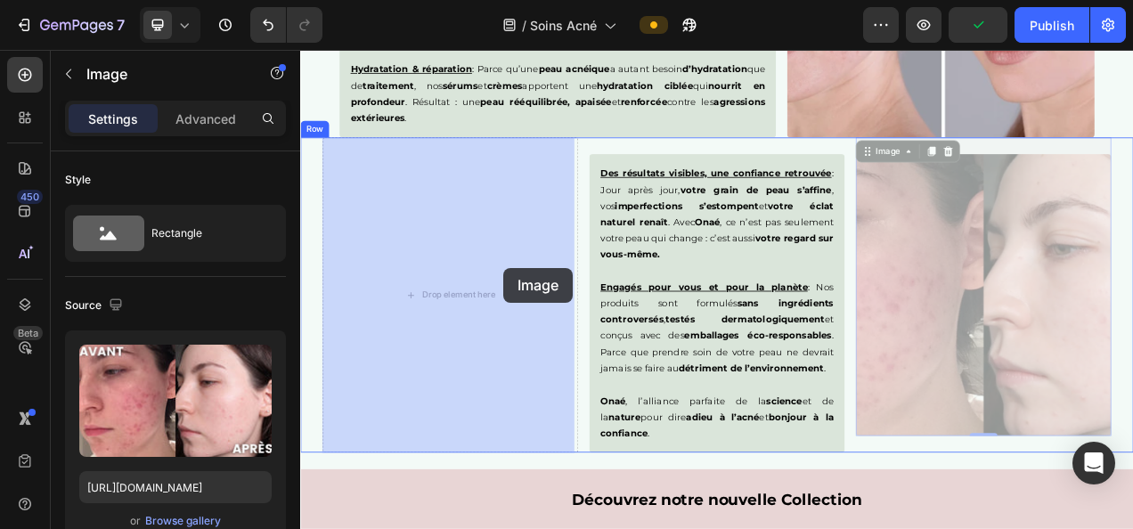
drag, startPoint x: 1138, startPoint y: 324, endPoint x: 561, endPoint y: 330, distance: 576.6
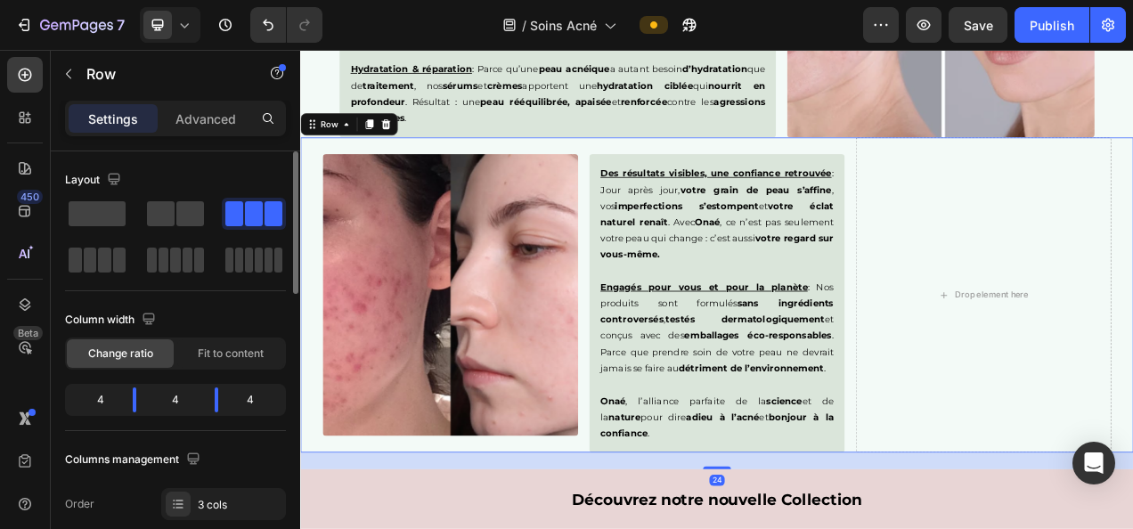
drag, startPoint x: 179, startPoint y: 219, endPoint x: 196, endPoint y: 375, distance: 156.9
click at [179, 219] on span at bounding box center [190, 213] width 28 height 25
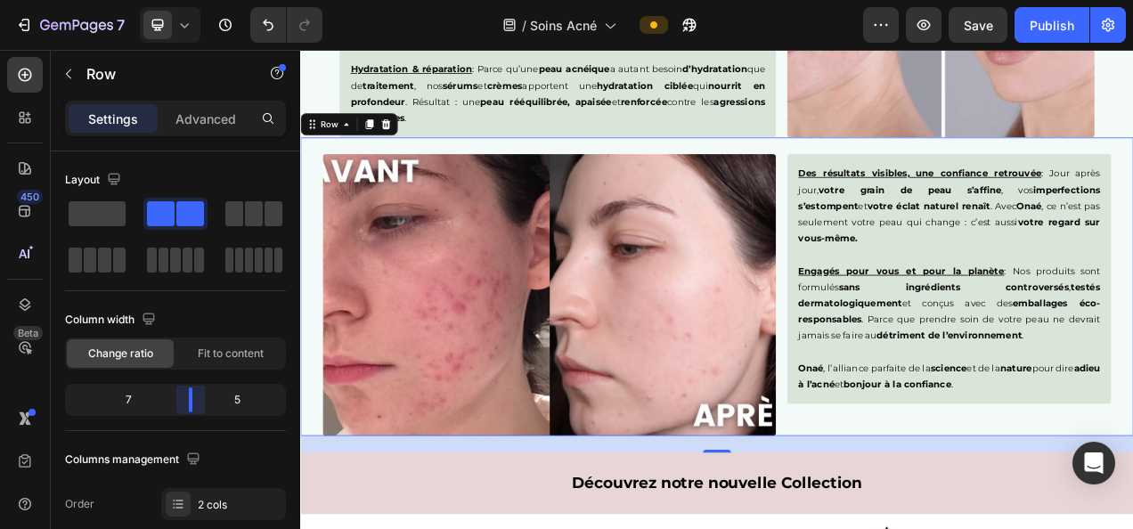
drag, startPoint x: 180, startPoint y: 395, endPoint x: 198, endPoint y: 400, distance: 18.6
click at [198, 0] on body "7 Version history / Soins Acné Preview Save Publish 450 Beta Sections(18) Eleme…" at bounding box center [566, 0] width 1133 height 0
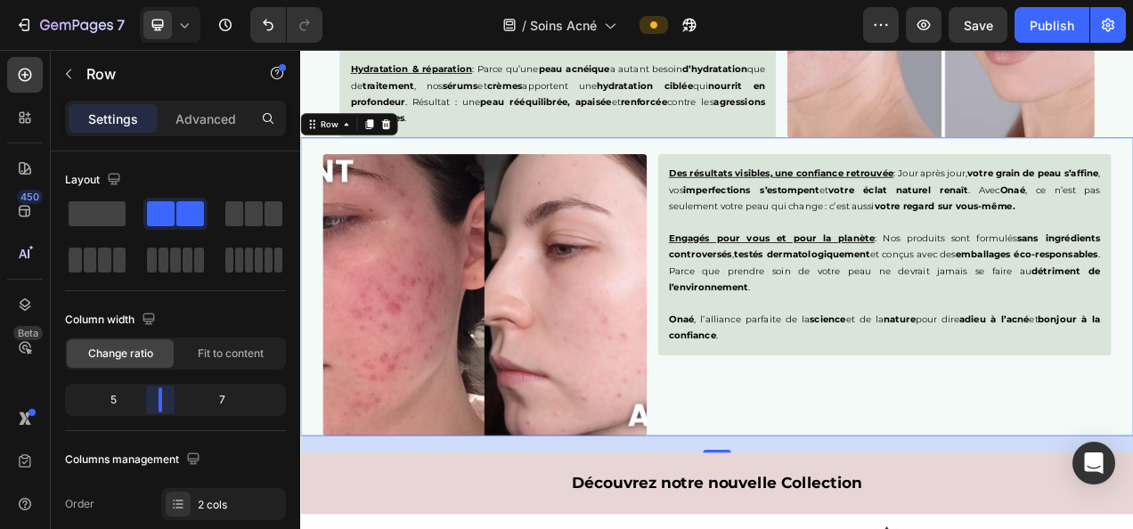
drag, startPoint x: 198, startPoint y: 400, endPoint x: 158, endPoint y: 400, distance: 40.1
click at [158, 0] on body "7 Version history / Soins Acné Preview Save Publish 450 Beta Sections(18) Eleme…" at bounding box center [566, 0] width 1133 height 0
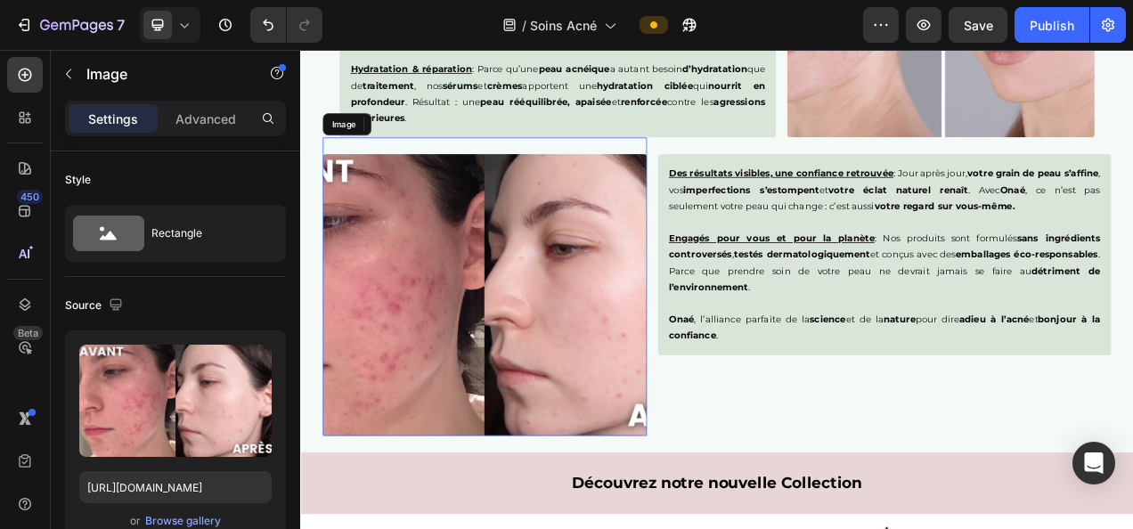
click at [536, 382] on img at bounding box center [537, 365] width 416 height 362
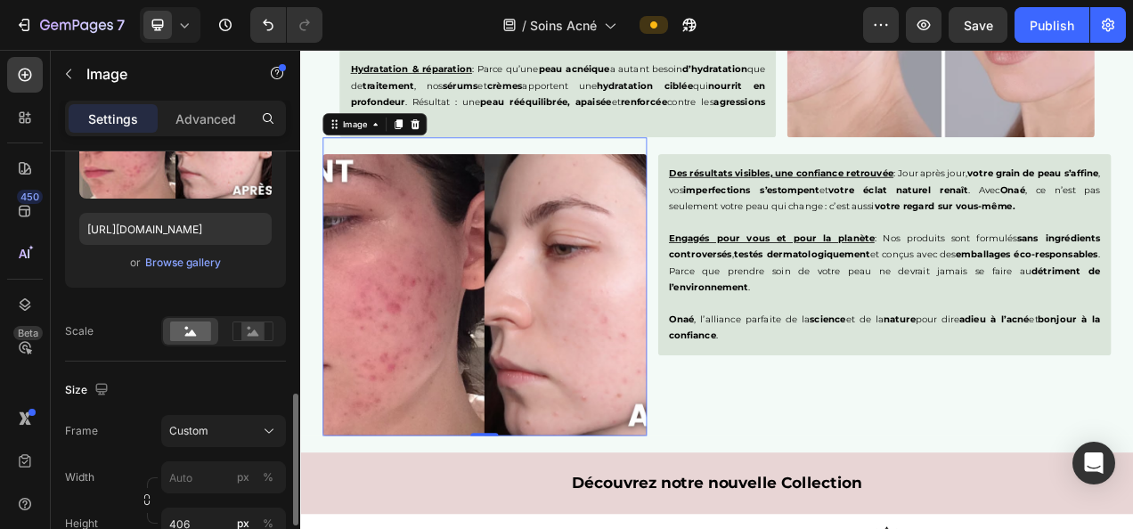
scroll to position [383, 0]
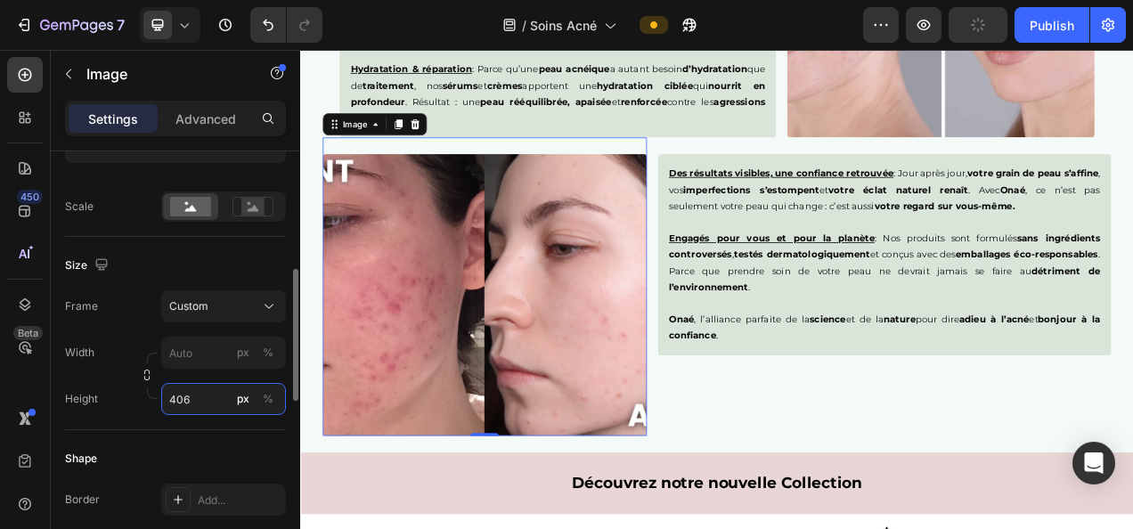
click at [186, 393] on input "406" at bounding box center [223, 399] width 125 height 32
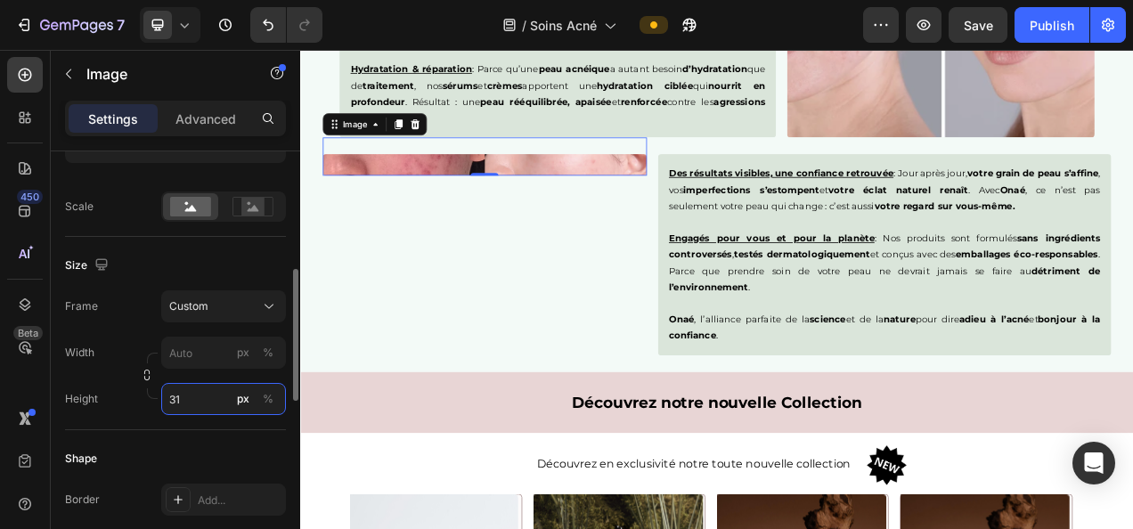
type input "3"
type input "260"
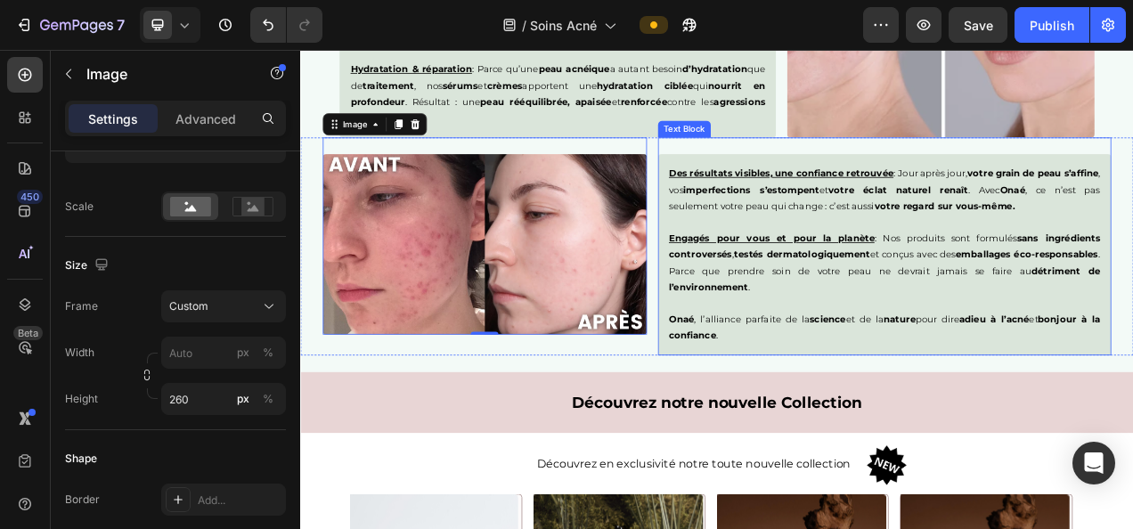
click at [1014, 272] on p "Engagés pour vous et pour la planète : Nos produits sont formulés sans ingrédie…" at bounding box center [1049, 312] width 553 height 104
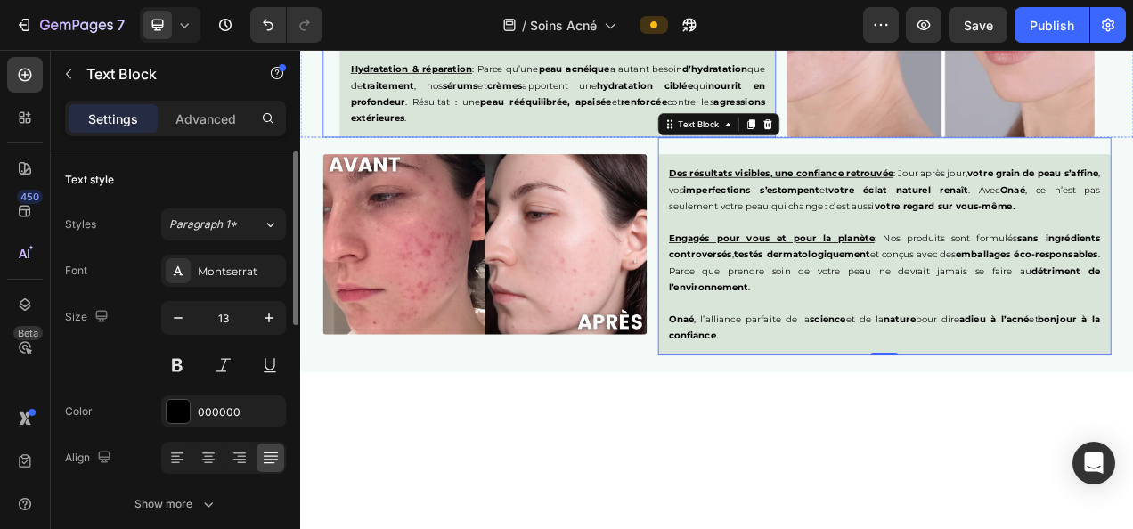
scroll to position [2337, 0]
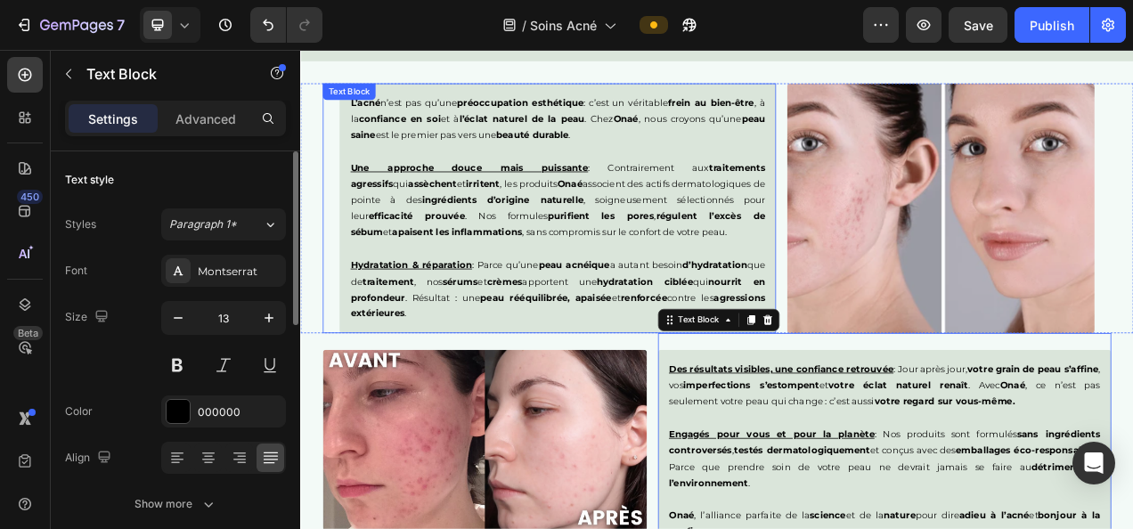
click at [486, 301] on p "Hydratation & réparation : Parce qu’une peau acnéique a autant besoin d’hydrata…" at bounding box center [630, 347] width 532 height 104
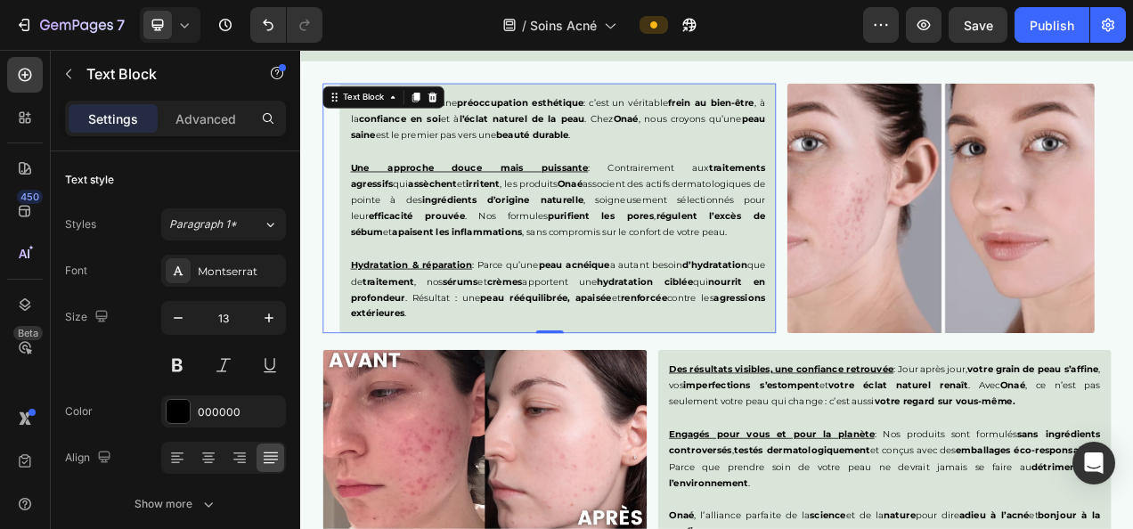
click at [684, 241] on p "Une approche douce mais puissante : Contrairement aux traitements agressifs qui…" at bounding box center [630, 243] width 532 height 104
click at [650, 268] on strong "régulent l’excès de sébum" at bounding box center [630, 273] width 532 height 35
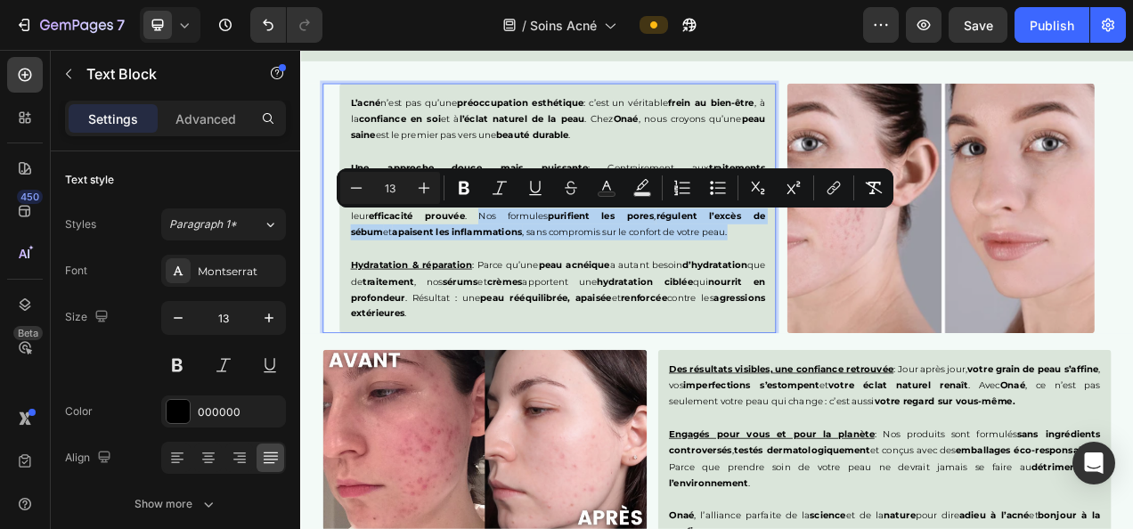
drag, startPoint x: 422, startPoint y: 261, endPoint x: 761, endPoint y: 285, distance: 339.5
click at [761, 285] on p "Une approche douce mais puissante : Contrairement aux traitements agressifs qui…" at bounding box center [630, 243] width 532 height 104
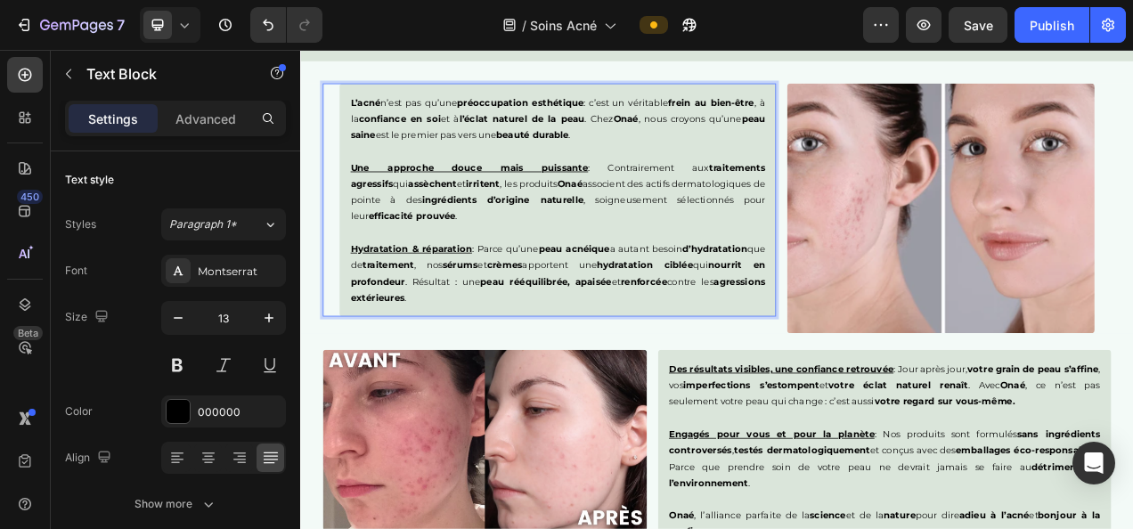
click at [607, 291] on p "Hydratation & réparation : Parce qu’une peau acnéique a autant besoin d’hydrata…" at bounding box center [630, 326] width 532 height 104
click at [1087, 248] on img at bounding box center [1122, 253] width 395 height 321
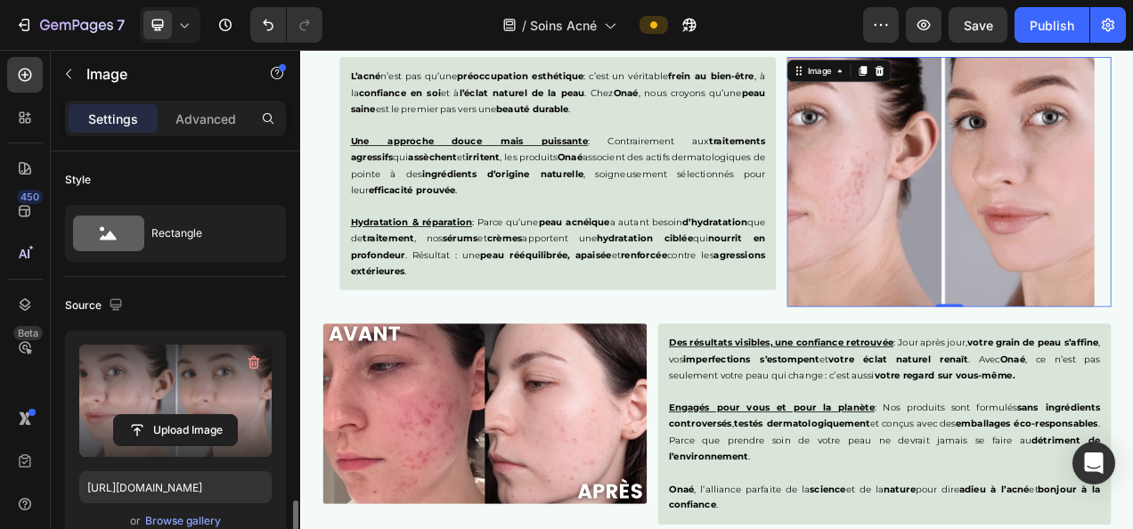
scroll to position [296, 0]
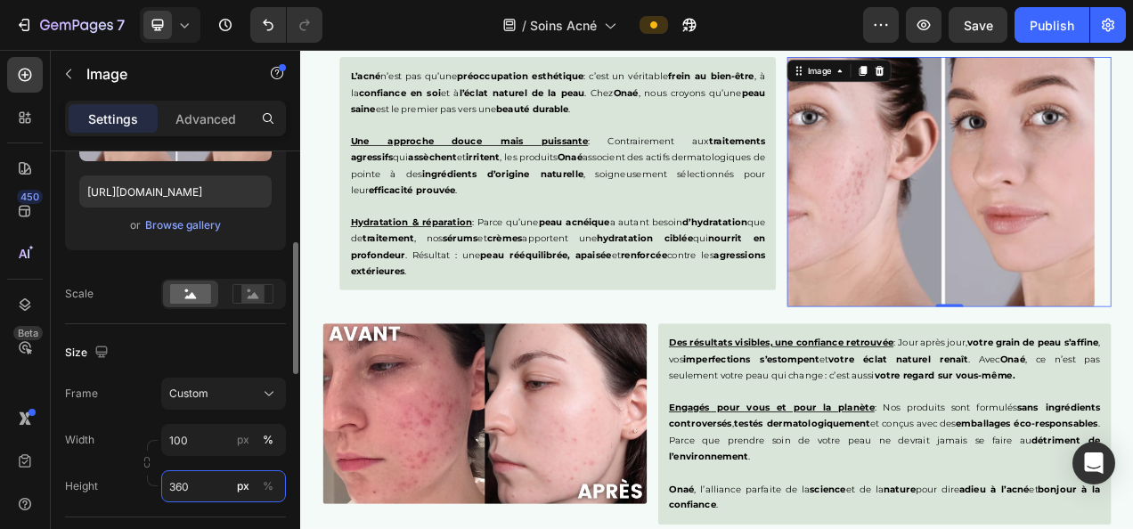
click at [205, 487] on input "360" at bounding box center [223, 487] width 125 height 32
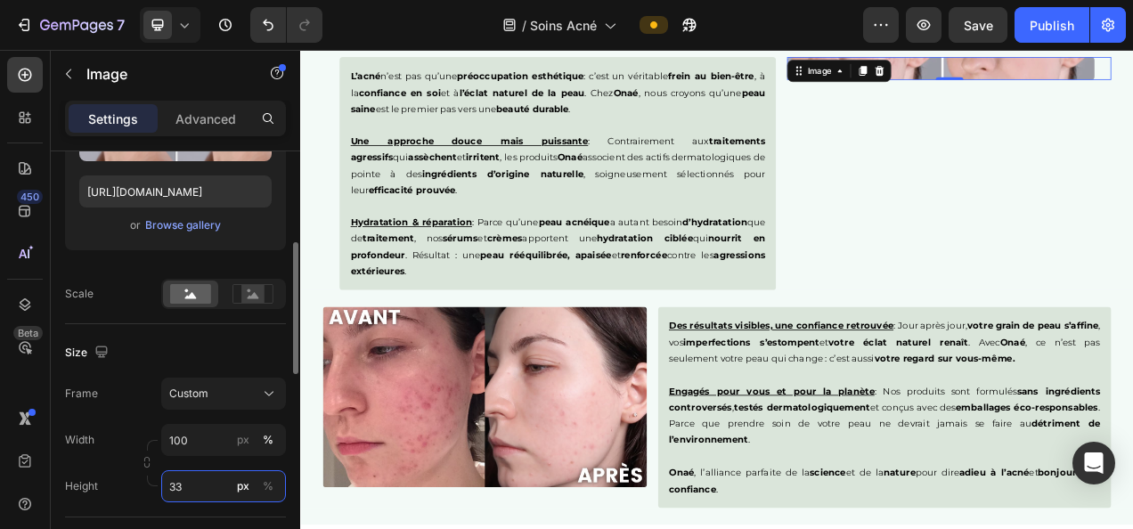
type input "335"
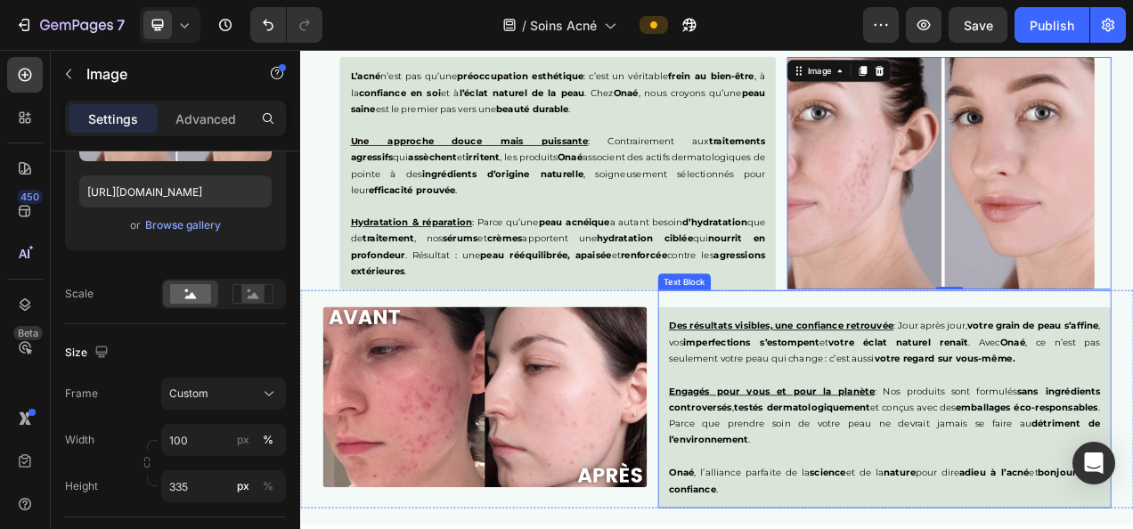
click at [987, 528] on p "Engagés pour vous et pour la planète : Nos produits sont formulés sans ingrédie…" at bounding box center [1049, 509] width 553 height 104
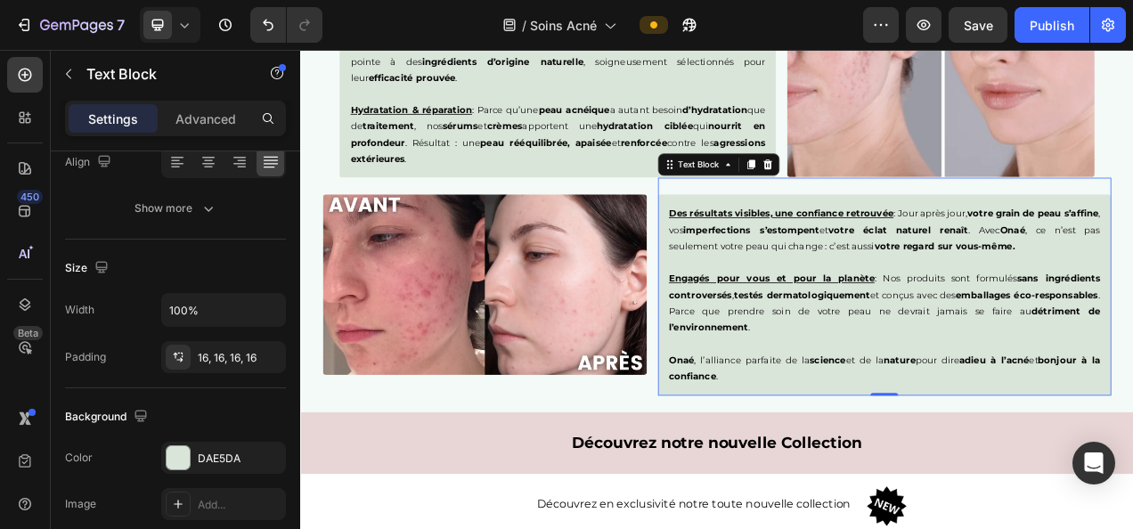
scroll to position [0, 0]
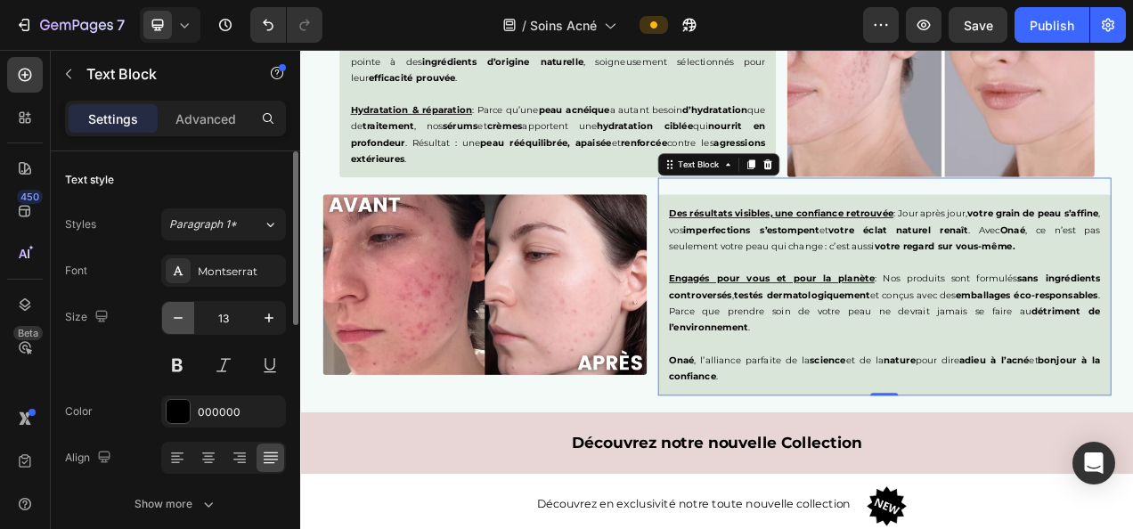
click at [179, 319] on icon "button" at bounding box center [178, 318] width 18 height 18
type input "12"
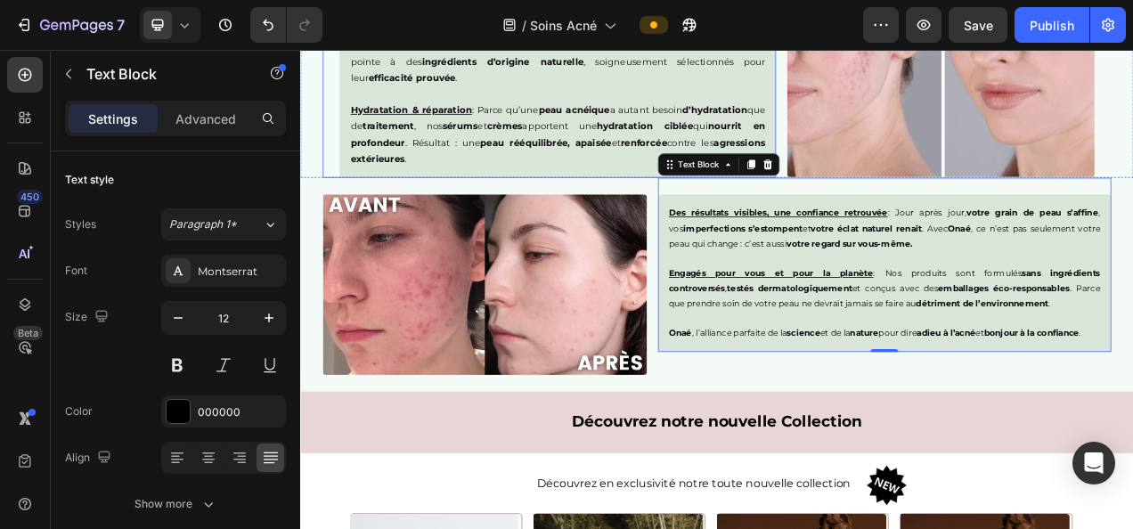
click at [585, 144] on strong "crèmes" at bounding box center [561, 147] width 45 height 14
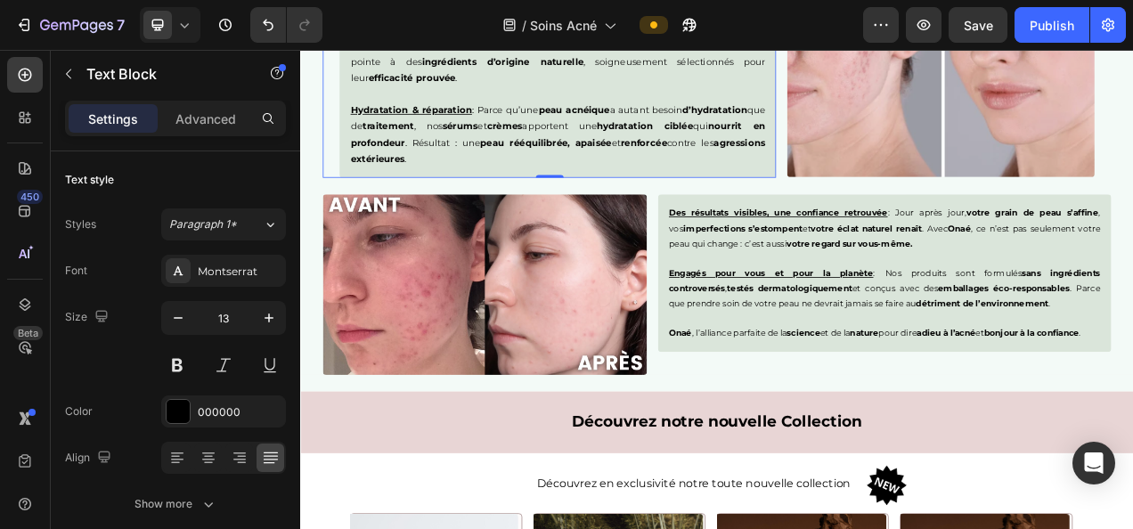
click at [876, 293] on p "Des résultats visibles, une confiance retrouvée : Jour après jour, votre grain …" at bounding box center [1049, 279] width 553 height 58
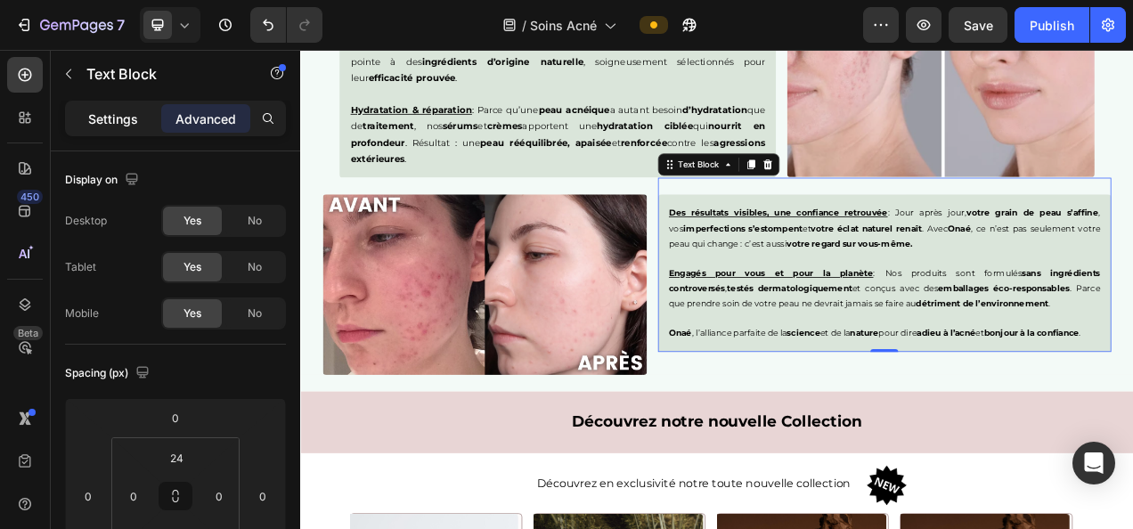
click at [132, 110] on p "Settings" at bounding box center [113, 119] width 50 height 19
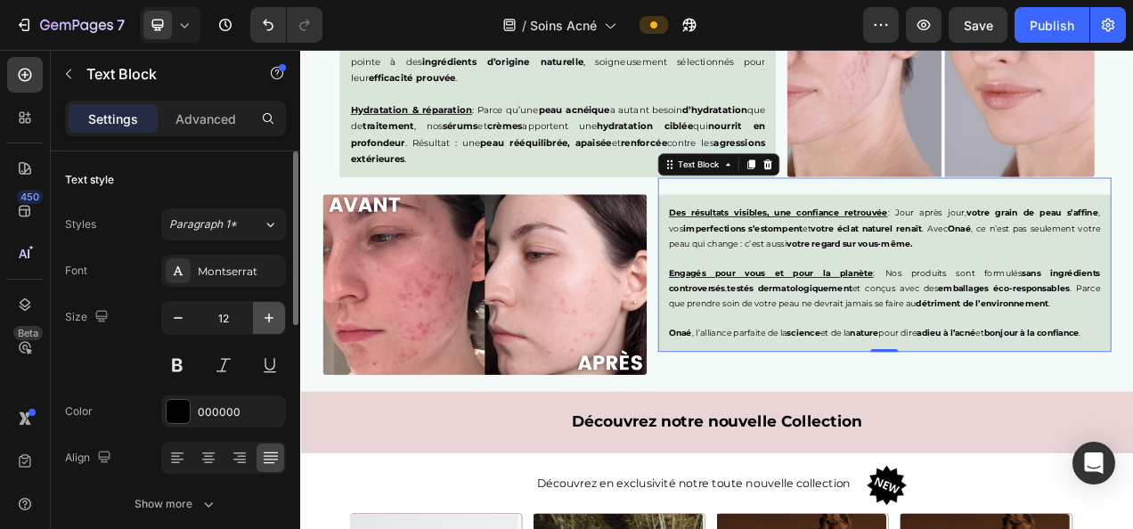
click at [267, 318] on icon "button" at bounding box center [269, 318] width 18 height 18
type input "13"
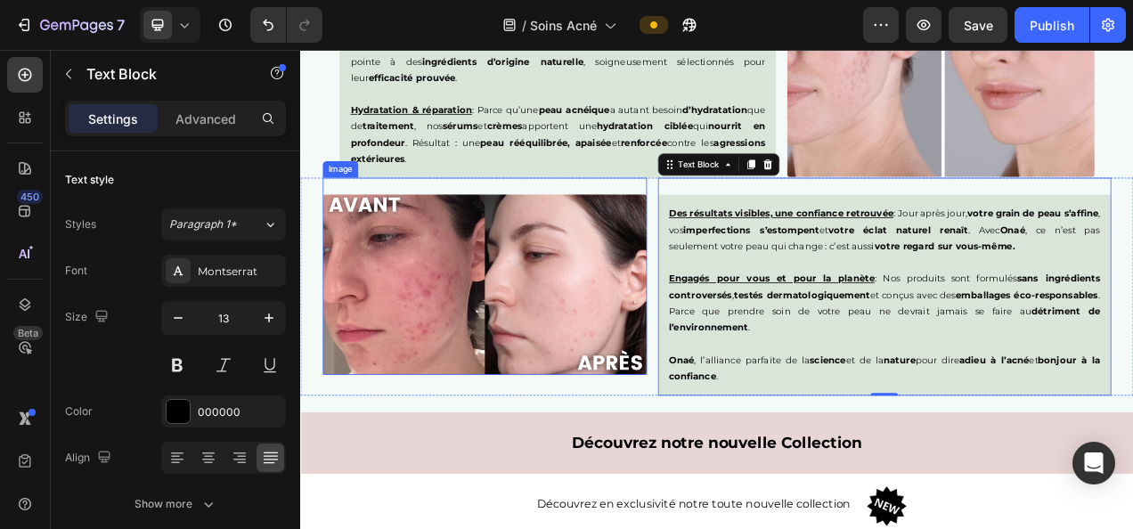
click at [598, 202] on div "L’acné n’est pas qu’une préoccupation esthétique : c’est un véritable frein au …" at bounding box center [630, 63] width 561 height 299
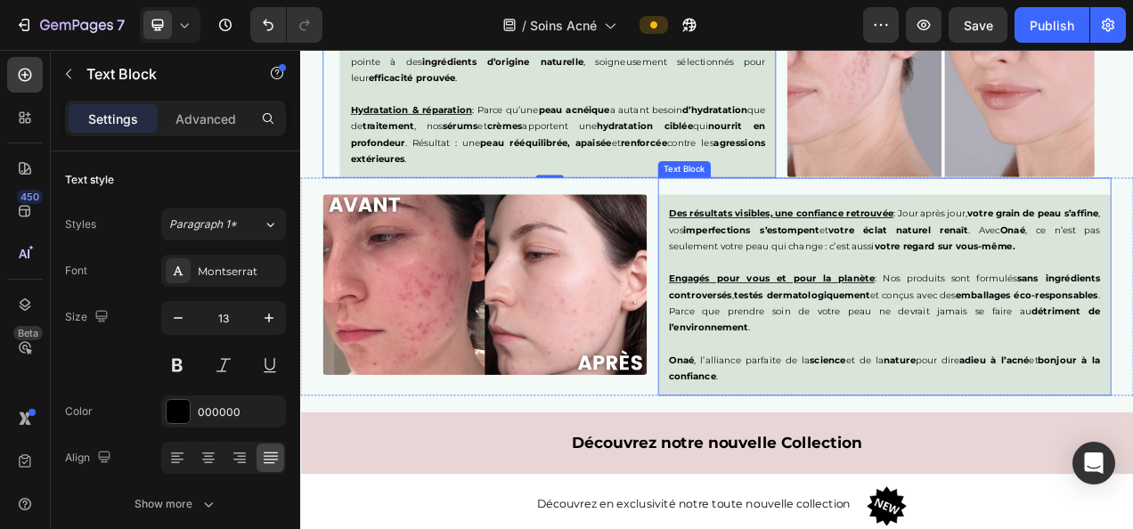
click at [866, 373] on p "Engagés pour vous et pour la planète : Nos produits sont formulés sans ingrédie…" at bounding box center [1049, 365] width 553 height 104
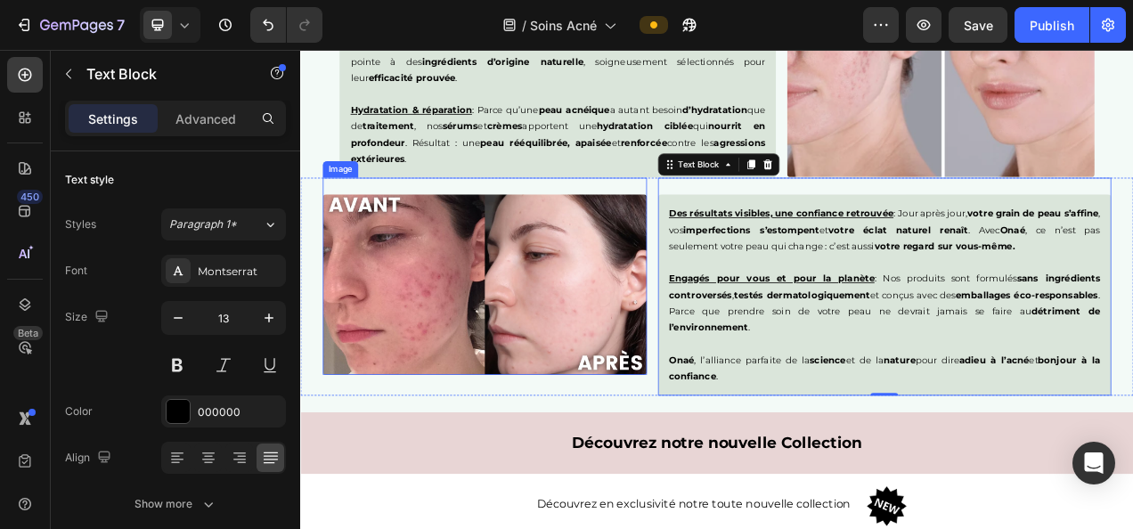
click at [634, 404] on img at bounding box center [537, 351] width 416 height 232
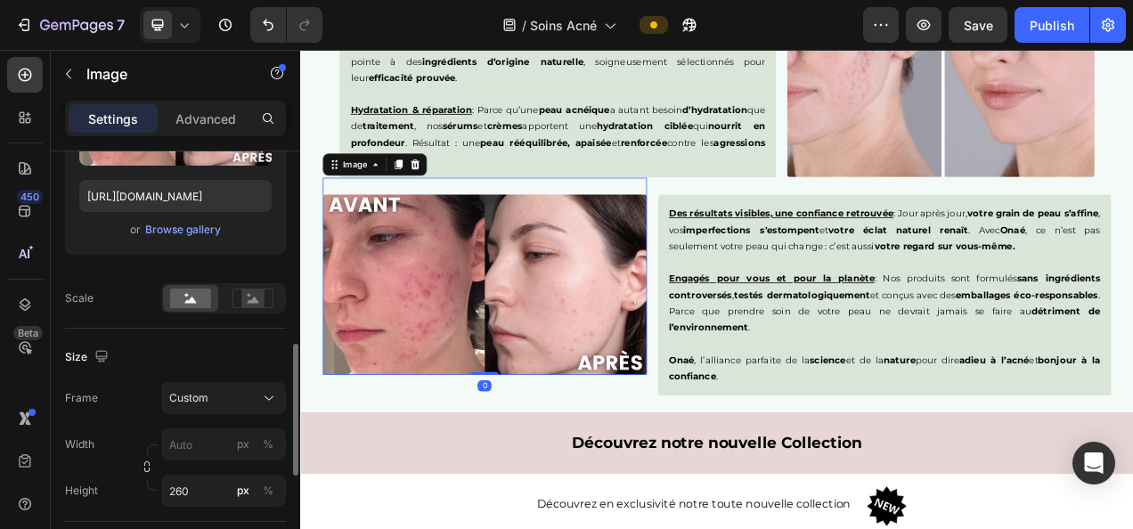
scroll to position [373, 0]
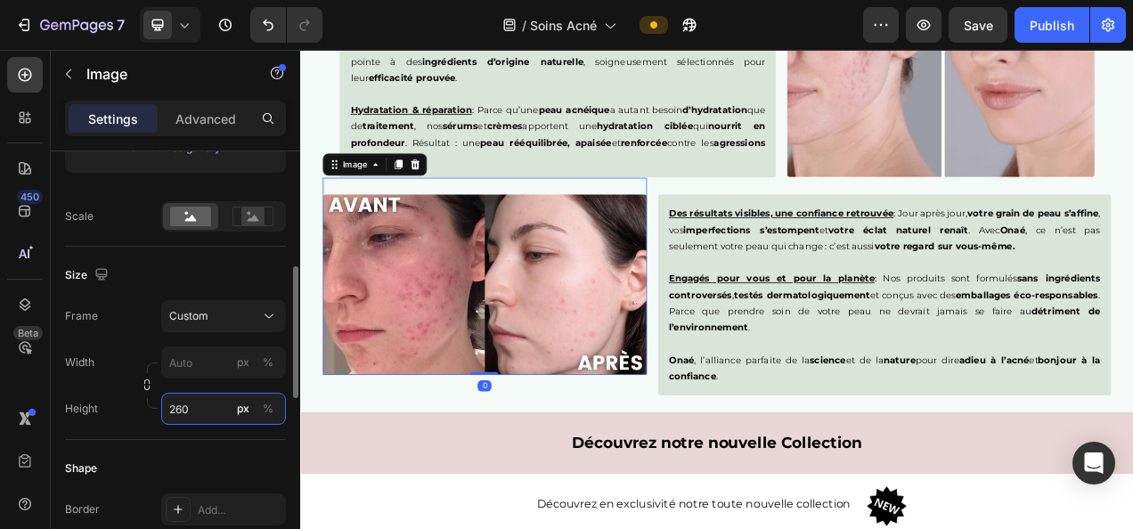
click at [187, 419] on input "260" at bounding box center [223, 409] width 125 height 32
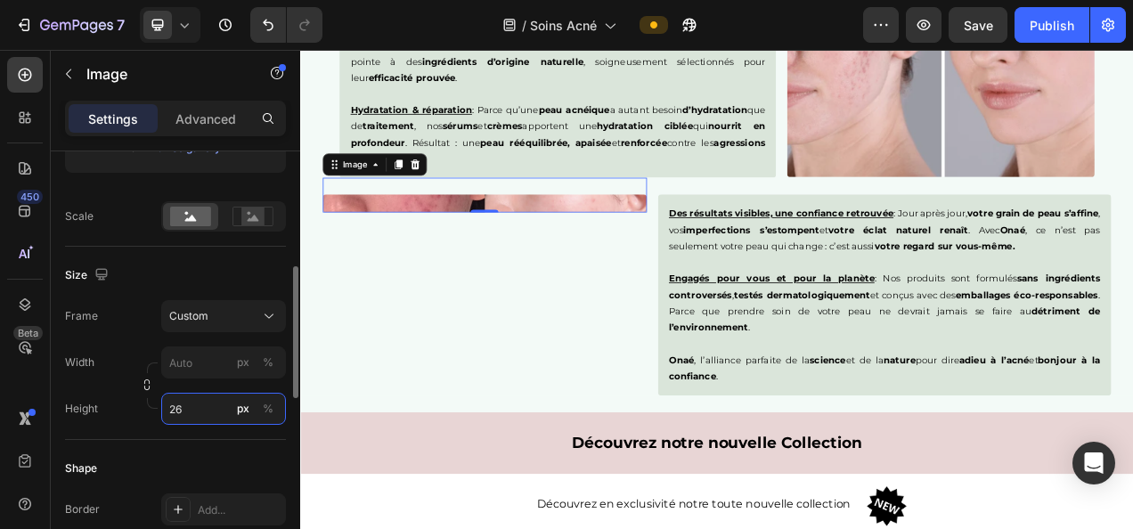
type input "2"
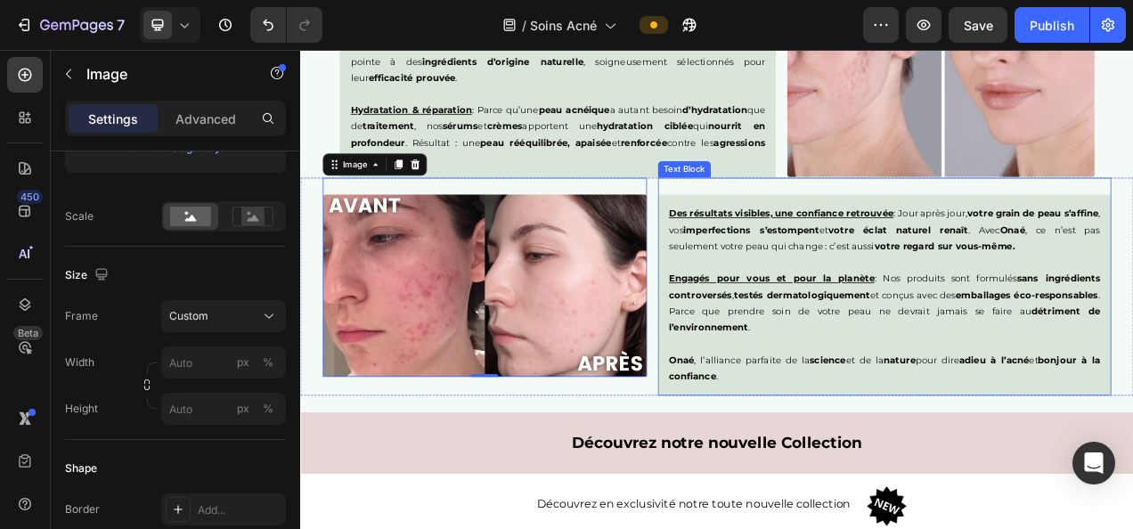
click at [928, 351] on p "Engagés pour vous et pour la planète : Nos produits sont formulés sans ingrédie…" at bounding box center [1049, 365] width 553 height 104
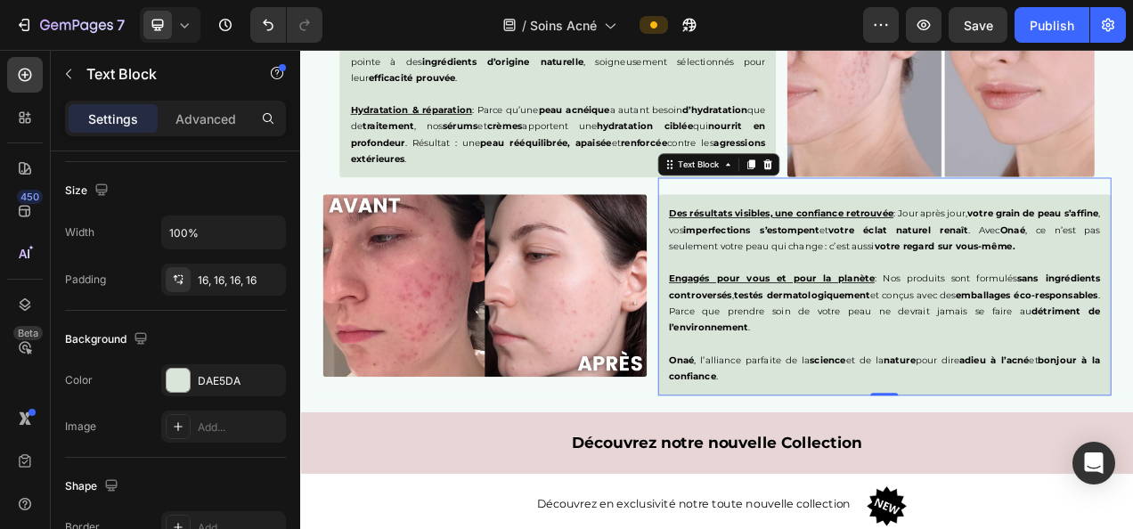
scroll to position [0, 0]
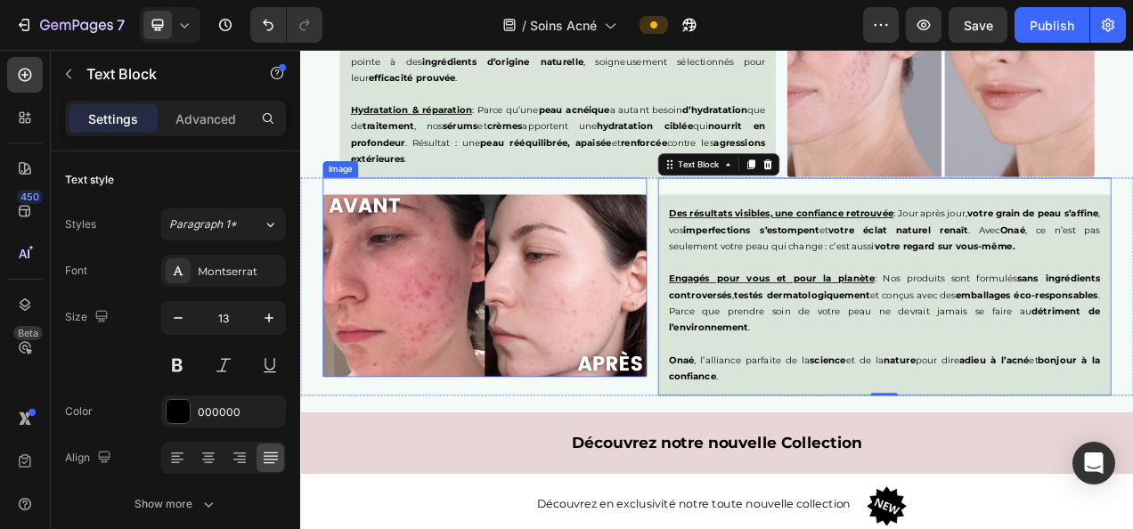
click at [535, 419] on img at bounding box center [537, 351] width 416 height 233
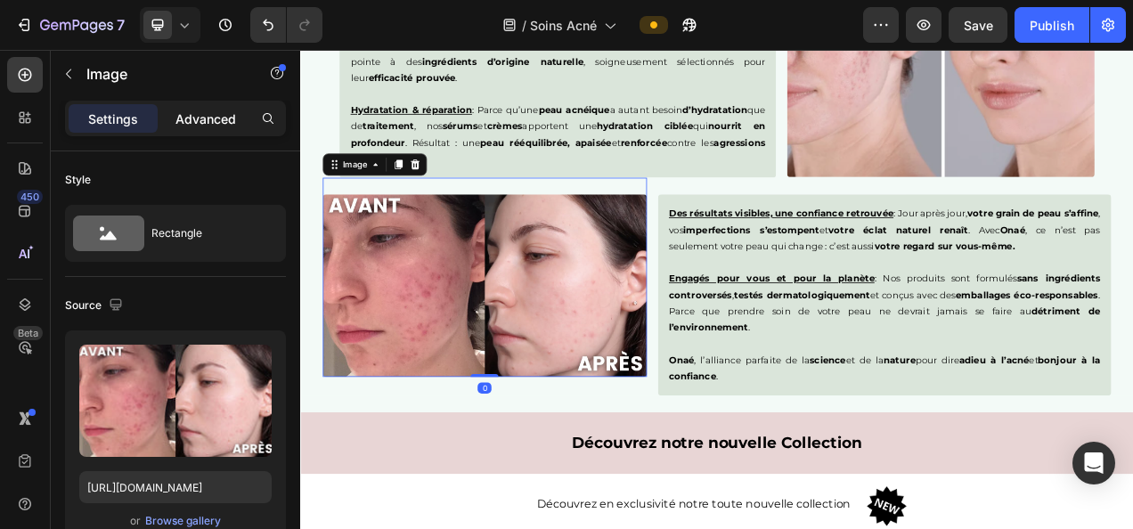
click at [219, 125] on p "Advanced" at bounding box center [206, 119] width 61 height 19
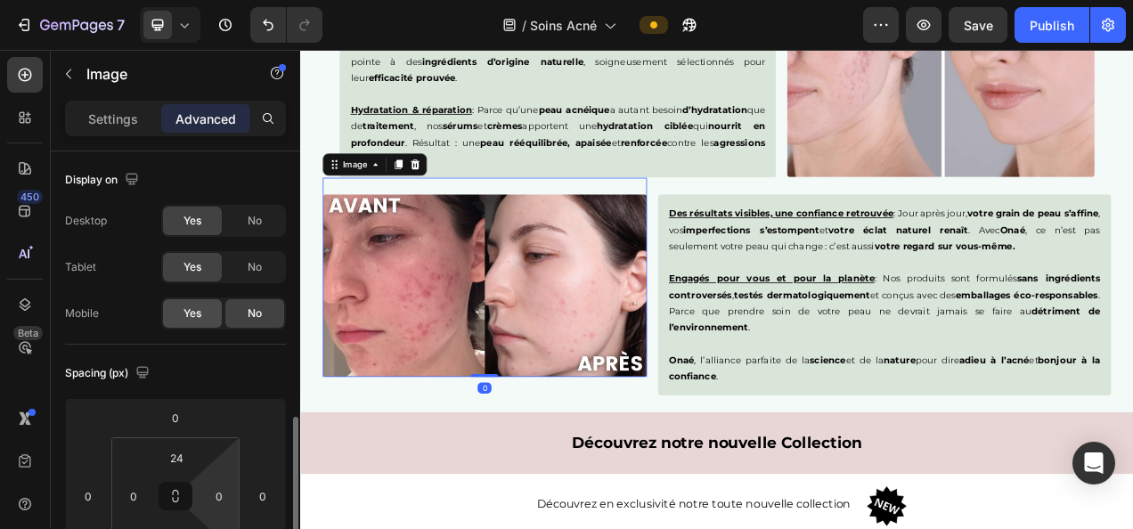
scroll to position [201, 0]
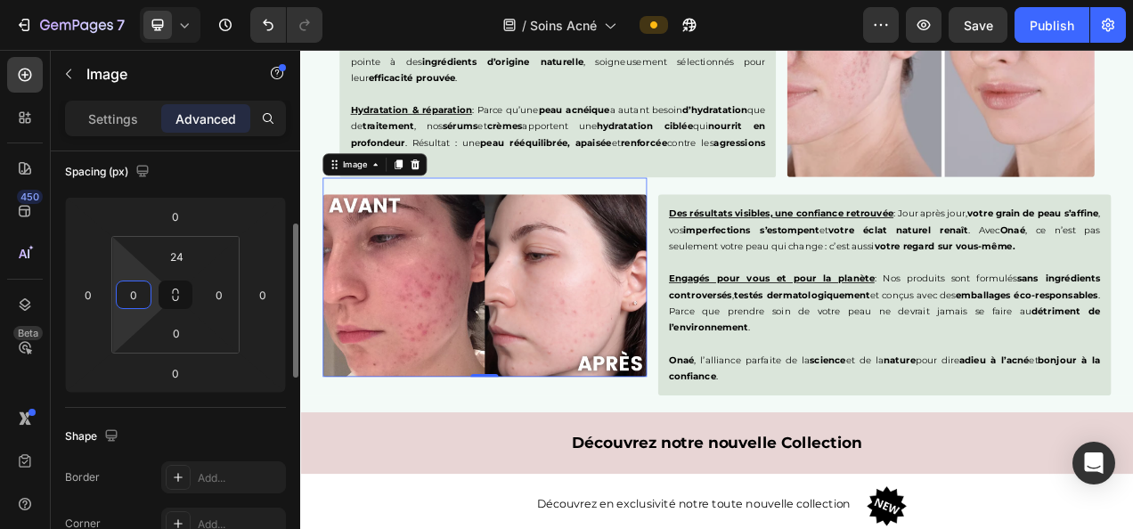
click at [134, 300] on input "0" at bounding box center [133, 295] width 27 height 27
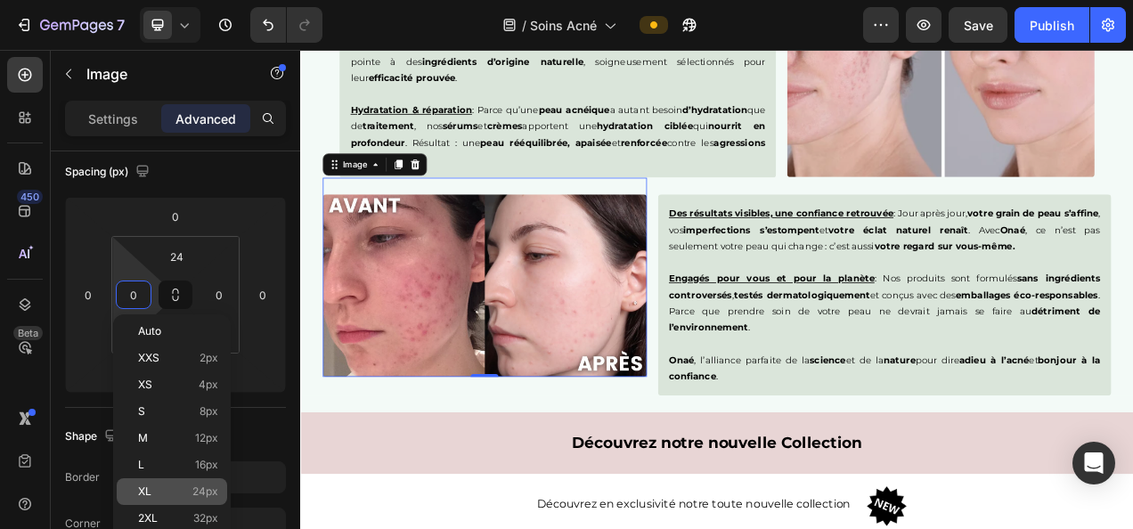
click at [197, 483] on div "XL 24px" at bounding box center [172, 492] width 110 height 27
type input "24"
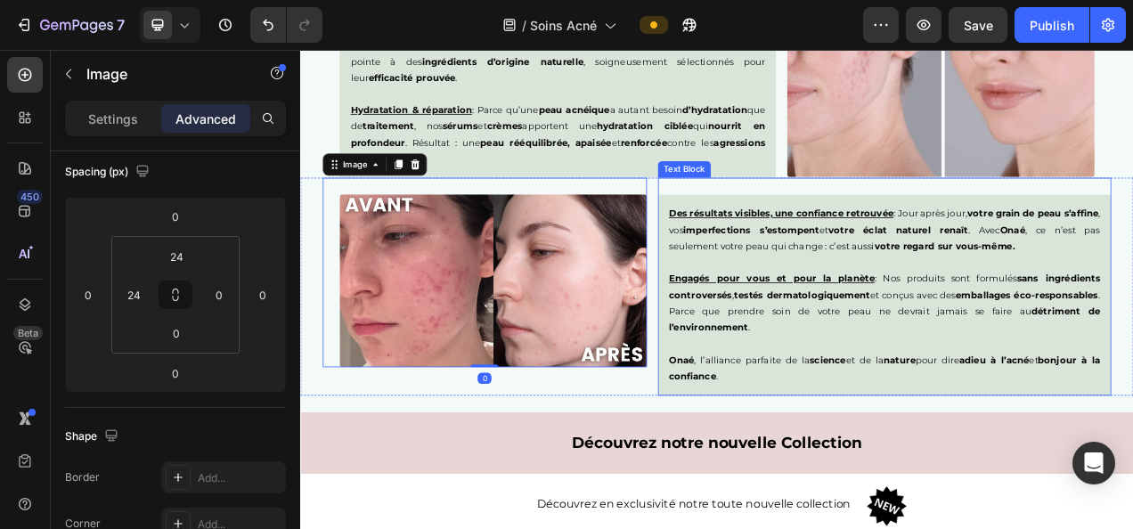
click at [946, 332] on p "Engagés pour vous et pour la planète : Nos produits sont formulés sans ingrédie…" at bounding box center [1049, 365] width 553 height 104
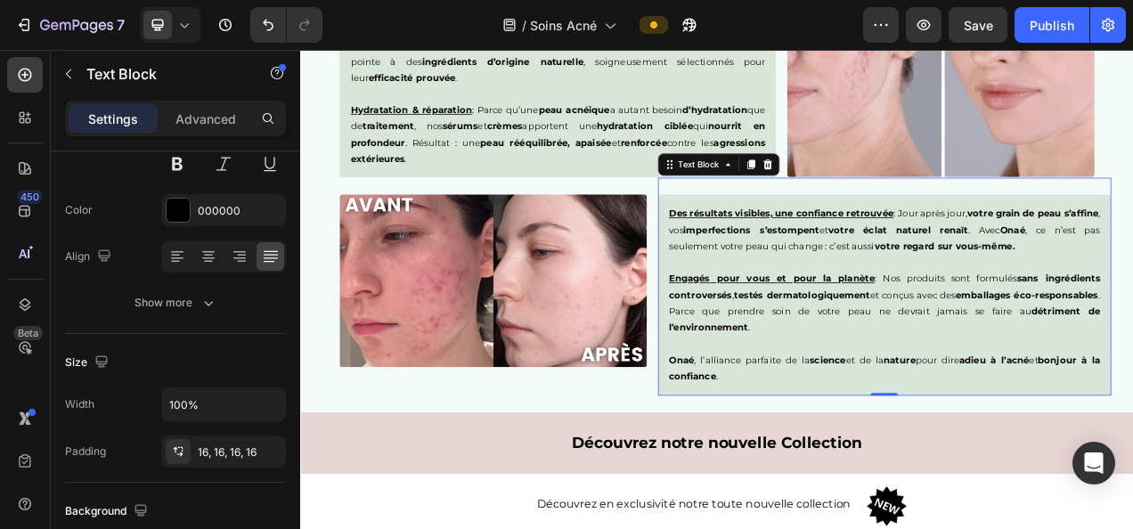
scroll to position [0, 0]
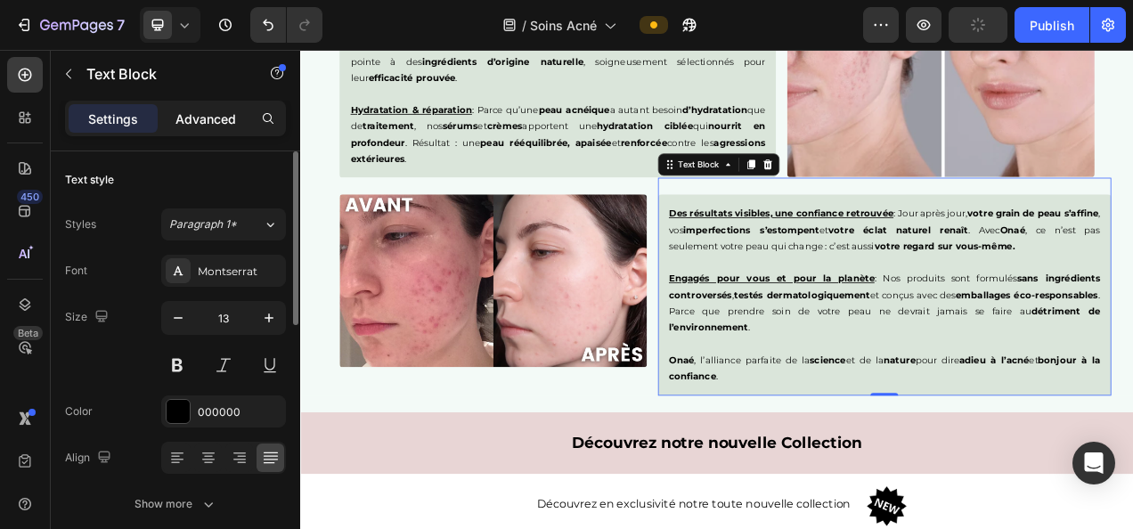
click at [210, 114] on p "Advanced" at bounding box center [206, 119] width 61 height 19
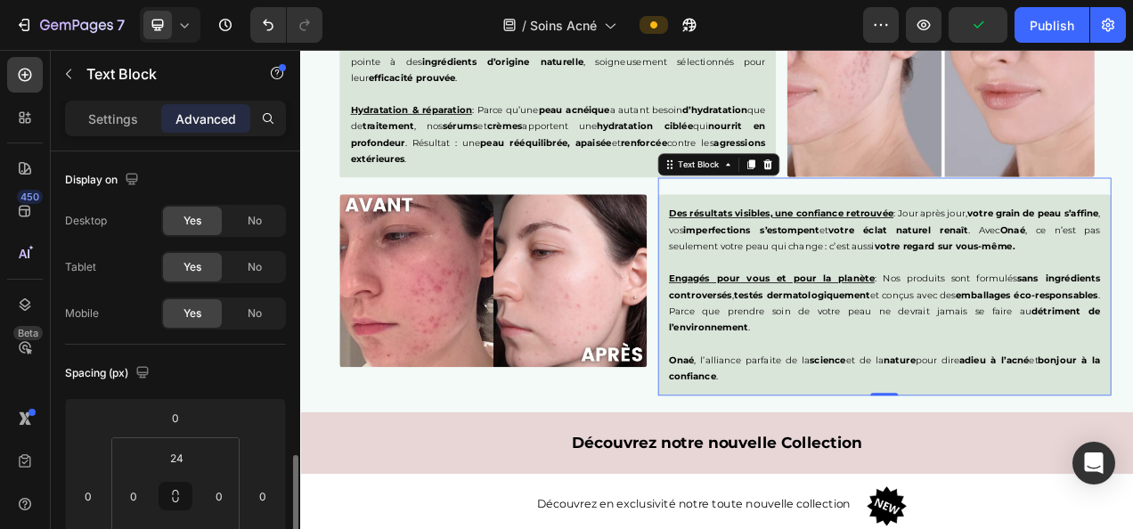
scroll to position [227, 0]
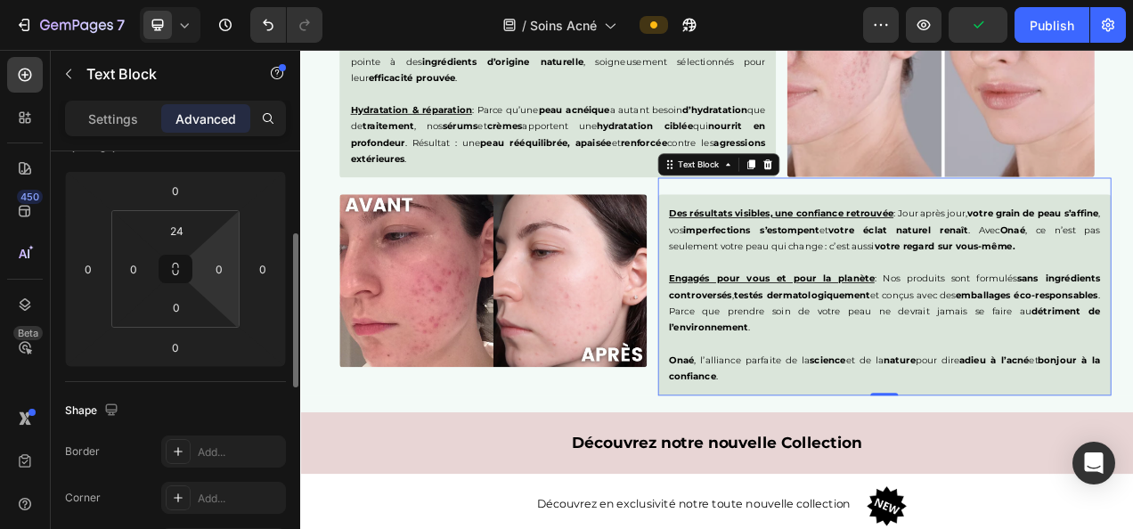
click at [217, 282] on div "0" at bounding box center [219, 269] width 36 height 29
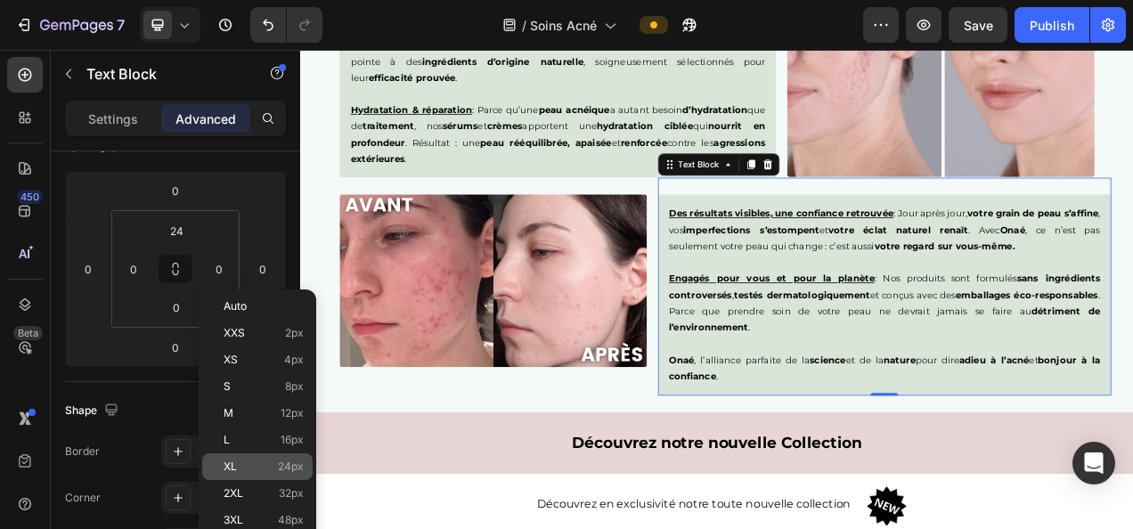
drag, startPoint x: 274, startPoint y: 473, endPoint x: 340, endPoint y: 401, distance: 97.8
click at [274, 473] on div "XL 24px" at bounding box center [257, 467] width 110 height 27
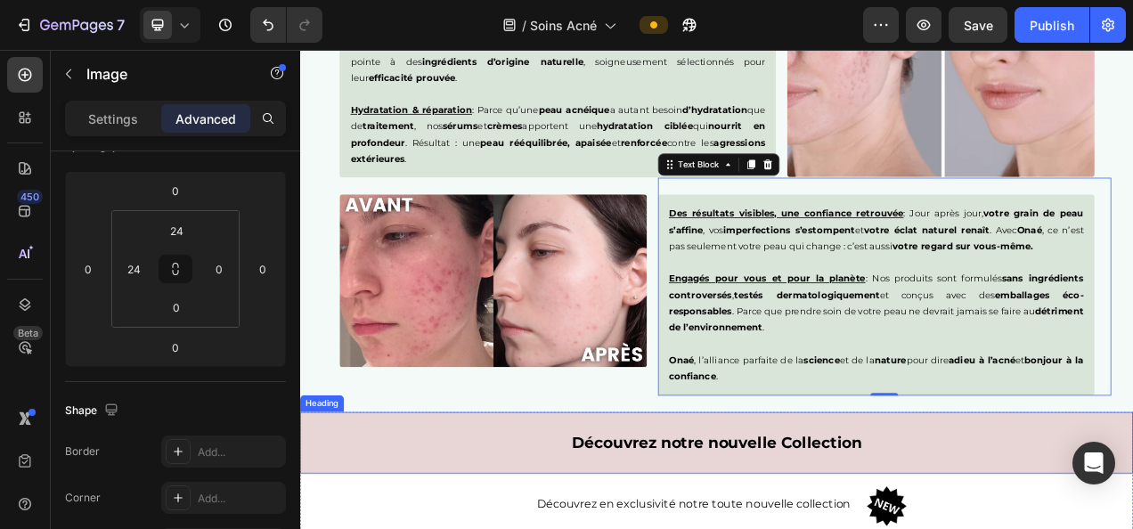
click at [641, 451] on img at bounding box center [547, 346] width 395 height 222
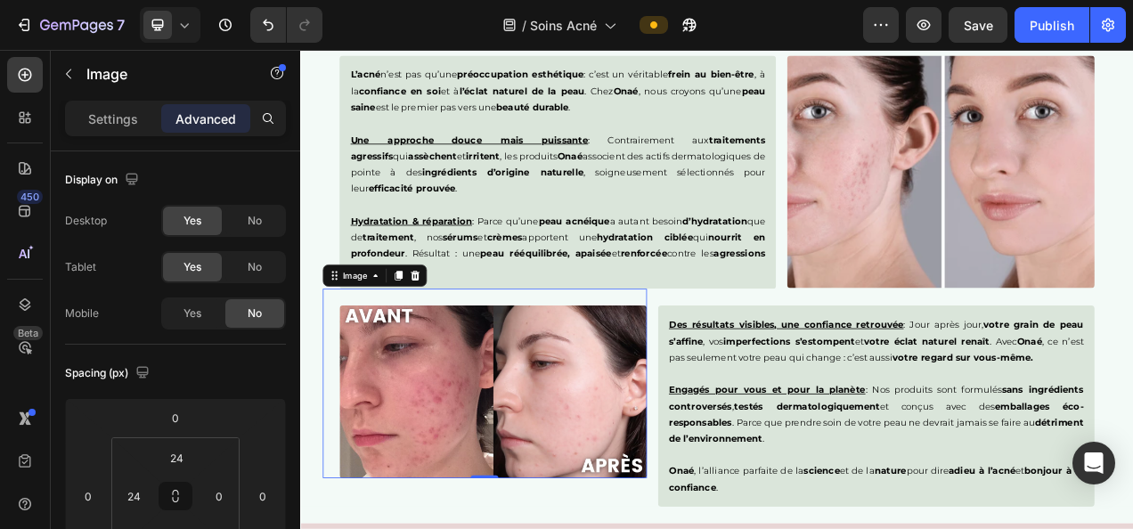
scroll to position [2513, 0]
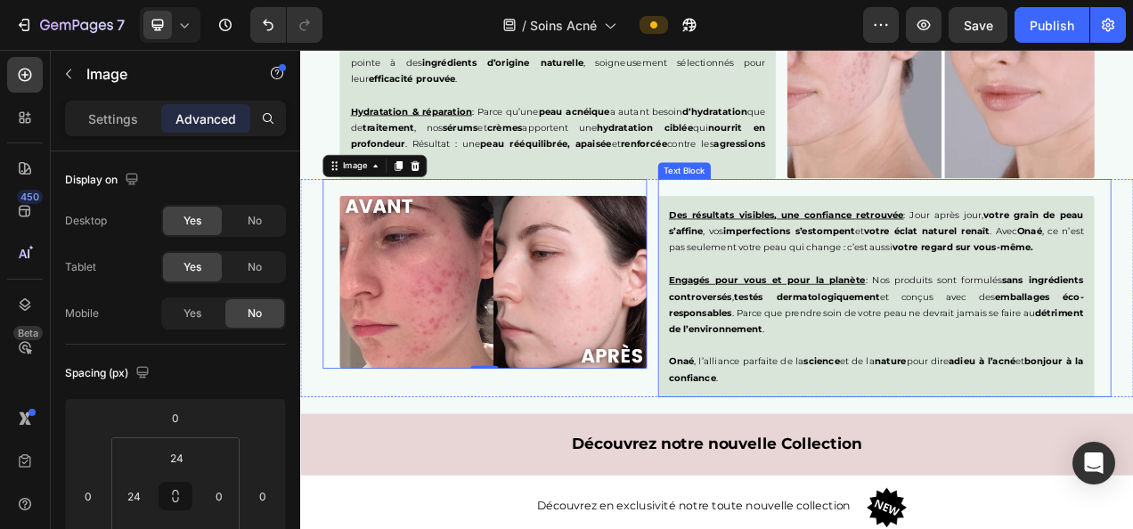
click at [979, 406] on p "Engagés pour vous et pour la planète : Nos produits sont formulés sans ingrédie…" at bounding box center [1039, 367] width 532 height 104
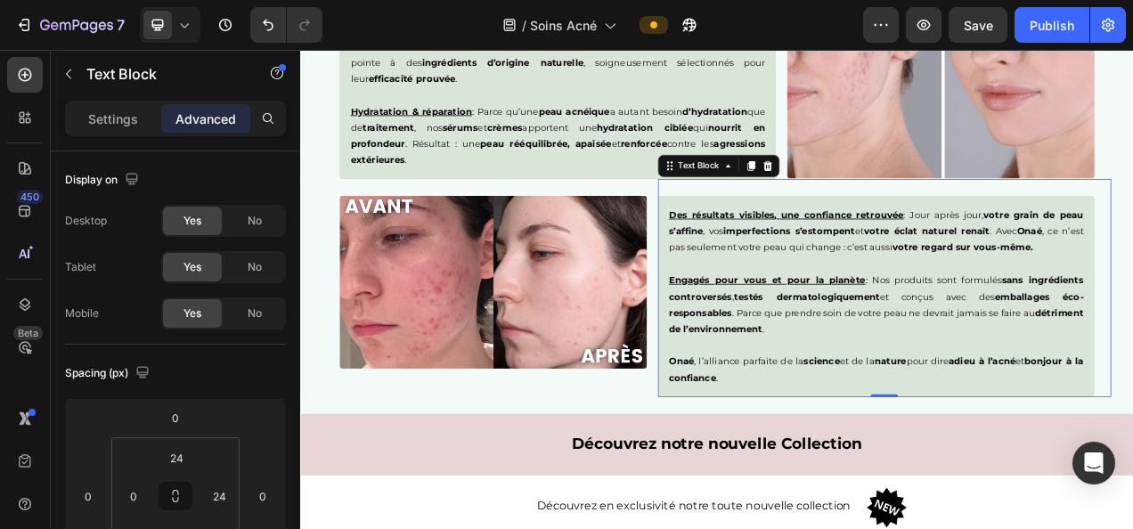
click at [863, 387] on p "Engagés pour vous et pour la planète : Nos produits sont formulés sans ingrédie…" at bounding box center [1039, 367] width 532 height 104
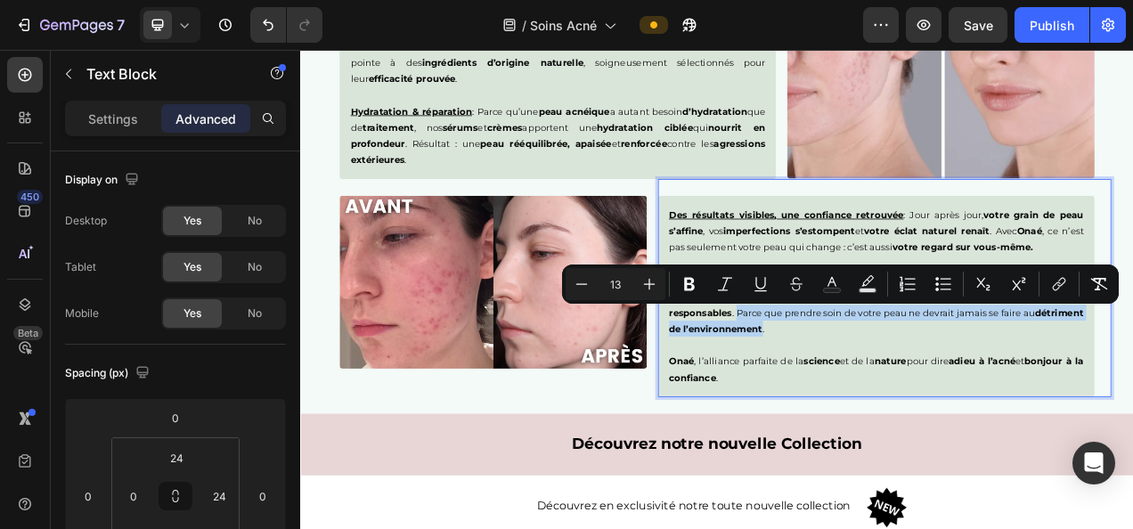
drag, startPoint x: 856, startPoint y: 384, endPoint x: 952, endPoint y: 415, distance: 100.3
click at [952, 415] on p "Engagés pour vous et pour la planète : Nos produits sont formulés sans ingrédie…" at bounding box center [1039, 367] width 532 height 104
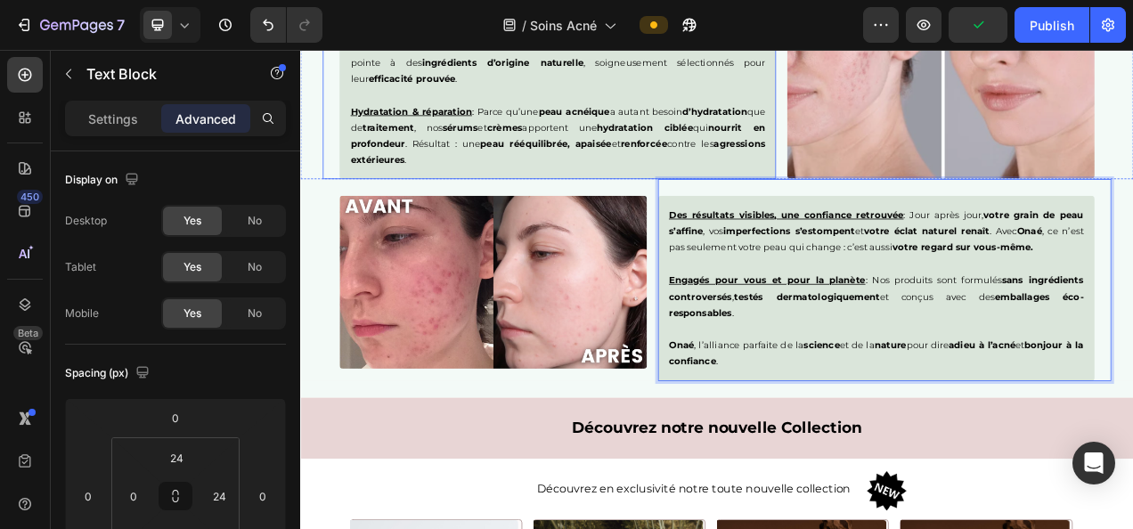
click at [735, 197] on p "⁠⁠⁠⁠⁠⁠⁠ Hydratation & réparation : Parce qu’une peau acnéique a autant besoin d…" at bounding box center [630, 149] width 532 height 104
click at [910, 339] on u "Engagés pour vous et pour la planète" at bounding box center [899, 345] width 252 height 14
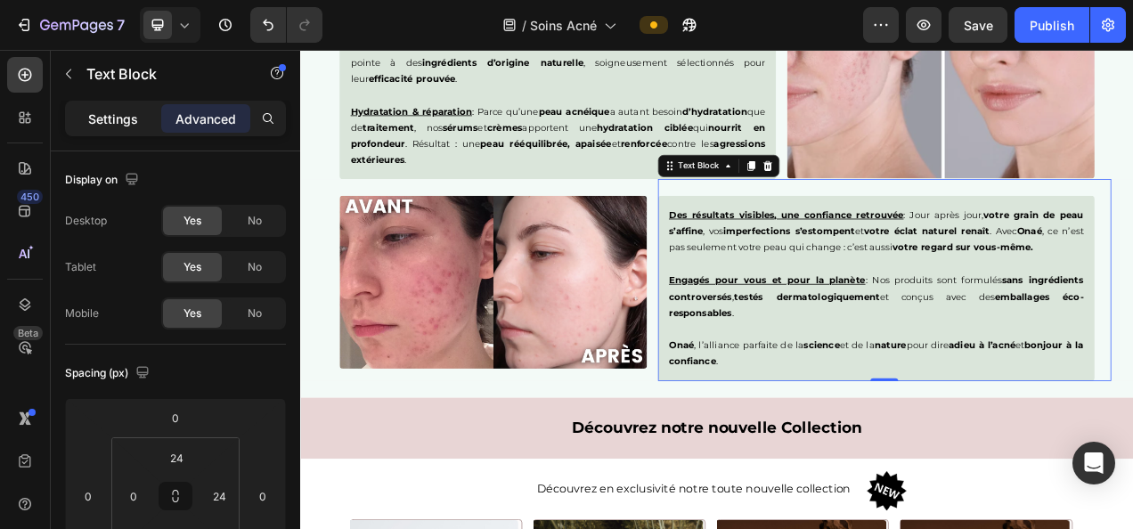
click at [107, 116] on p "Settings" at bounding box center [113, 119] width 50 height 19
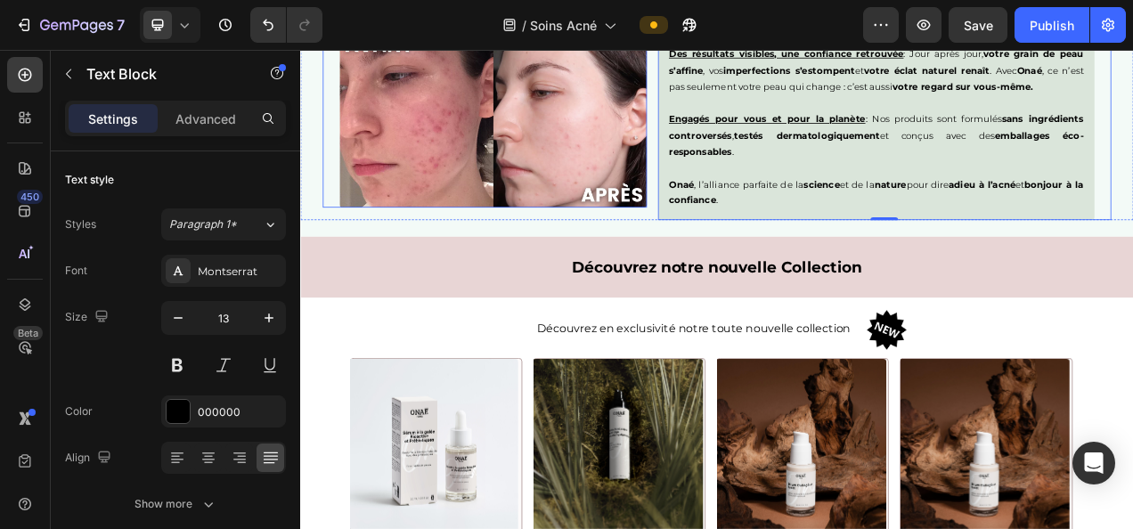
scroll to position [2463, 0]
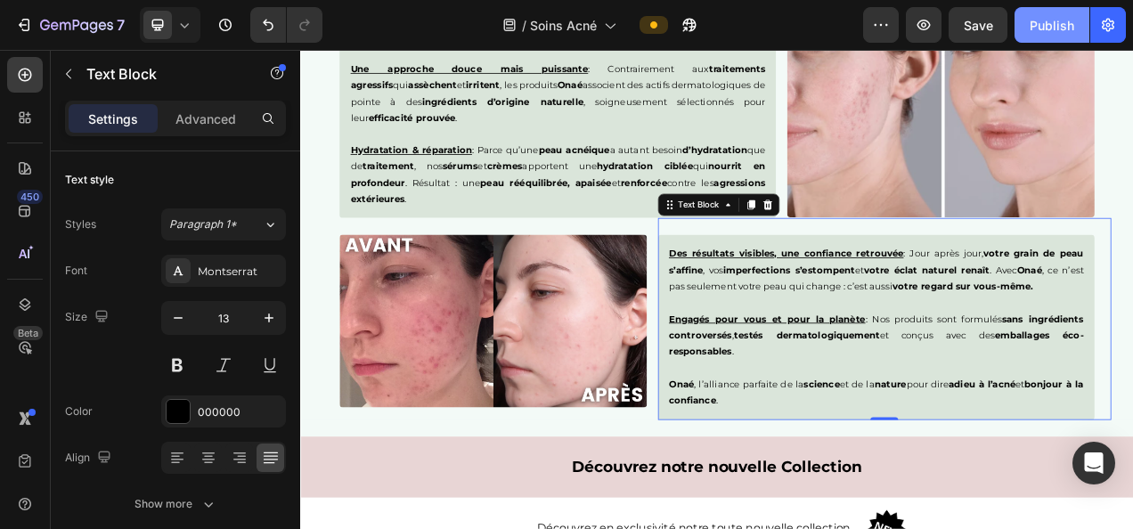
drag, startPoint x: 1053, startPoint y: 16, endPoint x: 507, endPoint y: 220, distance: 583.1
click at [1053, 16] on div "Publish" at bounding box center [1052, 25] width 45 height 19
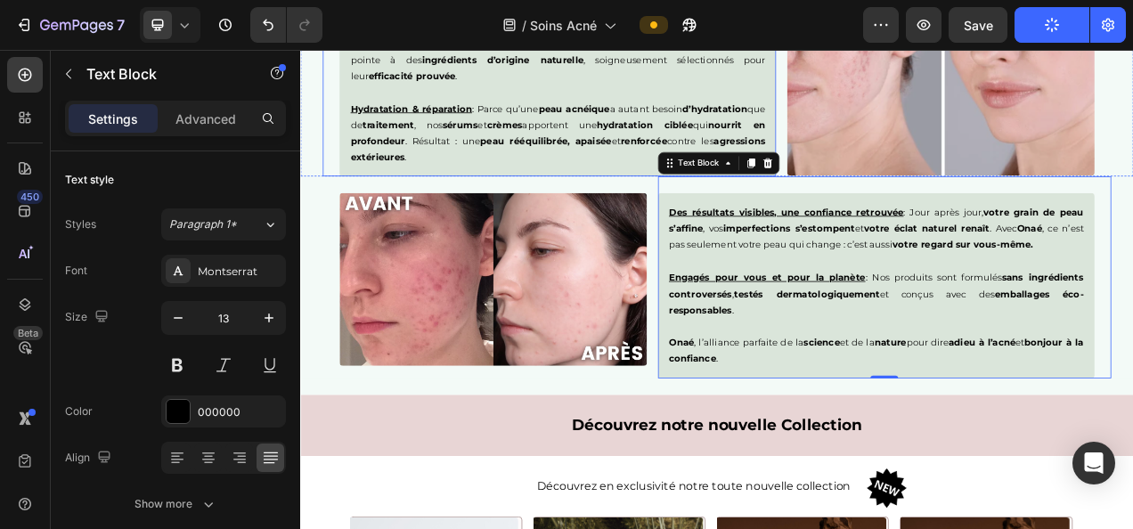
scroll to position [2689, 0]
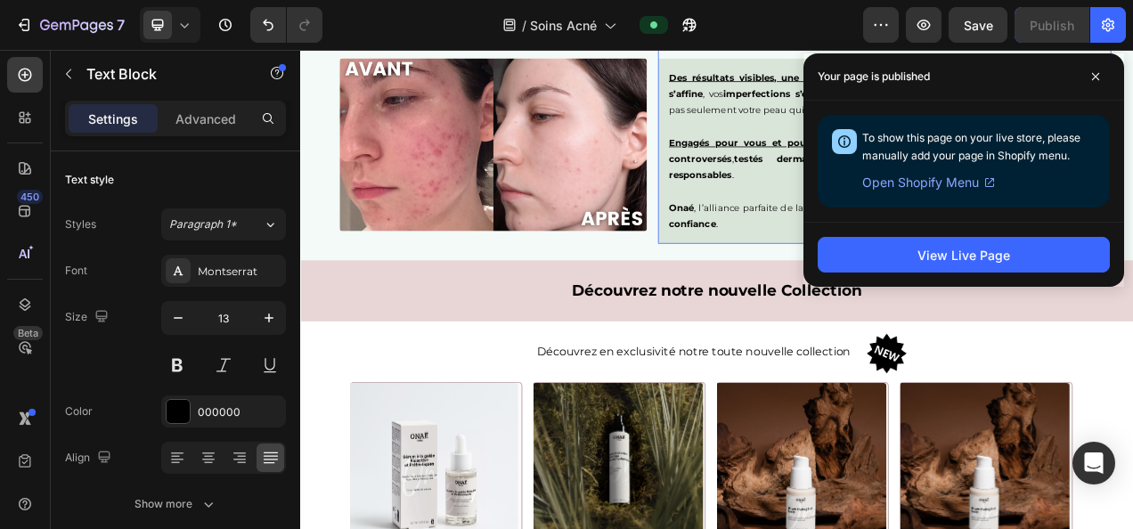
click at [667, 237] on img at bounding box center [547, 172] width 395 height 222
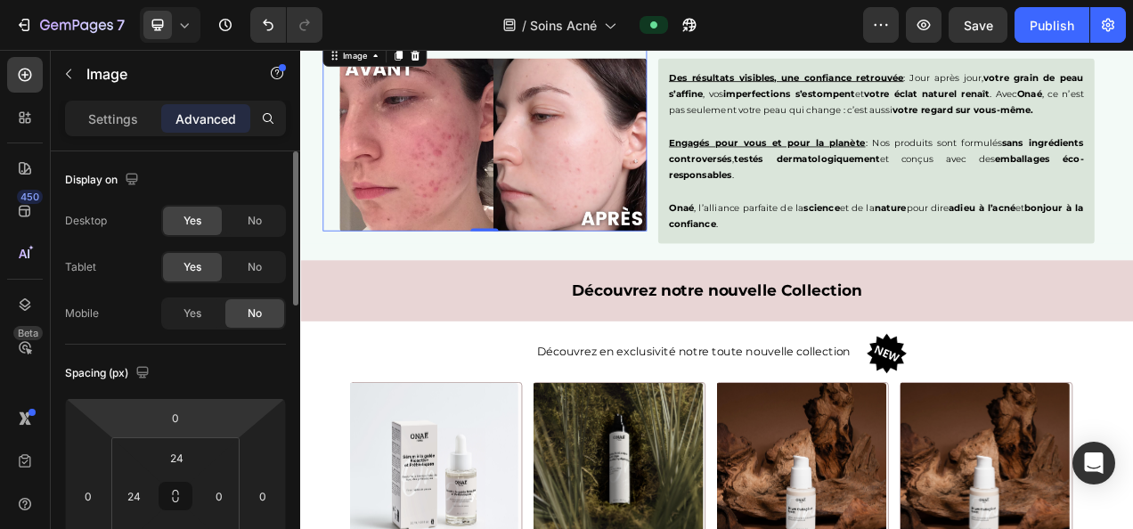
click at [116, 119] on p "Settings" at bounding box center [113, 119] width 50 height 19
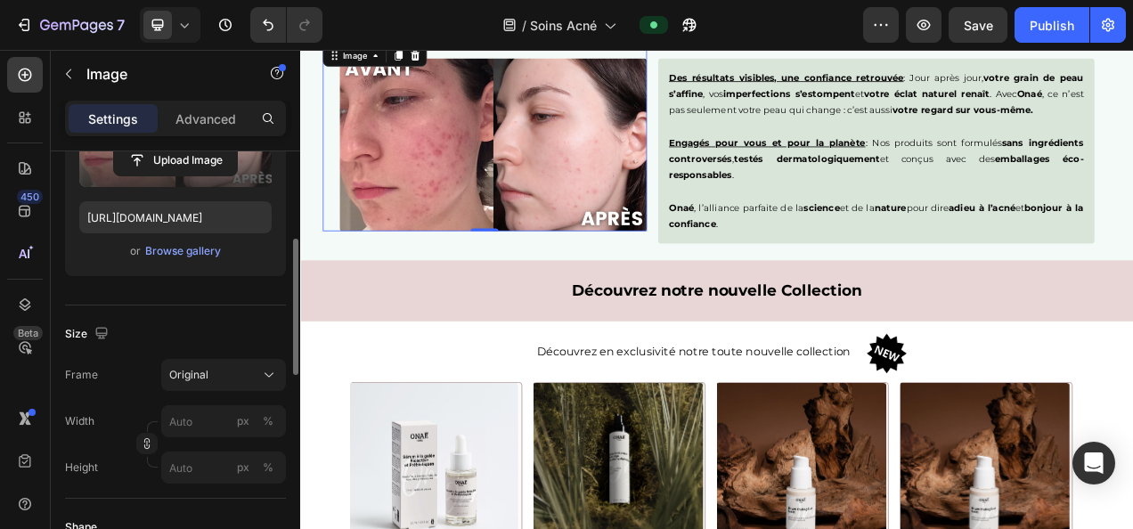
scroll to position [271, 0]
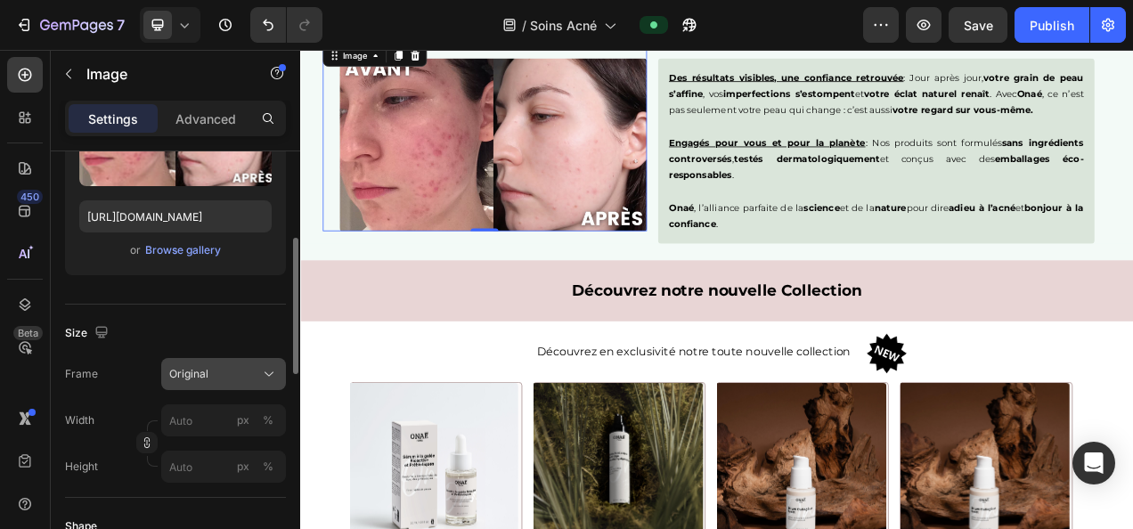
click at [242, 376] on div "Original" at bounding box center [212, 374] width 87 height 16
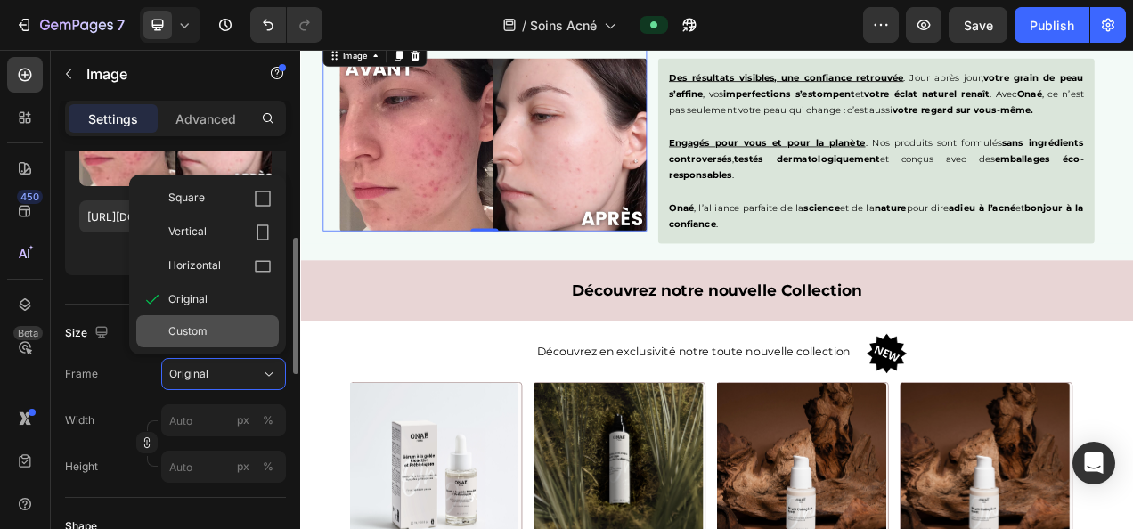
click at [202, 335] on span "Custom" at bounding box center [187, 331] width 39 height 16
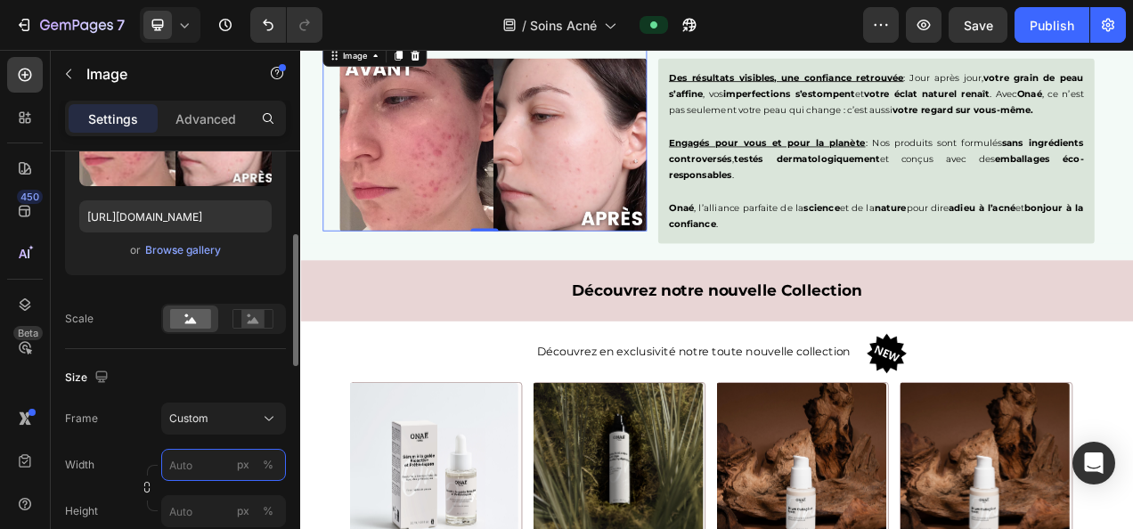
click at [192, 463] on input "px %" at bounding box center [223, 465] width 125 height 32
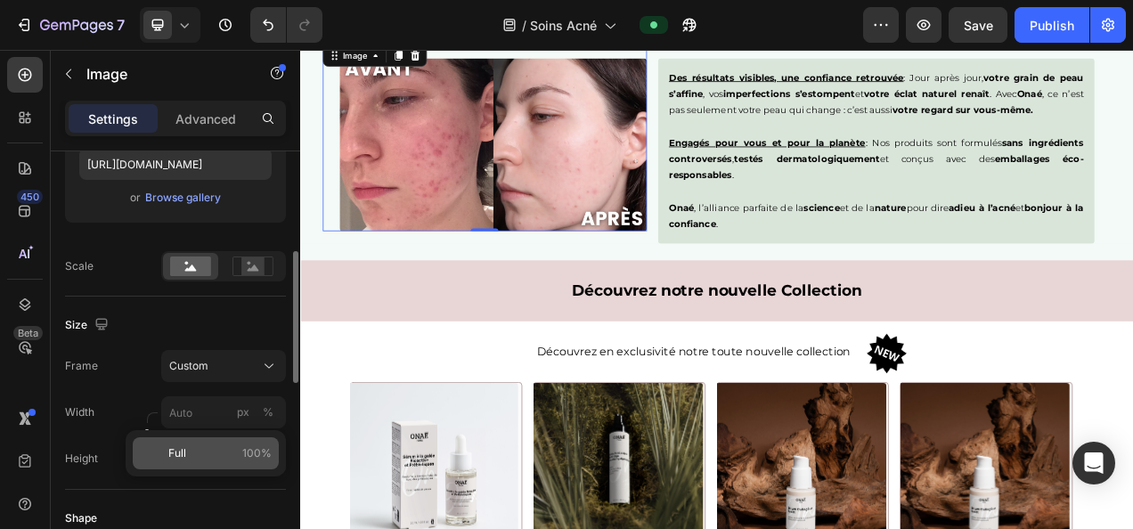
click at [185, 454] on p "Full 100%" at bounding box center [219, 454] width 103 height 16
type input "100"
click at [181, 461] on input "px %" at bounding box center [223, 459] width 125 height 32
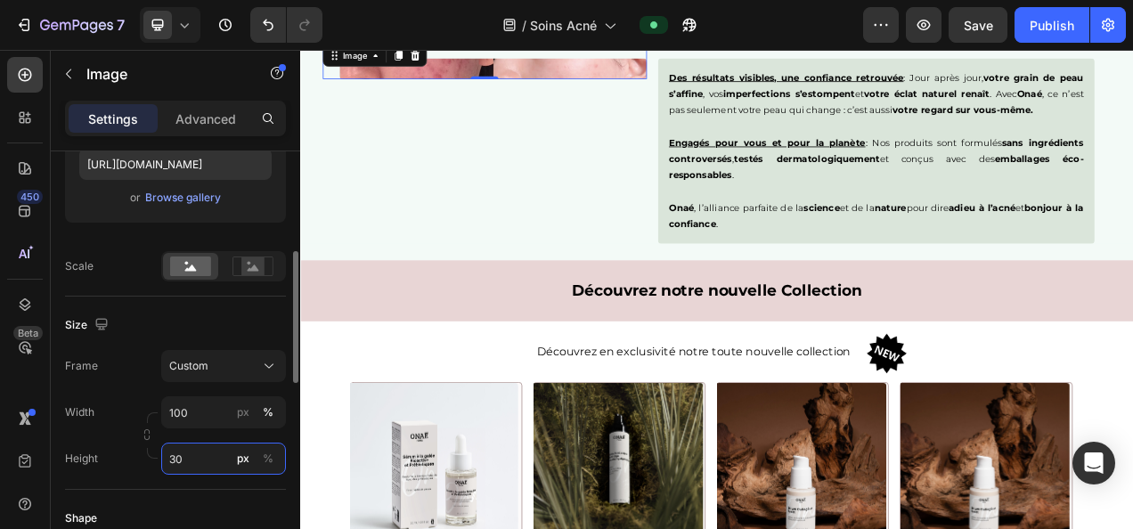
type input "3"
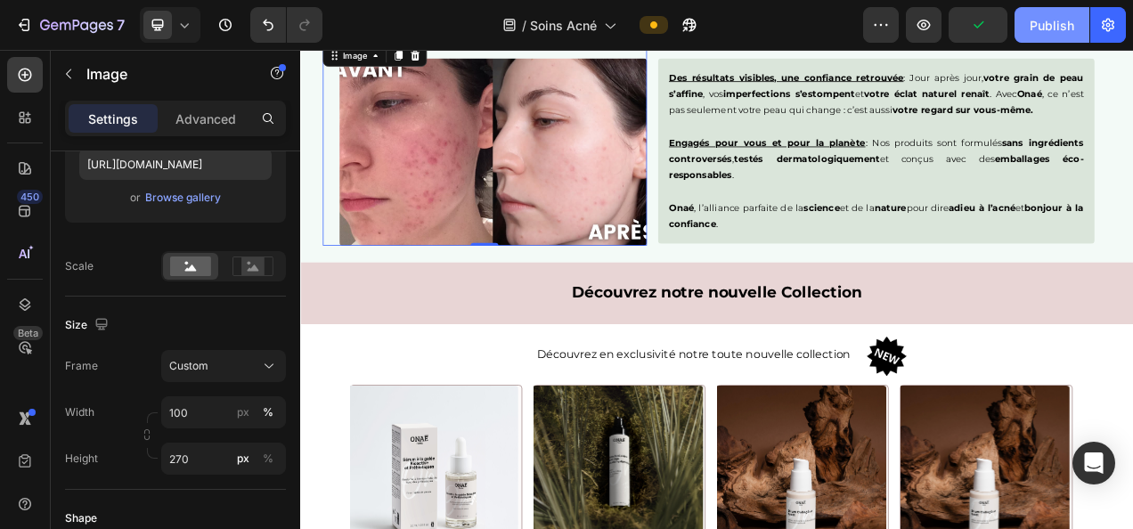
click at [1041, 14] on button "Publish" at bounding box center [1052, 25] width 75 height 36
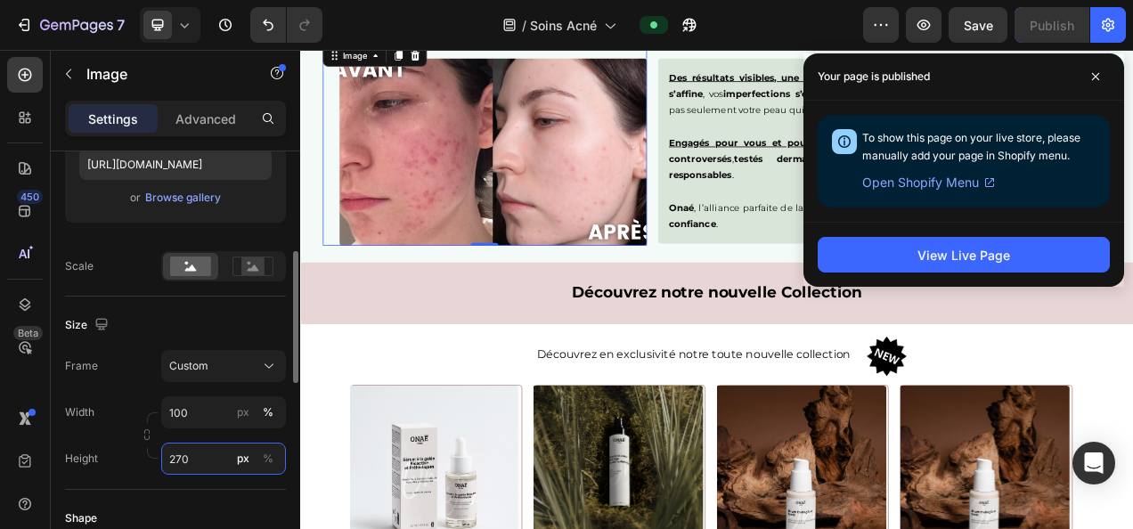
click at [196, 456] on input "270" at bounding box center [223, 459] width 125 height 32
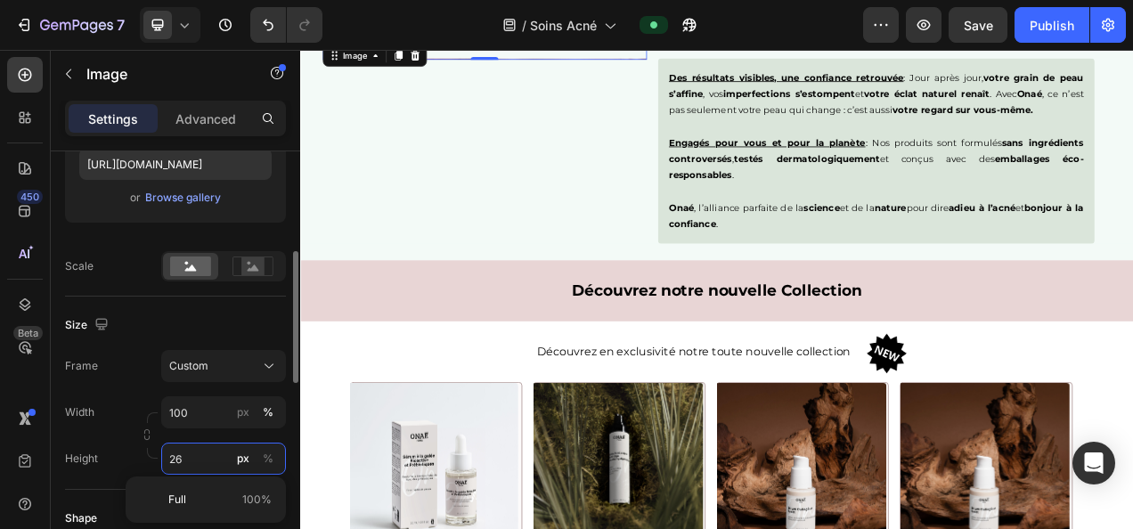
type input "260"
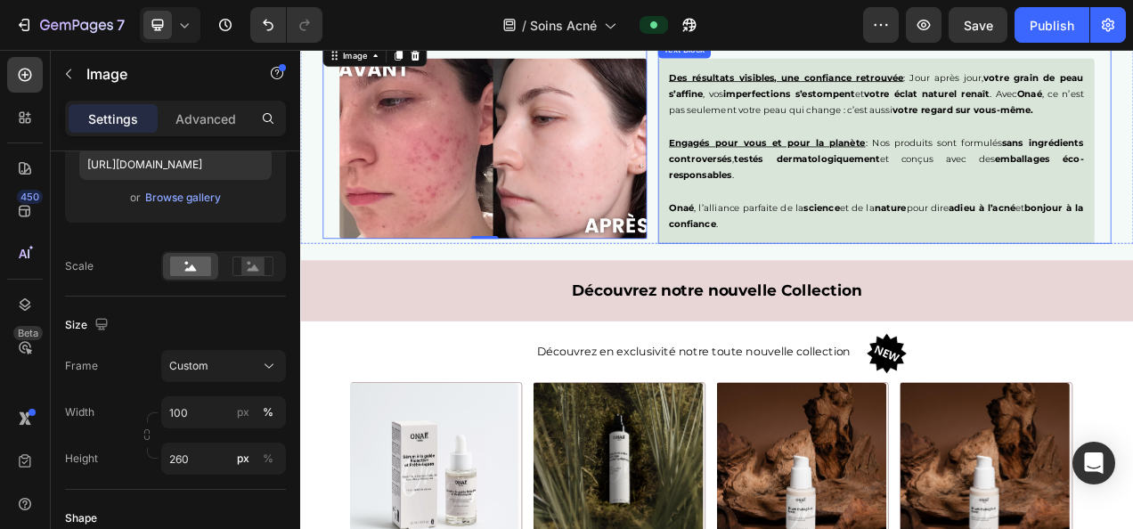
click at [1032, 201] on p "Engagés pour vous et pour la planète : Nos produits sont formulés sans ingrédie…" at bounding box center [1039, 180] width 532 height 84
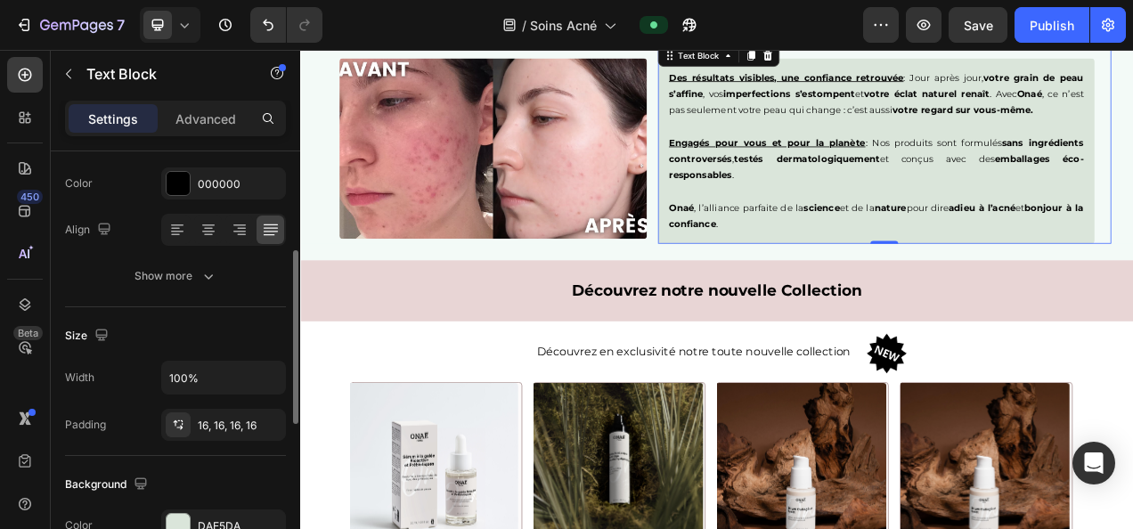
scroll to position [235, 0]
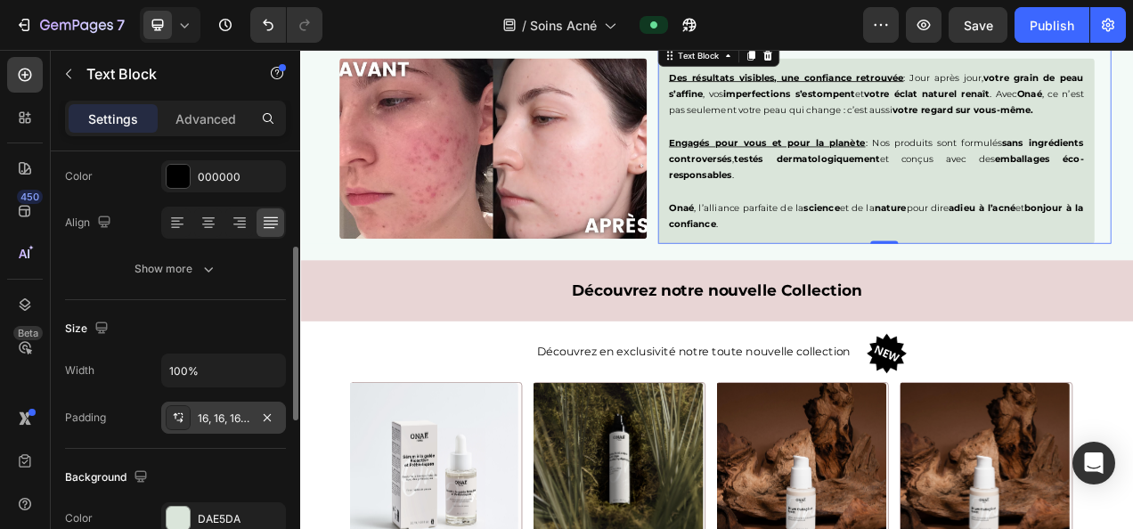
click at [217, 413] on div "16, 16, 16, 16" at bounding box center [224, 419] width 52 height 16
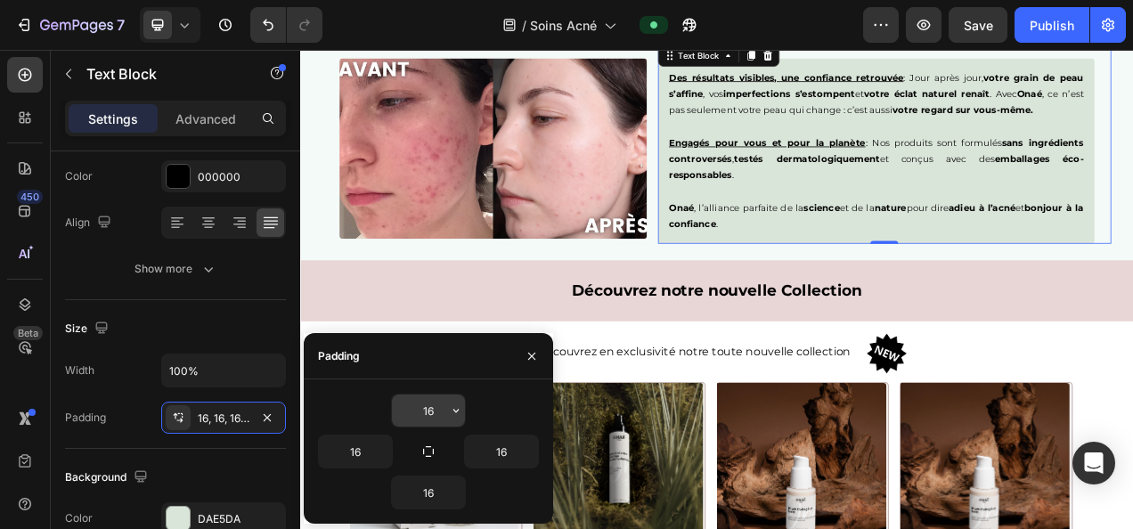
click at [430, 422] on input "16" at bounding box center [428, 411] width 73 height 32
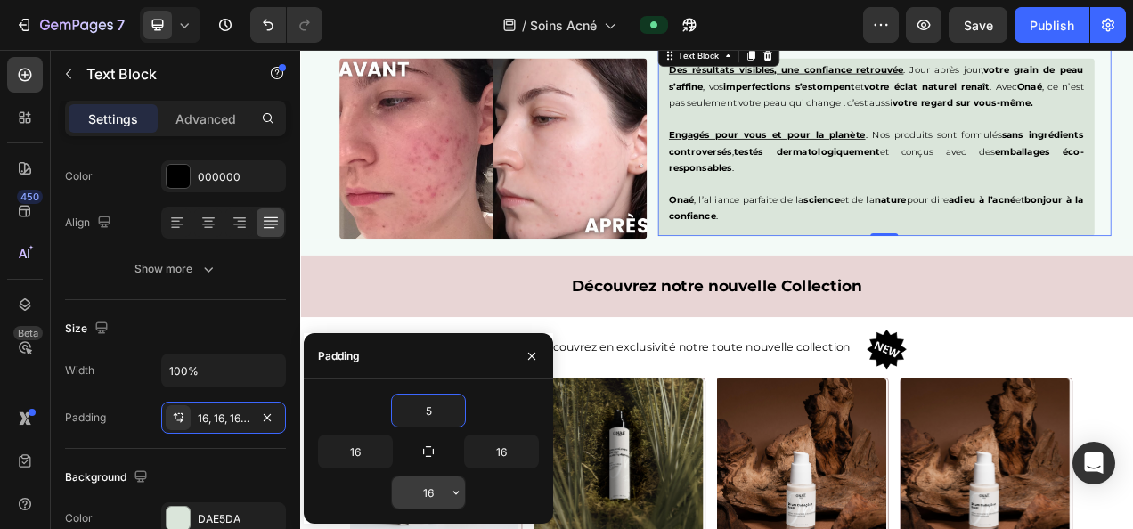
type input "5"
click at [432, 490] on input "16" at bounding box center [428, 493] width 73 height 32
type input "5"
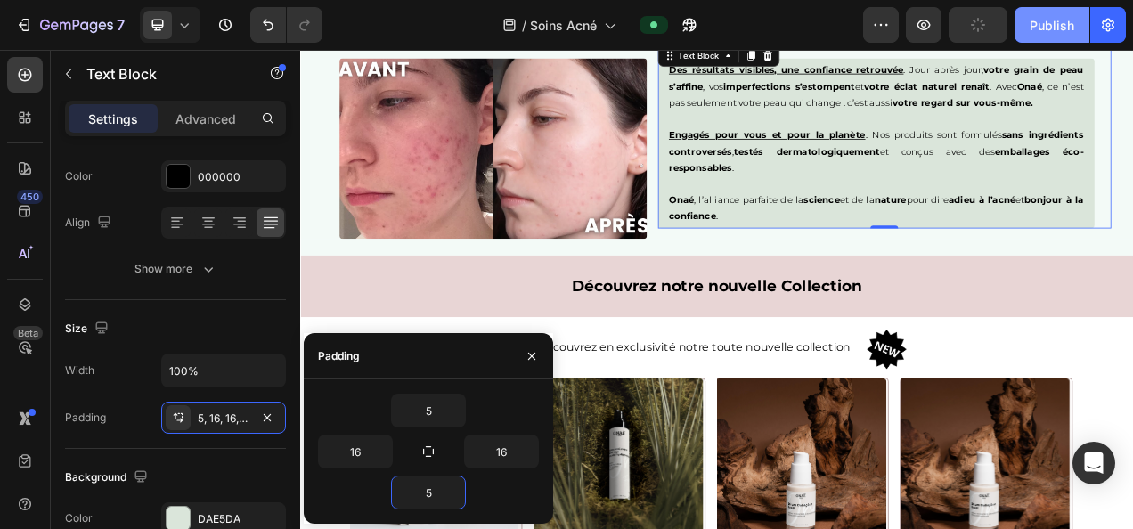
click at [1056, 30] on div "Publish" at bounding box center [1052, 25] width 45 height 19
